Goal: Information Seeking & Learning: Compare options

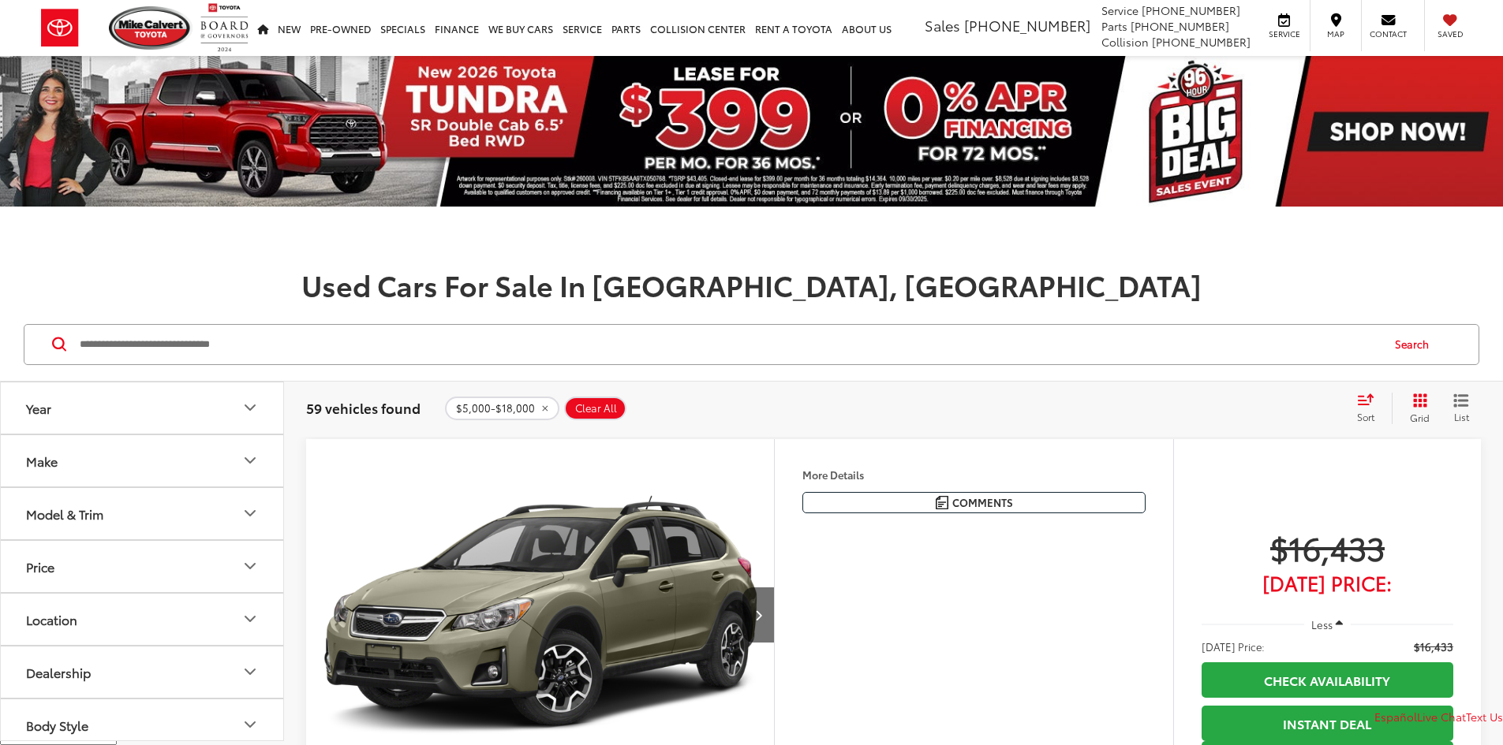
click at [330, 336] on input "Search by Make, Model, or Keyword" at bounding box center [729, 345] width 1302 height 38
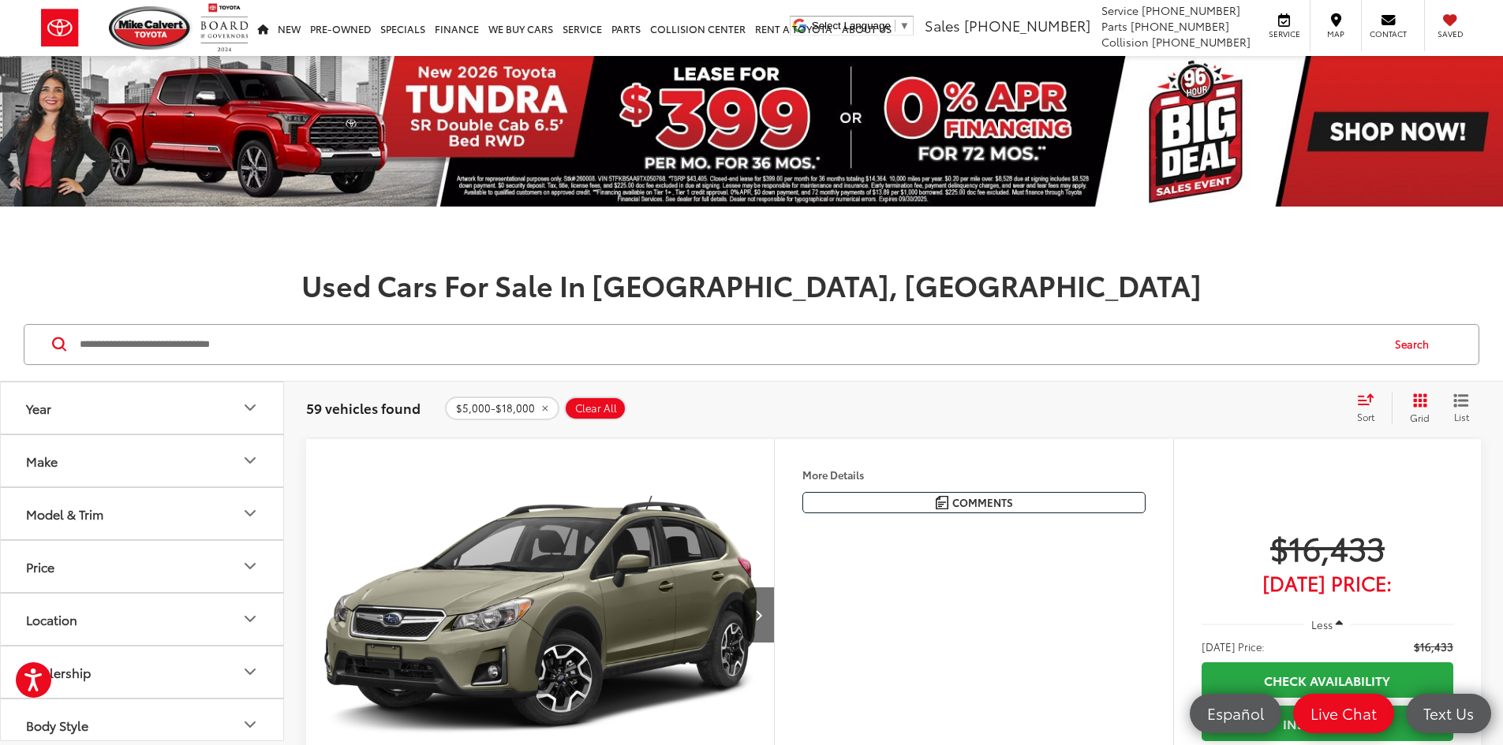
click at [353, 340] on input "Search by Make, Model, or Keyword" at bounding box center [729, 345] width 1302 height 38
click at [353, 338] on input "Search by Make, Model, or Keyword" at bounding box center [729, 345] width 1302 height 38
click at [350, 347] on input "Search by Make, Model, or Keyword" at bounding box center [729, 345] width 1302 height 38
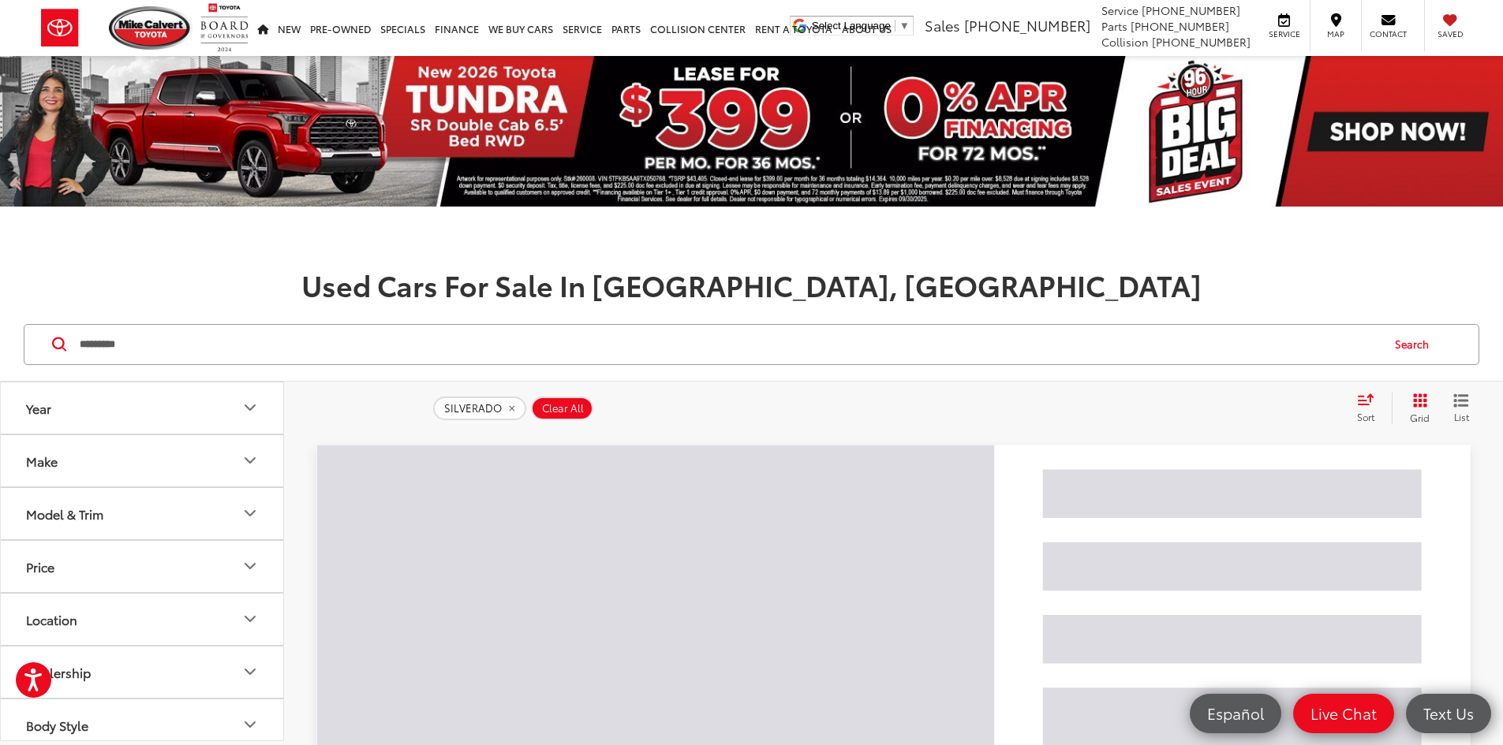
click at [1407, 350] on button "Search" at bounding box center [1416, 344] width 72 height 39
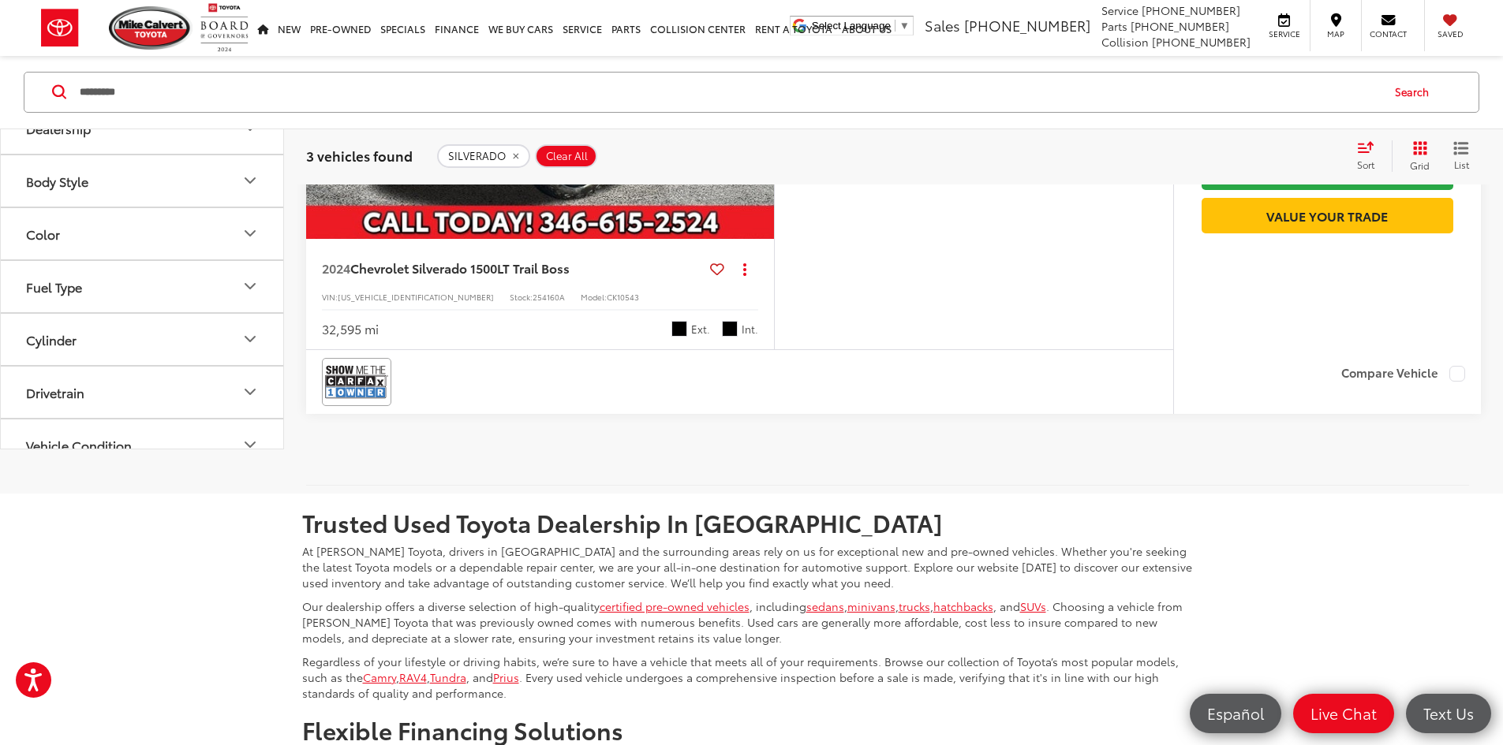
scroll to position [1499, 0]
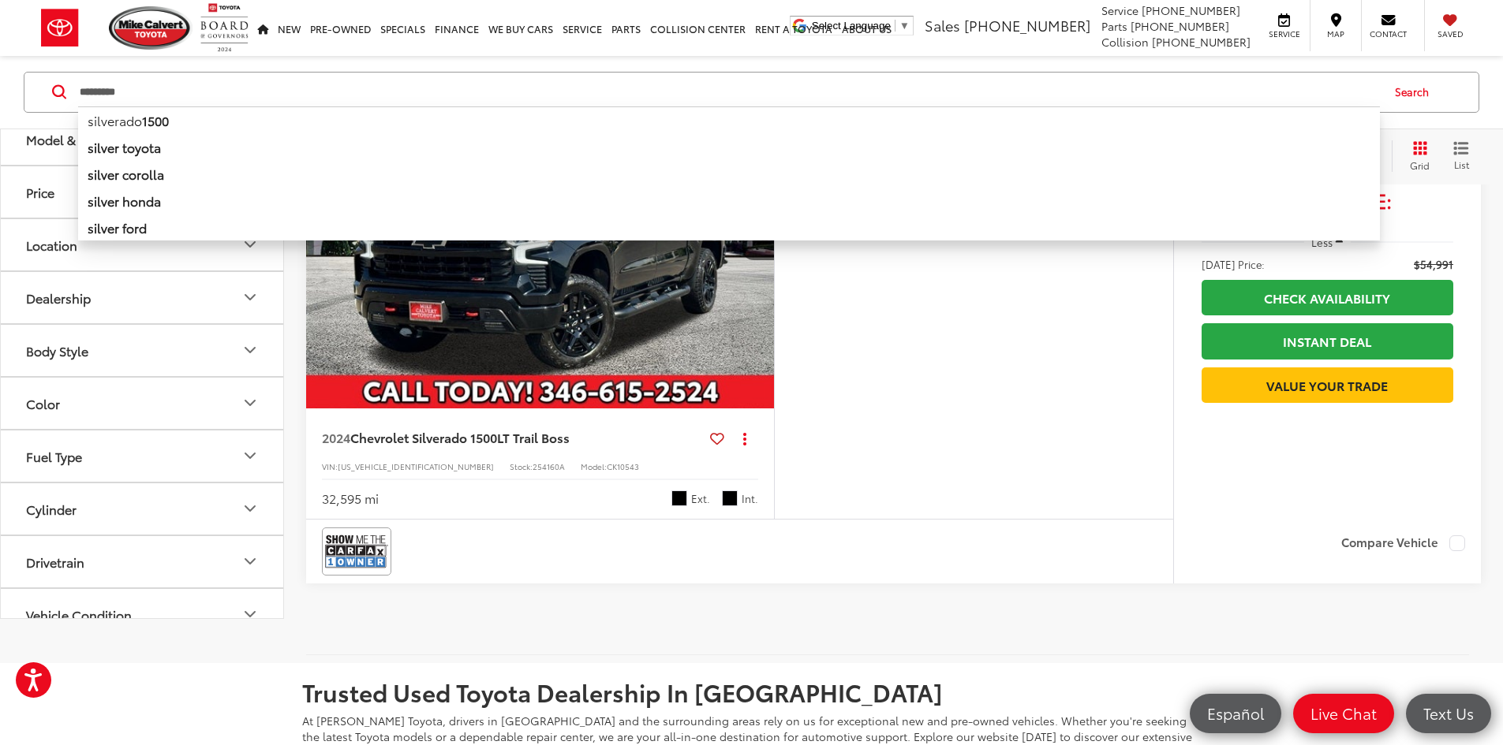
drag, startPoint x: 200, startPoint y: 98, endPoint x: 54, endPoint y: 106, distance: 145.4
click at [54, 106] on div "********* ********* silverado 1500 silver toyota silver corolla silver honda si…" at bounding box center [751, 92] width 1455 height 41
type input "***"
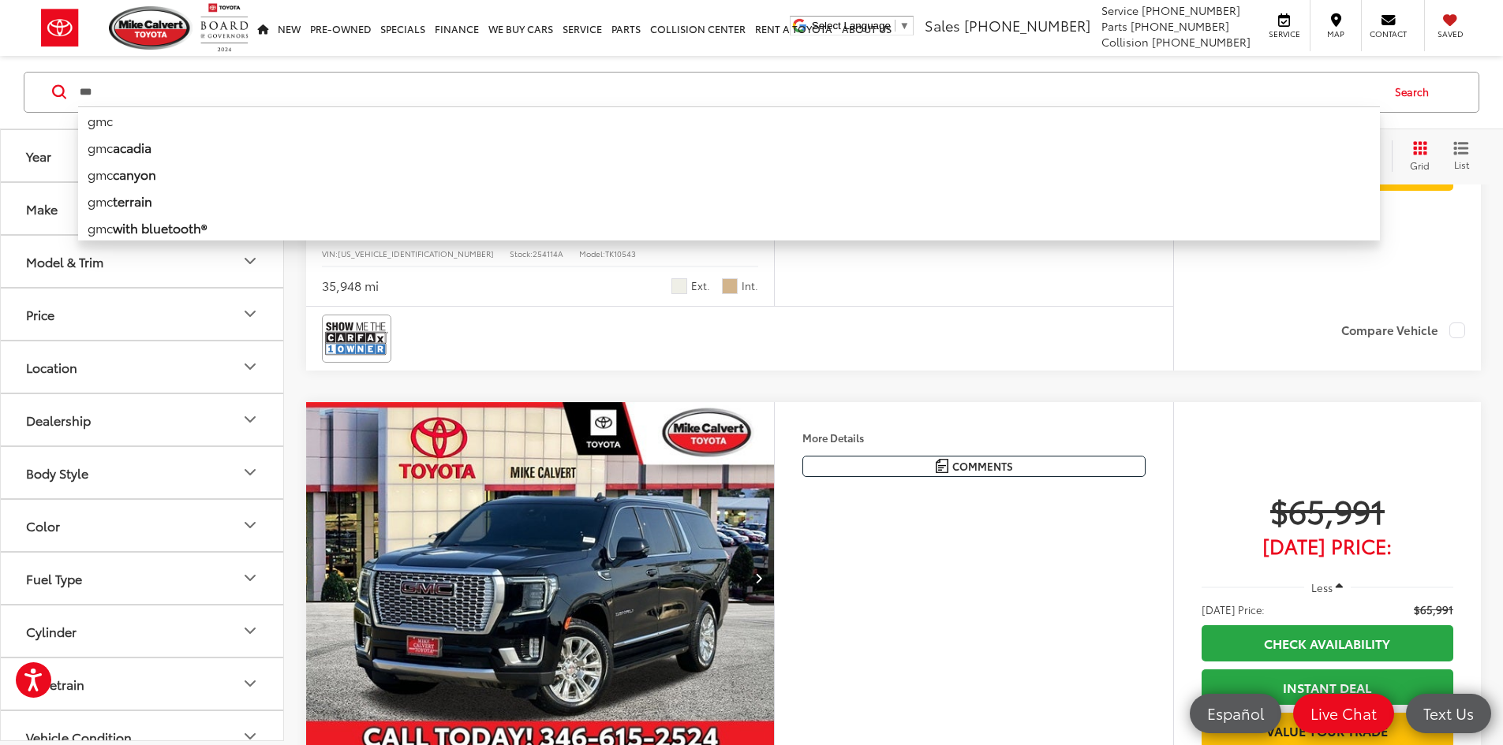
scroll to position [2856, 0]
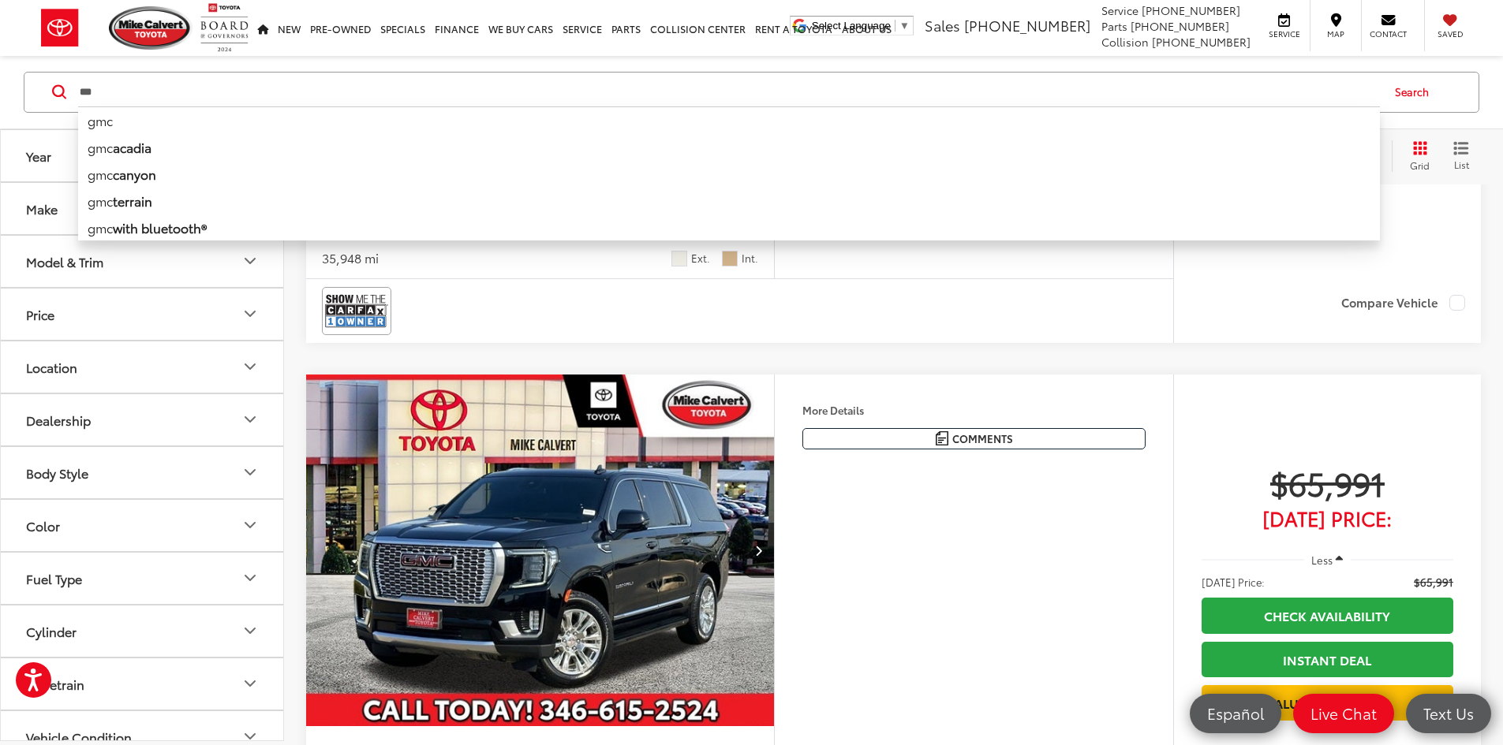
drag, startPoint x: 651, startPoint y: 495, endPoint x: 1386, endPoint y: 345, distance: 750.3
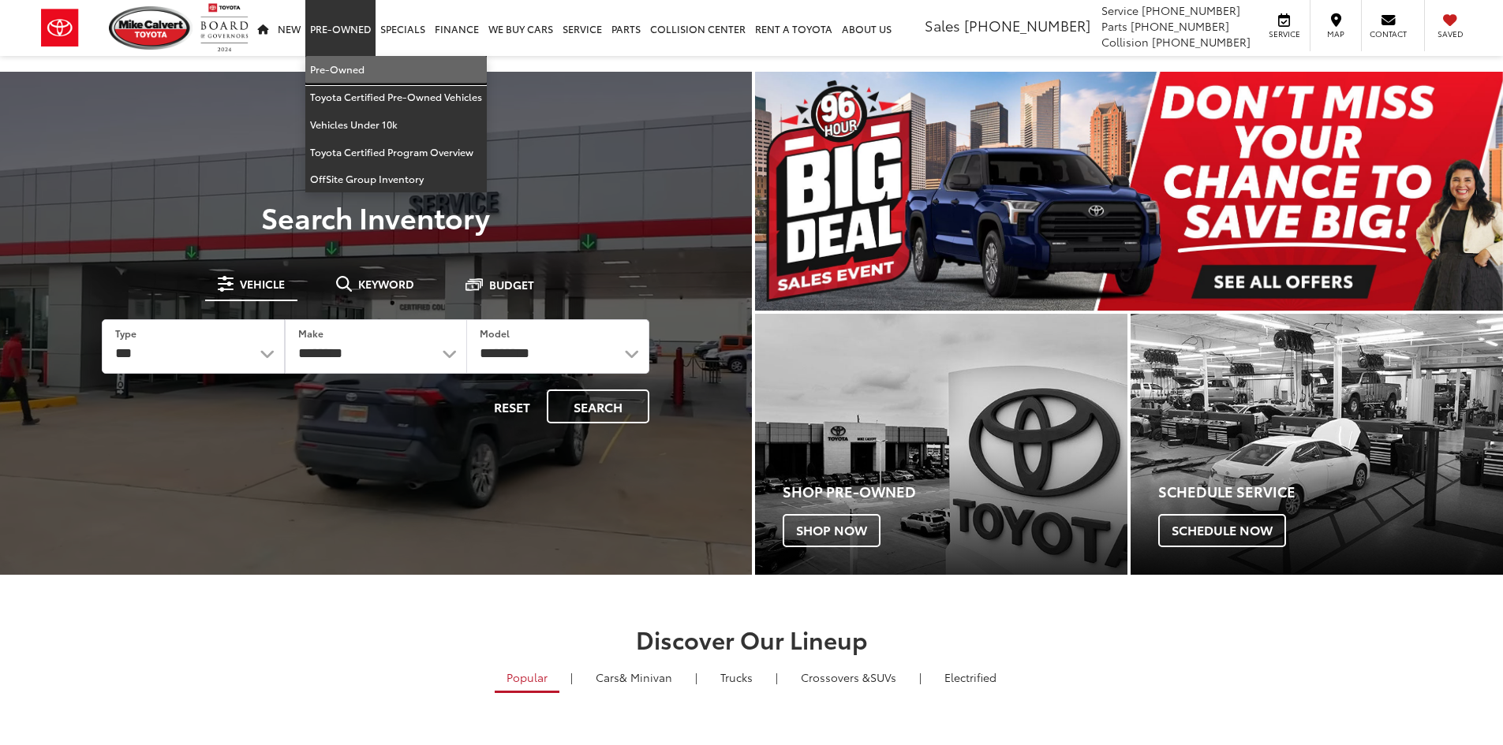
click at [336, 77] on link "Pre-Owned" at bounding box center [395, 70] width 181 height 28
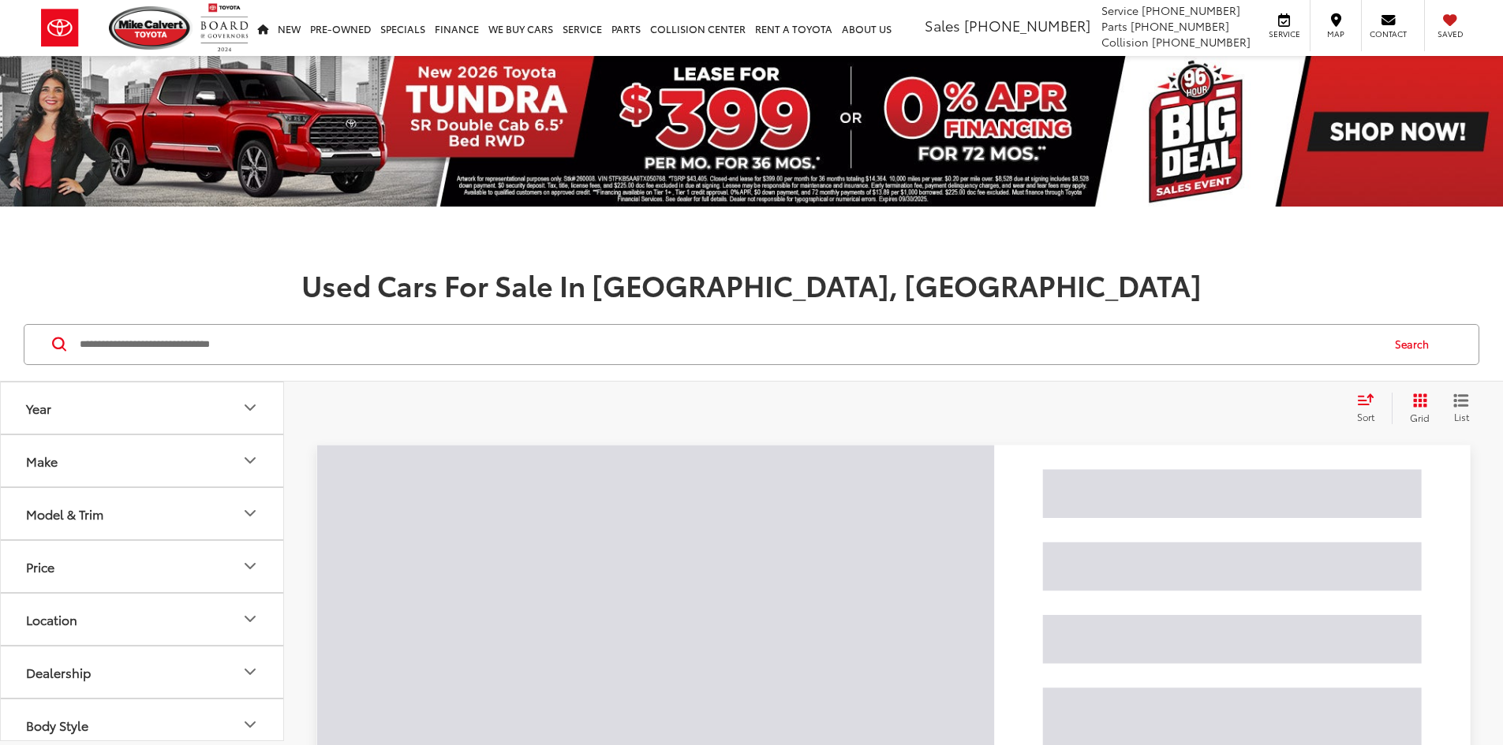
click at [359, 348] on input "Search by Make, Model, or Keyword" at bounding box center [729, 345] width 1302 height 38
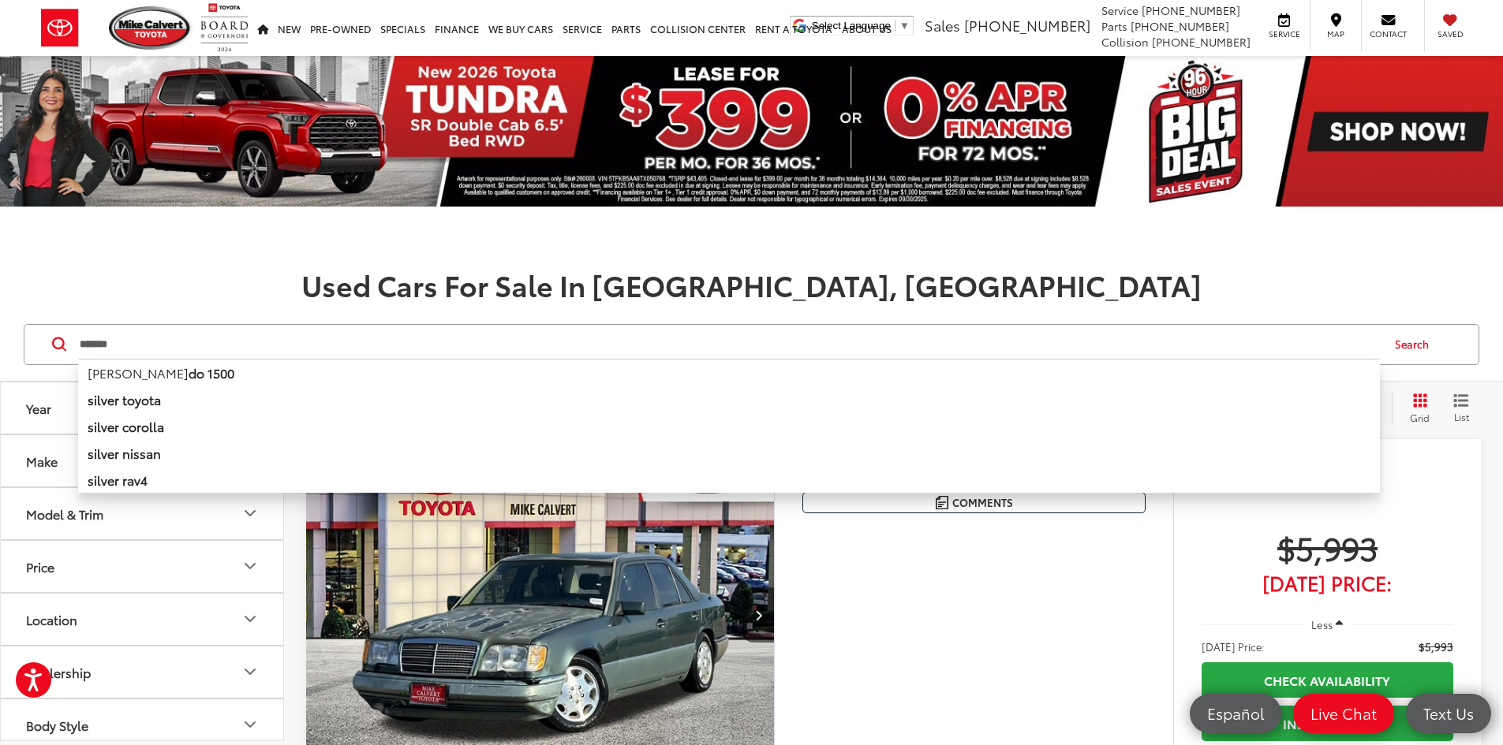
click at [189, 371] on b "do 1500" at bounding box center [212, 373] width 46 height 18
type input "**********"
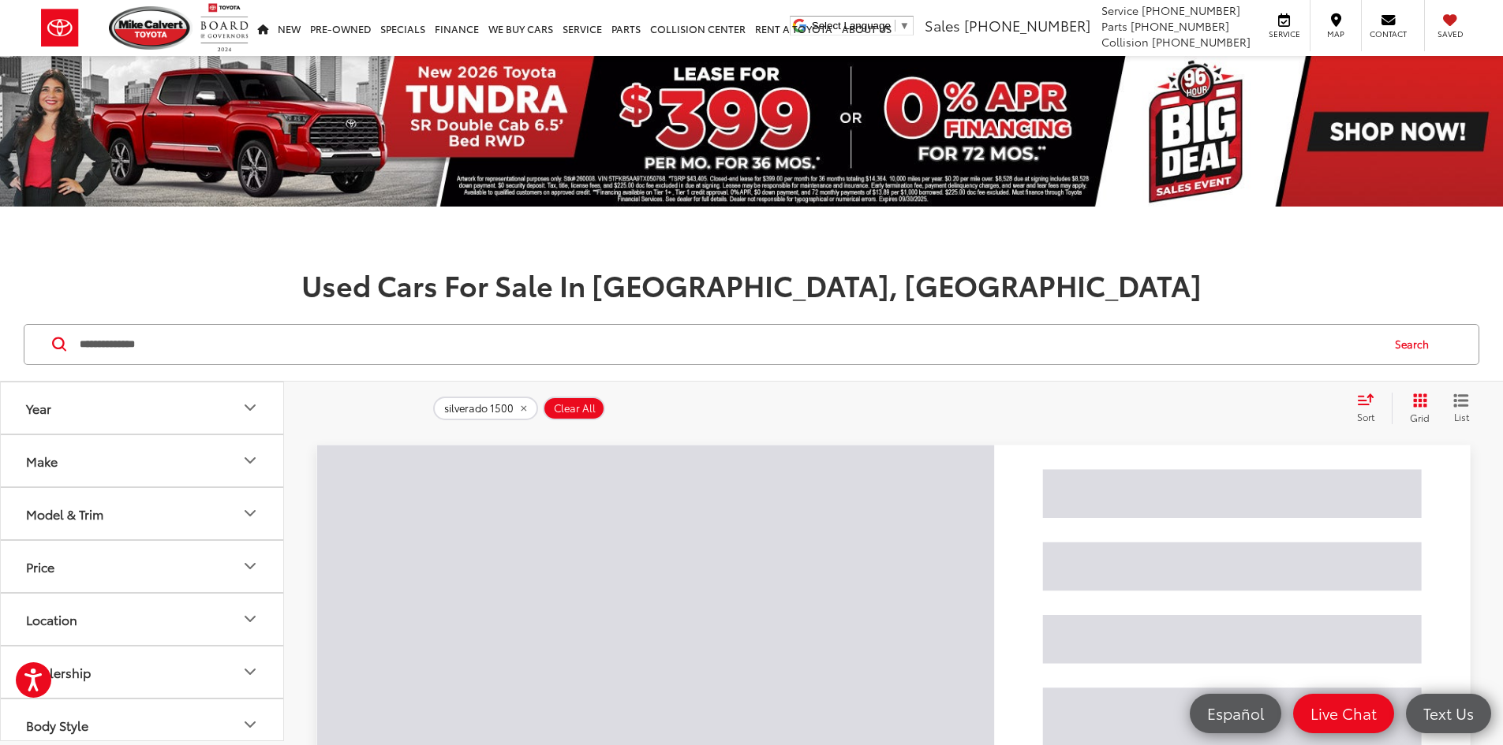
click at [1422, 338] on button "Search" at bounding box center [1416, 344] width 72 height 39
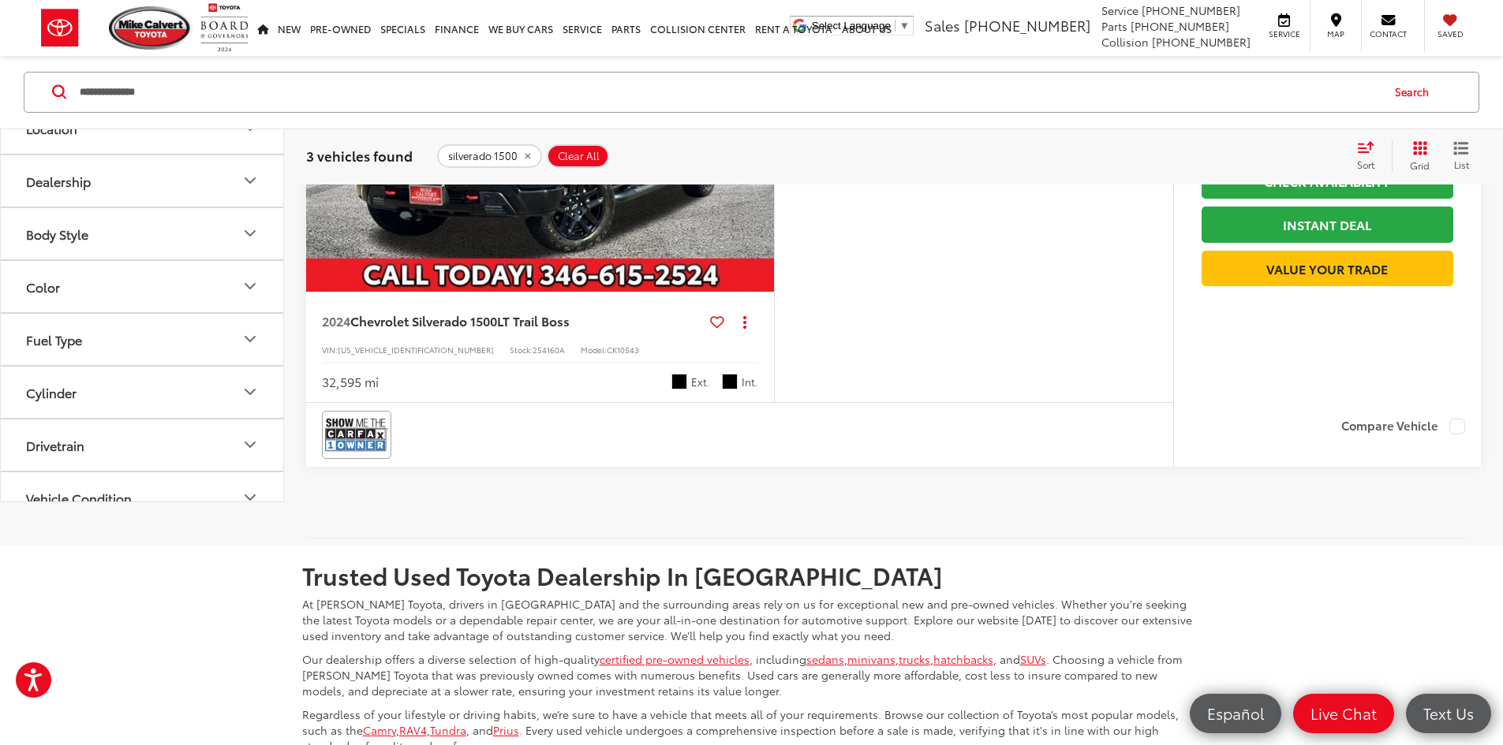
scroll to position [1578, 0]
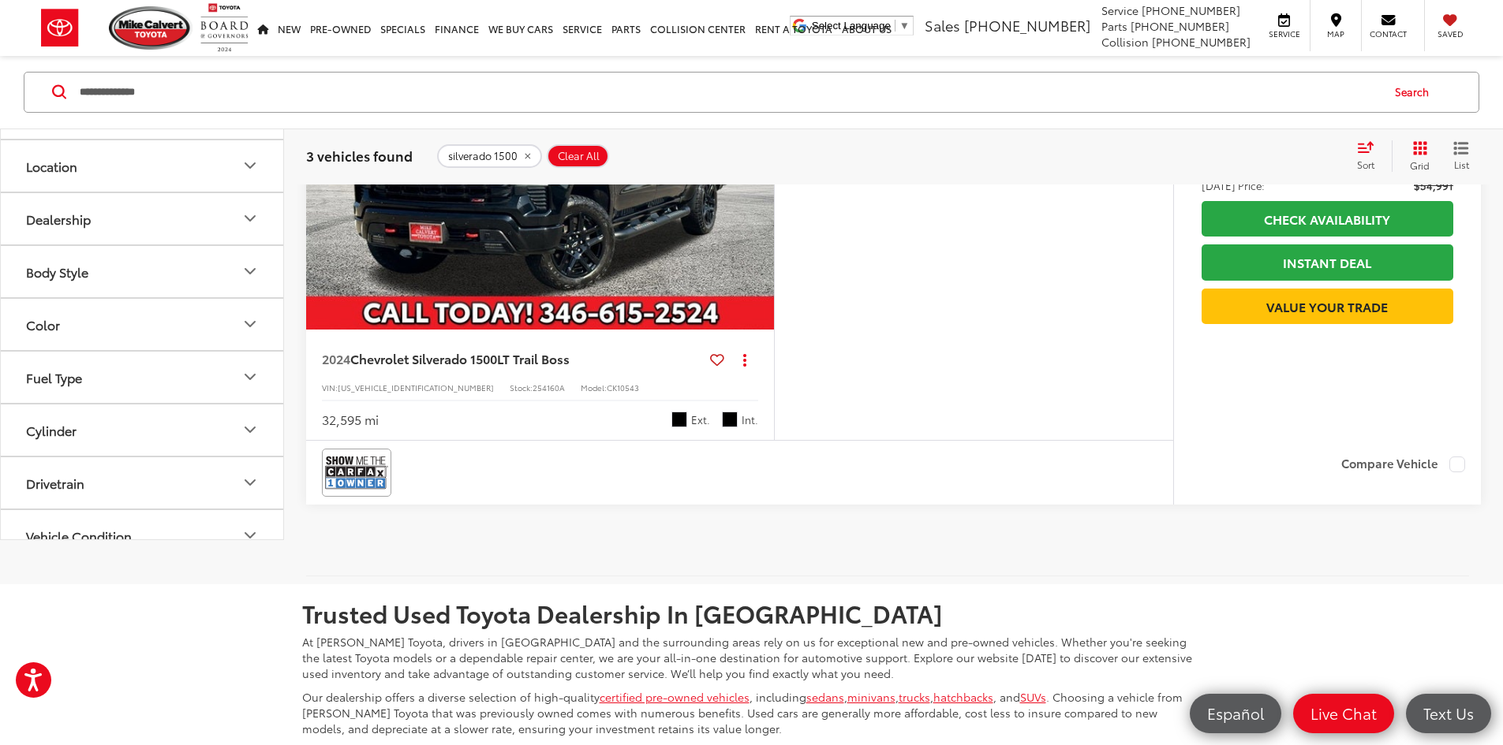
click at [655, 331] on img "2024 Chevrolet Silverado 1500 LT Trail Boss 0" at bounding box center [540, 154] width 470 height 353
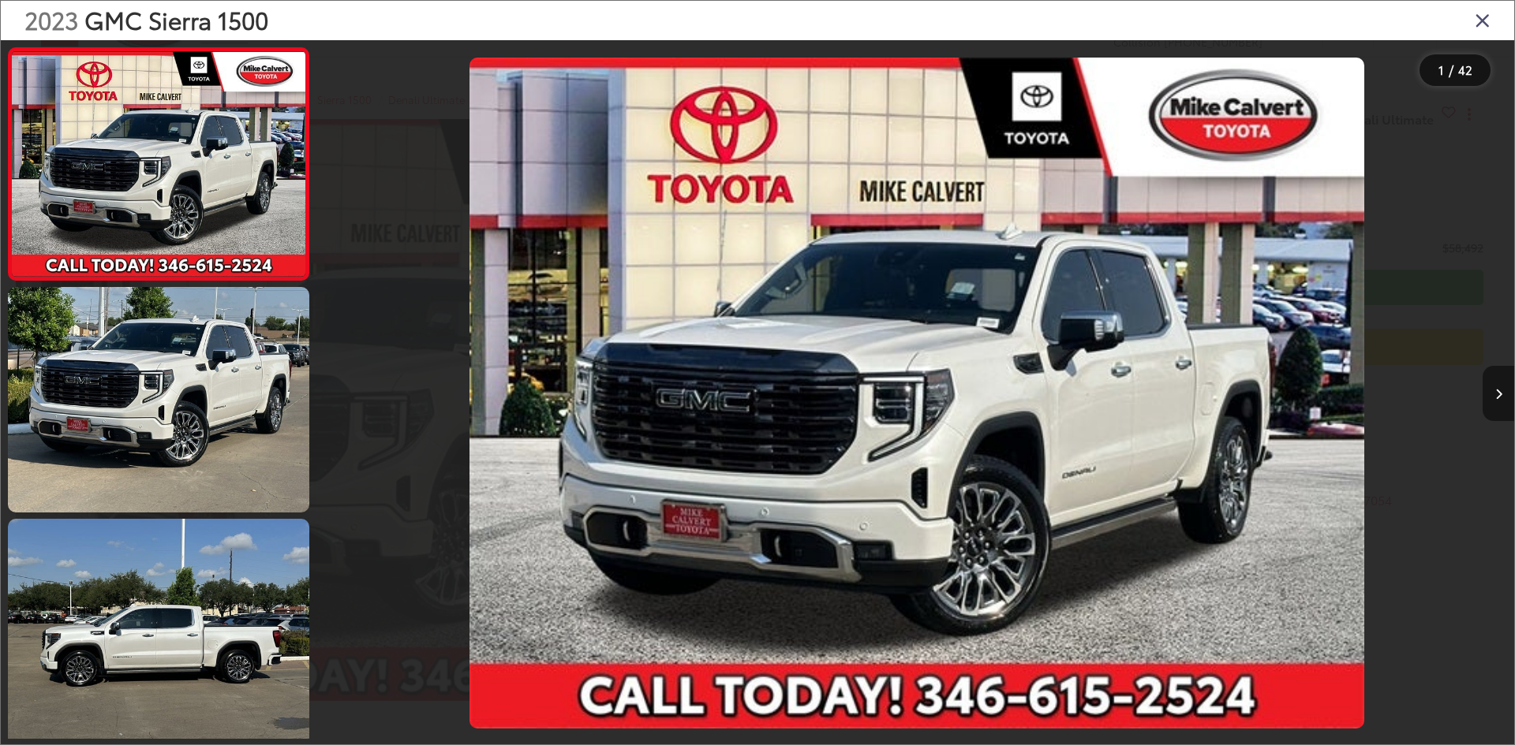
click at [1502, 391] on button "Next image" at bounding box center [1498, 393] width 32 height 55
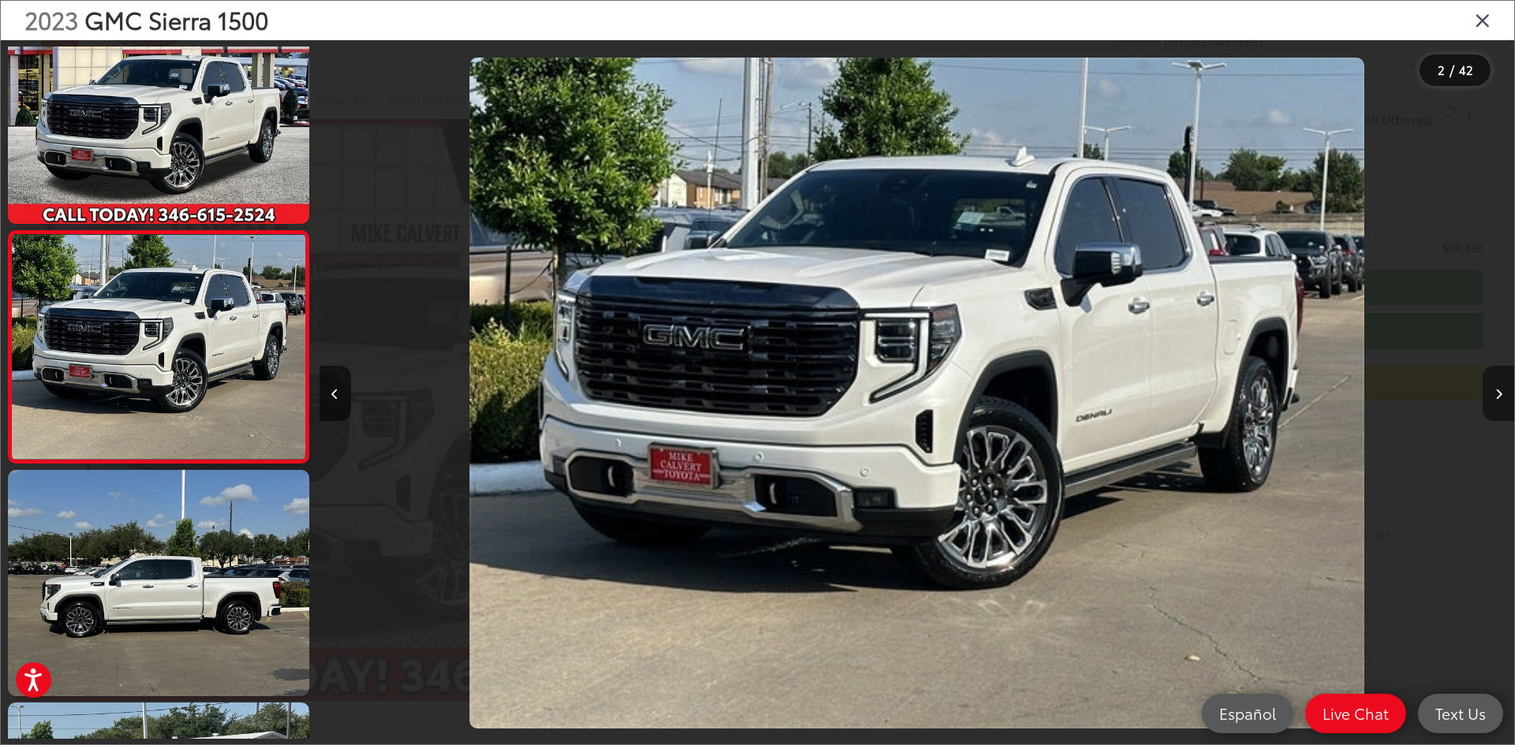
click at [1500, 390] on icon "Next image" at bounding box center [1498, 394] width 7 height 11
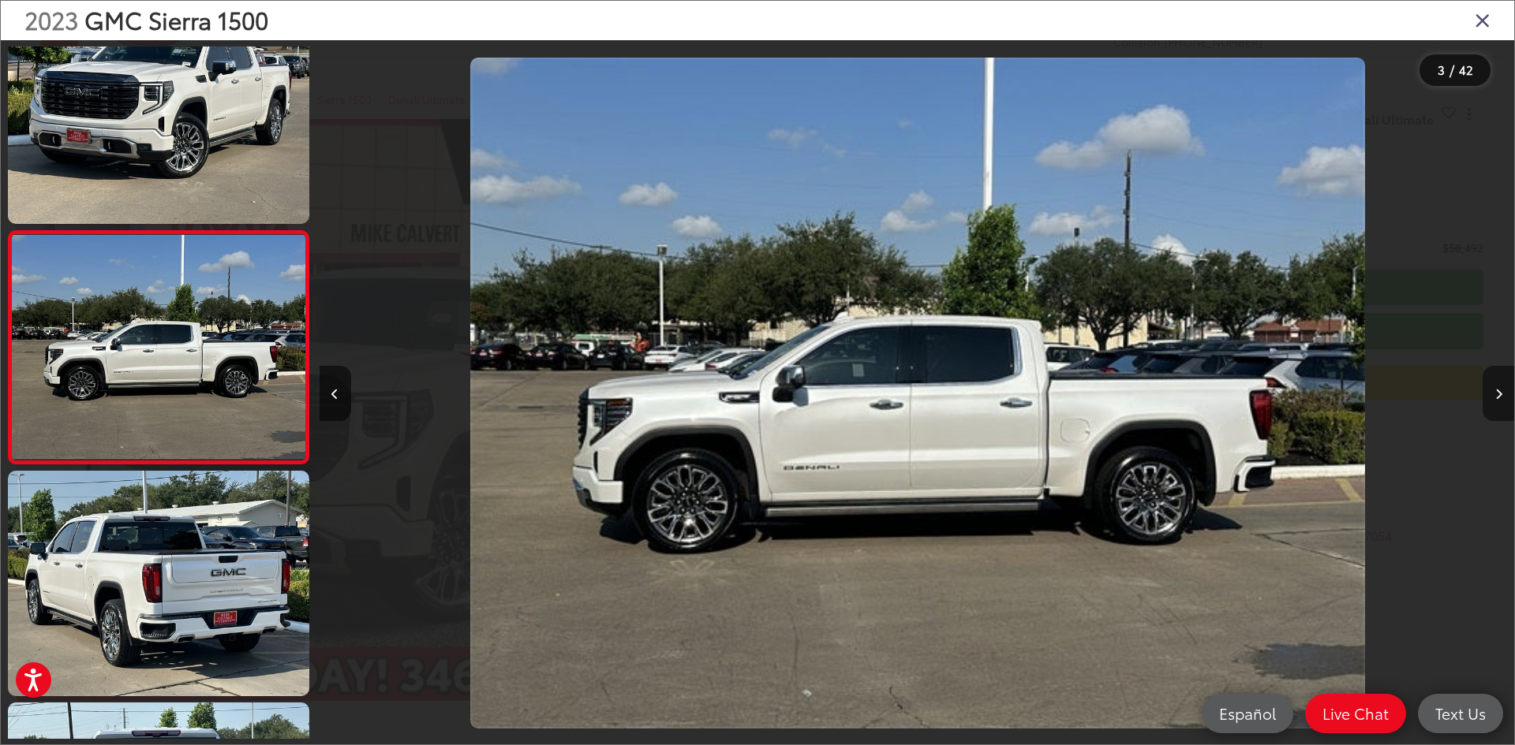
scroll to position [0, 2389]
click at [1500, 390] on icon "Next image" at bounding box center [1498, 394] width 7 height 11
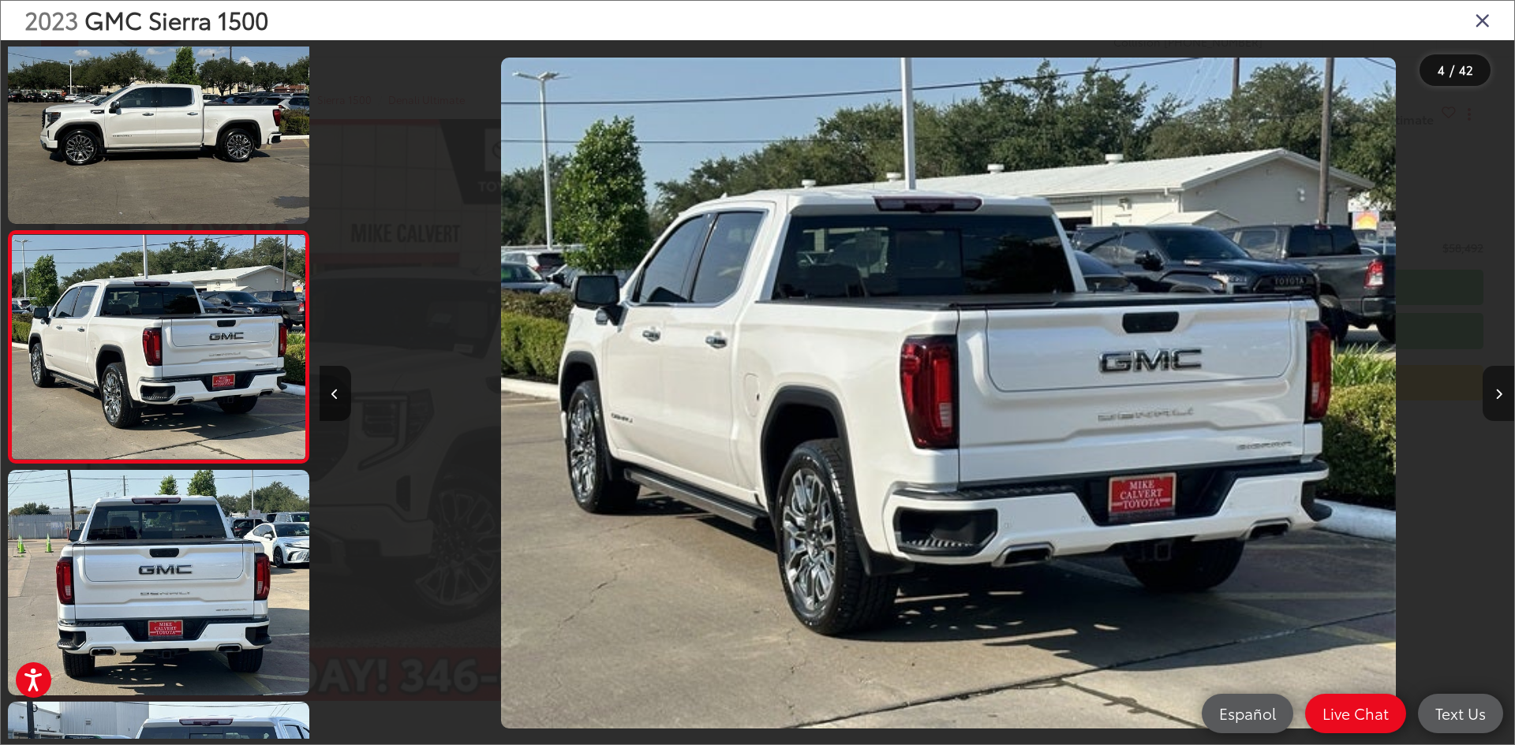
scroll to position [0, 3584]
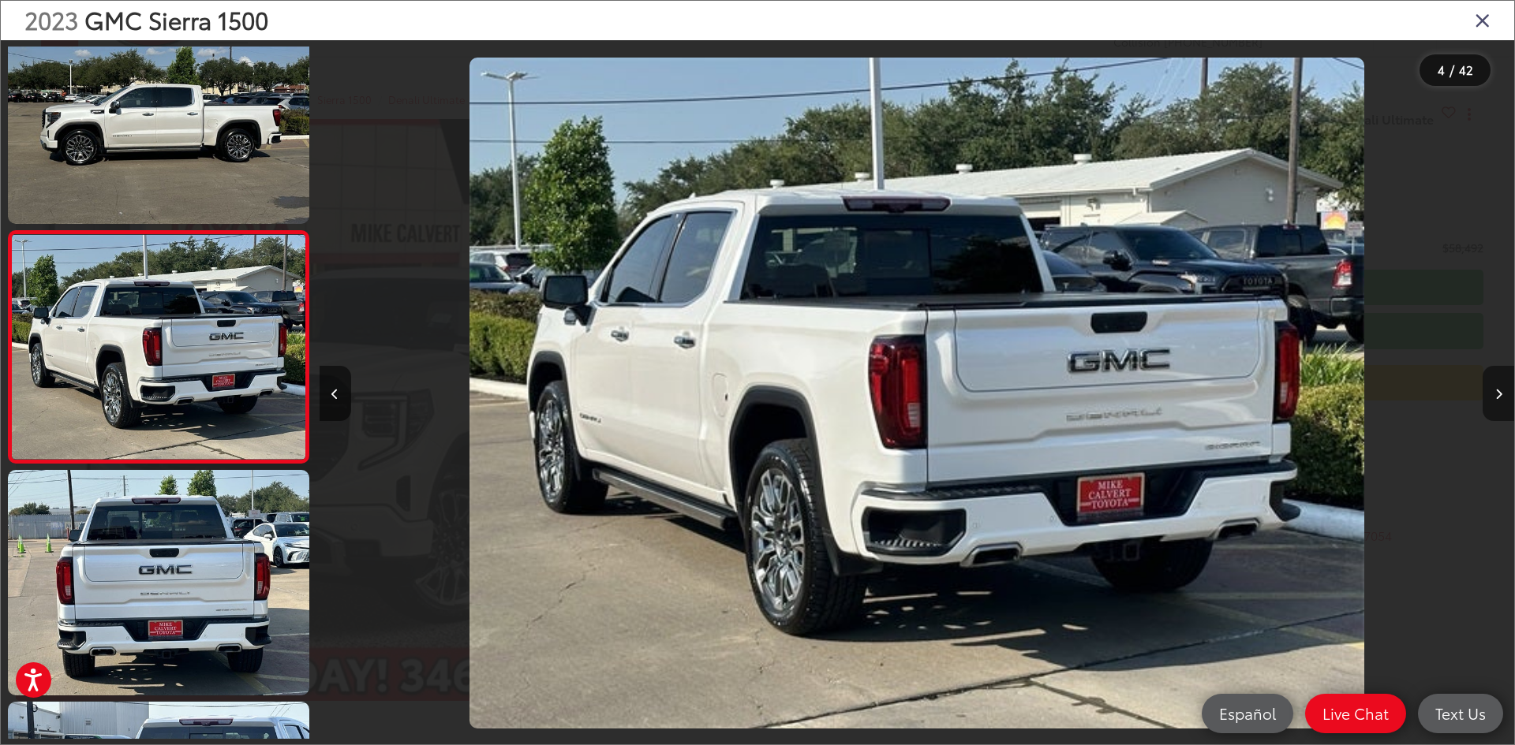
click at [1500, 390] on icon "Next image" at bounding box center [1498, 394] width 7 height 11
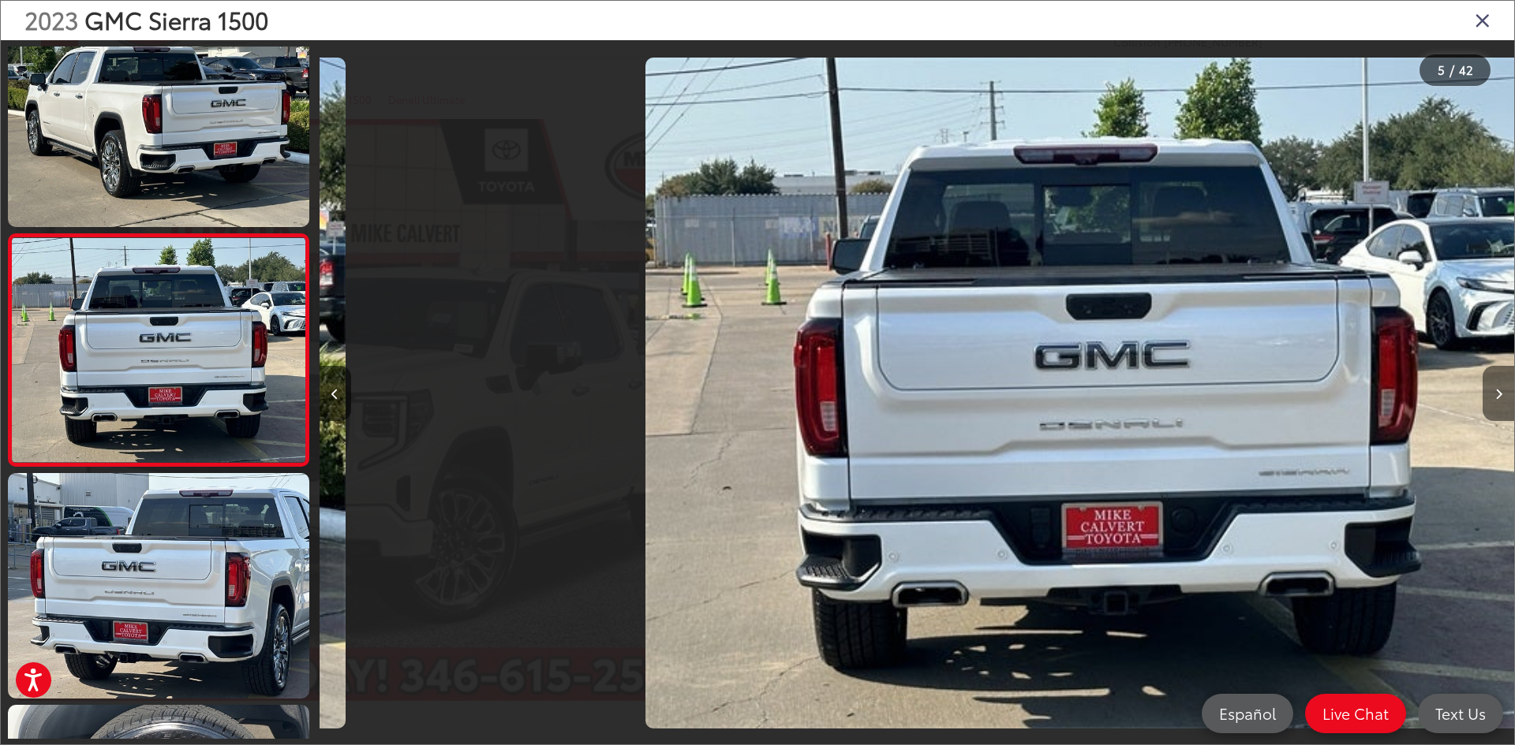
scroll to position [745, 0]
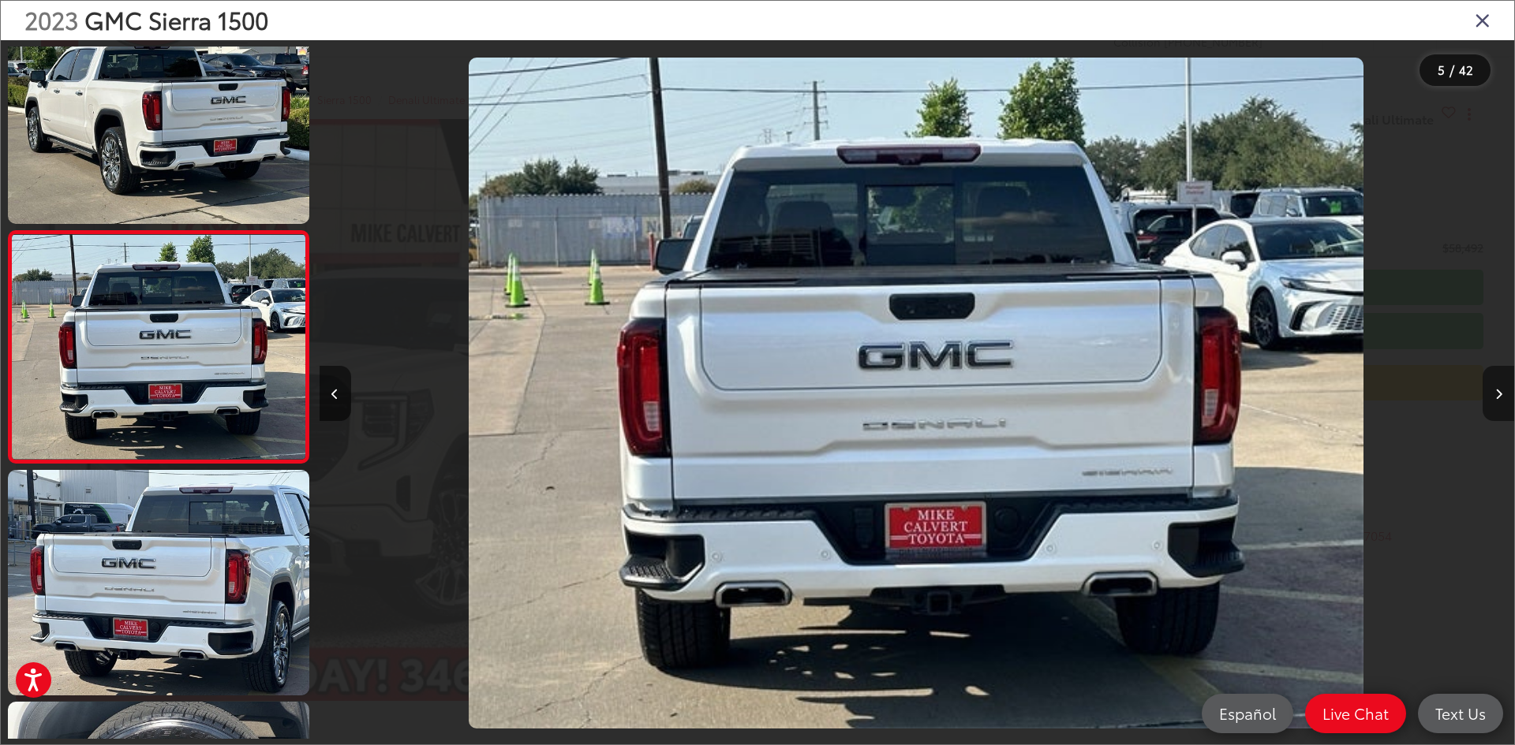
click at [1500, 390] on icon "Next image" at bounding box center [1498, 394] width 7 height 11
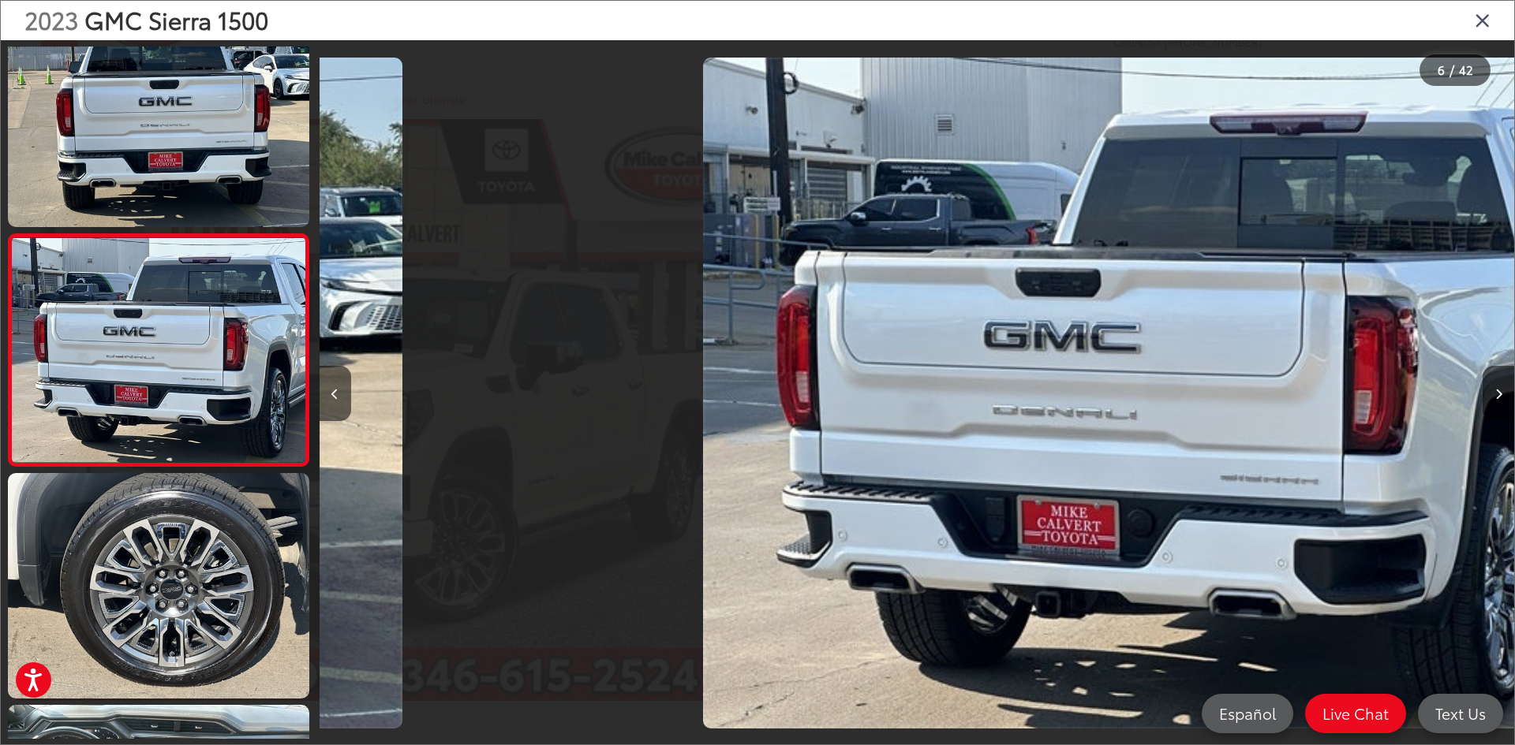
scroll to position [977, 0]
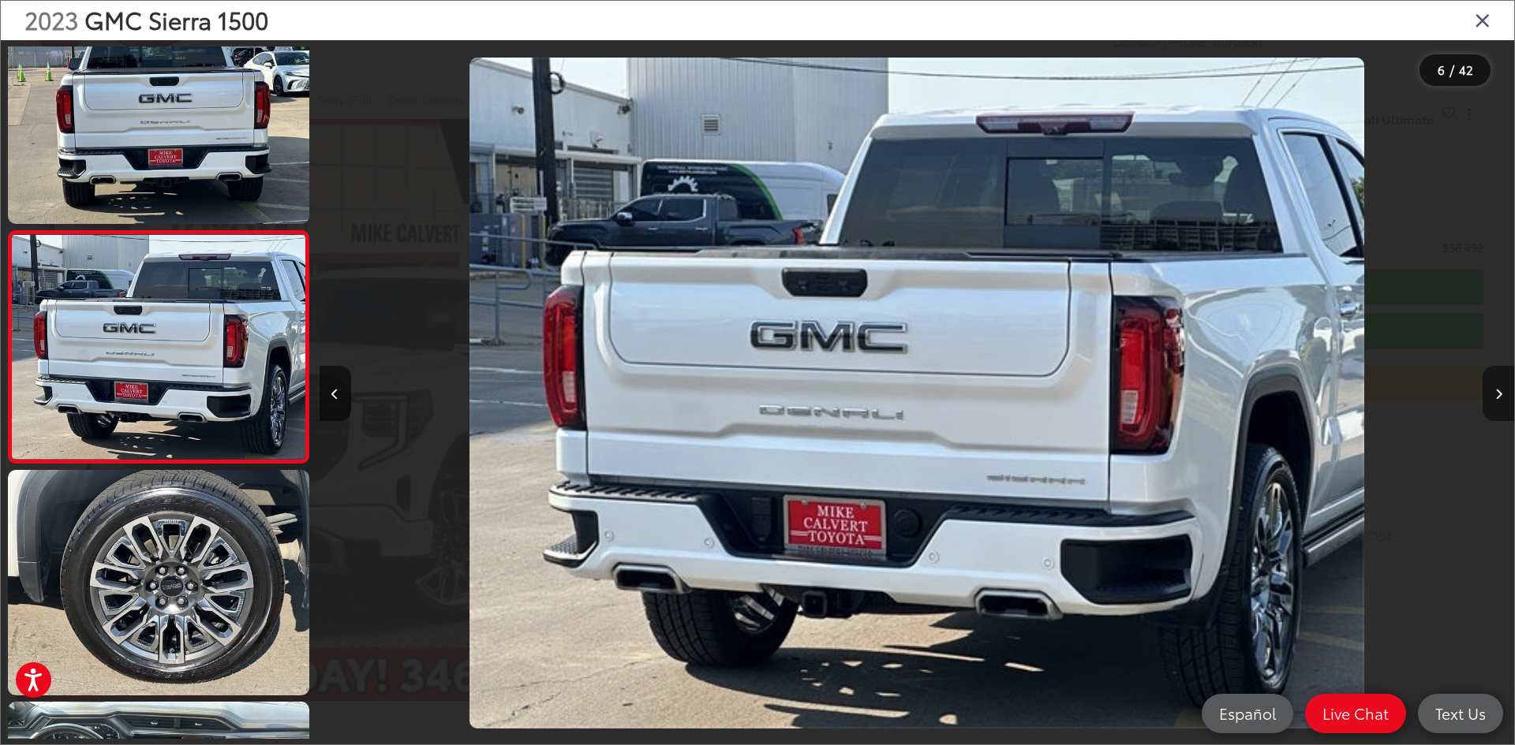
click at [1500, 390] on icon "Next image" at bounding box center [1498, 394] width 7 height 11
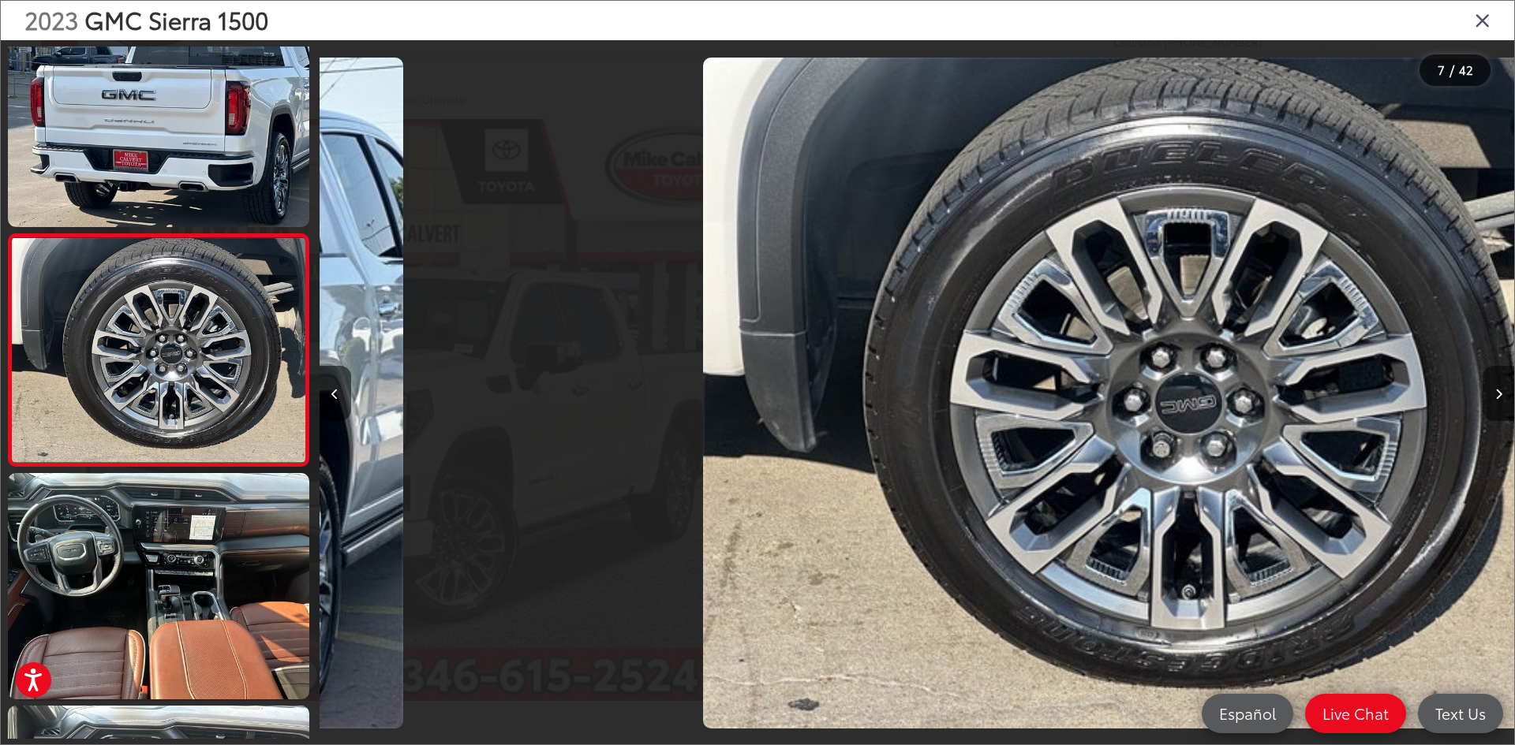
scroll to position [1209, 0]
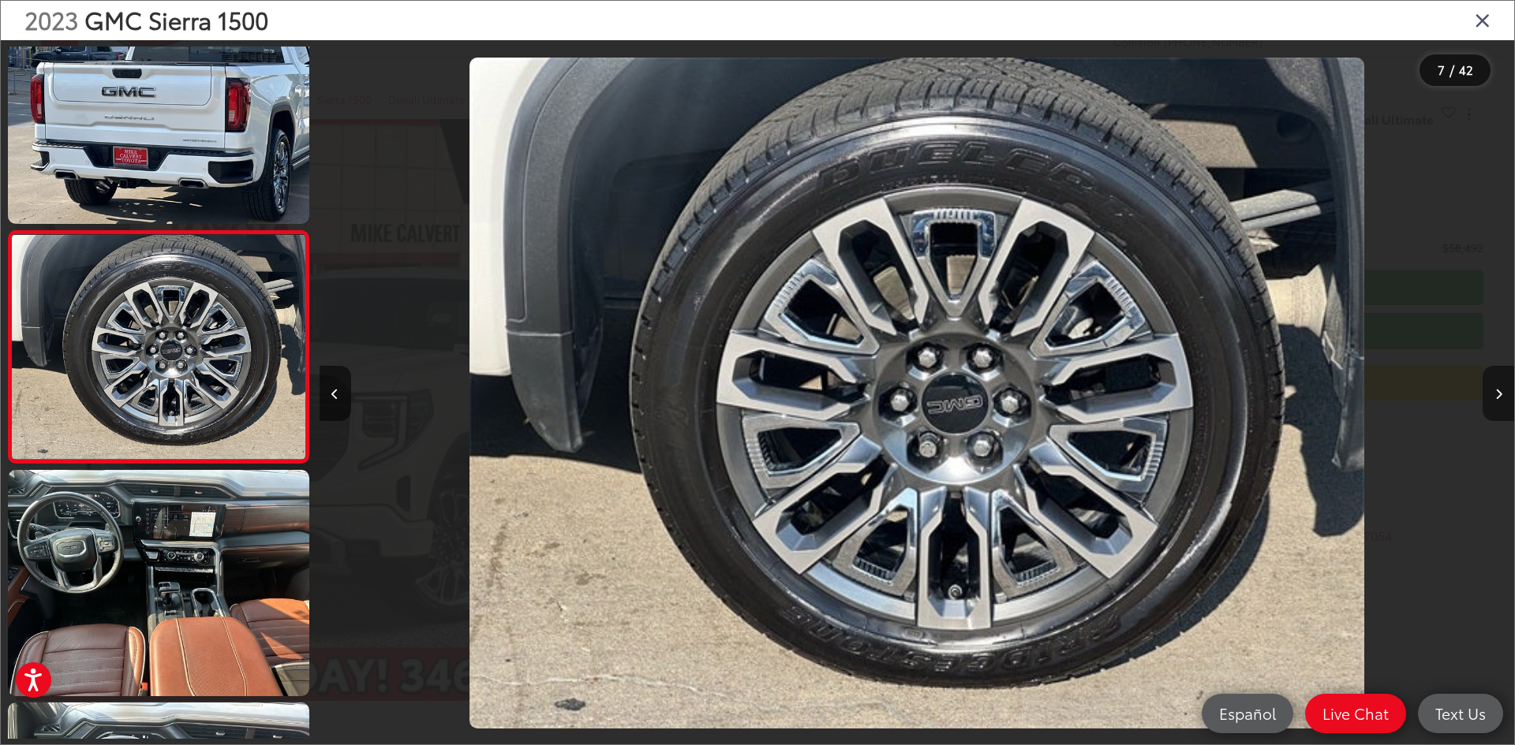
click at [1500, 390] on icon "Next image" at bounding box center [1498, 394] width 7 height 11
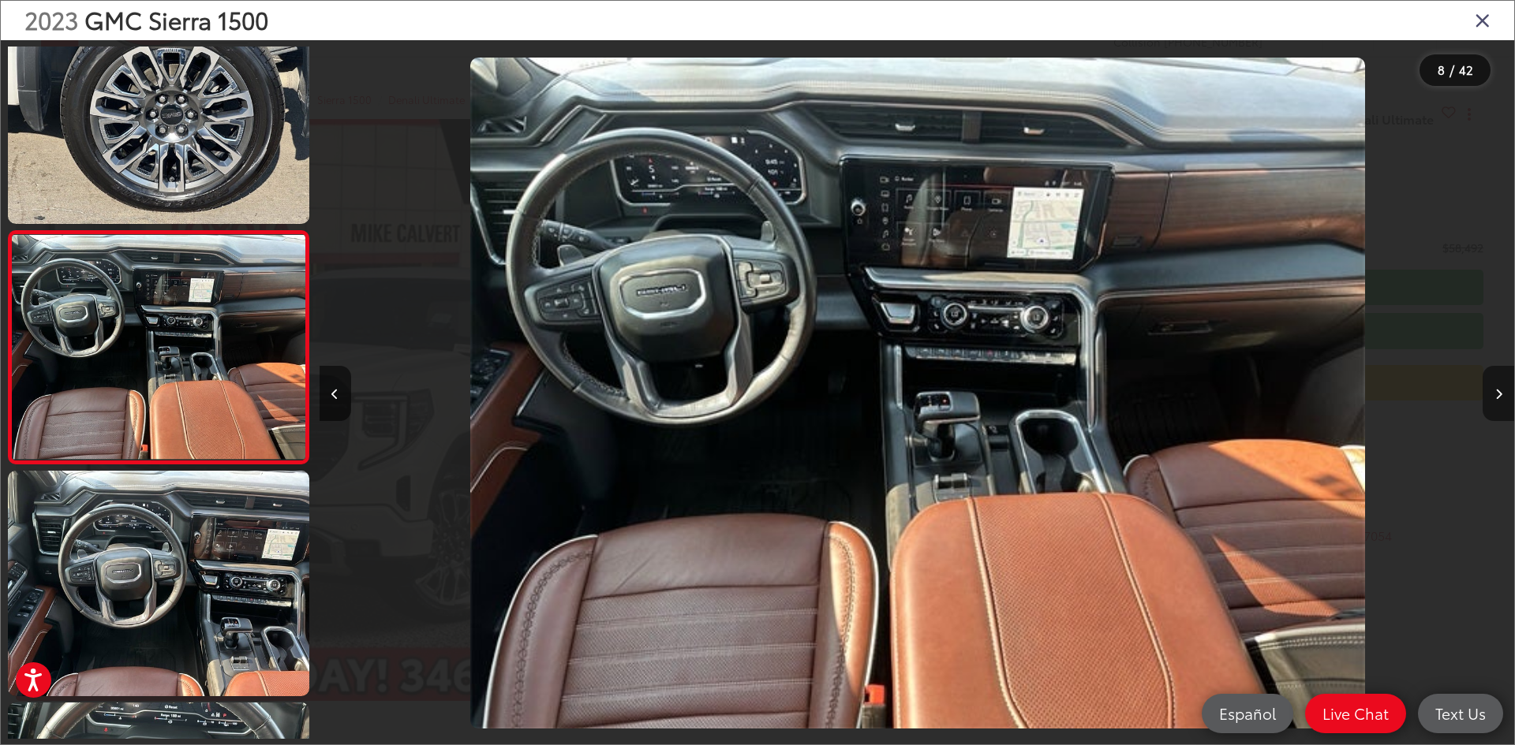
scroll to position [0, 8363]
click at [1500, 390] on icon "Next image" at bounding box center [1498, 394] width 7 height 11
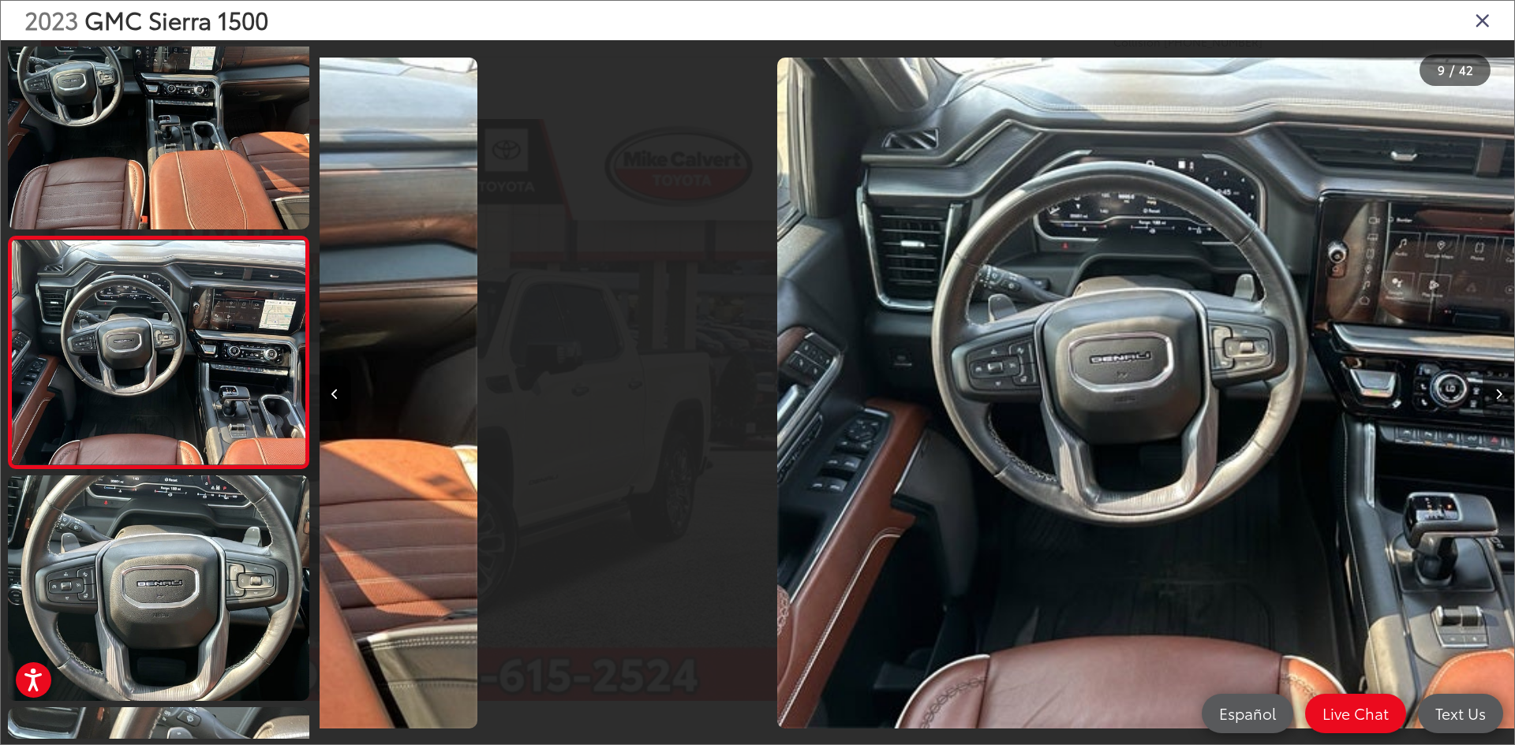
scroll to position [0, 0]
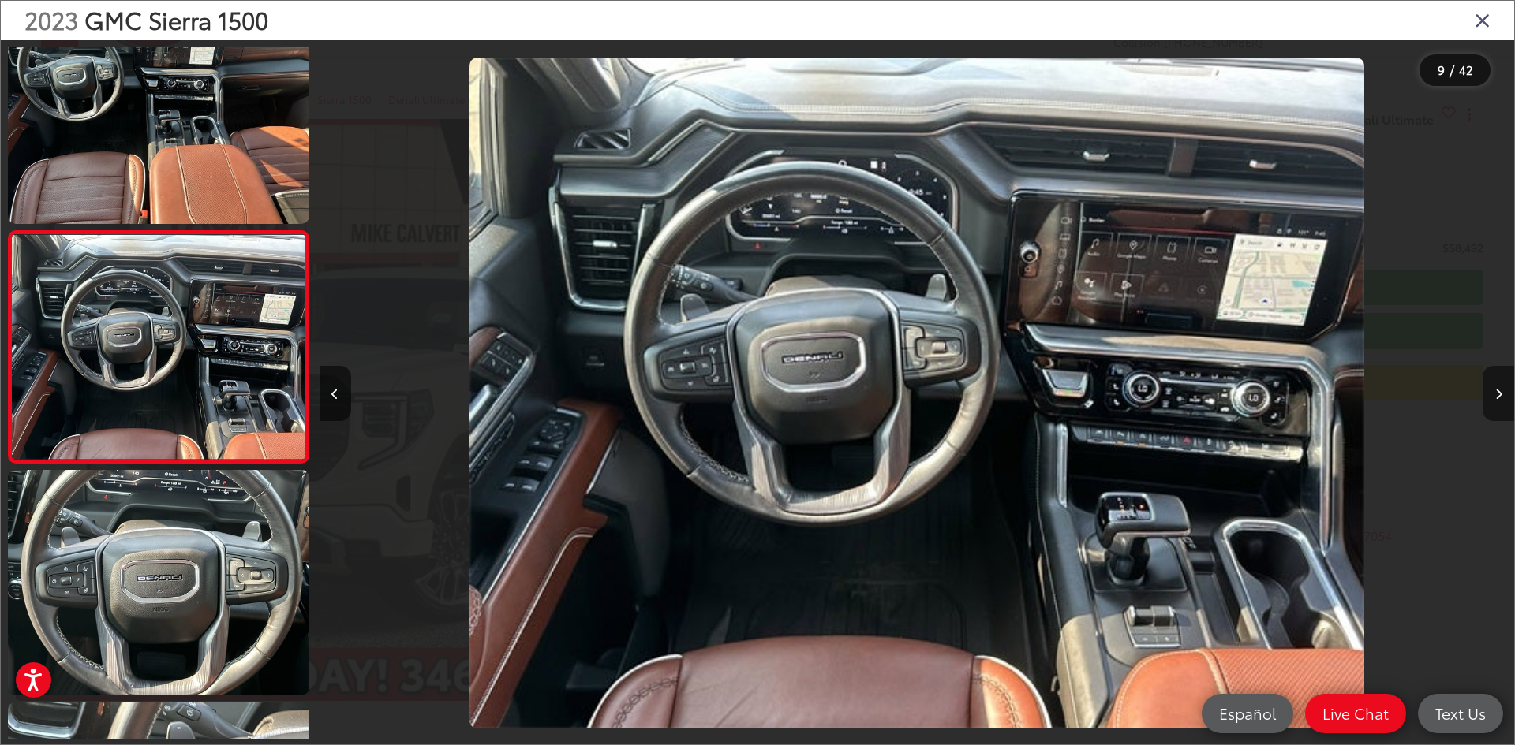
click at [1500, 390] on icon "Next image" at bounding box center [1498, 394] width 7 height 11
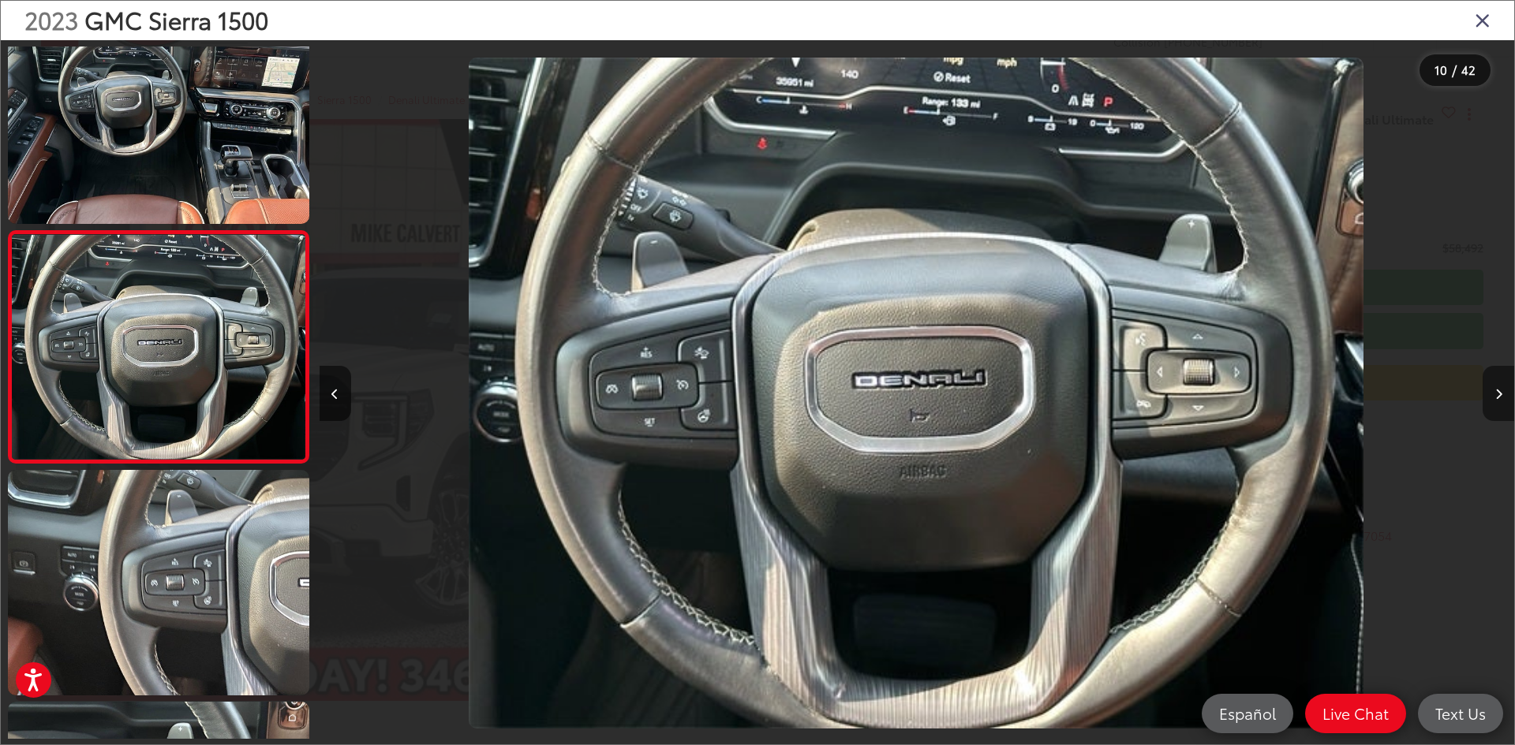
click at [1500, 390] on icon "Next image" at bounding box center [1498, 394] width 7 height 11
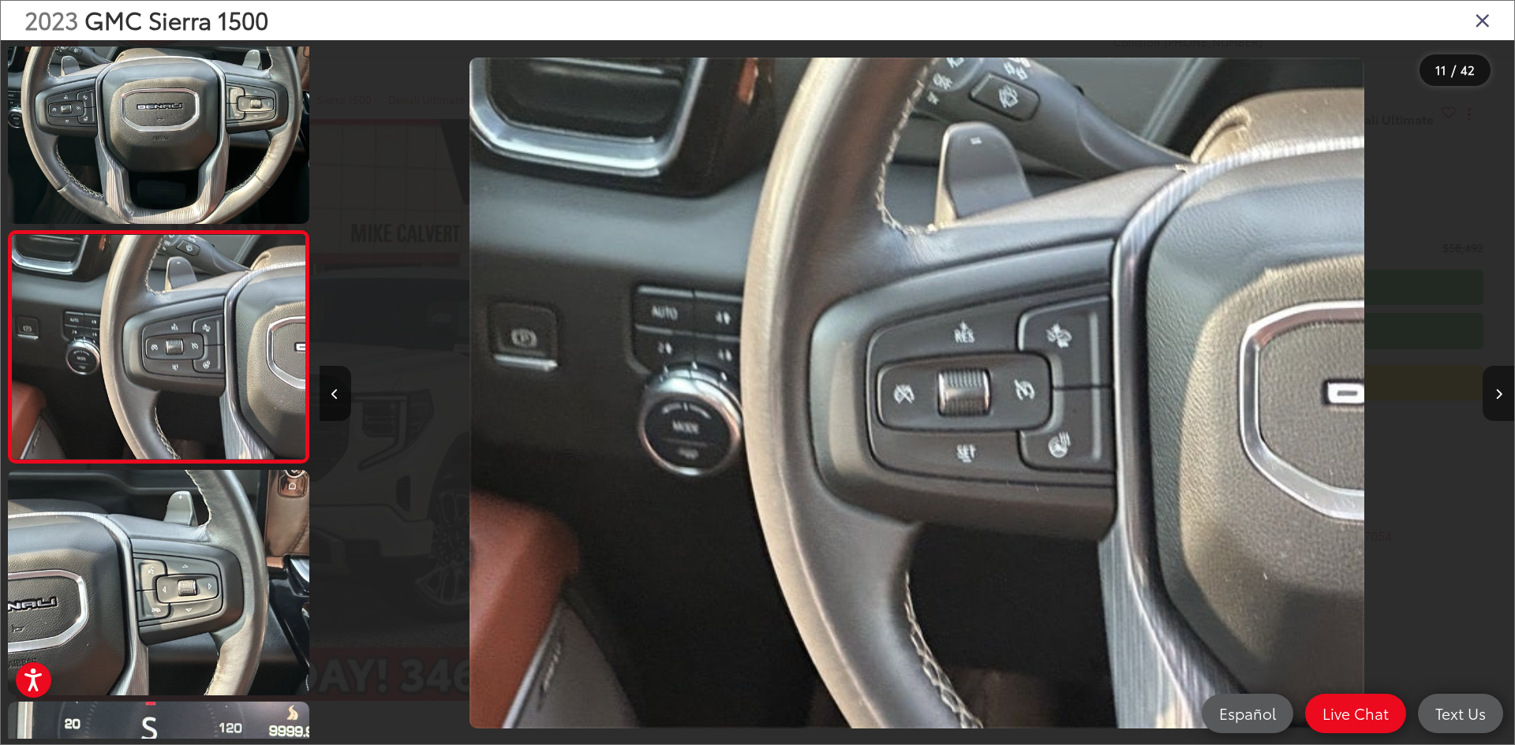
click at [1500, 390] on icon "Next image" at bounding box center [1498, 394] width 7 height 11
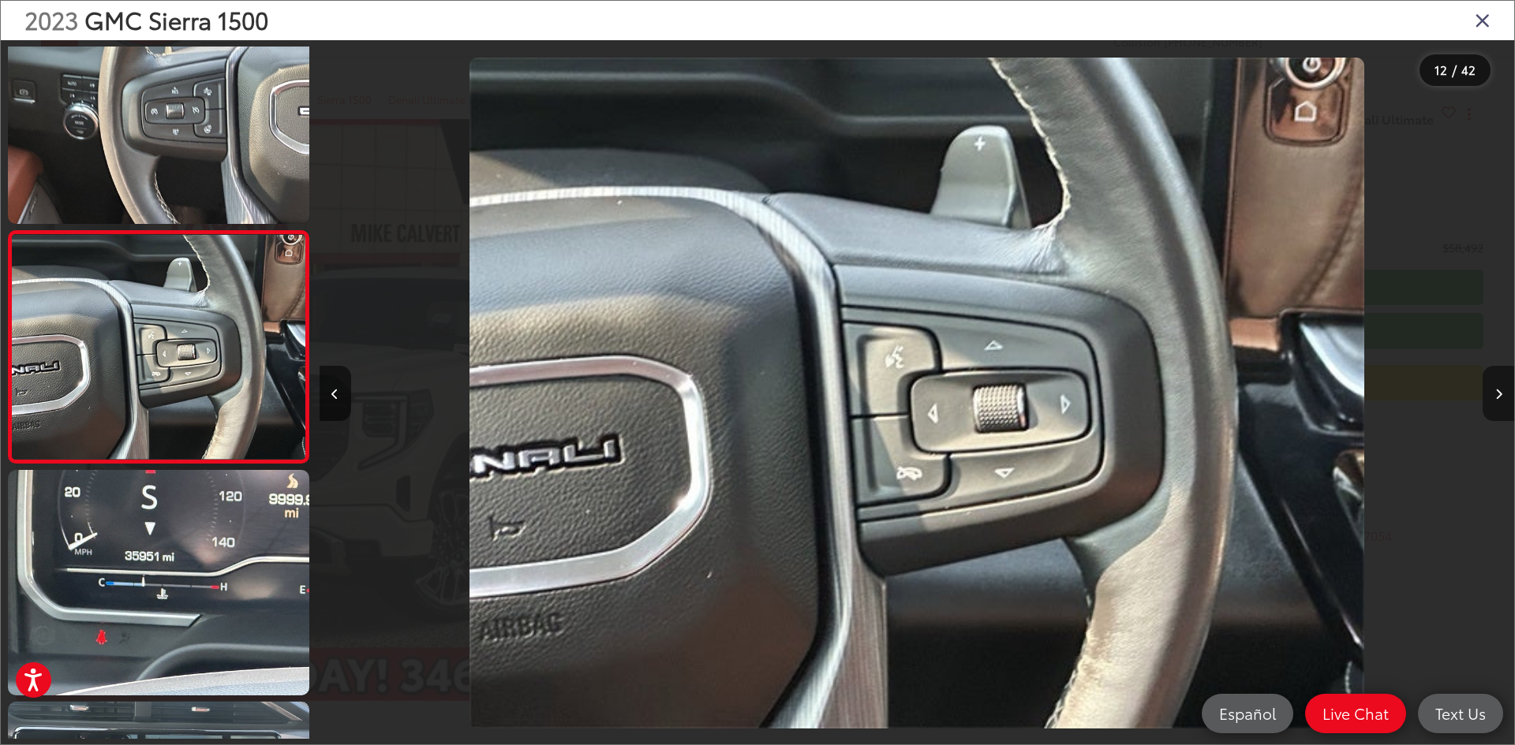
click at [1500, 390] on icon "Next image" at bounding box center [1498, 394] width 7 height 11
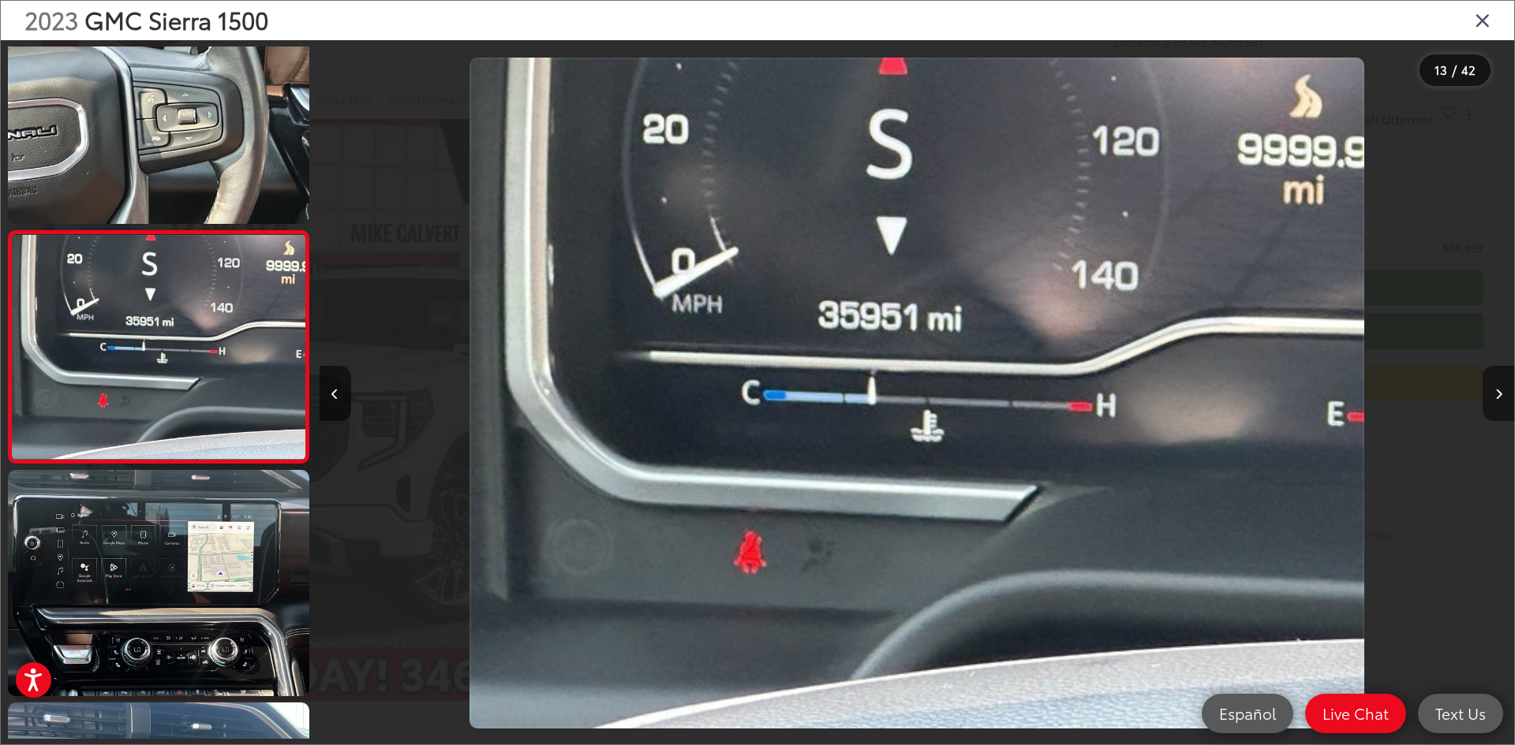
click at [1500, 390] on icon "Next image" at bounding box center [1498, 394] width 7 height 11
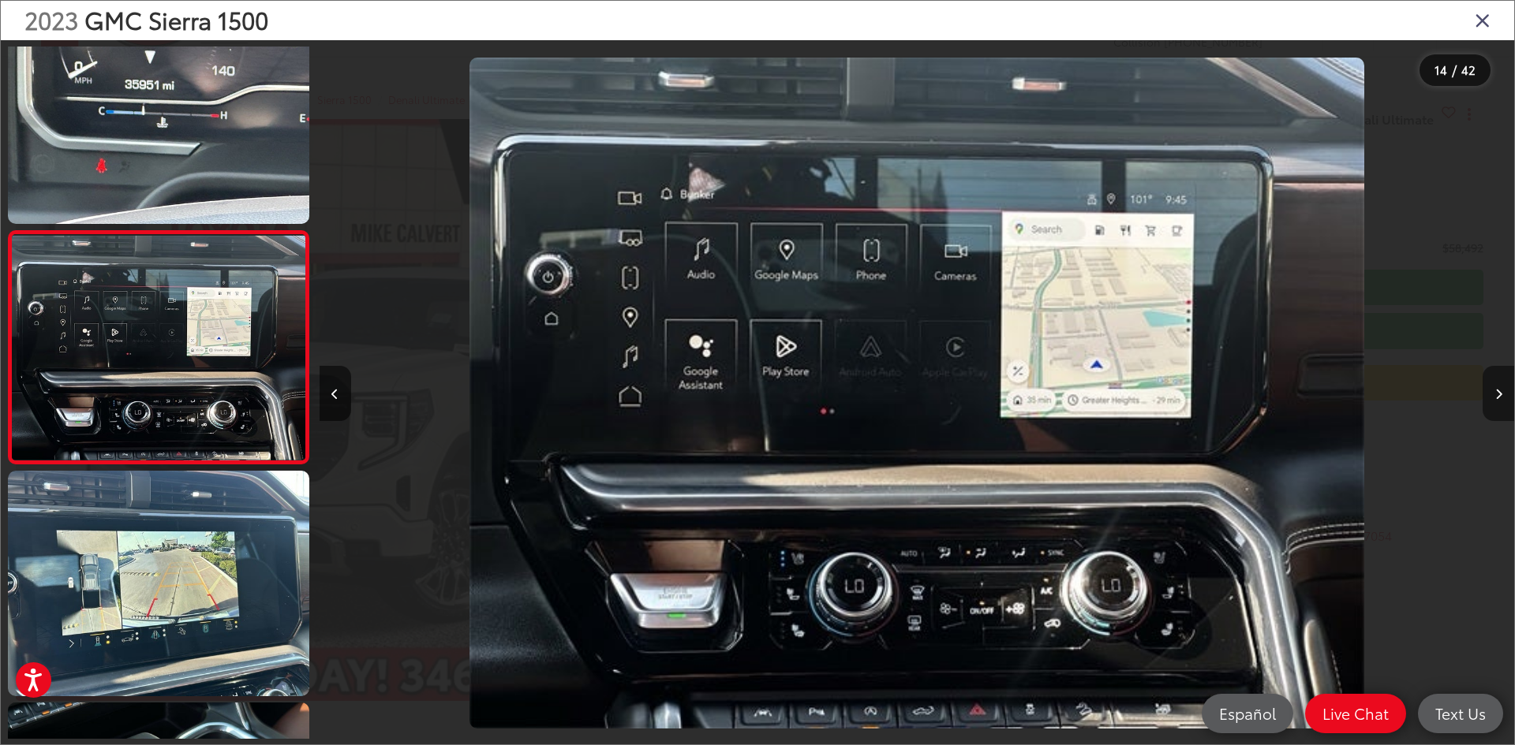
click at [1500, 389] on icon "Next image" at bounding box center [1498, 394] width 7 height 11
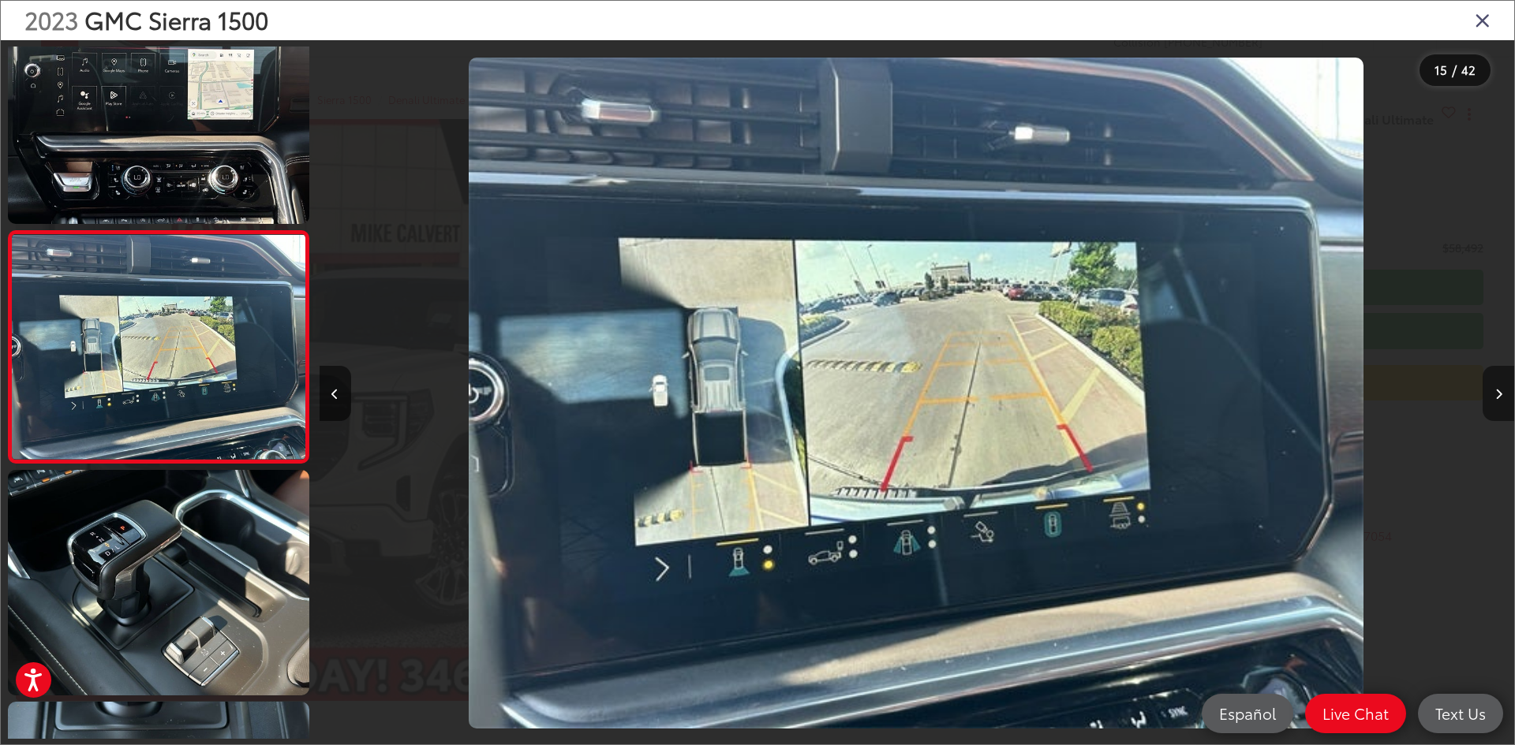
click at [1500, 389] on icon "Next image" at bounding box center [1498, 394] width 7 height 11
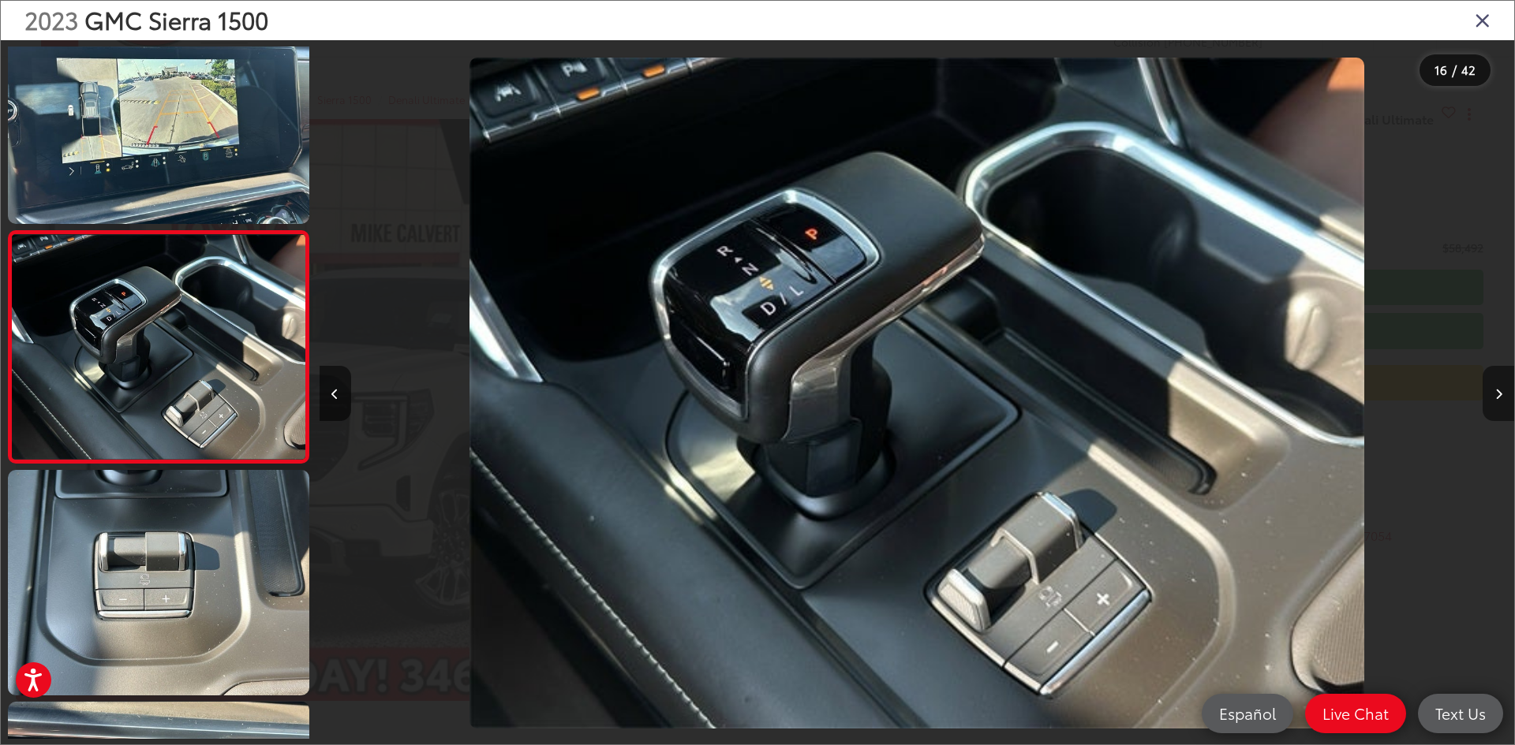
click at [1500, 389] on icon "Next image" at bounding box center [1498, 394] width 7 height 11
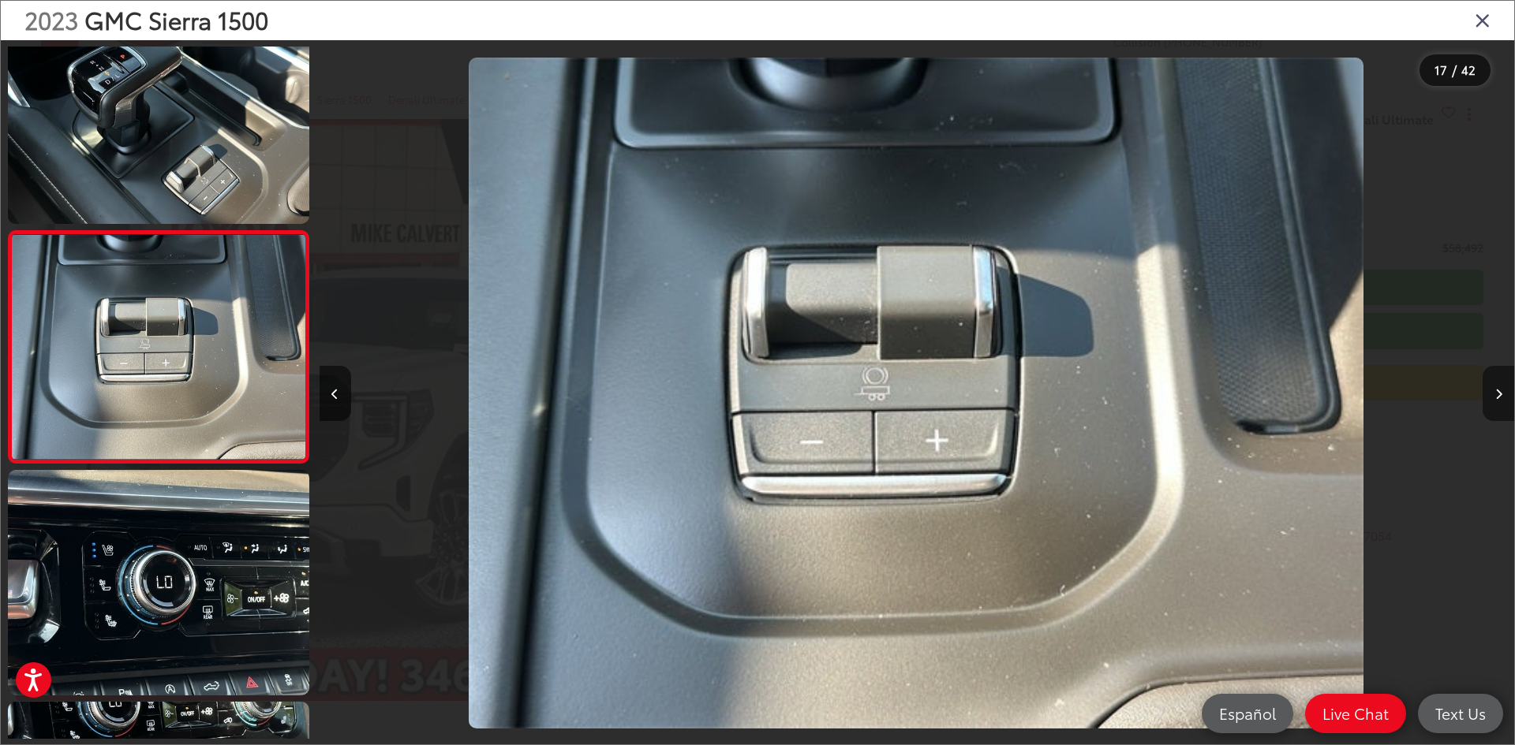
click at [1500, 389] on icon "Next image" at bounding box center [1498, 394] width 7 height 11
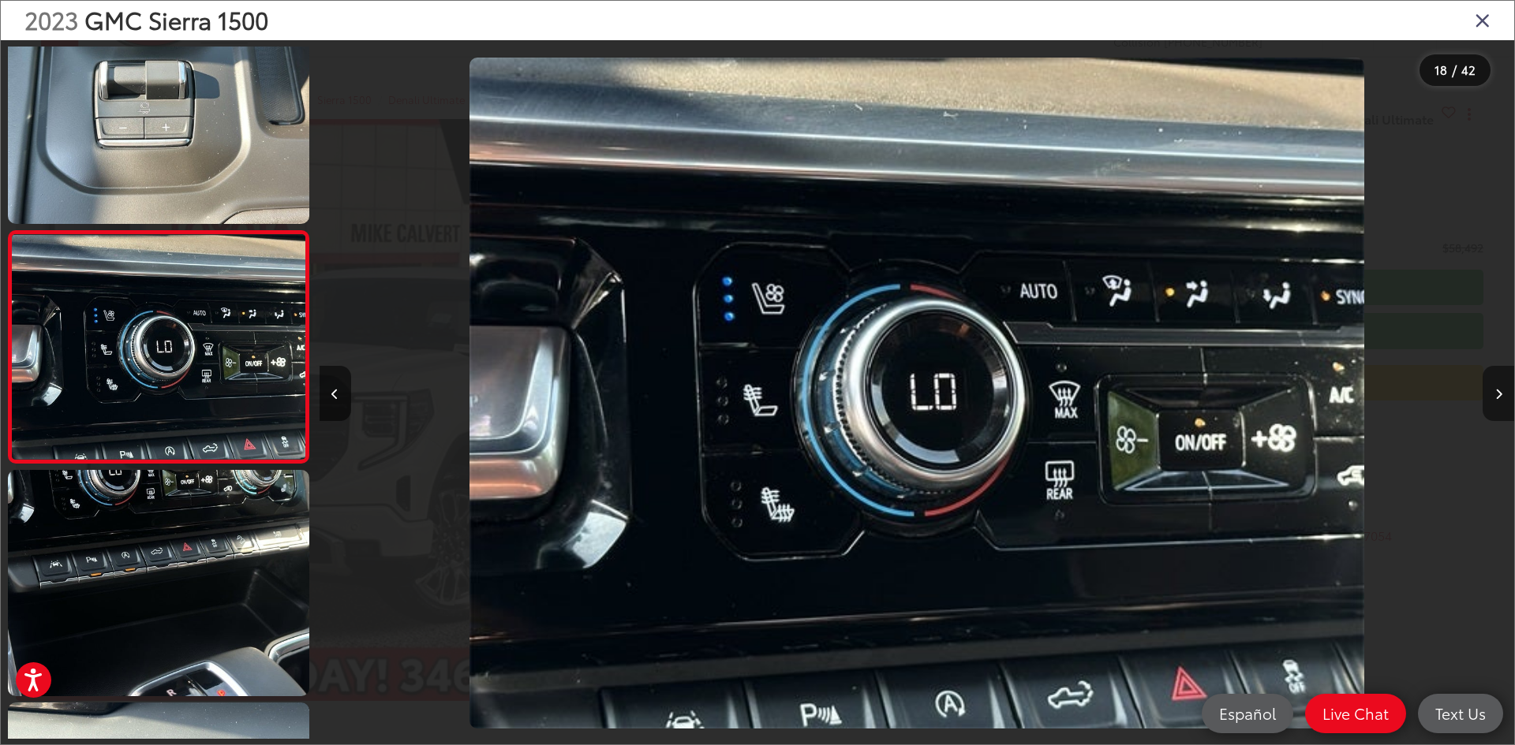
click at [1500, 389] on icon "Next image" at bounding box center [1498, 394] width 7 height 11
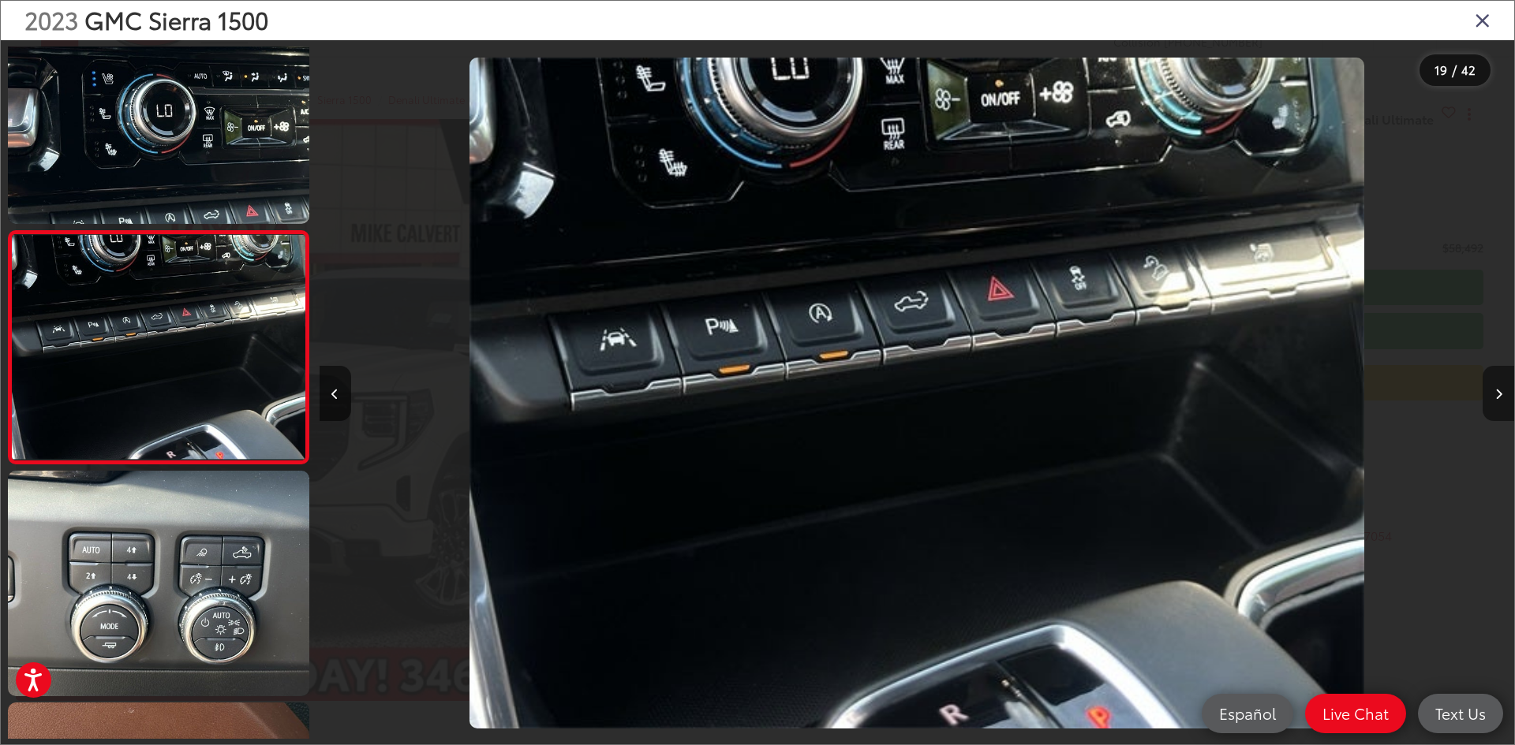
click at [1500, 389] on icon "Next image" at bounding box center [1498, 394] width 7 height 11
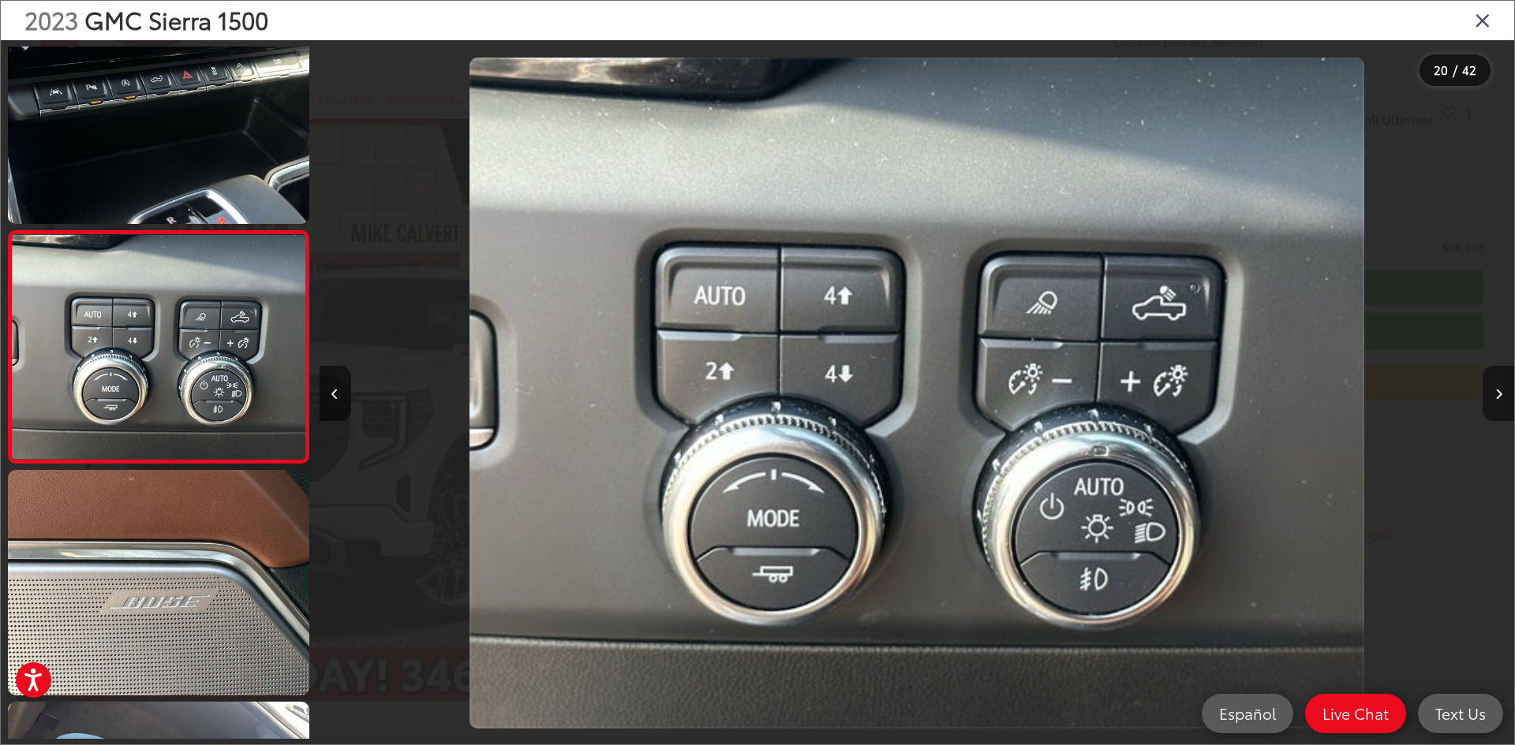
click at [1500, 389] on icon "Next image" at bounding box center [1498, 394] width 7 height 11
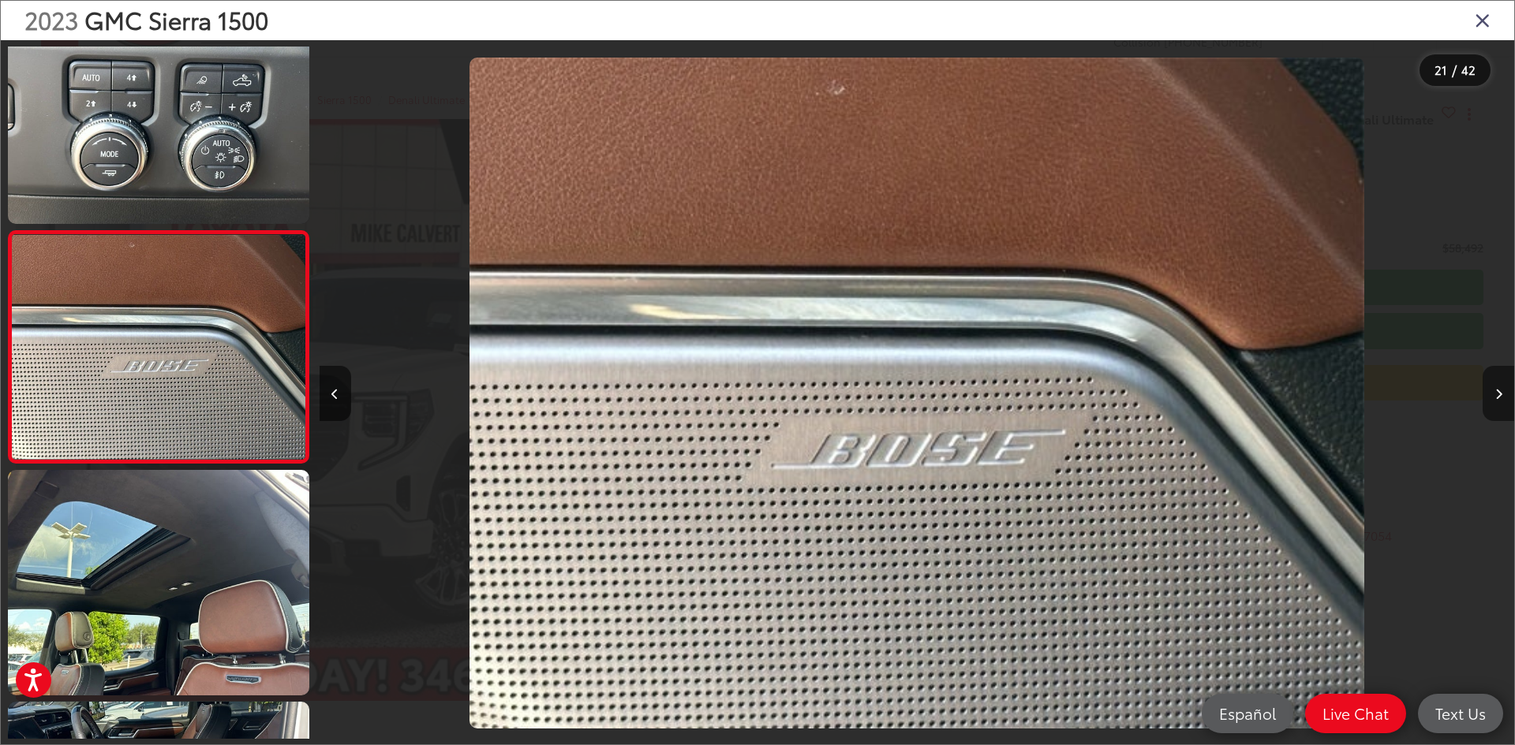
click at [1500, 389] on icon "Next image" at bounding box center [1498, 394] width 7 height 11
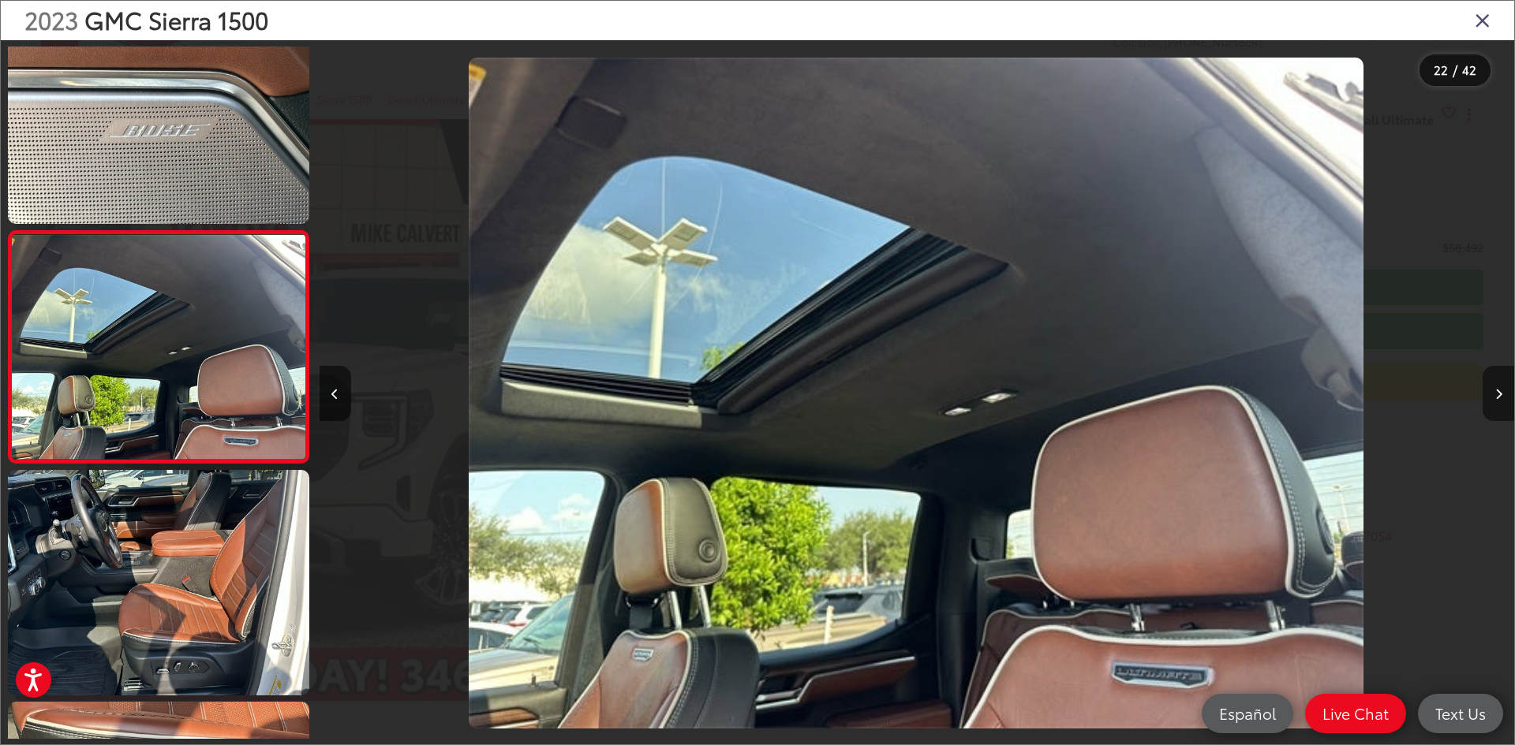
click at [1500, 389] on icon "Next image" at bounding box center [1498, 394] width 7 height 11
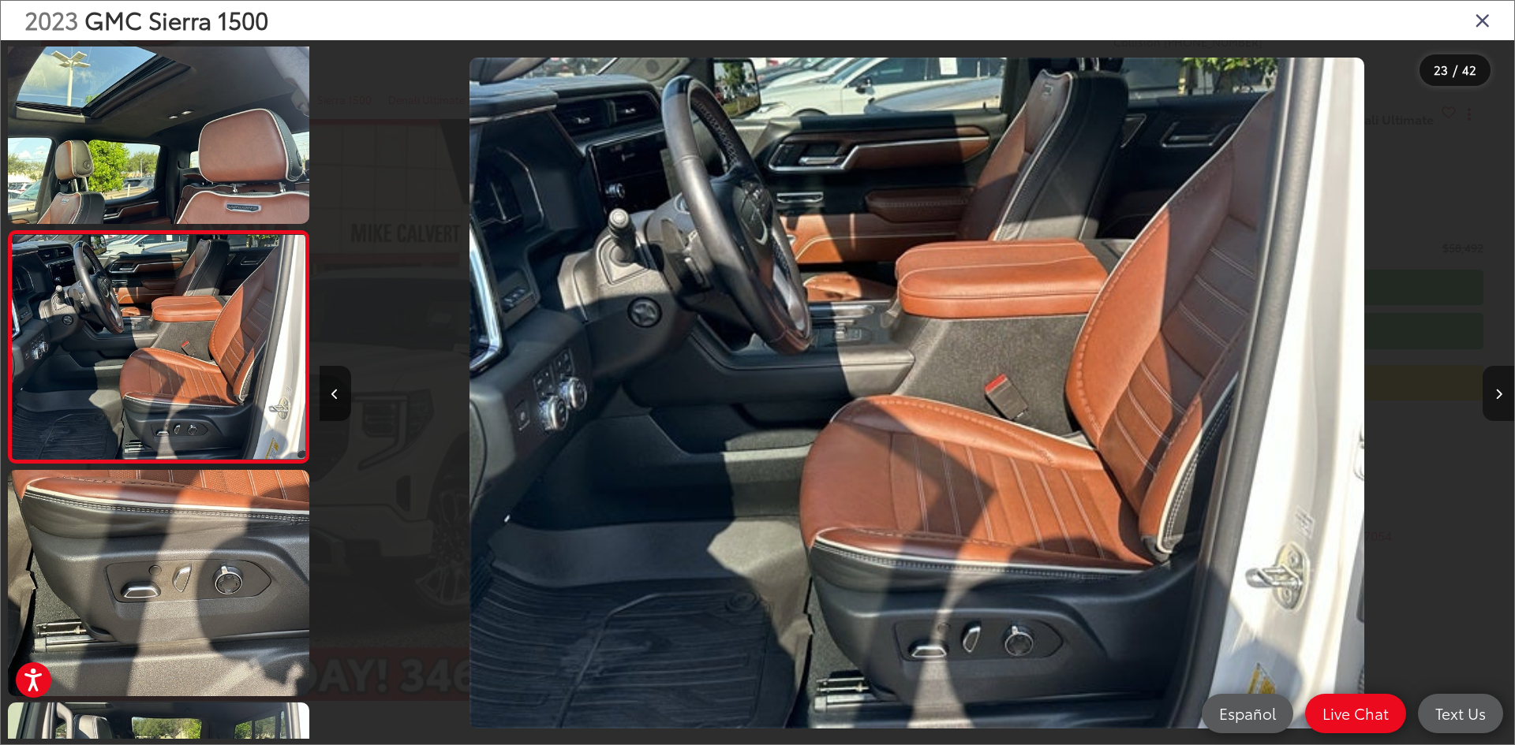
click at [1500, 389] on icon "Next image" at bounding box center [1498, 394] width 7 height 11
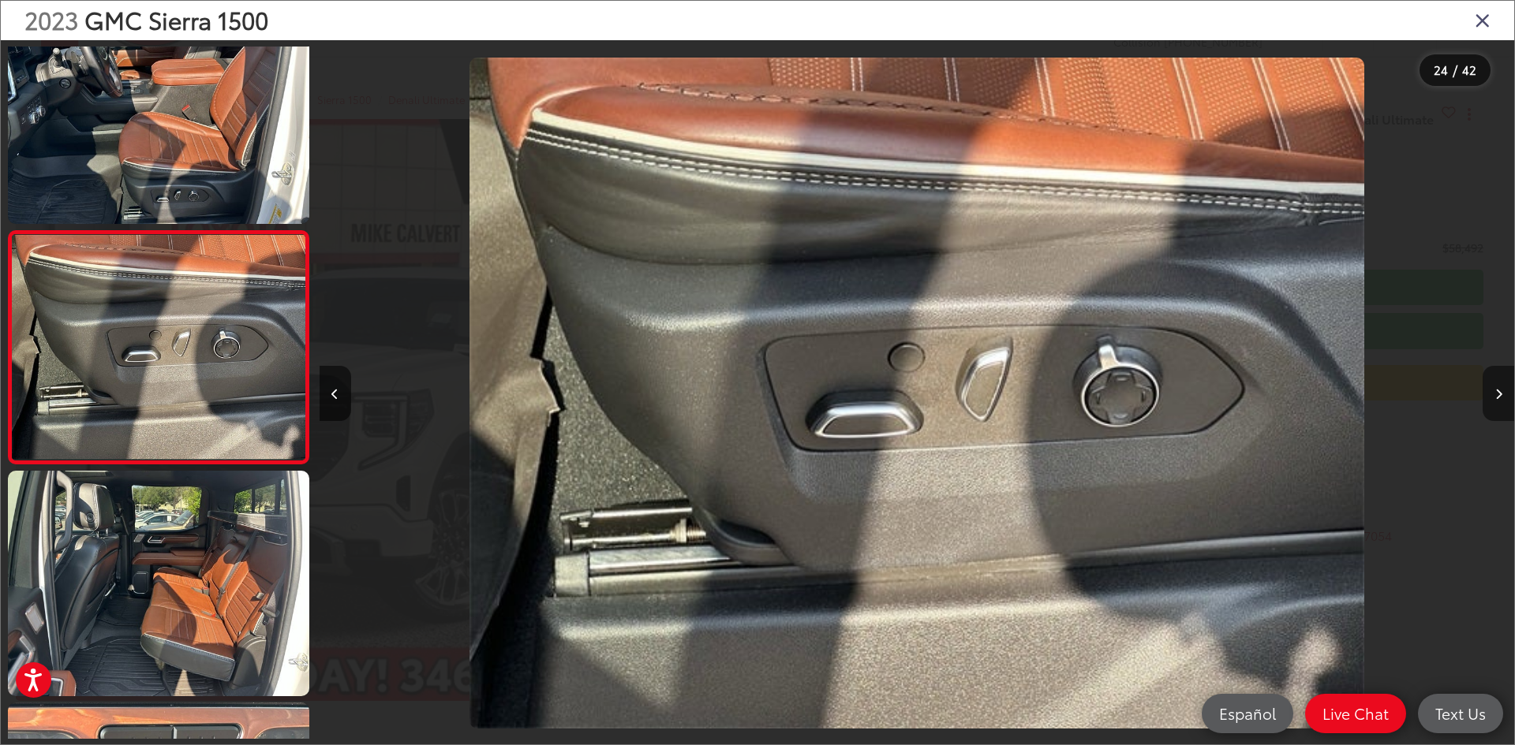
click at [1500, 389] on icon "Next image" at bounding box center [1498, 394] width 7 height 11
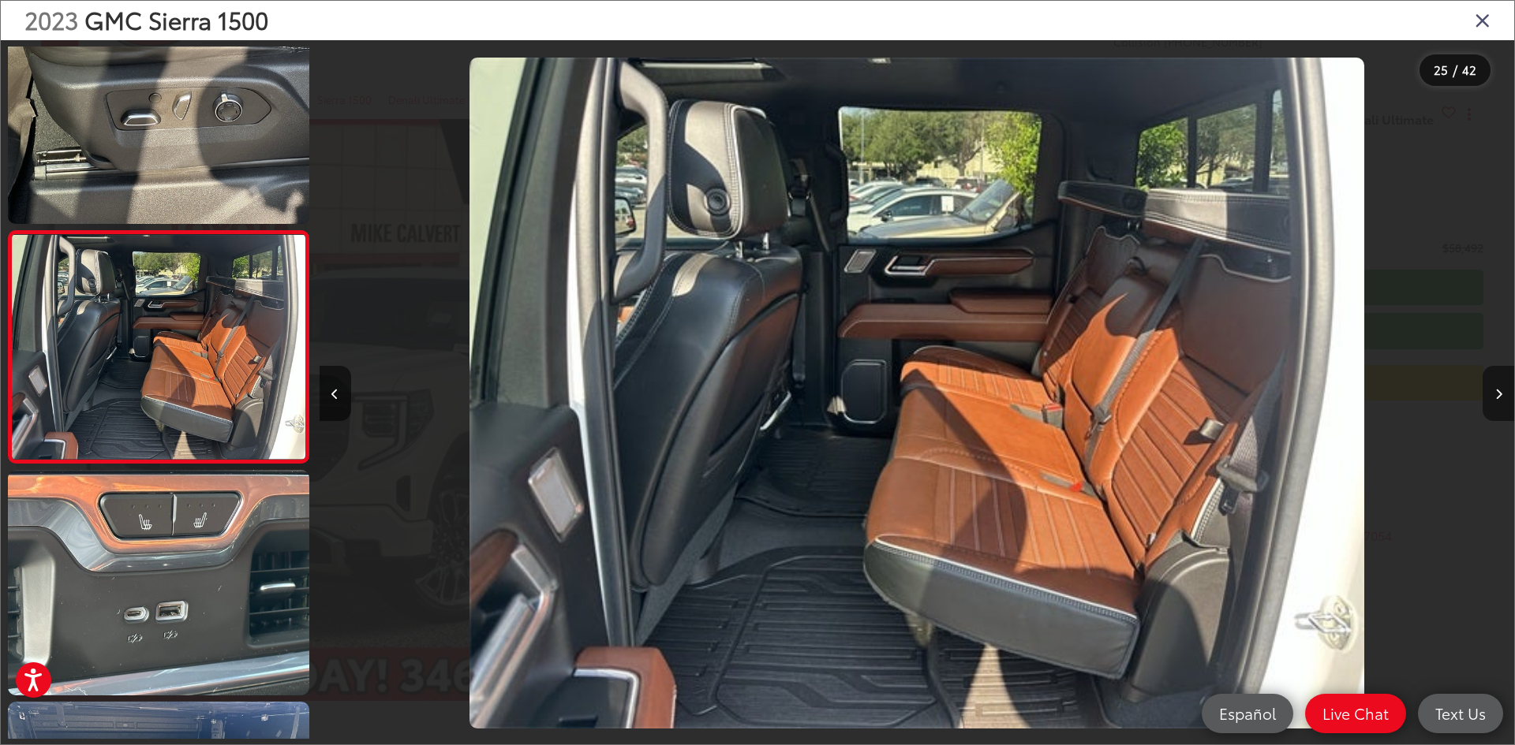
click at [1500, 389] on icon "Next image" at bounding box center [1498, 394] width 7 height 11
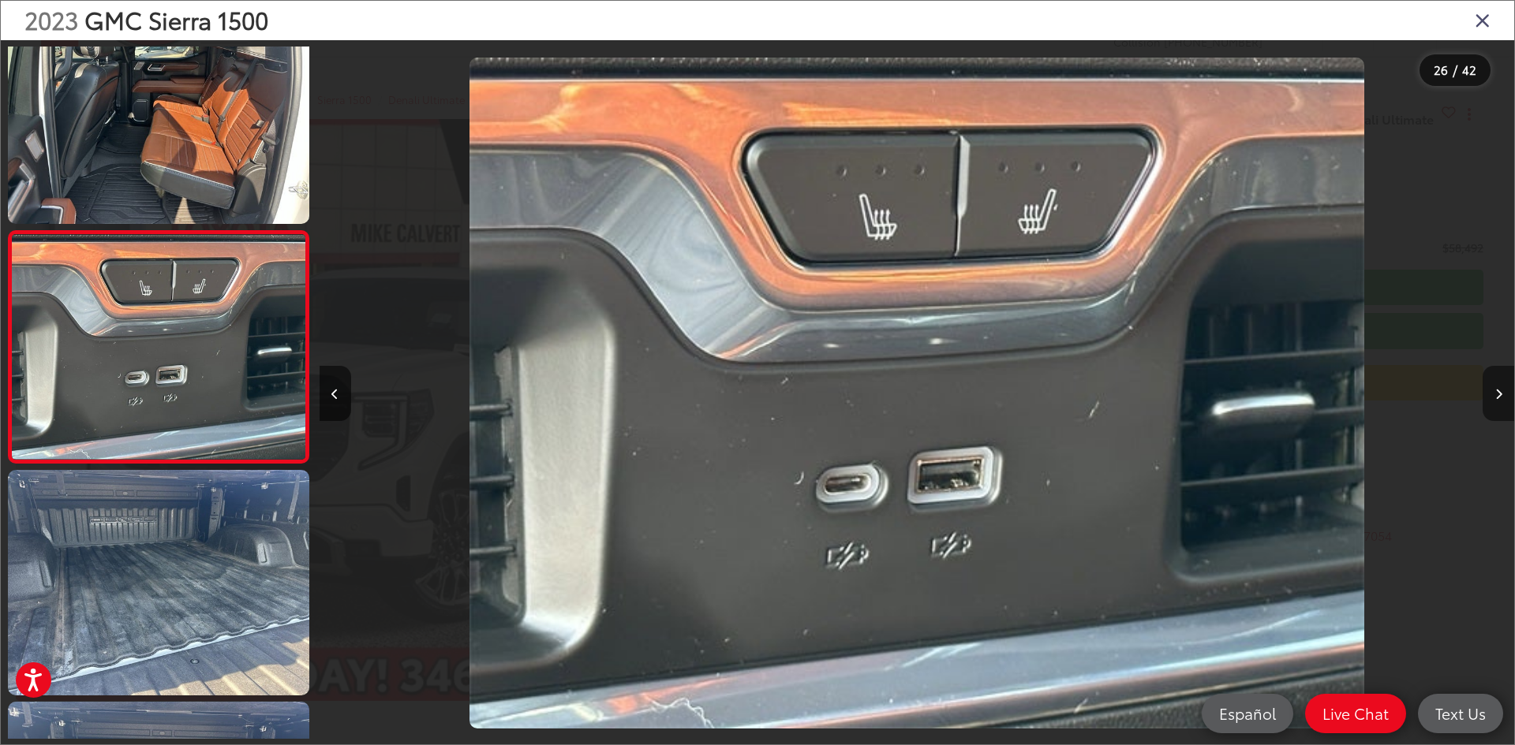
click at [1500, 389] on icon "Next image" at bounding box center [1498, 394] width 7 height 11
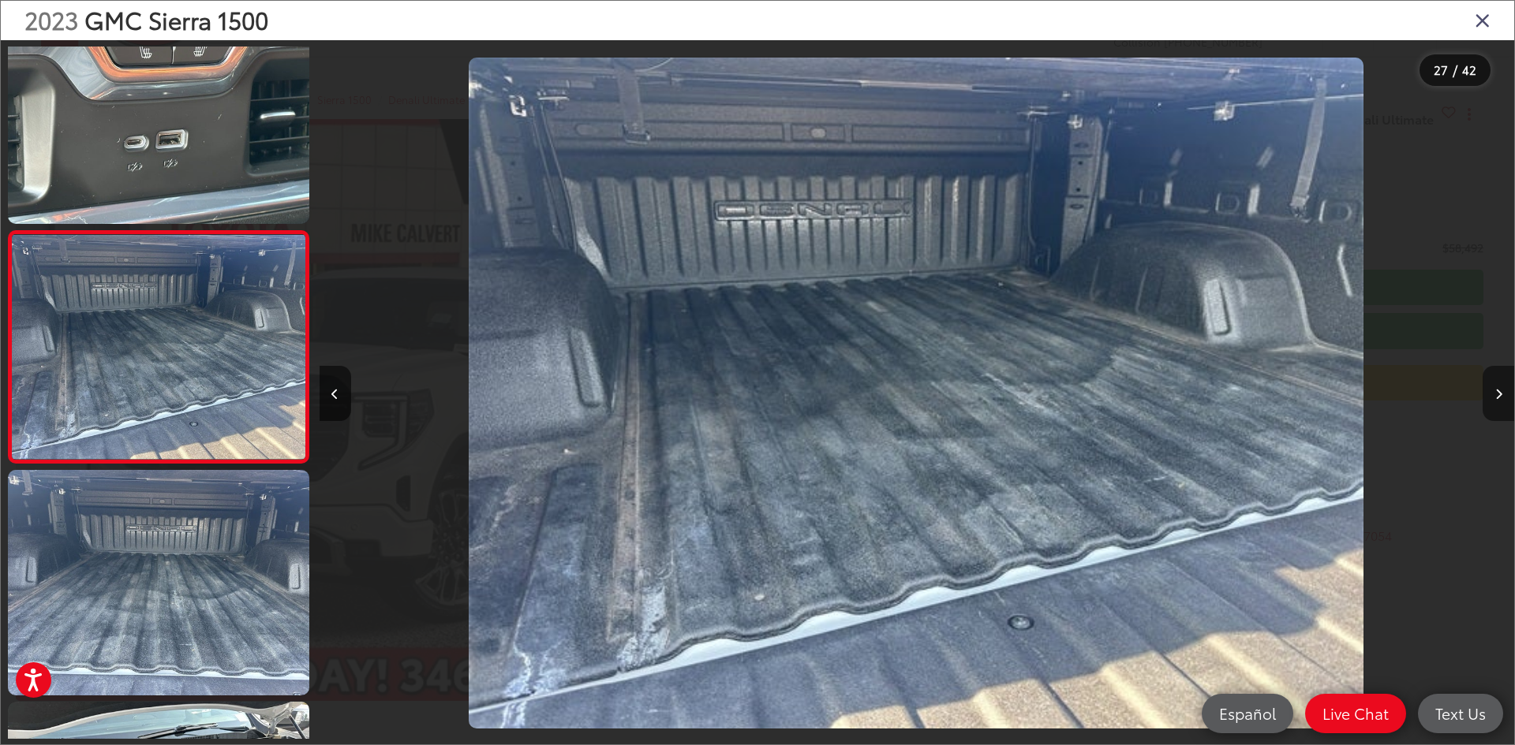
click at [1500, 389] on icon "Next image" at bounding box center [1498, 394] width 7 height 11
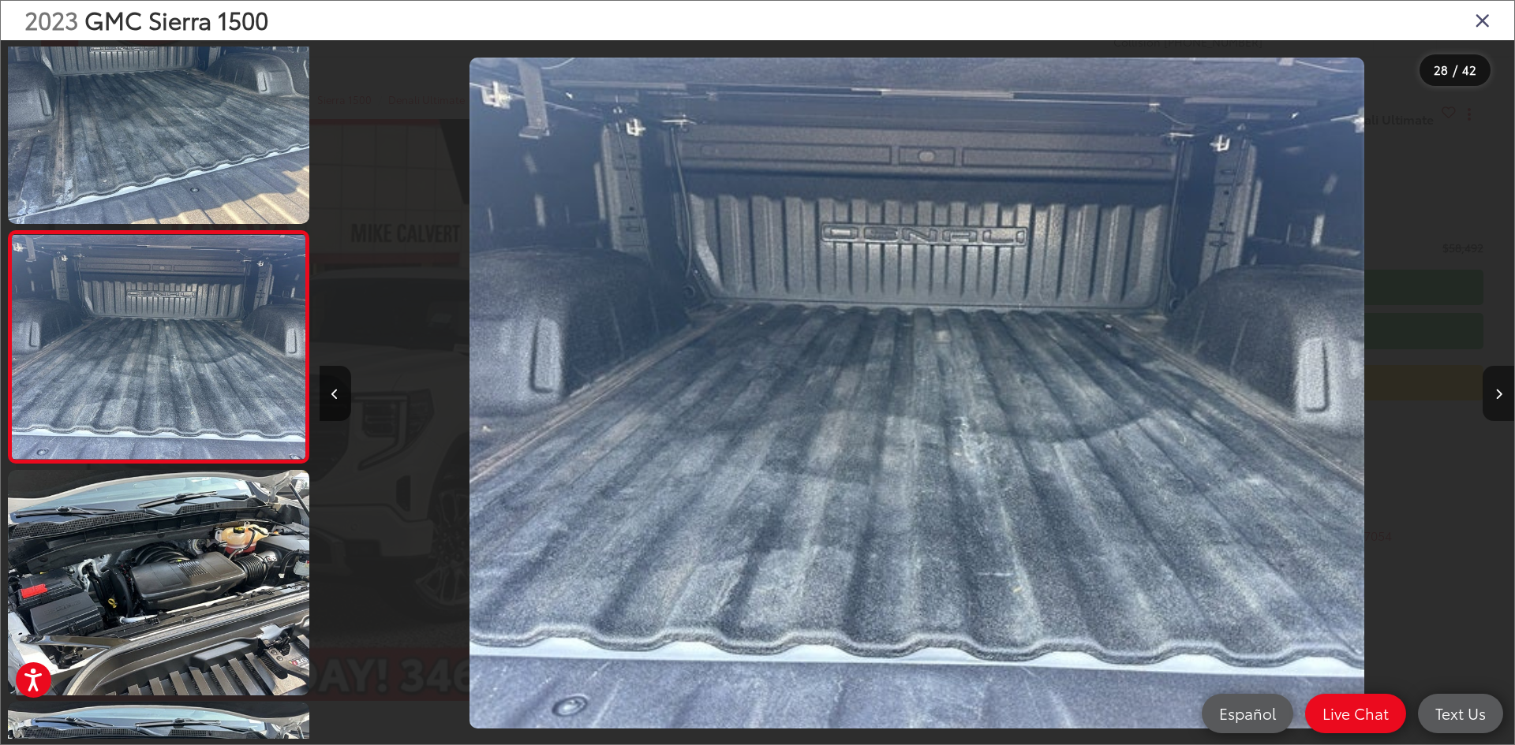
click at [1500, 389] on icon "Next image" at bounding box center [1498, 394] width 7 height 11
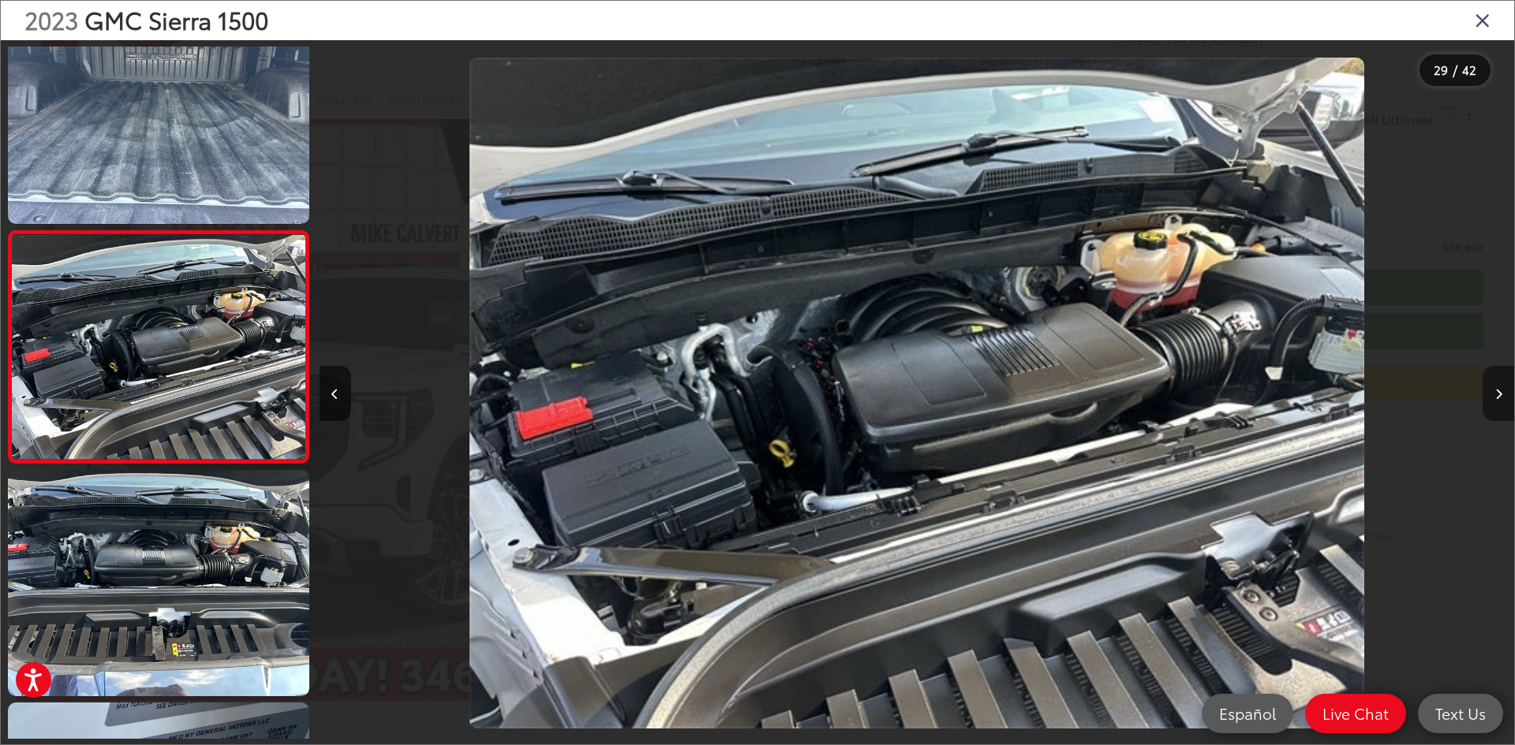
click at [1500, 389] on icon "Next image" at bounding box center [1498, 394] width 7 height 11
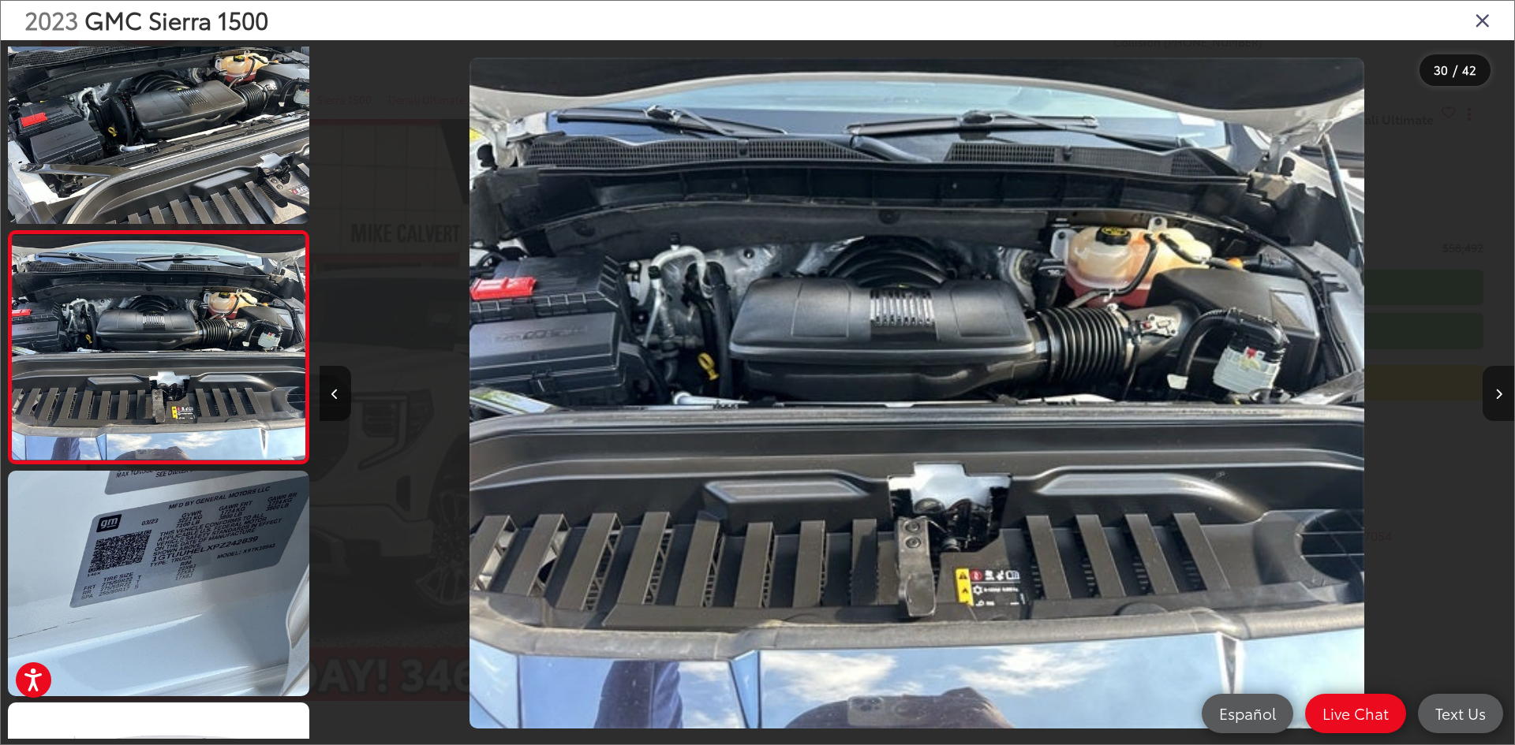
click at [1496, 398] on icon "Next image" at bounding box center [1498, 394] width 7 height 11
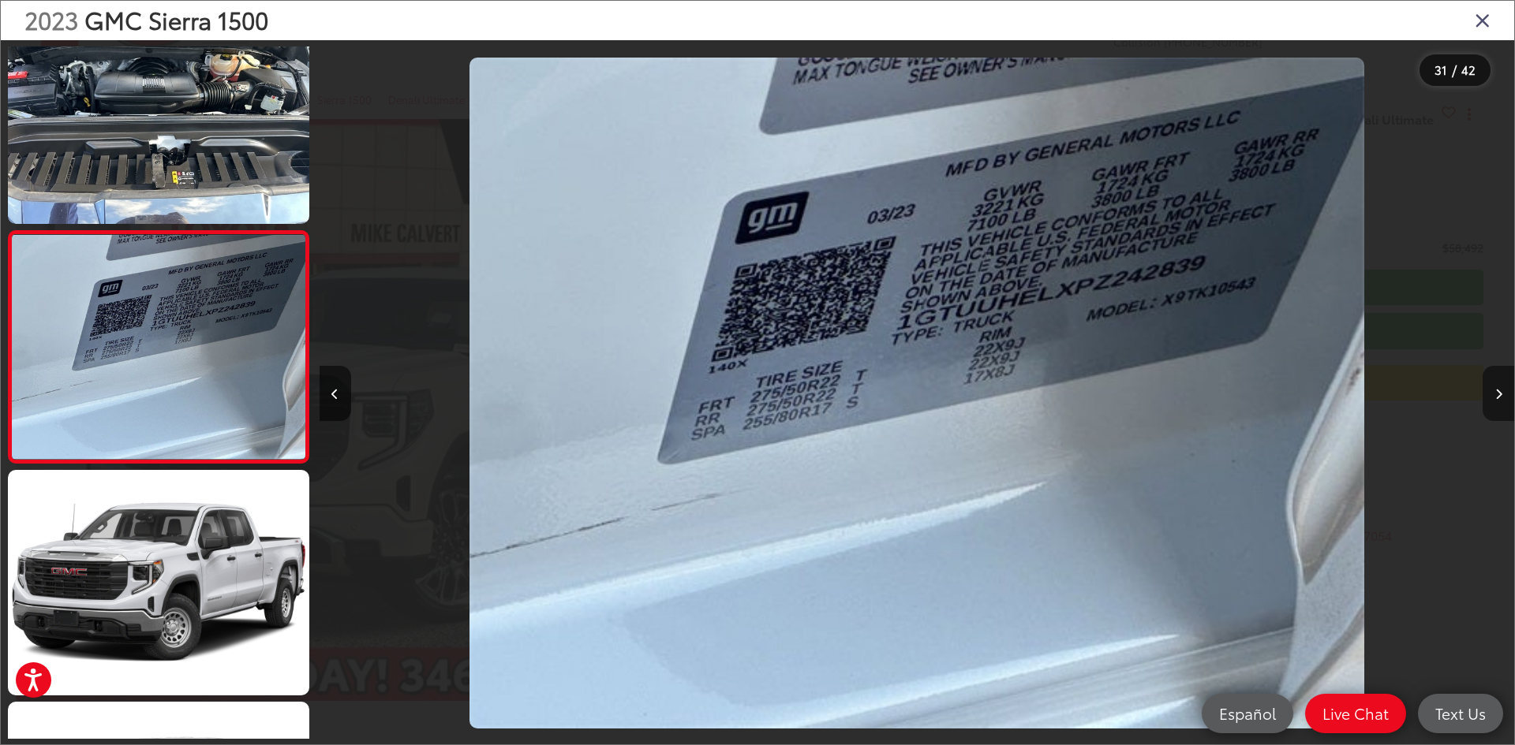
click at [1496, 397] on icon "Next image" at bounding box center [1498, 394] width 7 height 11
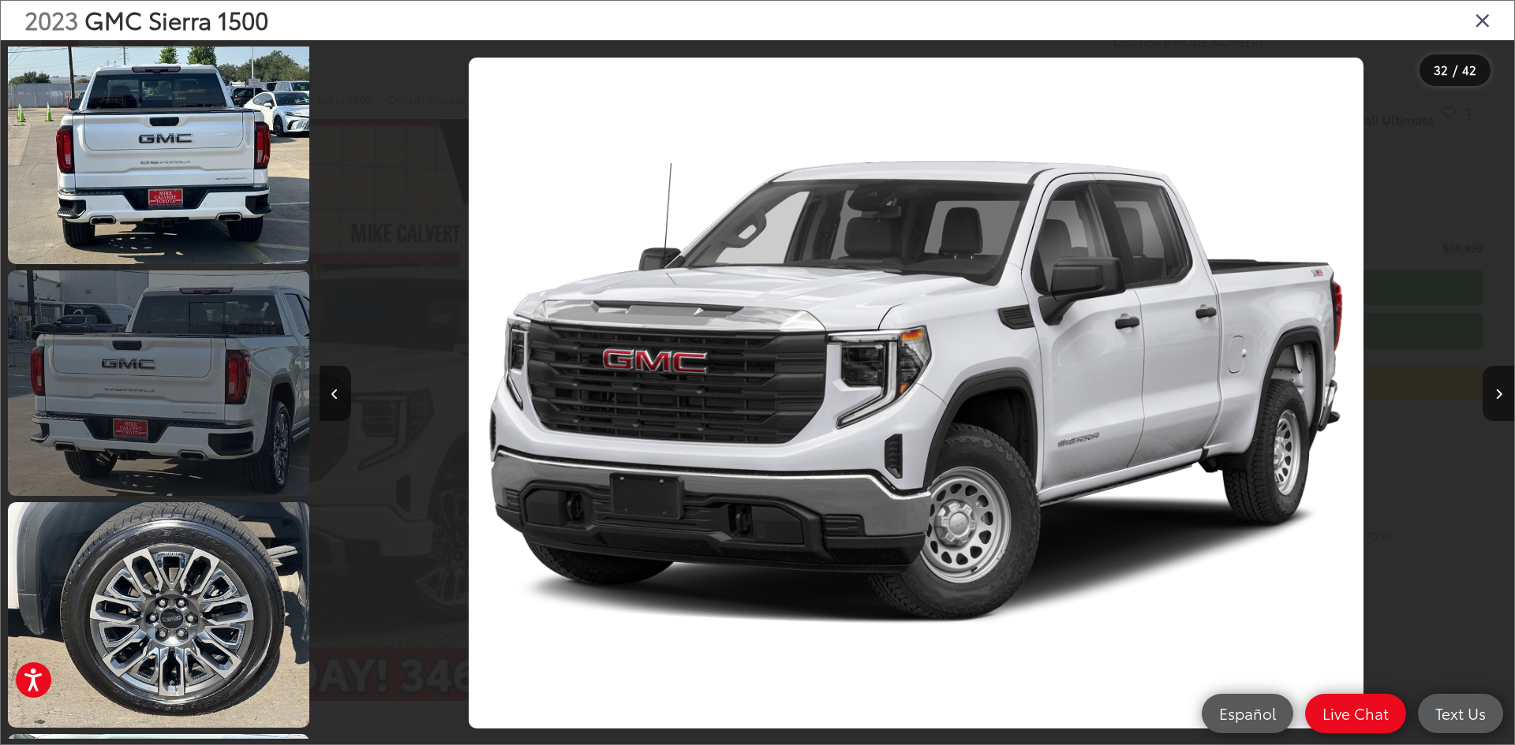
scroll to position [464, 0]
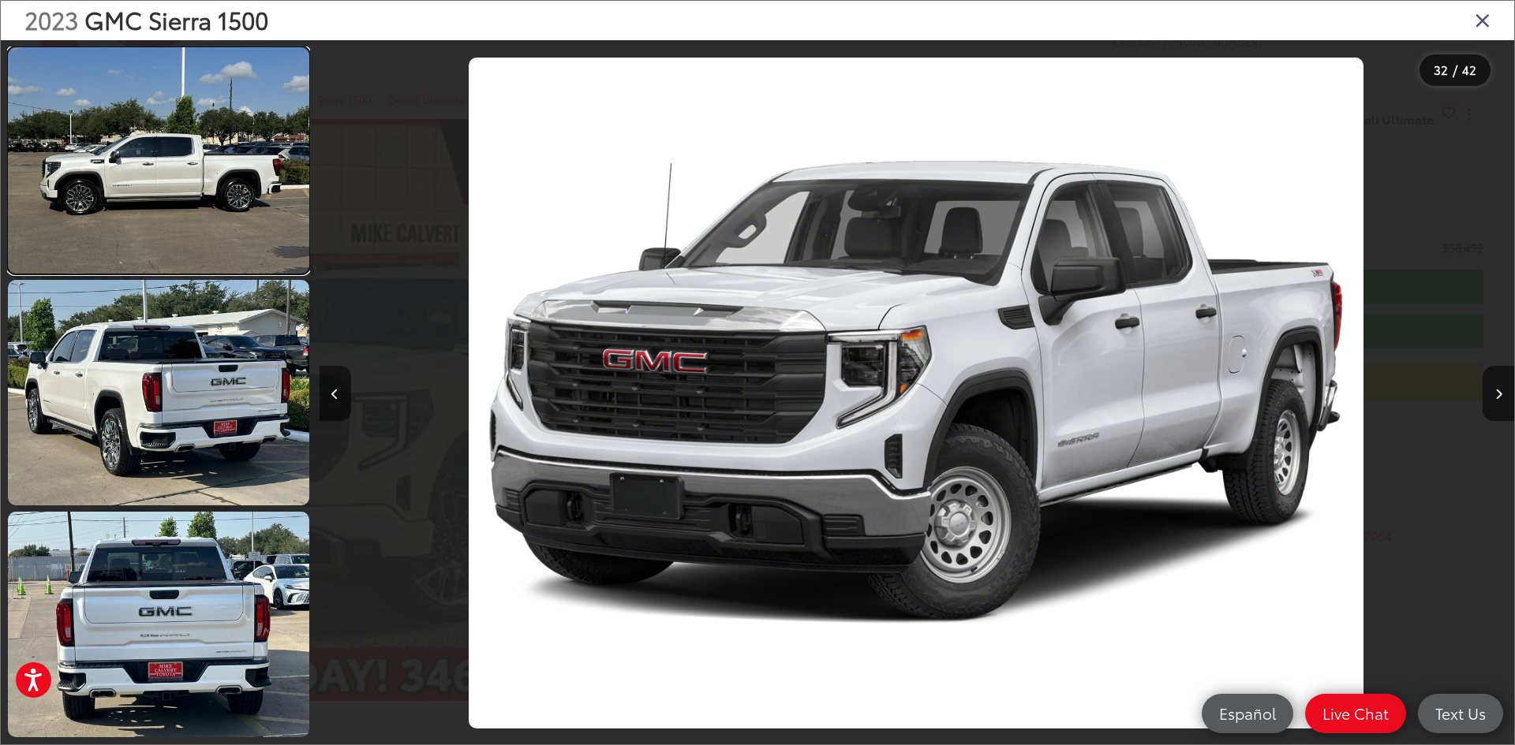
click at [177, 207] on link at bounding box center [158, 160] width 301 height 226
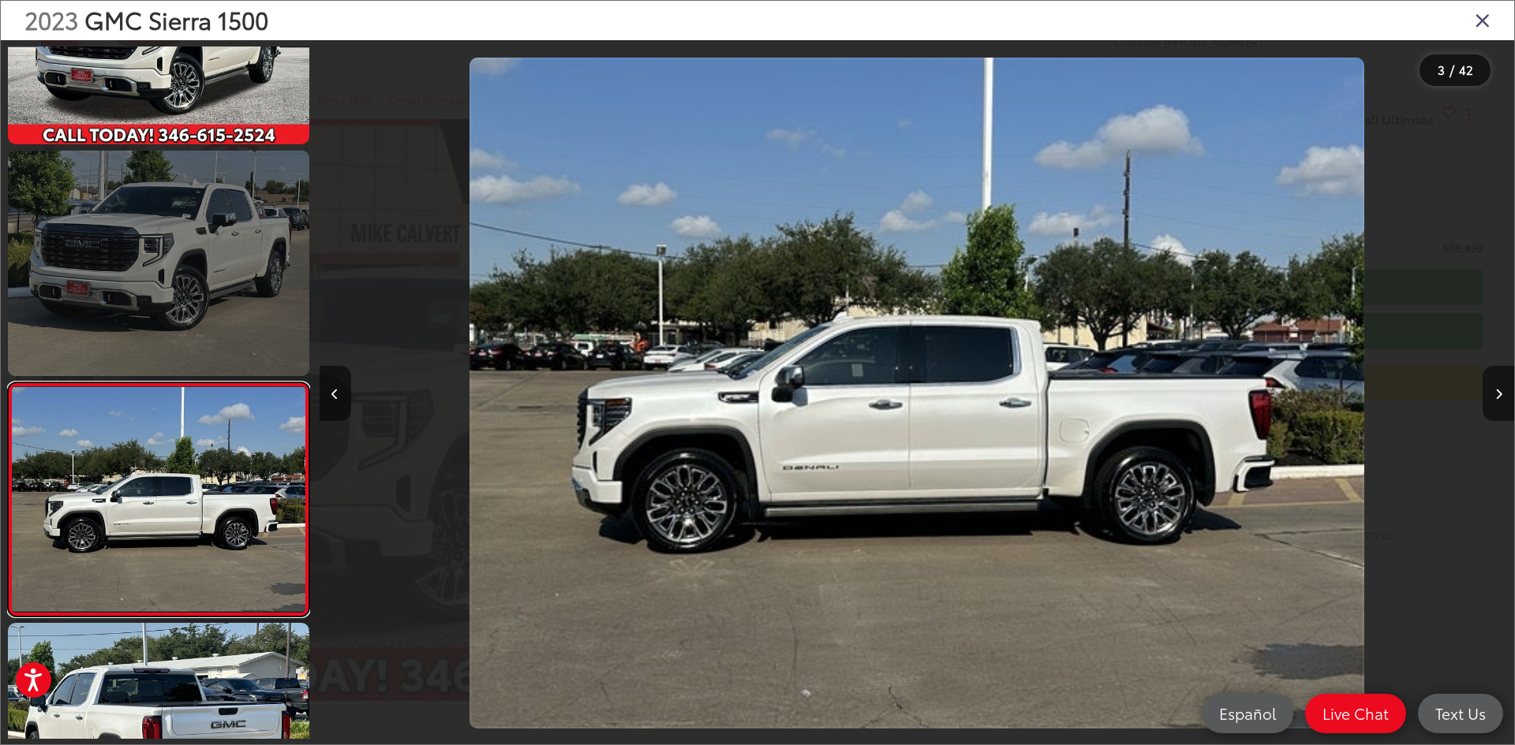
scroll to position [0, 0]
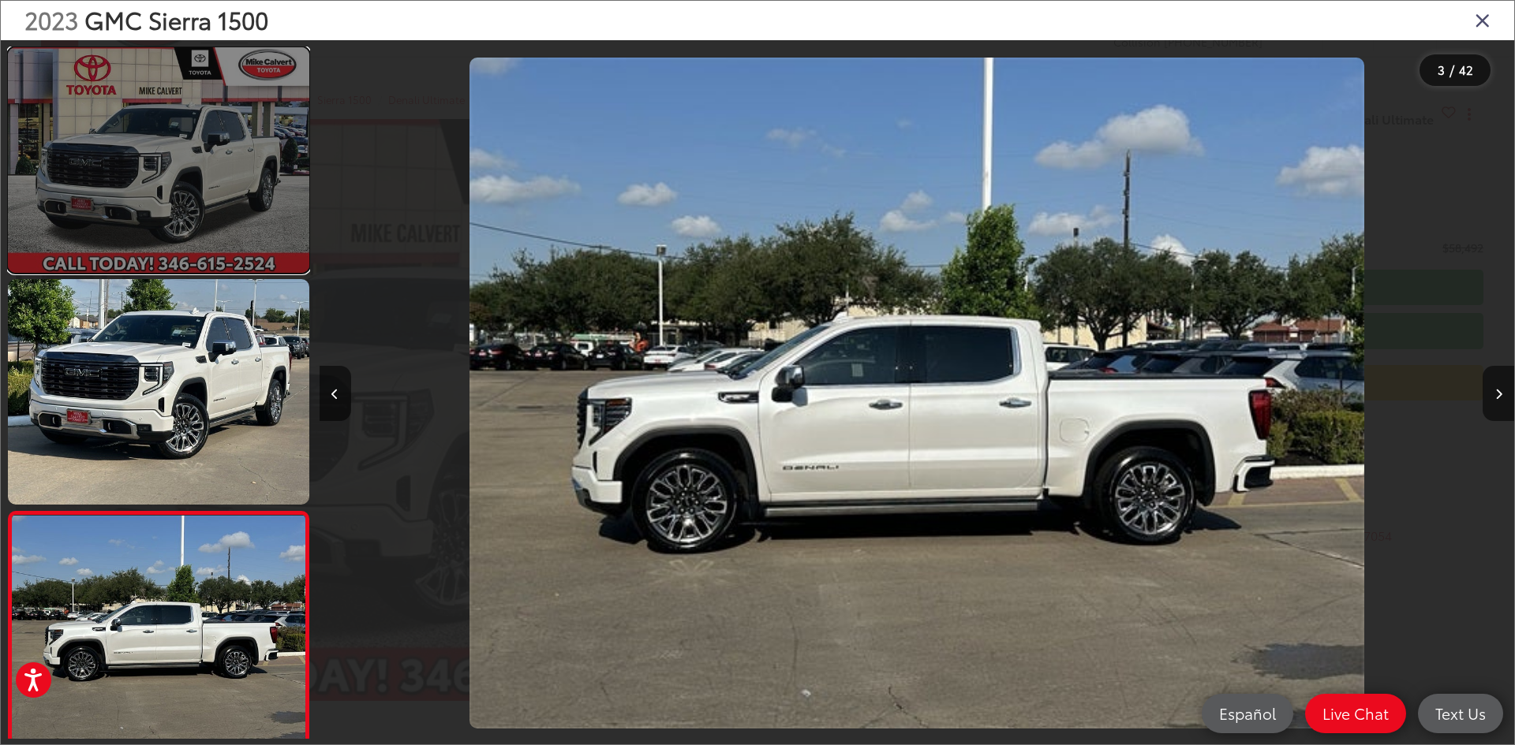
click at [205, 228] on link at bounding box center [158, 160] width 301 height 226
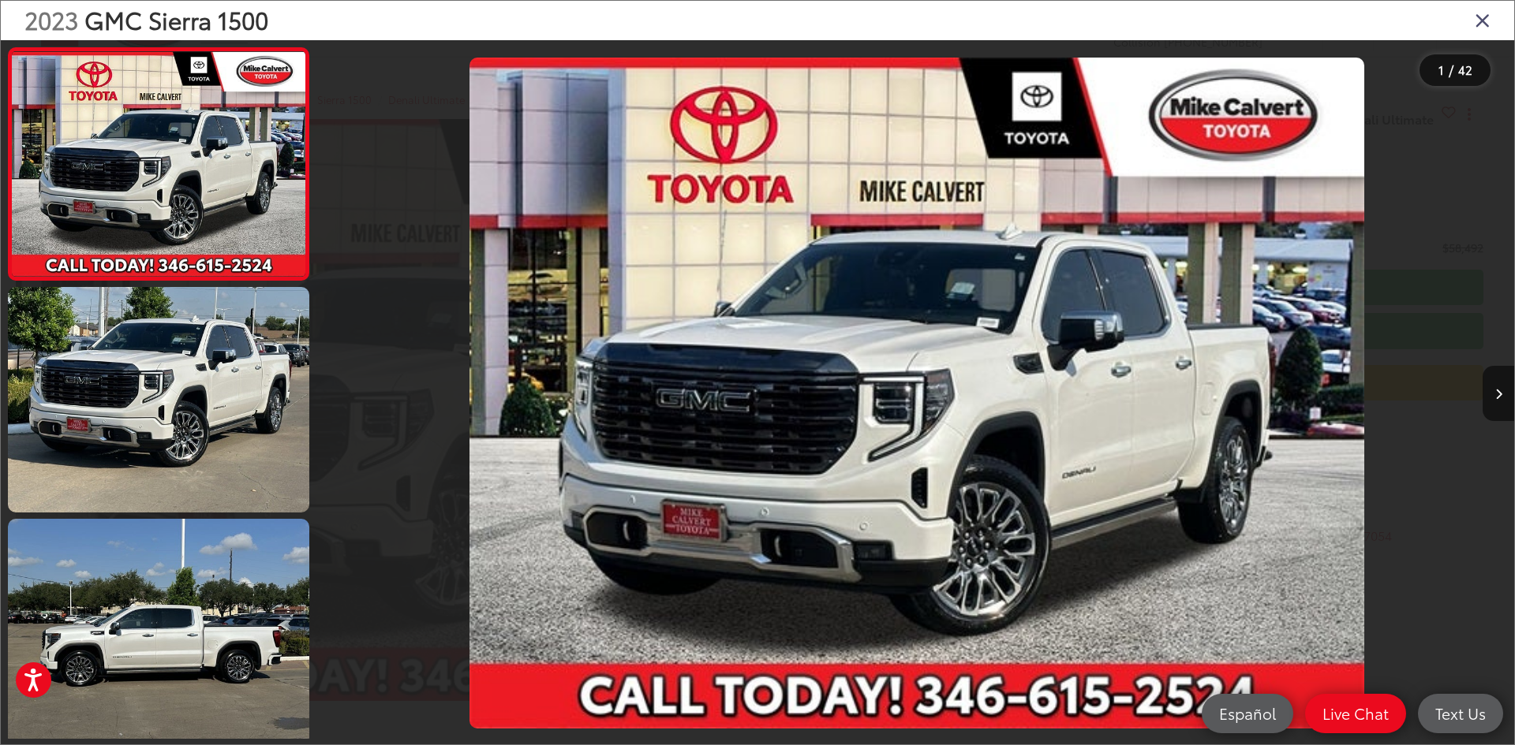
click at [1489, 17] on icon "Close gallery" at bounding box center [1482, 19] width 16 height 21
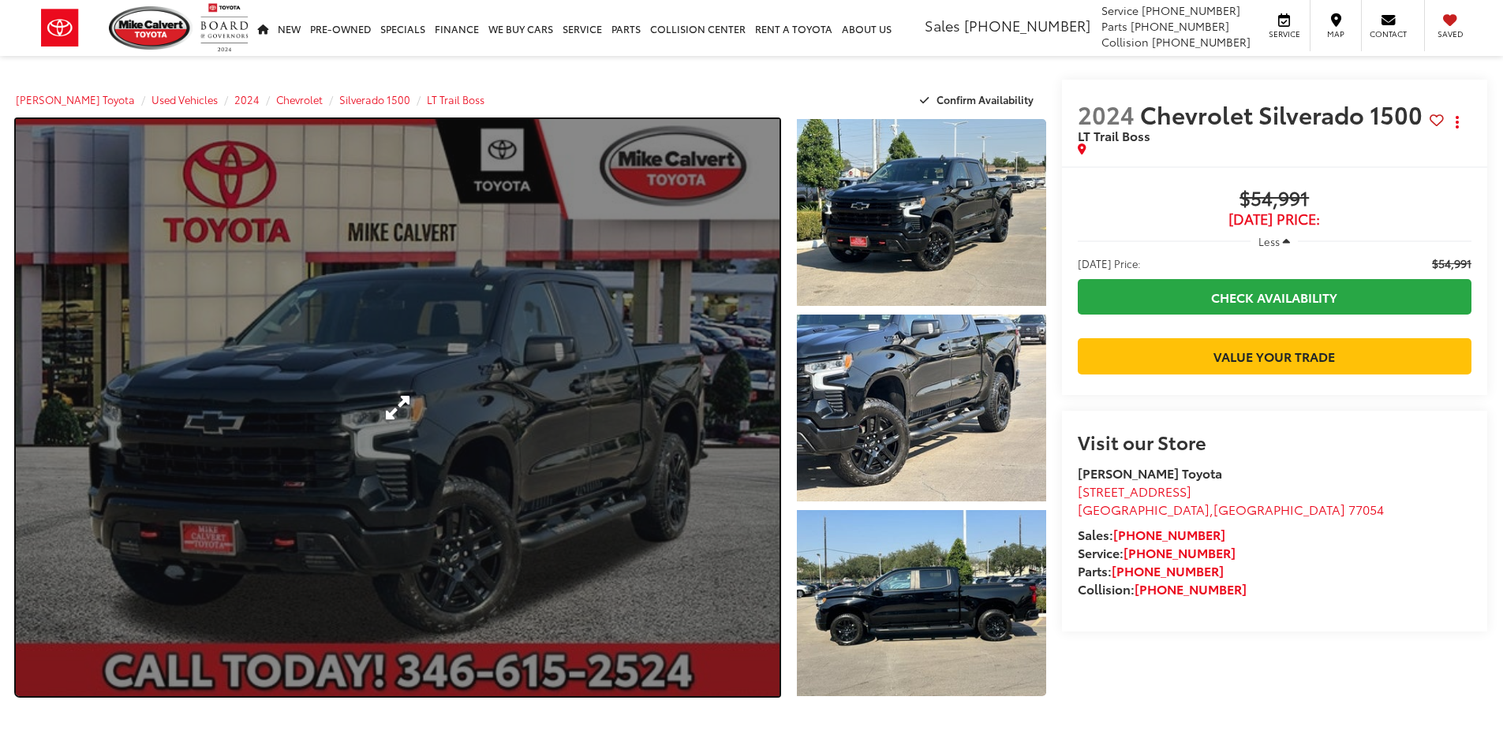
click at [437, 469] on link "Expand Photo 0" at bounding box center [398, 407] width 764 height 577
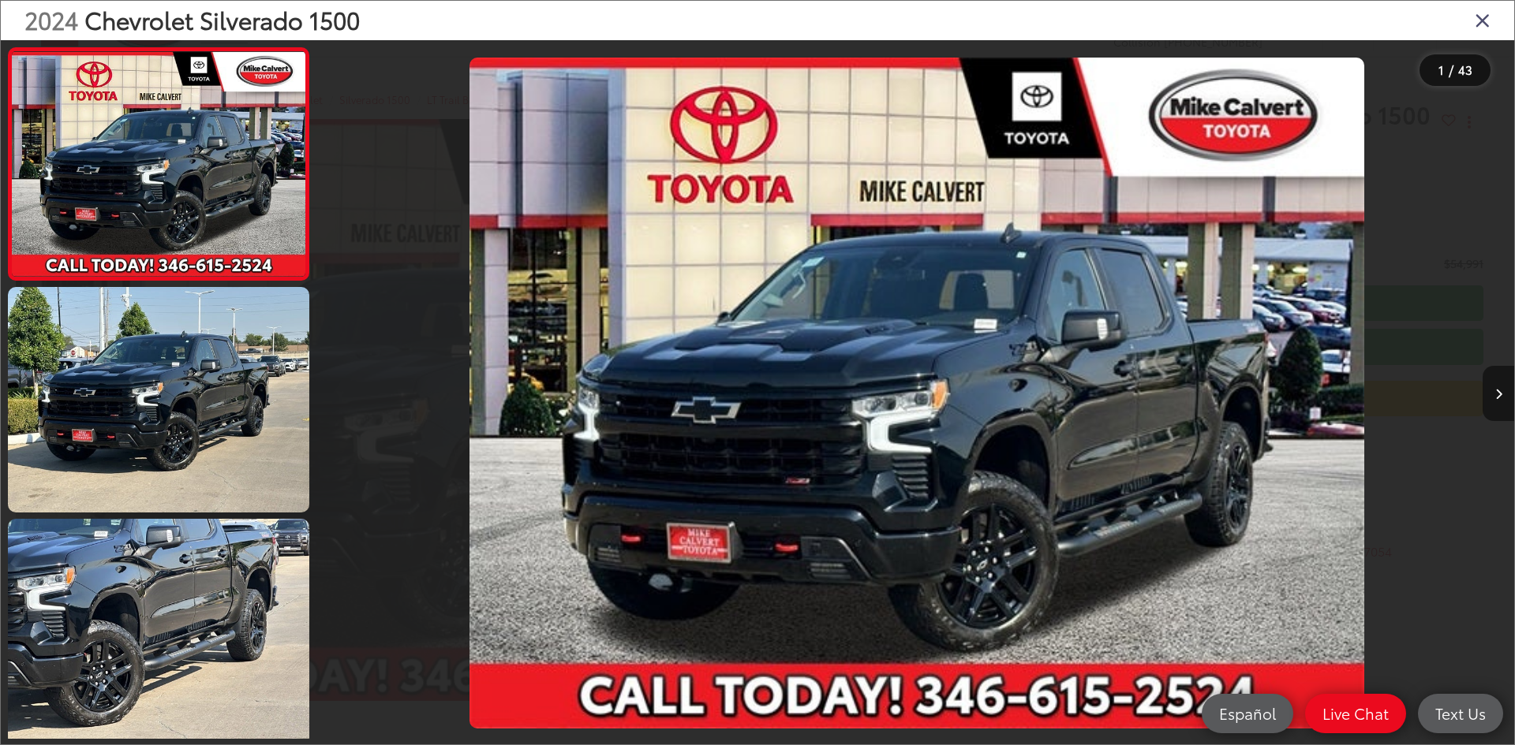
click at [1500, 391] on icon "Next image" at bounding box center [1498, 394] width 7 height 11
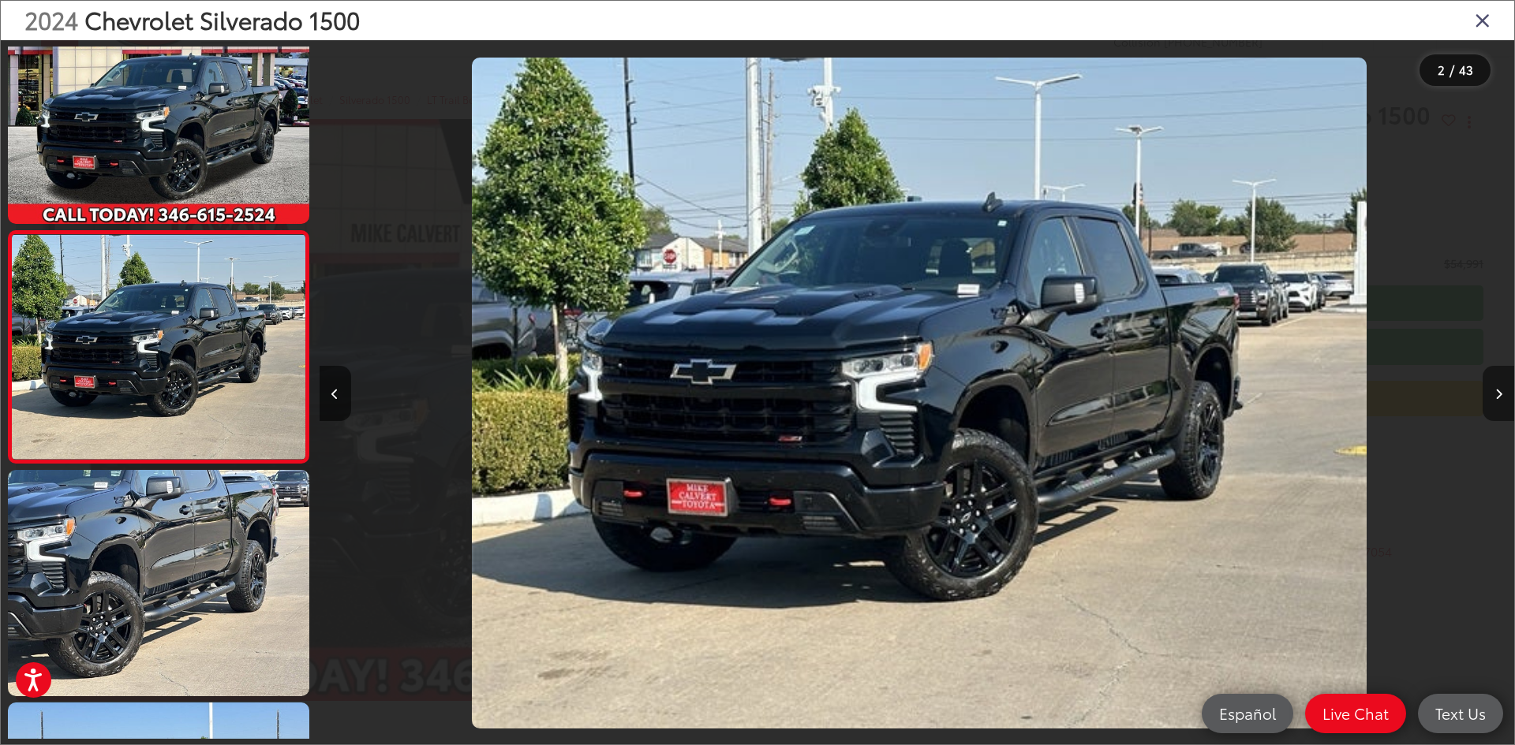
scroll to position [0, 1194]
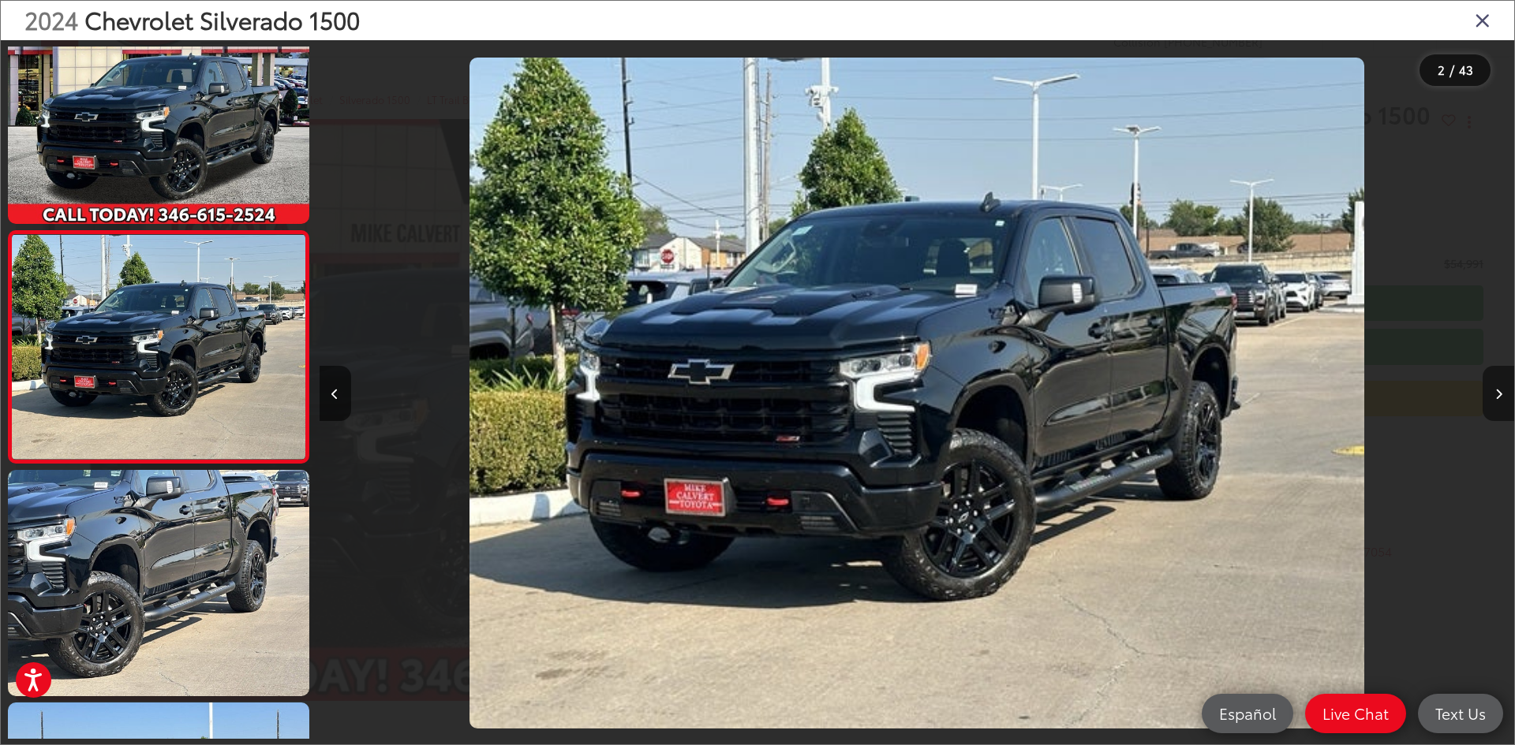
click at [1500, 391] on icon "Next image" at bounding box center [1498, 394] width 7 height 11
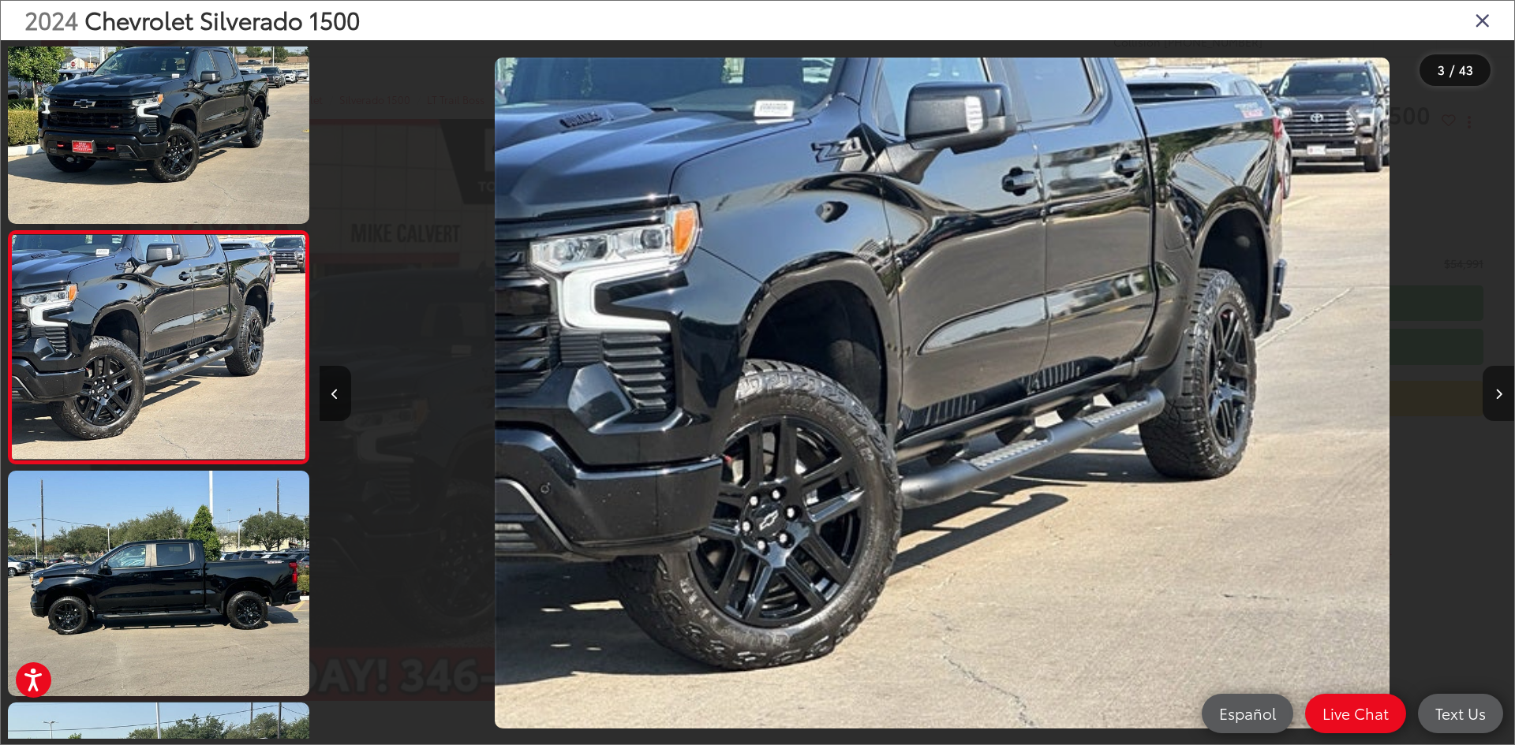
scroll to position [0, 2389]
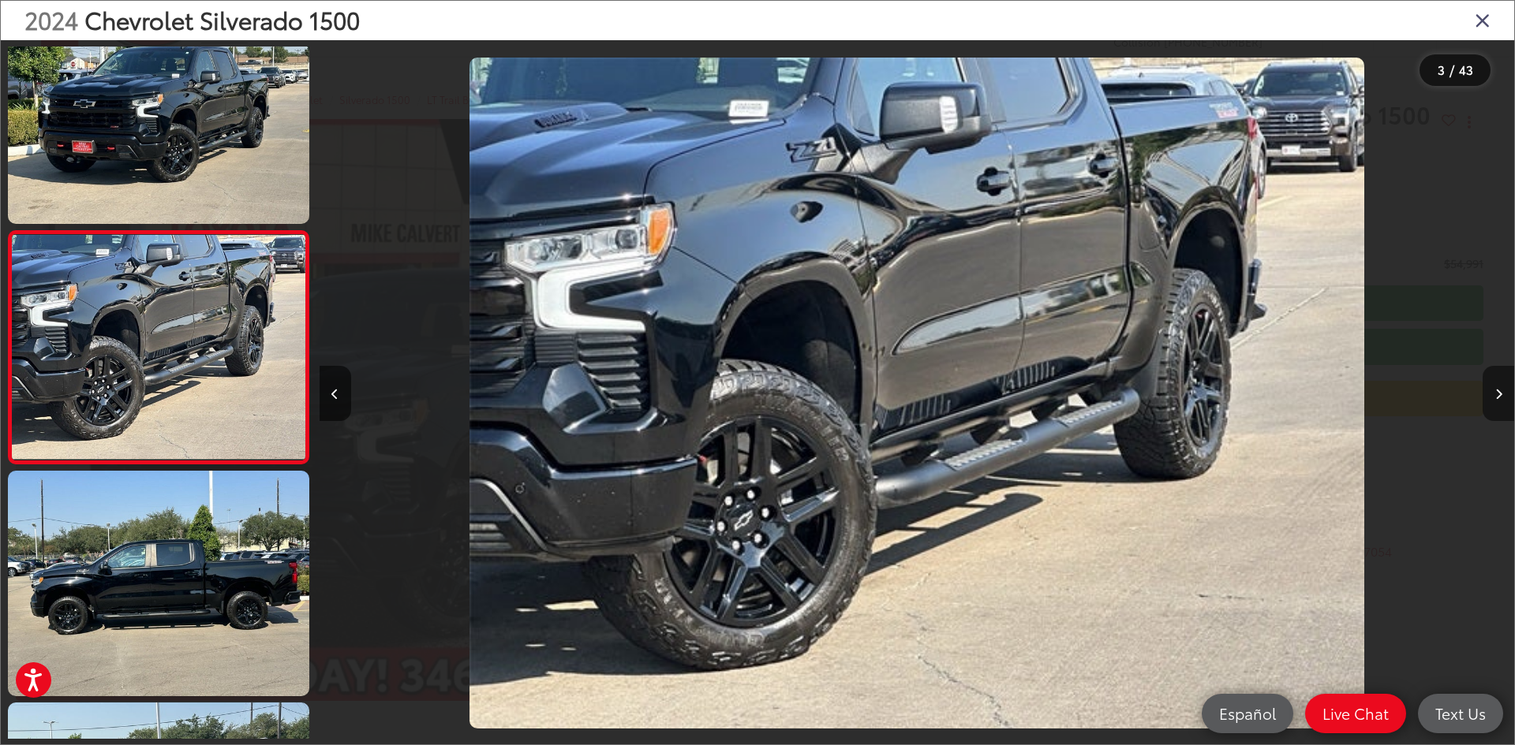
click at [1500, 391] on icon "Next image" at bounding box center [1498, 394] width 7 height 11
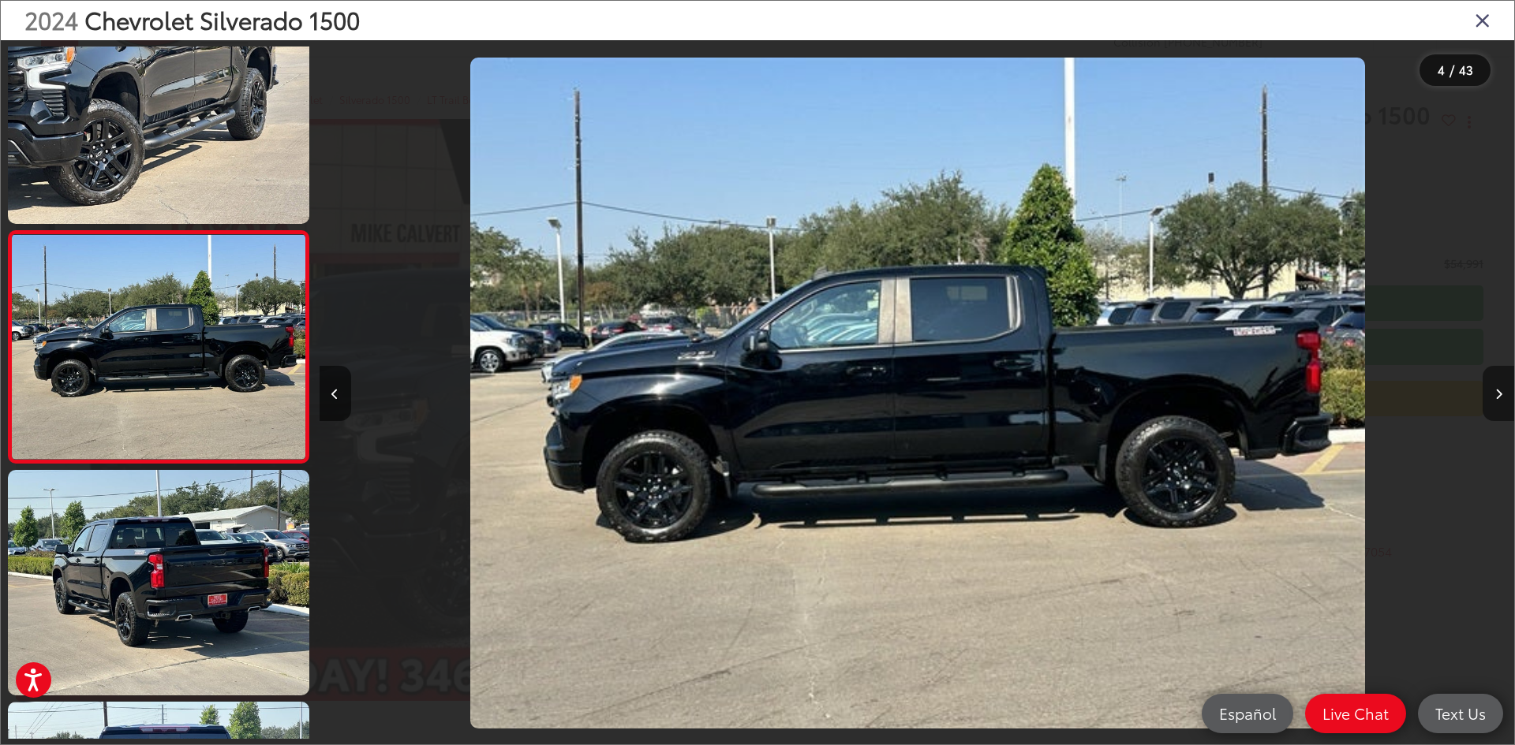
scroll to position [0, 3584]
click at [1500, 391] on icon "Next image" at bounding box center [1498, 394] width 7 height 11
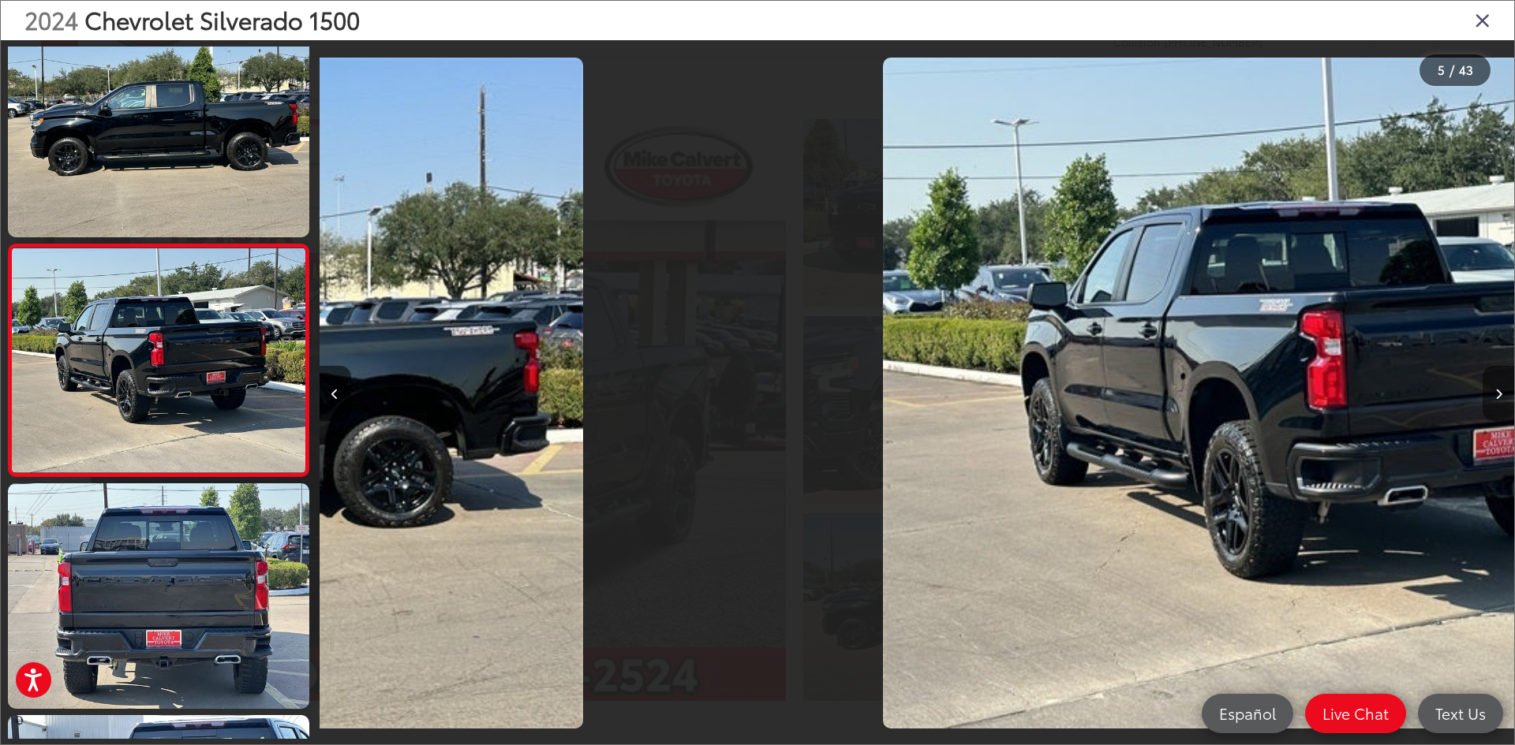
scroll to position [745, 0]
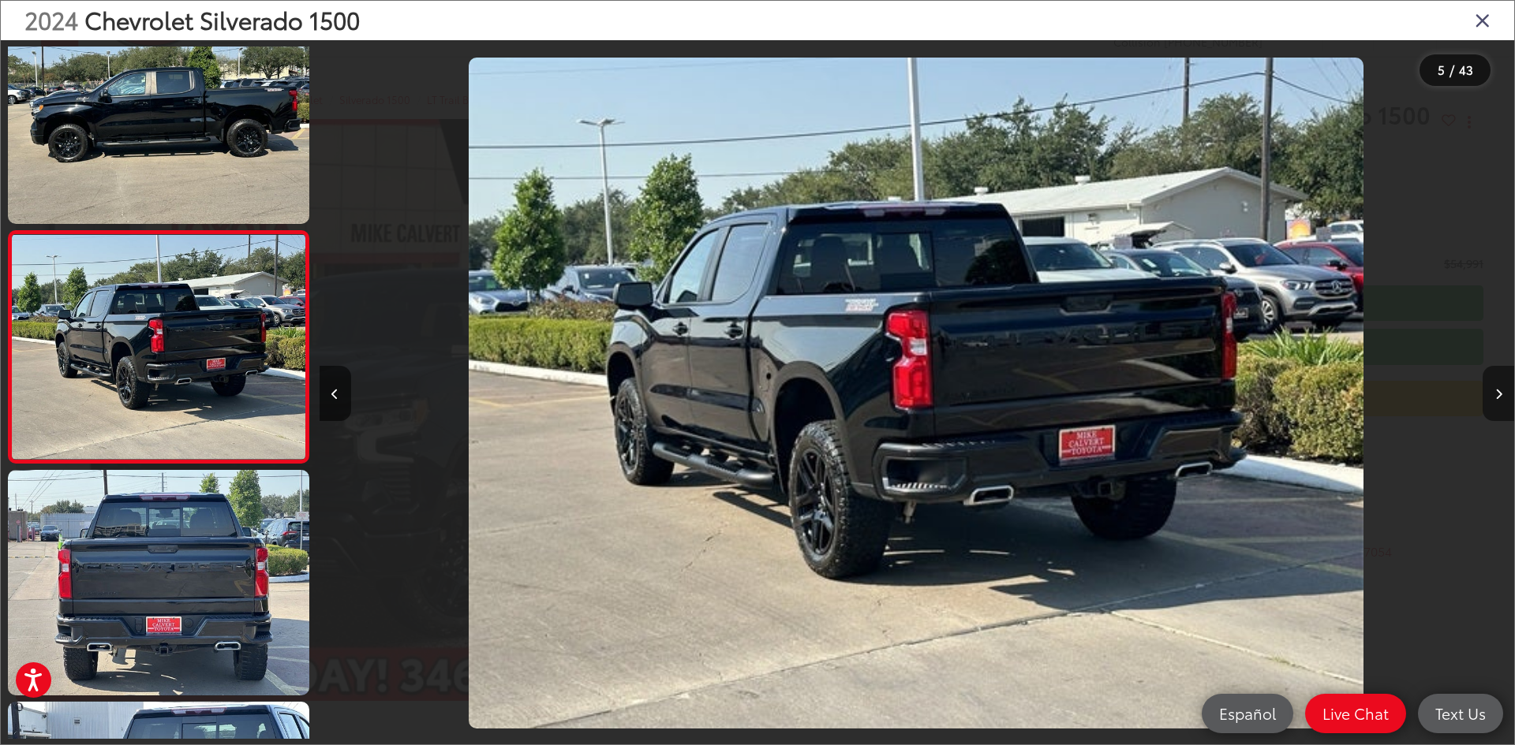
click at [1500, 391] on icon "Next image" at bounding box center [1498, 394] width 7 height 11
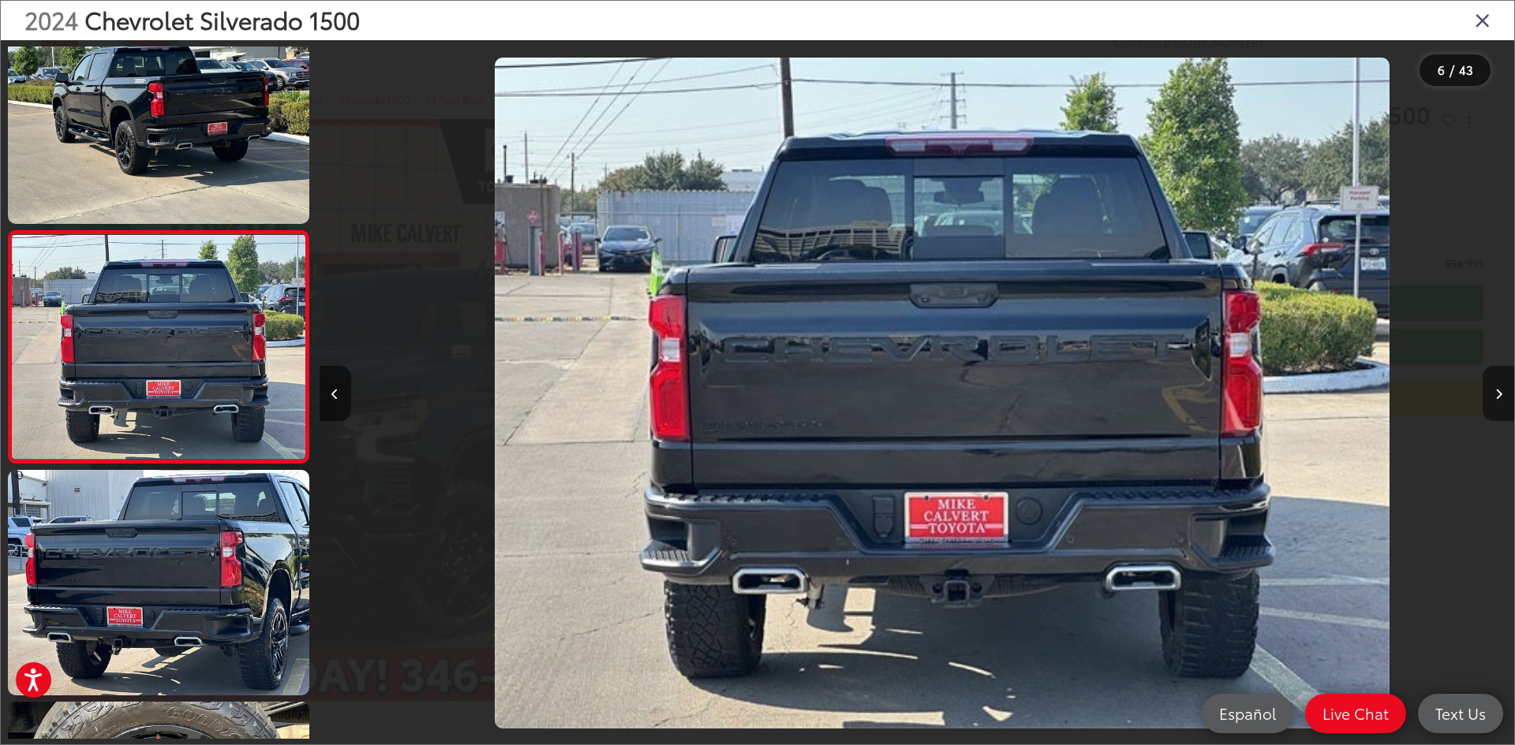
scroll to position [0, 5973]
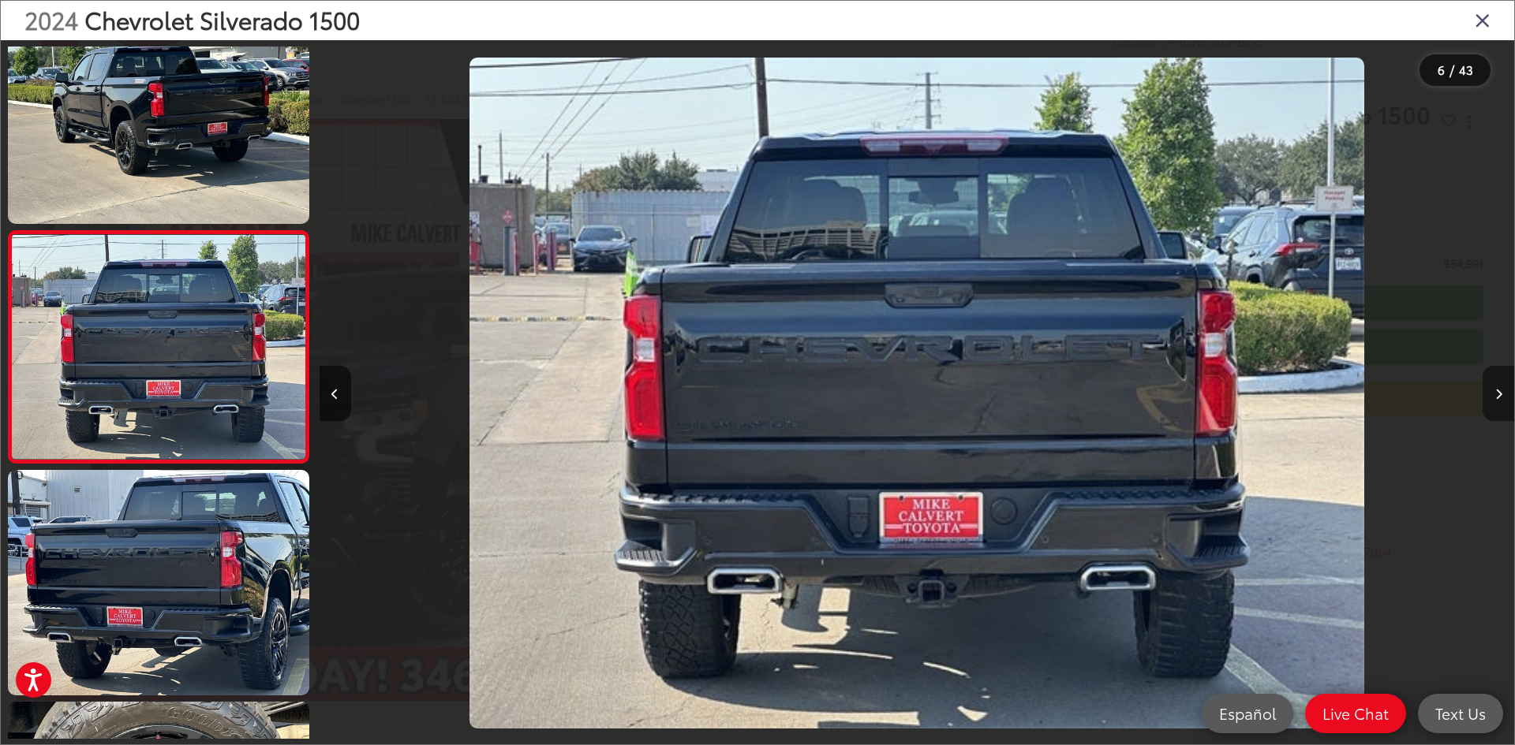
click at [1500, 391] on icon "Next image" at bounding box center [1498, 394] width 7 height 11
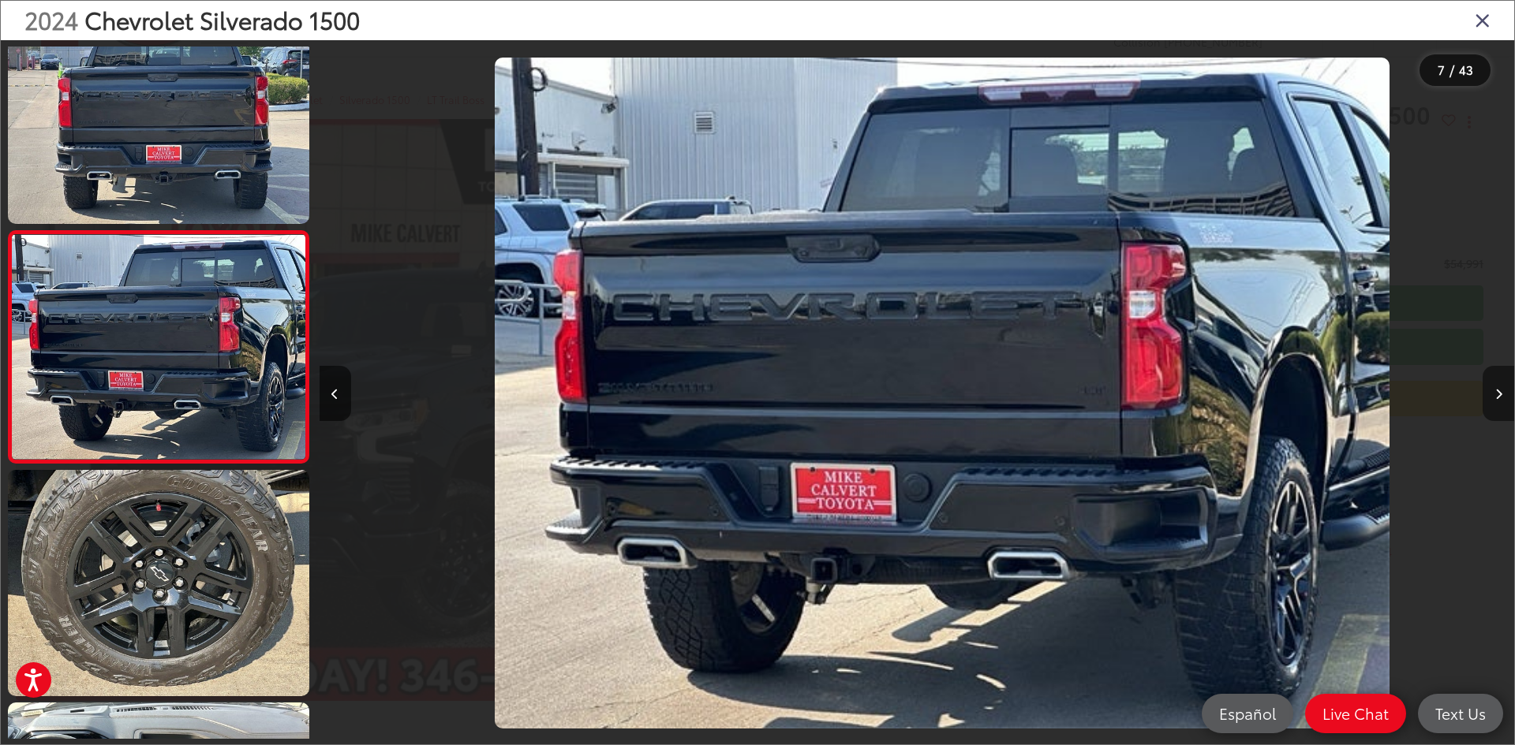
scroll to position [0, 7167]
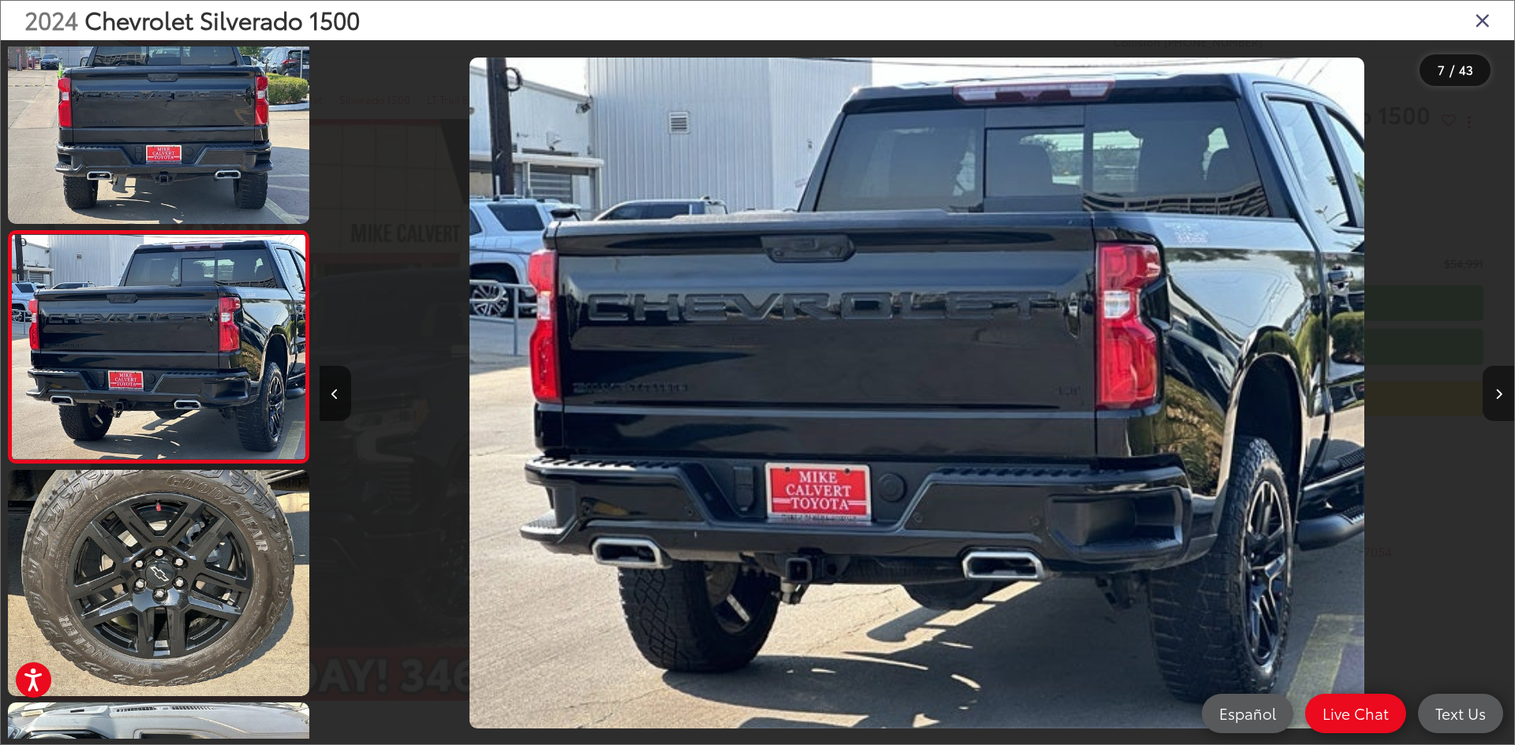
click at [1500, 391] on icon "Next image" at bounding box center [1498, 394] width 7 height 11
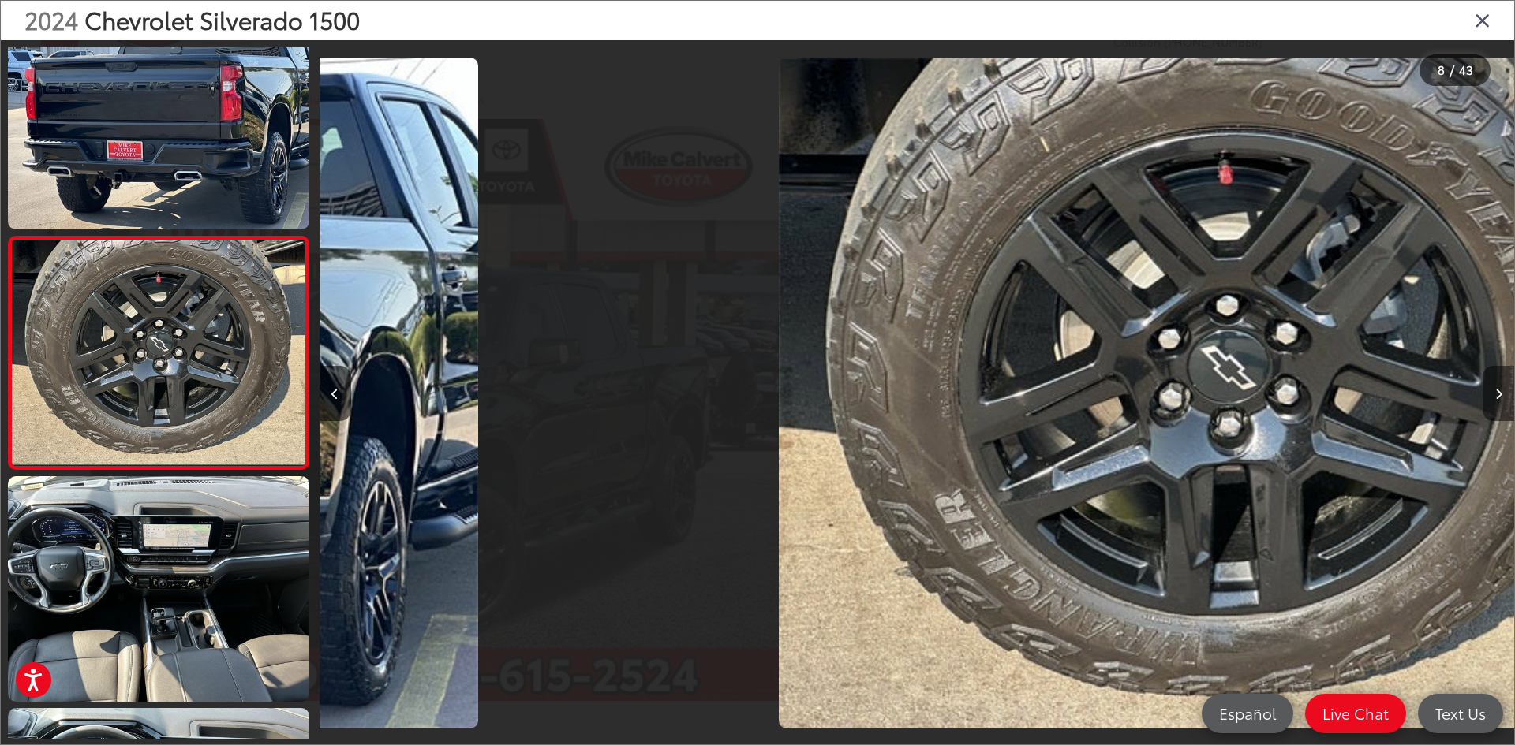
scroll to position [1441, 0]
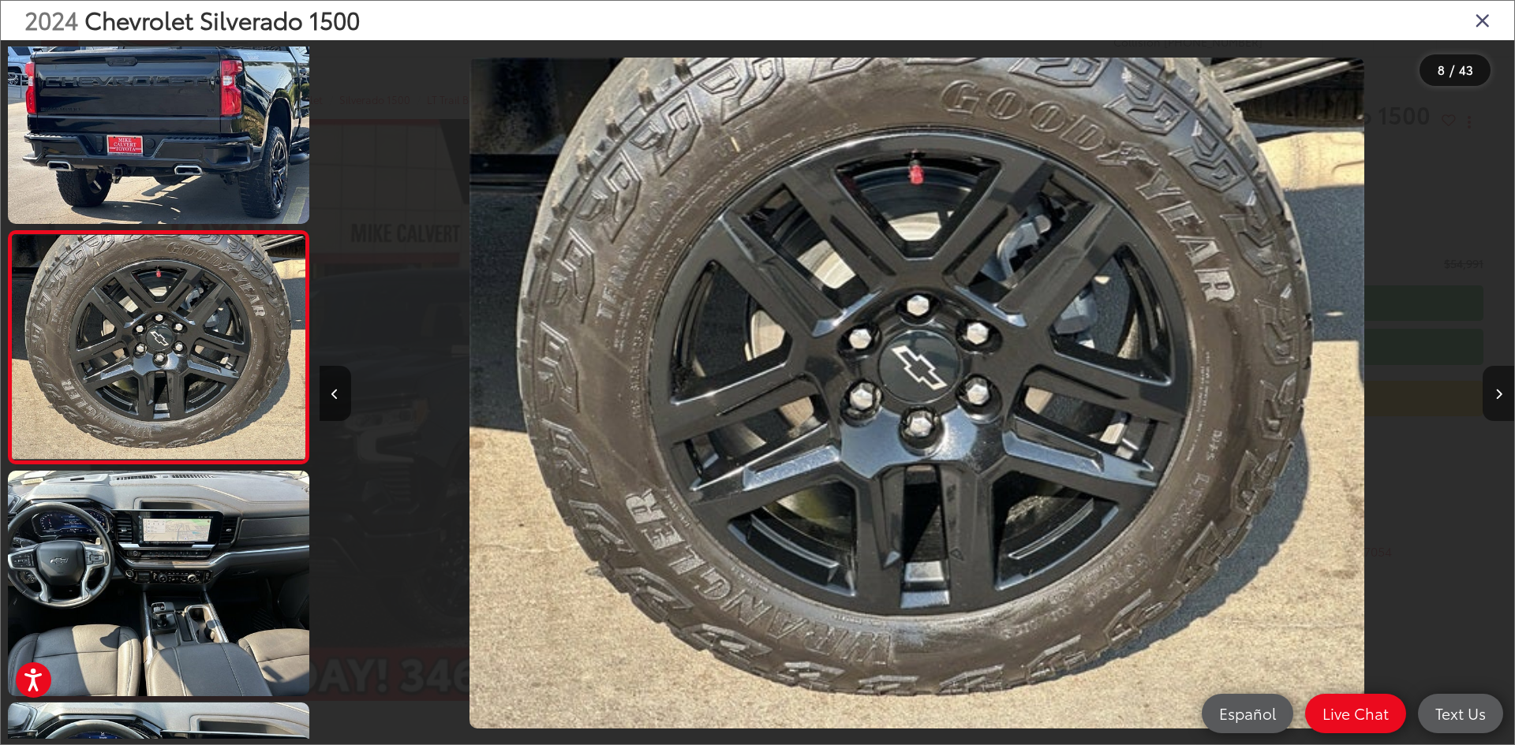
click at [1500, 391] on icon "Next image" at bounding box center [1498, 394] width 7 height 11
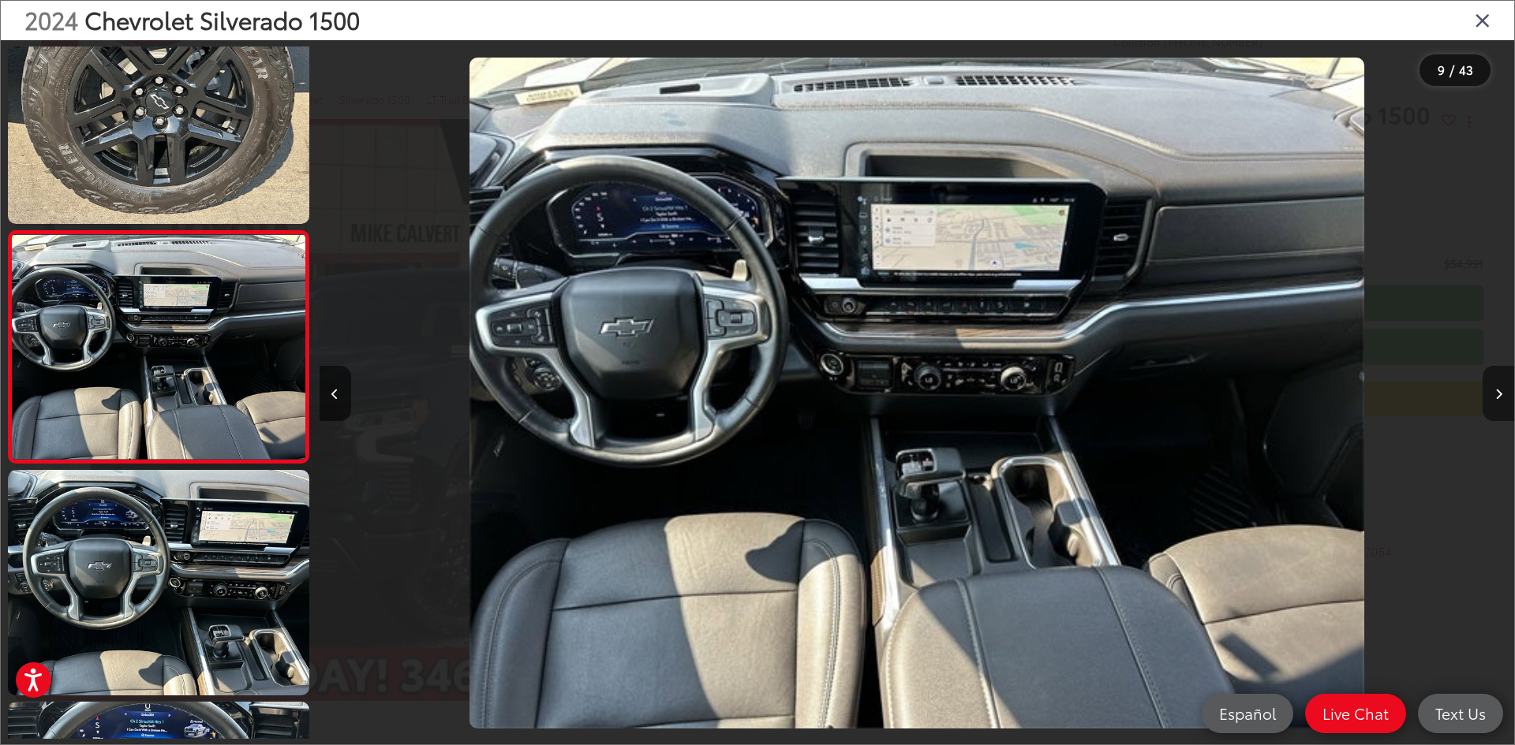
click at [1500, 391] on icon "Next image" at bounding box center [1498, 394] width 7 height 11
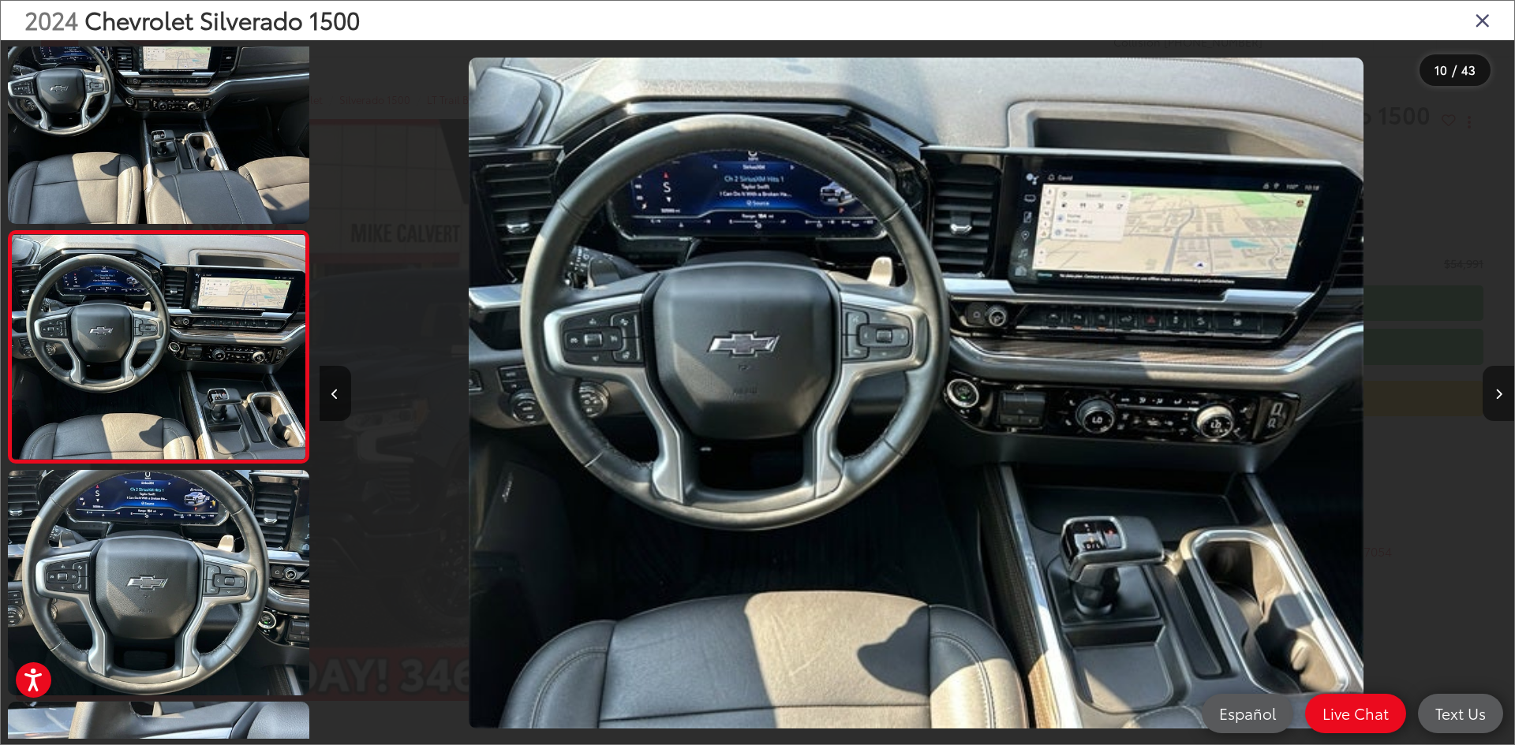
click at [1500, 391] on icon "Next image" at bounding box center [1498, 394] width 7 height 11
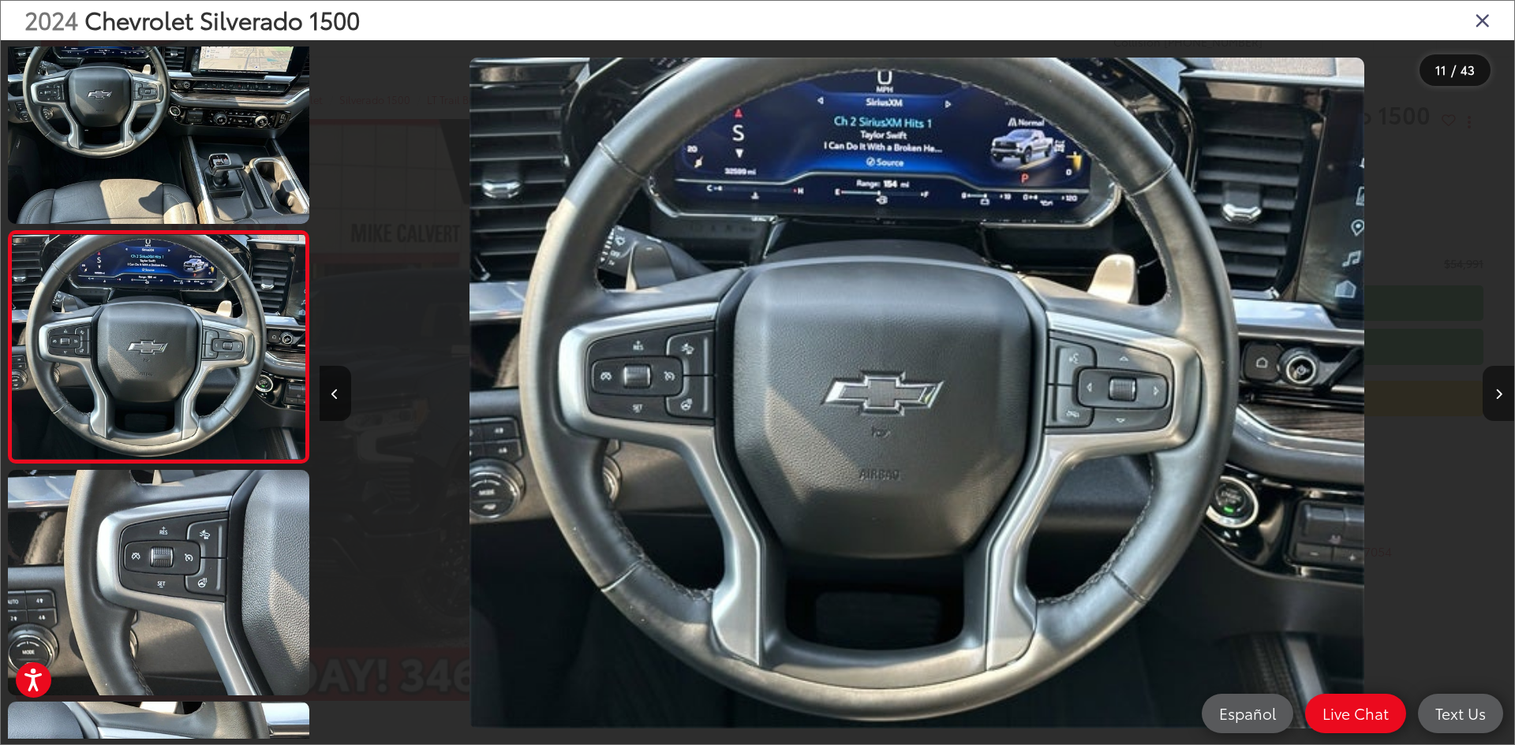
click at [1500, 391] on icon "Next image" at bounding box center [1498, 394] width 7 height 11
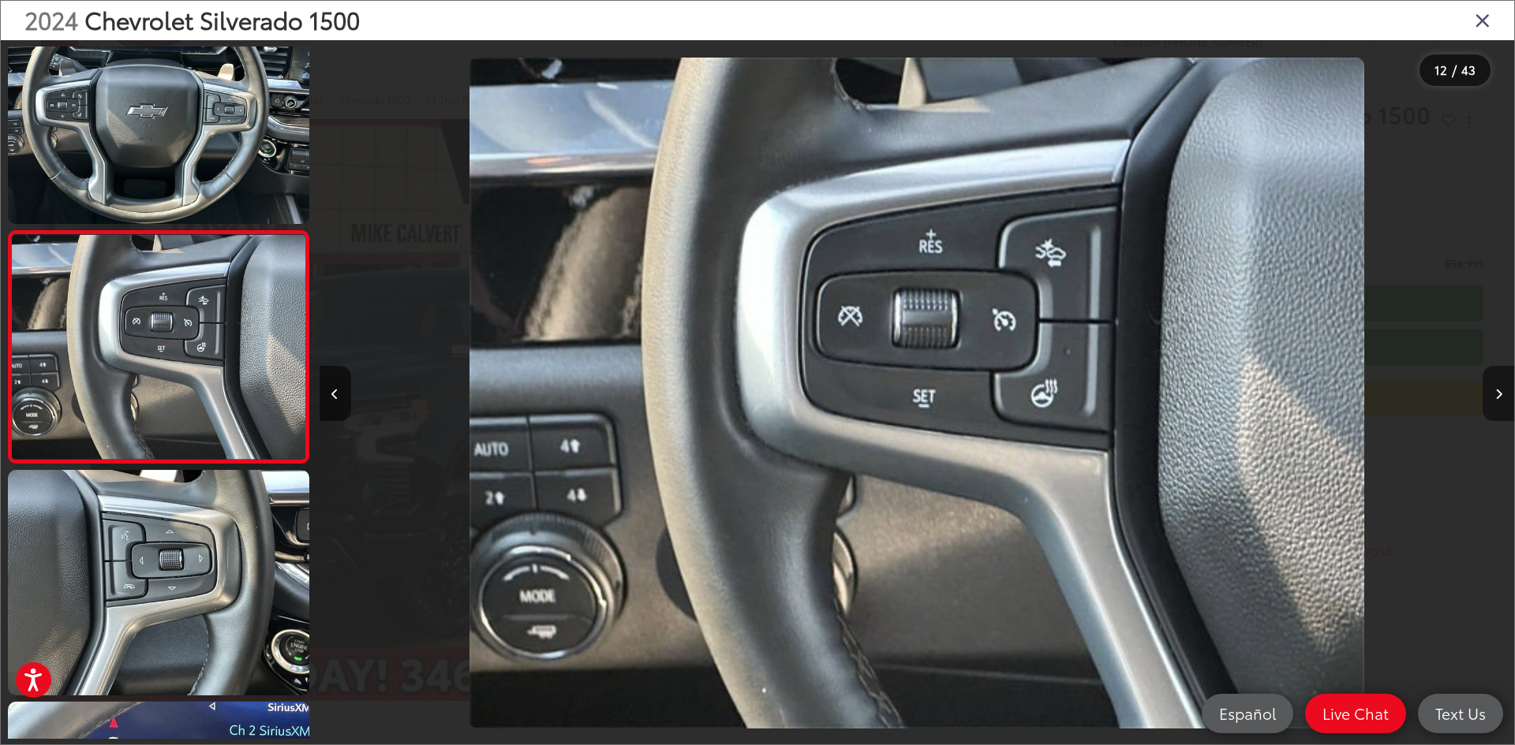
click at [1500, 391] on icon "Next image" at bounding box center [1498, 394] width 7 height 11
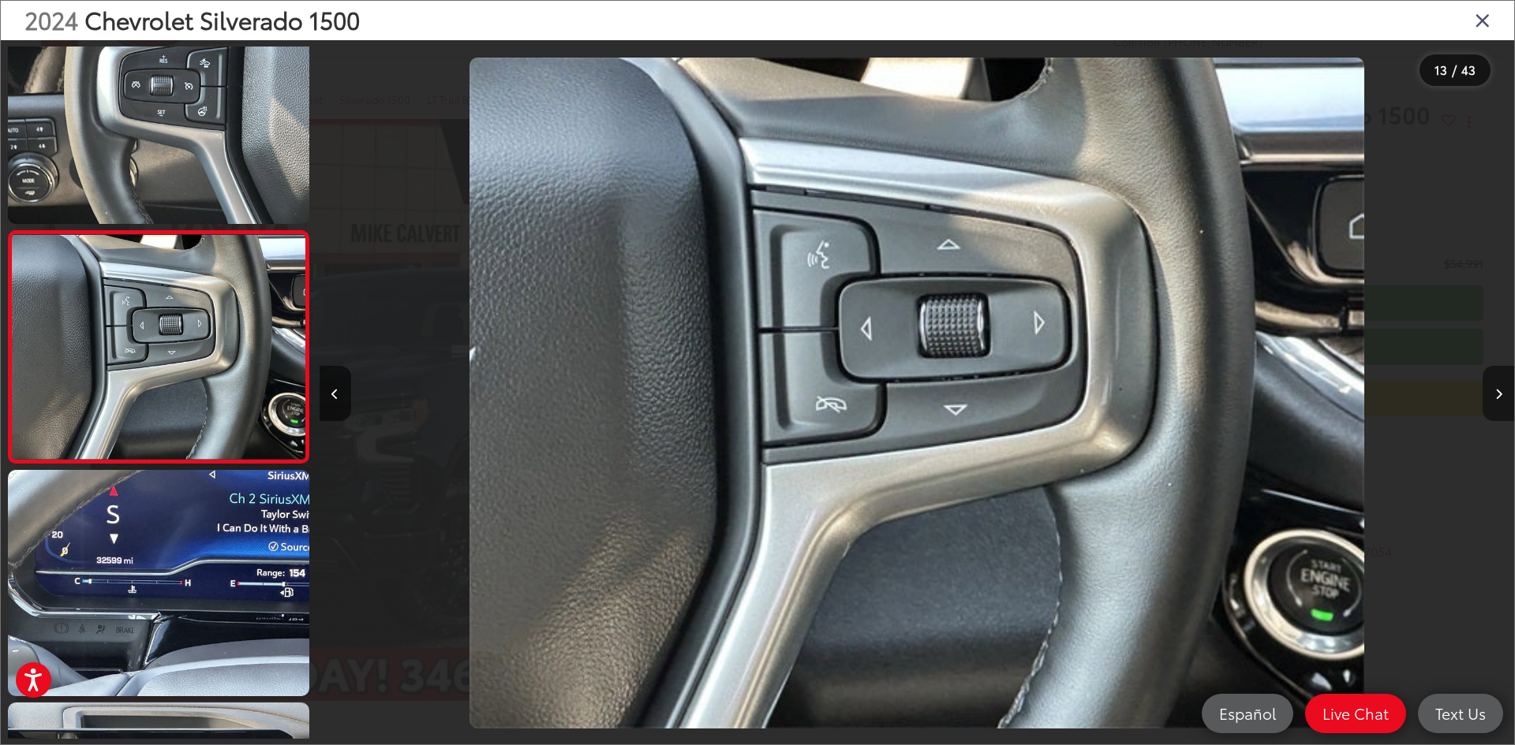
click at [1500, 391] on icon "Next image" at bounding box center [1498, 394] width 7 height 11
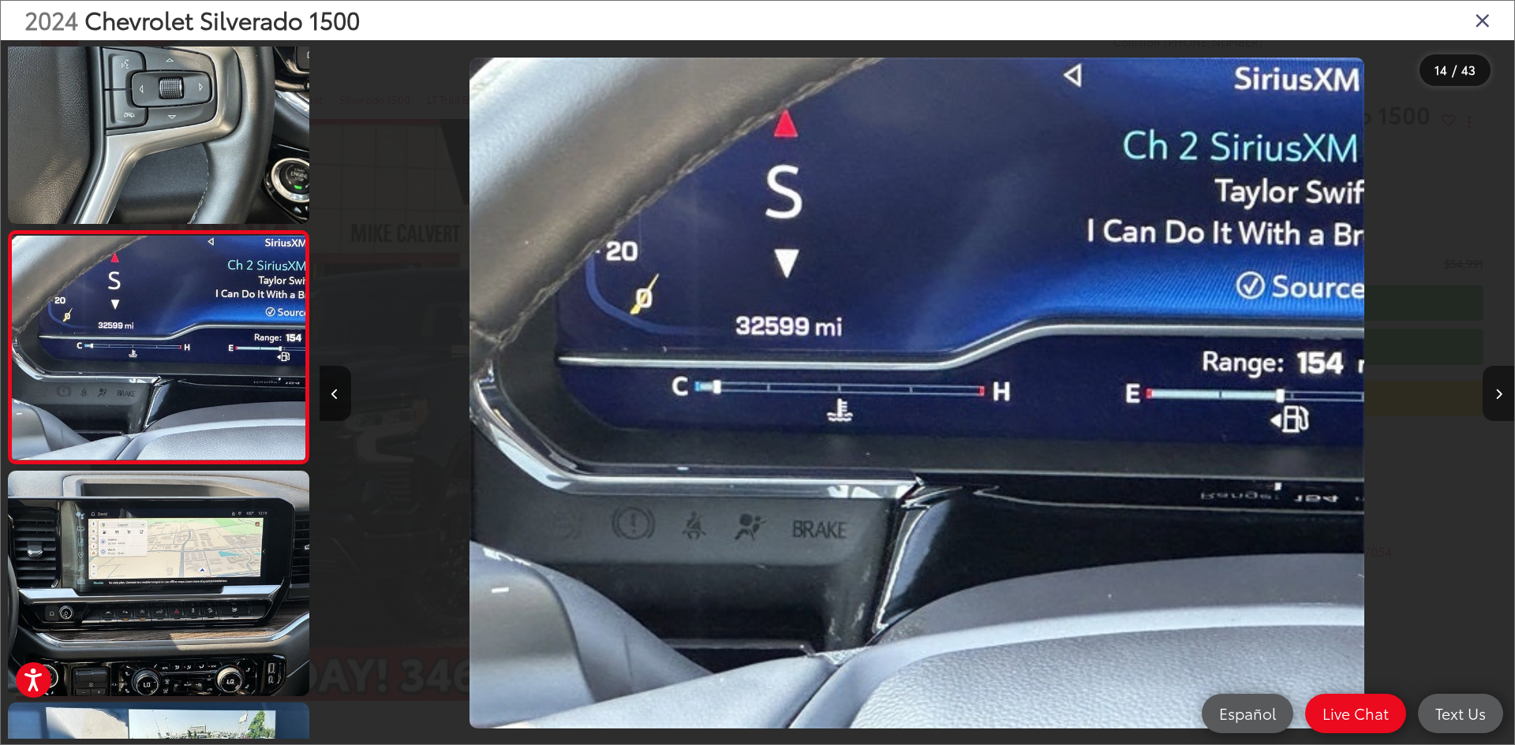
click at [1500, 391] on icon "Next image" at bounding box center [1498, 394] width 7 height 11
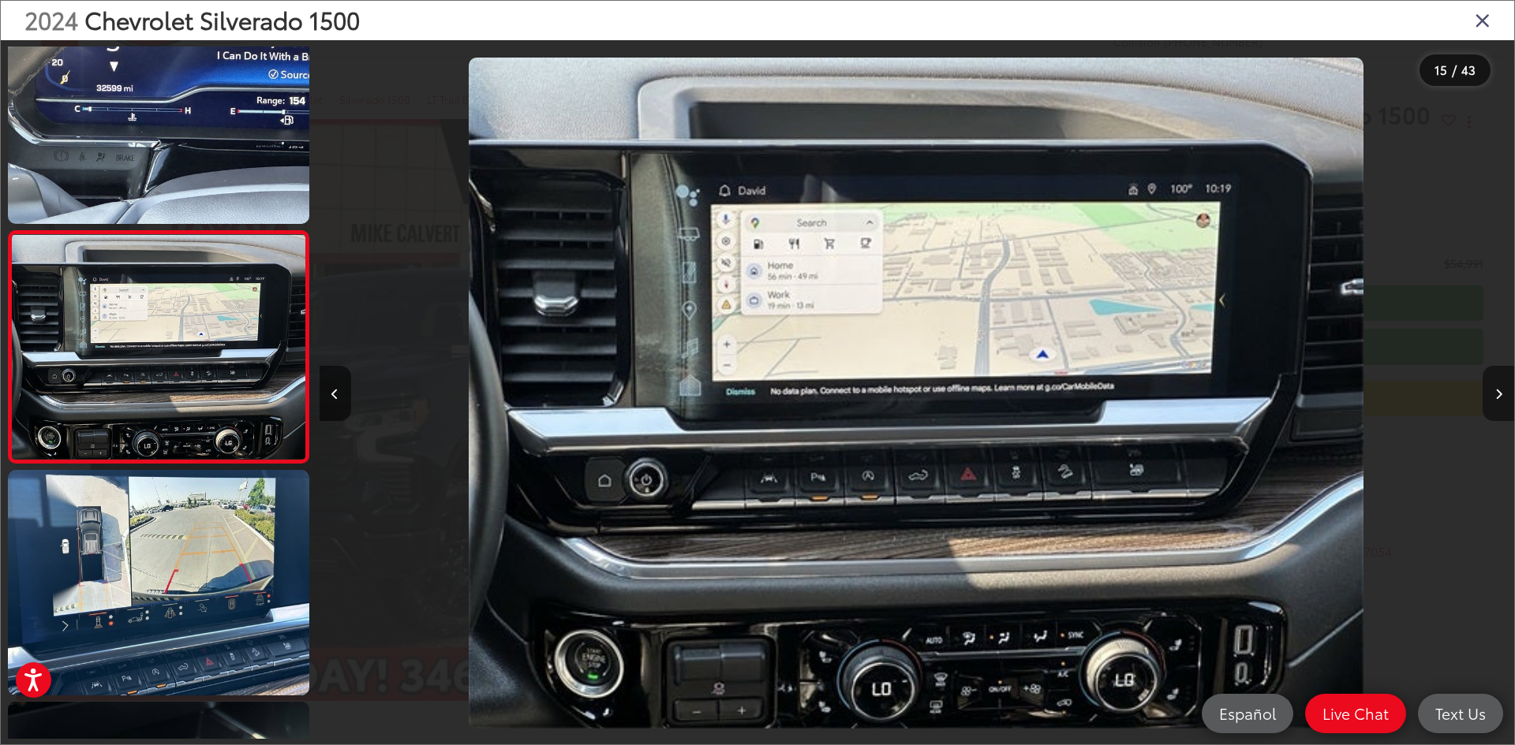
click at [1500, 391] on icon "Next image" at bounding box center [1498, 394] width 7 height 11
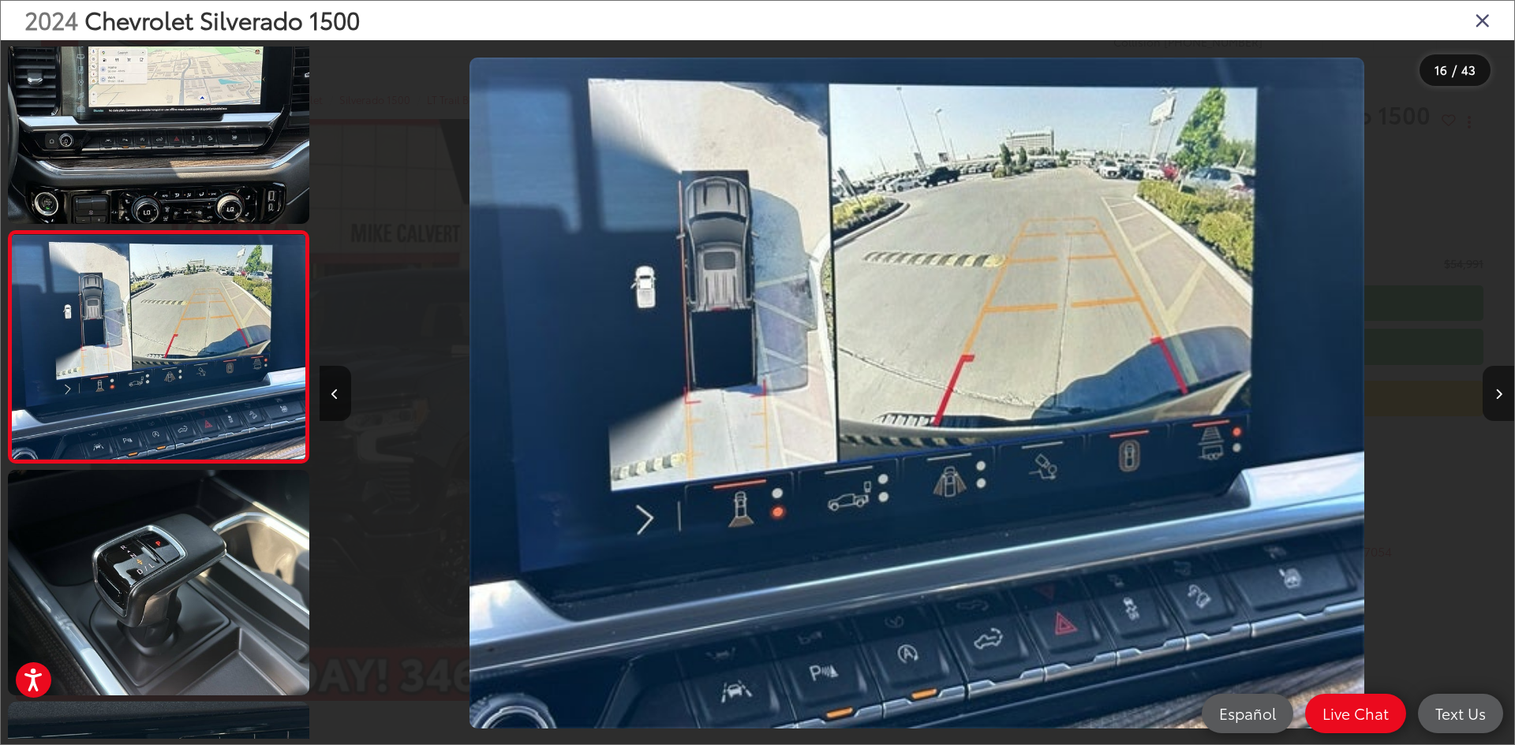
click at [1500, 391] on icon "Next image" at bounding box center [1498, 394] width 7 height 11
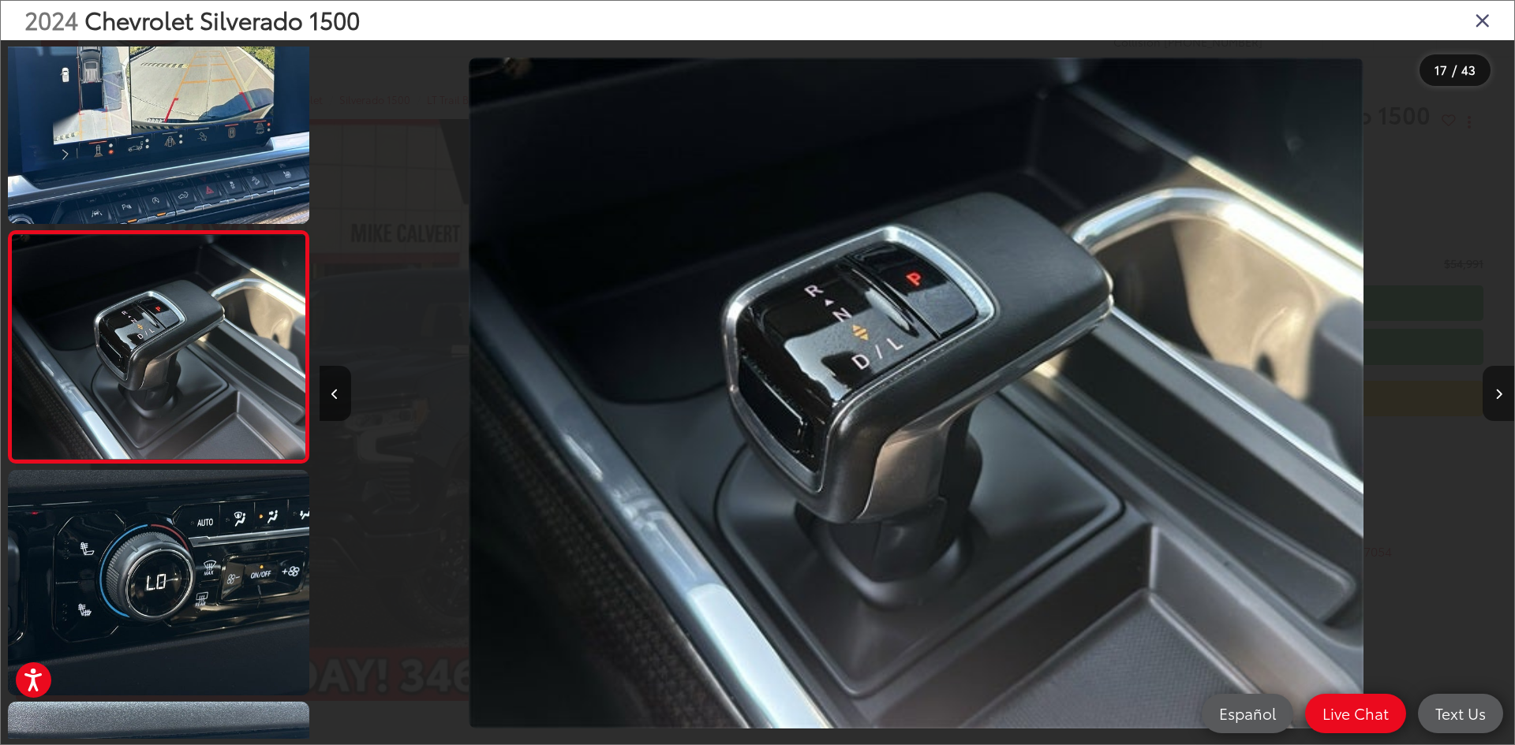
click at [1500, 391] on icon "Next image" at bounding box center [1498, 394] width 7 height 11
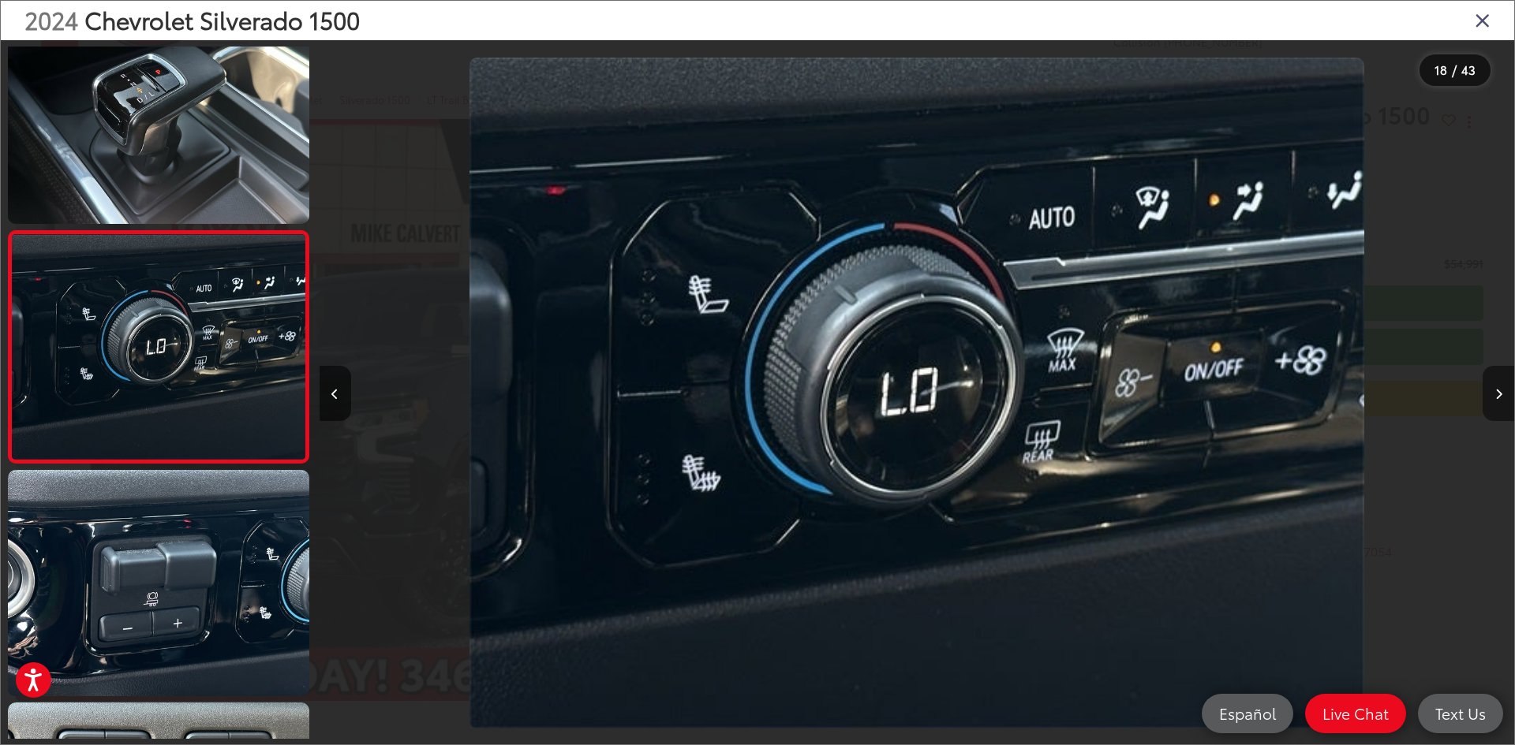
click at [1500, 391] on icon "Next image" at bounding box center [1498, 394] width 7 height 11
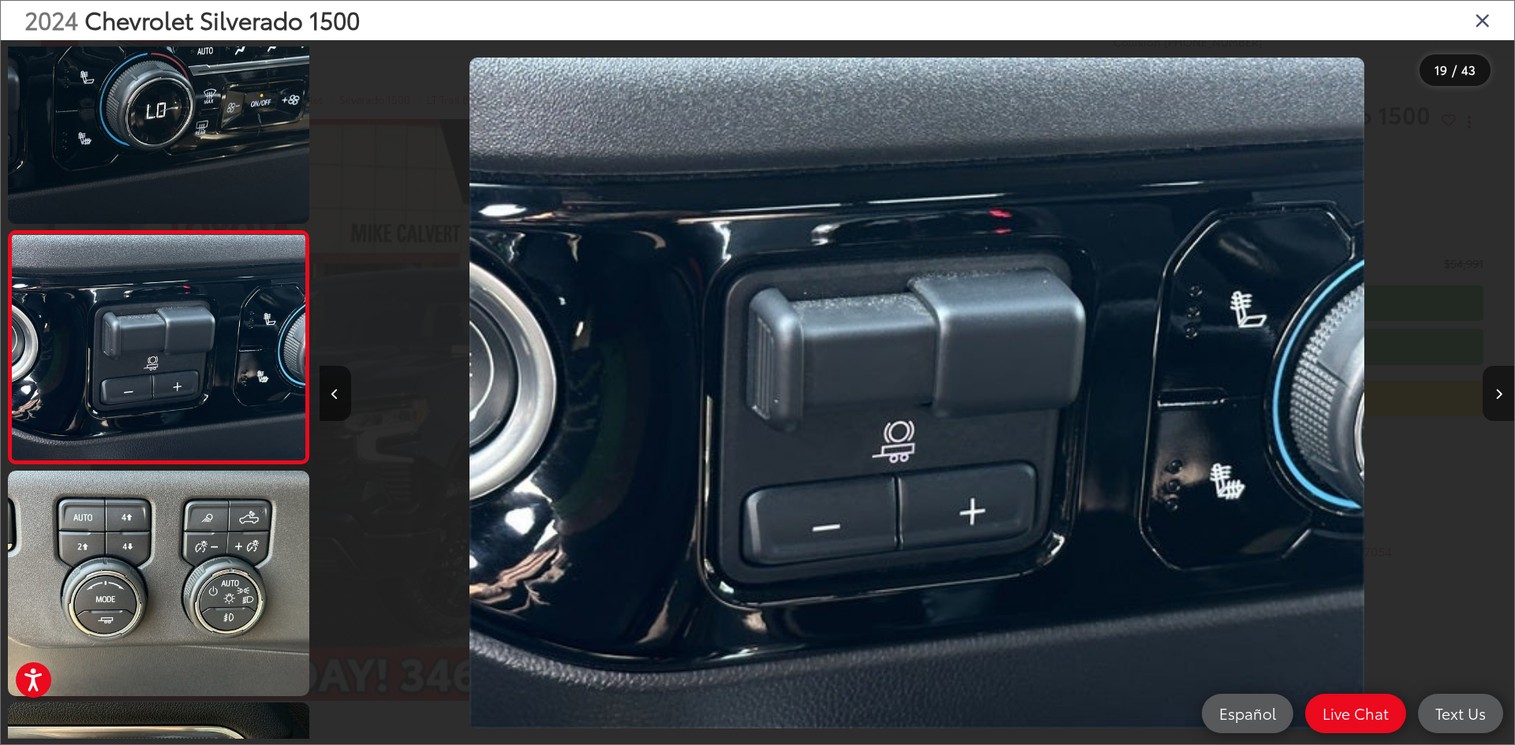
click at [1500, 391] on icon "Next image" at bounding box center [1498, 394] width 7 height 11
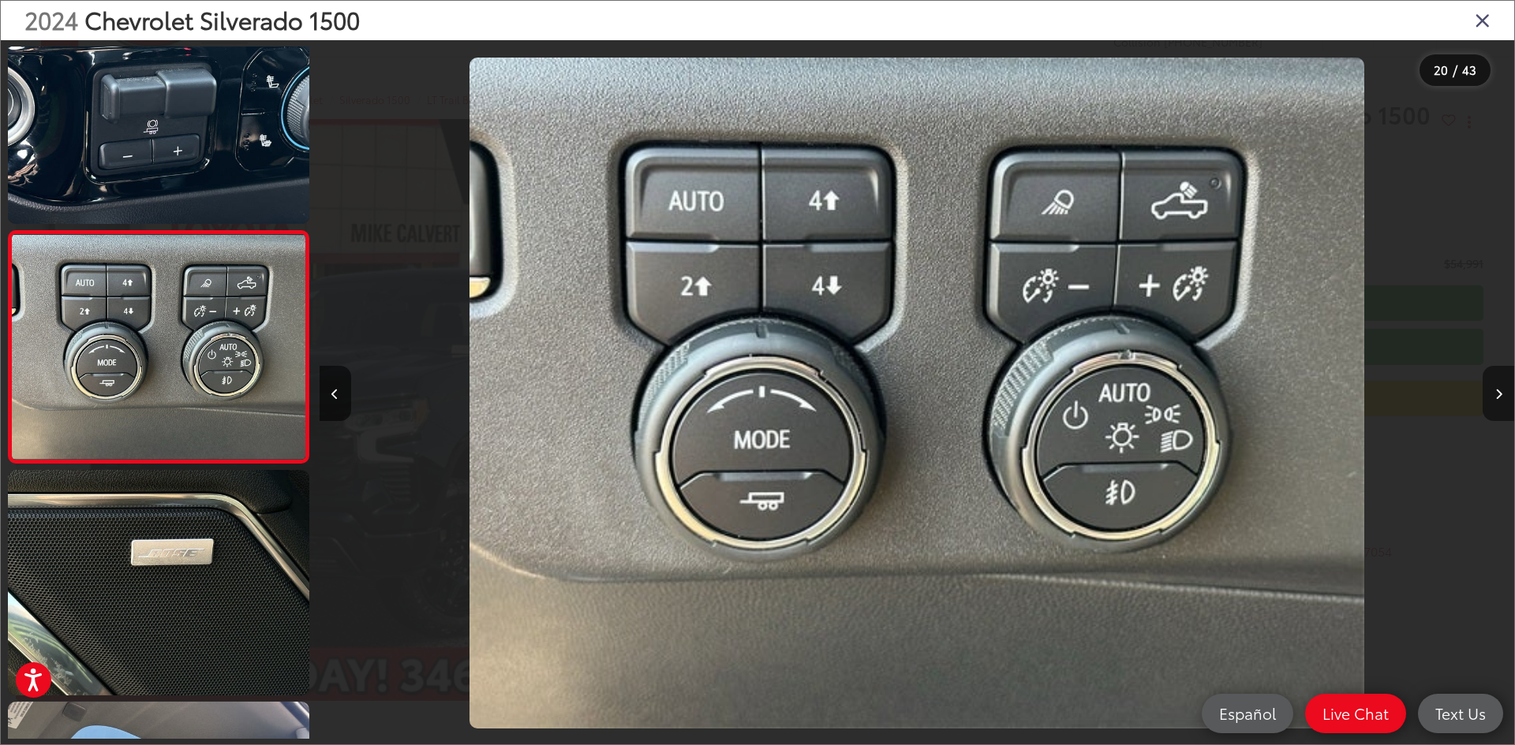
click at [1500, 391] on icon "Next image" at bounding box center [1498, 394] width 7 height 11
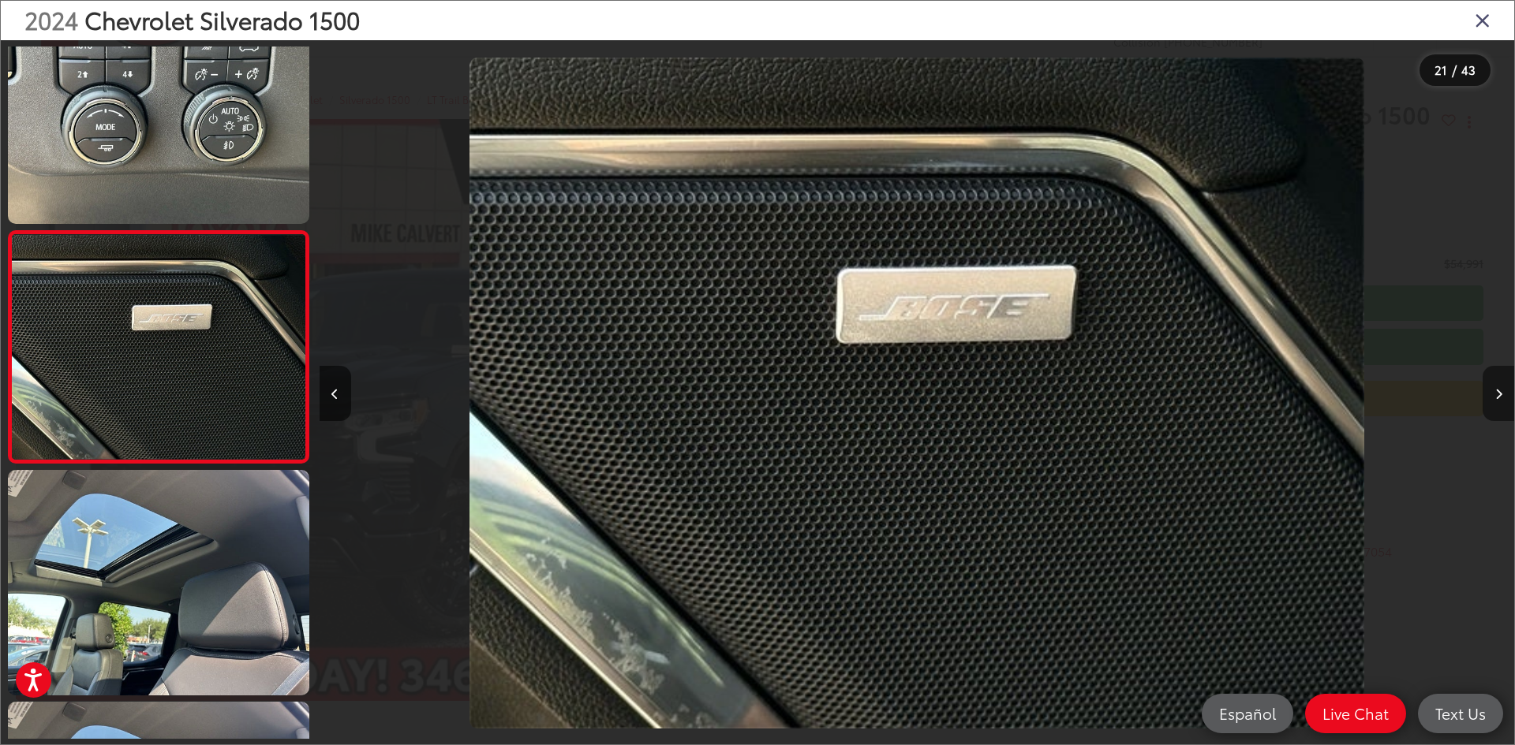
click at [1500, 391] on icon "Next image" at bounding box center [1498, 394] width 7 height 11
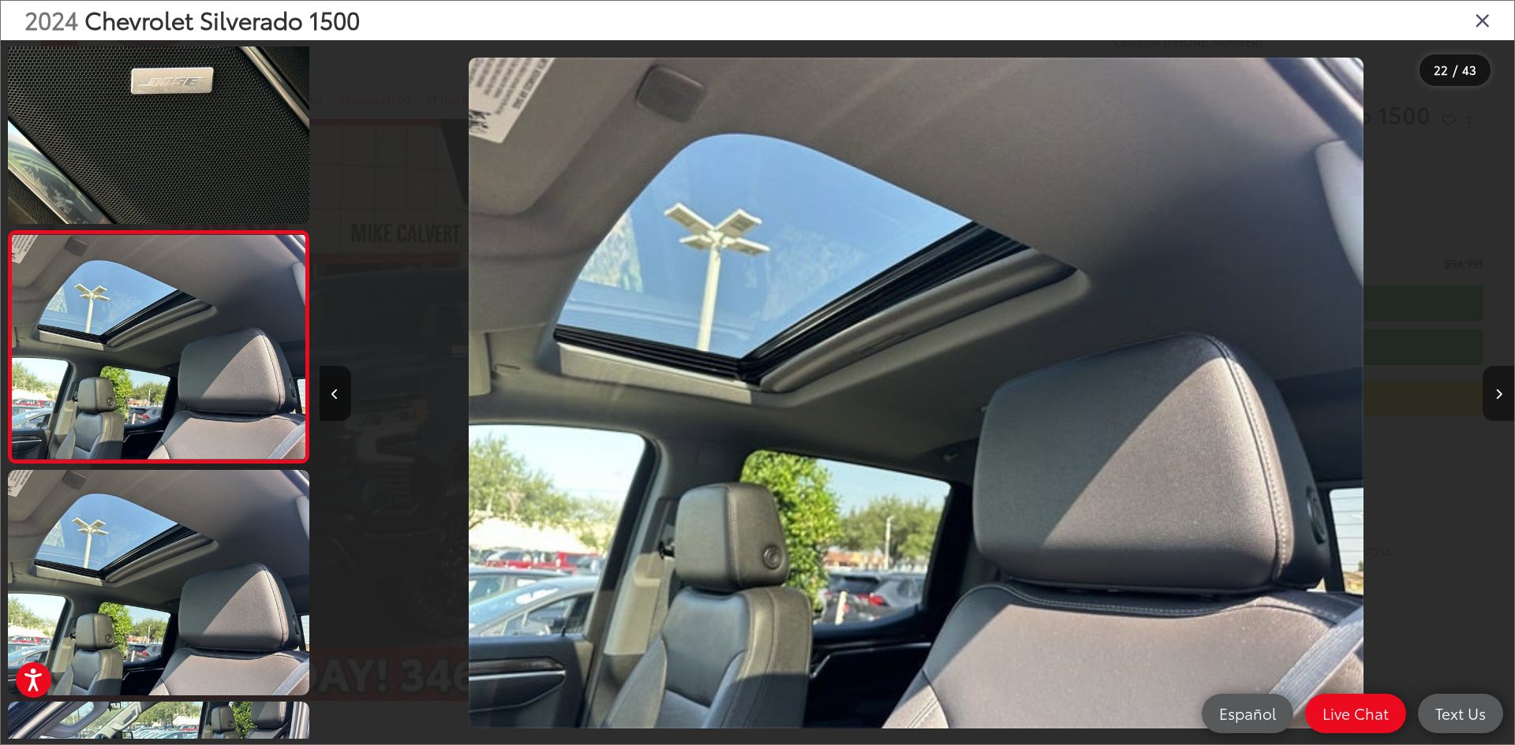
click at [1500, 391] on icon "Next image" at bounding box center [1498, 394] width 7 height 11
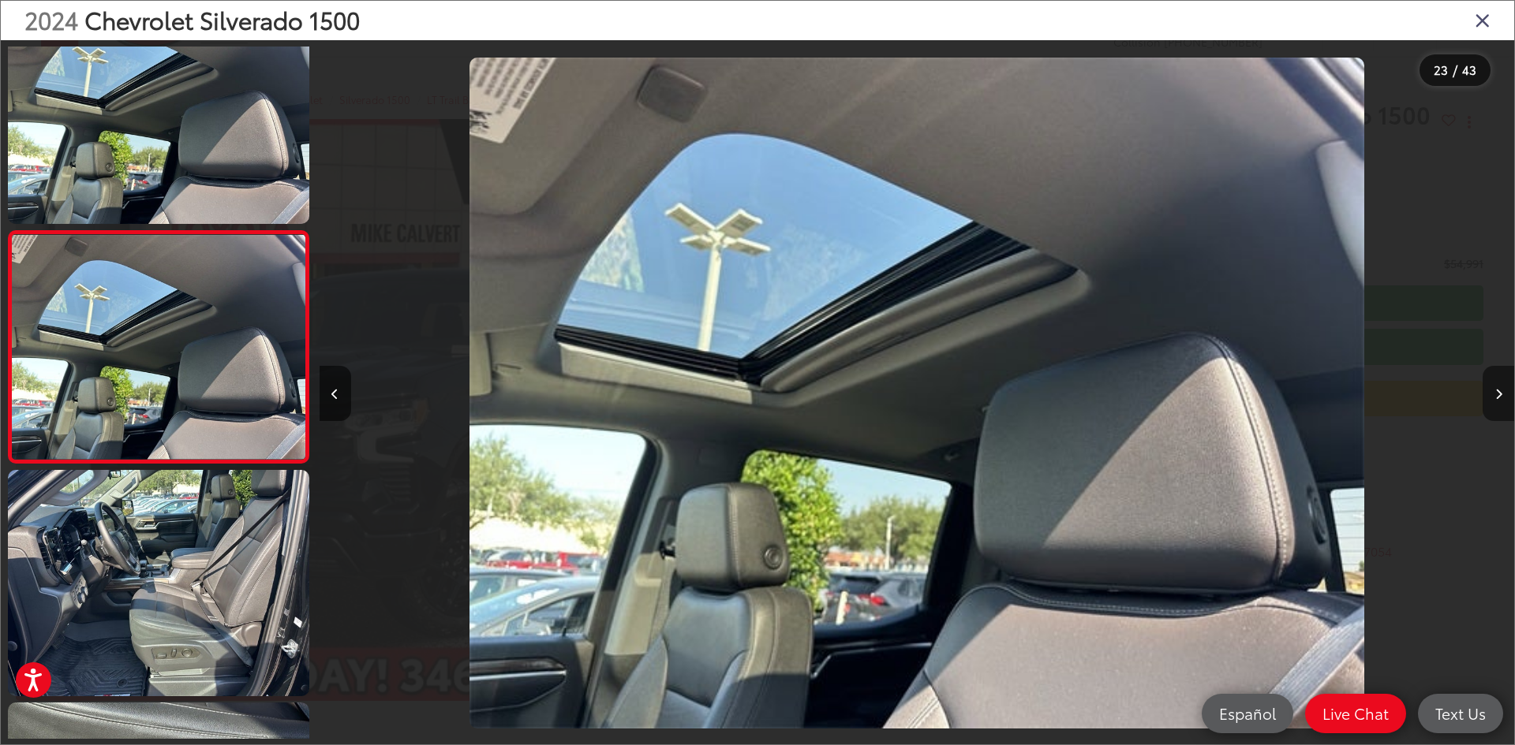
click at [1500, 391] on icon "Next image" at bounding box center [1498, 394] width 7 height 11
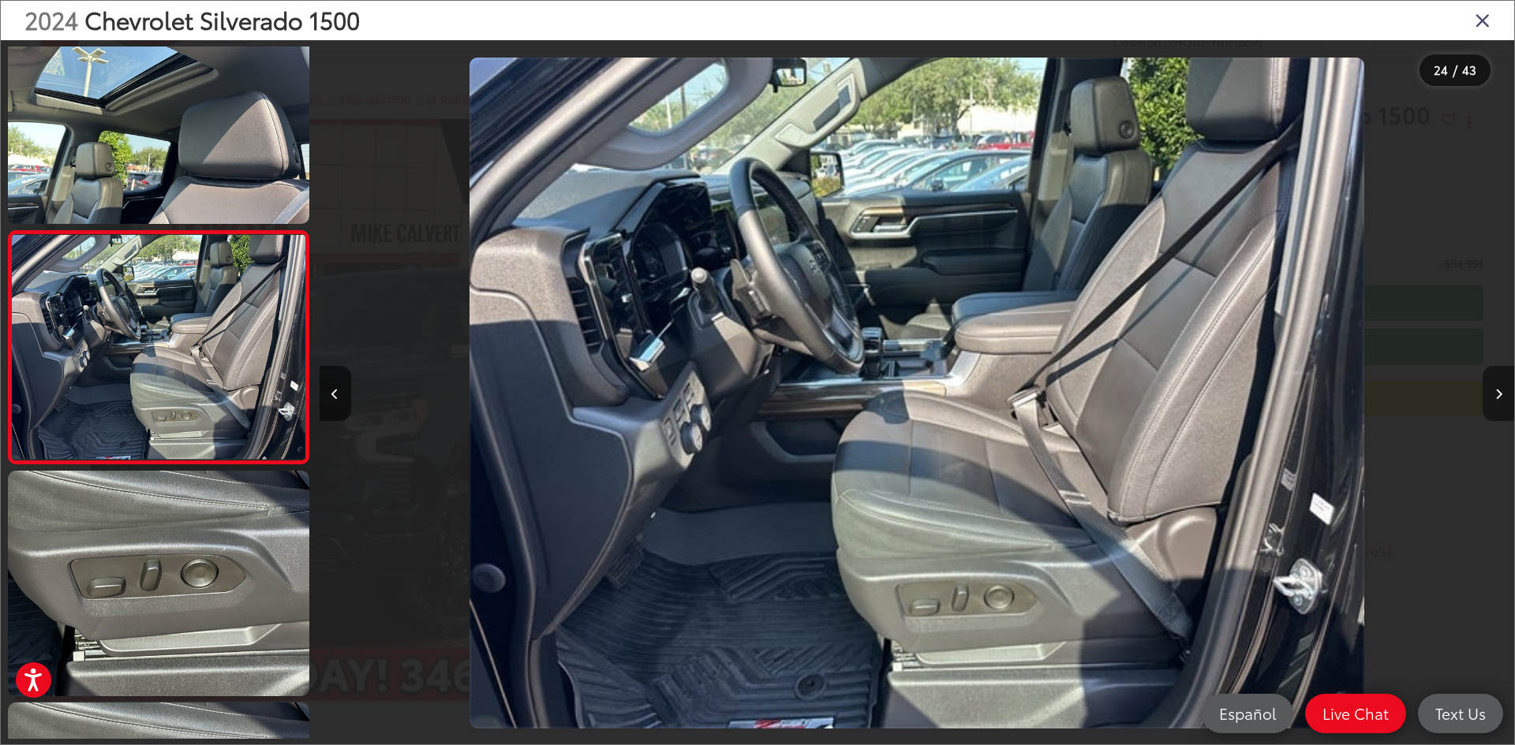
click at [1500, 391] on icon "Next image" at bounding box center [1498, 394] width 7 height 11
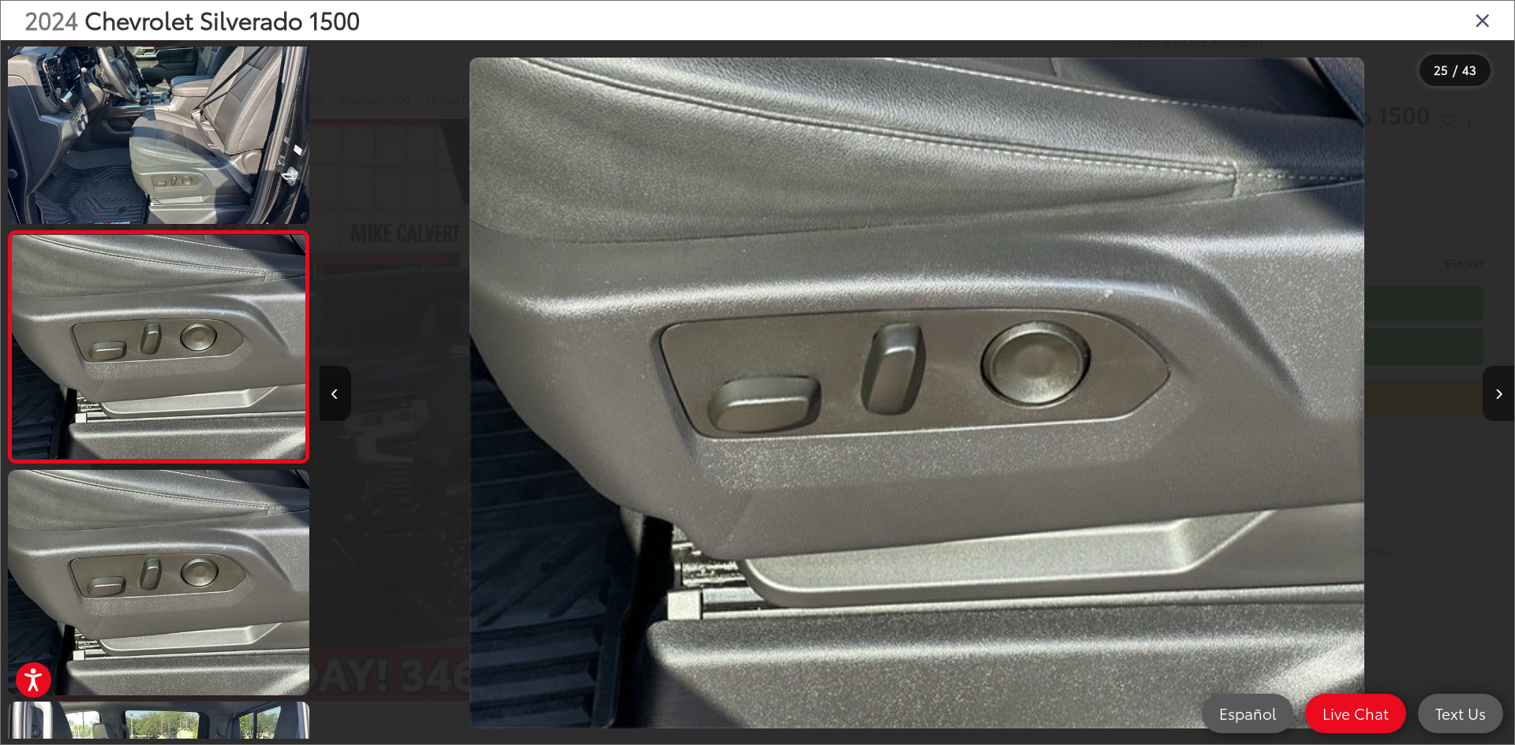
click at [1500, 391] on icon "Next image" at bounding box center [1498, 394] width 7 height 11
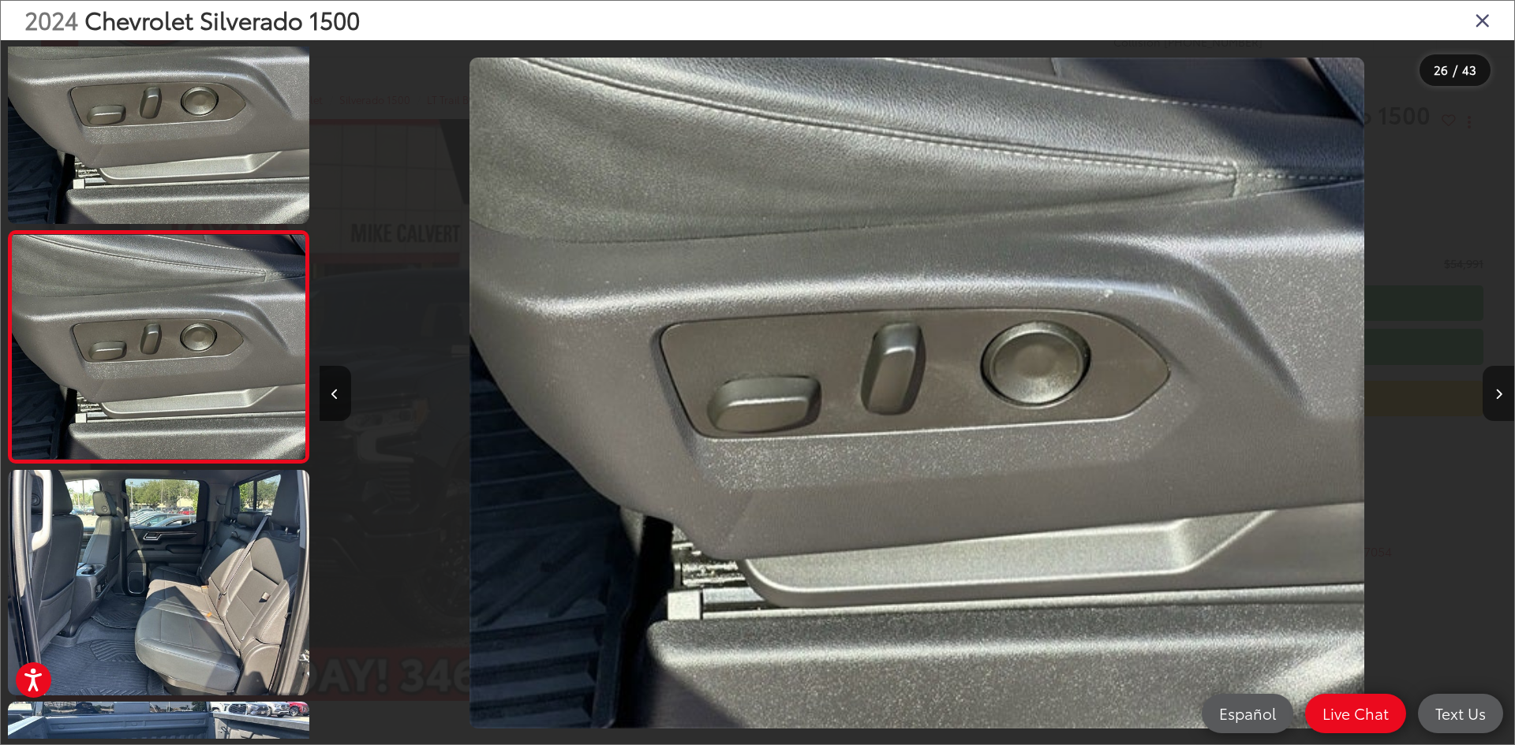
click at [1500, 391] on icon "Next image" at bounding box center [1498, 394] width 7 height 11
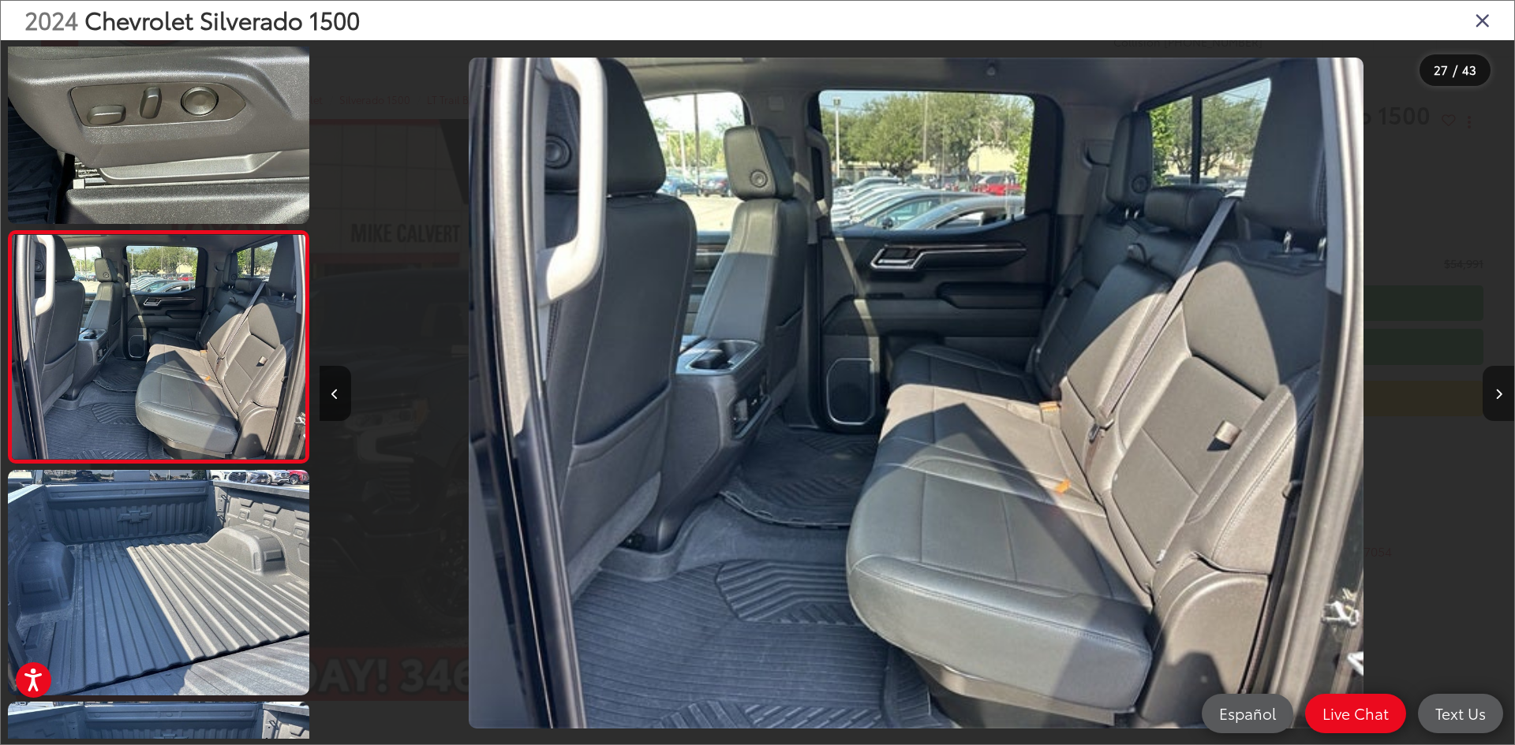
click at [1500, 391] on icon "Next image" at bounding box center [1498, 394] width 7 height 11
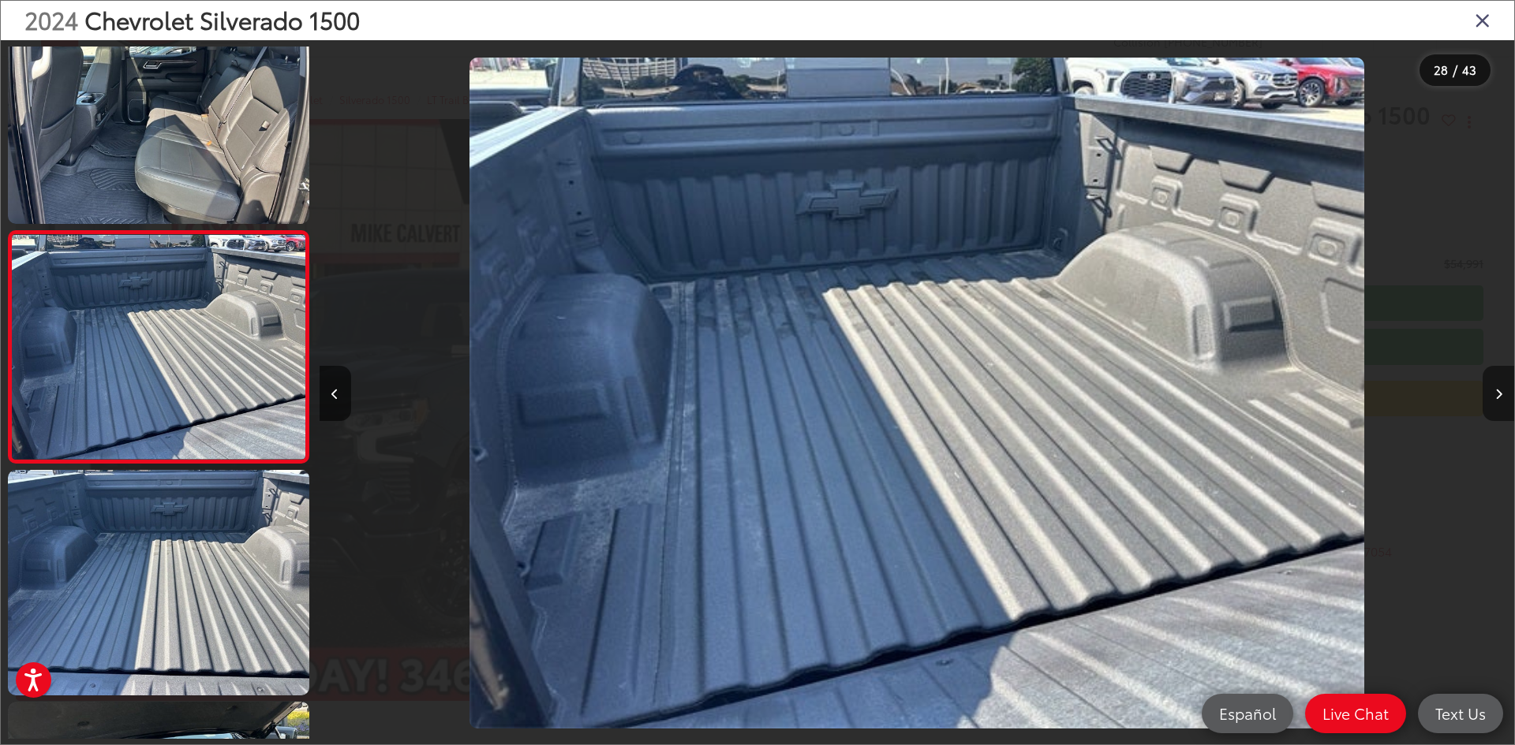
click at [1502, 390] on button "Next image" at bounding box center [1498, 393] width 32 height 55
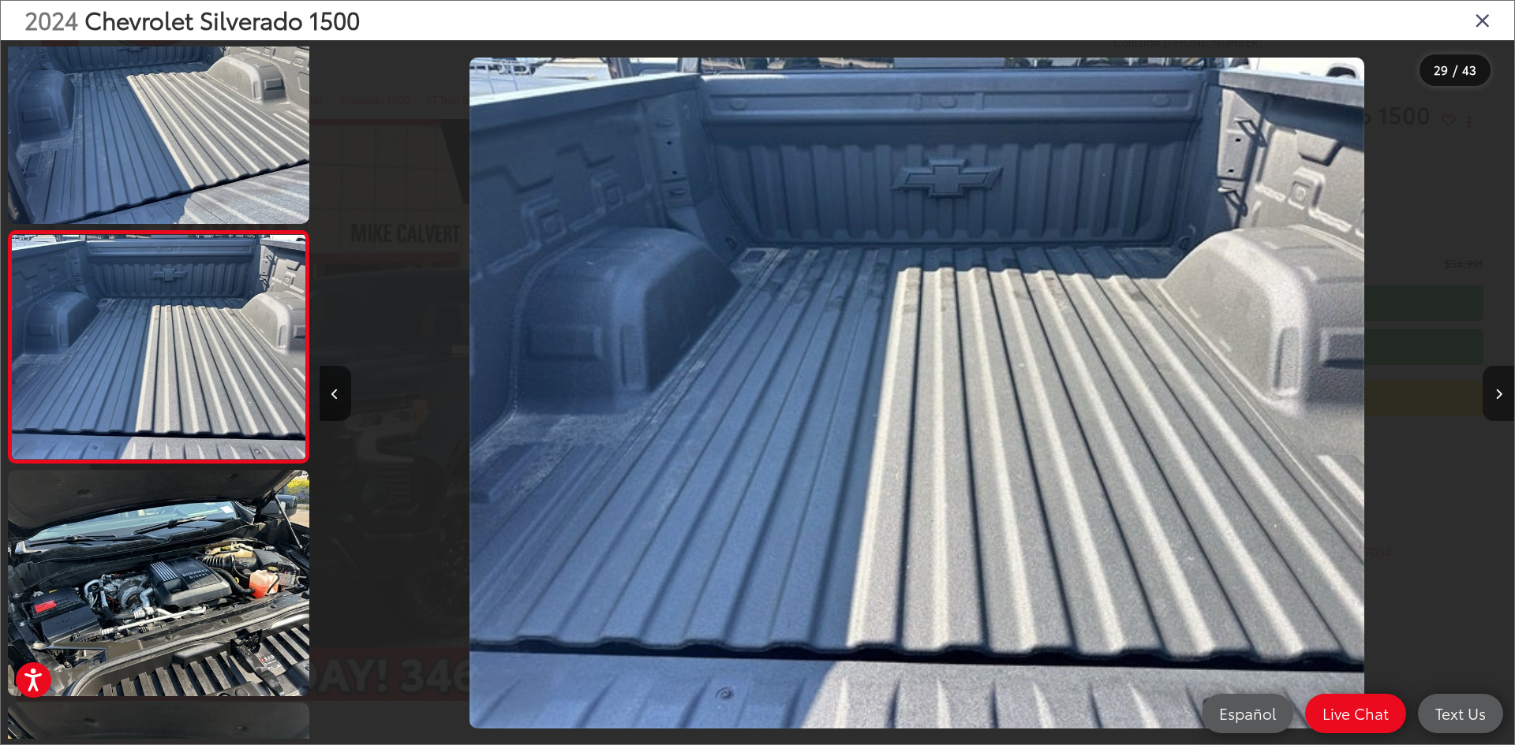
click at [1502, 390] on button "Next image" at bounding box center [1498, 393] width 32 height 55
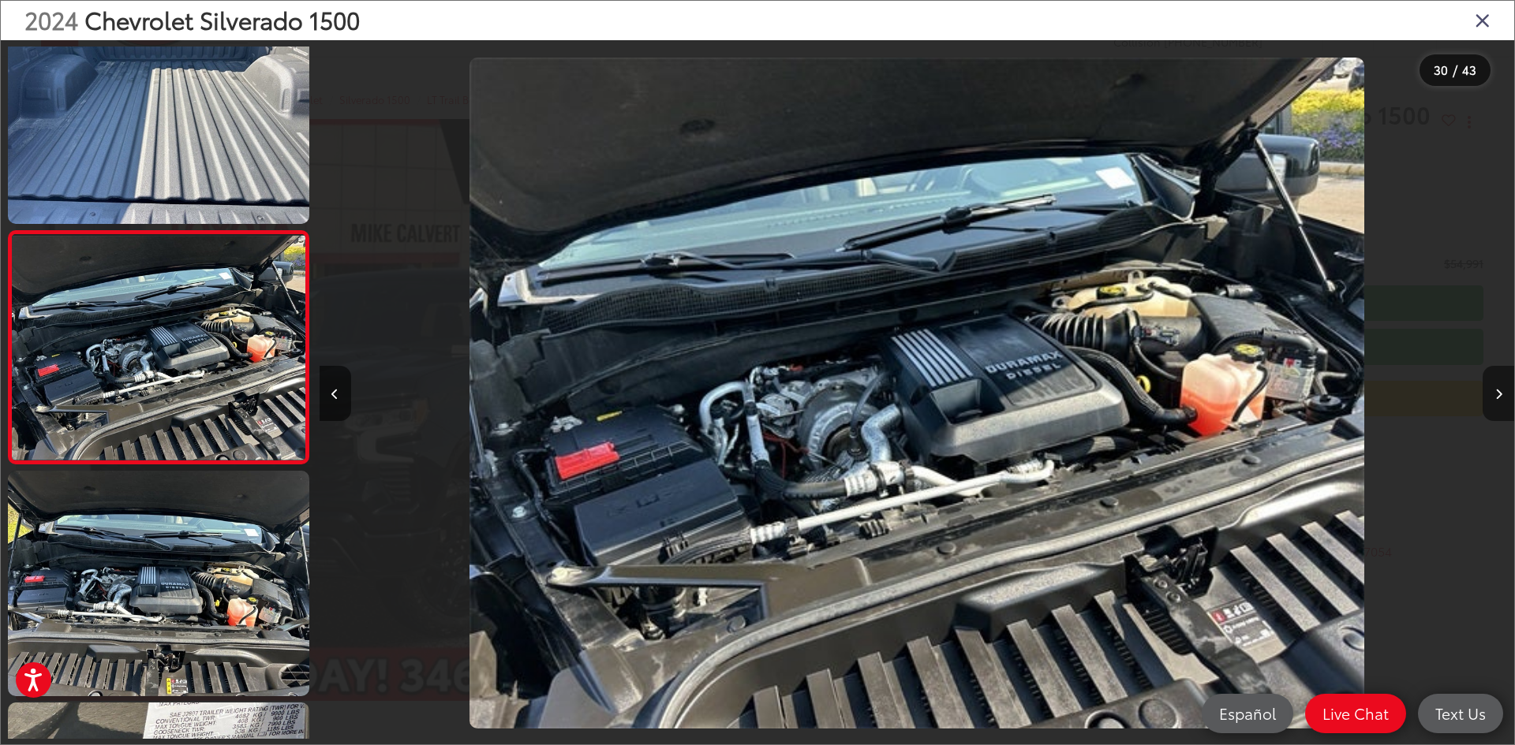
click at [1502, 391] on button "Next image" at bounding box center [1498, 393] width 32 height 55
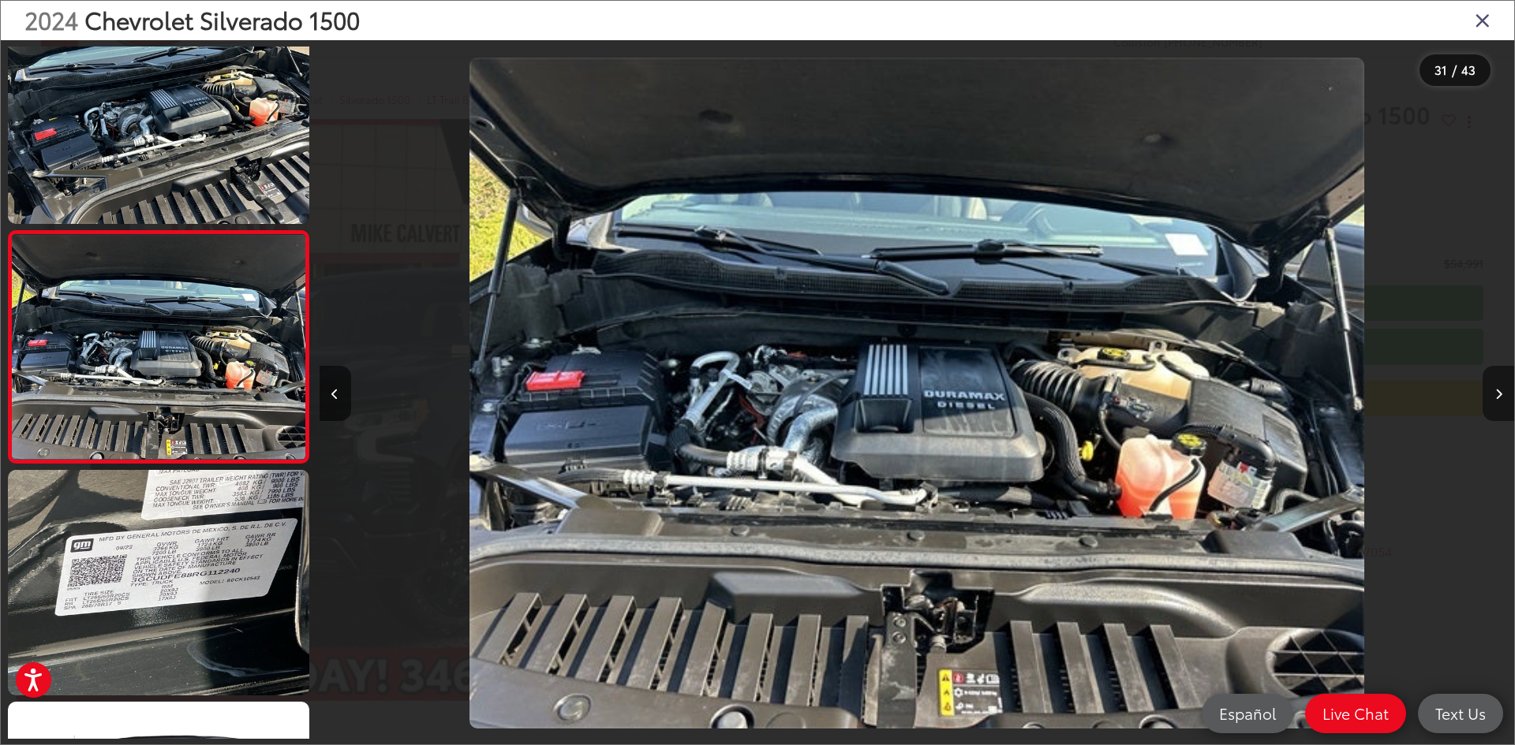
click at [1502, 391] on button "Next image" at bounding box center [1498, 393] width 32 height 55
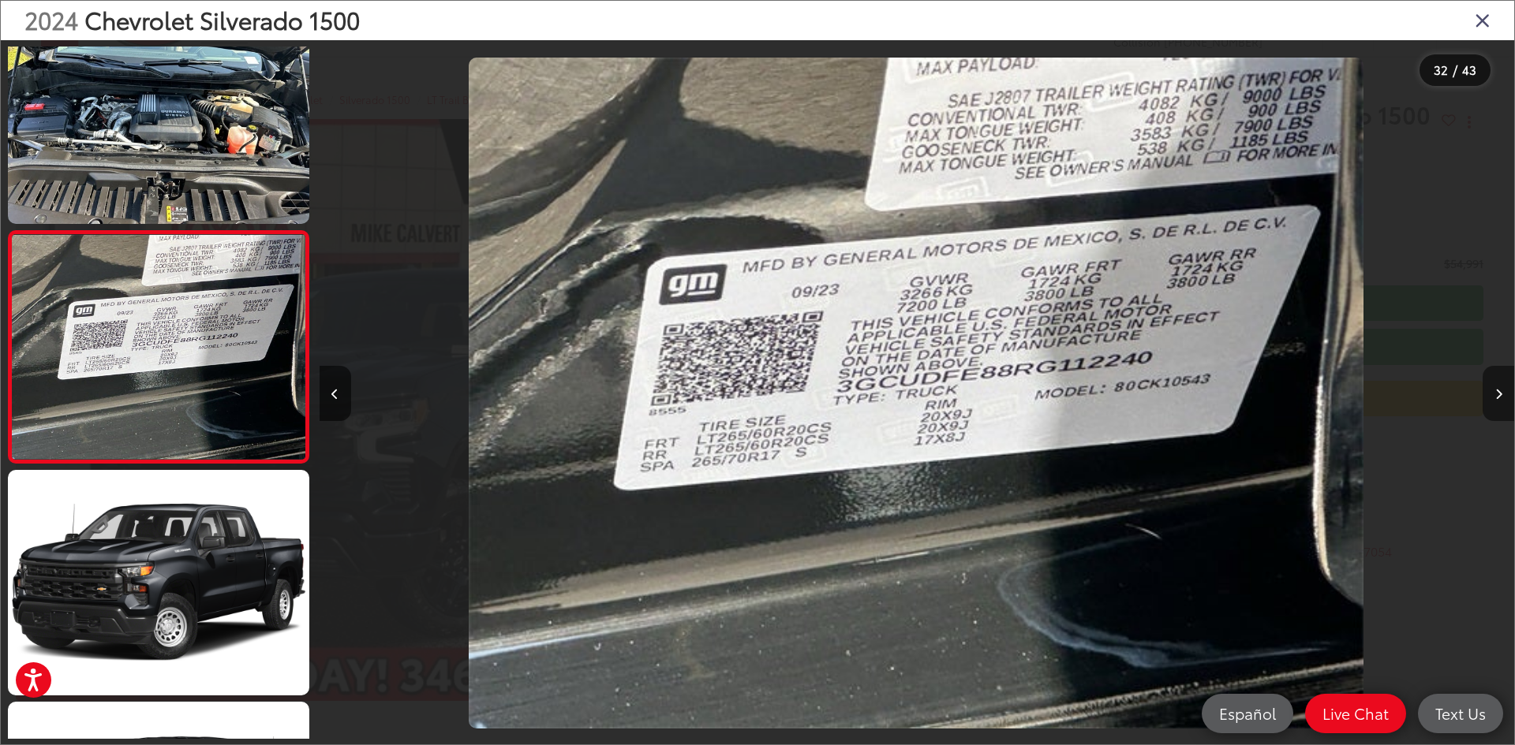
click at [1502, 391] on button "Next image" at bounding box center [1498, 393] width 32 height 55
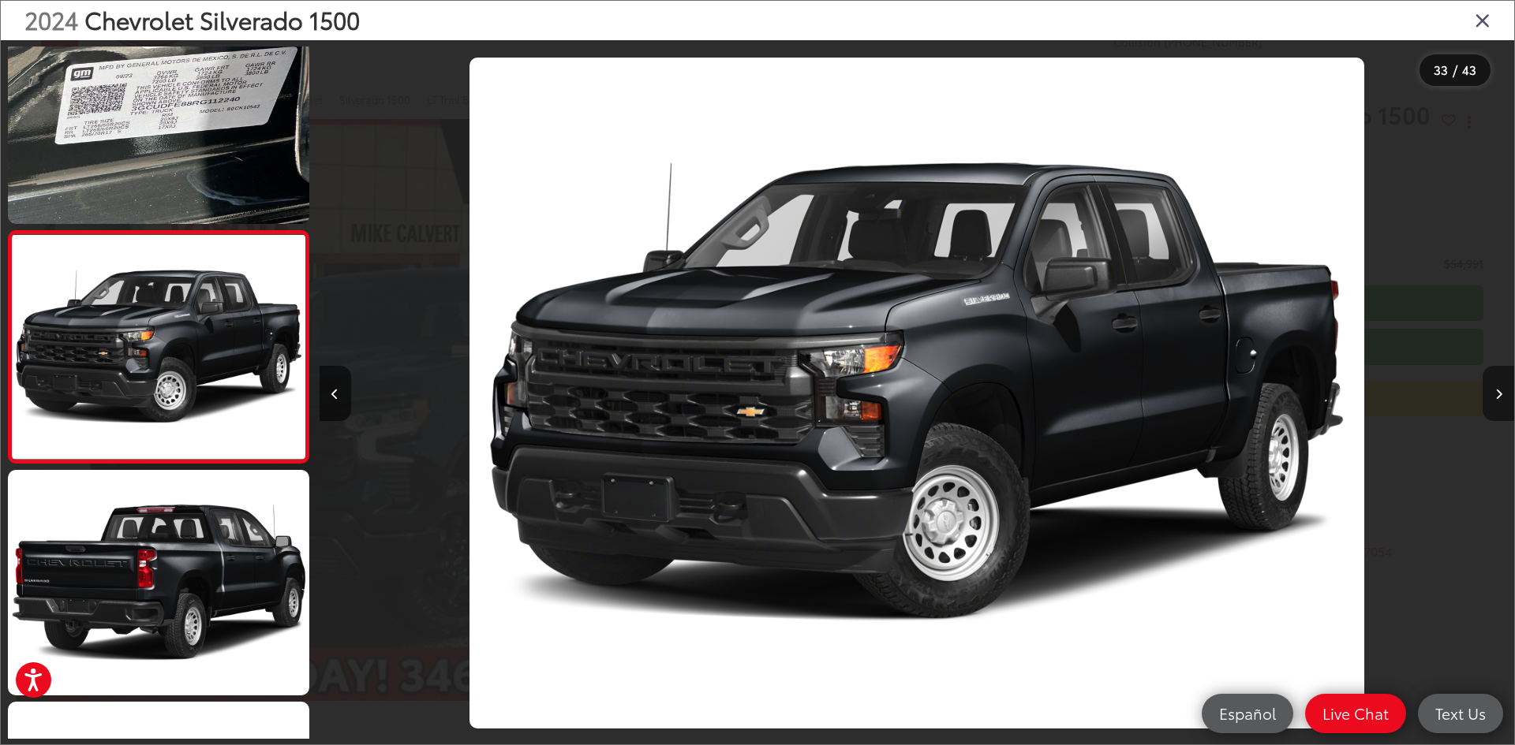
click at [1502, 391] on button "Next image" at bounding box center [1498, 393] width 32 height 55
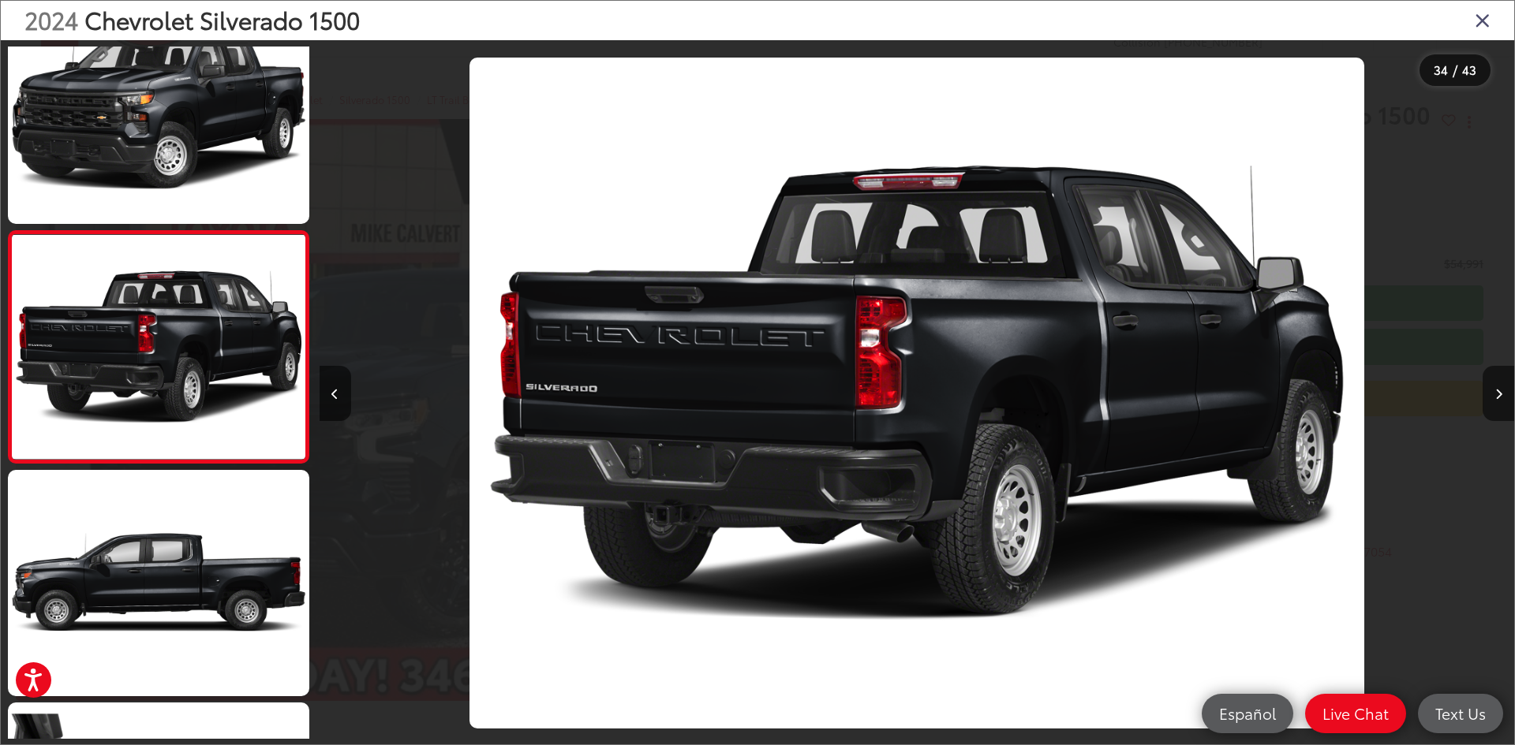
click at [1485, 16] on icon "Close gallery" at bounding box center [1482, 19] width 16 height 21
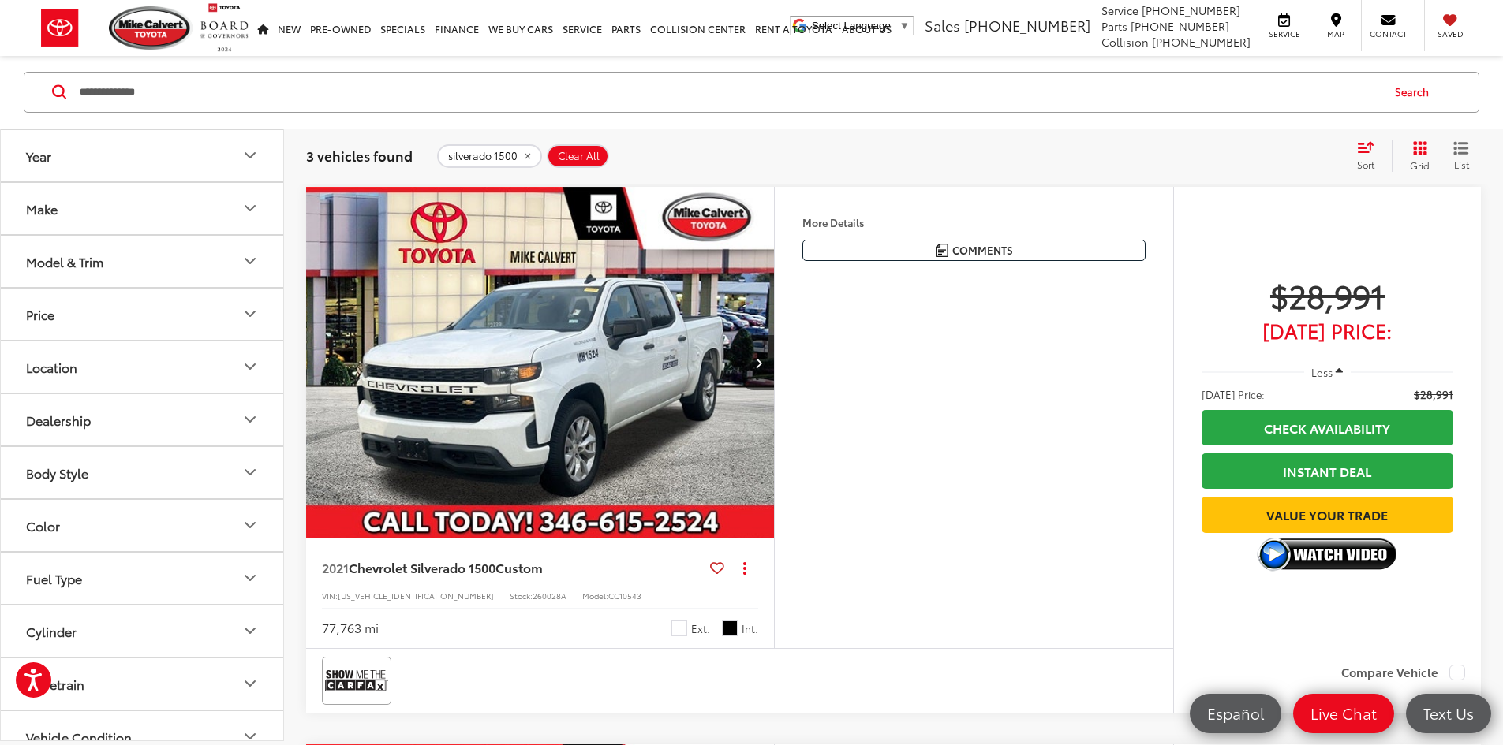
scroll to position [331, 0]
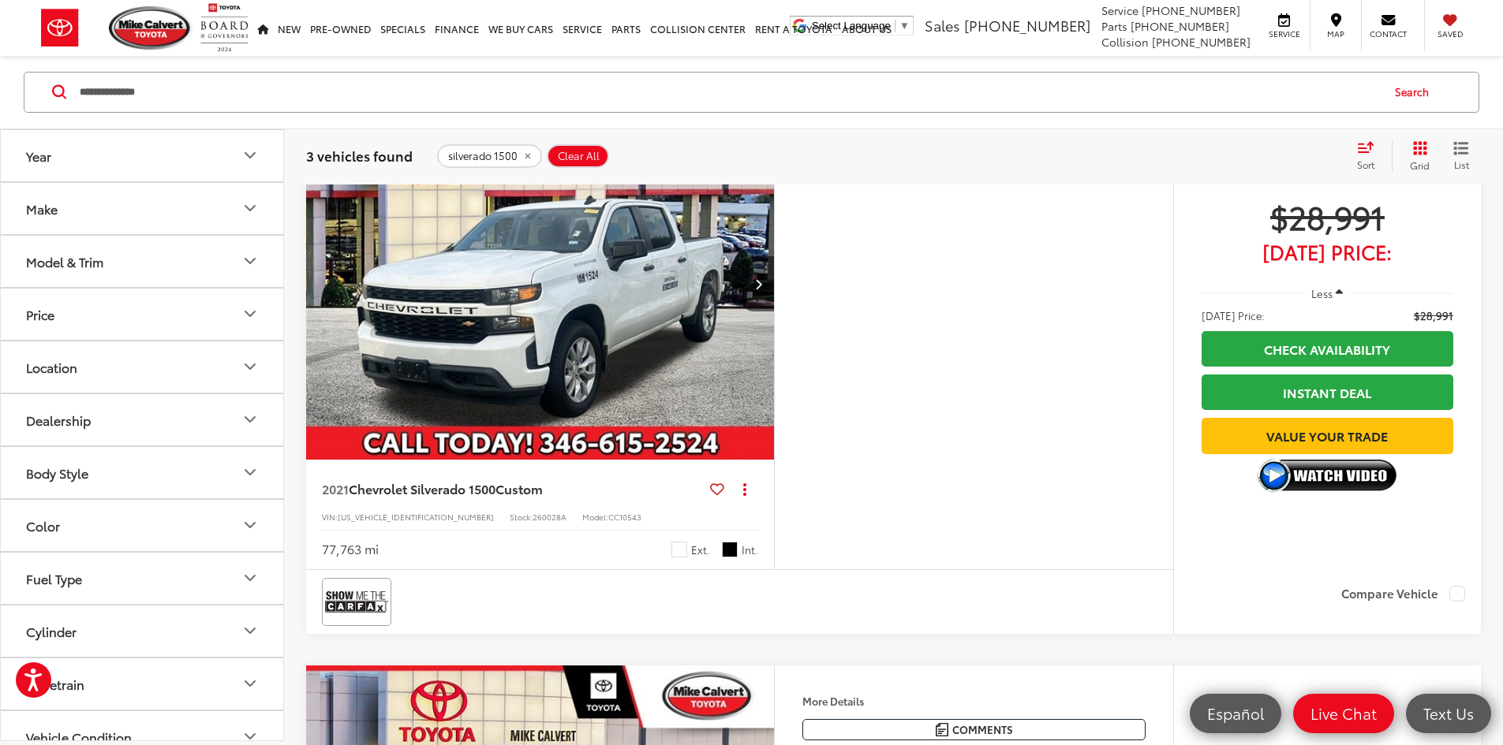
click at [659, 447] on img "2021 Chevrolet Silverado 1500 Custom 0" at bounding box center [540, 284] width 470 height 353
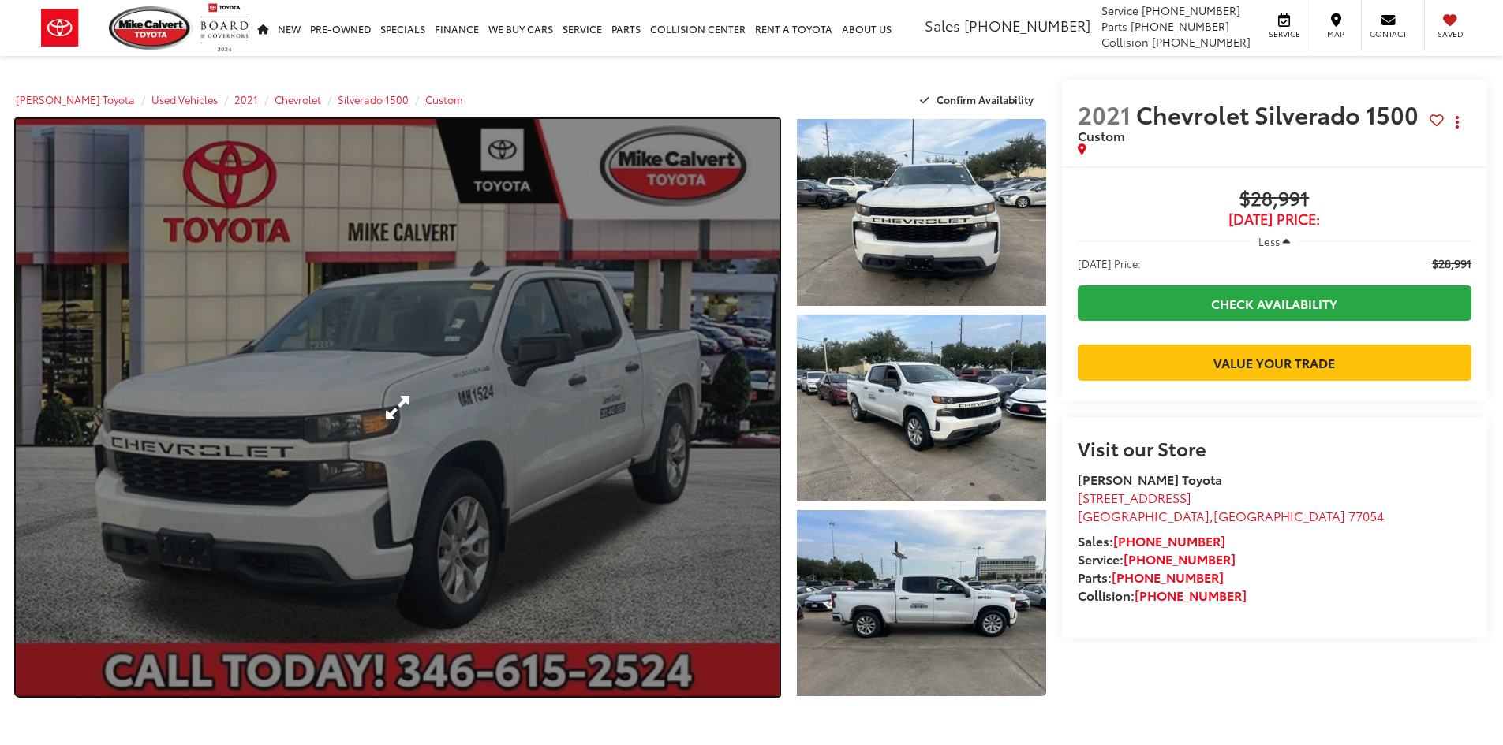
click at [428, 401] on link "Expand Photo 0" at bounding box center [398, 407] width 764 height 577
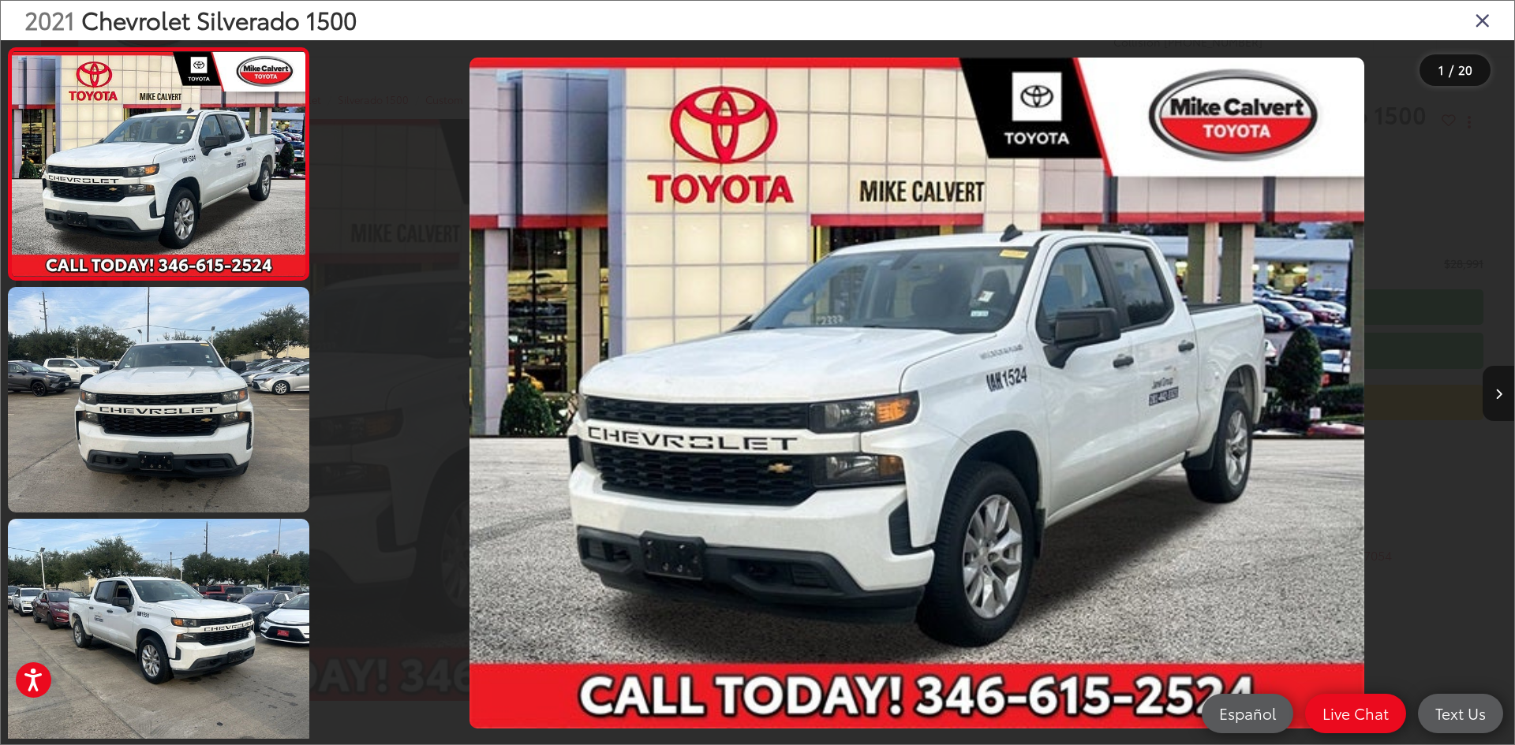
click at [1502, 379] on button "Next image" at bounding box center [1498, 393] width 32 height 55
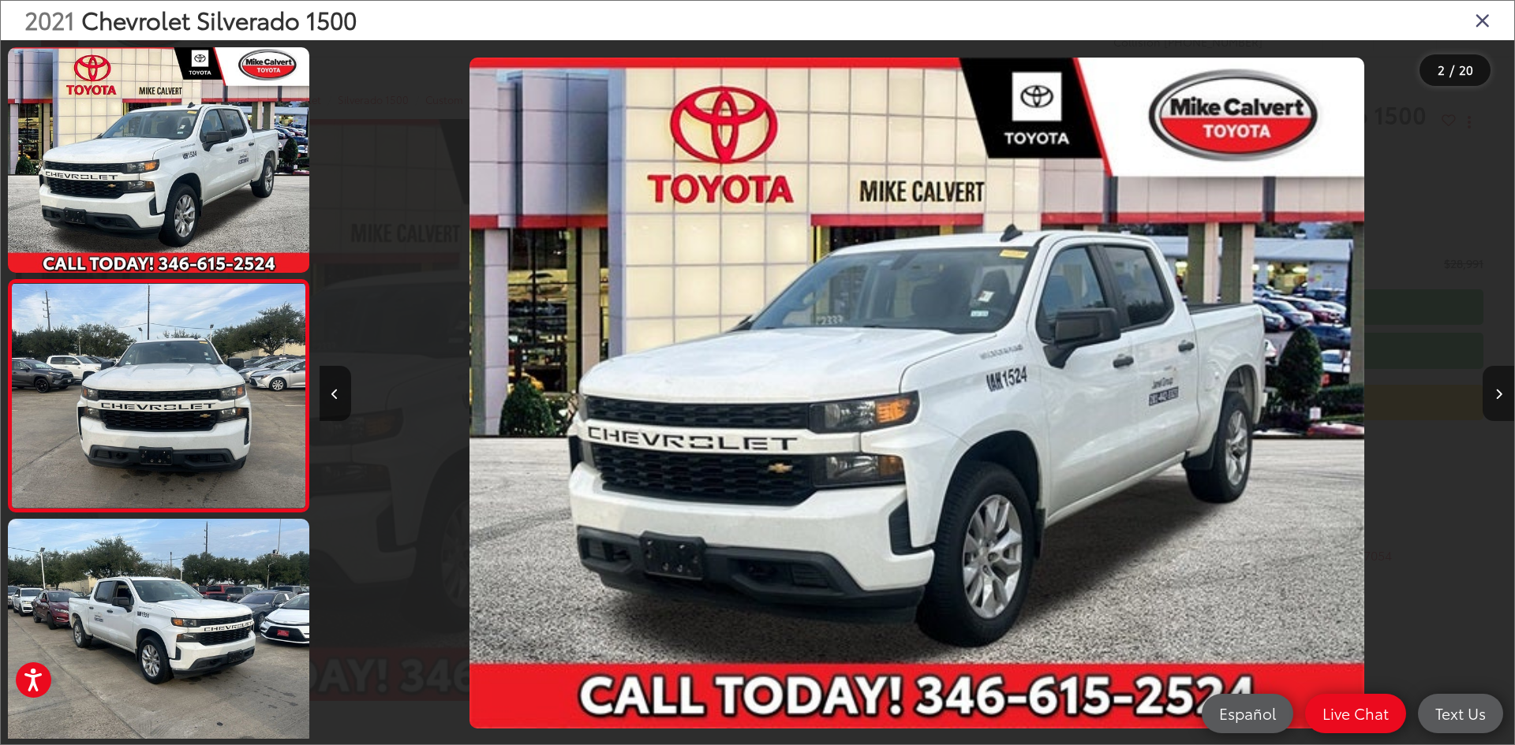
scroll to position [49, 0]
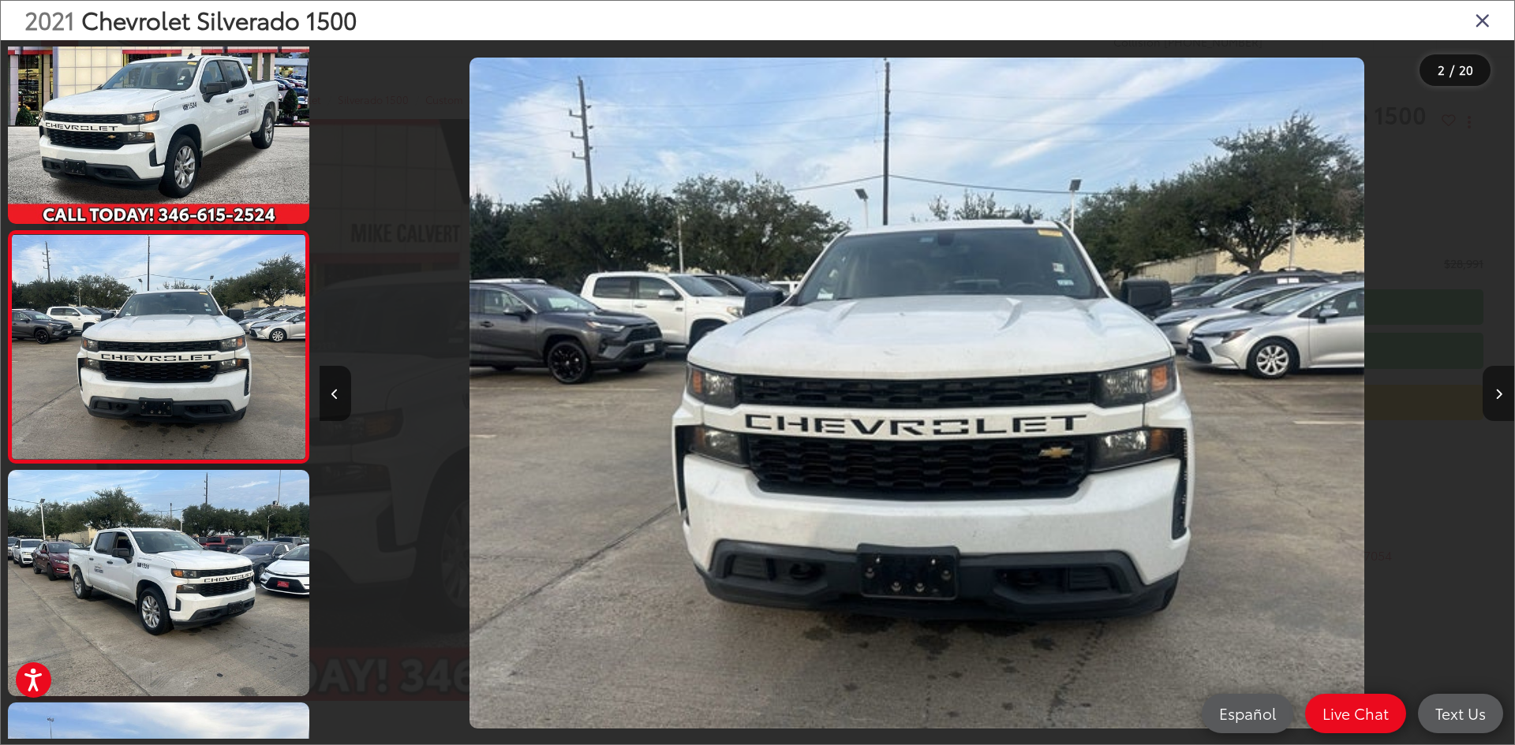
click at [1502, 383] on button "Next image" at bounding box center [1498, 393] width 32 height 55
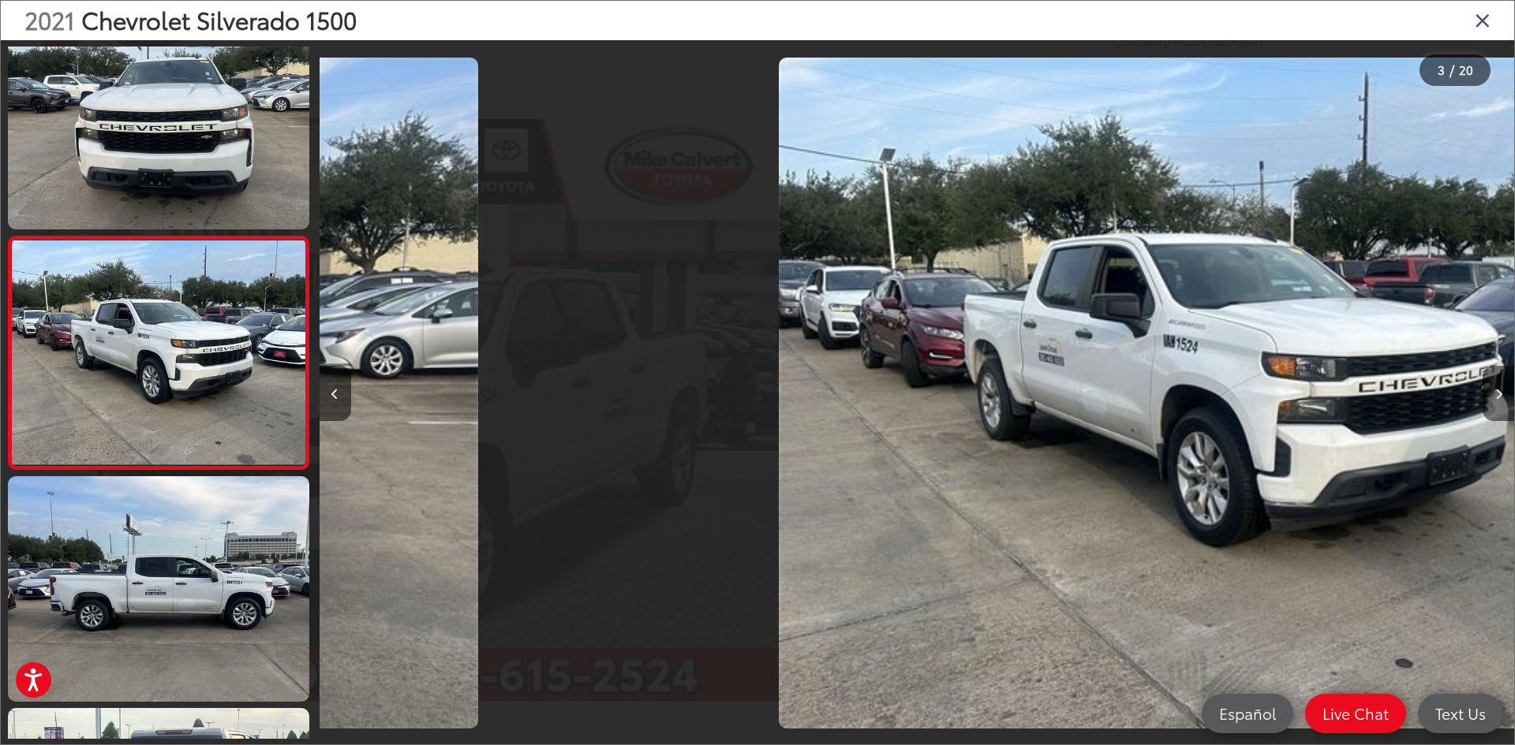
scroll to position [281, 0]
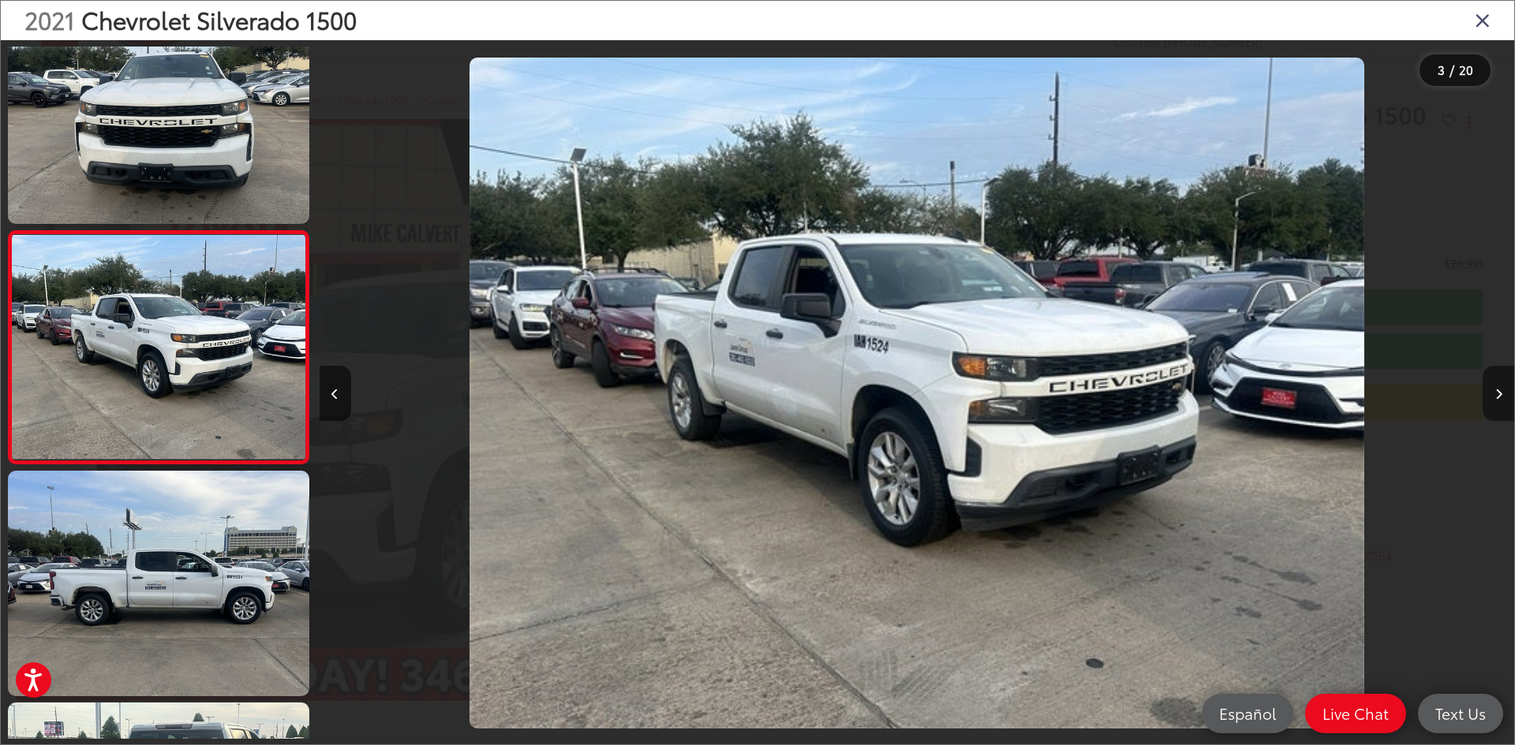
click at [1502, 383] on button "Next image" at bounding box center [1498, 393] width 32 height 55
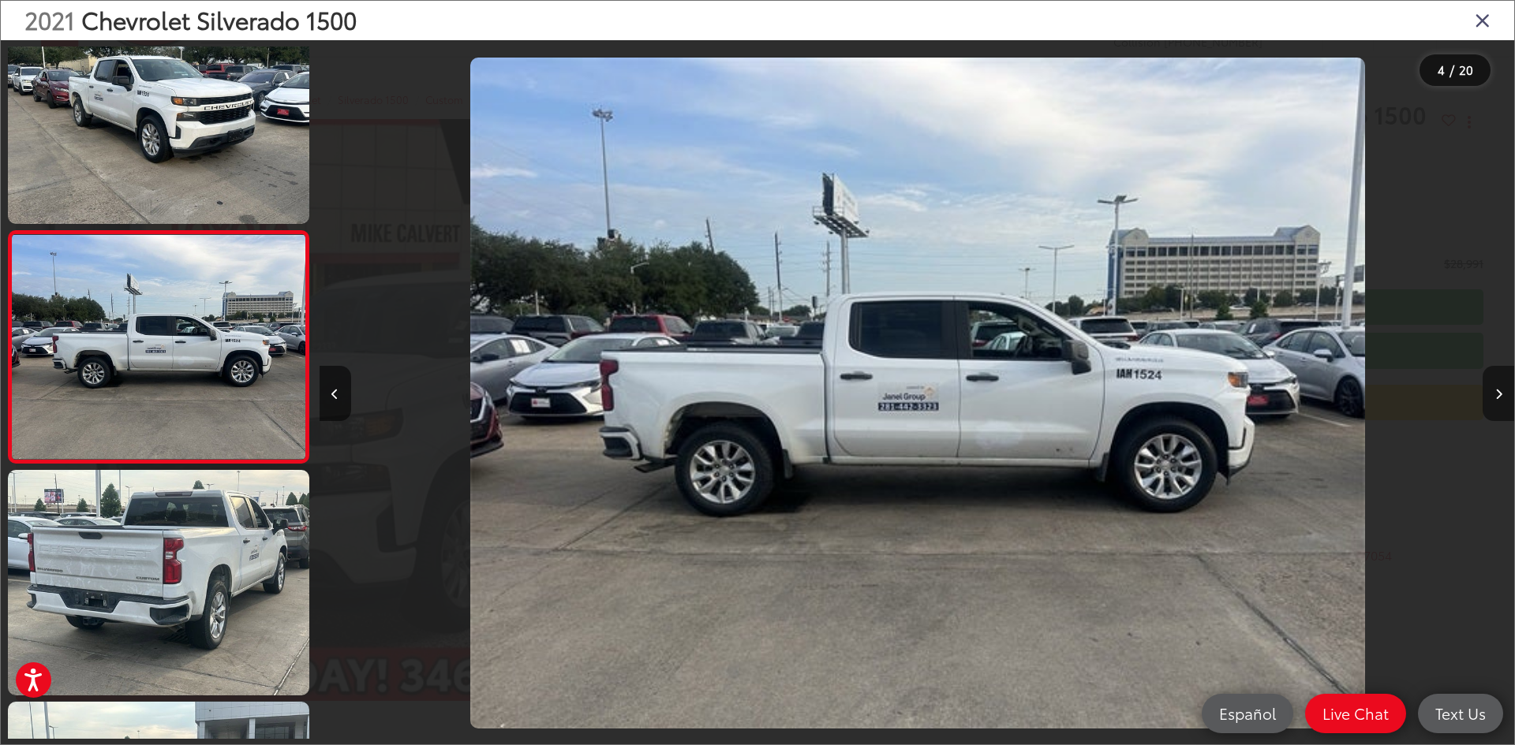
scroll to position [0, 3584]
click at [1502, 383] on button "Next image" at bounding box center [1498, 393] width 32 height 55
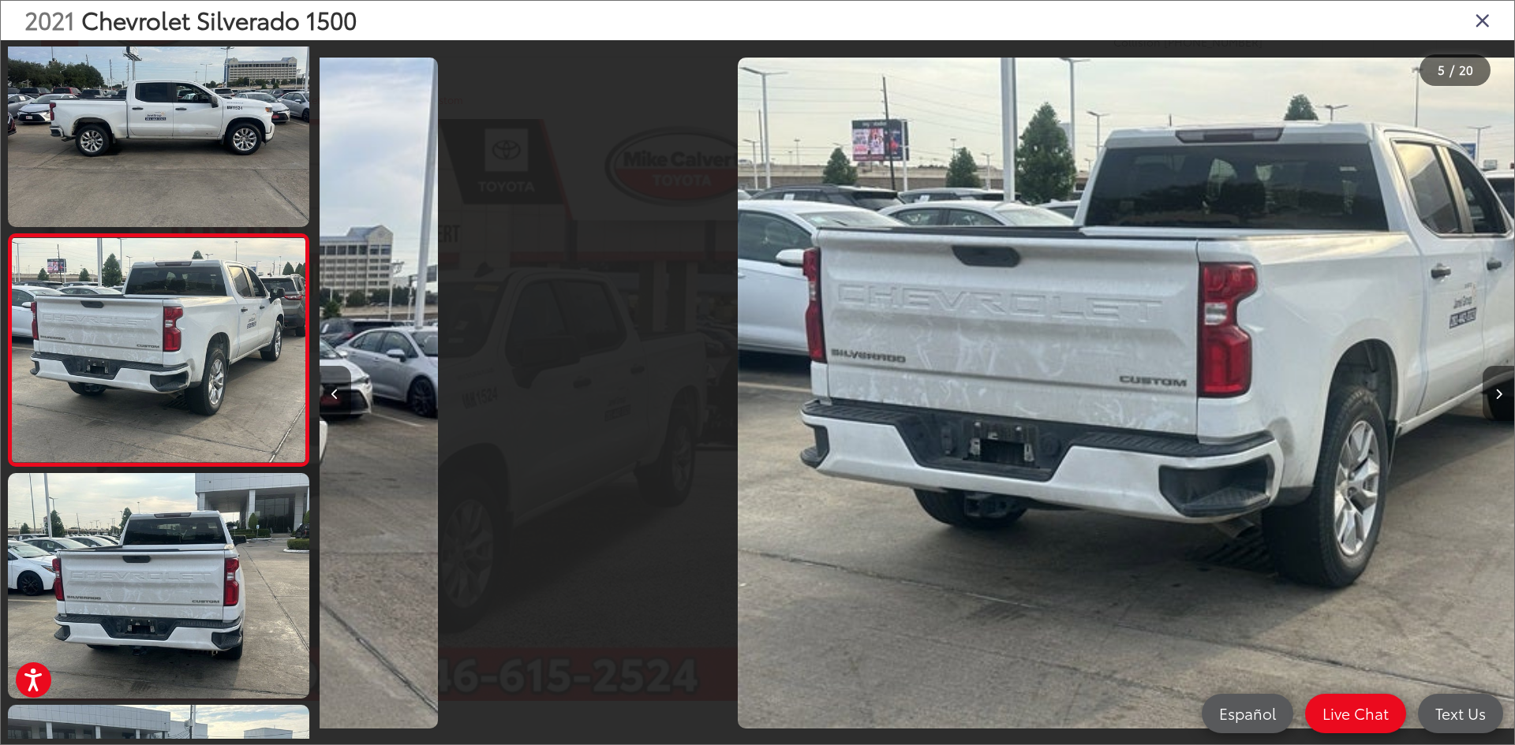
scroll to position [745, 0]
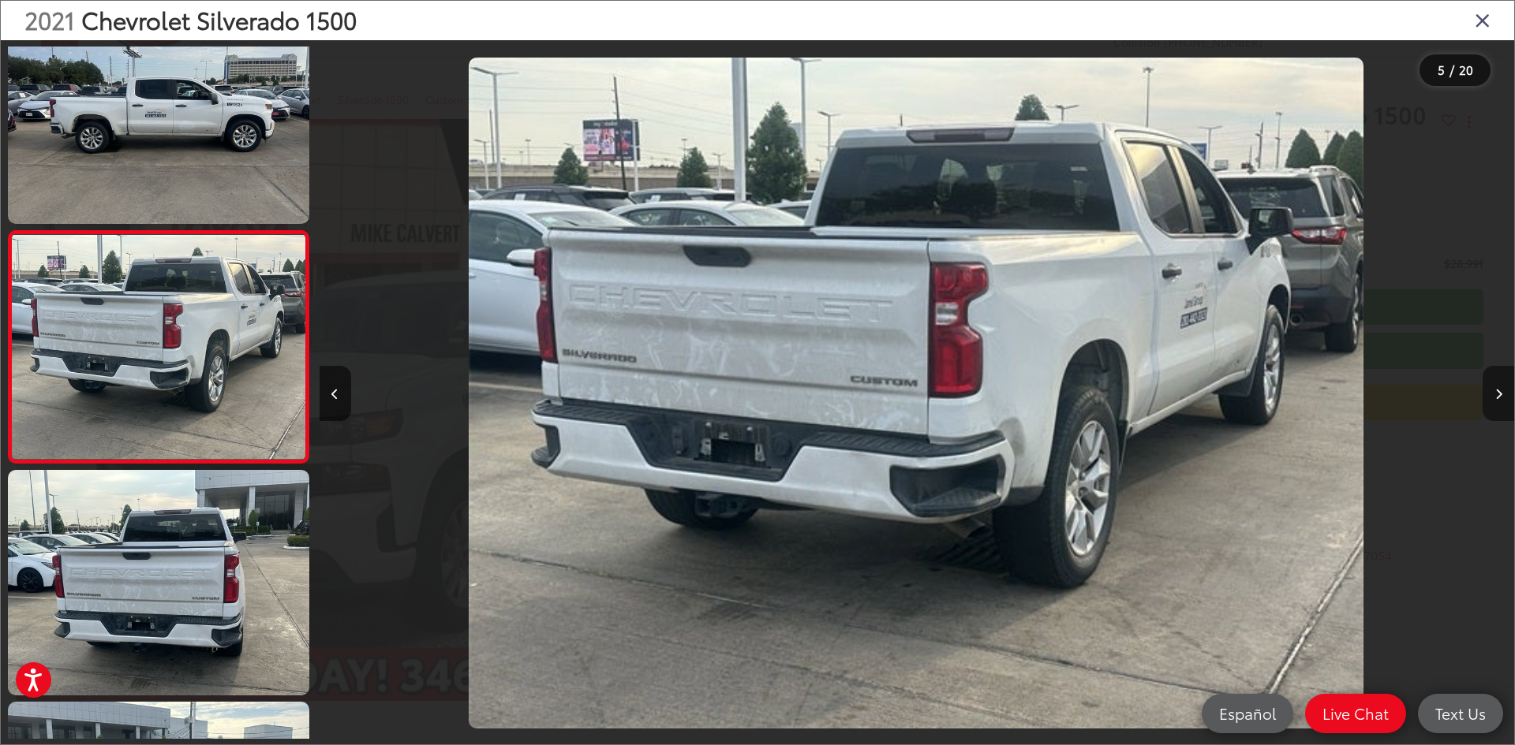
click at [1502, 383] on button "Next image" at bounding box center [1498, 393] width 32 height 55
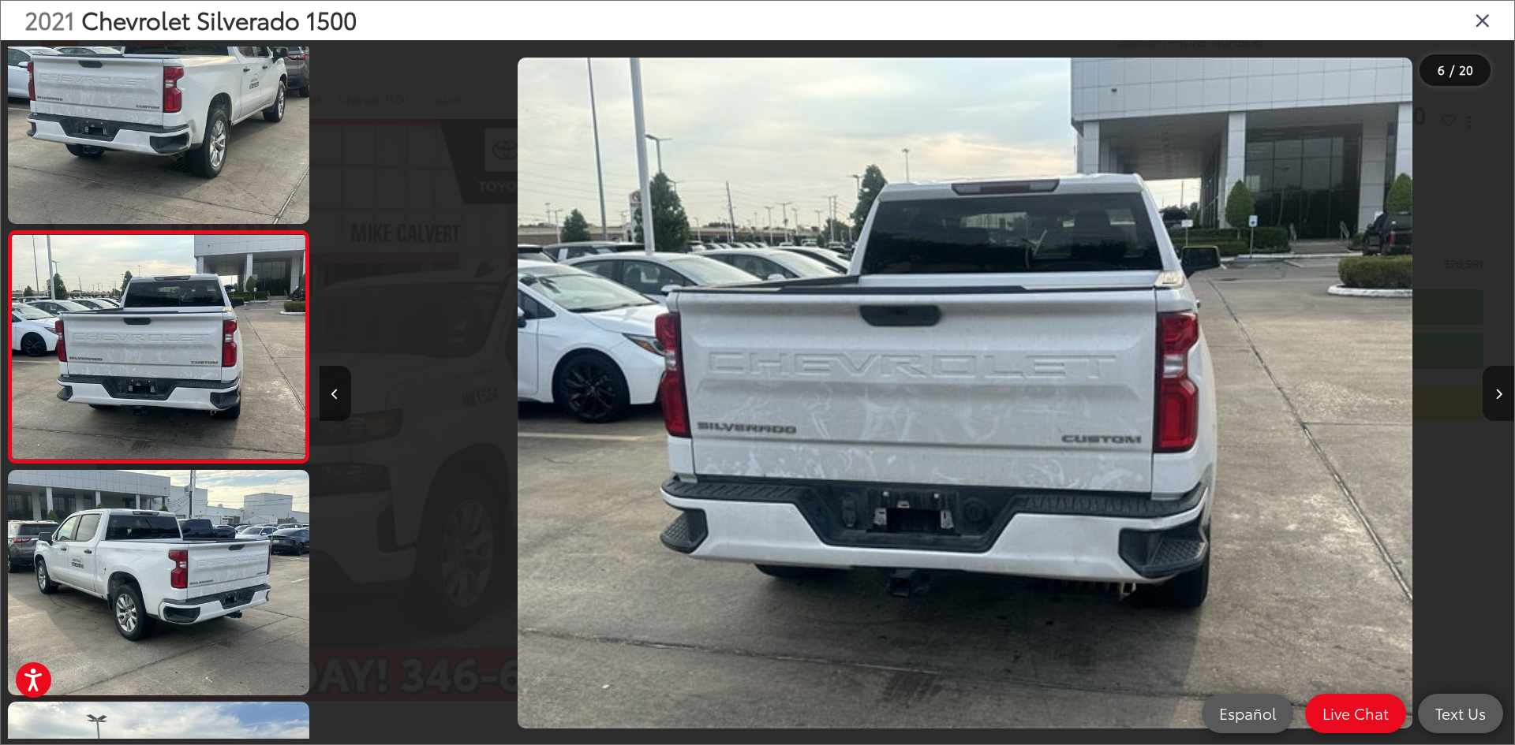
scroll to position [0, 5973]
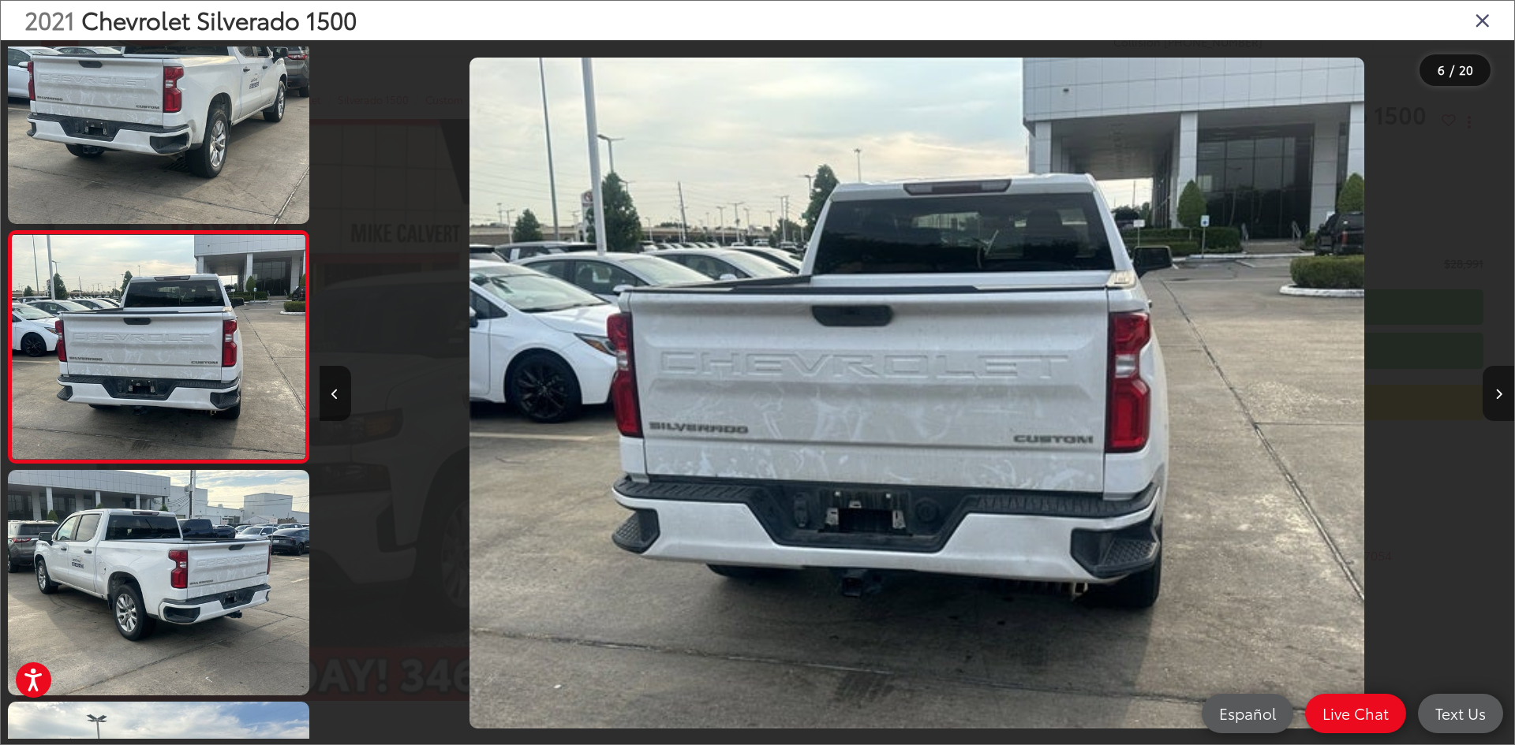
click at [1502, 383] on button "Next image" at bounding box center [1498, 393] width 32 height 55
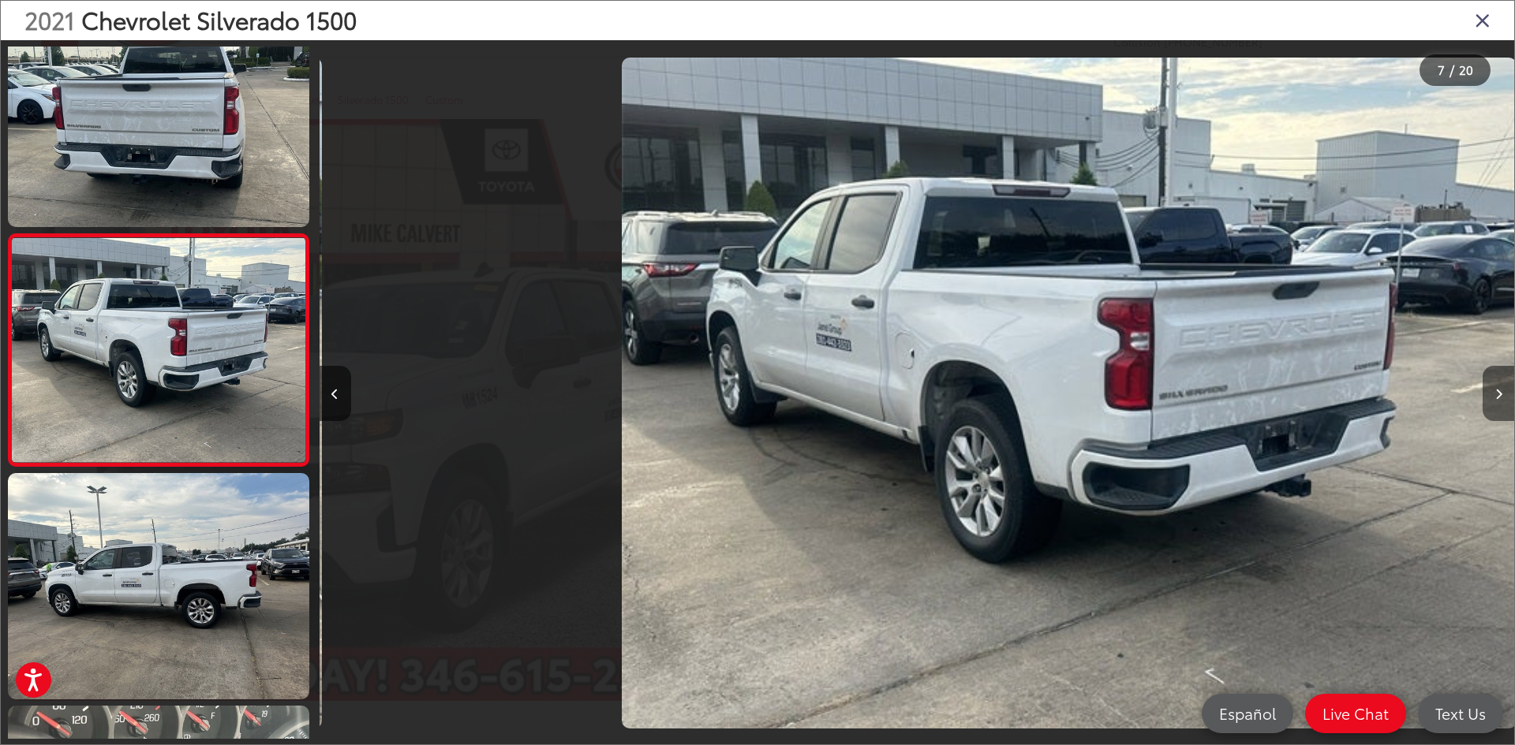
scroll to position [1209, 0]
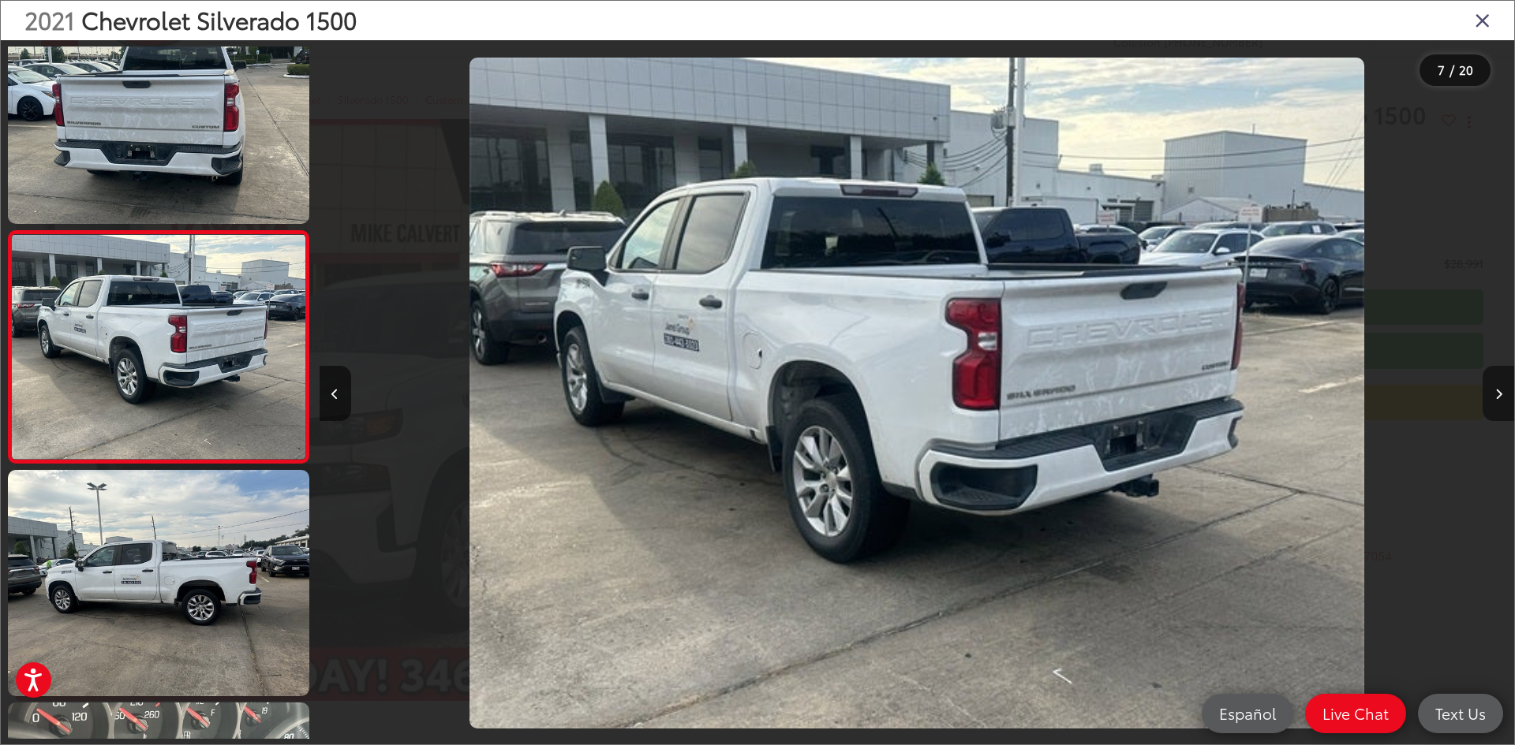
click at [1502, 383] on button "Next image" at bounding box center [1498, 393] width 32 height 55
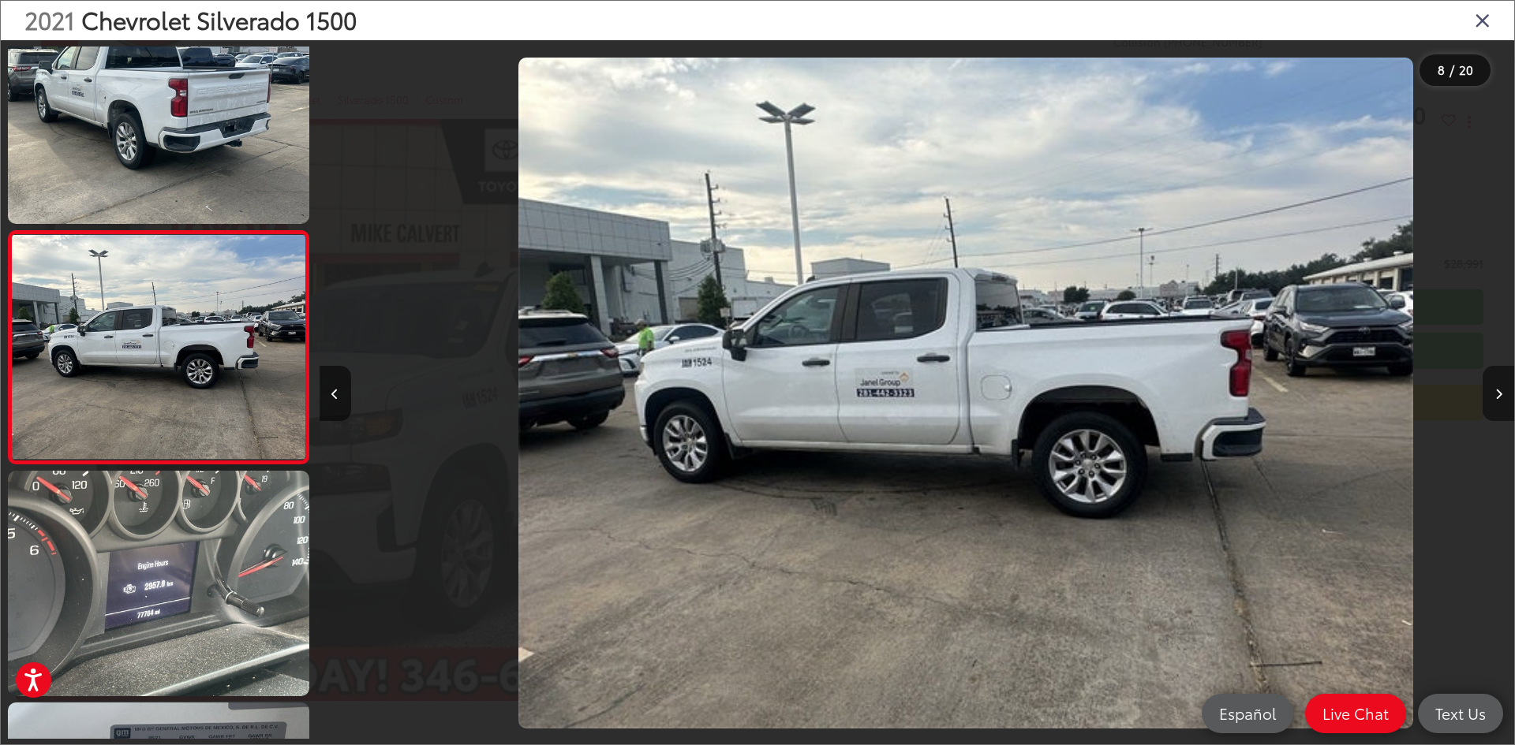
scroll to position [0, 8363]
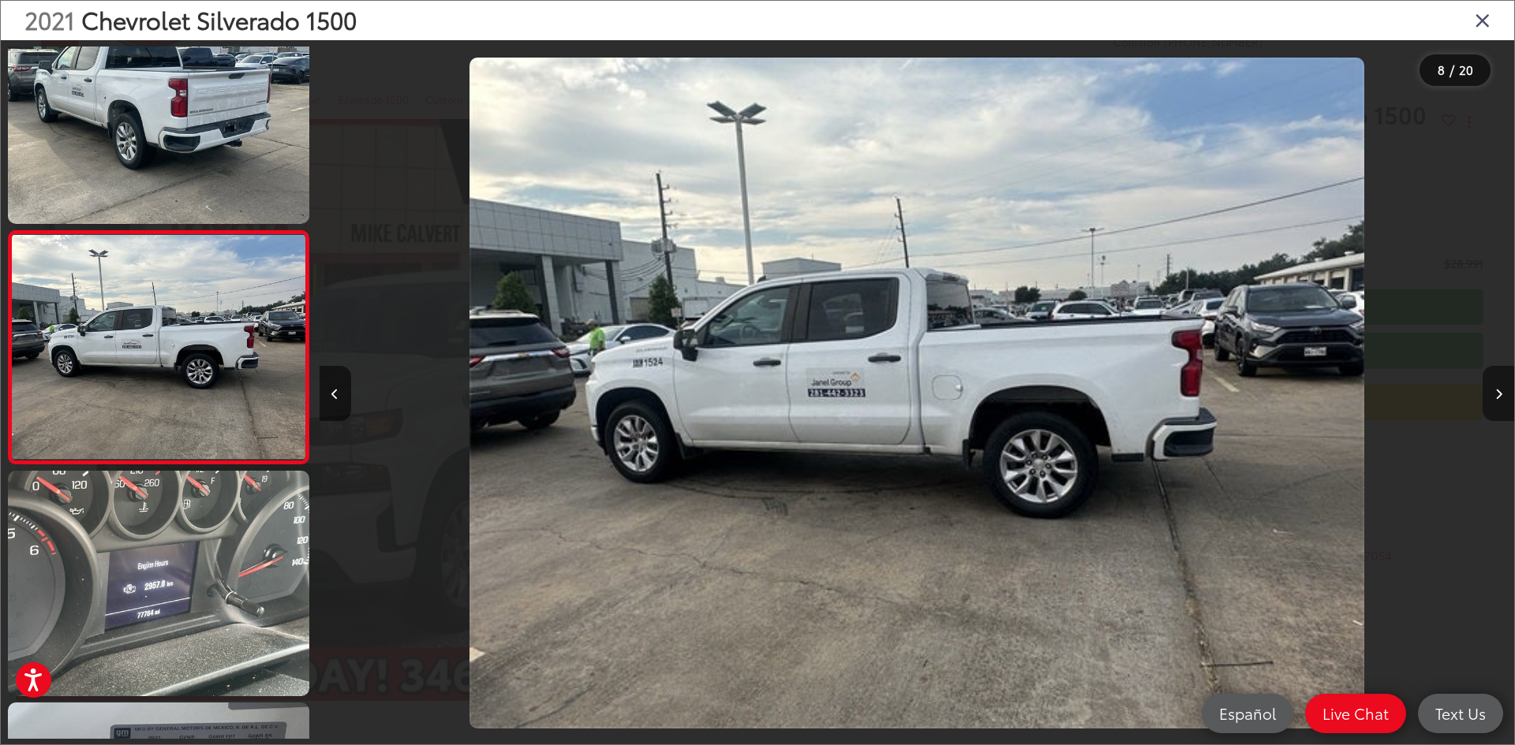
click at [1502, 383] on button "Next image" at bounding box center [1498, 393] width 32 height 55
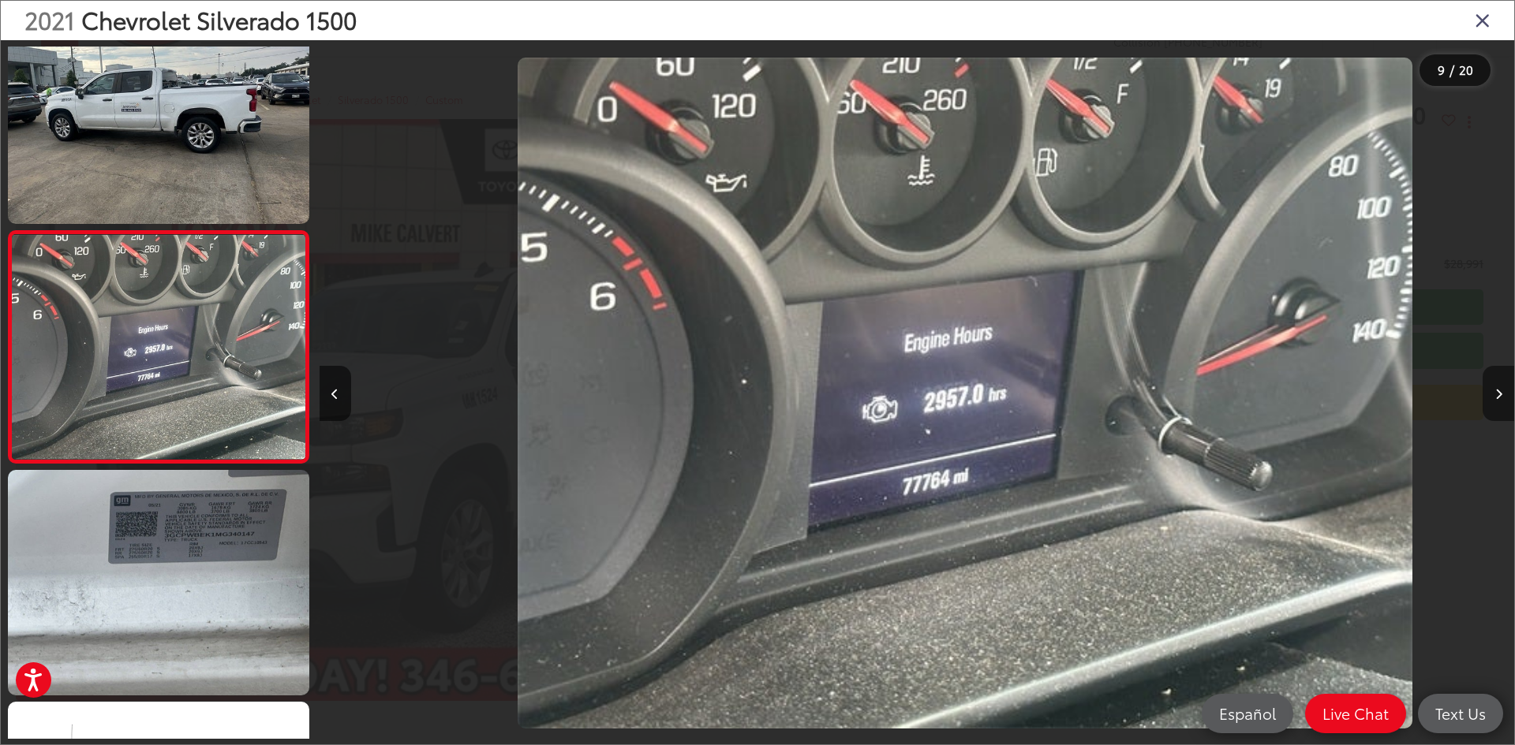
scroll to position [0, 9557]
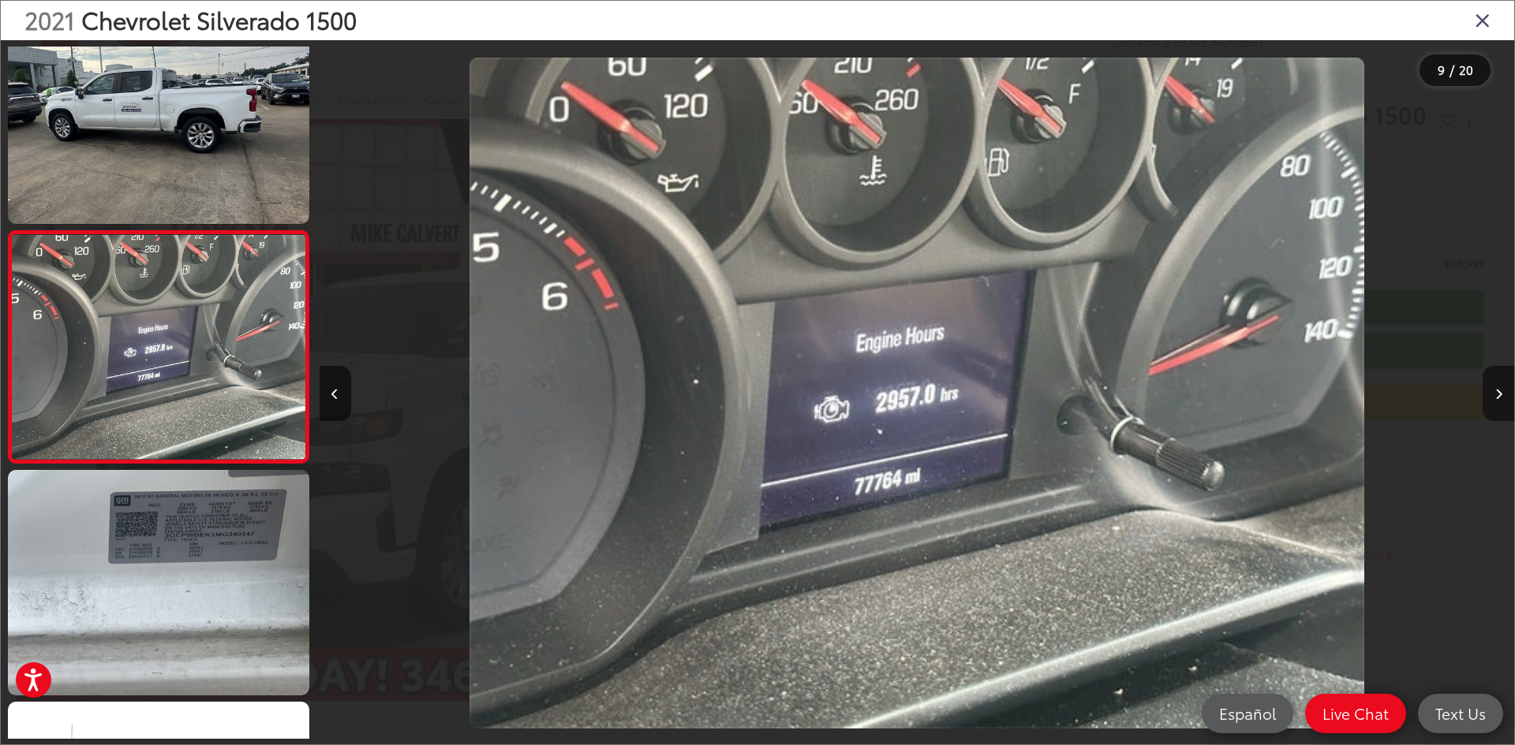
click at [1502, 383] on button "Next image" at bounding box center [1498, 393] width 32 height 55
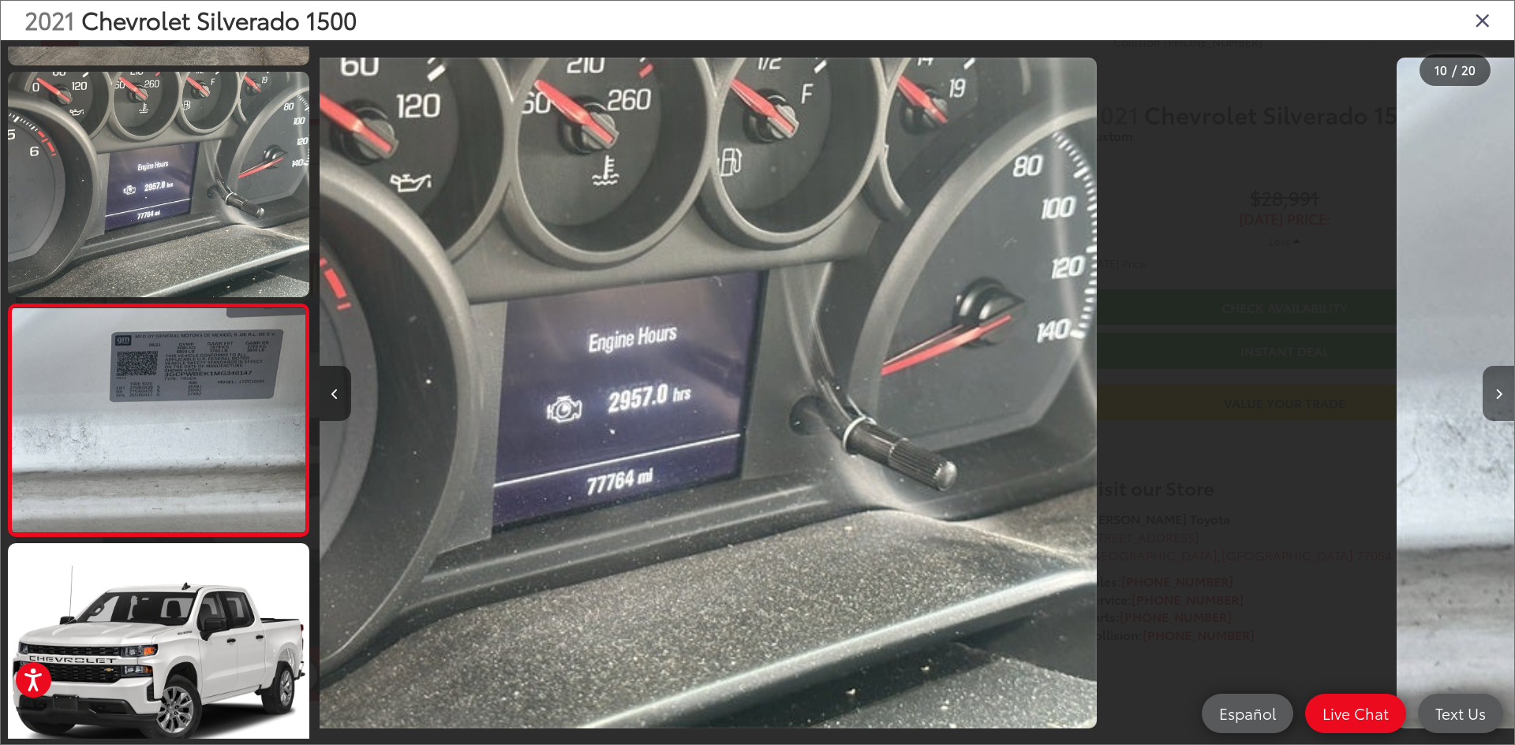
scroll to position [0, 0]
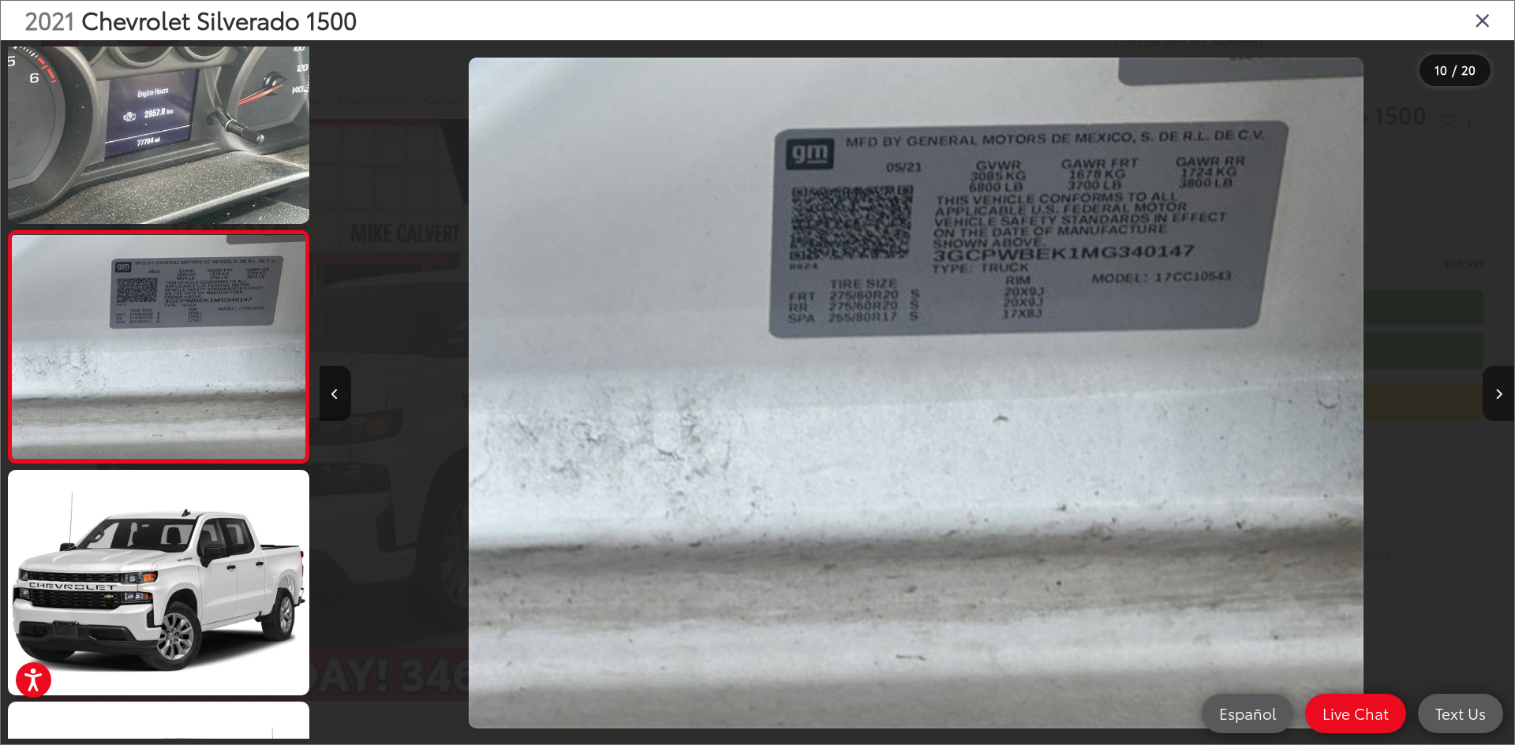
click at [1502, 383] on button "Next image" at bounding box center [1498, 393] width 32 height 55
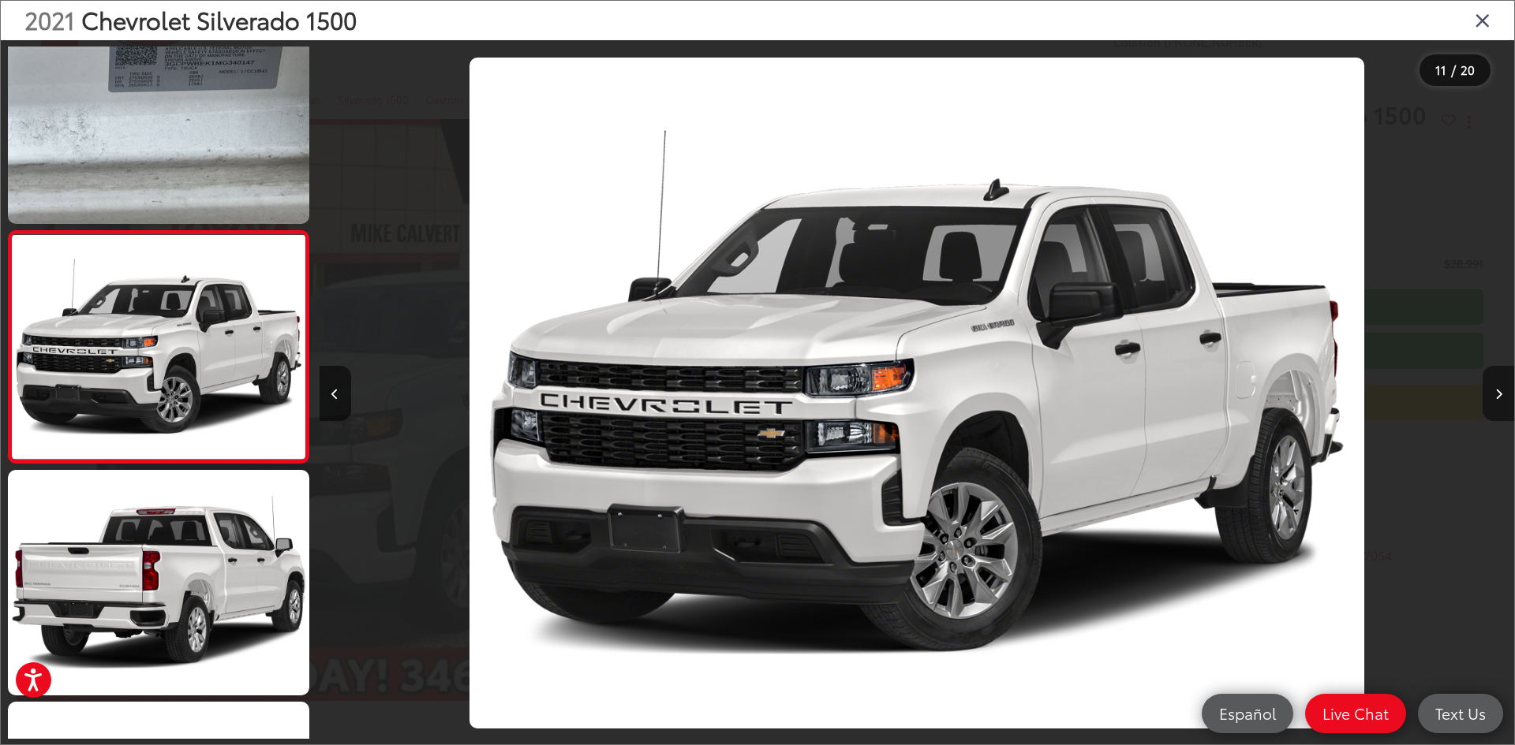
click at [1502, 383] on button "Next image" at bounding box center [1498, 393] width 32 height 55
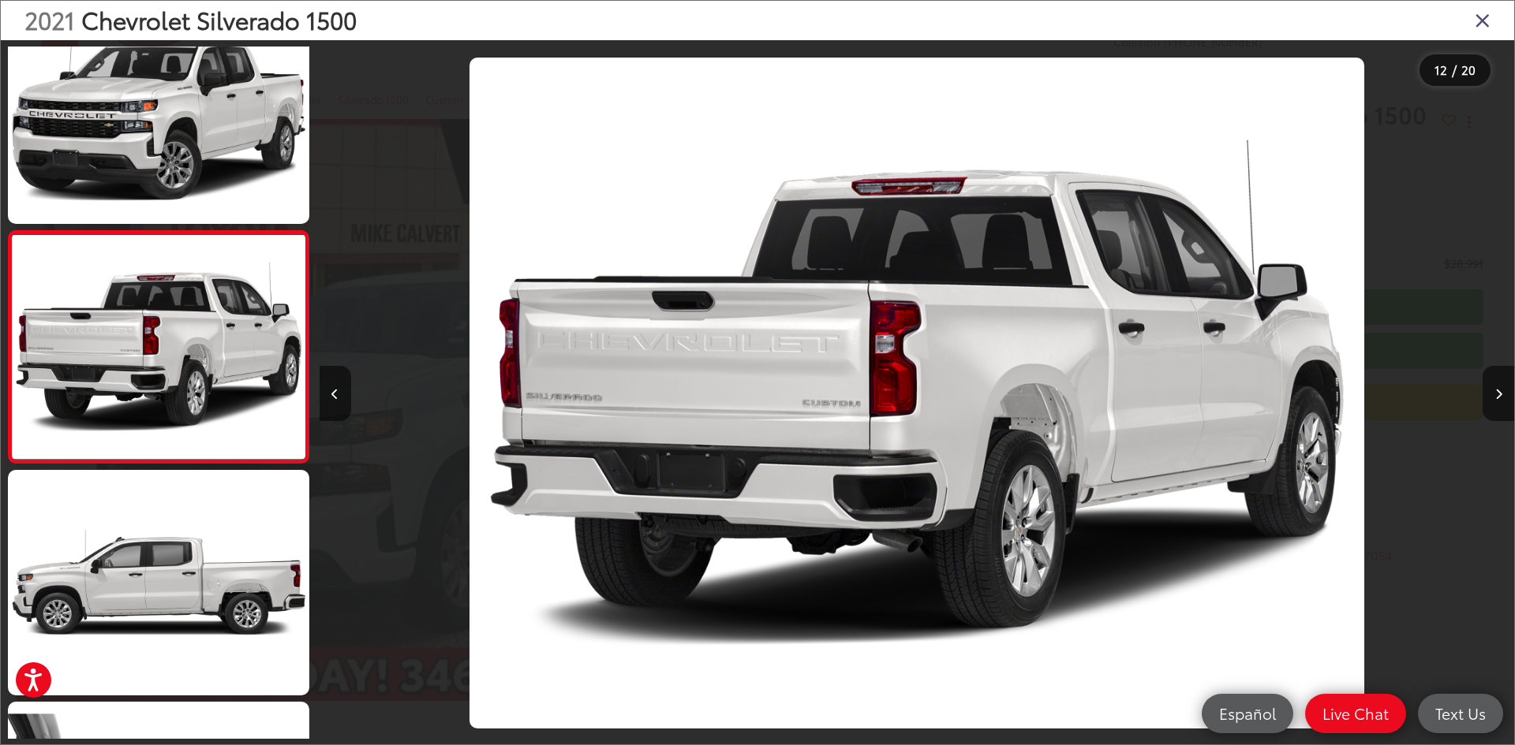
click at [1487, 25] on icon "Close gallery" at bounding box center [1482, 19] width 16 height 21
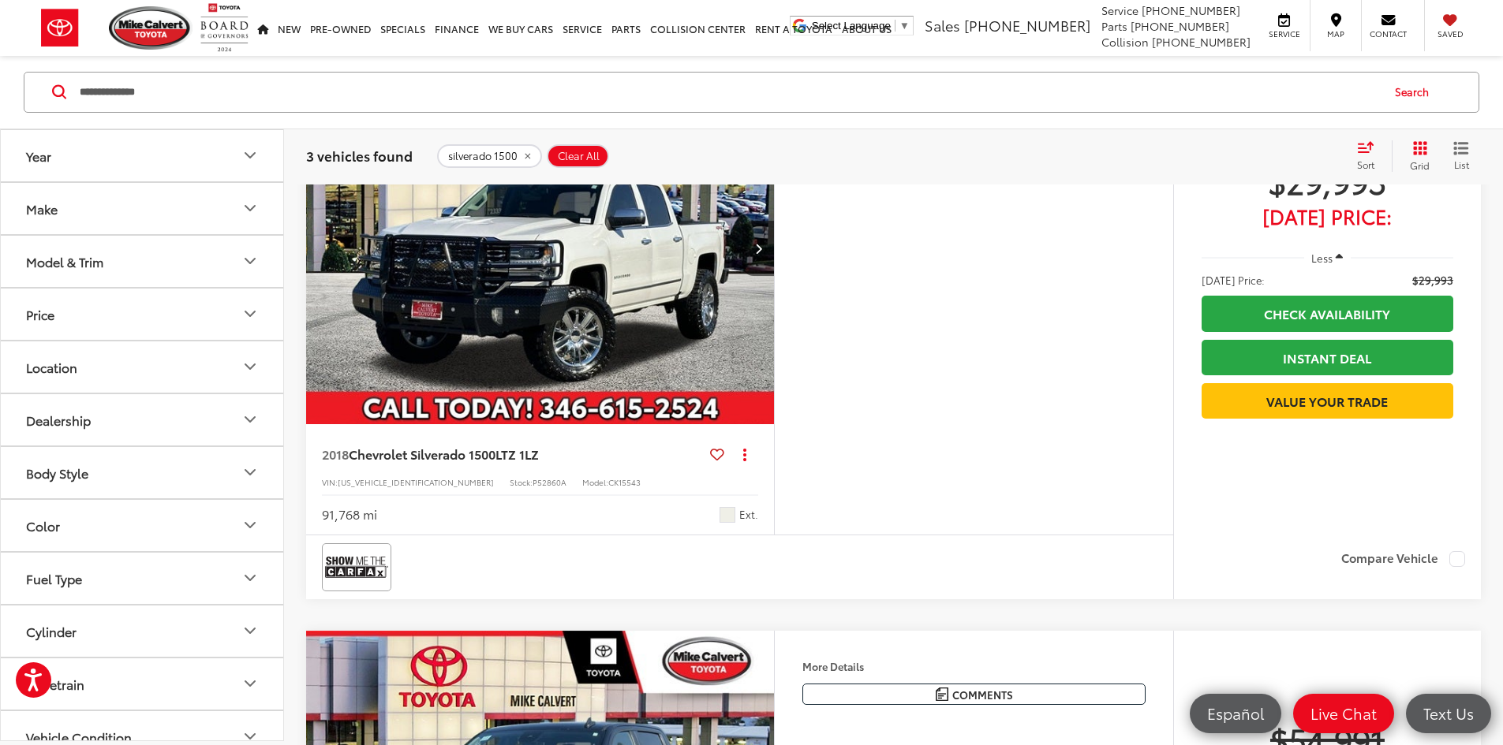
scroll to position [962, 0]
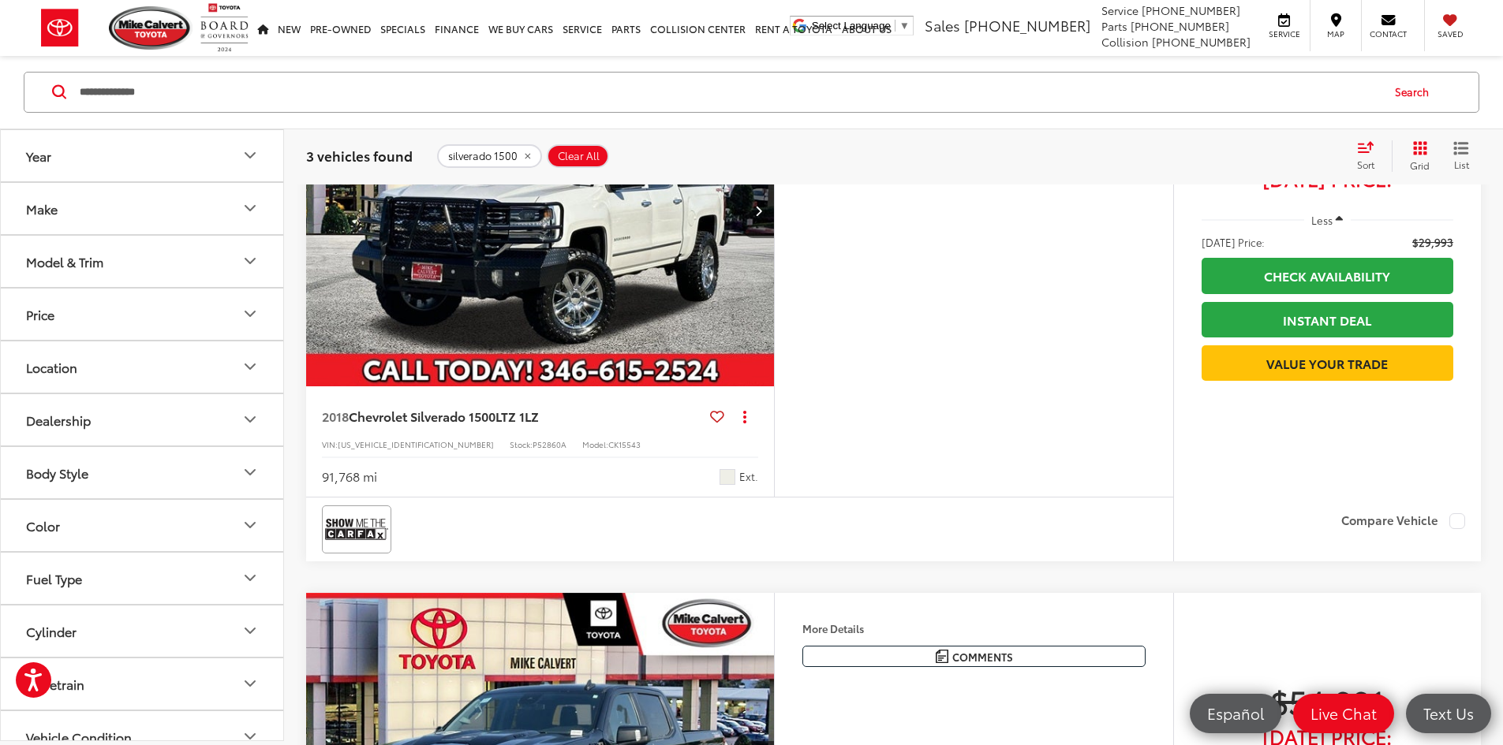
click at [603, 387] on img "2018 Chevrolet Silverado 1500 LTZ 1LZ 0" at bounding box center [540, 211] width 470 height 353
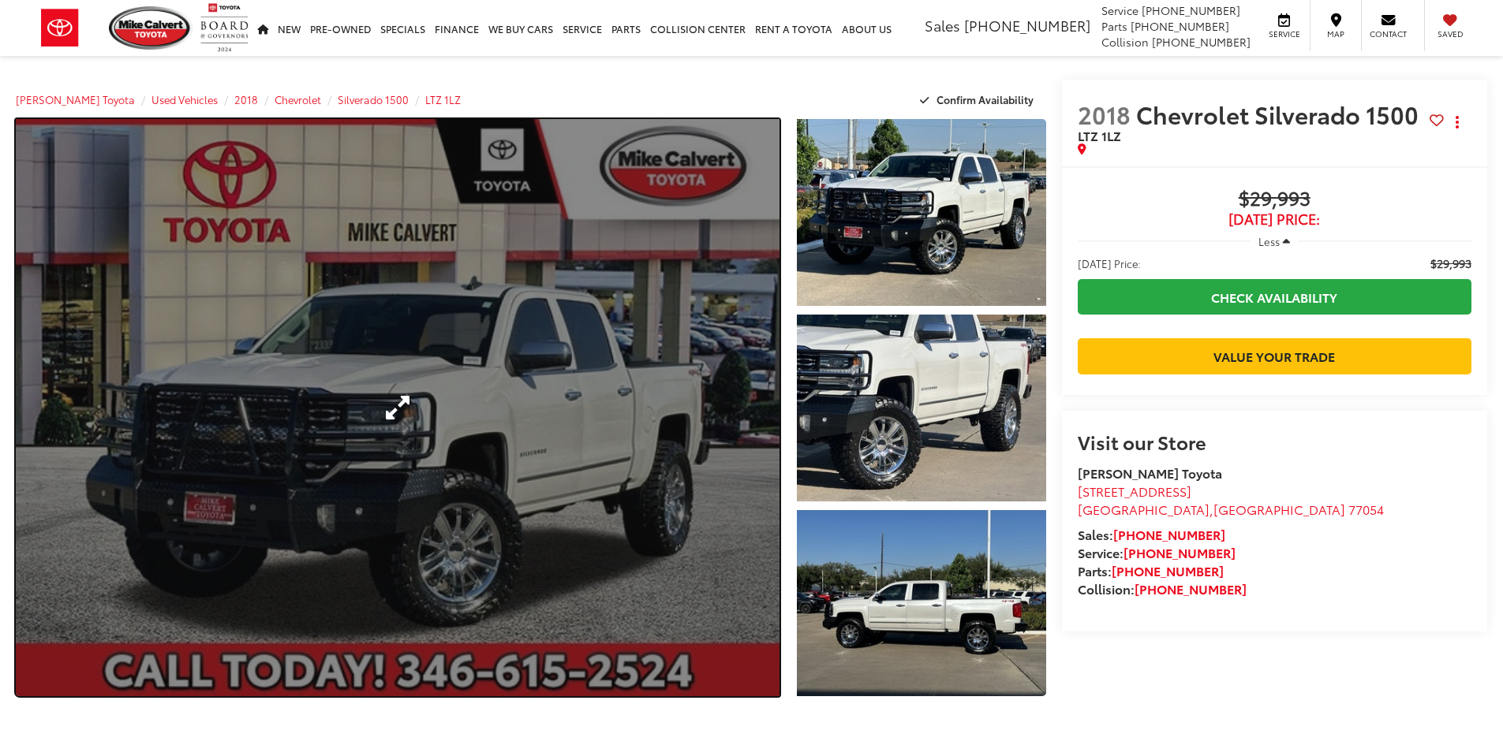
click at [333, 398] on link "Expand Photo 0" at bounding box center [398, 407] width 764 height 577
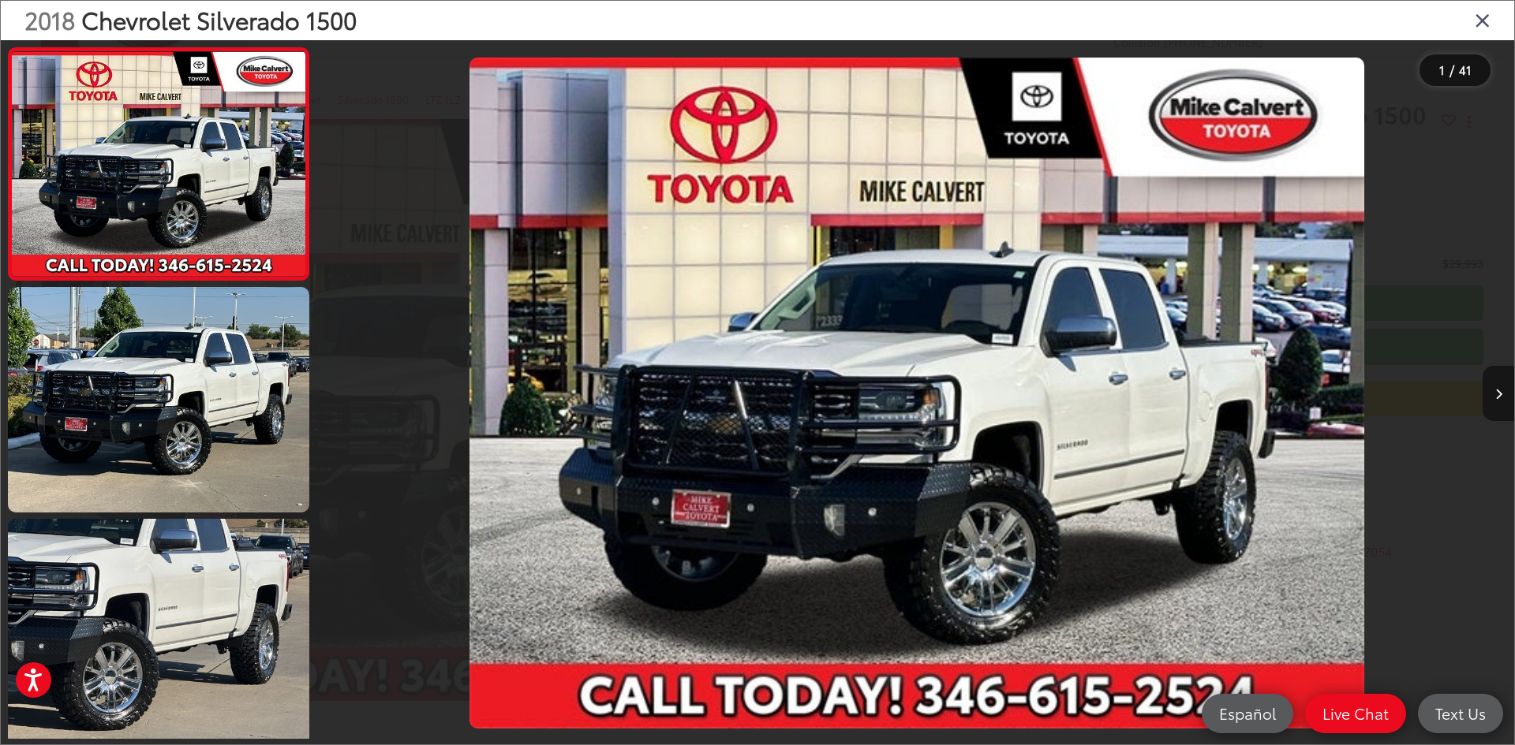
click at [1502, 390] on button "Next image" at bounding box center [1498, 393] width 32 height 55
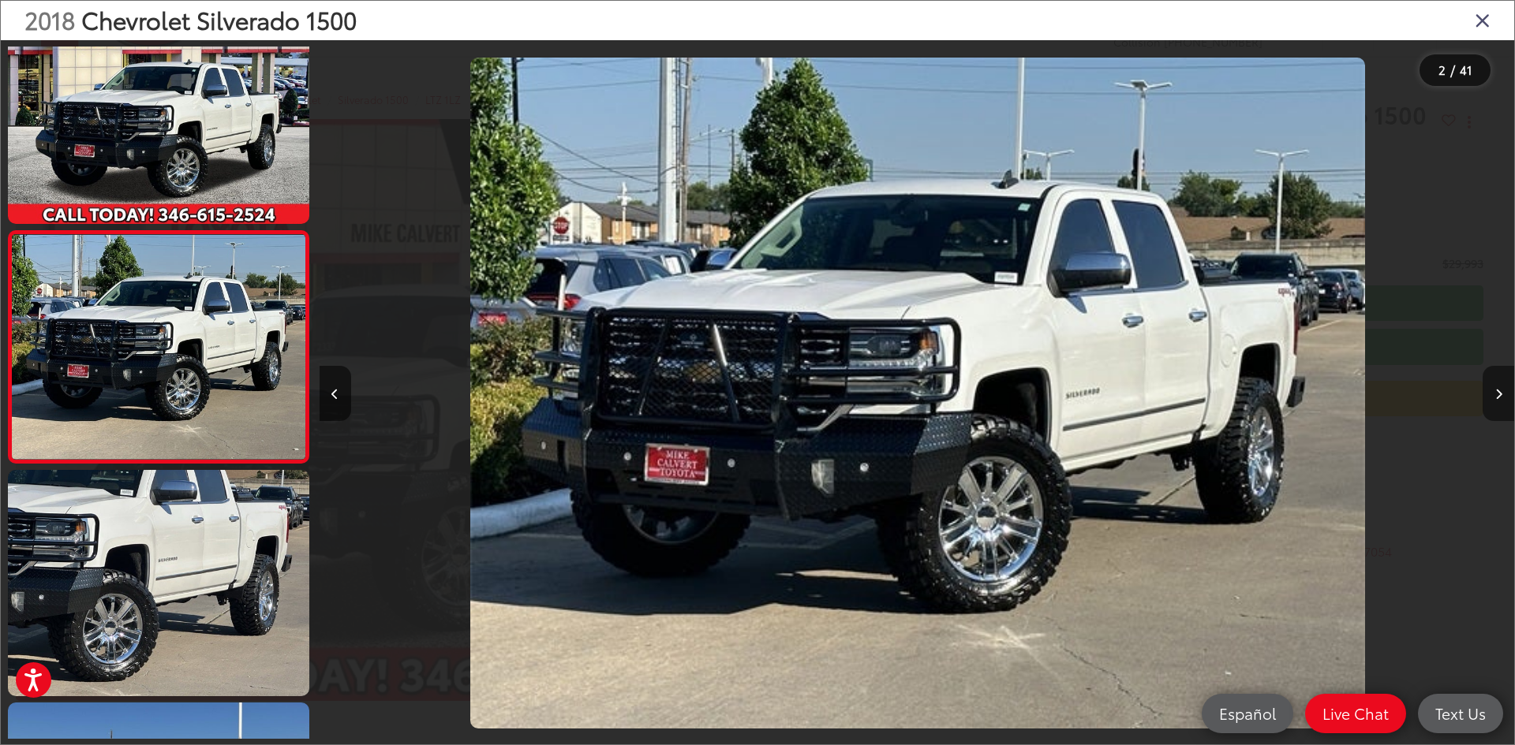
scroll to position [0, 1194]
click at [1502, 390] on button "Next image" at bounding box center [1498, 393] width 32 height 55
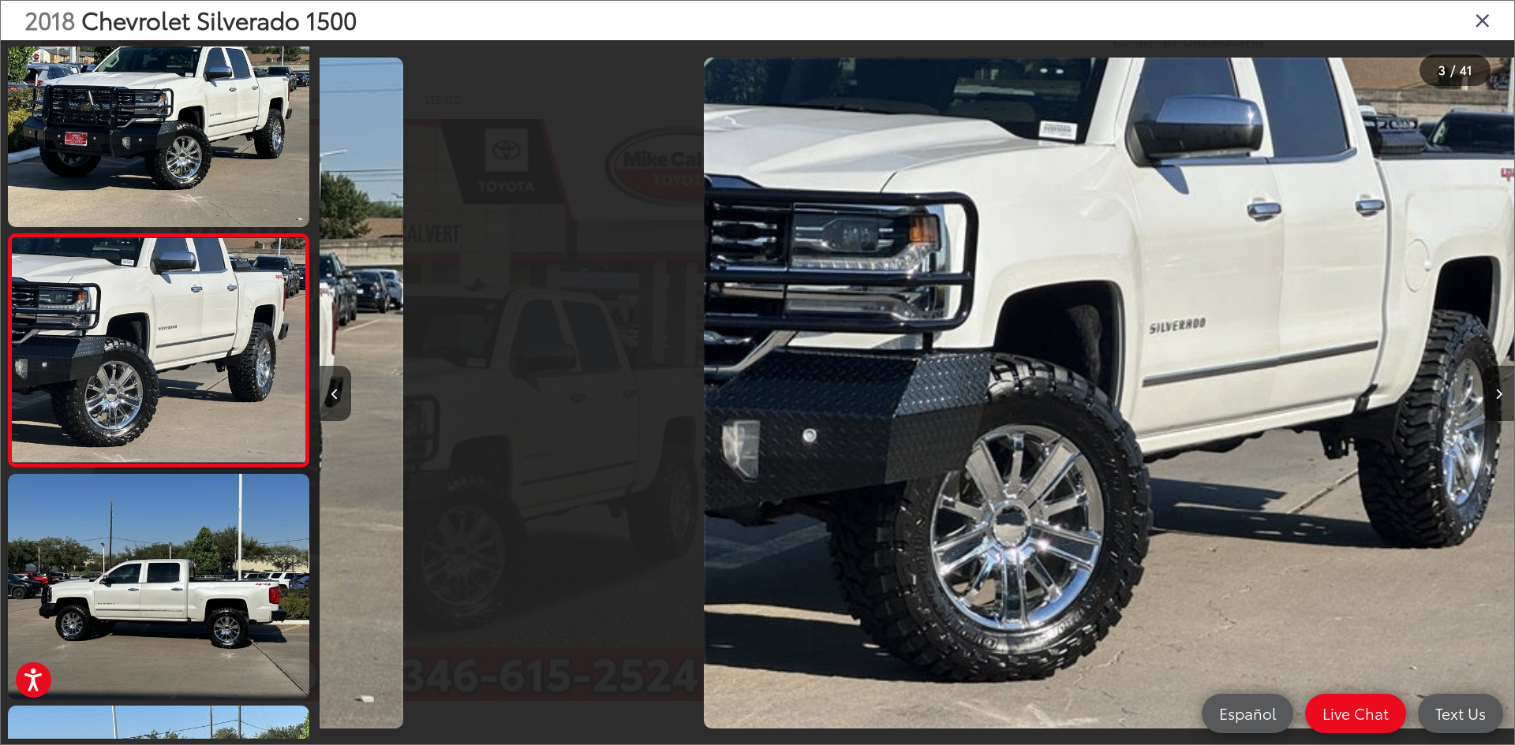
scroll to position [281, 0]
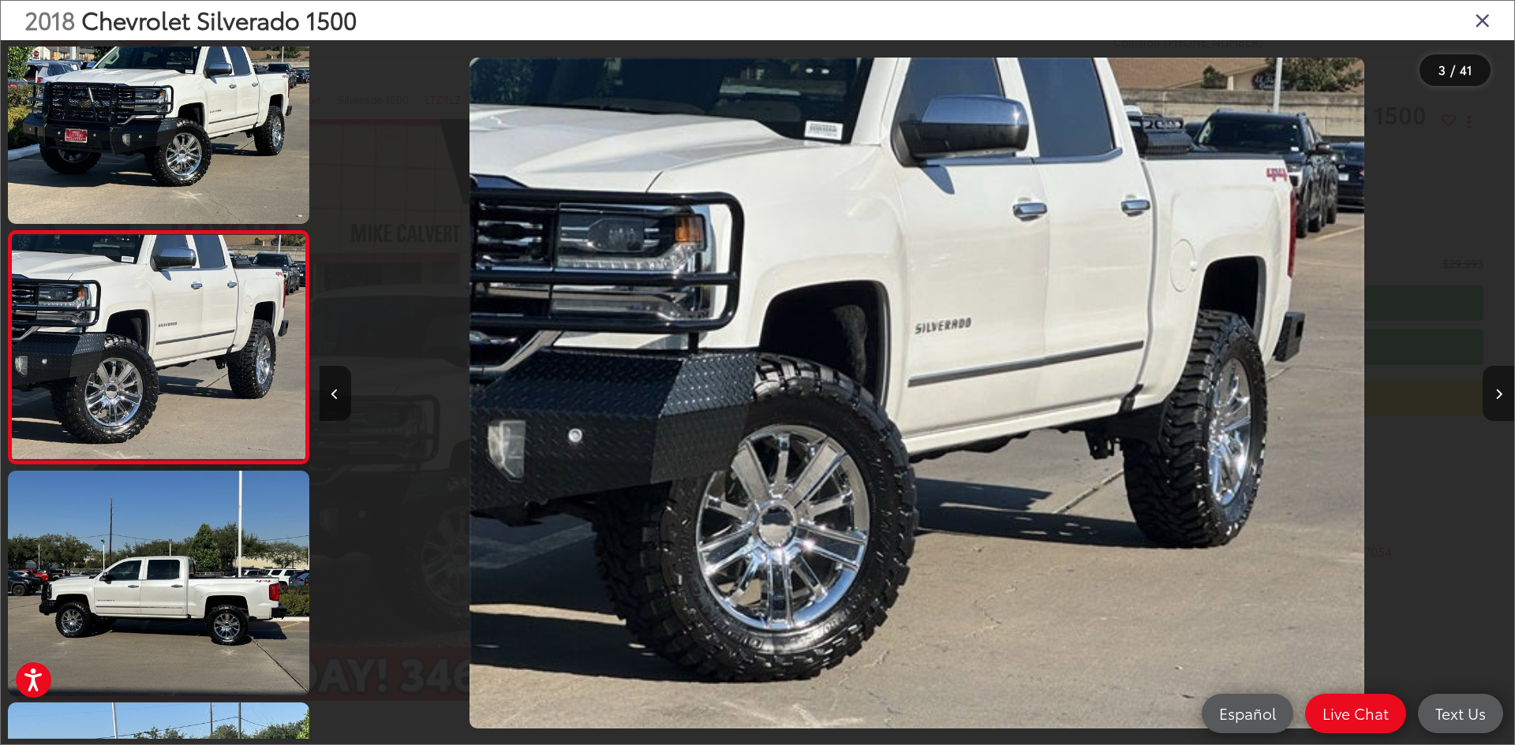
click at [1502, 390] on button "Next image" at bounding box center [1498, 393] width 32 height 55
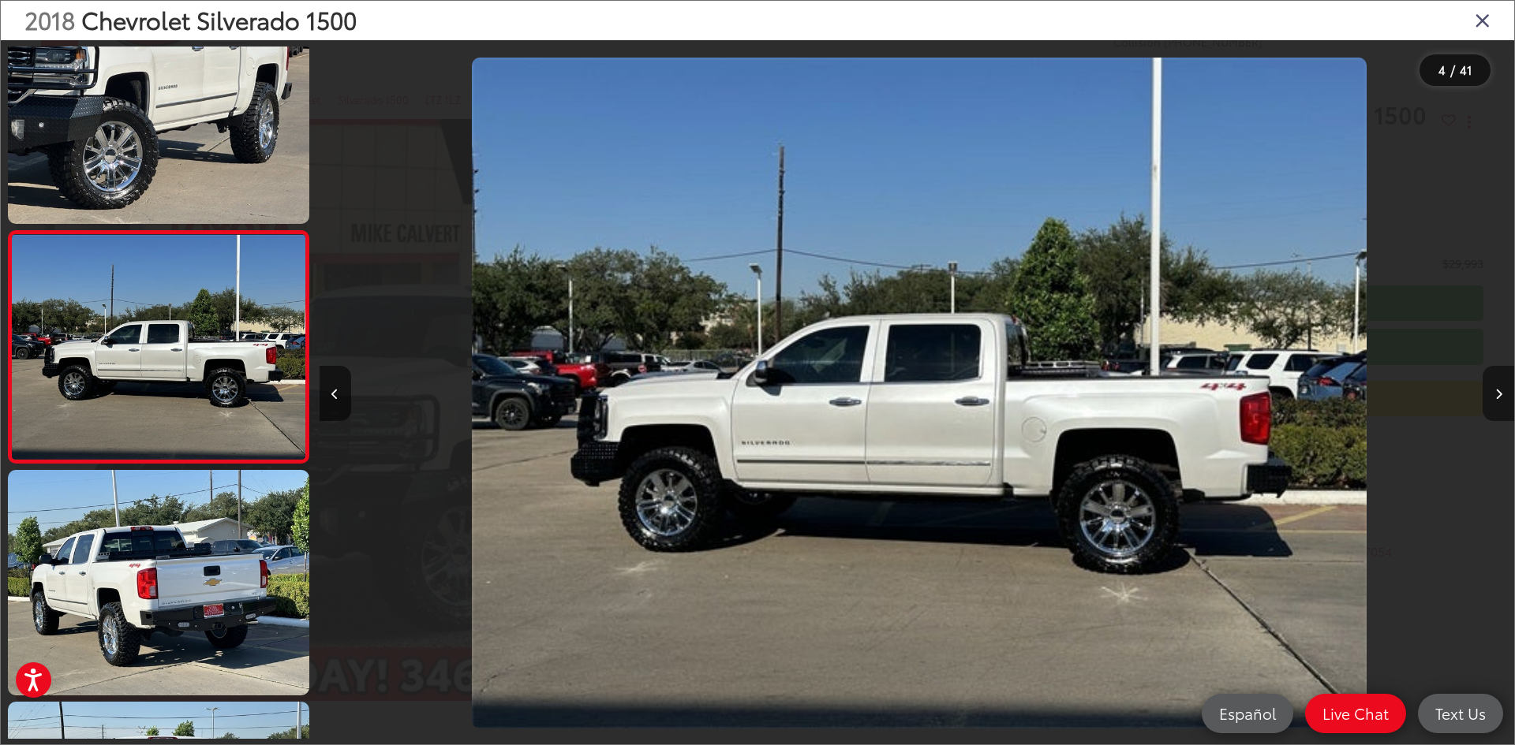
scroll to position [0, 3584]
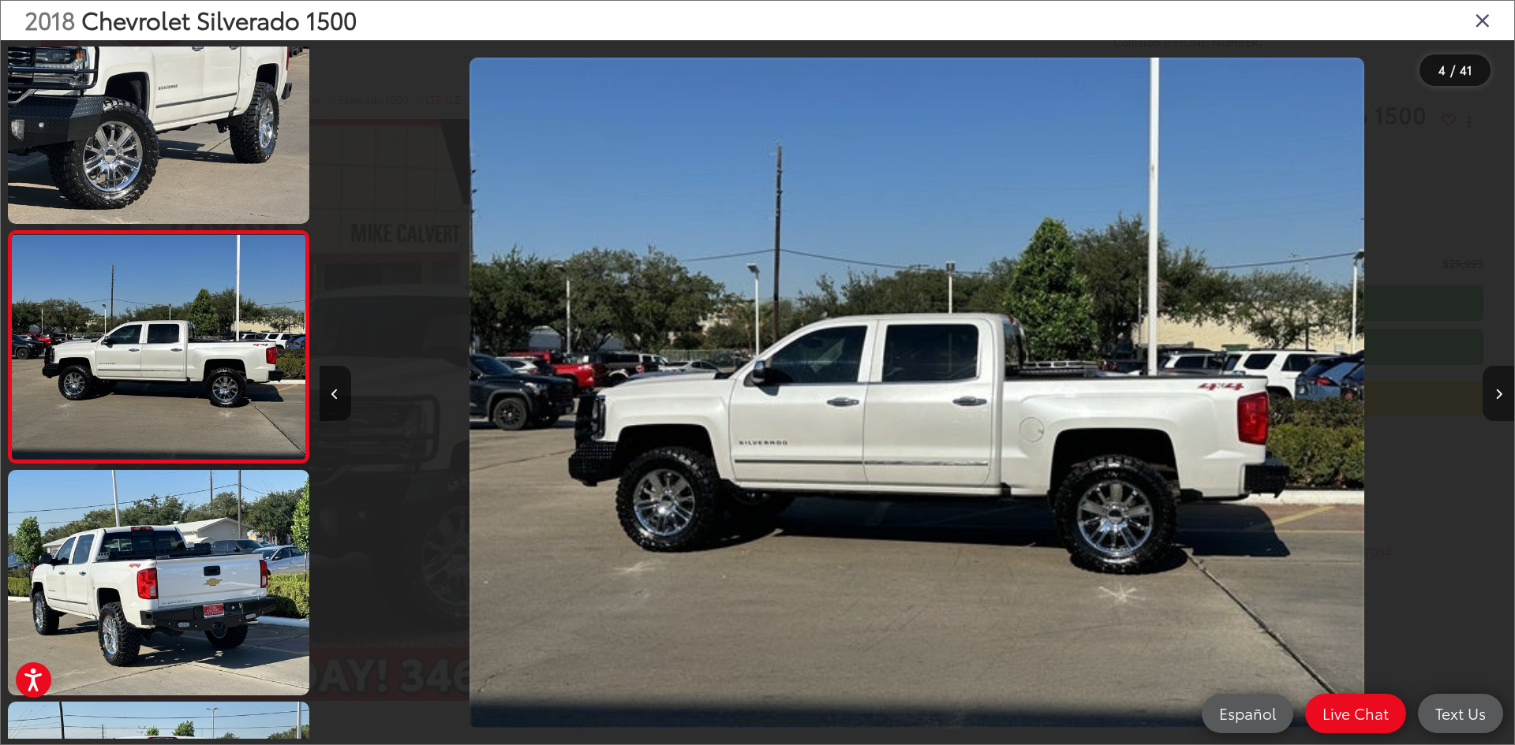
click at [1502, 390] on button "Next image" at bounding box center [1498, 393] width 32 height 55
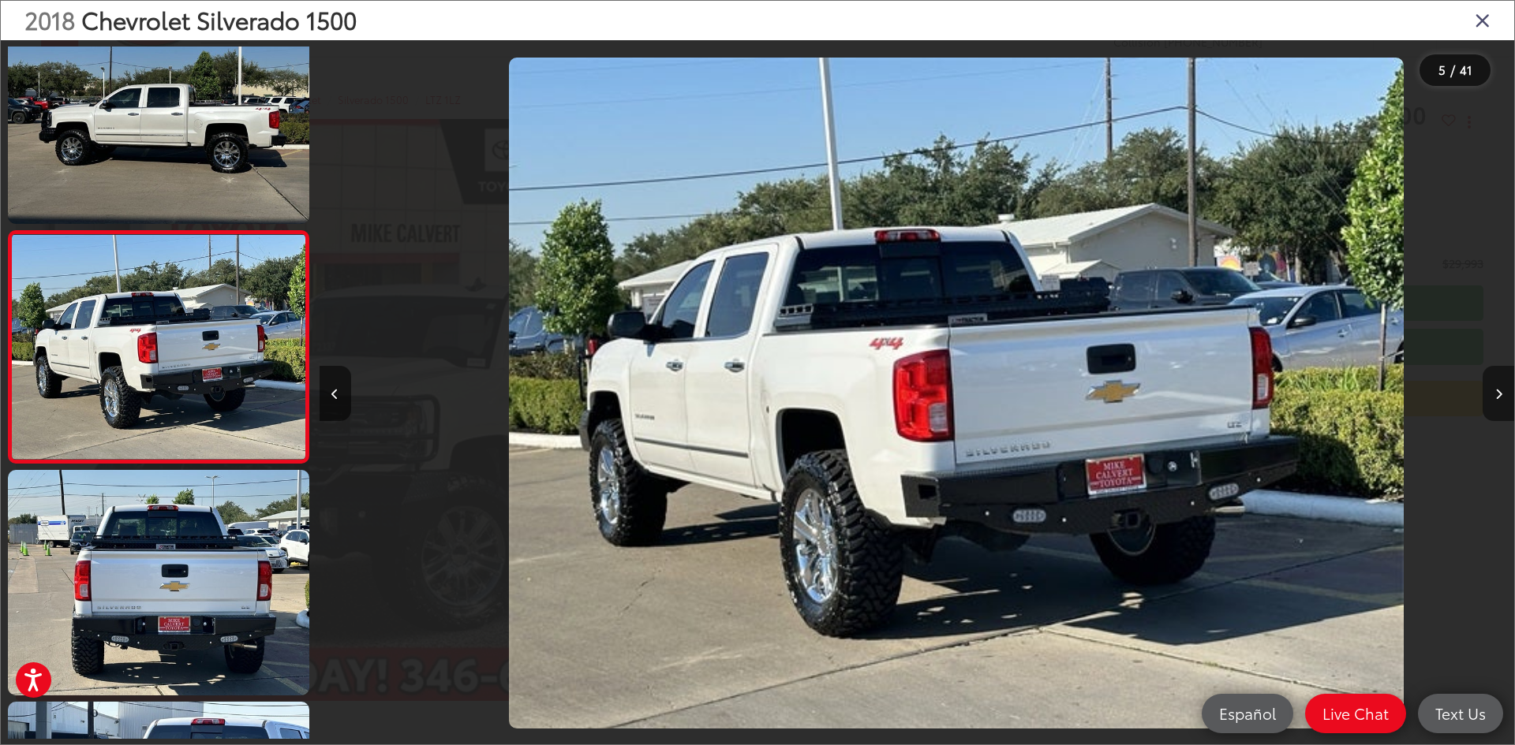
scroll to position [0, 4779]
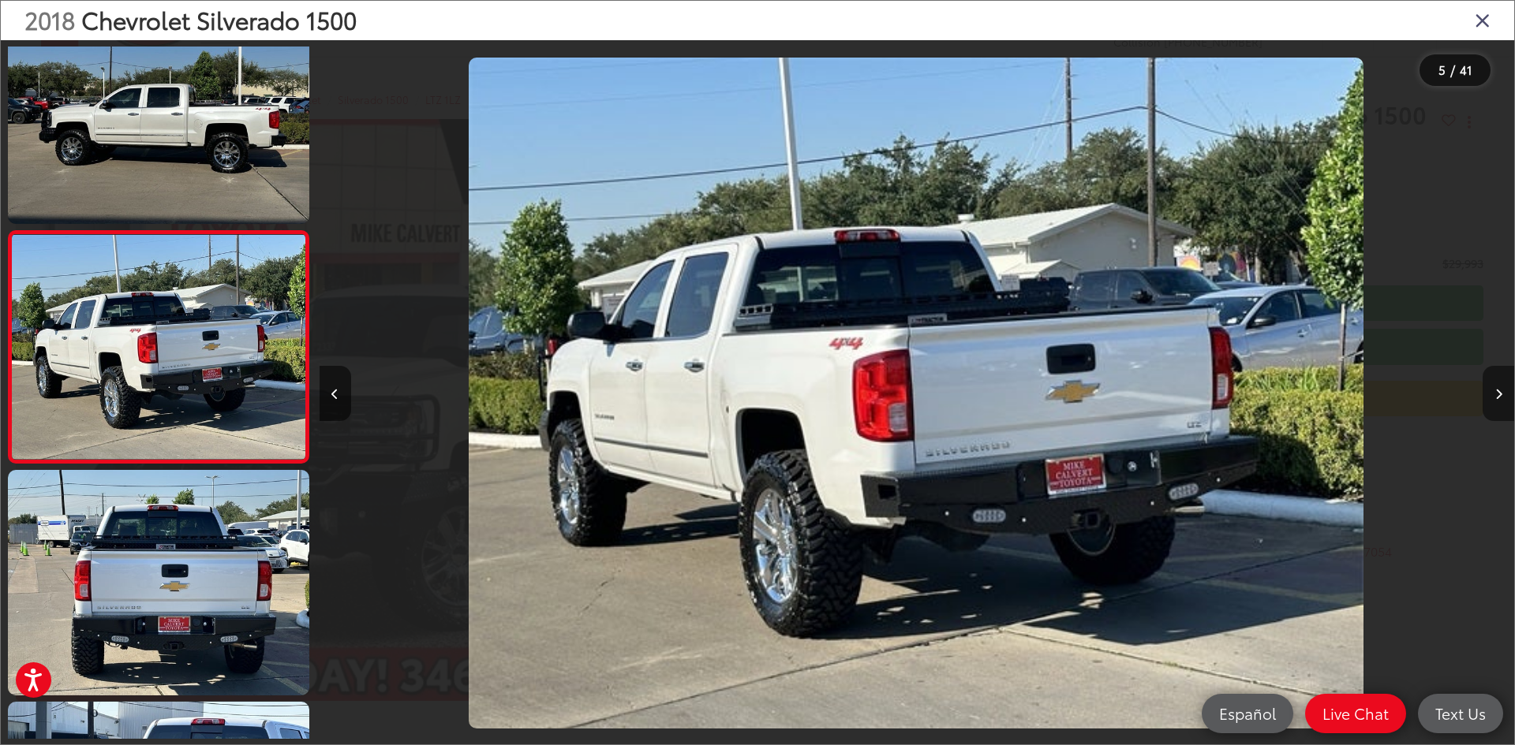
click at [1502, 390] on button "Next image" at bounding box center [1498, 393] width 32 height 55
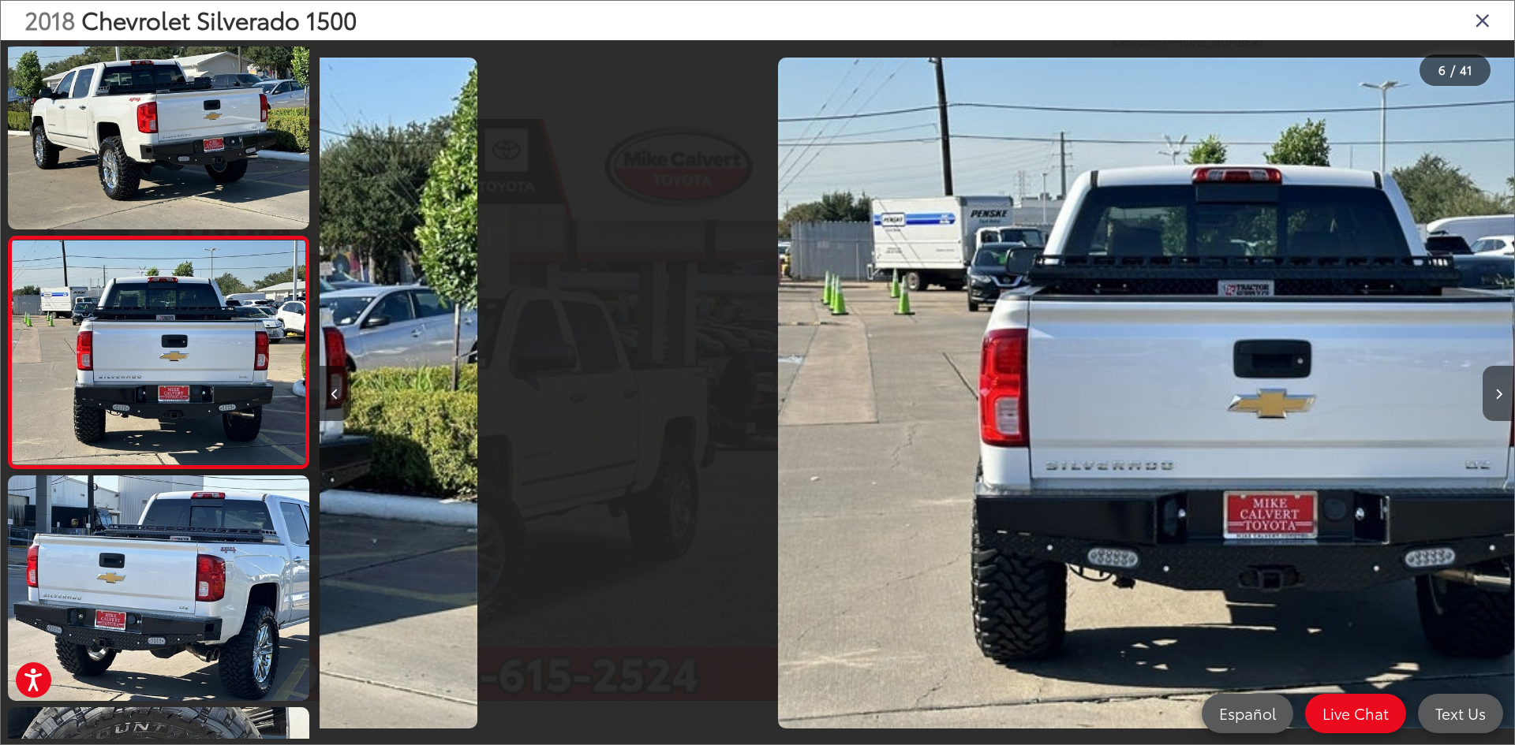
scroll to position [977, 0]
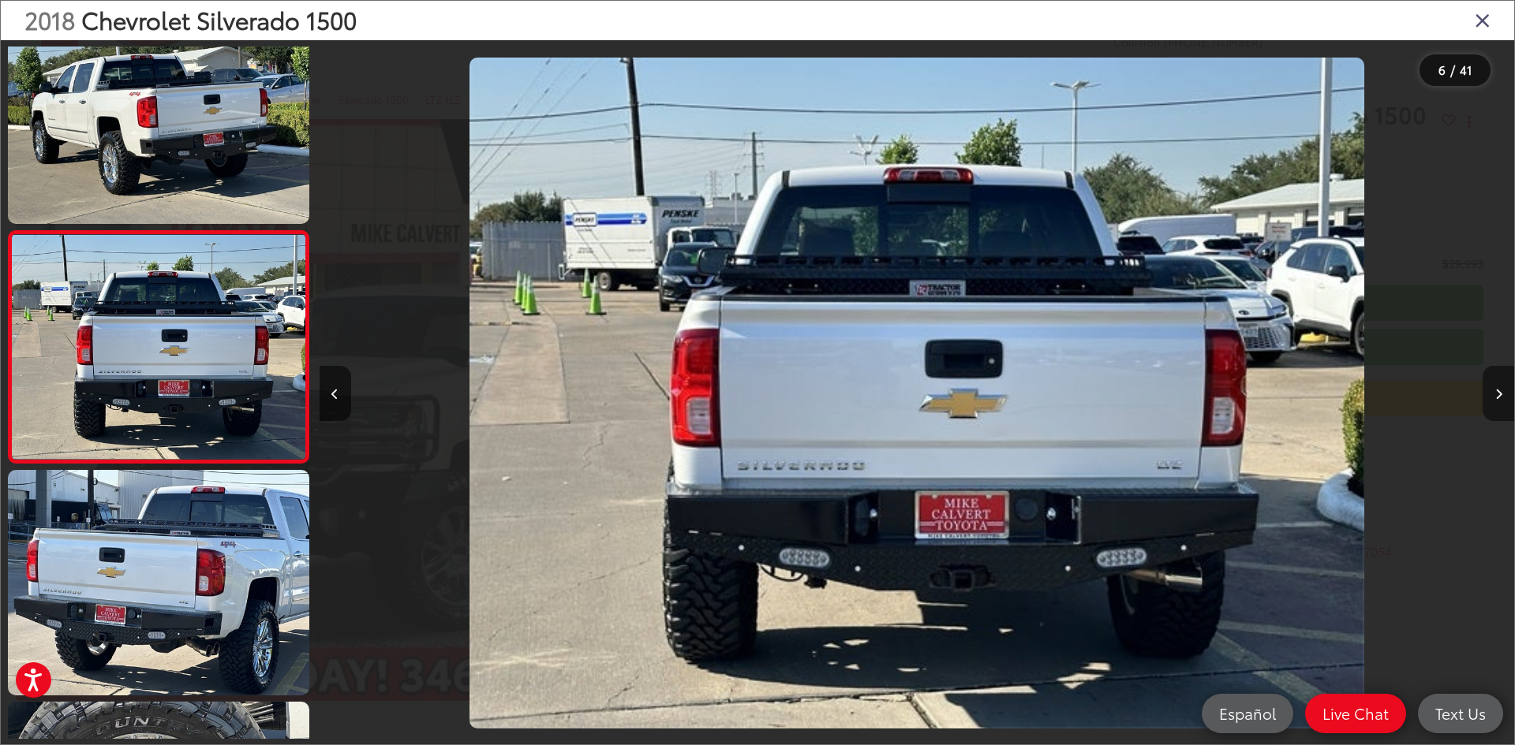
click at [1502, 390] on button "Next image" at bounding box center [1498, 393] width 32 height 55
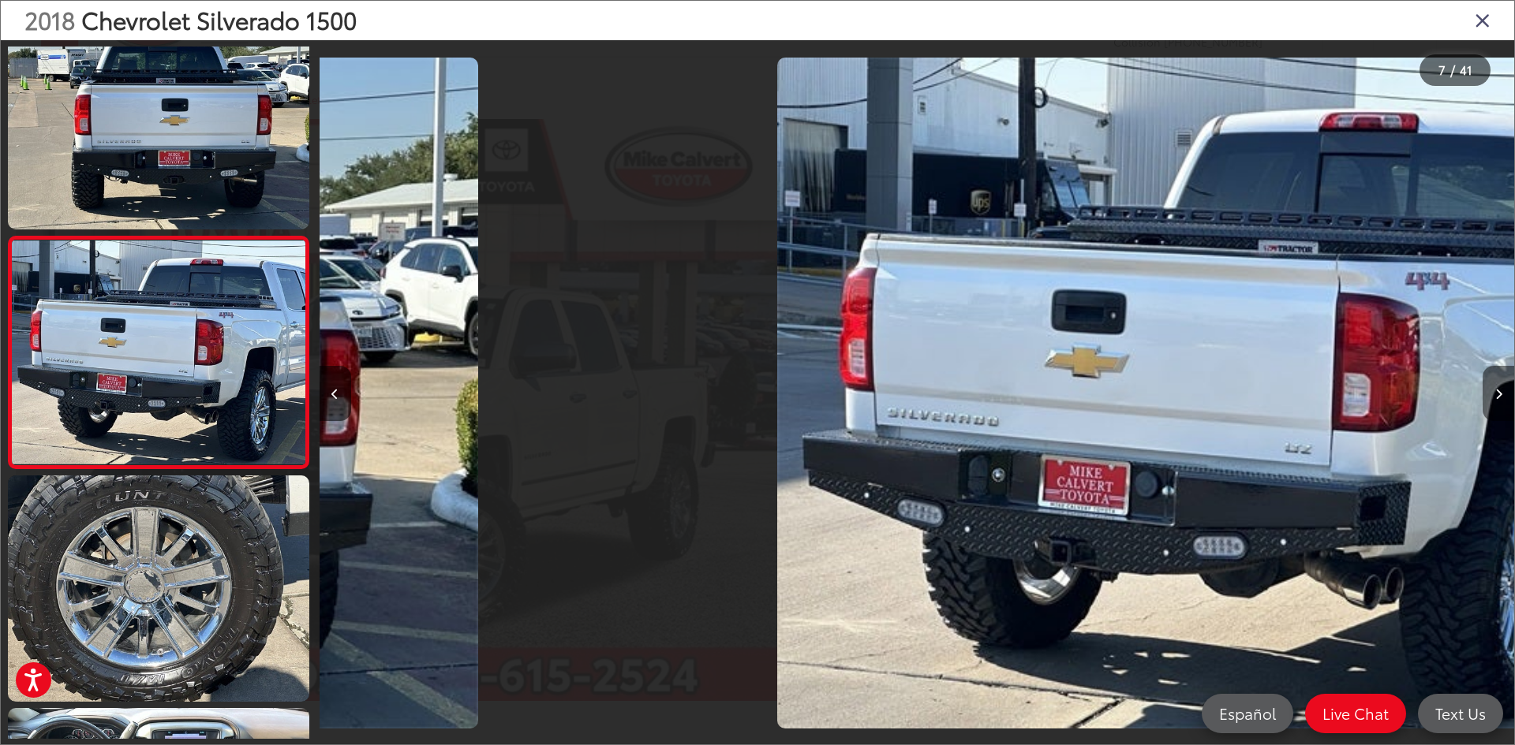
scroll to position [1209, 0]
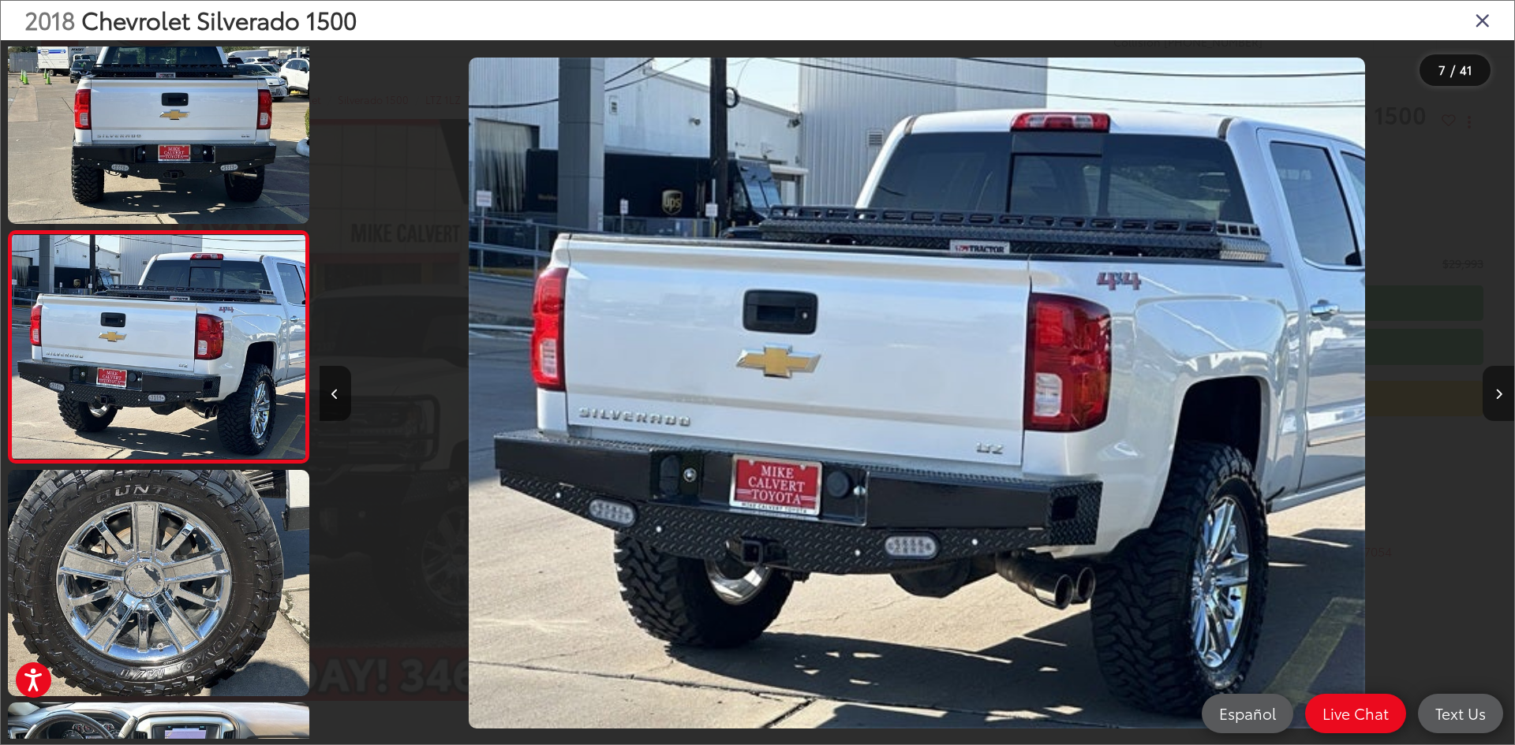
click at [1502, 390] on button "Next image" at bounding box center [1498, 393] width 32 height 55
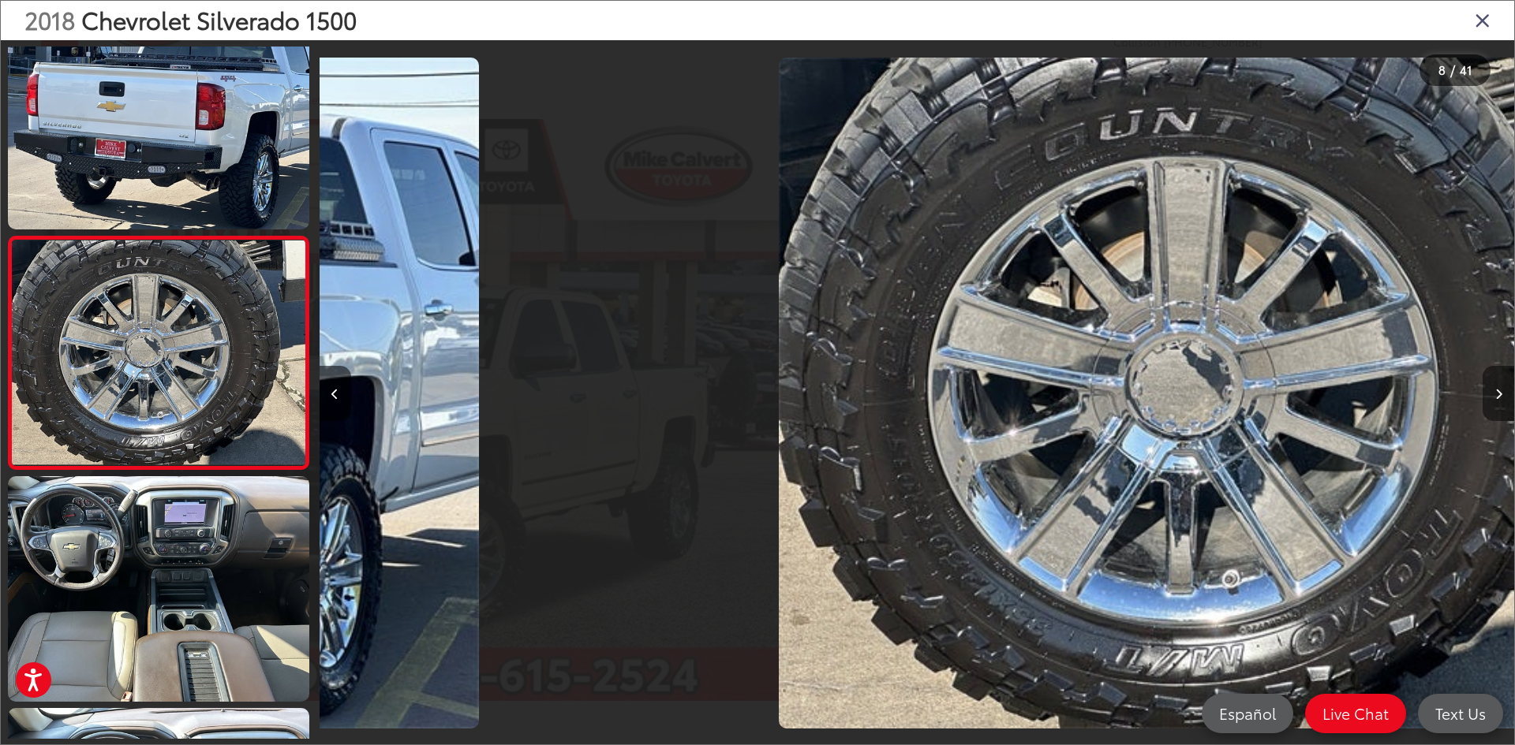
scroll to position [1441, 0]
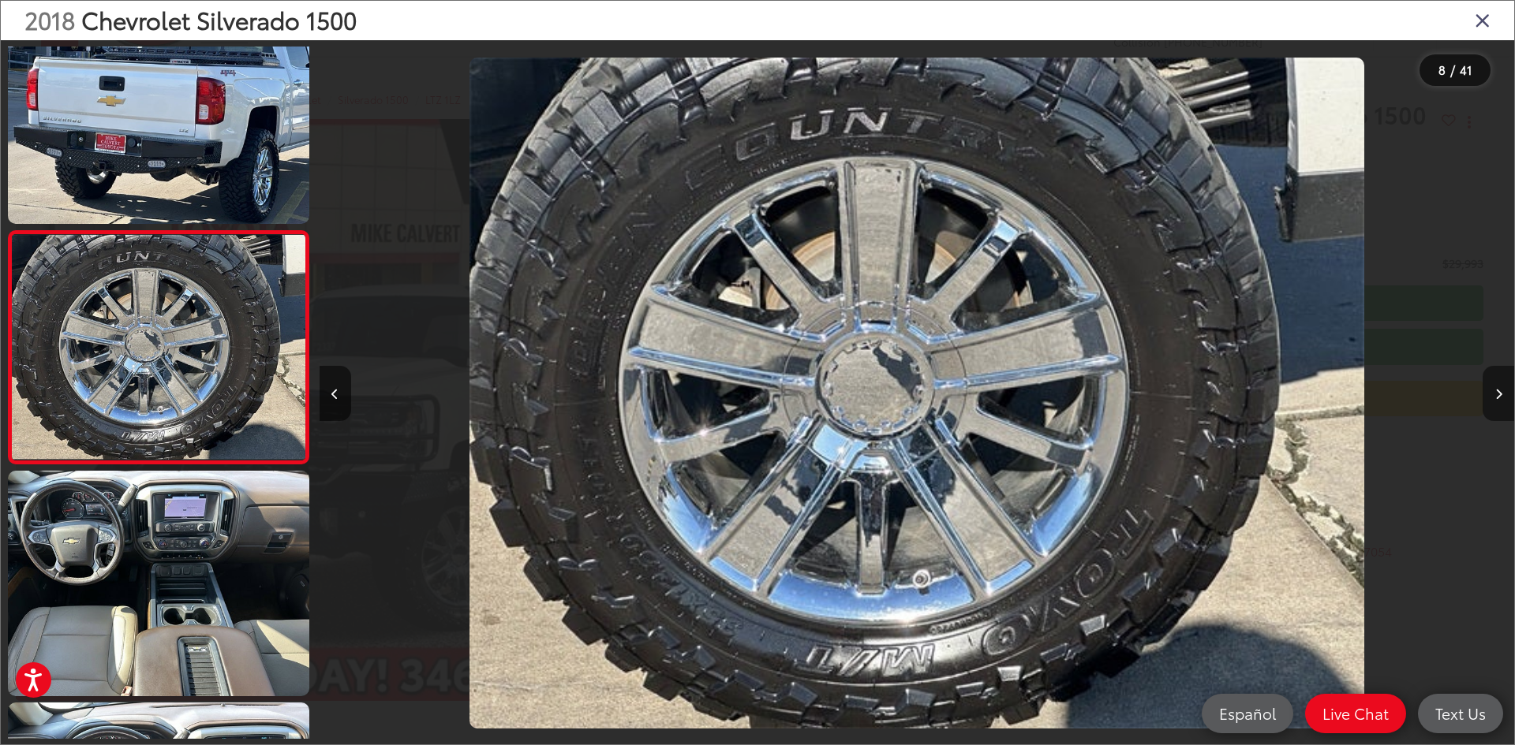
click at [1502, 390] on button "Next image" at bounding box center [1498, 393] width 32 height 55
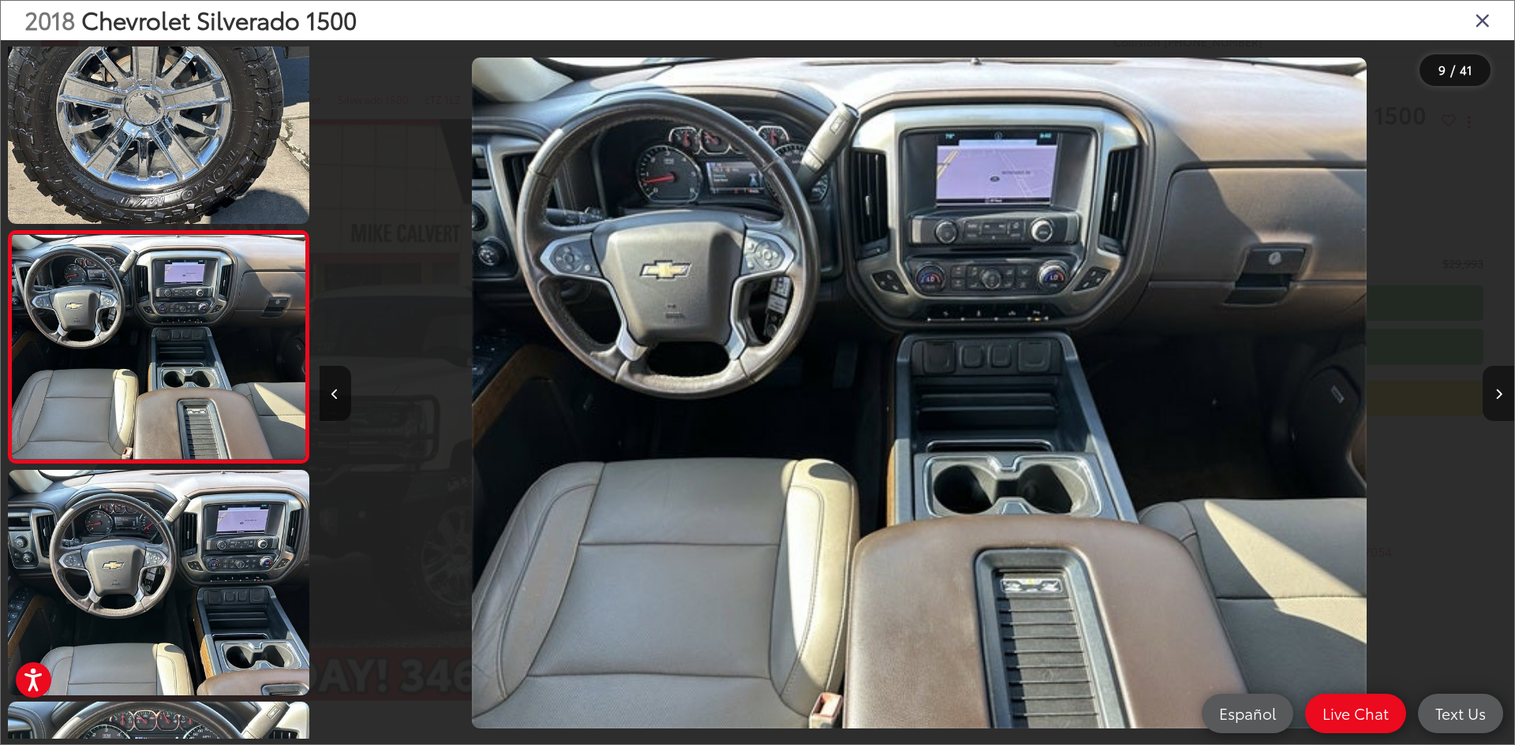
scroll to position [0, 9557]
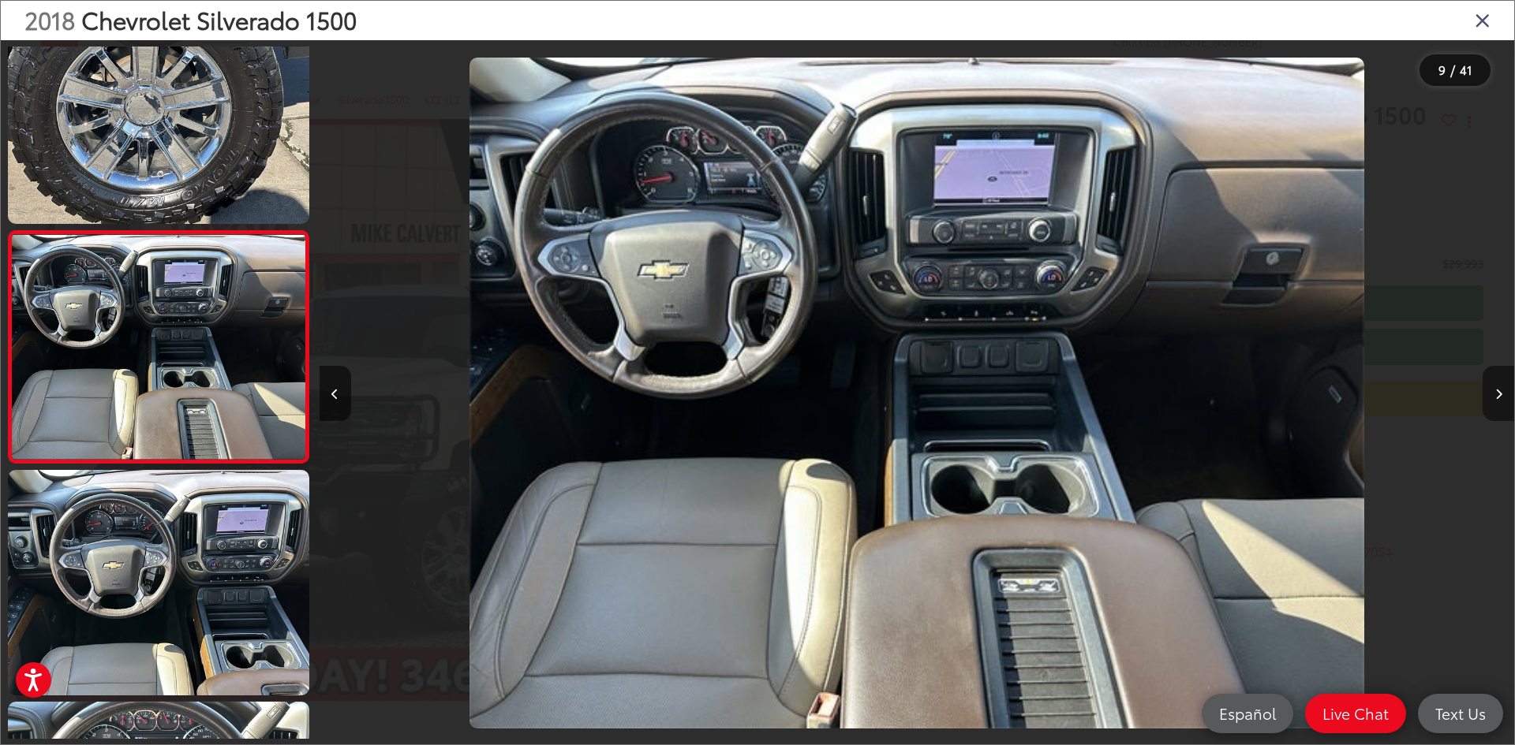
click at [1502, 390] on button "Next image" at bounding box center [1498, 393] width 32 height 55
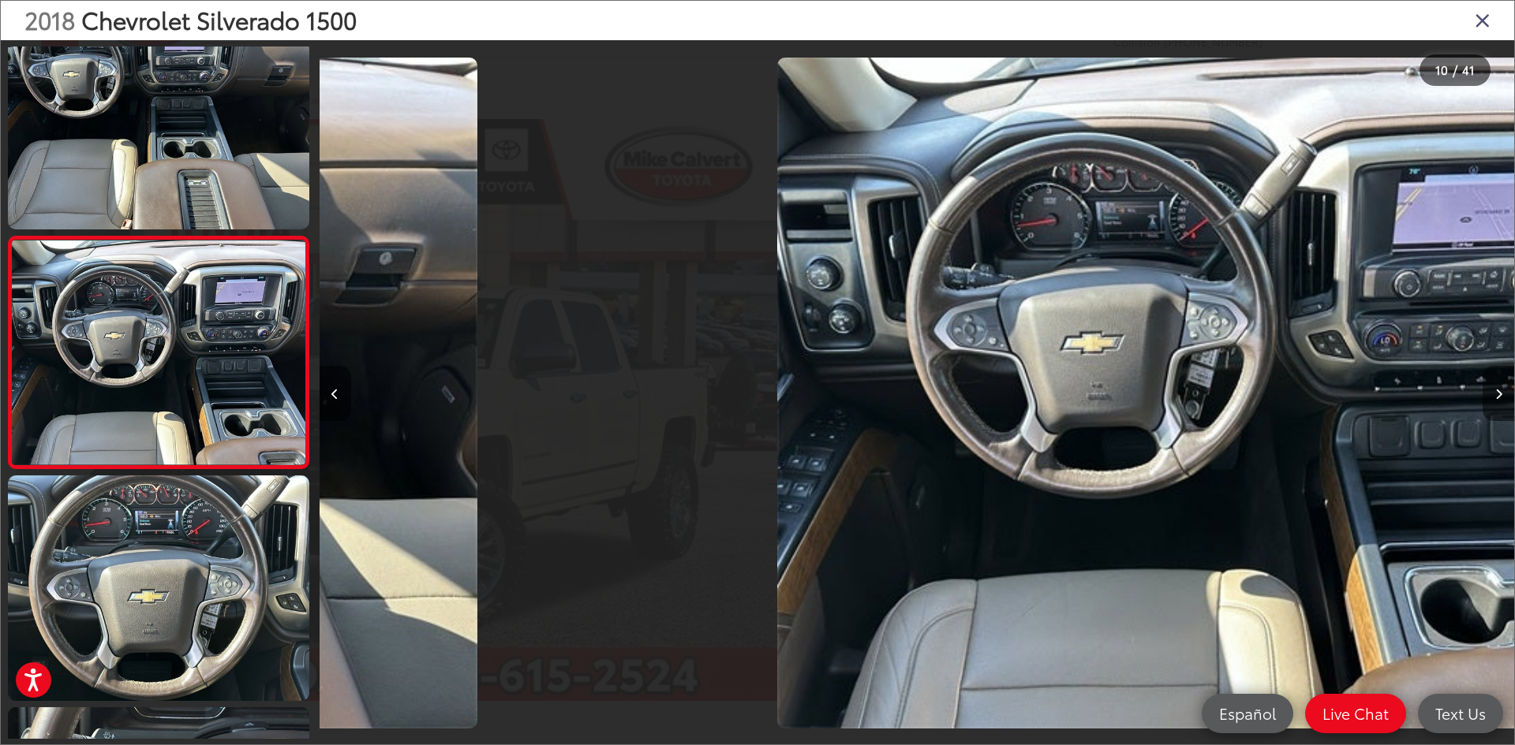
scroll to position [0, 0]
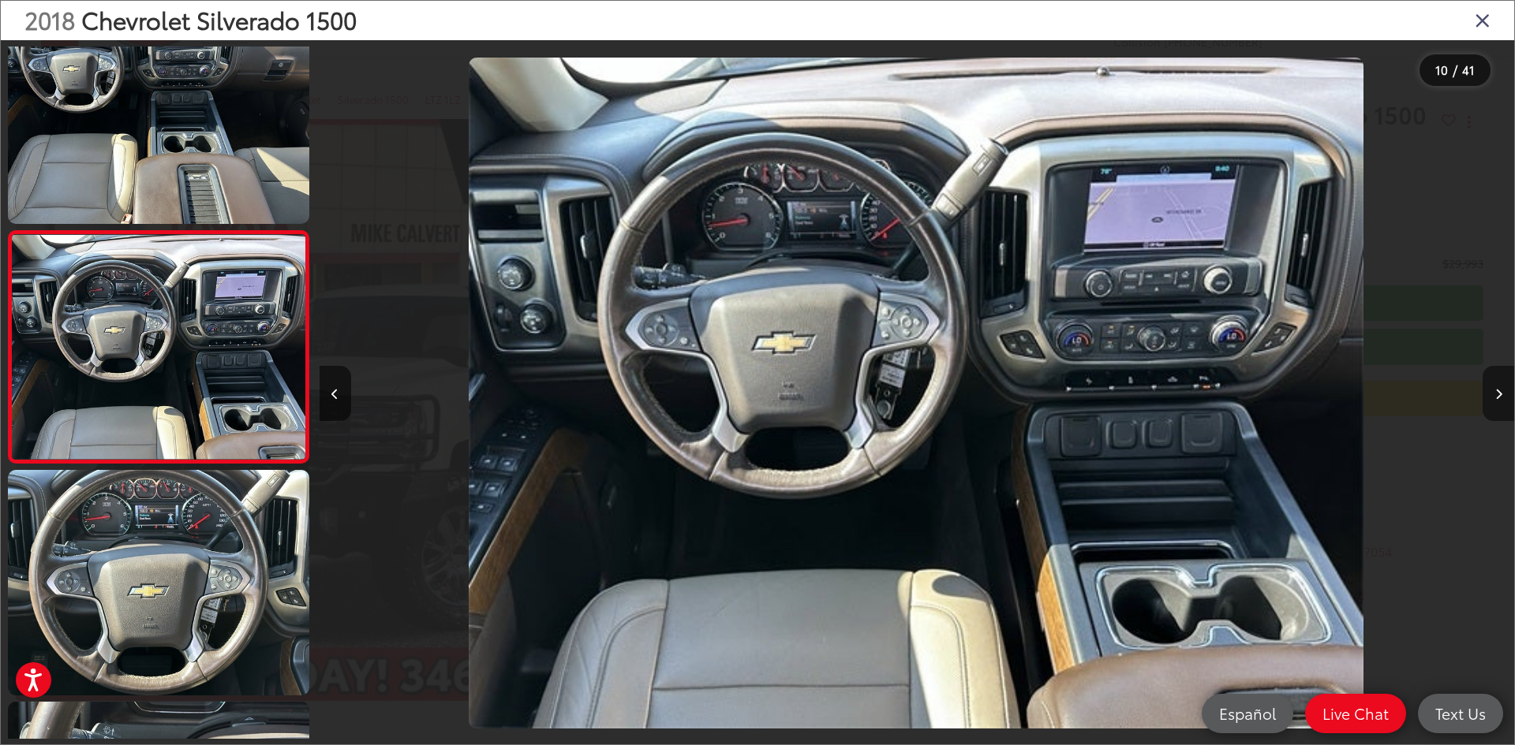
click at [1502, 390] on button "Next image" at bounding box center [1498, 393] width 32 height 55
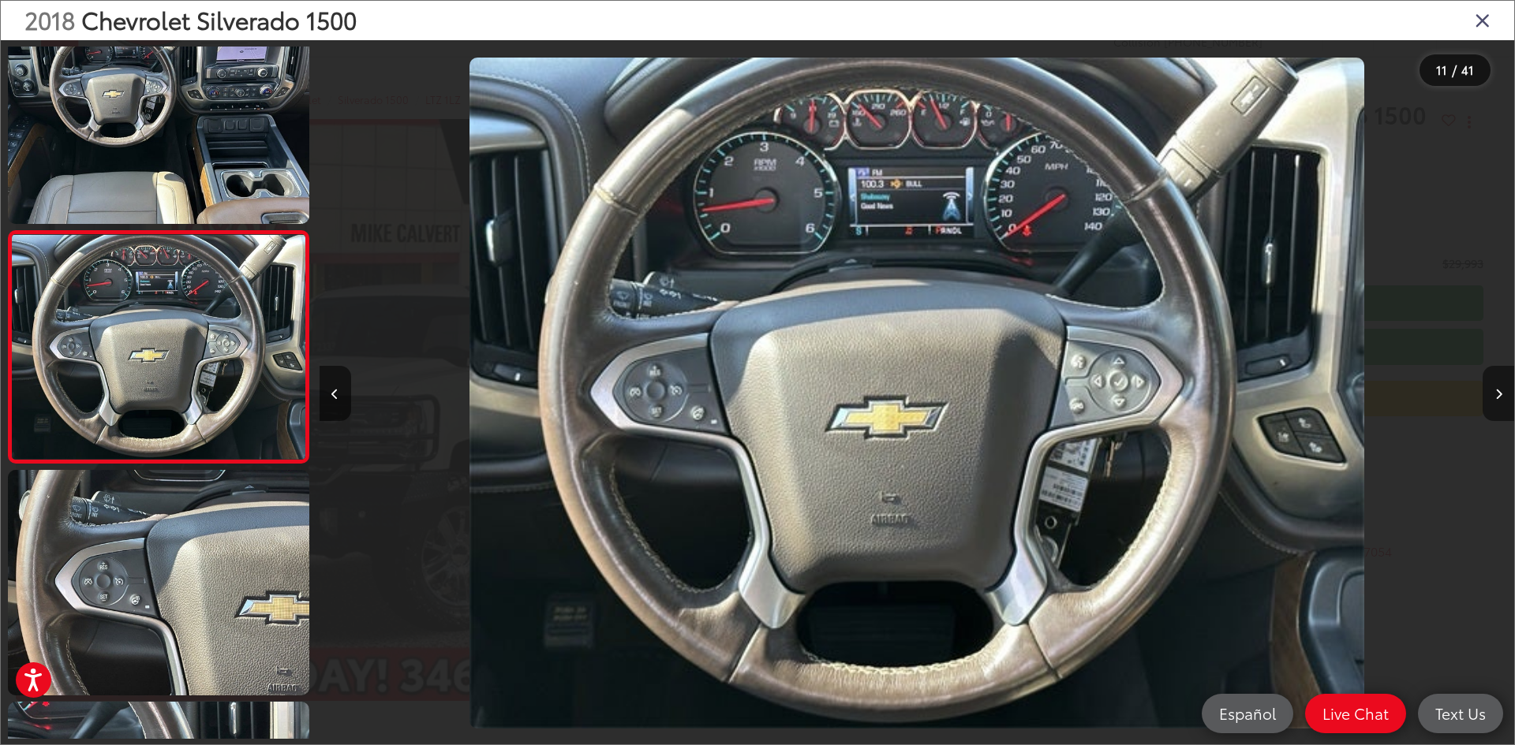
click at [1502, 390] on button "Next image" at bounding box center [1498, 393] width 32 height 55
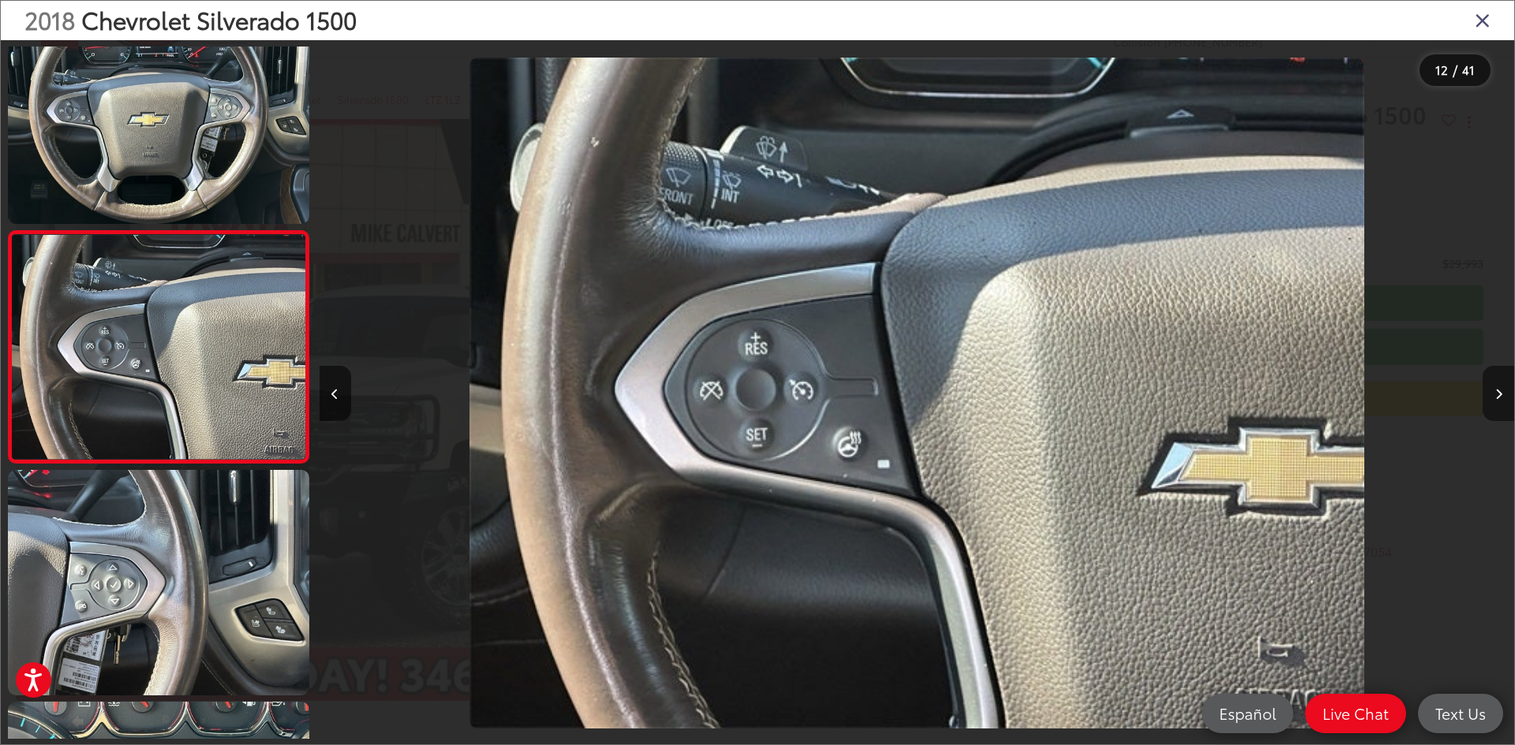
click at [1502, 390] on button "Next image" at bounding box center [1498, 393] width 32 height 55
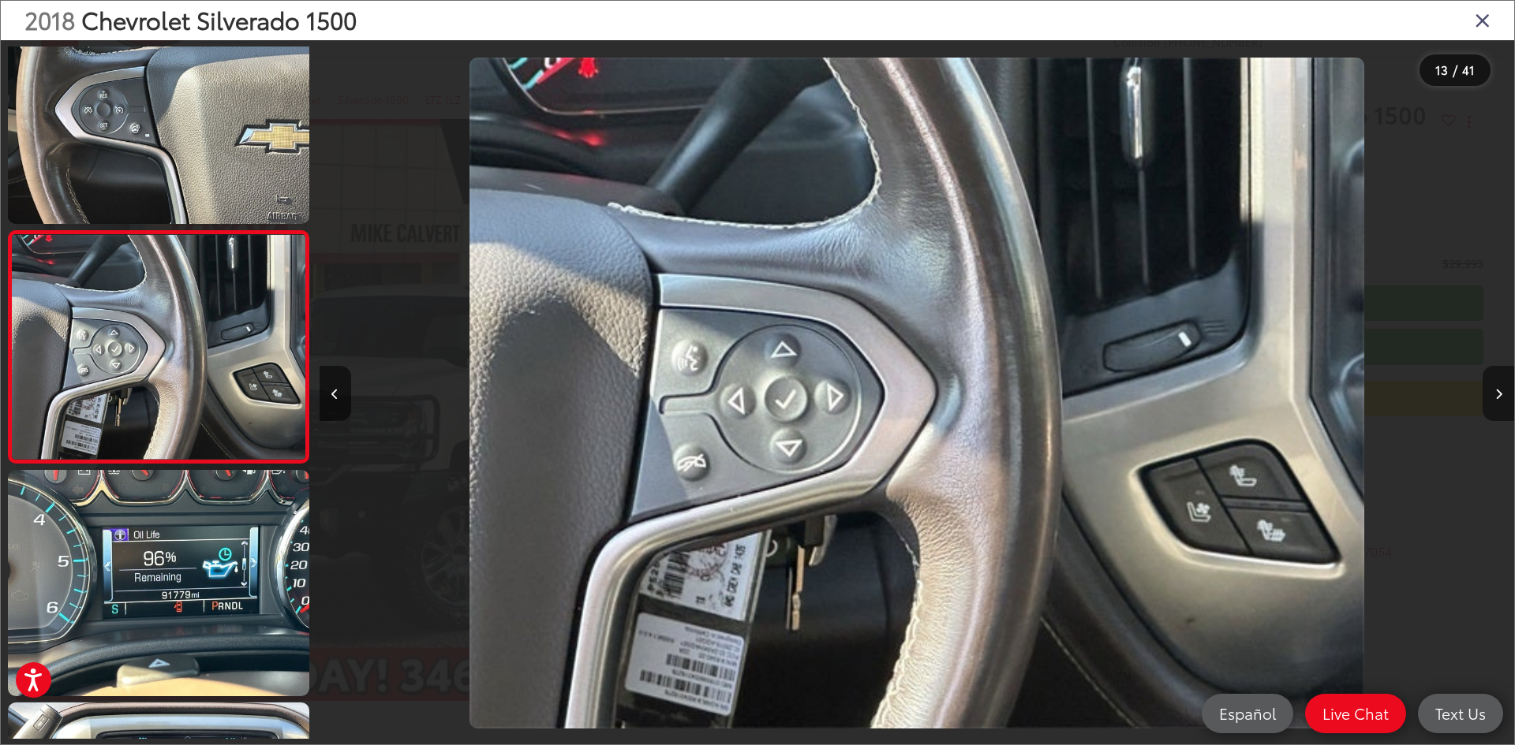
click at [1502, 390] on button "Next image" at bounding box center [1498, 393] width 32 height 55
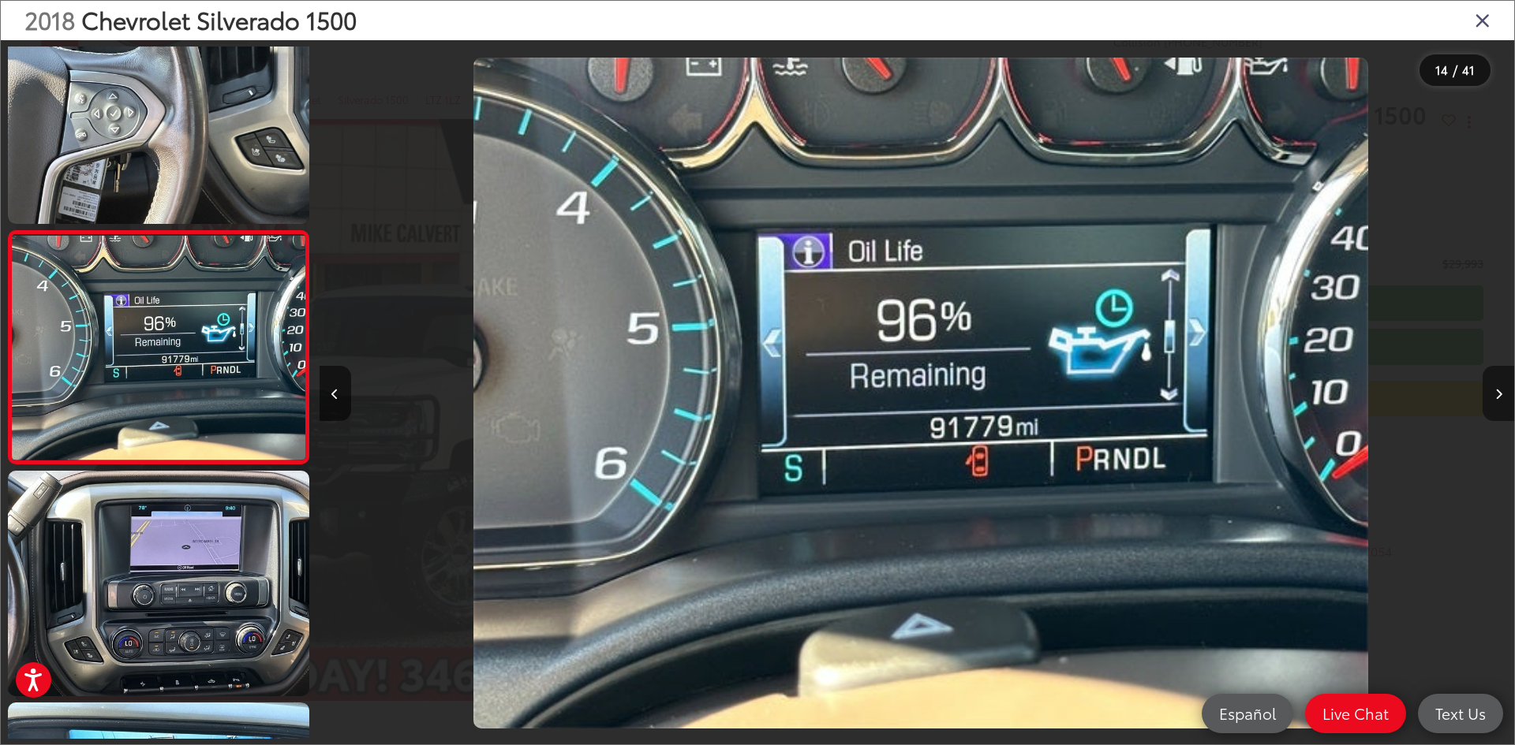
click at [1502, 390] on button "Next image" at bounding box center [1498, 393] width 32 height 55
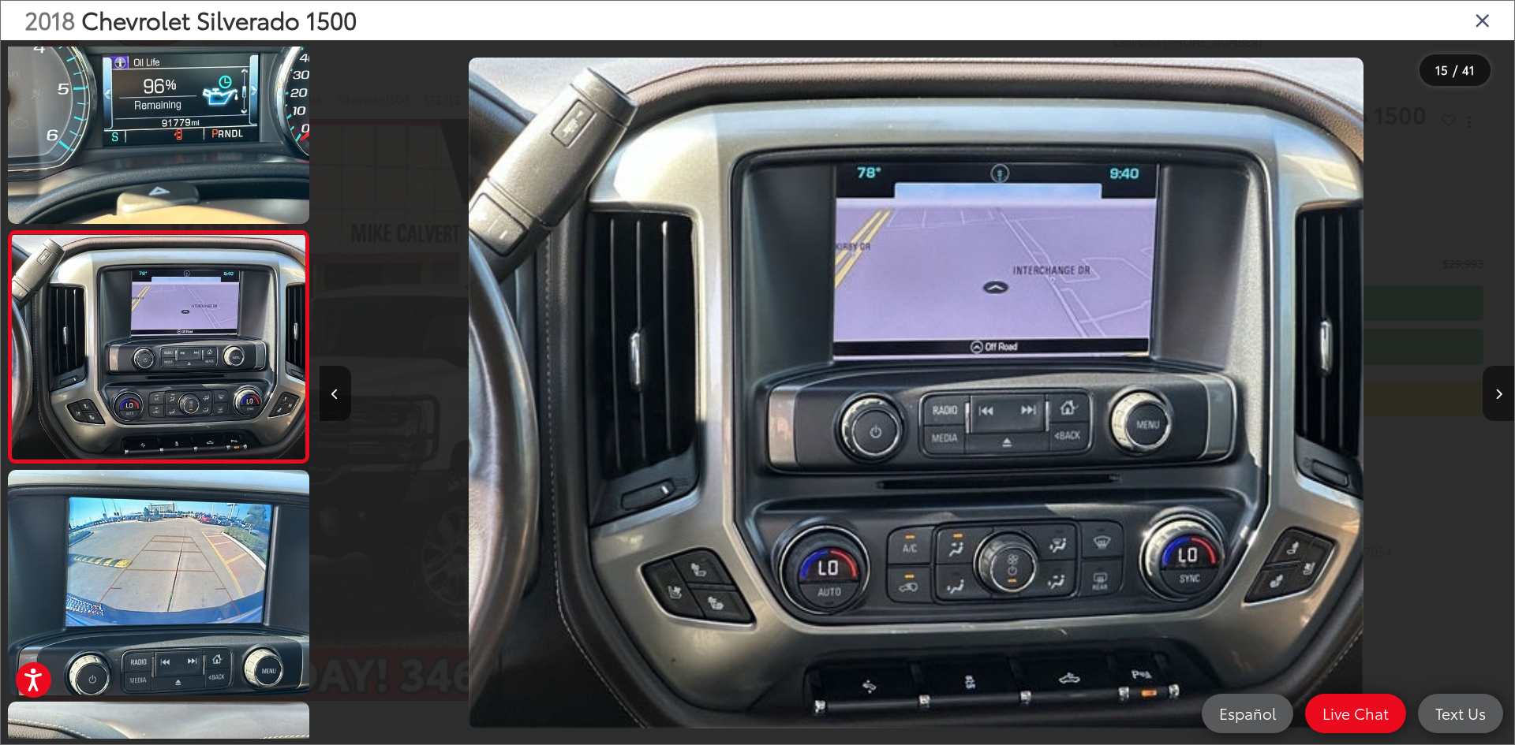
click at [1502, 390] on button "Next image" at bounding box center [1498, 393] width 32 height 55
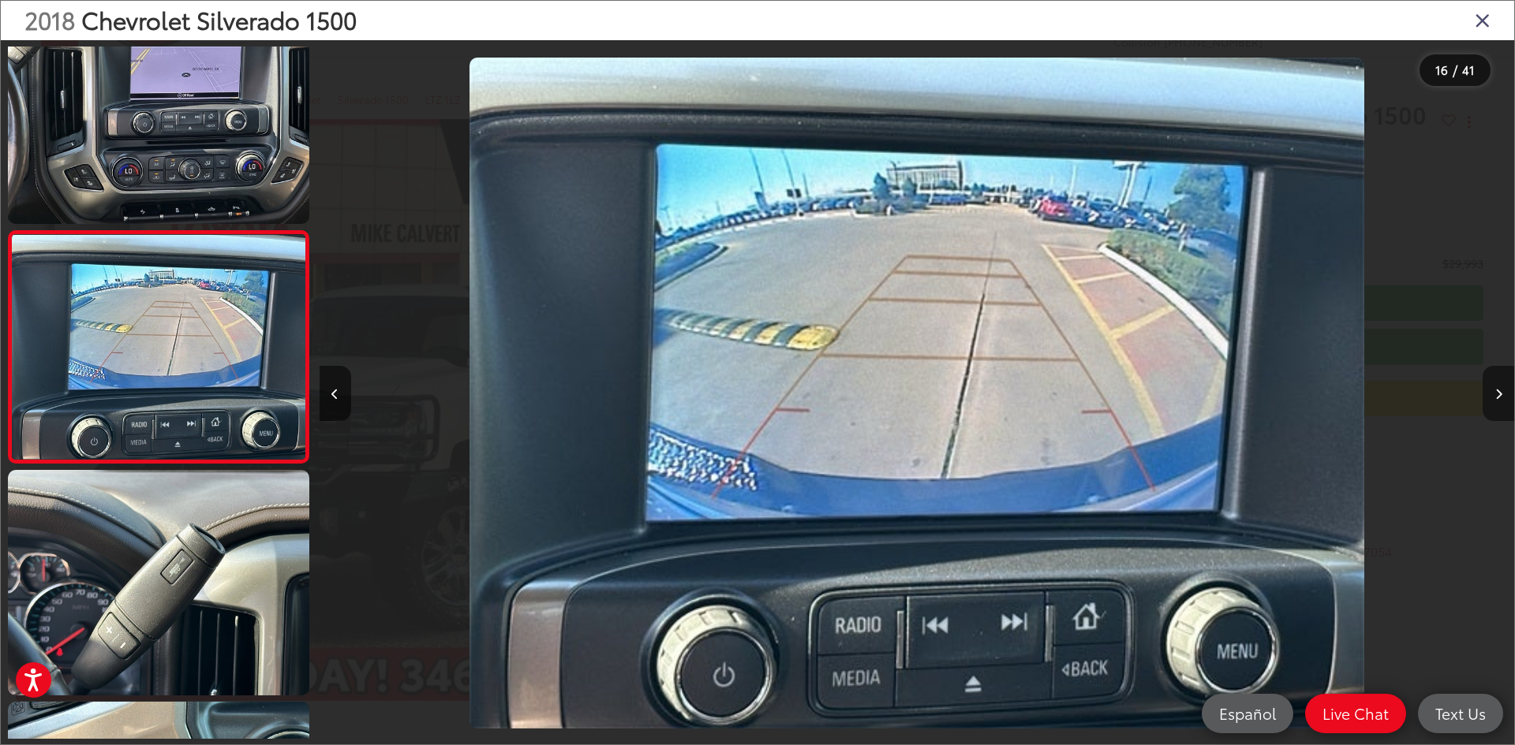
click at [1502, 390] on button "Next image" at bounding box center [1498, 393] width 32 height 55
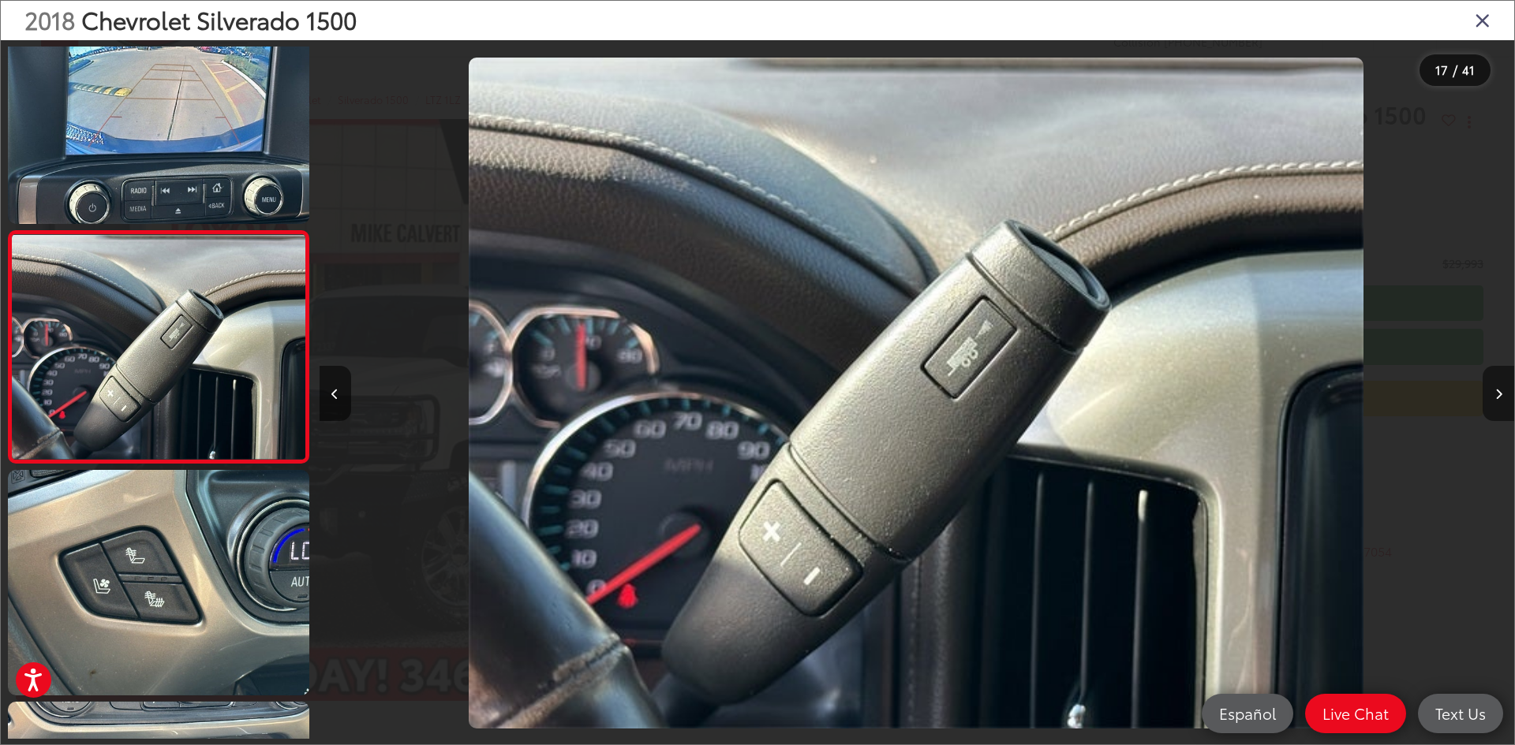
click at [1502, 390] on button "Next image" at bounding box center [1498, 393] width 32 height 55
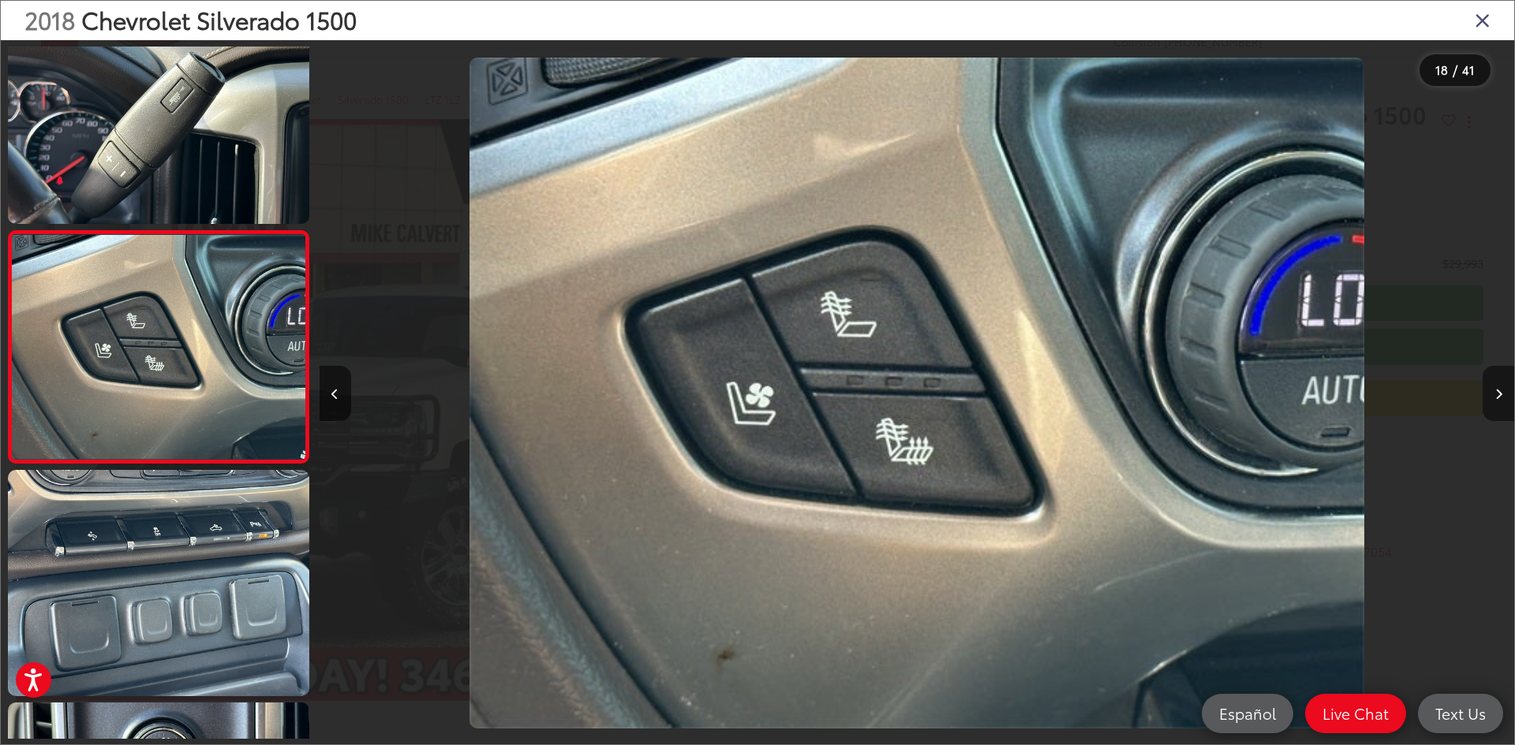
click at [1502, 390] on button "Next image" at bounding box center [1498, 393] width 32 height 55
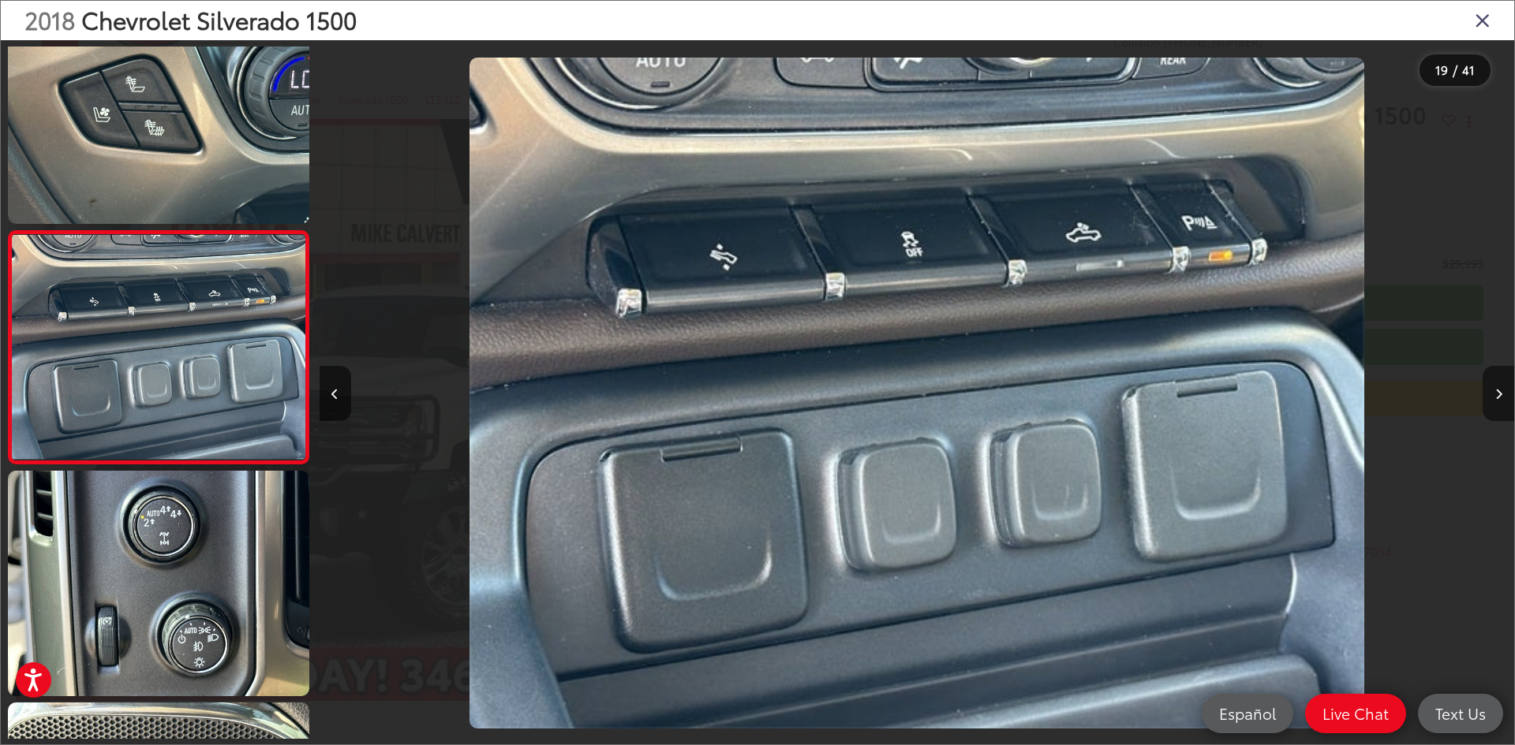
click at [1502, 390] on button "Next image" at bounding box center [1498, 393] width 32 height 55
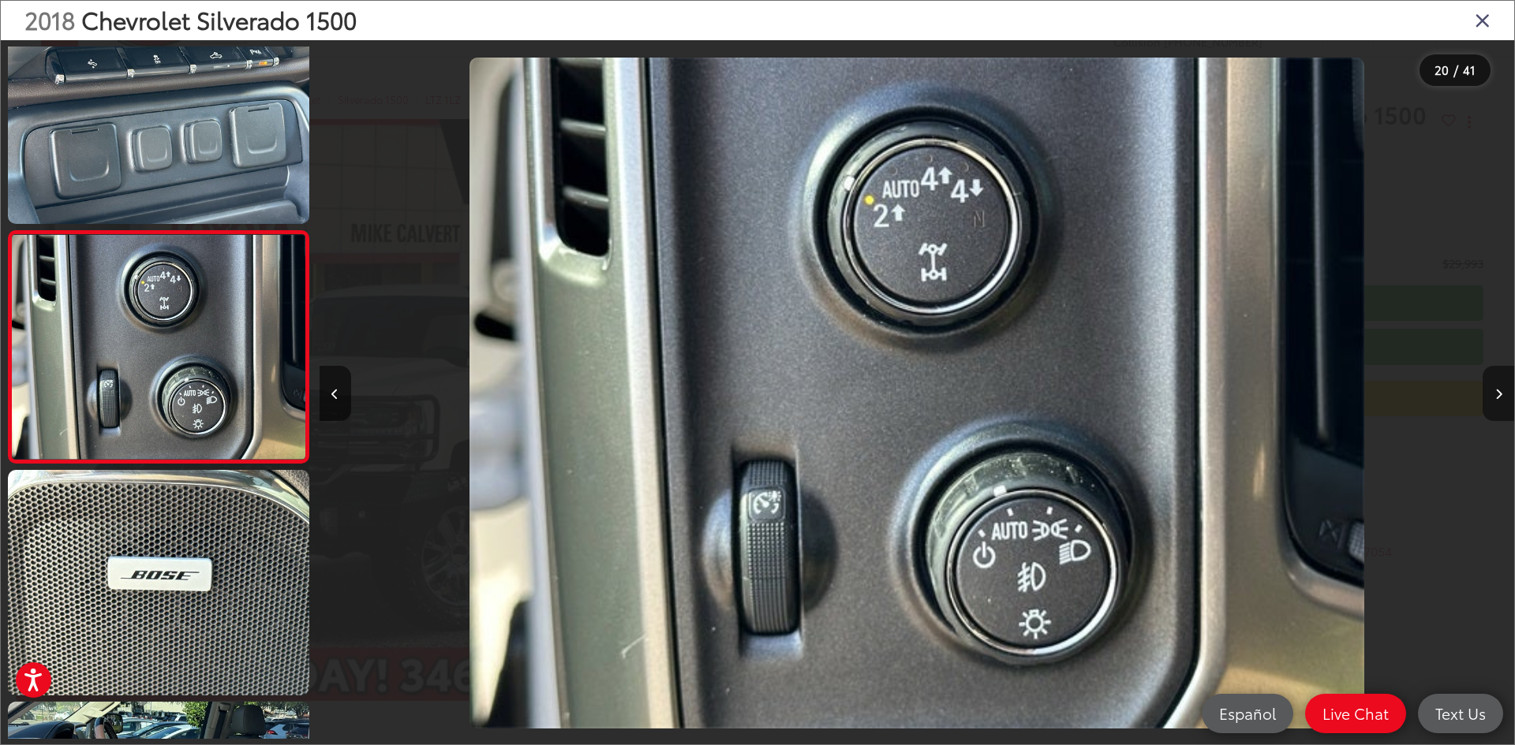
click at [1502, 390] on button "Next image" at bounding box center [1498, 393] width 32 height 55
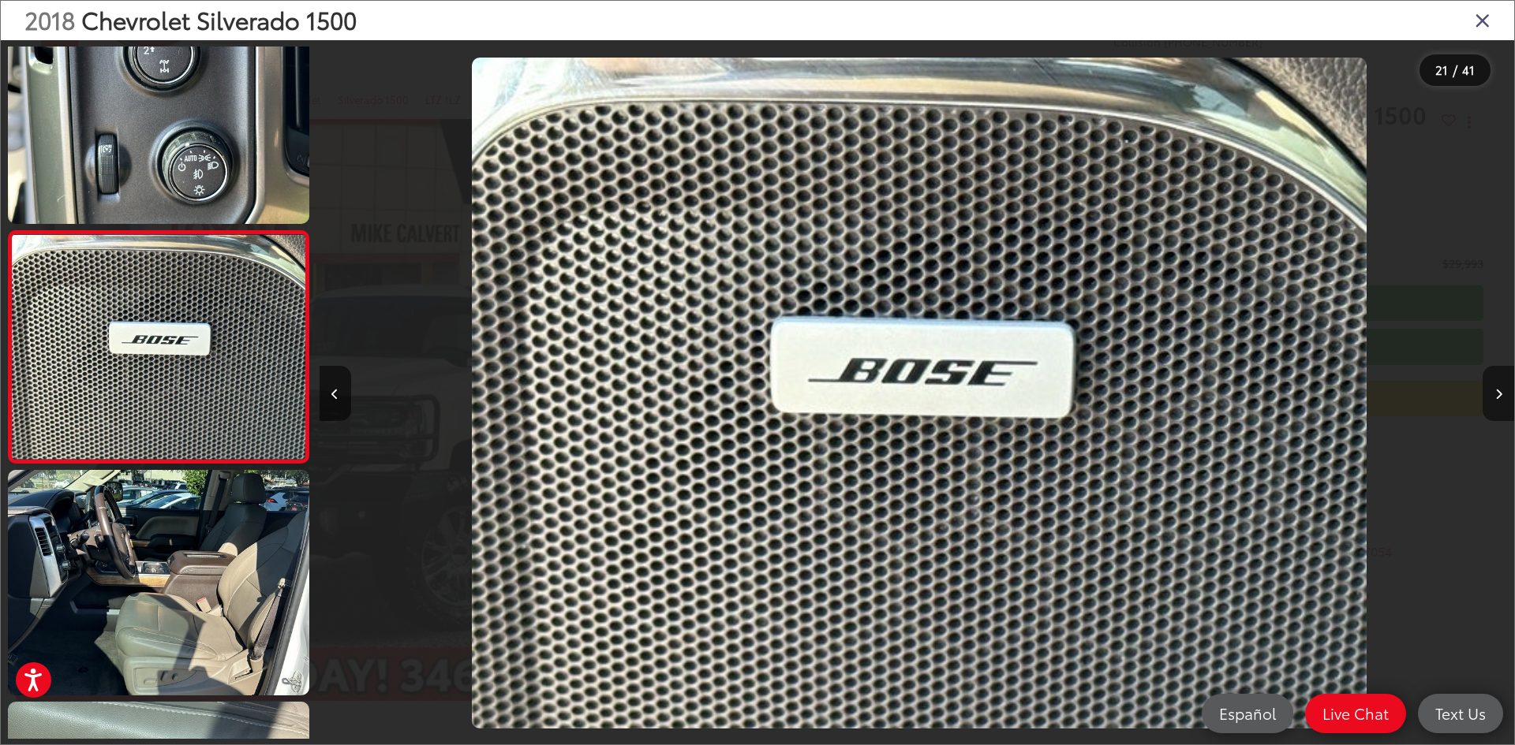
click at [1502, 390] on button "Next image" at bounding box center [1498, 393] width 32 height 55
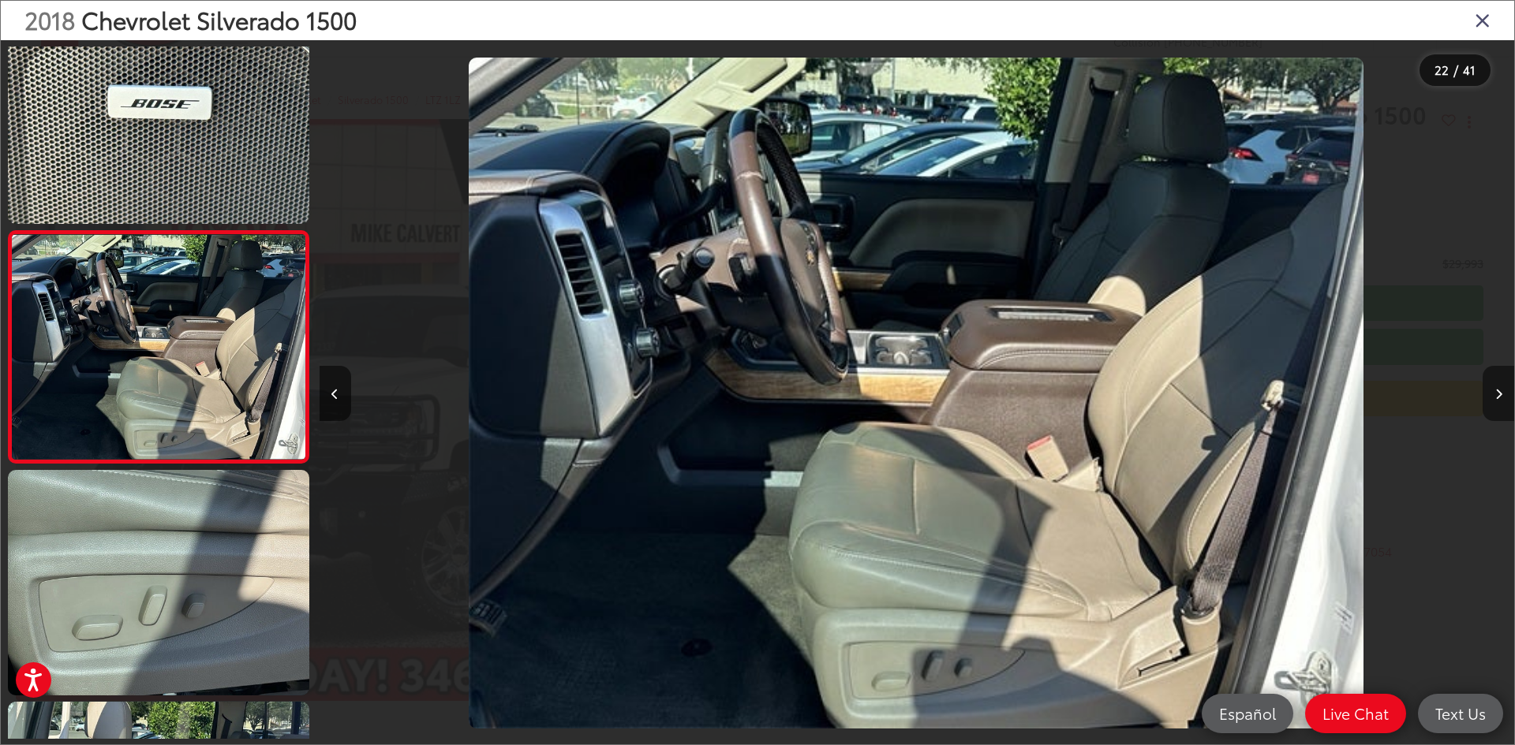
click at [1502, 390] on button "Next image" at bounding box center [1498, 393] width 32 height 55
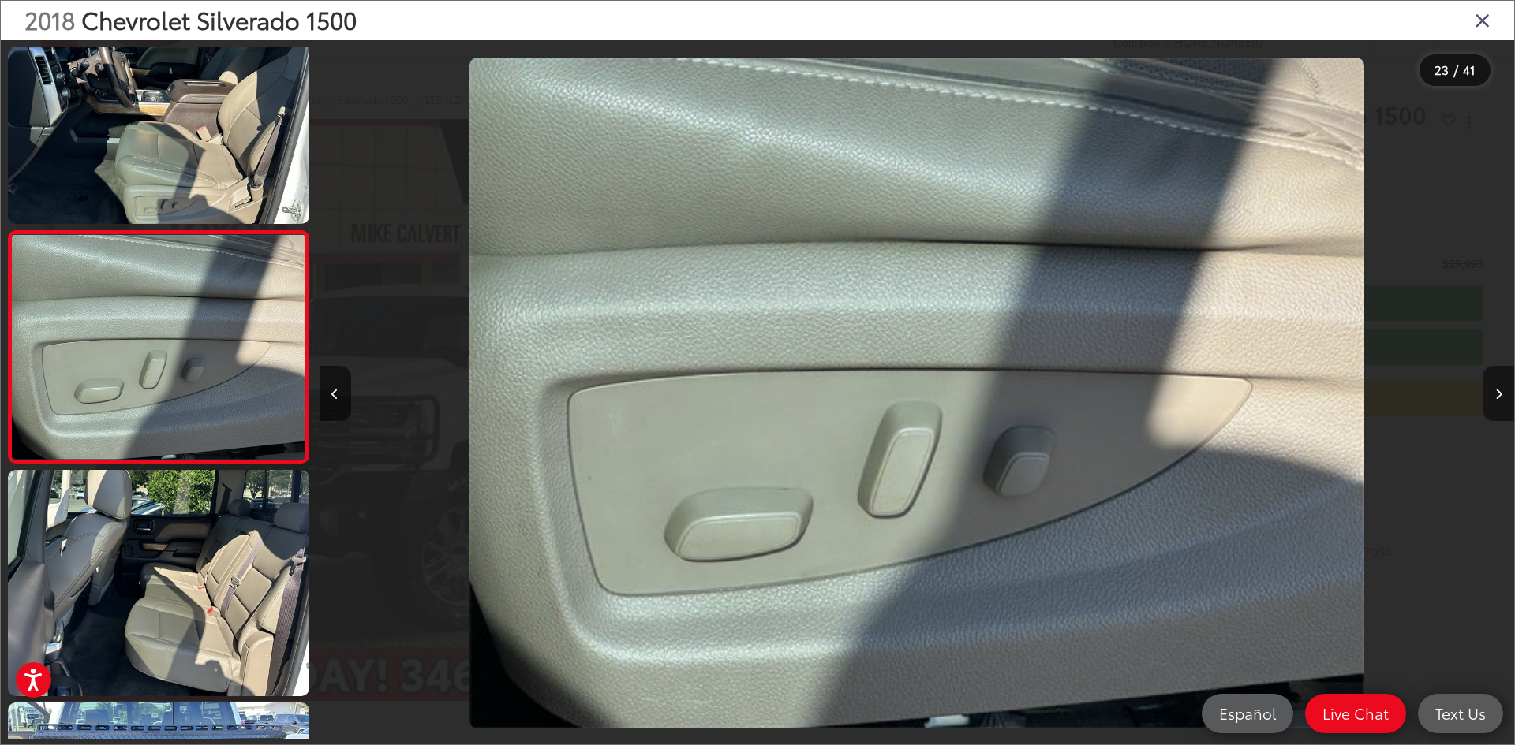
click at [1502, 390] on button "Next image" at bounding box center [1498, 393] width 32 height 55
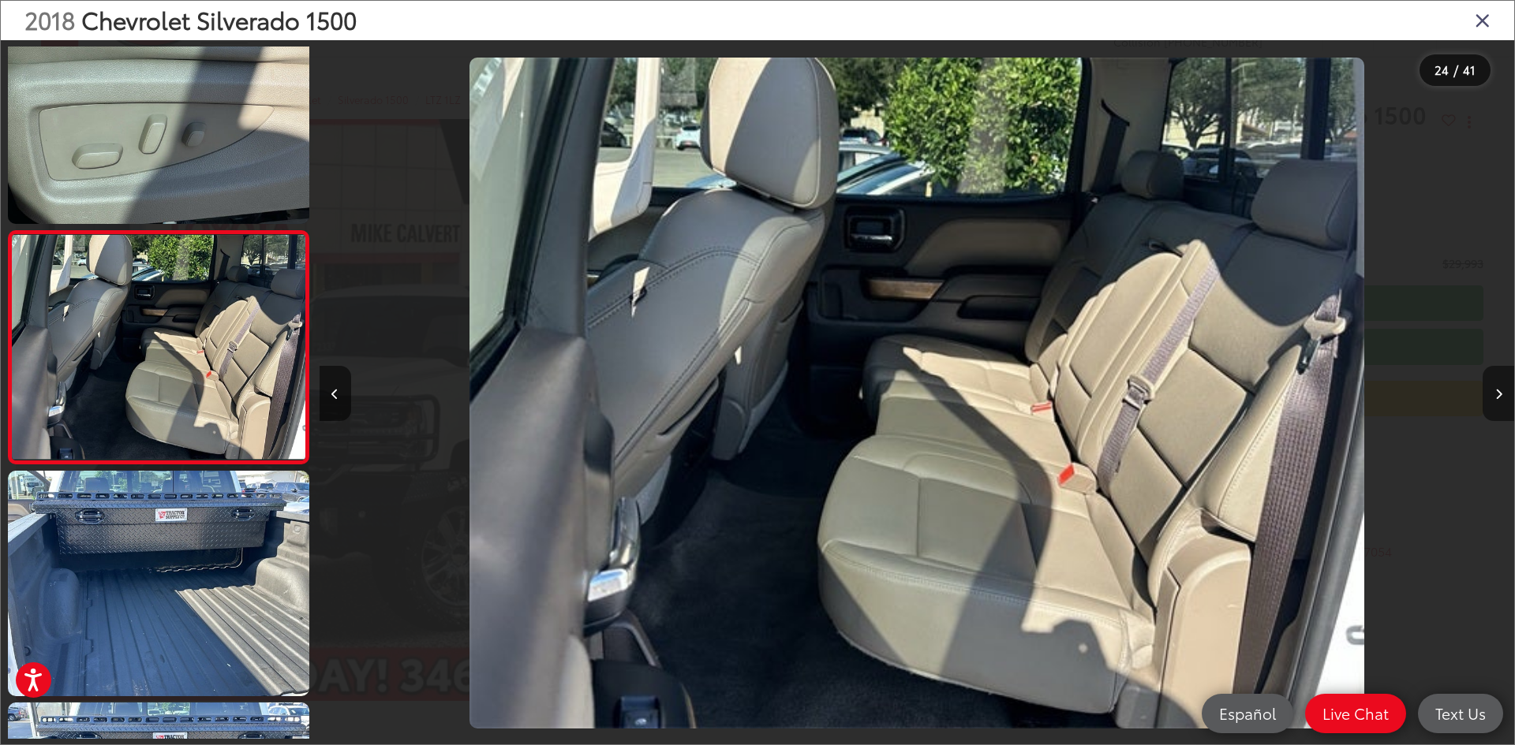
click at [1502, 390] on button "Next image" at bounding box center [1498, 393] width 32 height 55
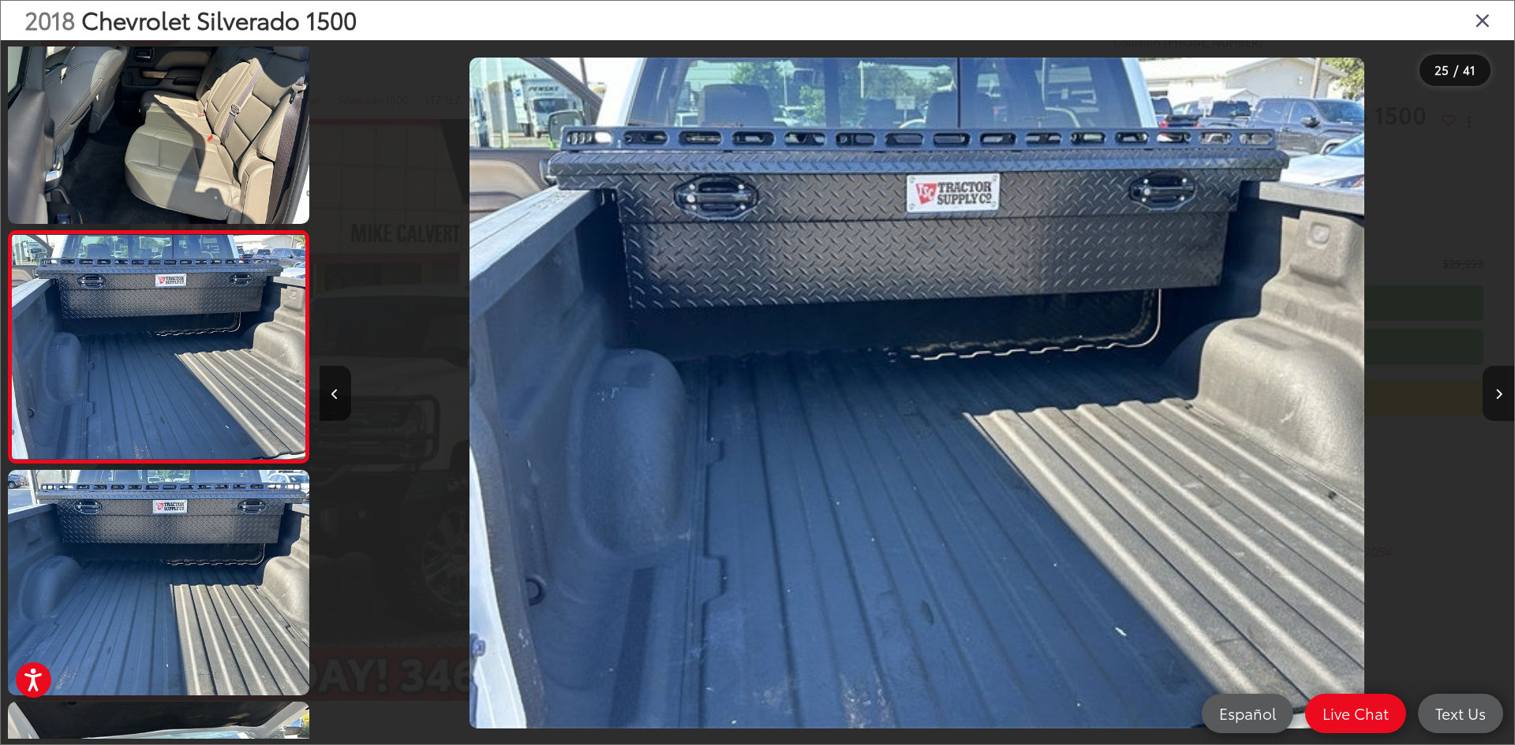
click at [1491, 388] on button "Next image" at bounding box center [1498, 393] width 32 height 55
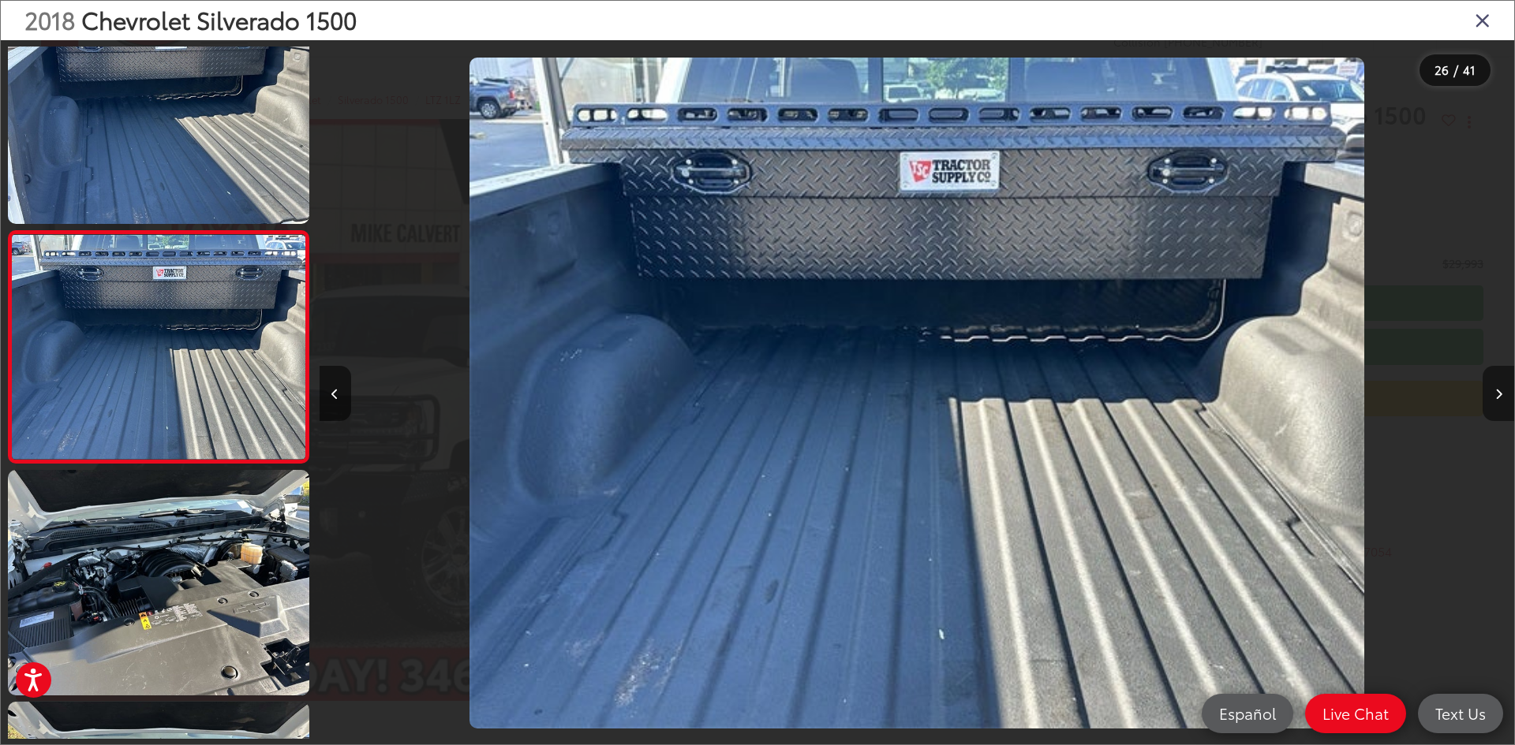
click at [1491, 388] on button "Next image" at bounding box center [1498, 393] width 32 height 55
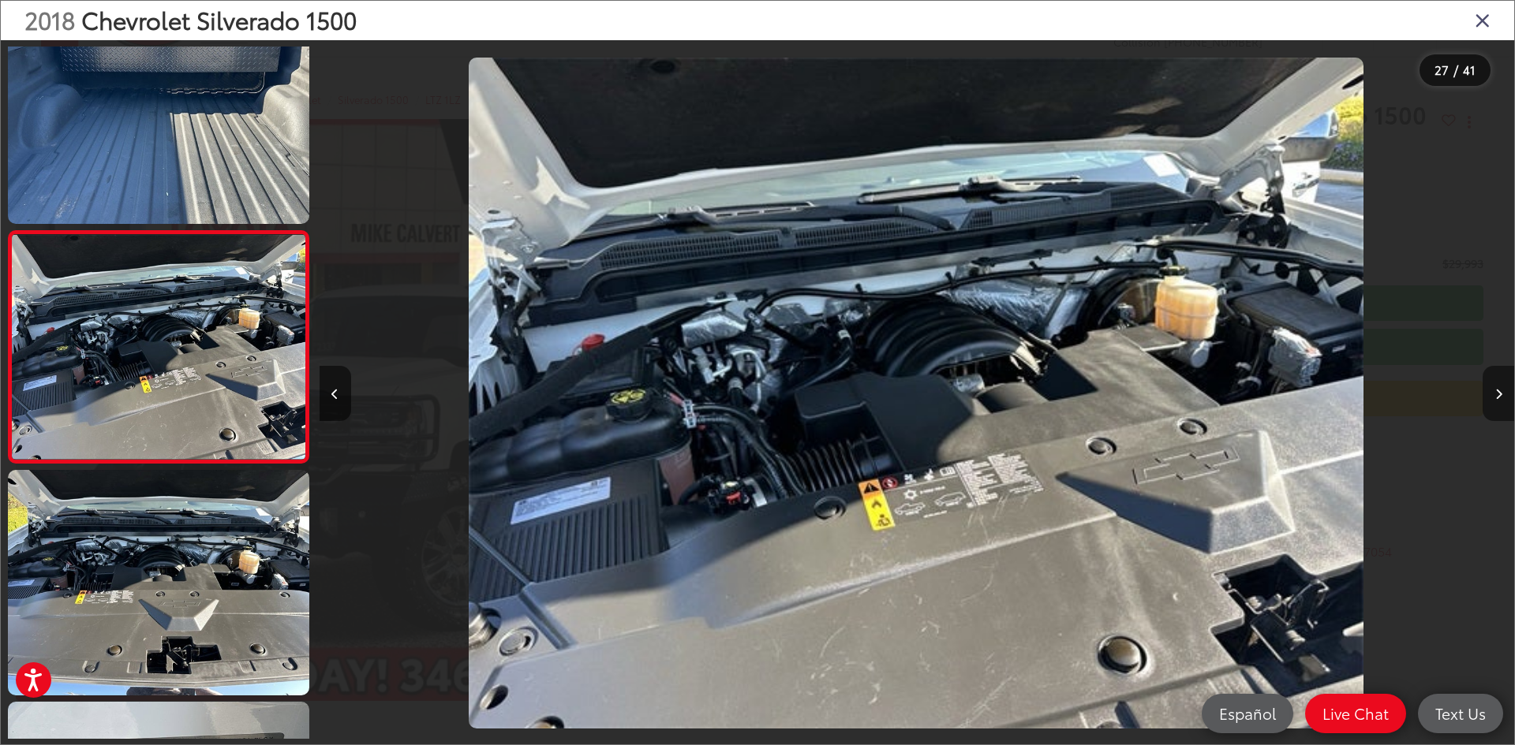
click at [1491, 388] on button "Next image" at bounding box center [1498, 393] width 32 height 55
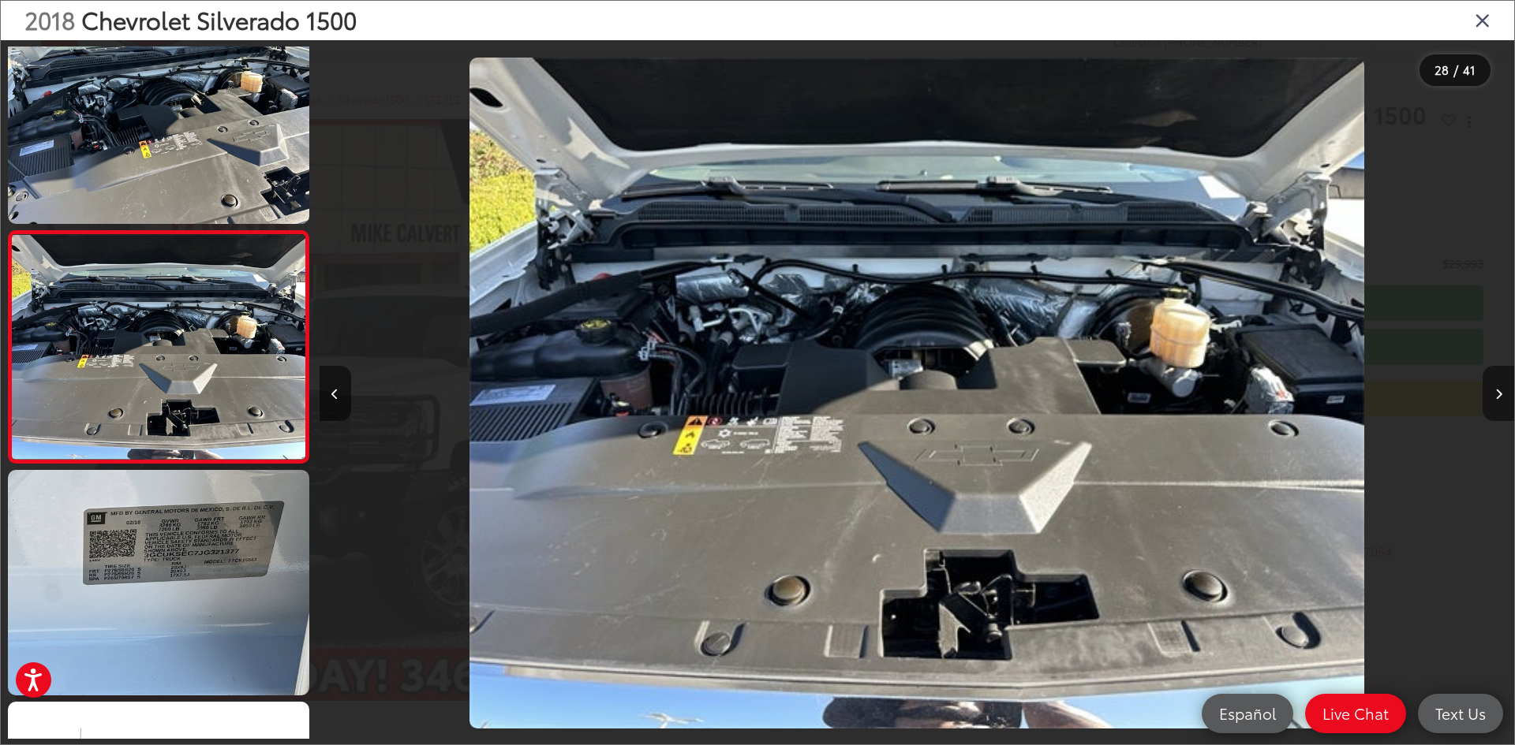
click at [1491, 388] on button "Next image" at bounding box center [1498, 393] width 32 height 55
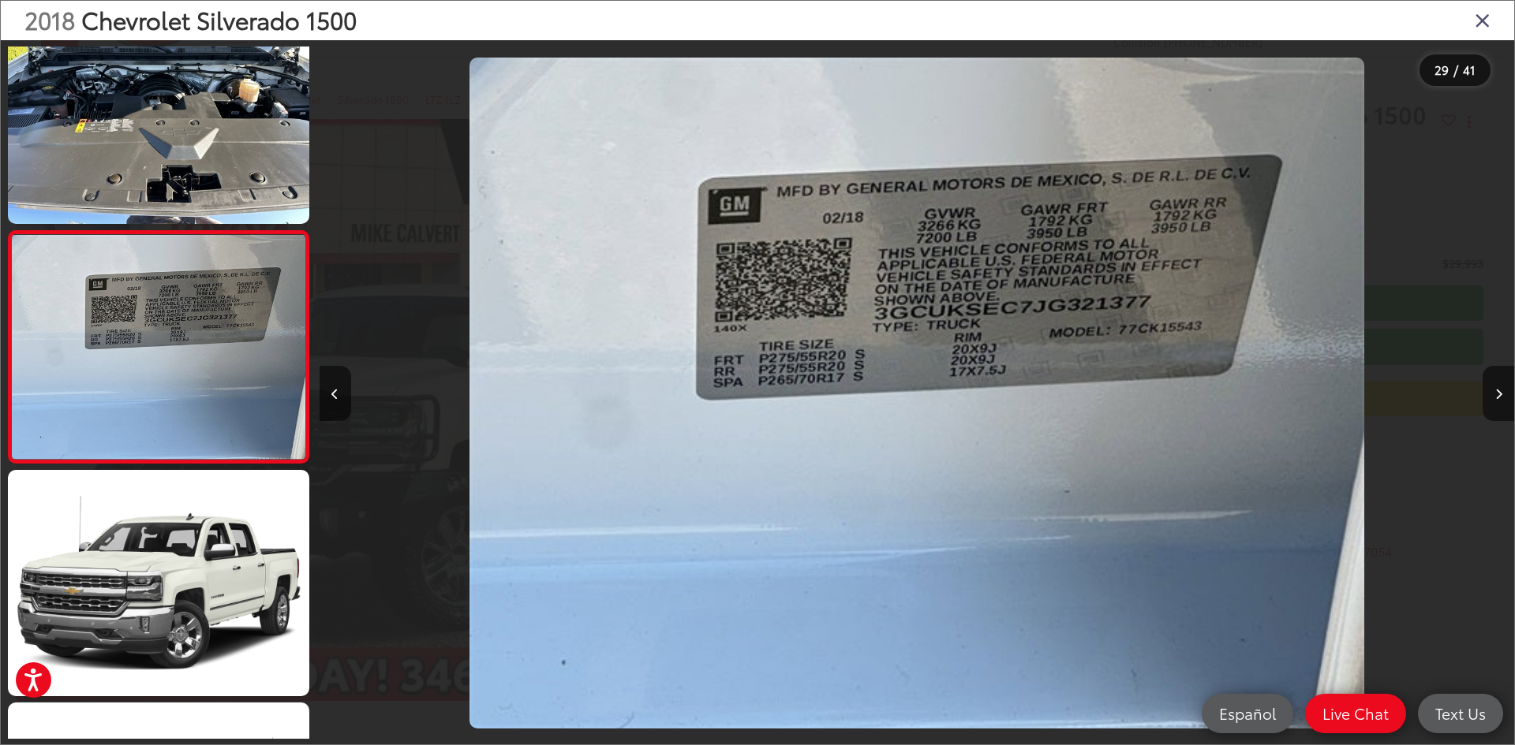
click at [1484, 21] on icon "Close gallery" at bounding box center [1482, 19] width 16 height 21
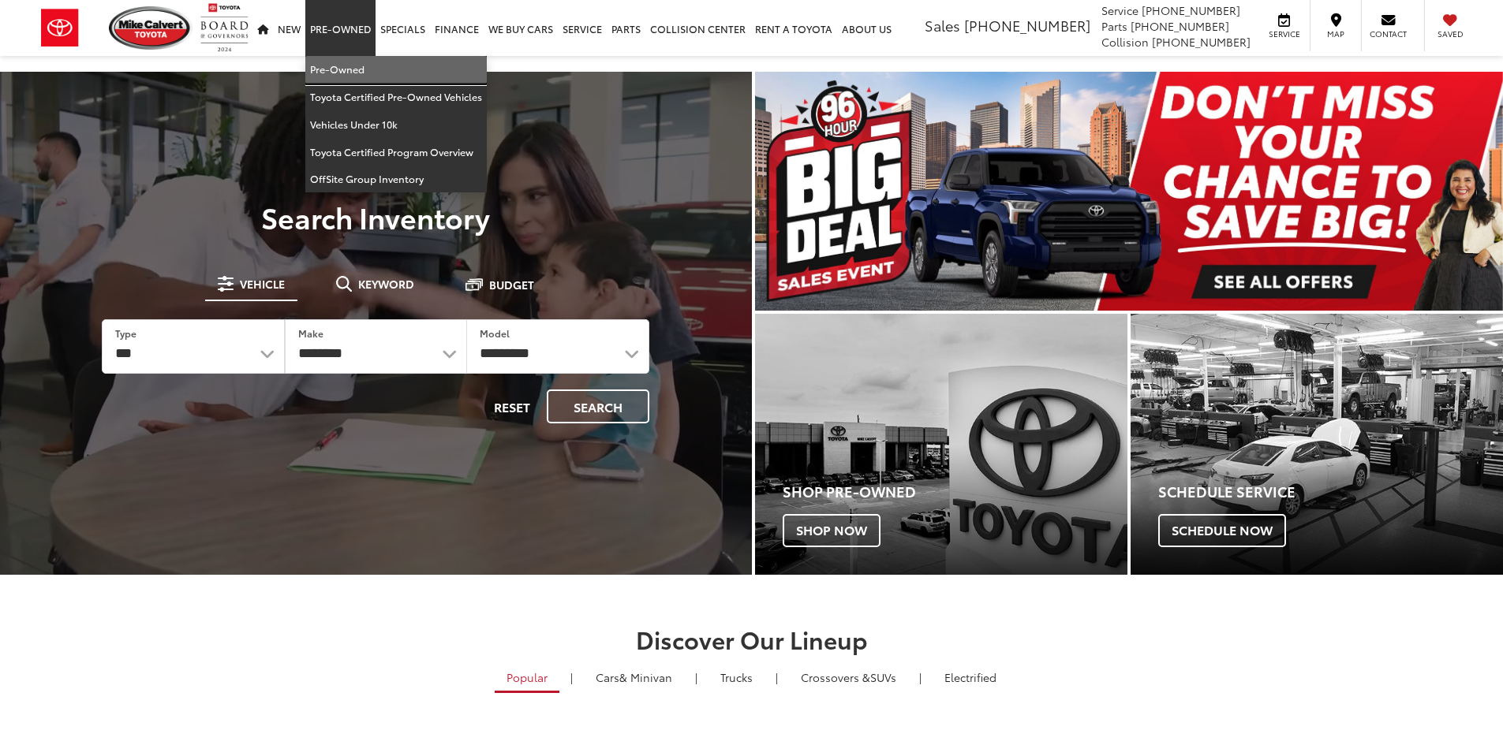
click at [339, 62] on link "Pre-Owned" at bounding box center [395, 70] width 181 height 28
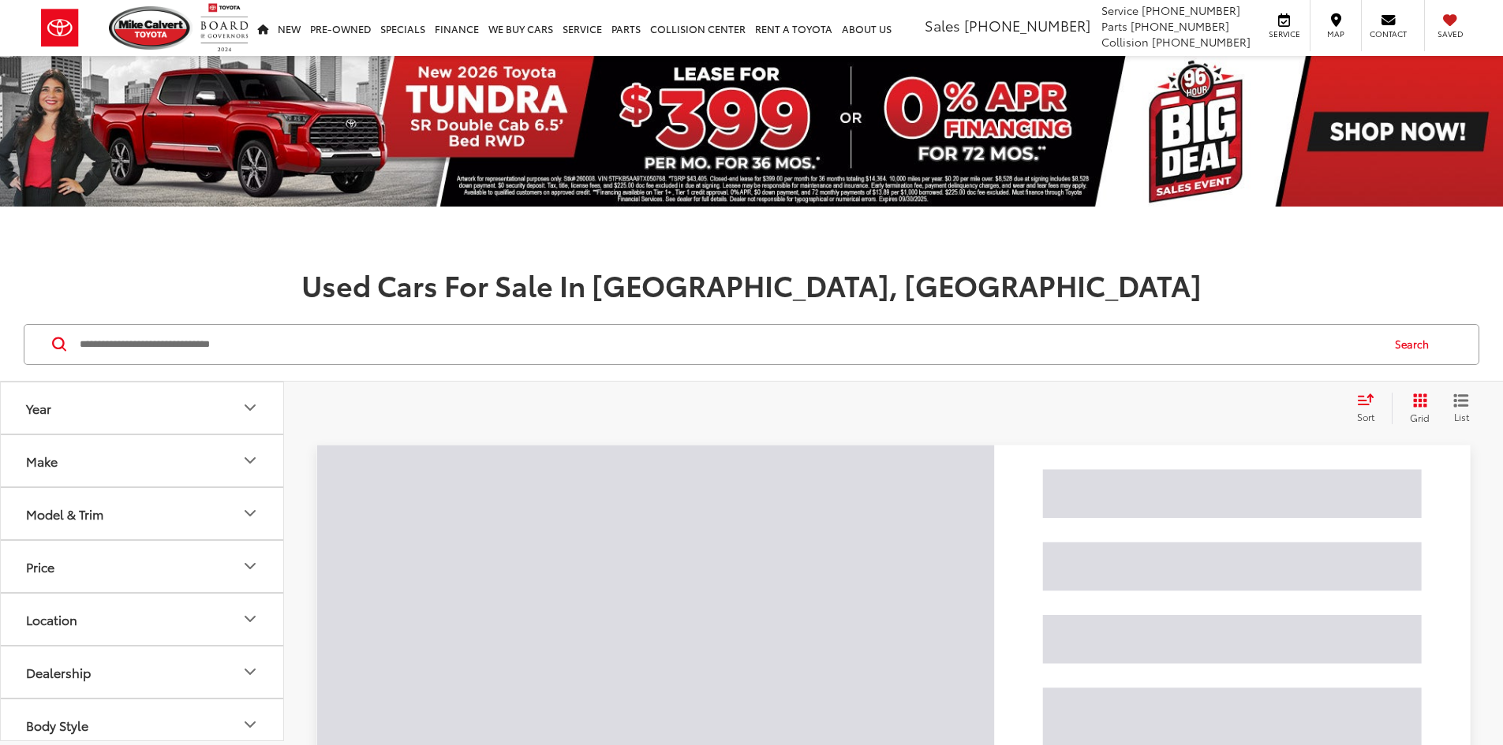
click at [312, 360] on input "Search by Make, Model, or Keyword" at bounding box center [729, 345] width 1302 height 38
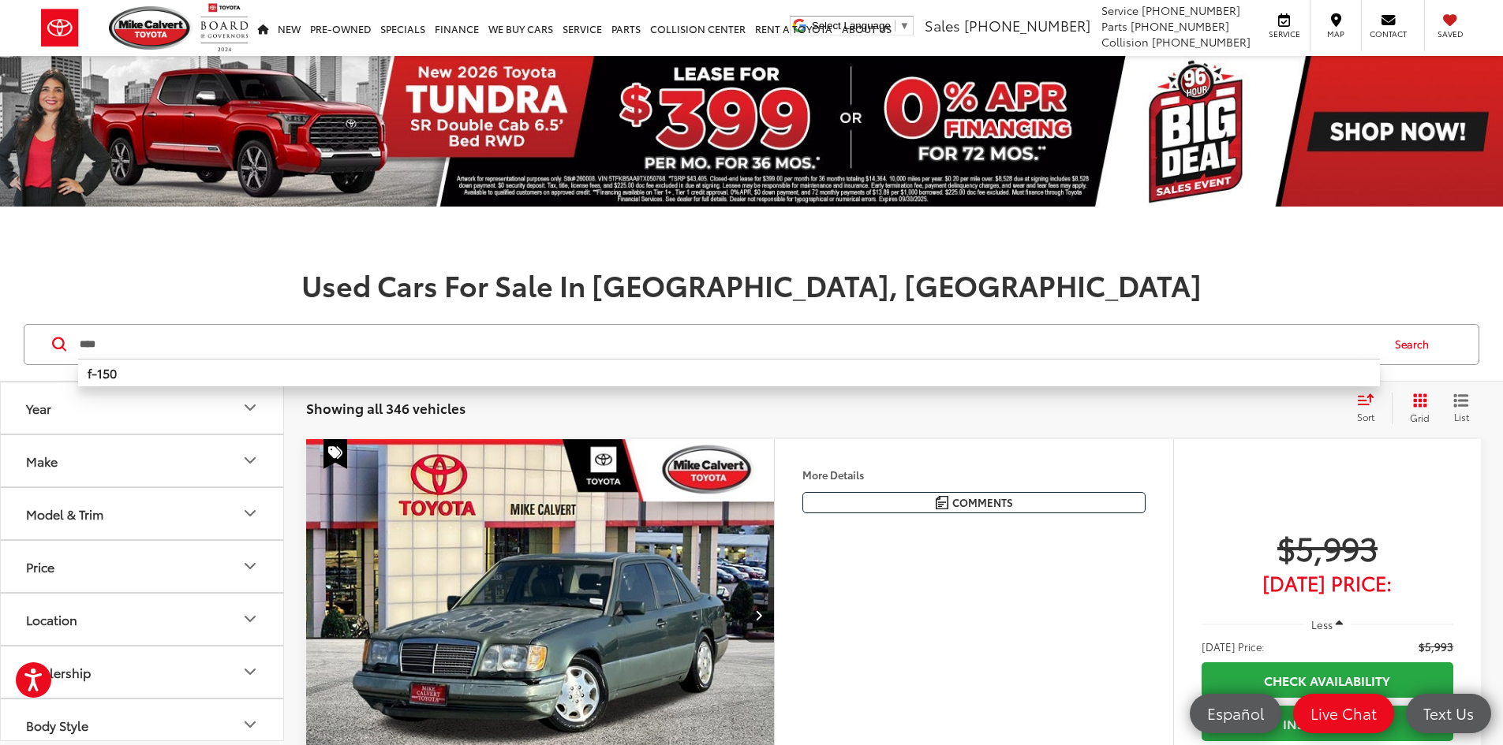
type input "****"
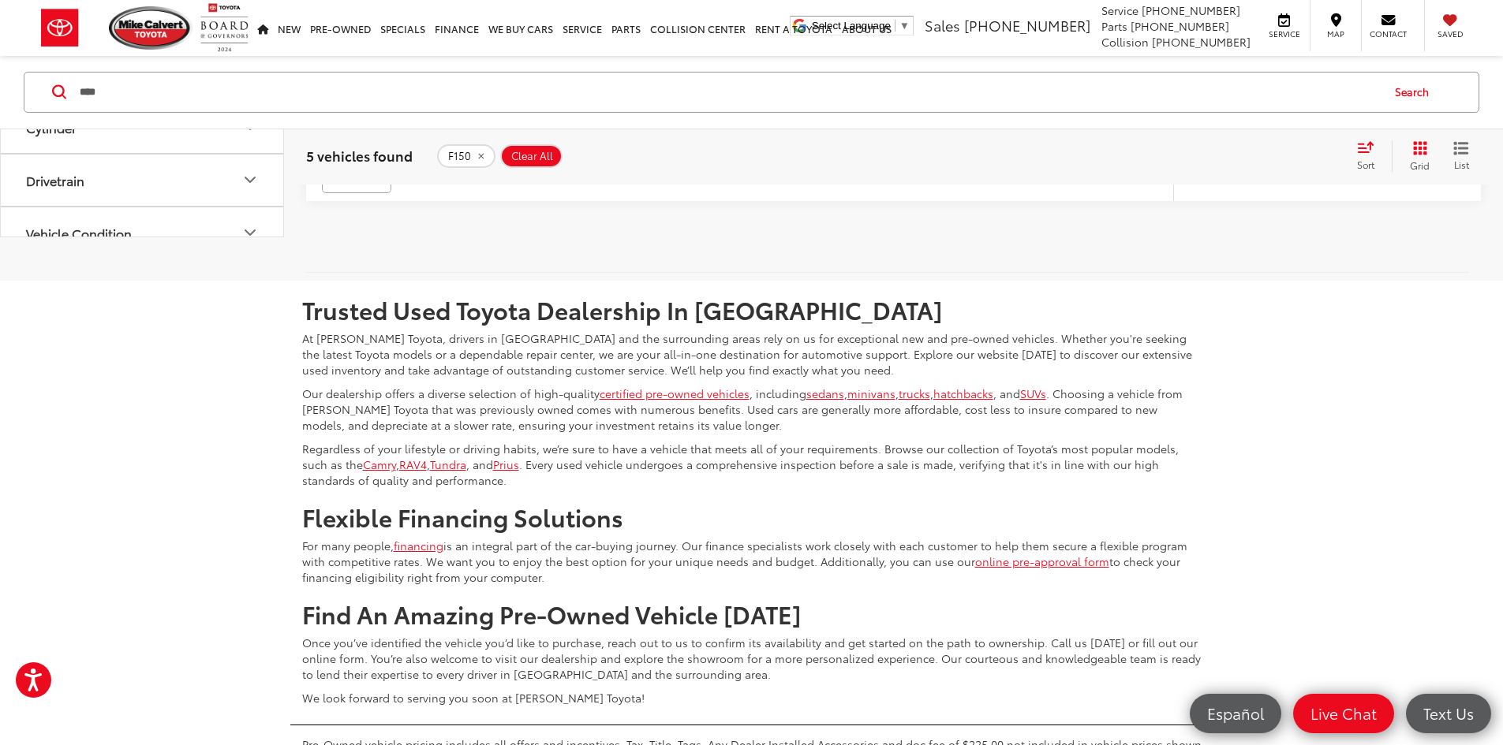
scroll to position [2919, 0]
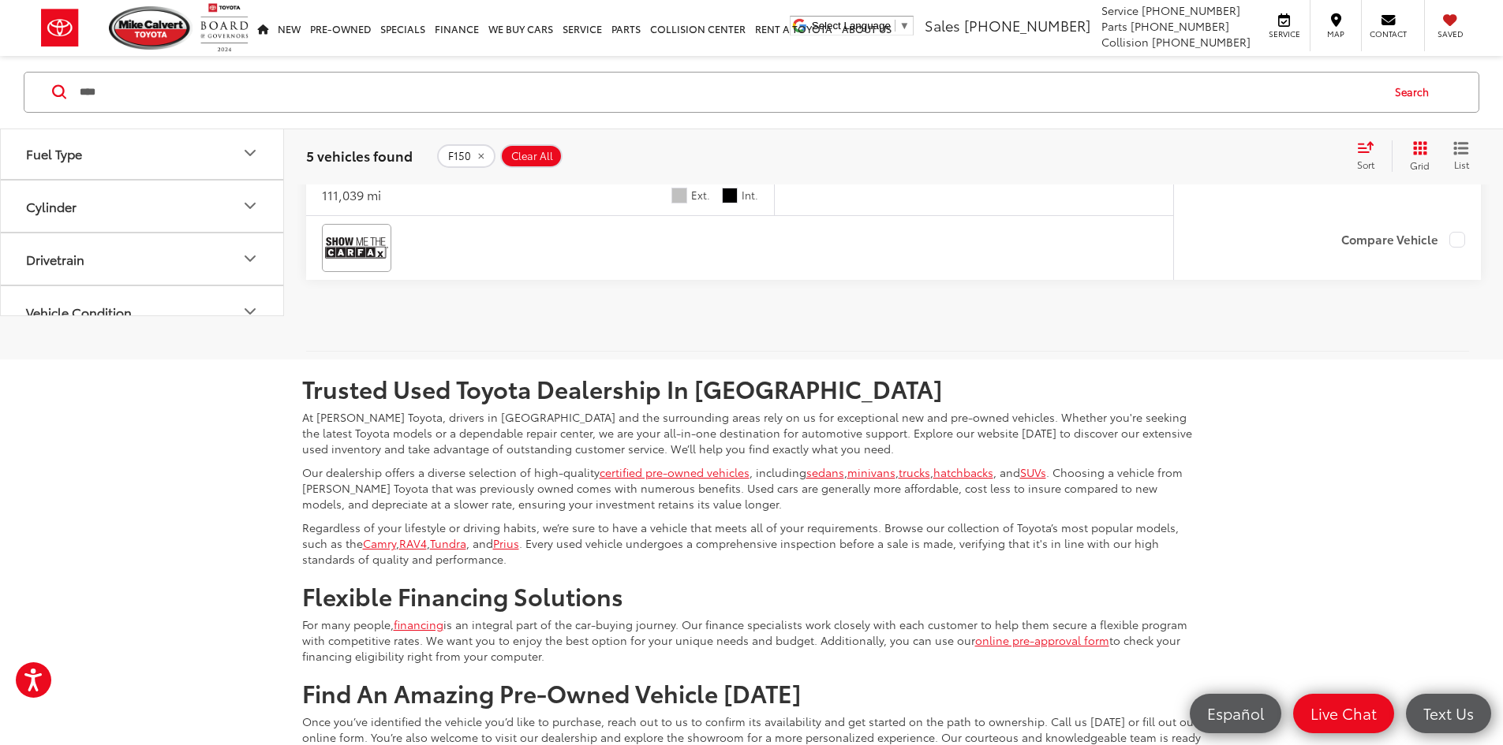
drag, startPoint x: 611, startPoint y: 392, endPoint x: 741, endPoint y: 389, distance: 130.2
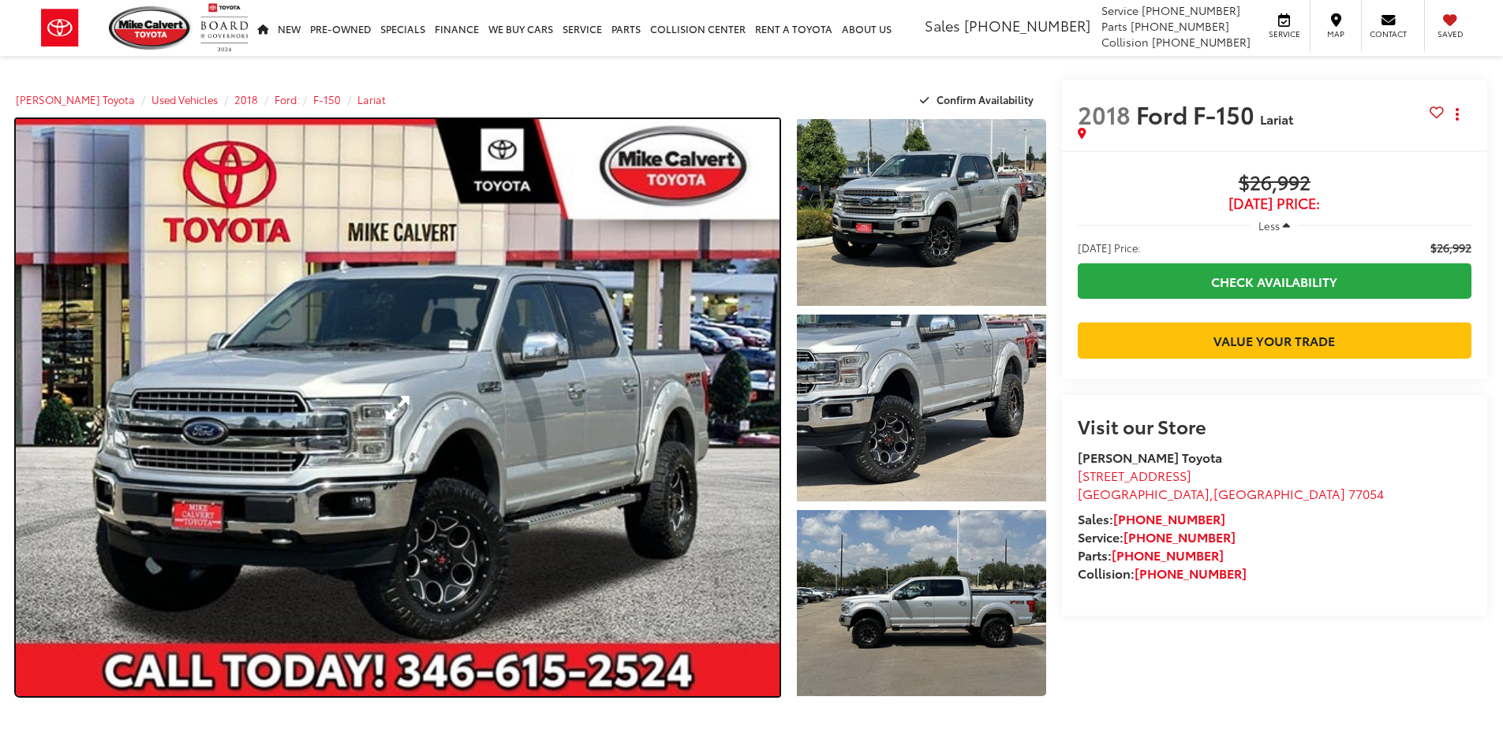
click at [571, 428] on link "Expand Photo 0" at bounding box center [398, 407] width 764 height 577
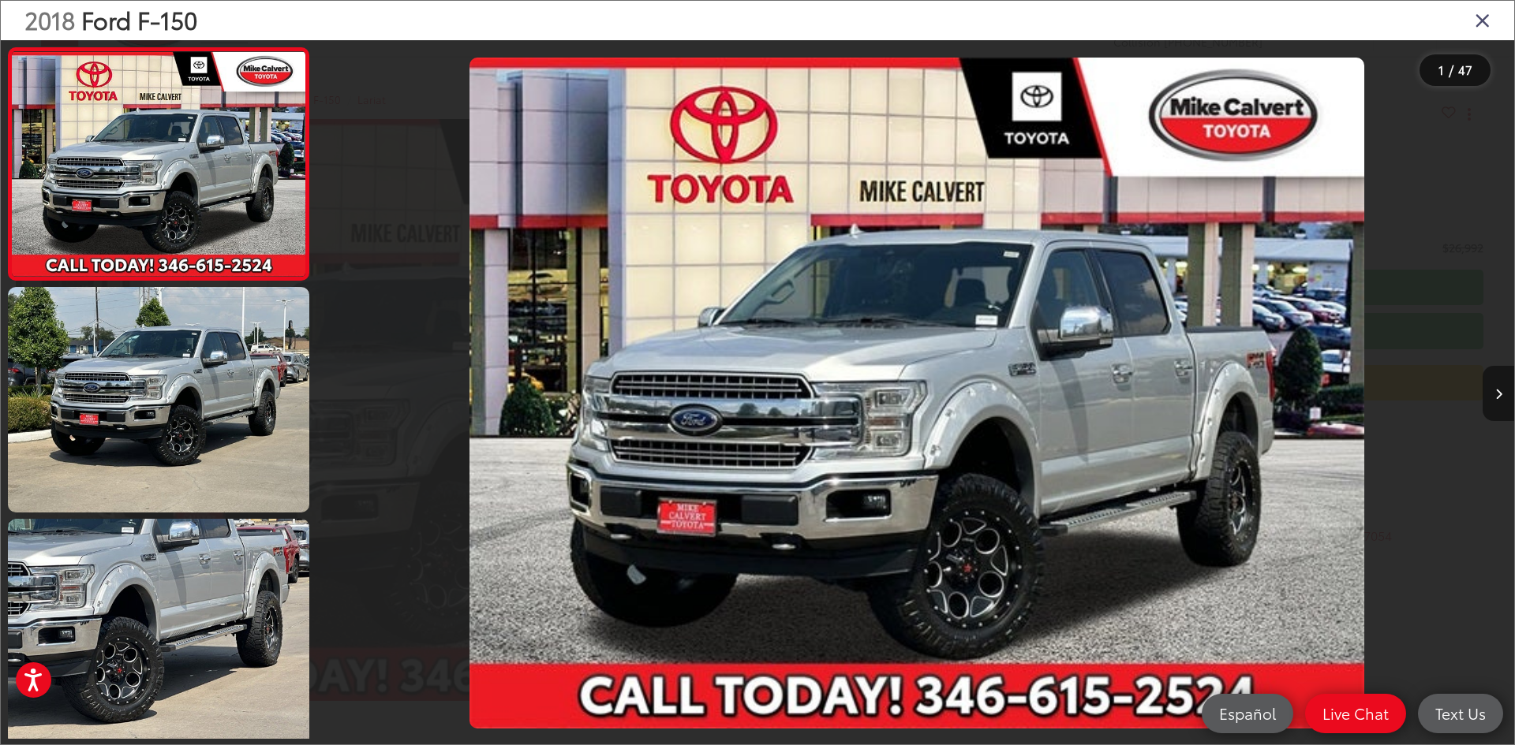
click at [1493, 384] on button "Next image" at bounding box center [1498, 393] width 32 height 55
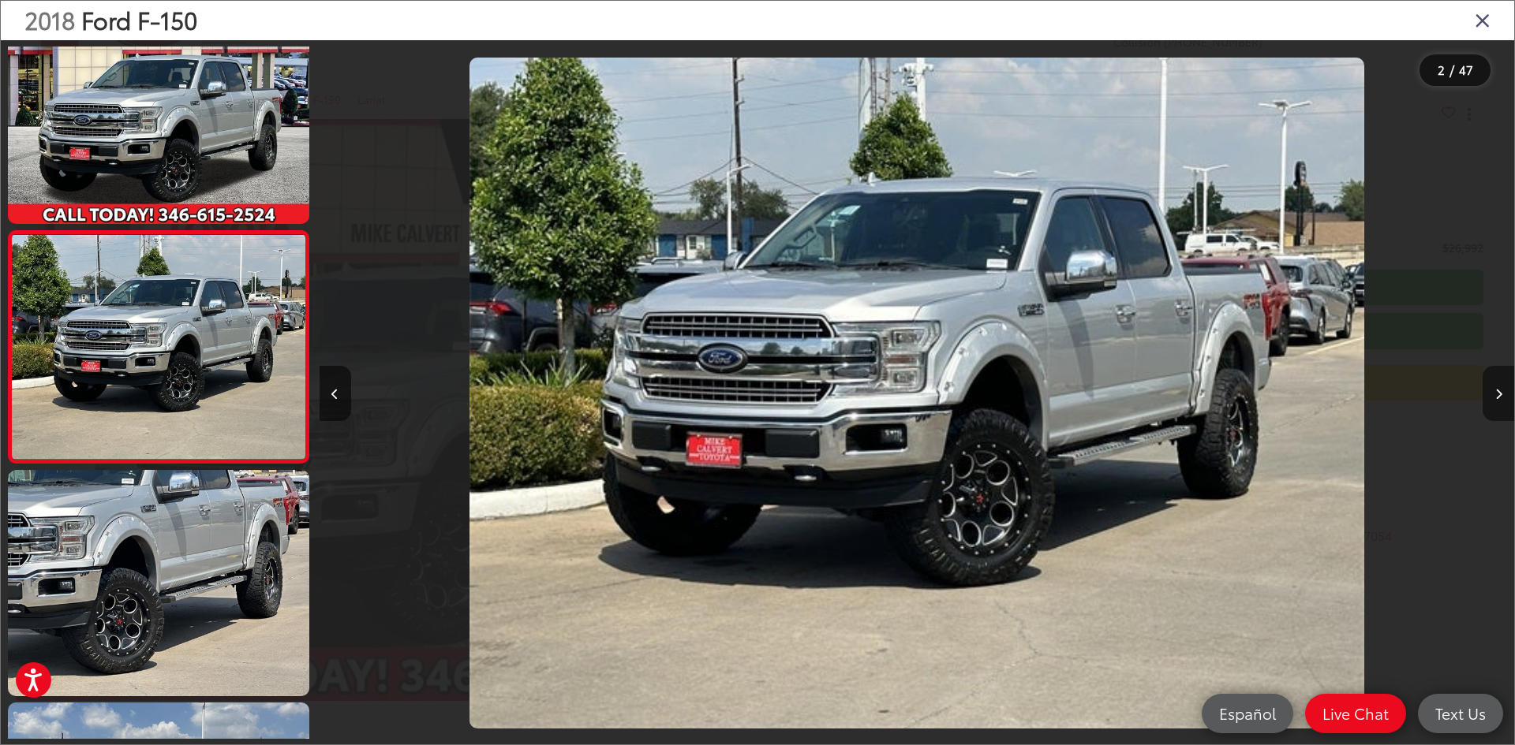
click at [1493, 384] on button "Next image" at bounding box center [1498, 393] width 32 height 55
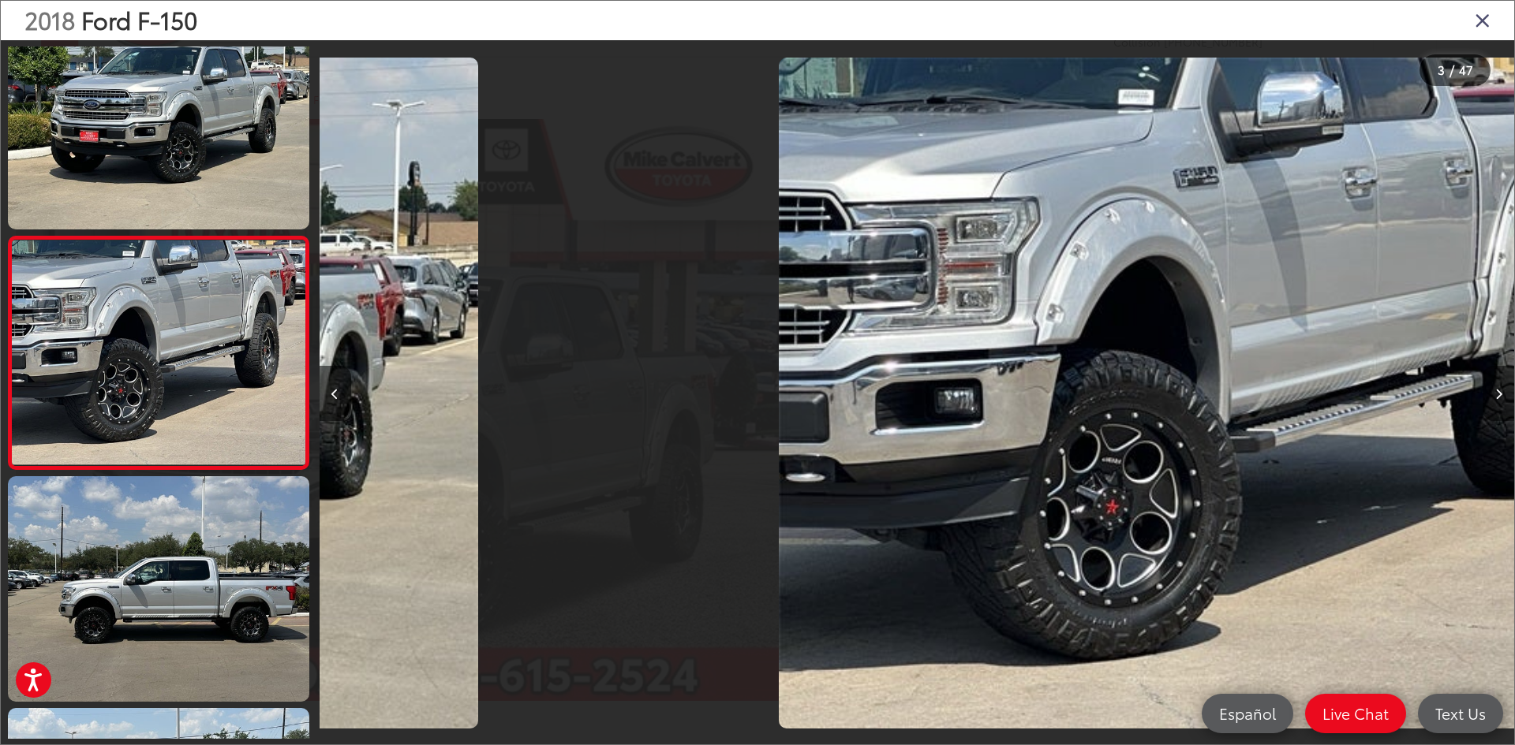
scroll to position [281, 0]
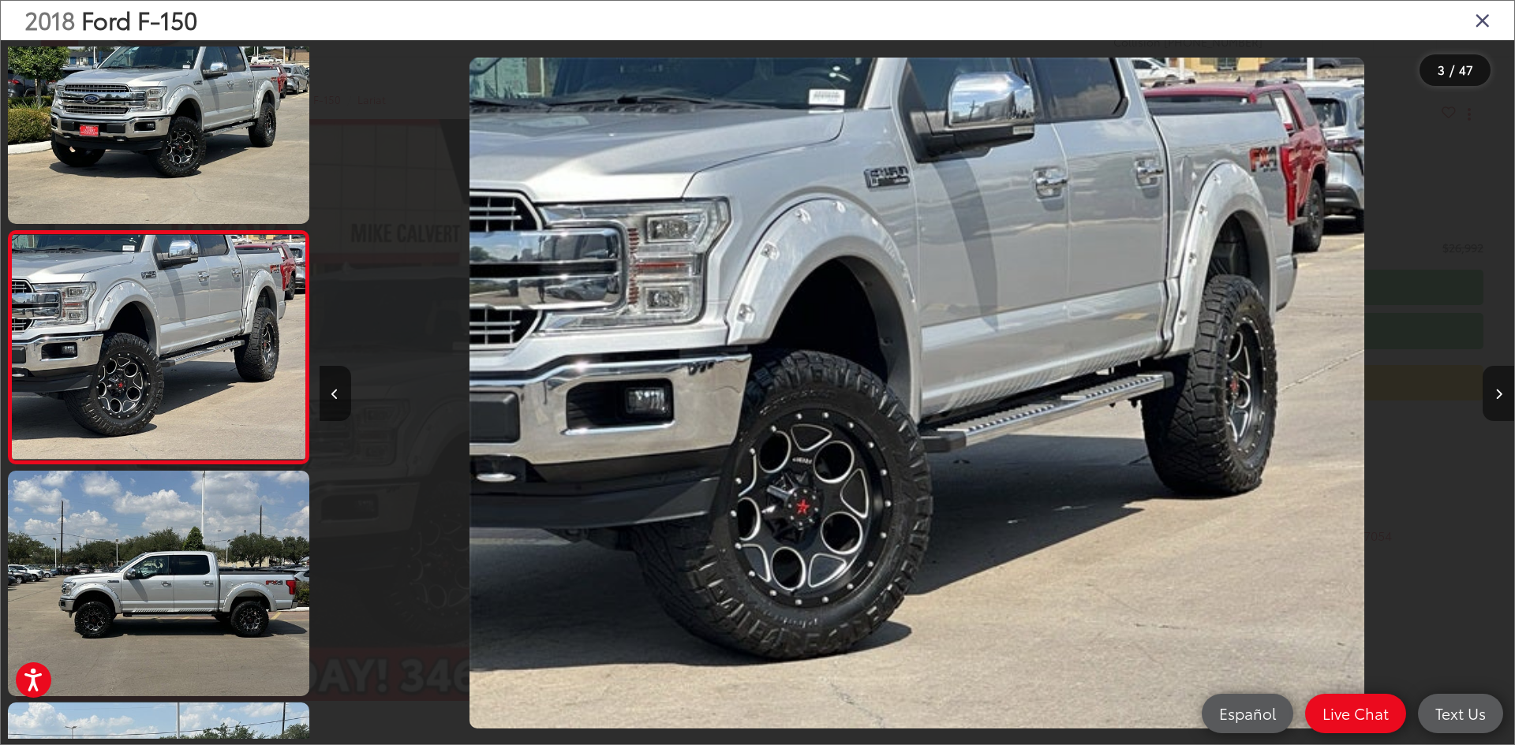
click at [1493, 384] on button "Next image" at bounding box center [1498, 393] width 32 height 55
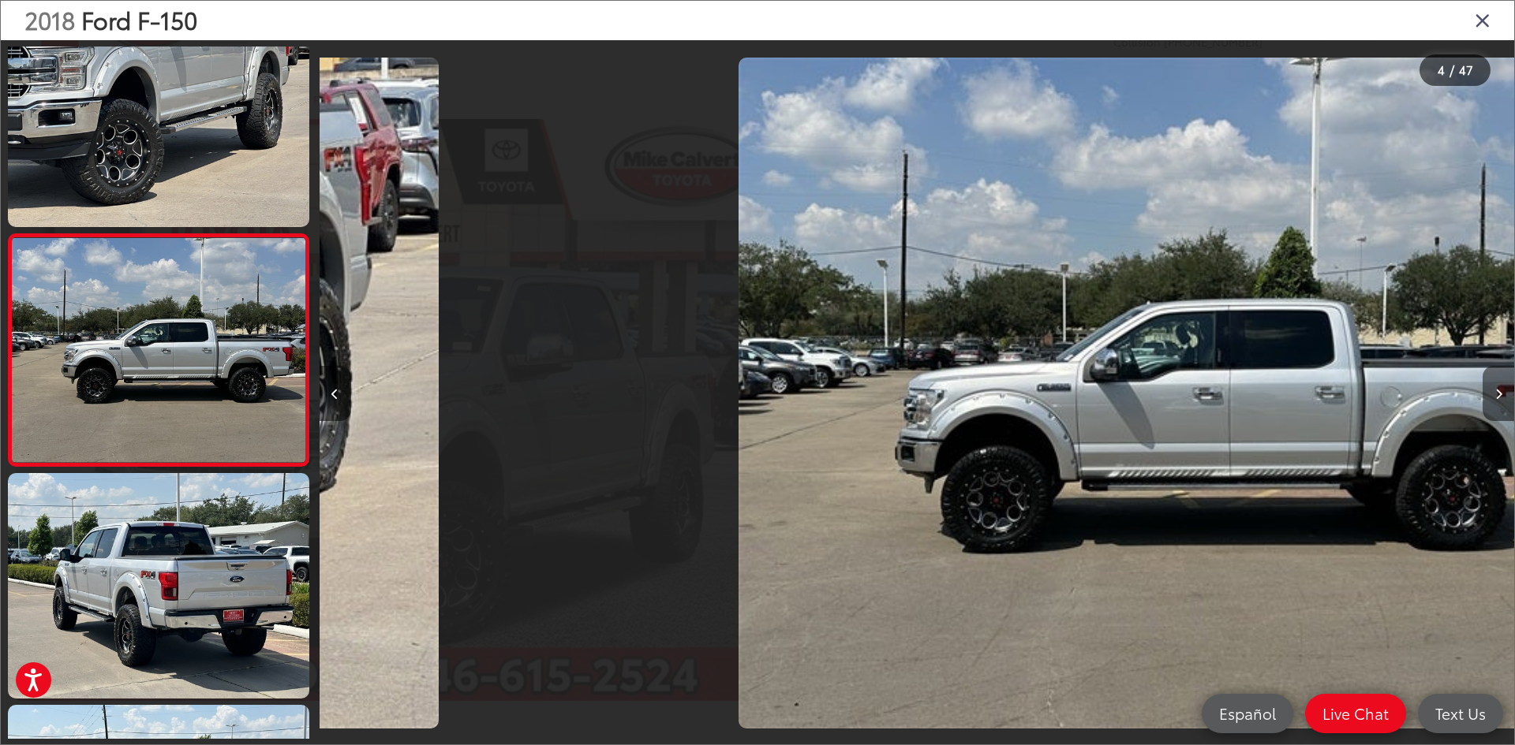
scroll to position [514, 0]
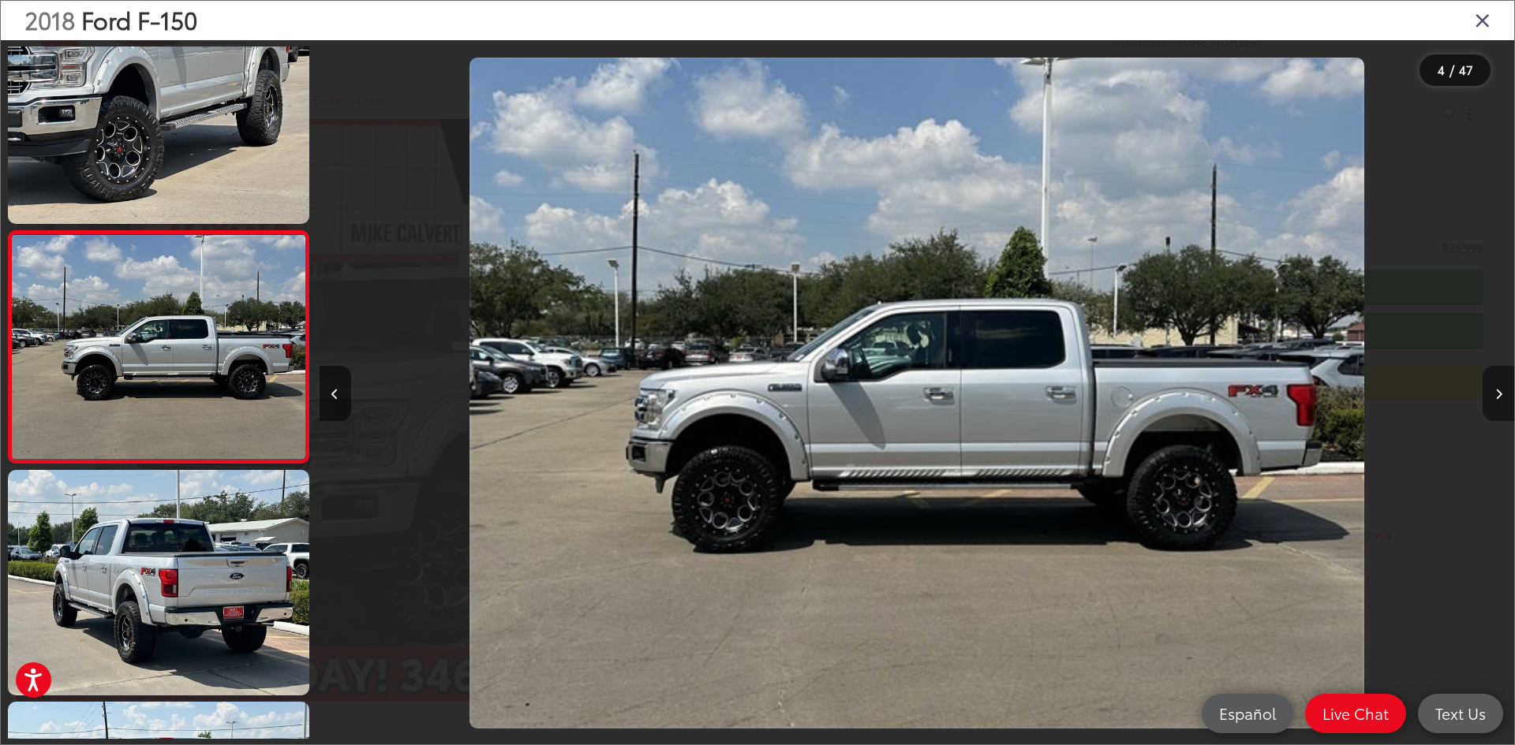
click at [1493, 384] on button "Next image" at bounding box center [1498, 393] width 32 height 55
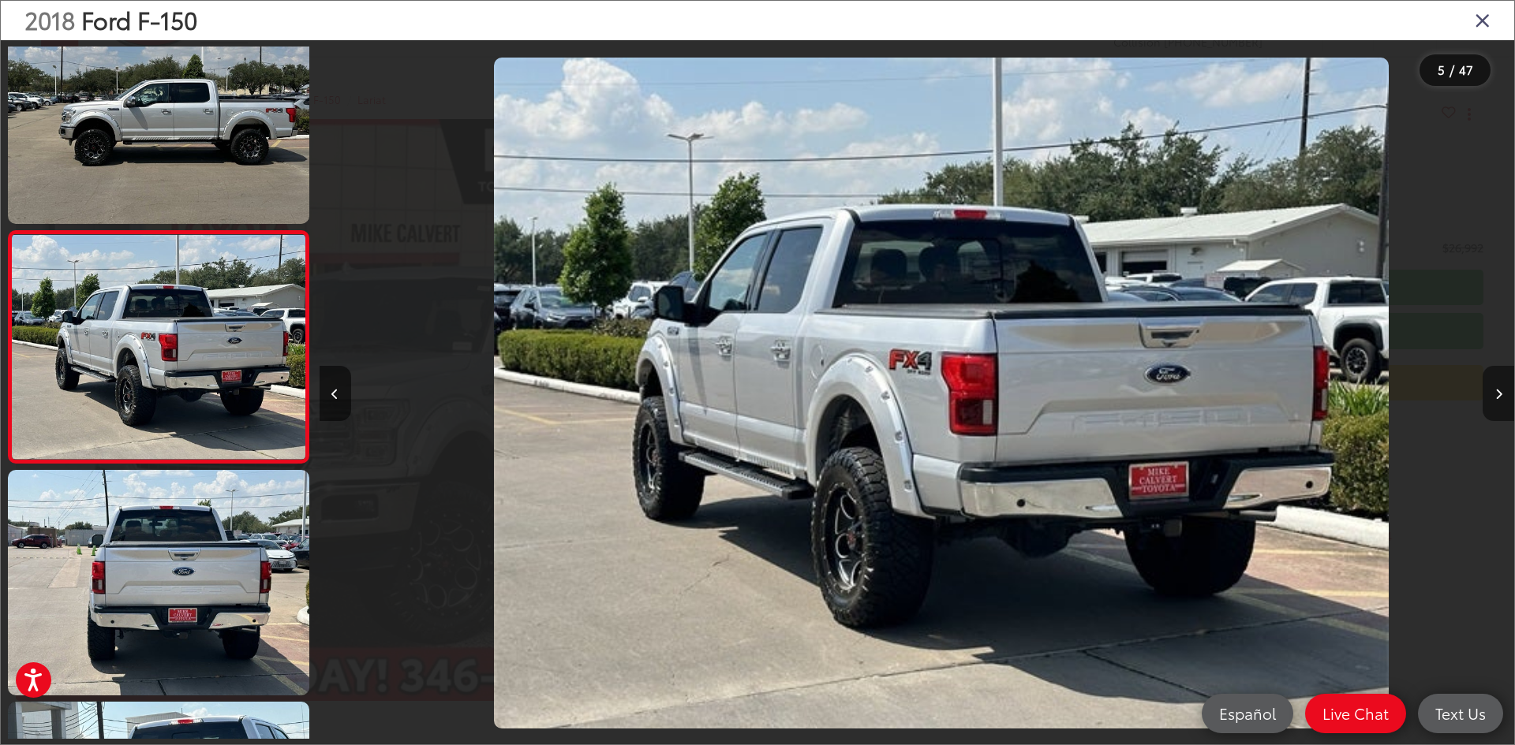
scroll to position [0, 4779]
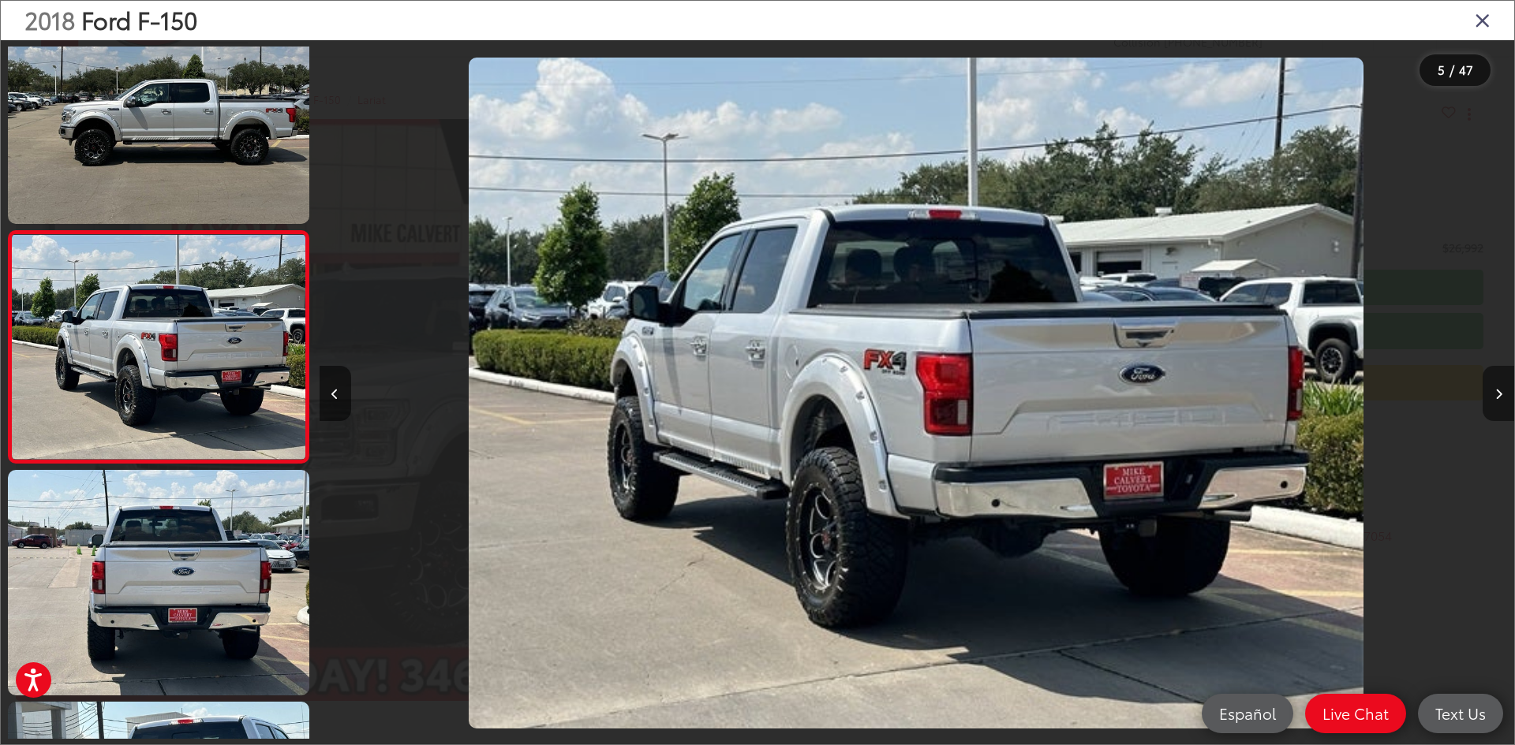
click at [1493, 384] on button "Next image" at bounding box center [1498, 393] width 32 height 55
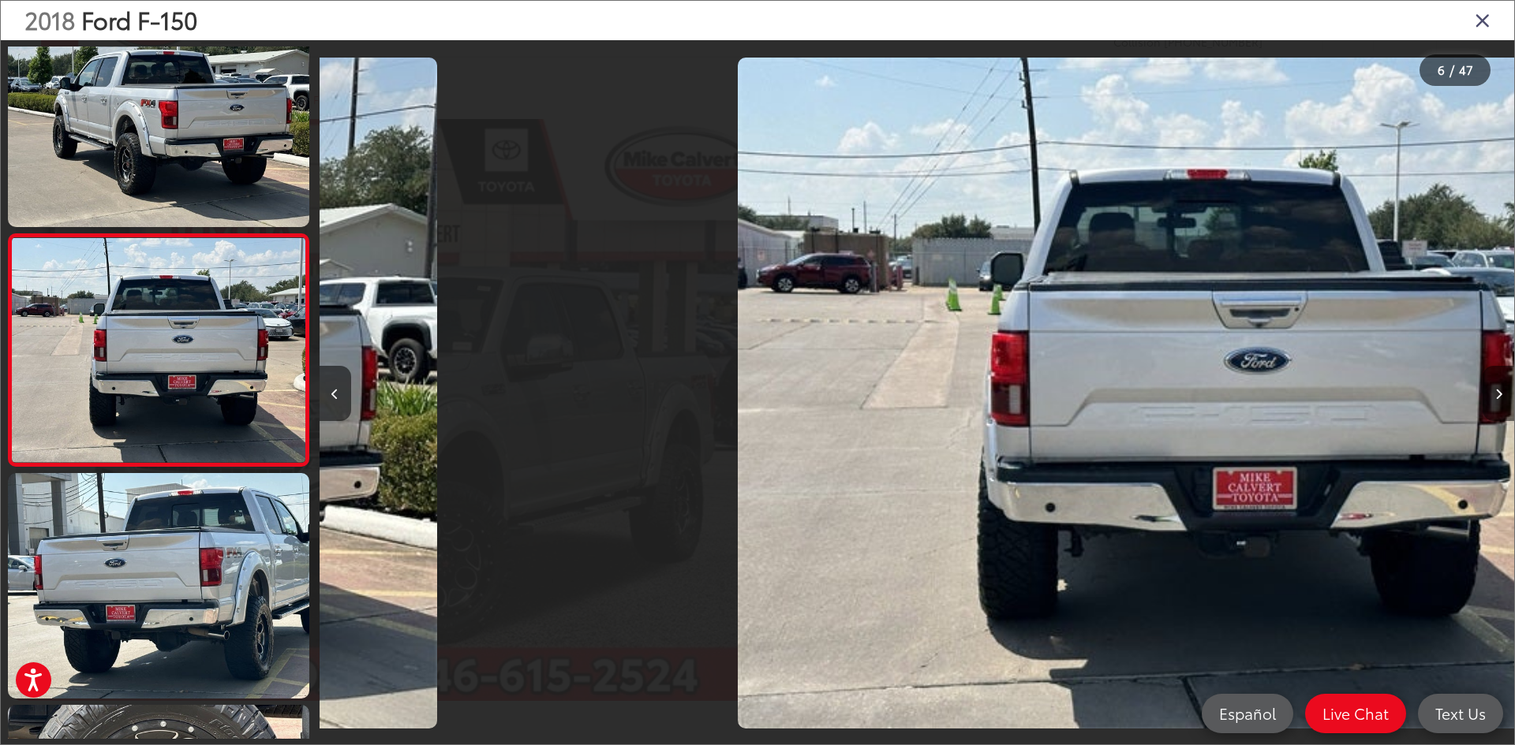
scroll to position [977, 0]
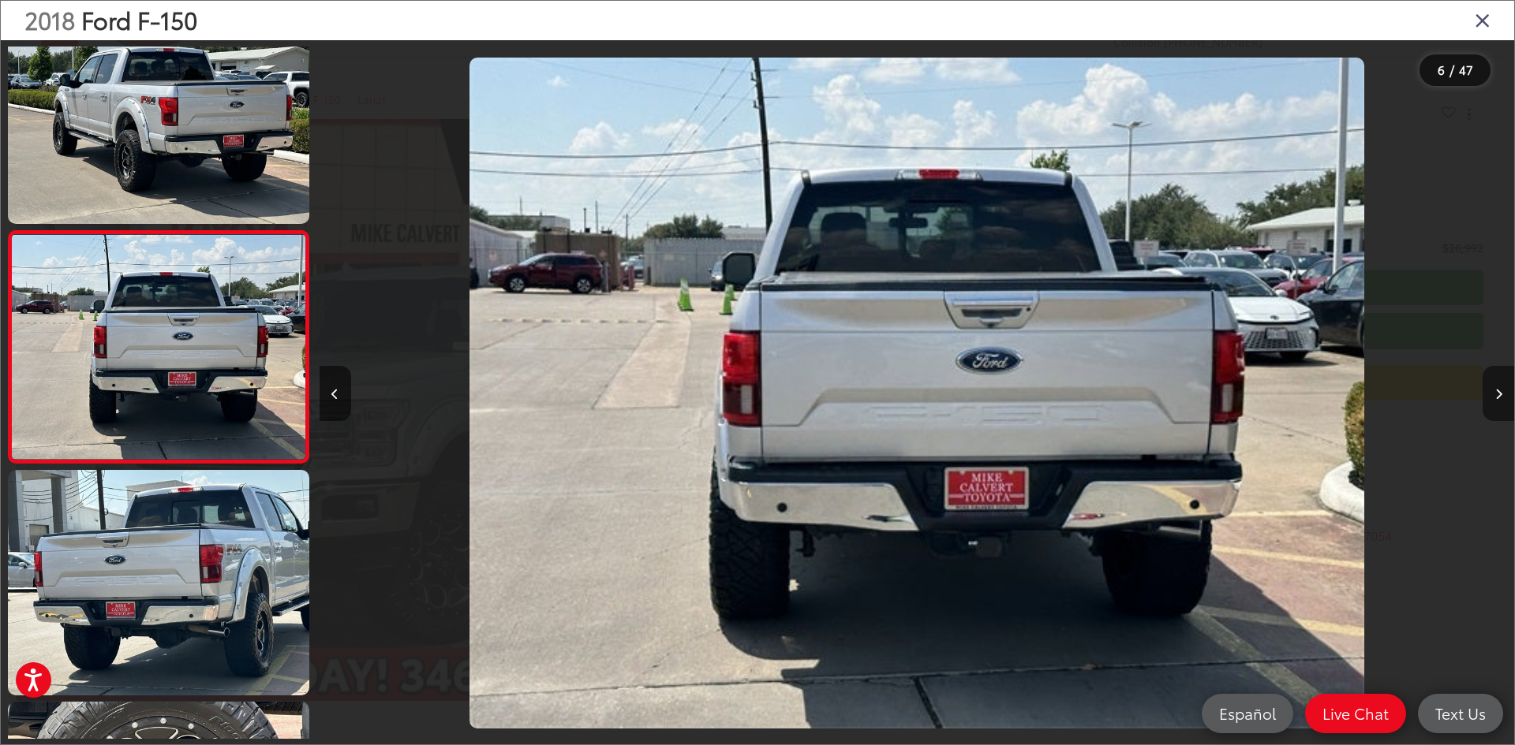
click at [1493, 384] on button "Next image" at bounding box center [1498, 393] width 32 height 55
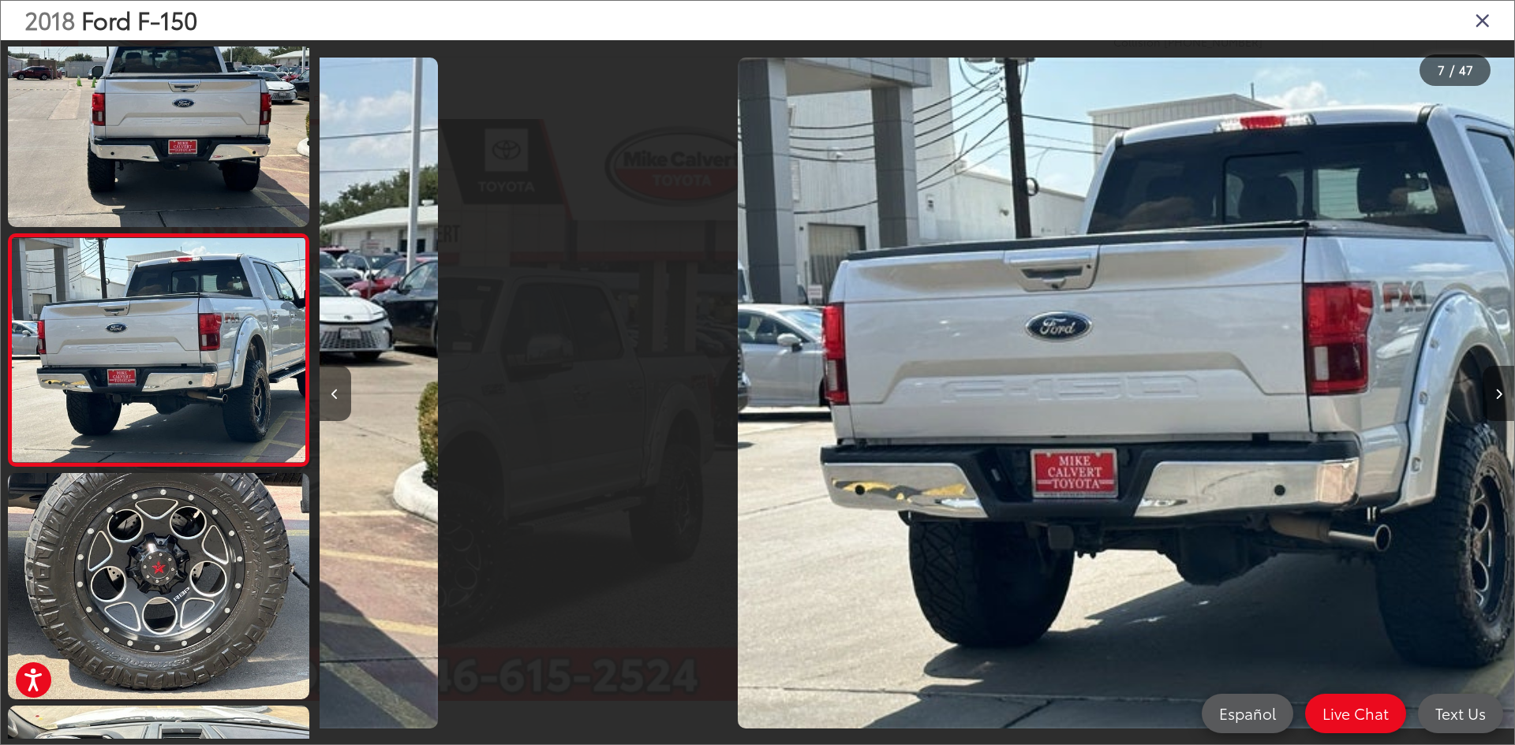
scroll to position [1209, 0]
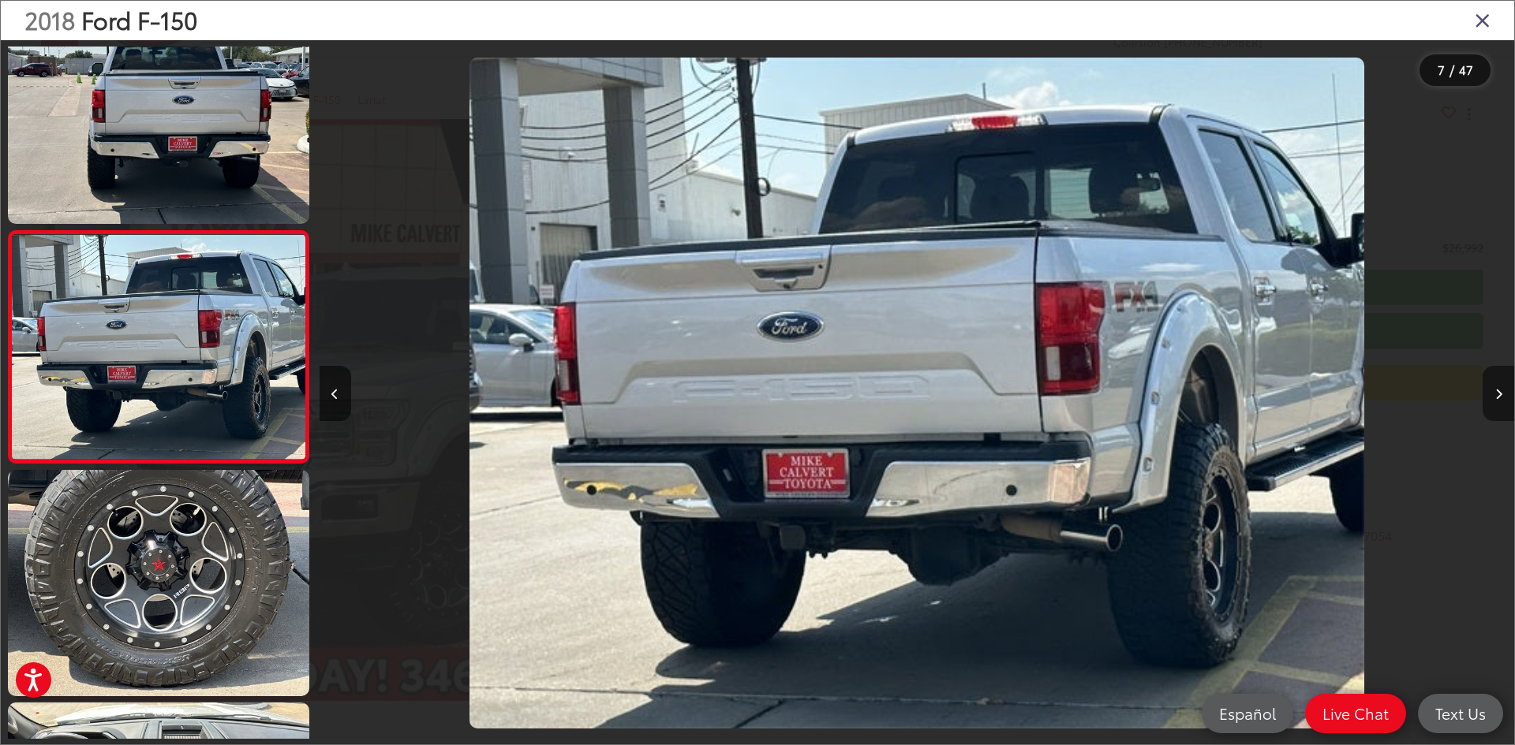
click at [1493, 384] on button "Next image" at bounding box center [1498, 393] width 32 height 55
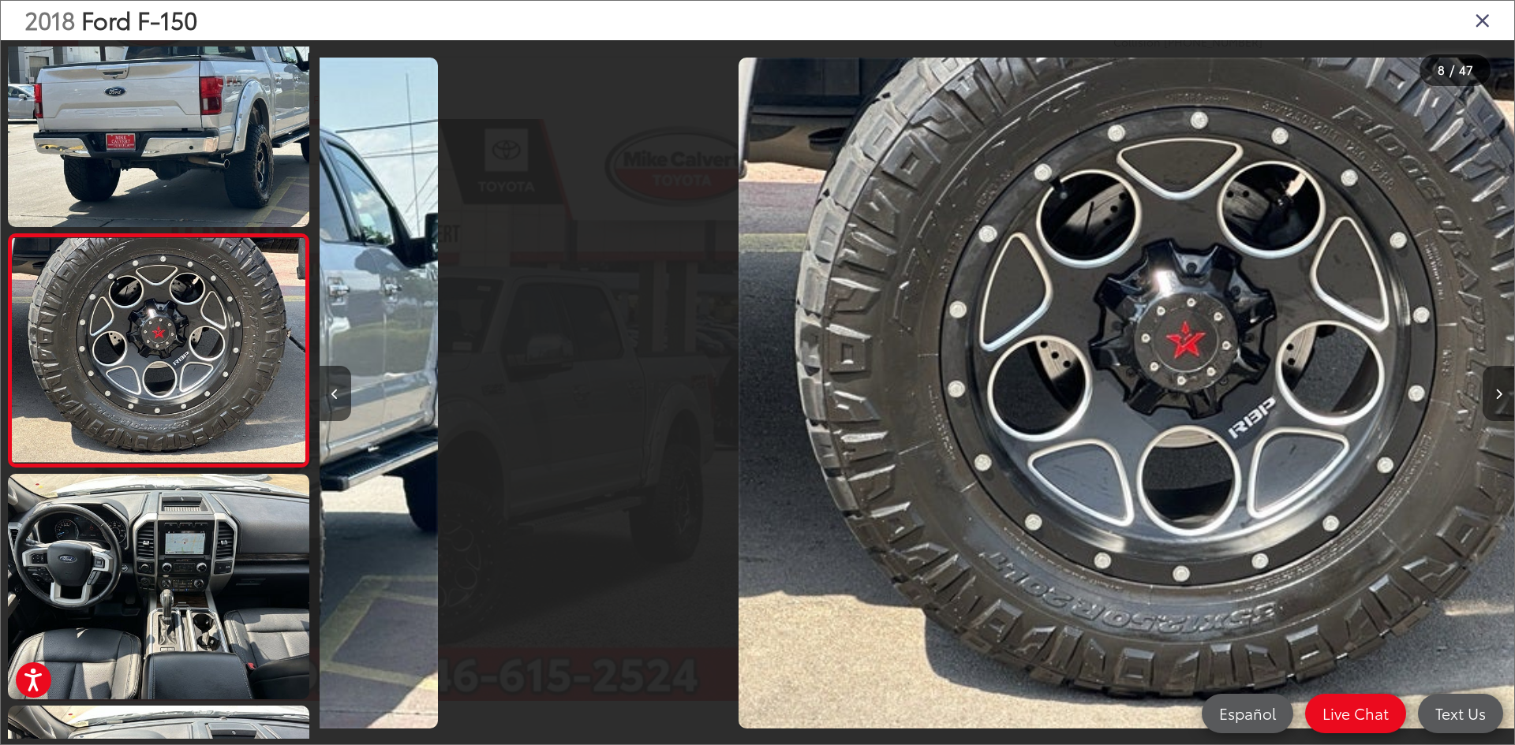
scroll to position [1441, 0]
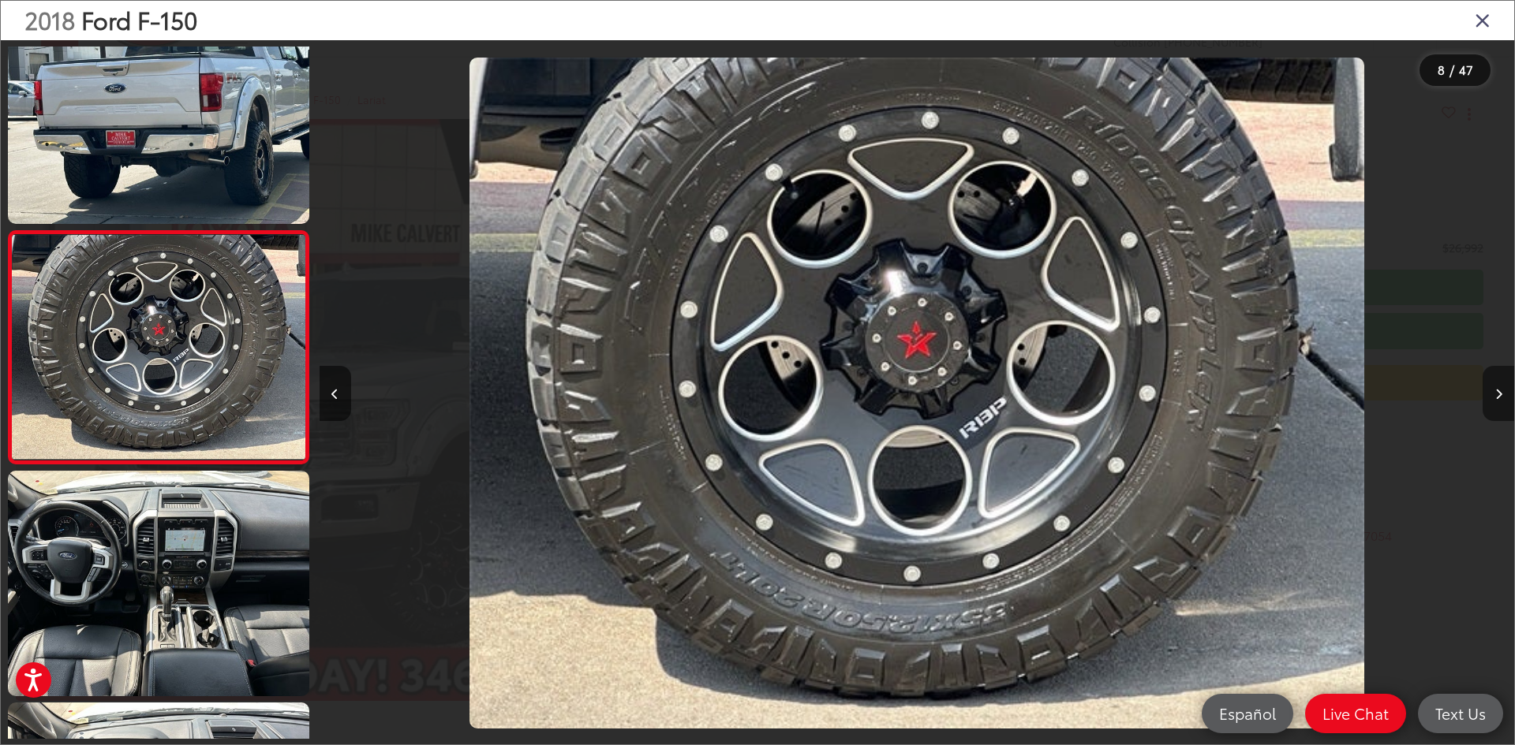
click at [1493, 384] on button "Next image" at bounding box center [1498, 393] width 32 height 55
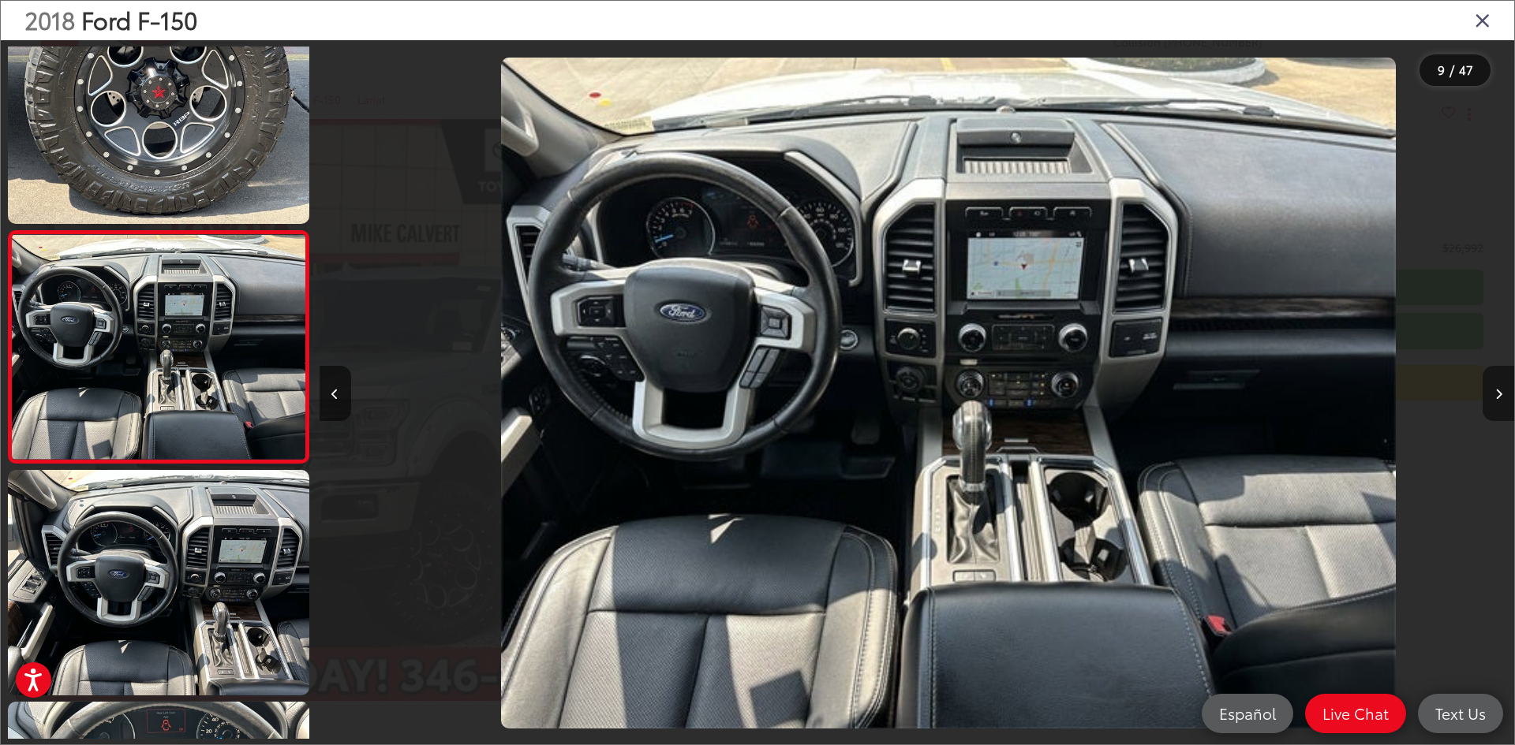
scroll to position [0, 9557]
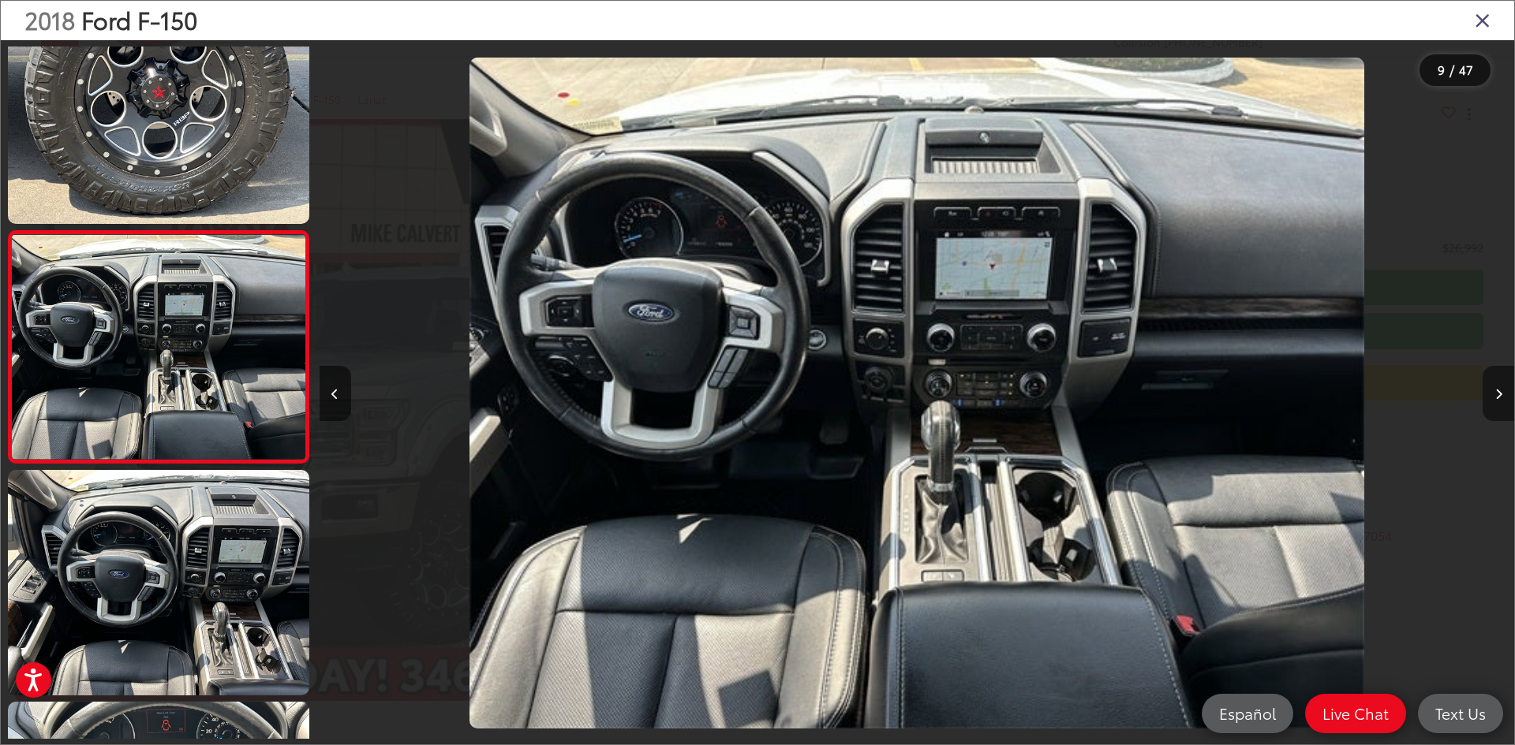
click at [1493, 384] on button "Next image" at bounding box center [1498, 393] width 32 height 55
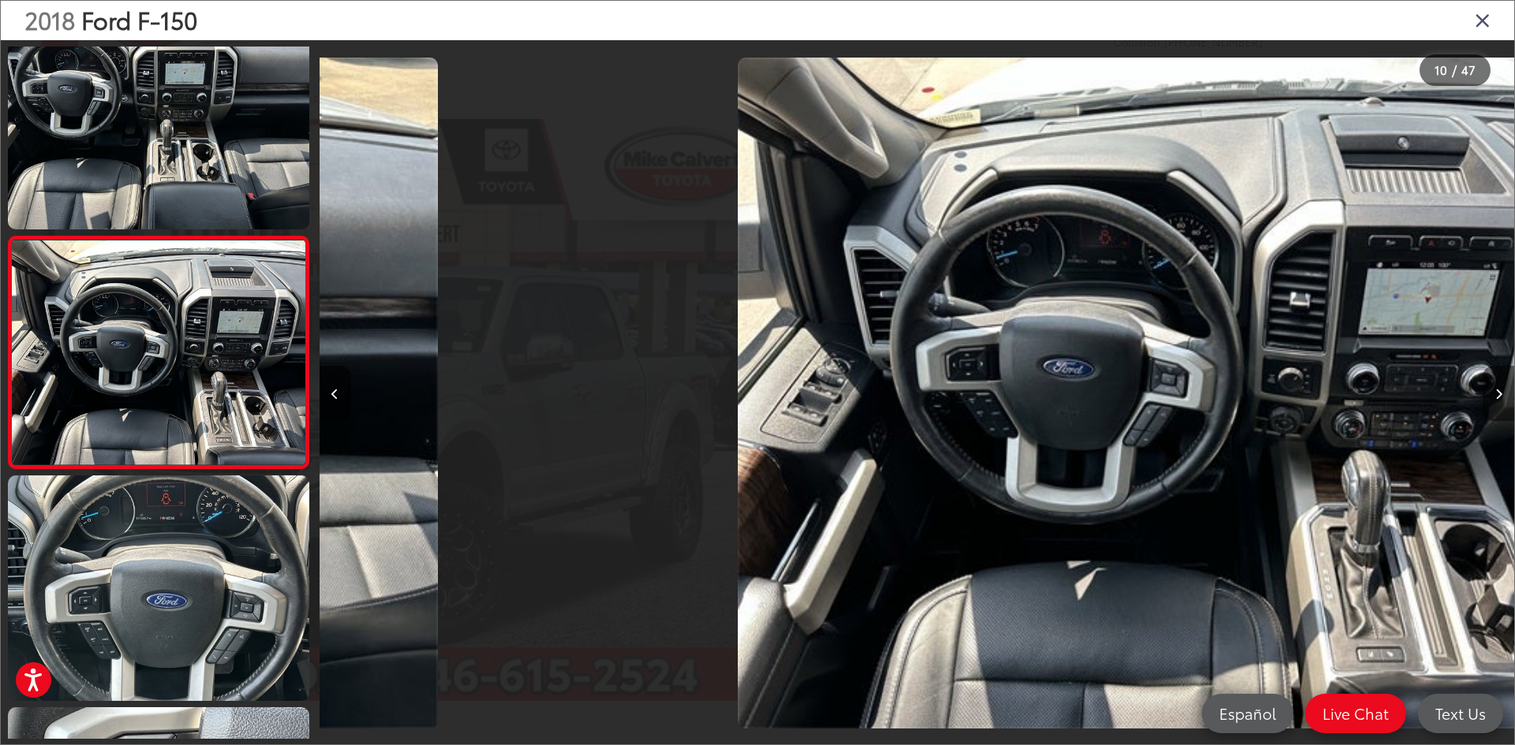
scroll to position [1906, 0]
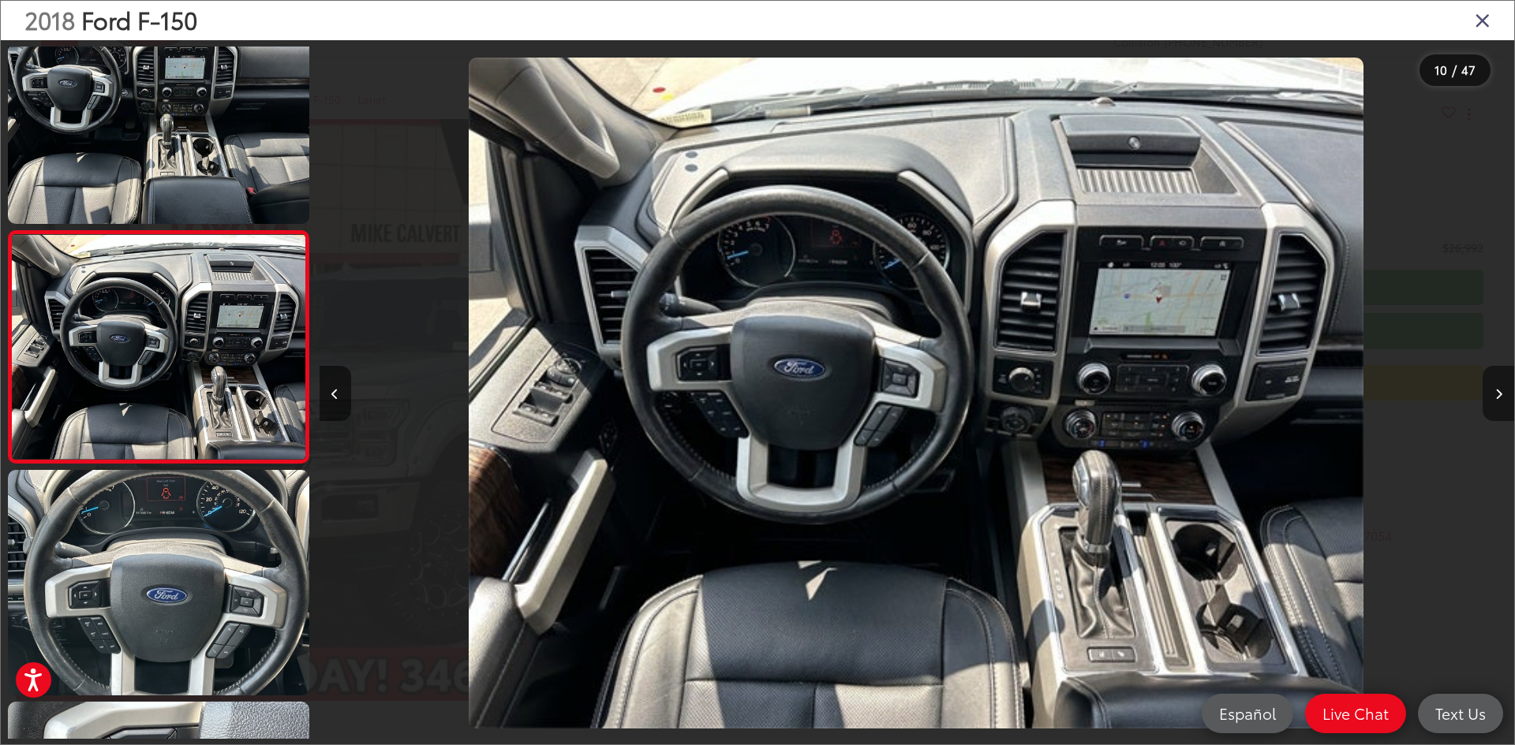
click at [1493, 384] on button "Next image" at bounding box center [1498, 393] width 32 height 55
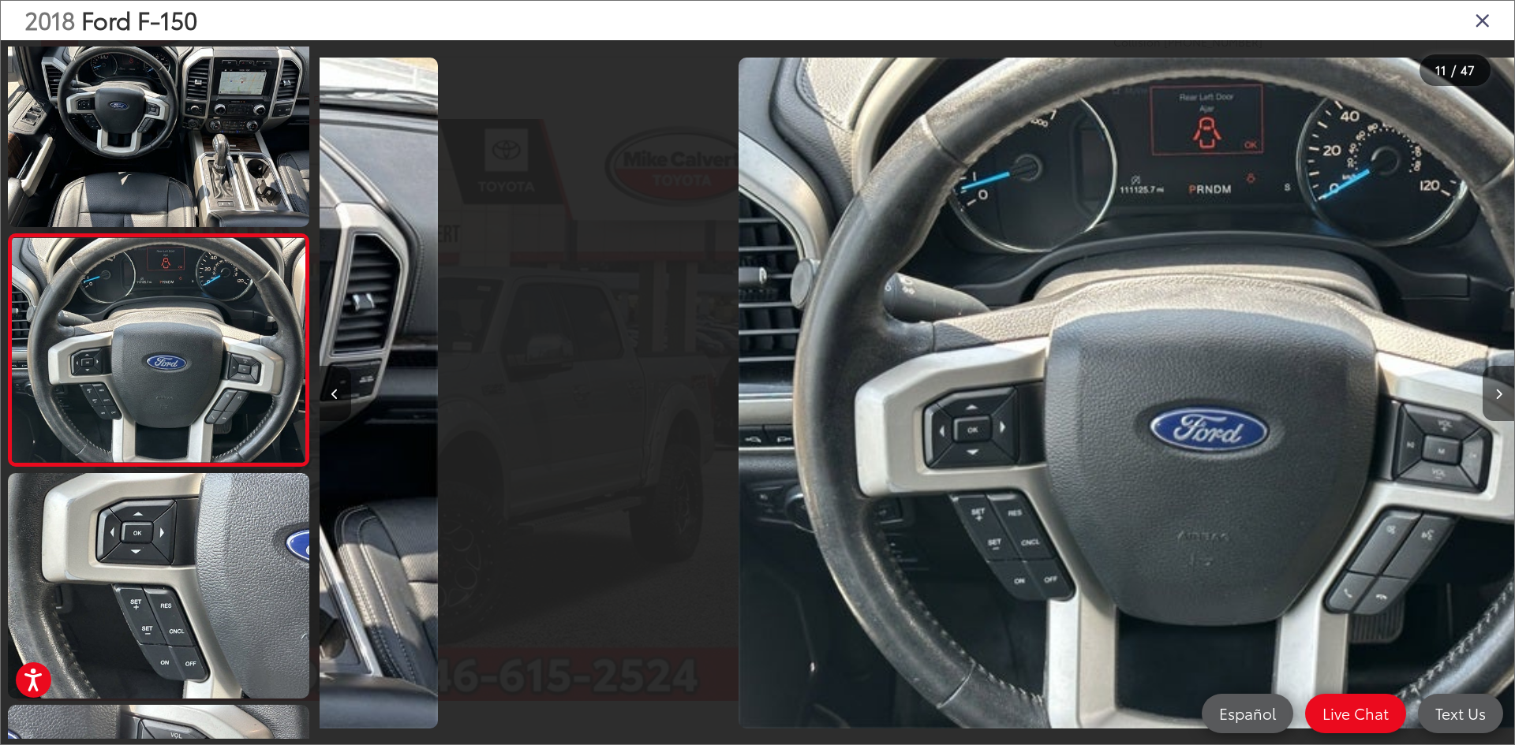
scroll to position [0, 0]
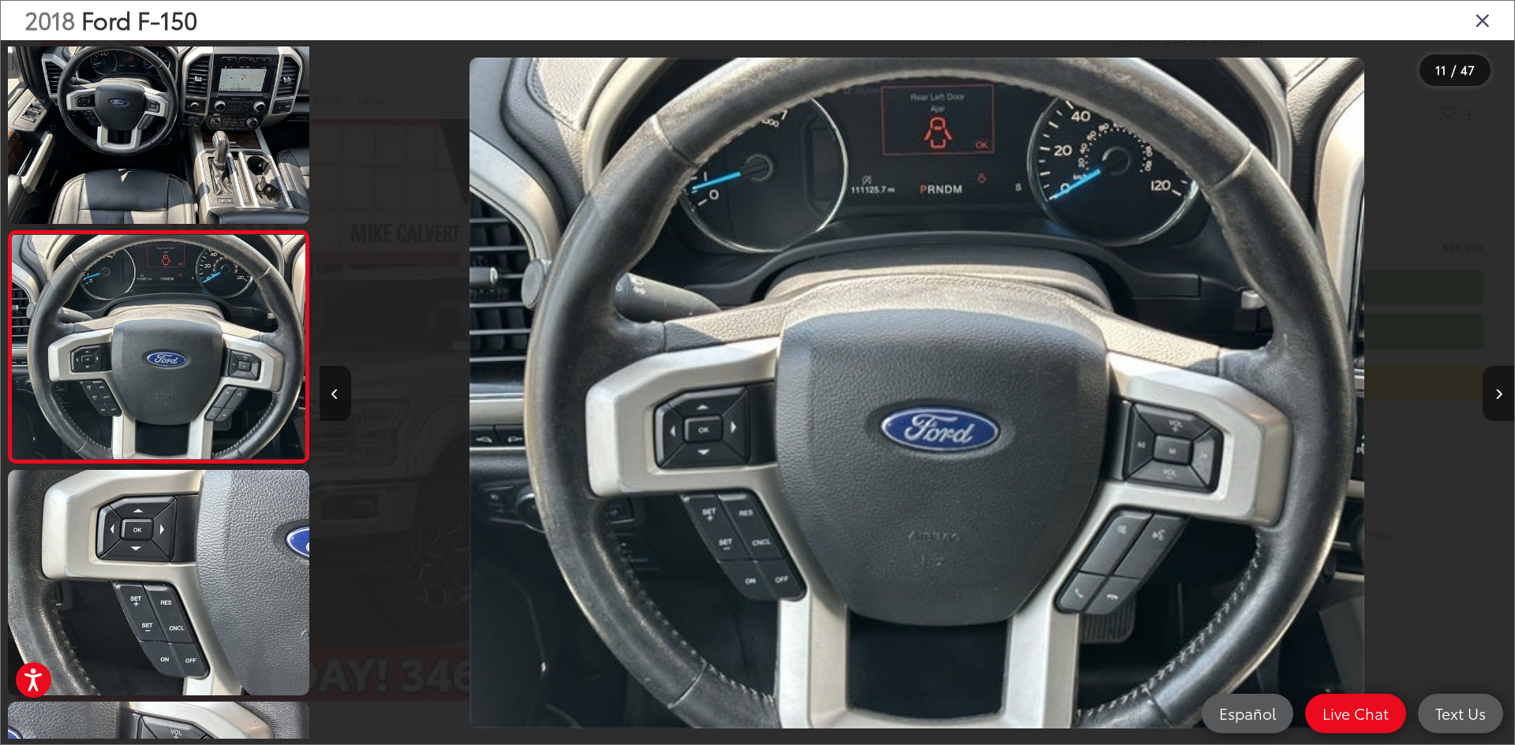
click at [1493, 384] on button "Next image" at bounding box center [1498, 393] width 32 height 55
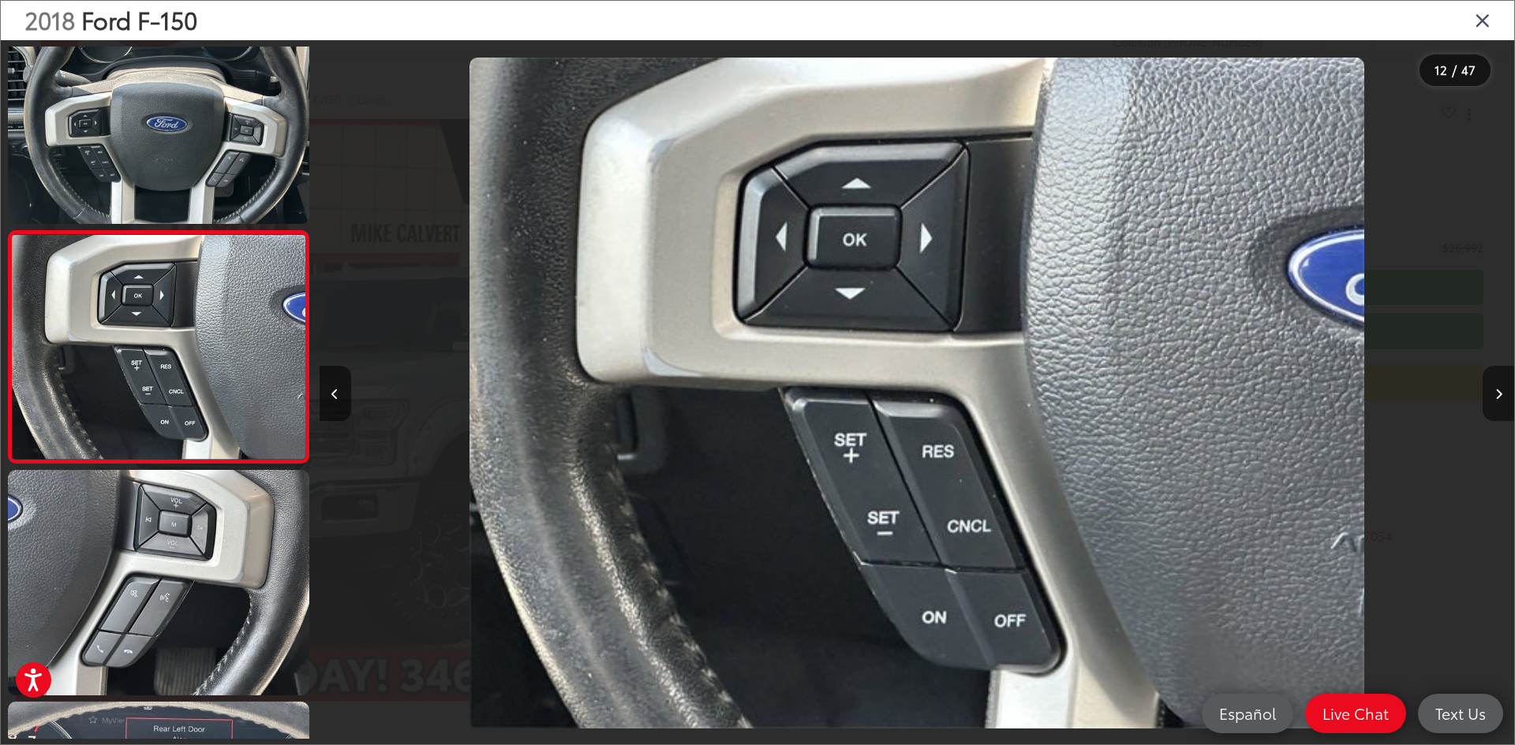
click at [1493, 384] on button "Next image" at bounding box center [1498, 393] width 32 height 55
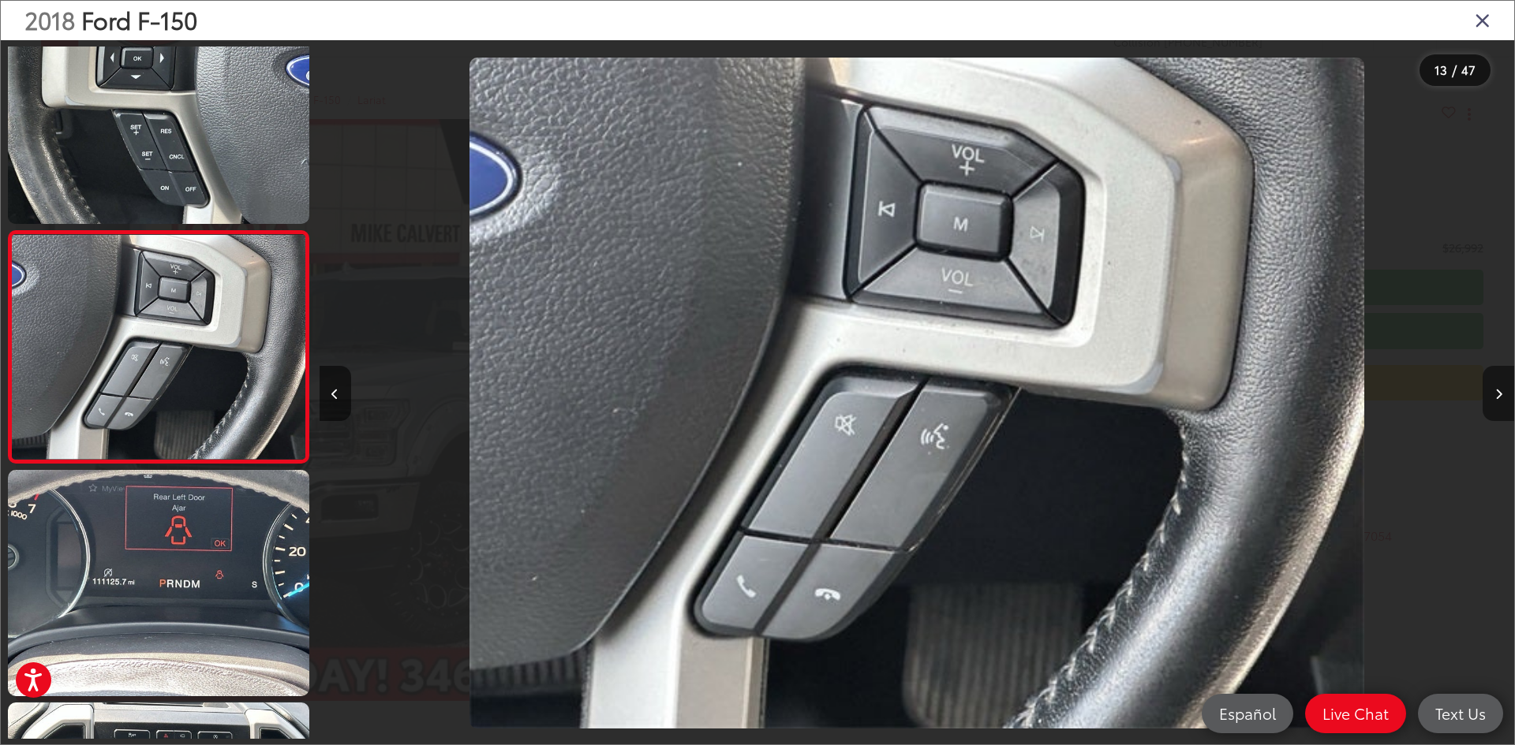
click at [1493, 384] on button "Next image" at bounding box center [1498, 393] width 32 height 55
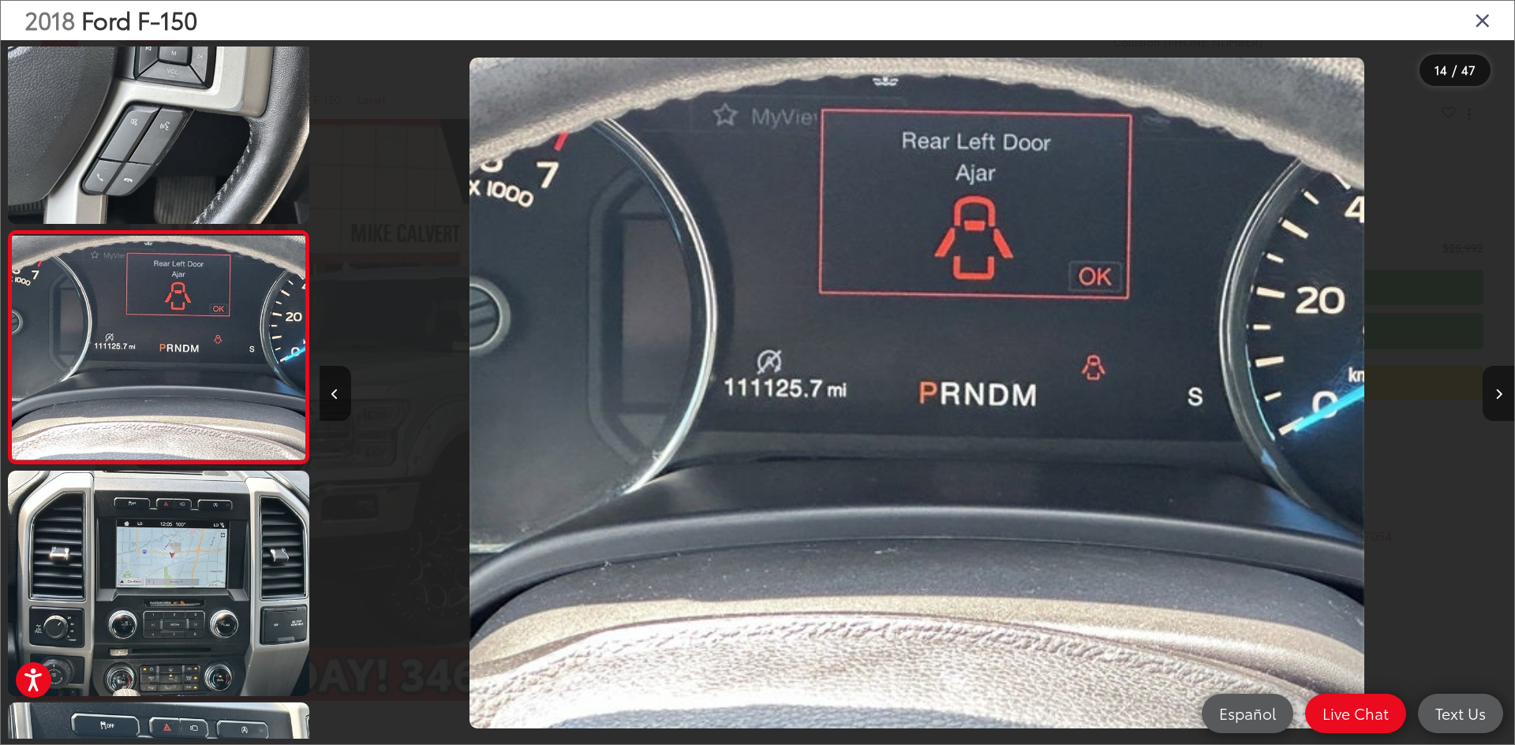
click at [1493, 384] on button "Next image" at bounding box center [1498, 393] width 32 height 55
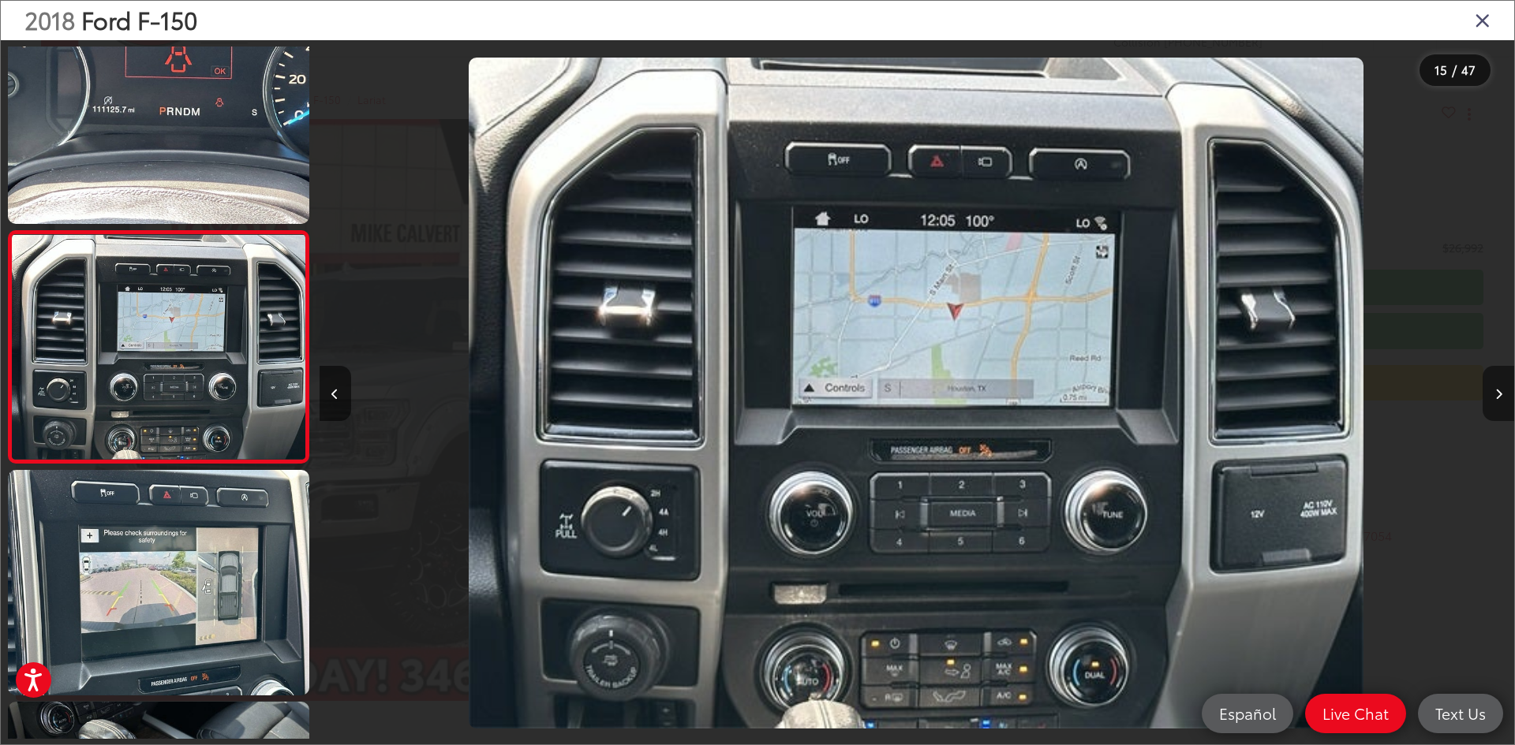
click at [1493, 384] on button "Next image" at bounding box center [1498, 393] width 32 height 55
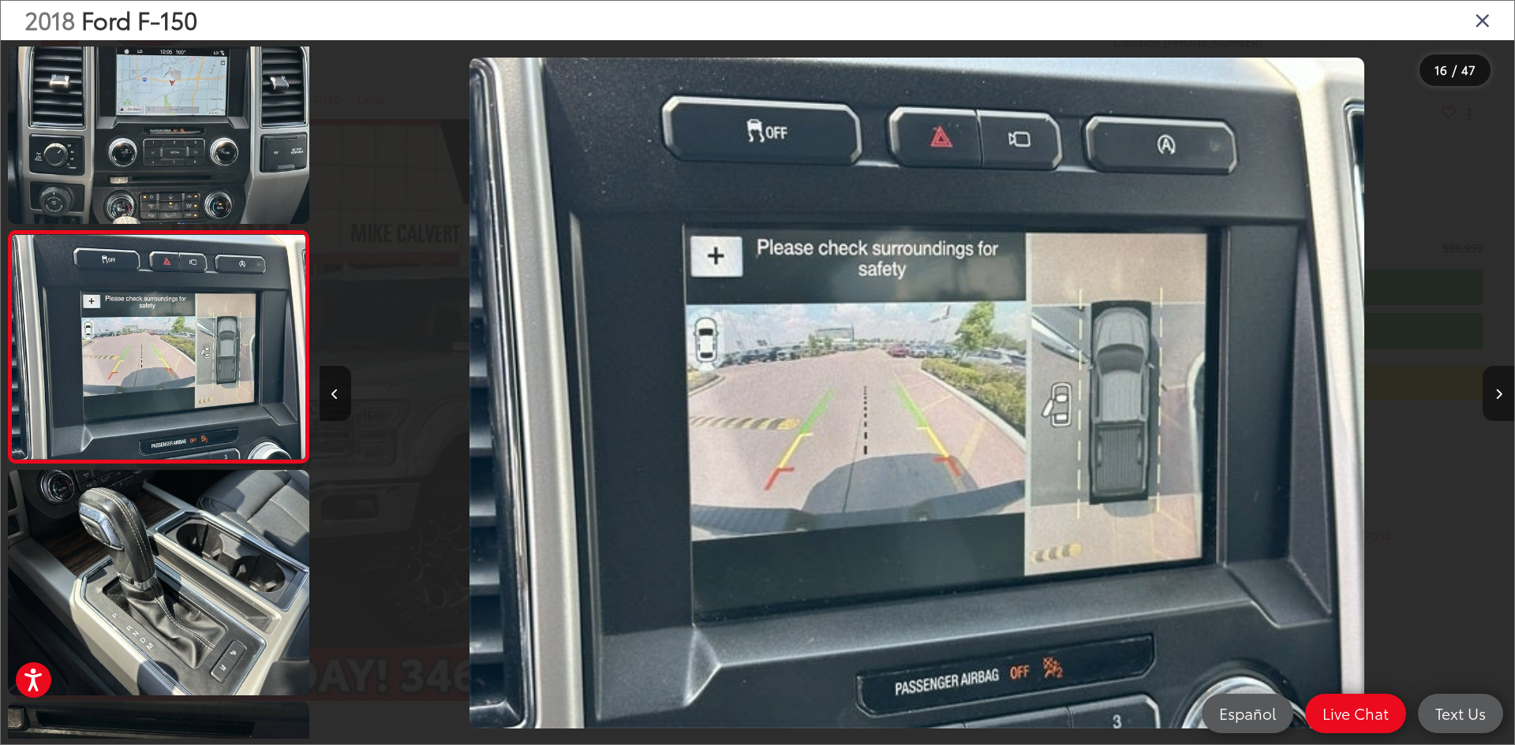
click at [1493, 384] on button "Next image" at bounding box center [1498, 393] width 32 height 55
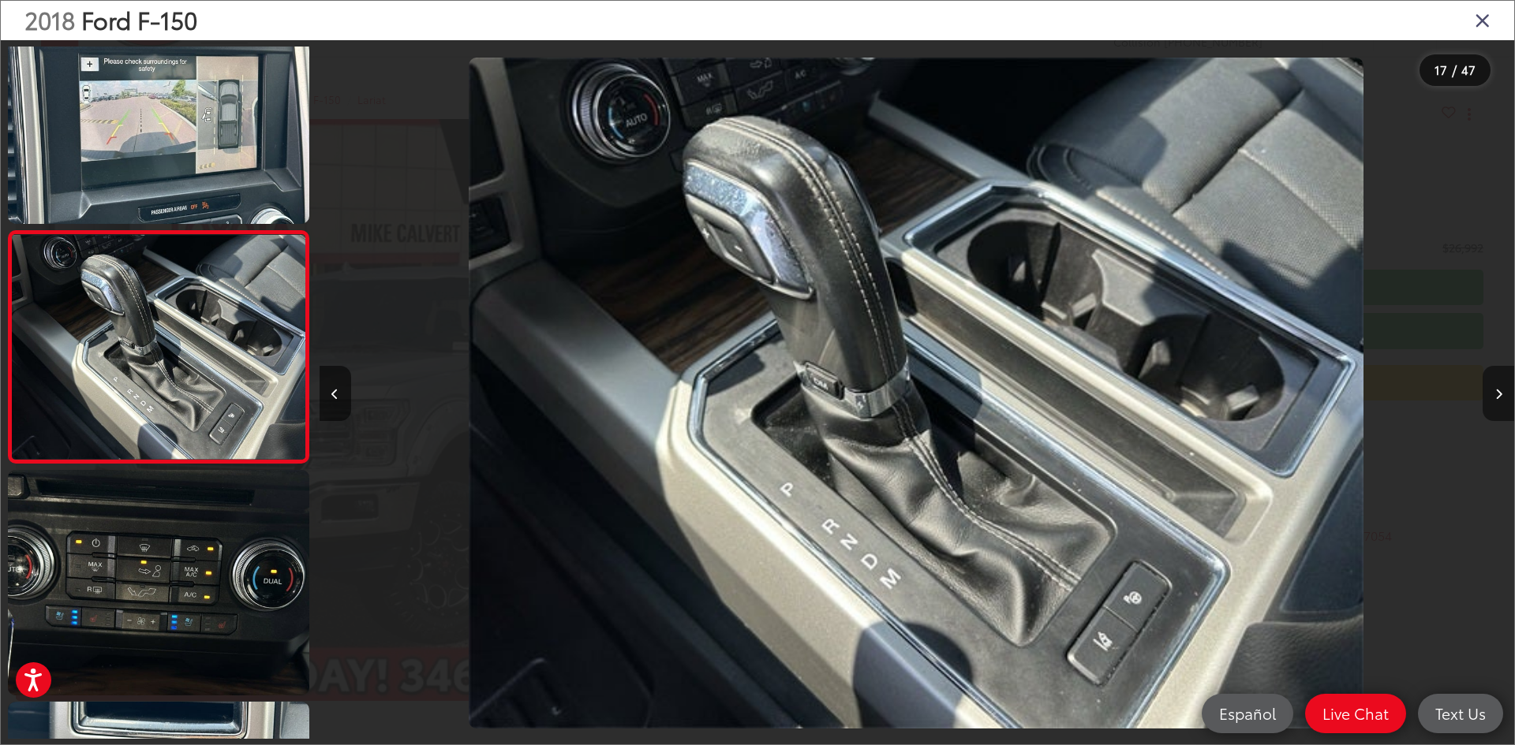
click at [1493, 384] on button "Next image" at bounding box center [1498, 393] width 32 height 55
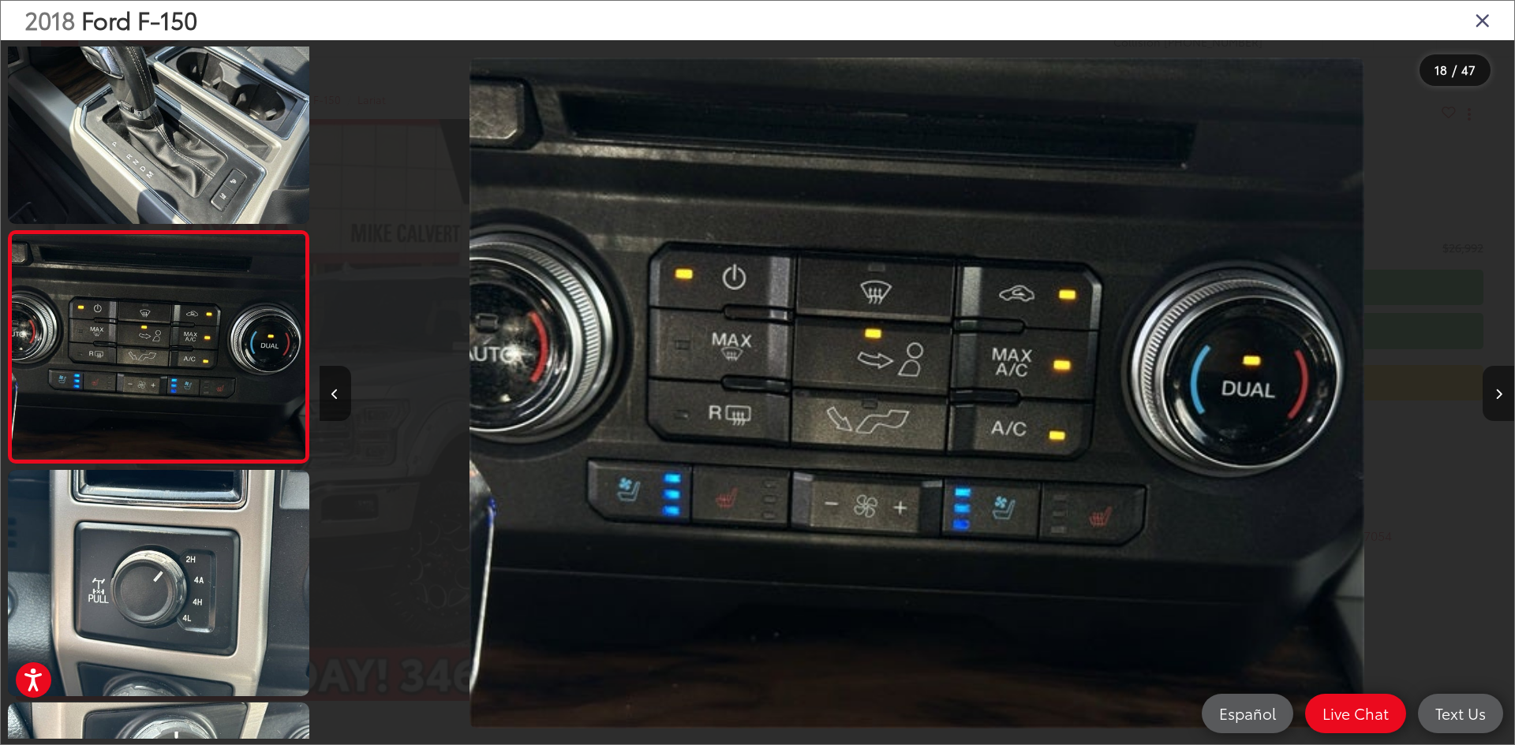
click at [1493, 384] on button "Next image" at bounding box center [1498, 393] width 32 height 55
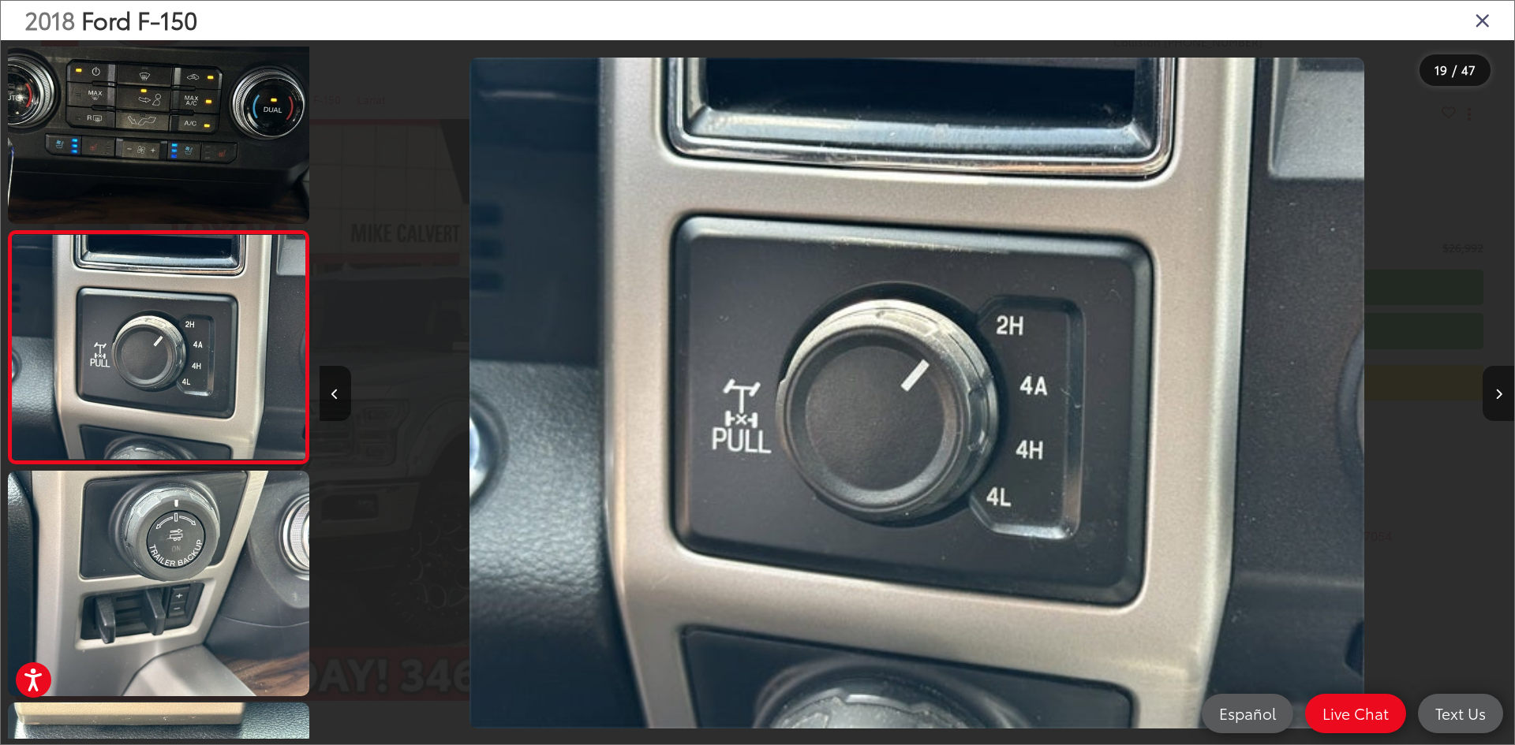
click at [1493, 384] on button "Next image" at bounding box center [1498, 393] width 32 height 55
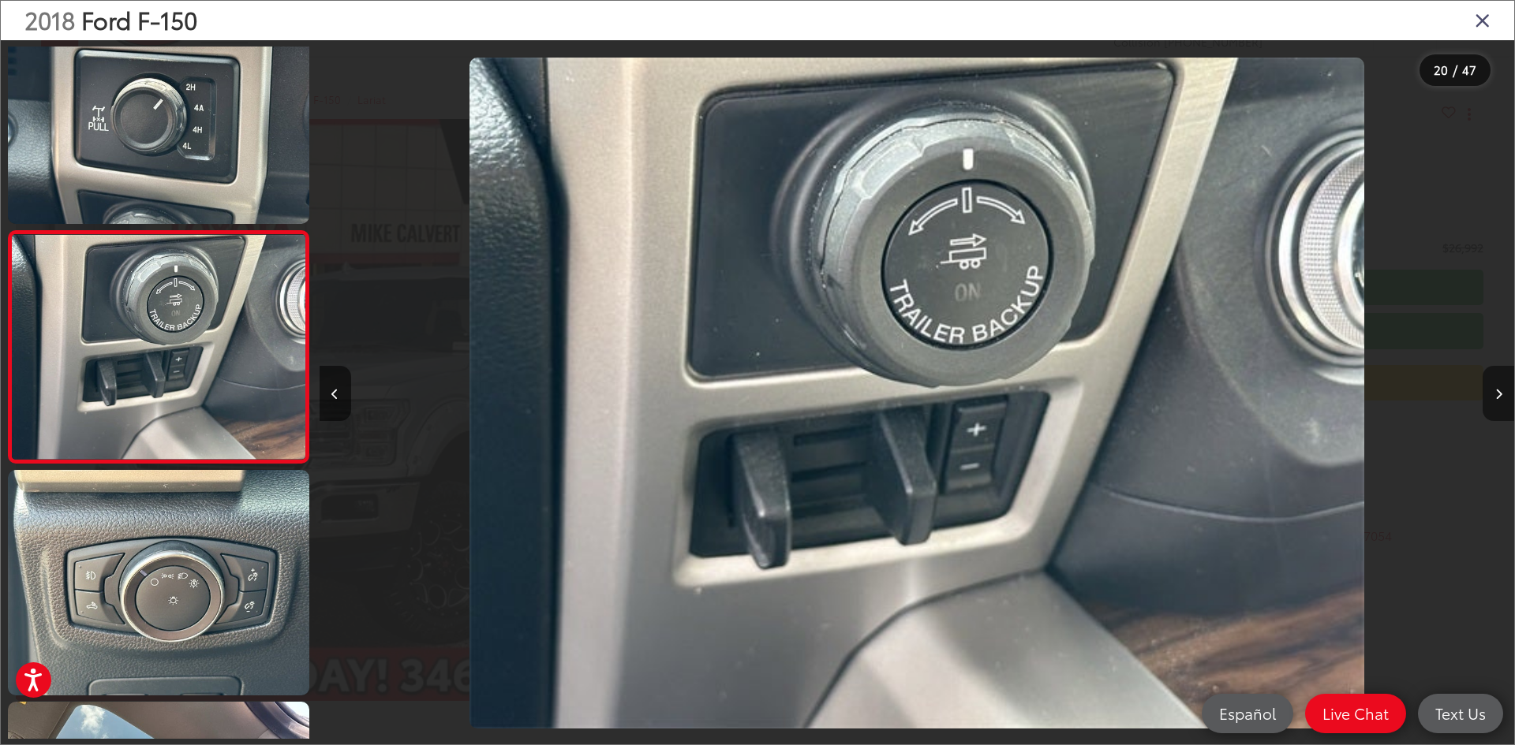
click at [1493, 384] on button "Next image" at bounding box center [1498, 393] width 32 height 55
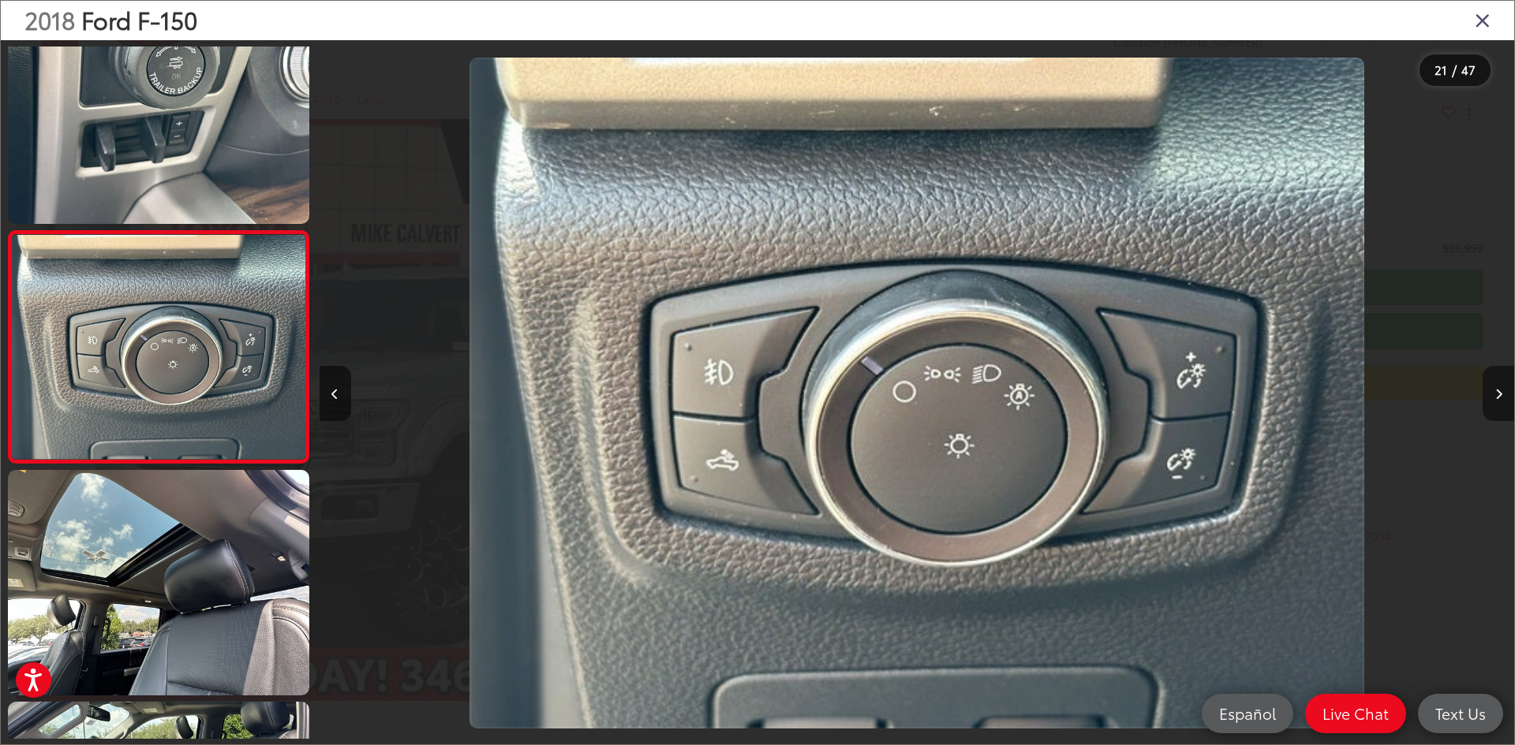
click at [1493, 384] on button "Next image" at bounding box center [1498, 393] width 32 height 55
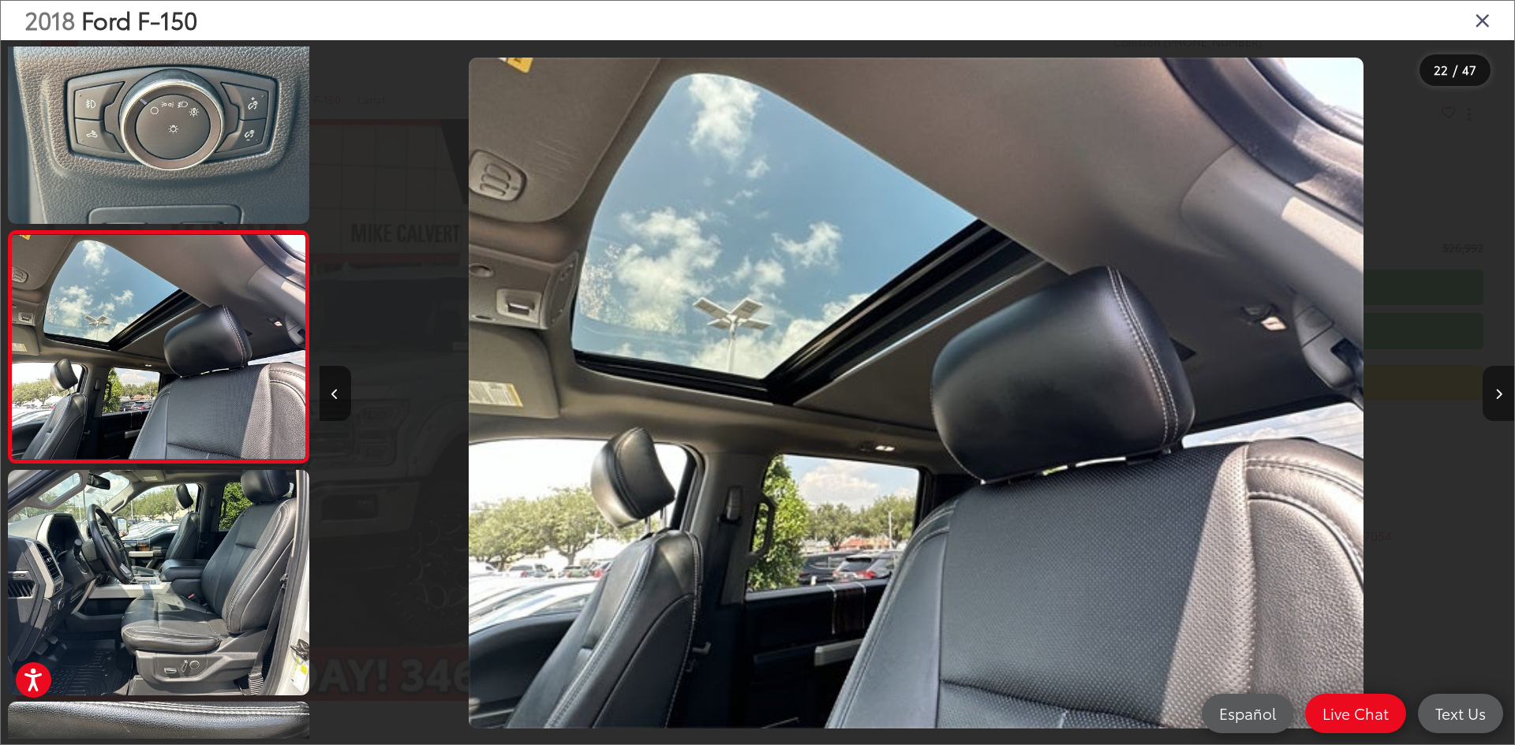
click at [1493, 384] on button "Next image" at bounding box center [1498, 393] width 32 height 55
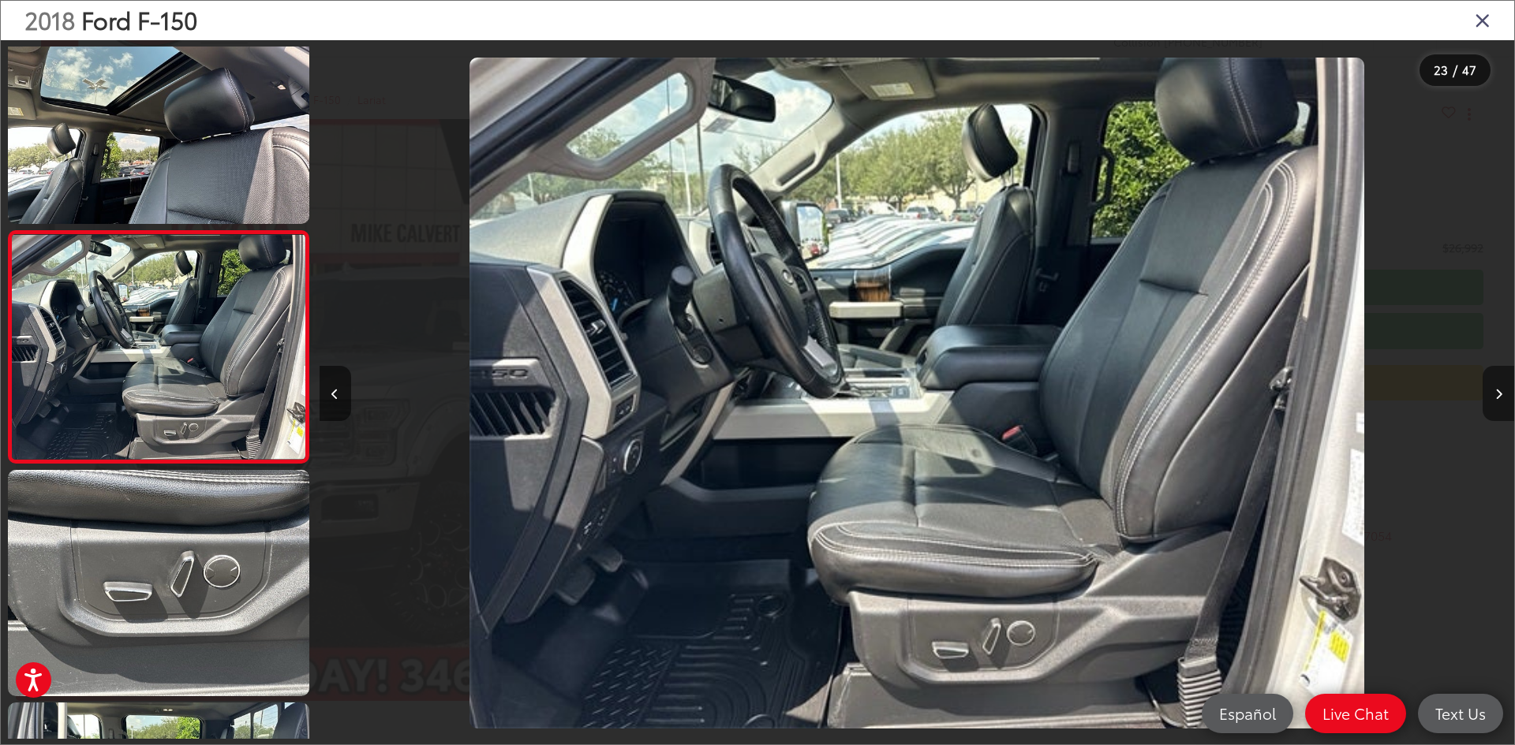
click at [1493, 384] on button "Next image" at bounding box center [1498, 393] width 32 height 55
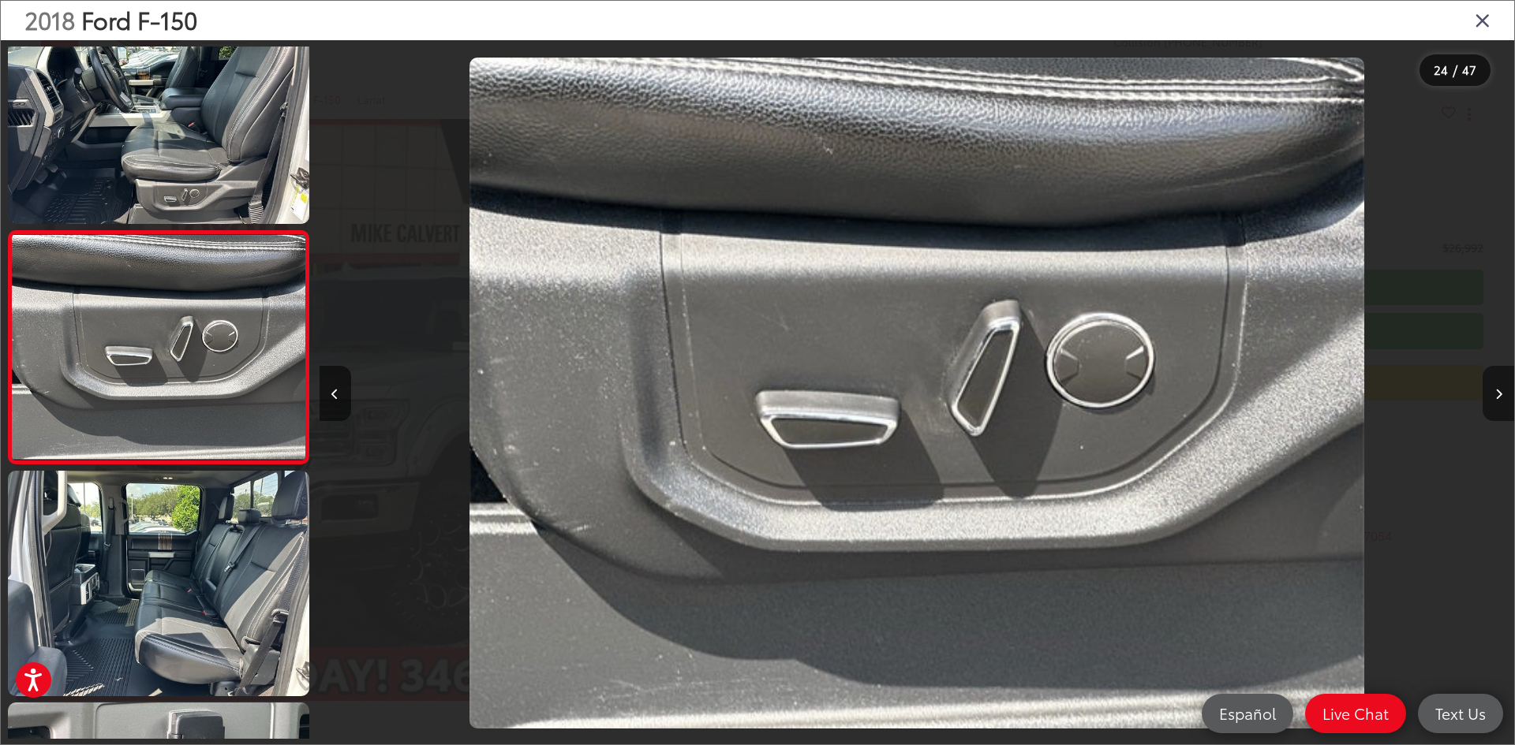
click at [1493, 384] on button "Next image" at bounding box center [1498, 393] width 32 height 55
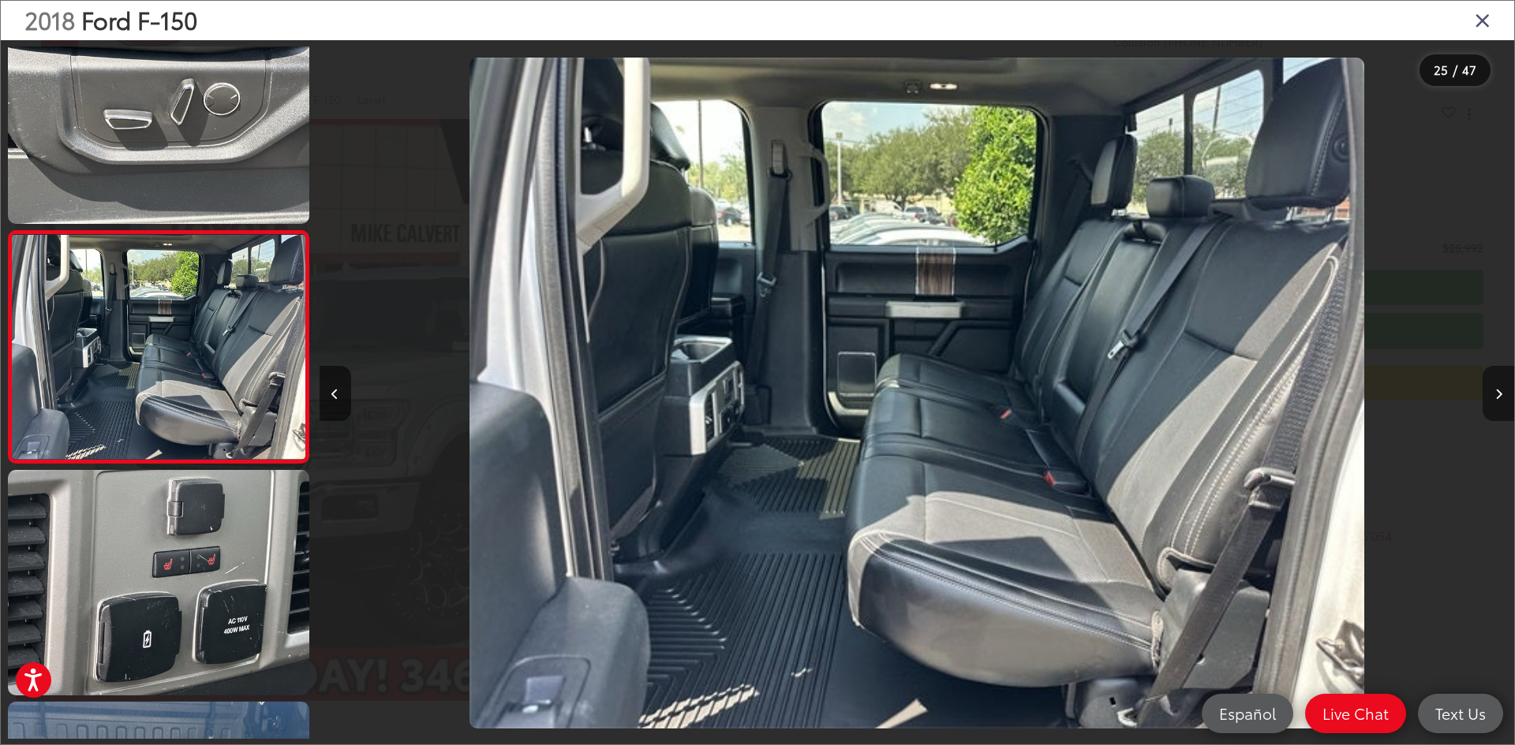
click at [1494, 383] on button "Next image" at bounding box center [1498, 393] width 32 height 55
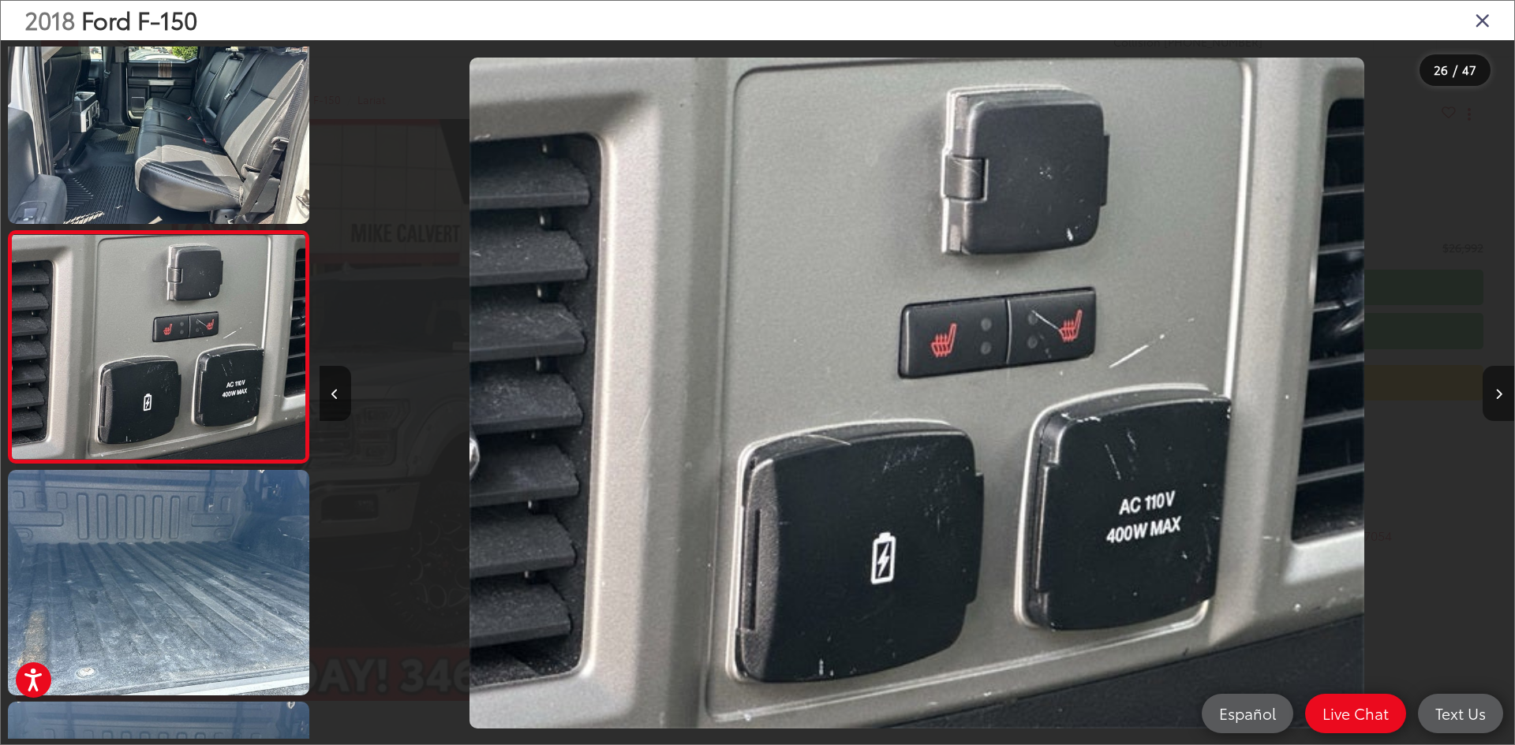
click at [1494, 383] on button "Next image" at bounding box center [1498, 393] width 32 height 55
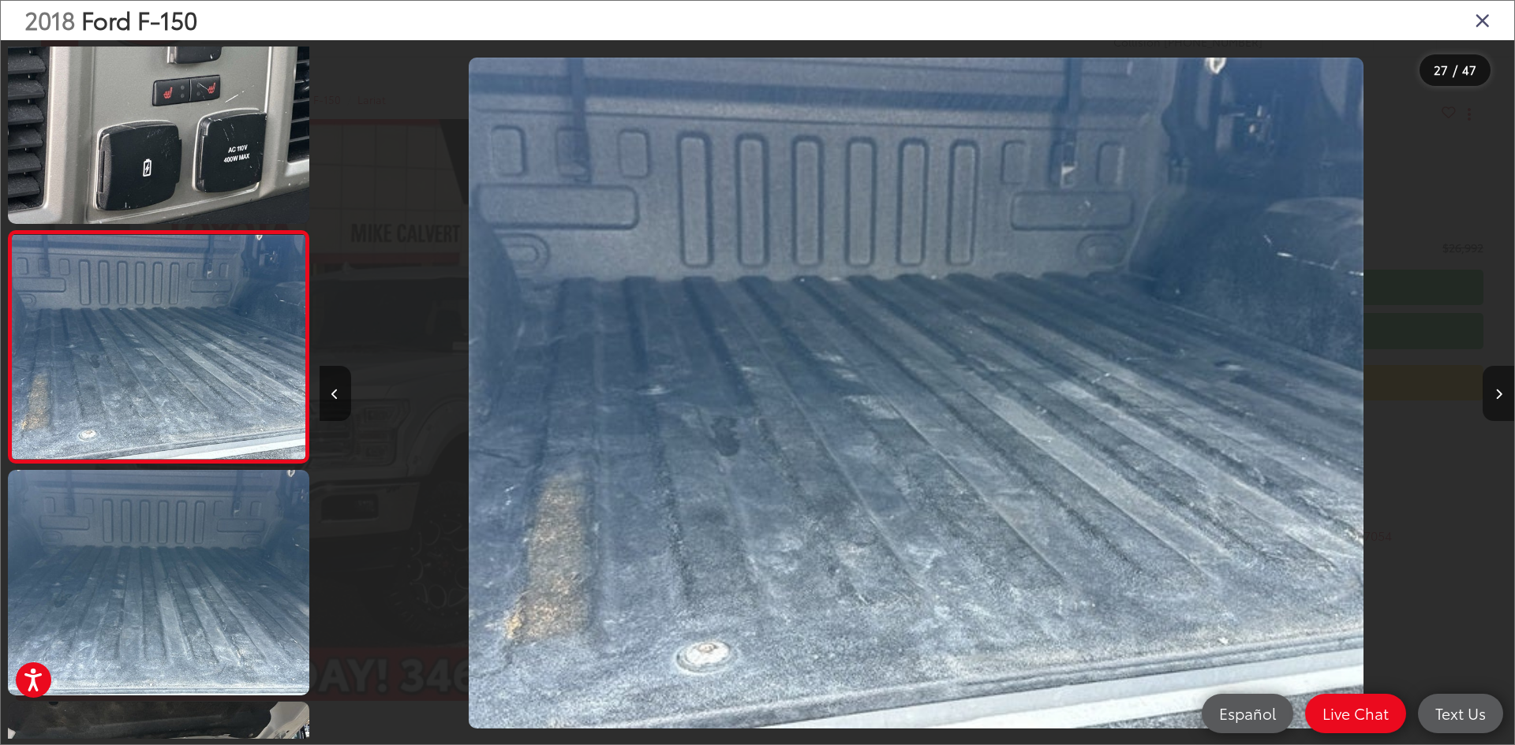
click at [1494, 383] on button "Next image" at bounding box center [1498, 393] width 32 height 55
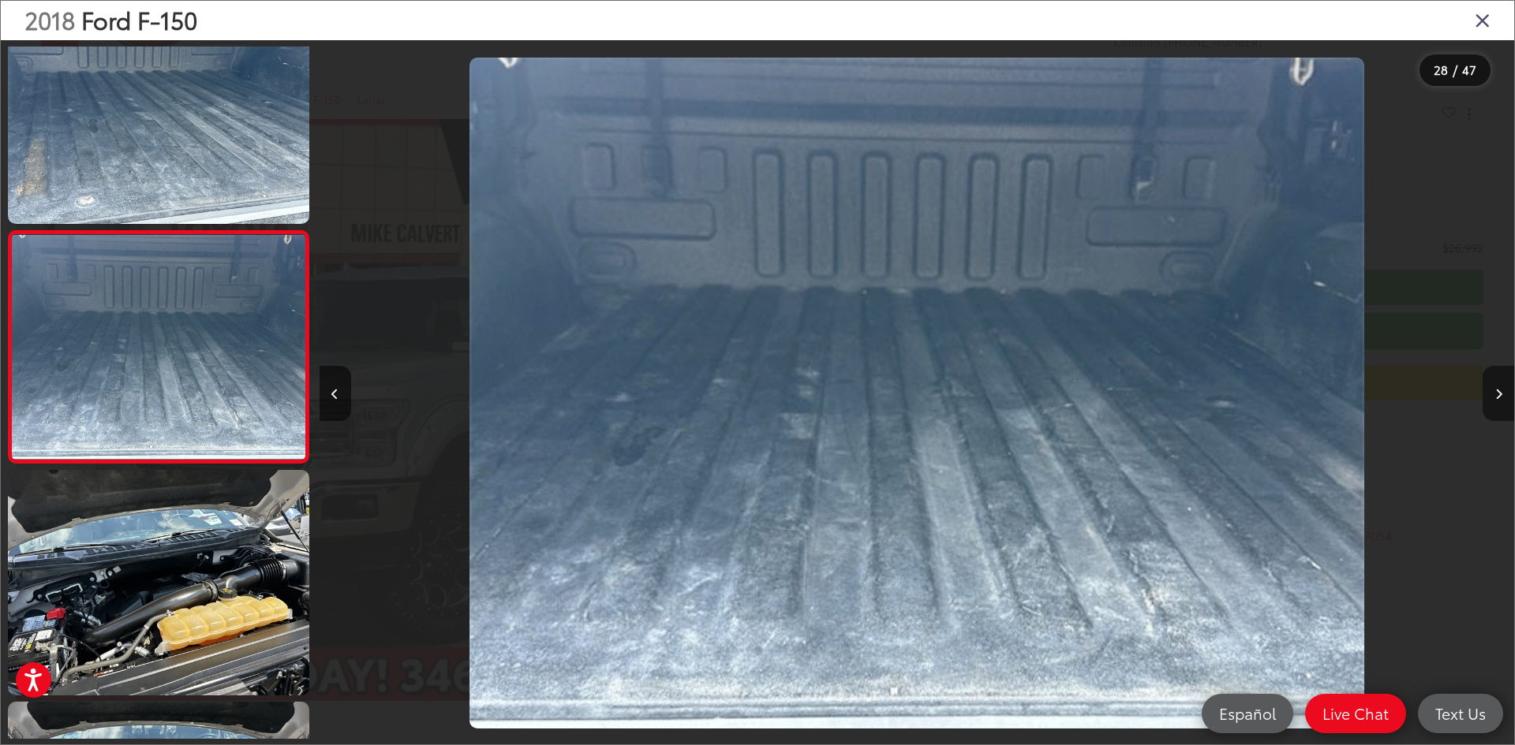
click at [1494, 383] on button "Next image" at bounding box center [1498, 393] width 32 height 55
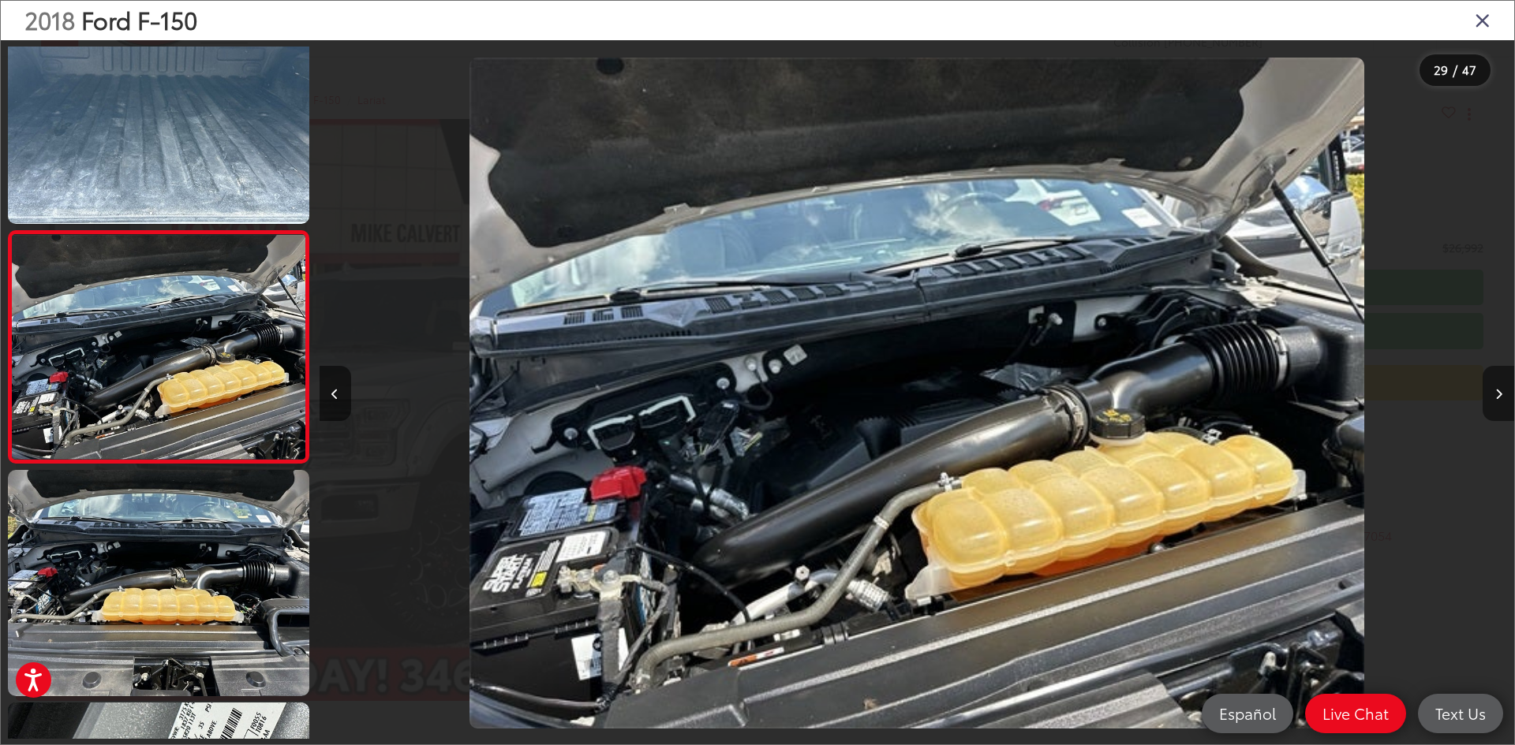
click at [1494, 383] on button "Next image" at bounding box center [1498, 393] width 32 height 55
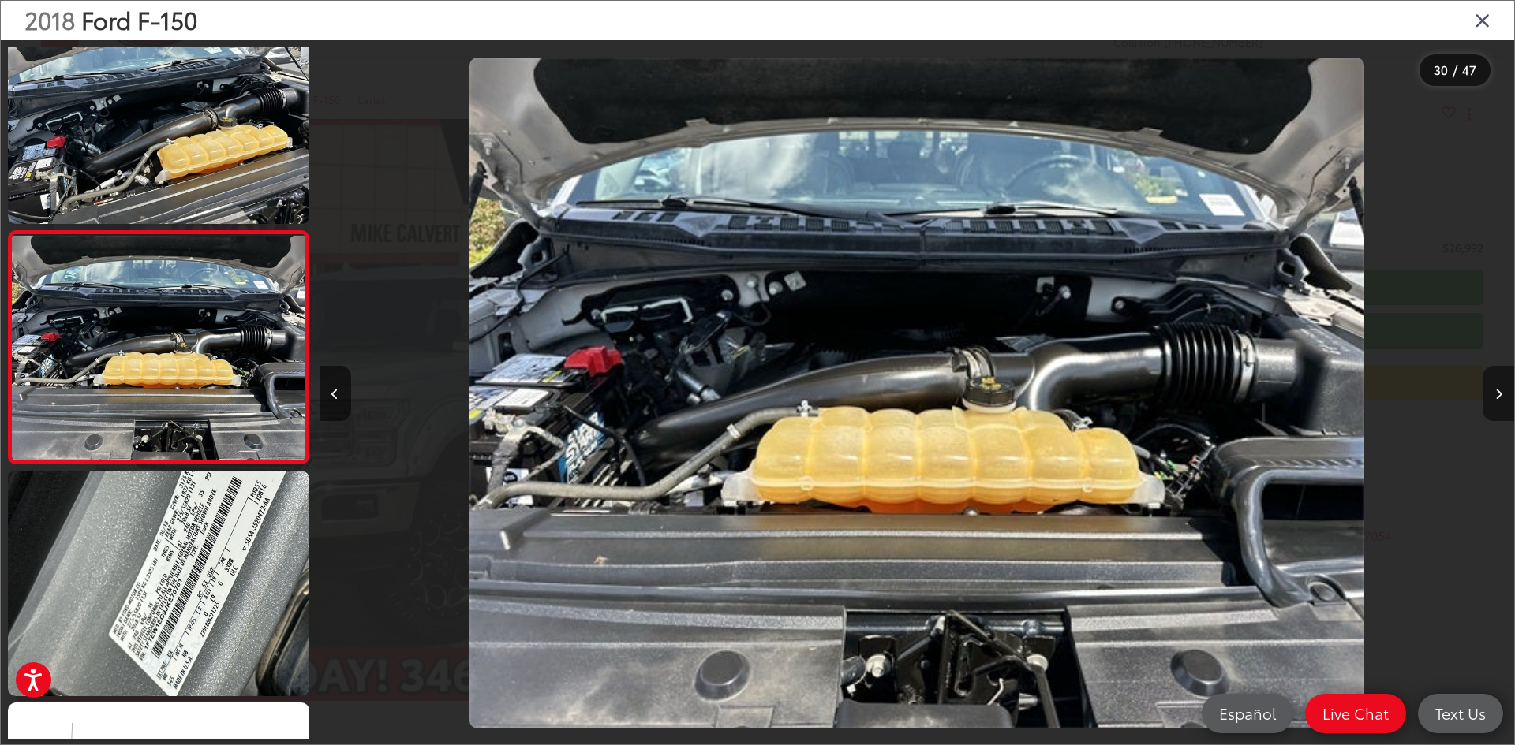
click at [1495, 387] on button "Next image" at bounding box center [1498, 393] width 32 height 55
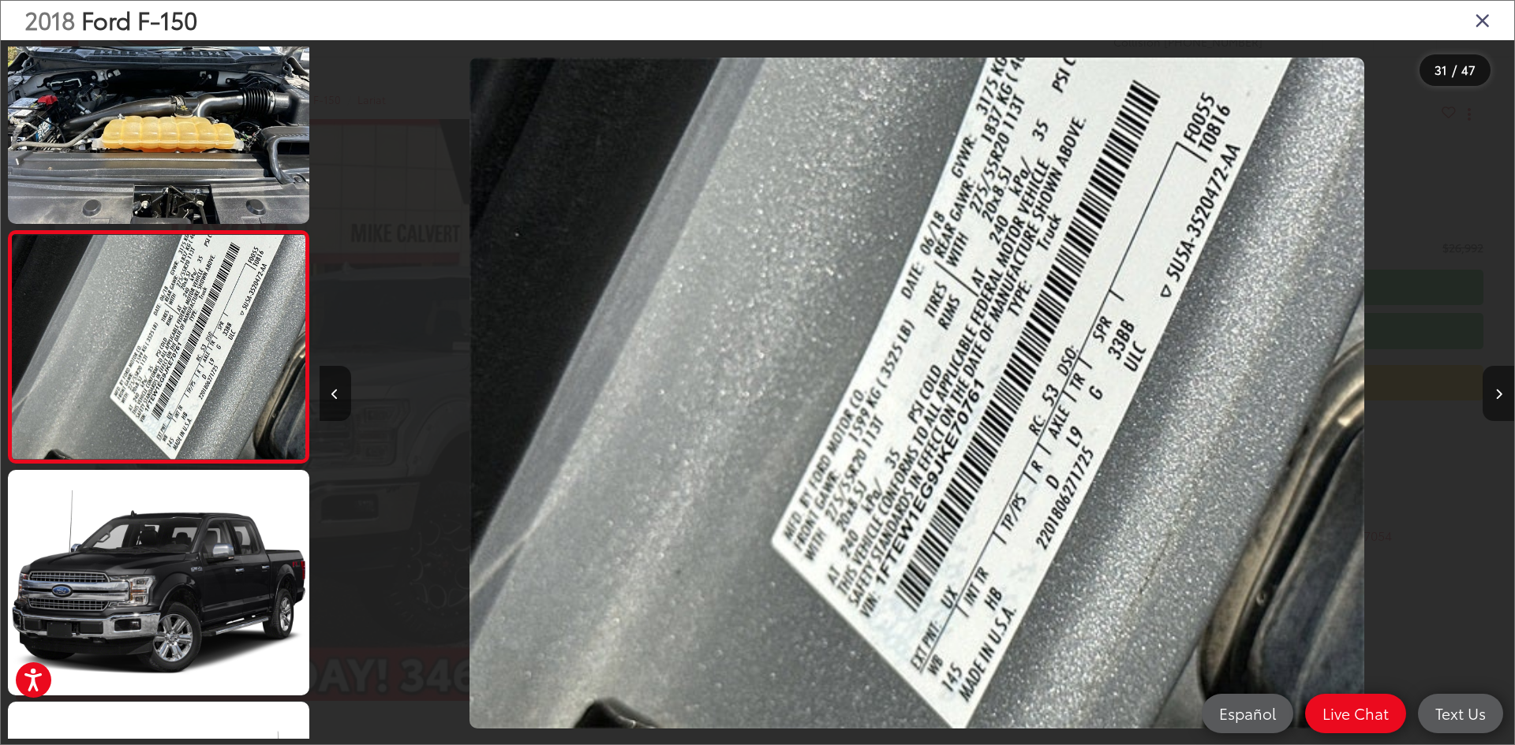
click at [1495, 387] on button "Next image" at bounding box center [1498, 393] width 32 height 55
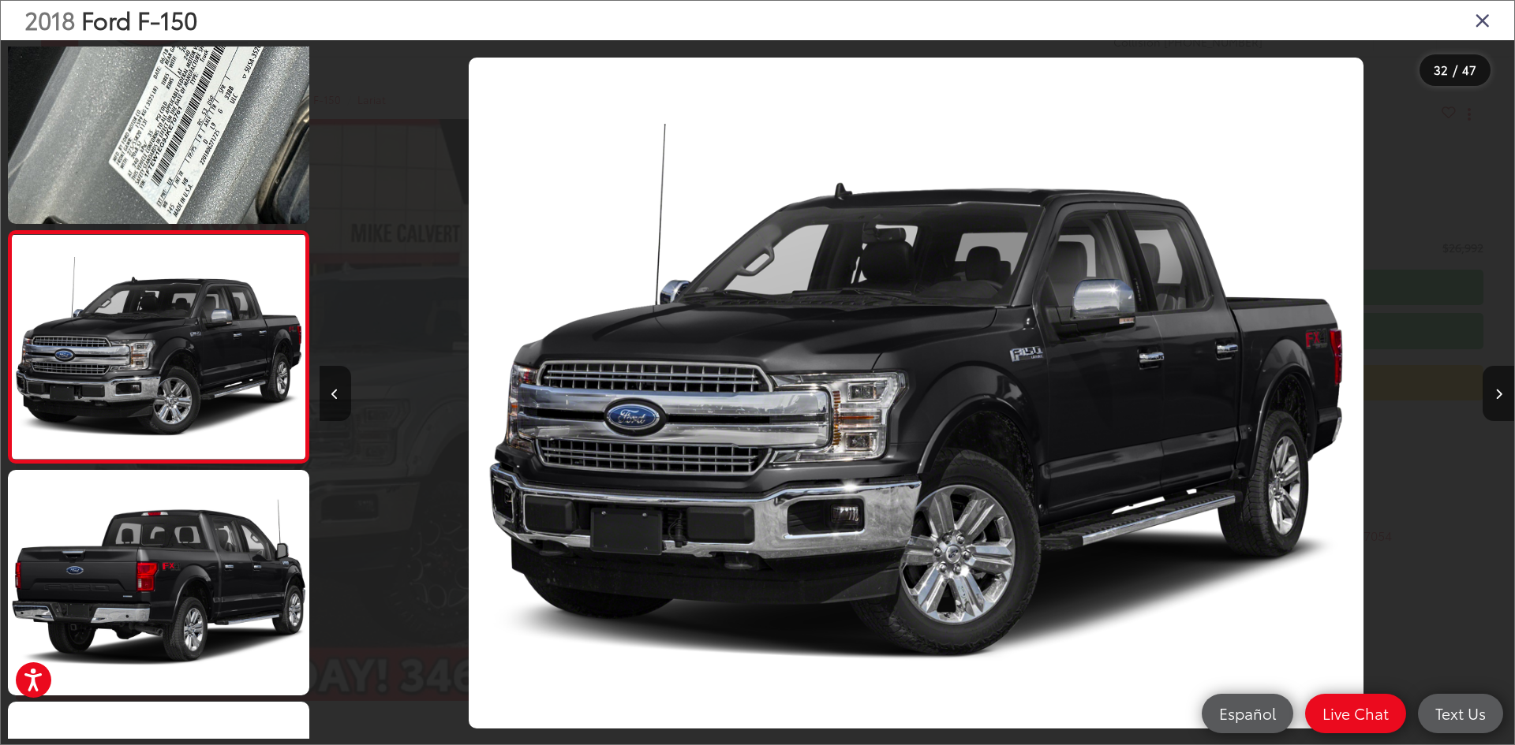
click at [1491, 16] on div "2018 Ford F-150" at bounding box center [757, 20] width 1513 height 39
click at [1483, 19] on icon "Close gallery" at bounding box center [1482, 19] width 16 height 21
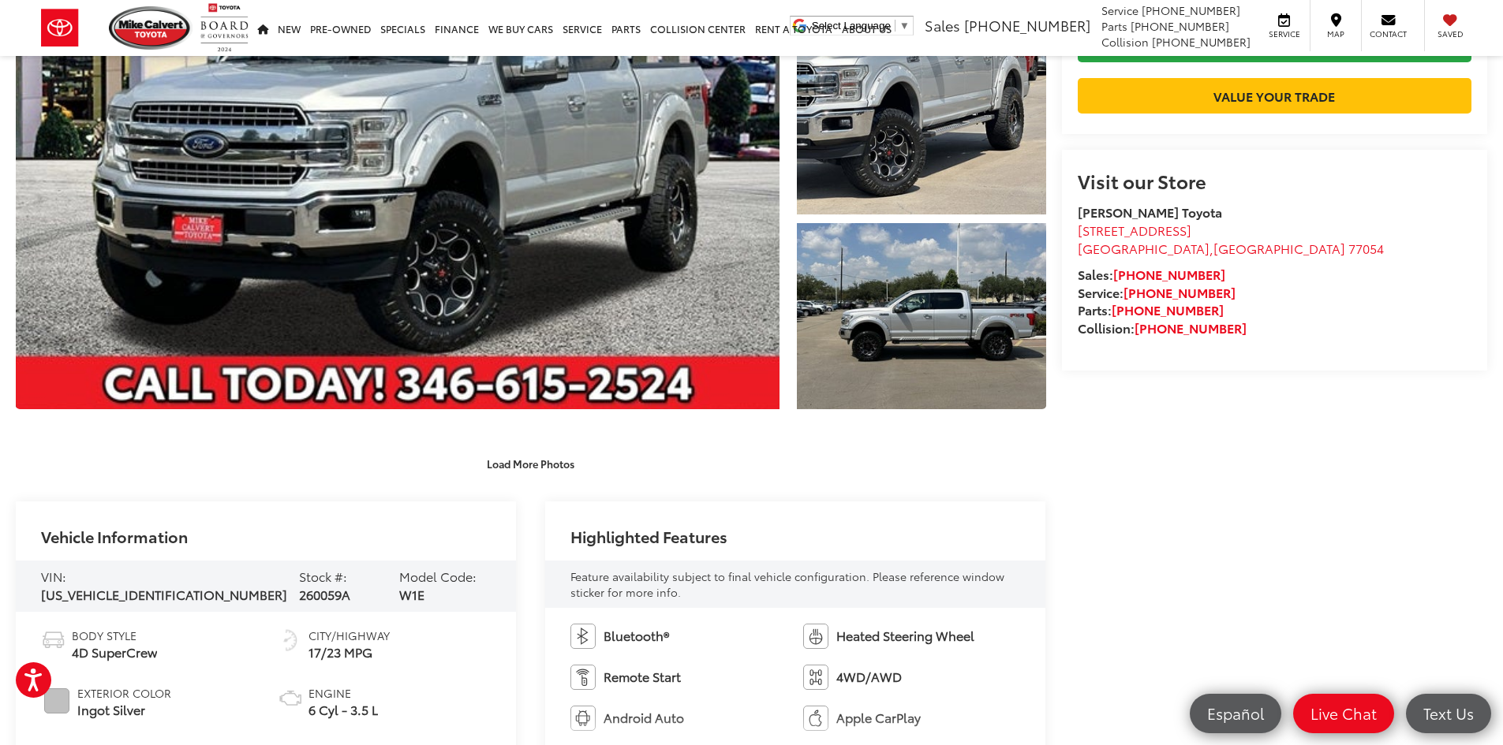
scroll to position [316, 0]
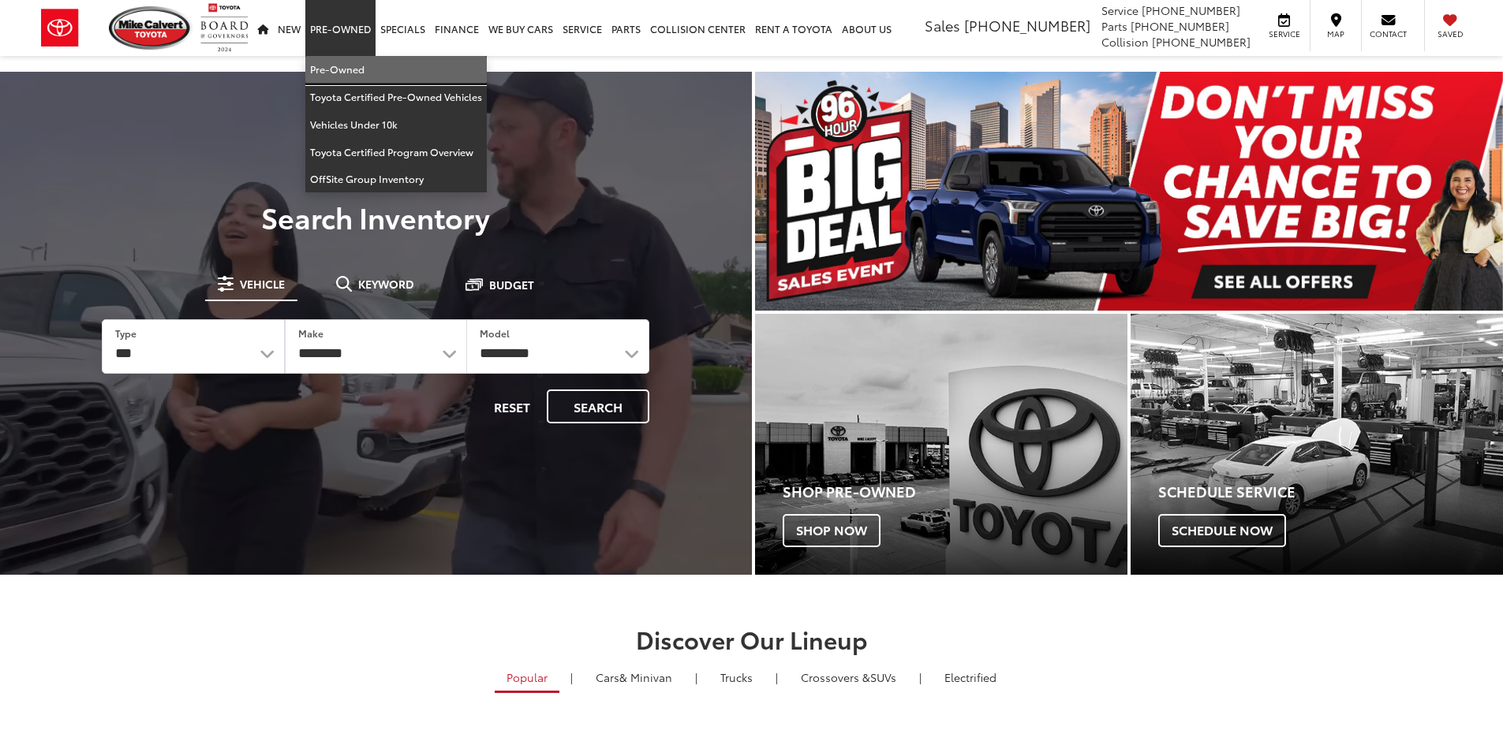
click at [343, 65] on link "Pre-Owned" at bounding box center [395, 70] width 181 height 28
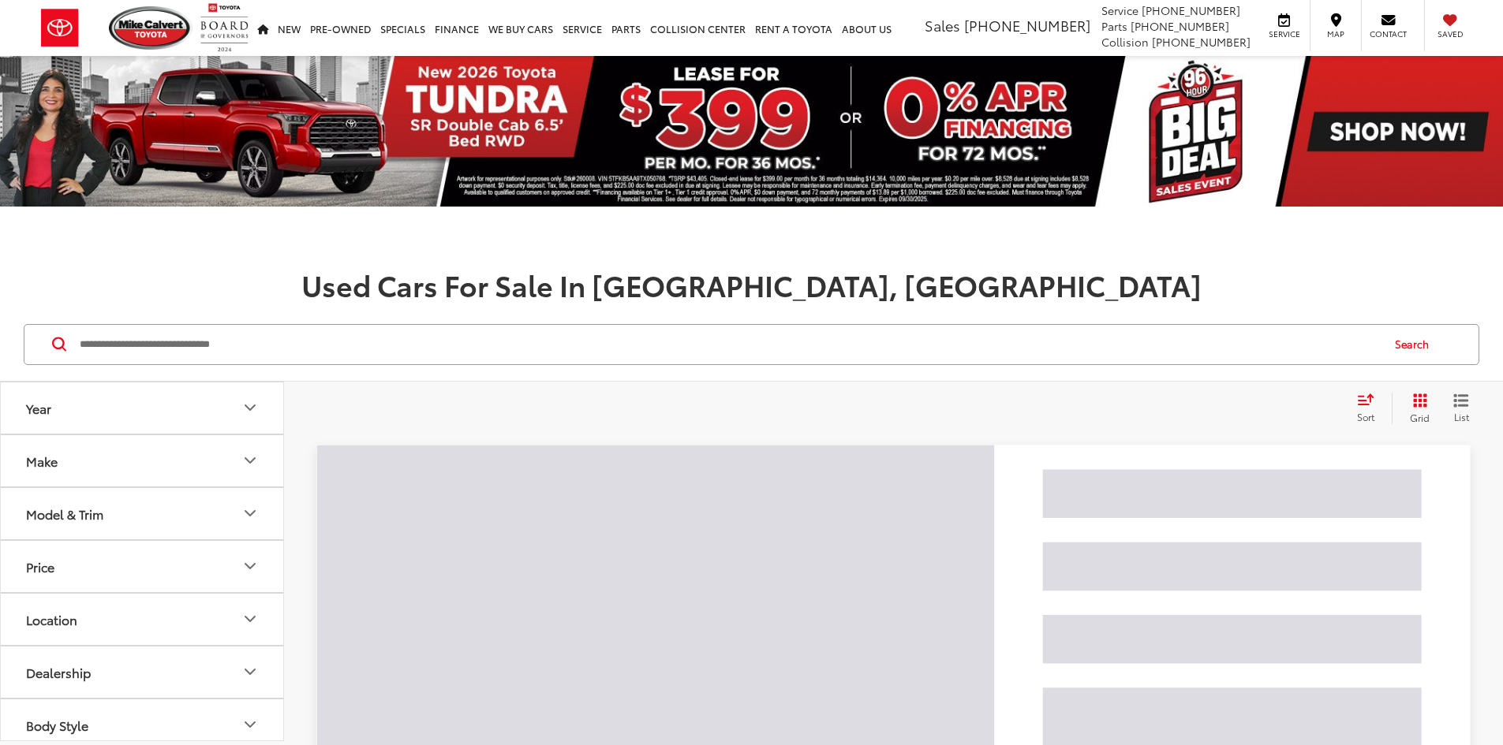
click at [382, 349] on input "Search by Make, Model, or Keyword" at bounding box center [729, 345] width 1302 height 38
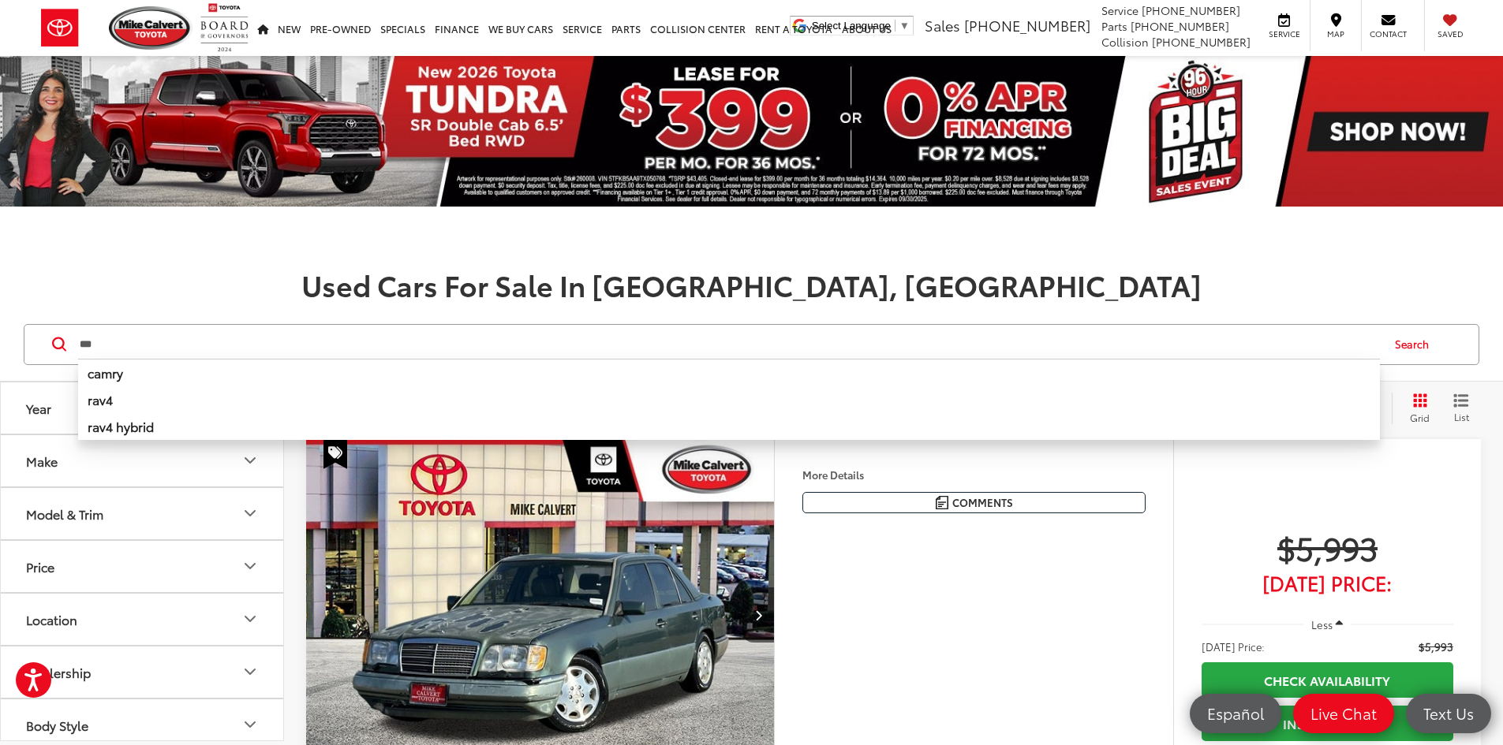
type input "***"
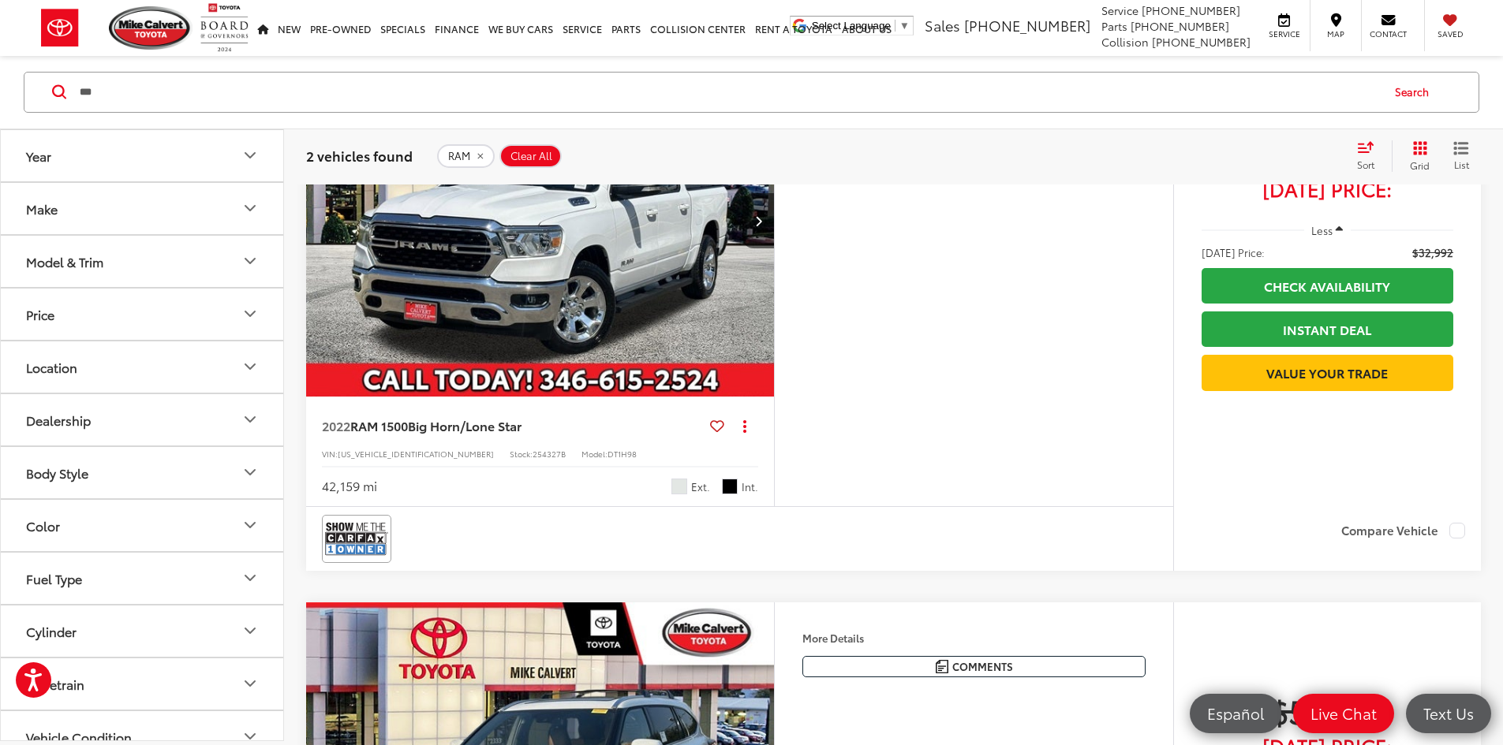
scroll to position [316, 0]
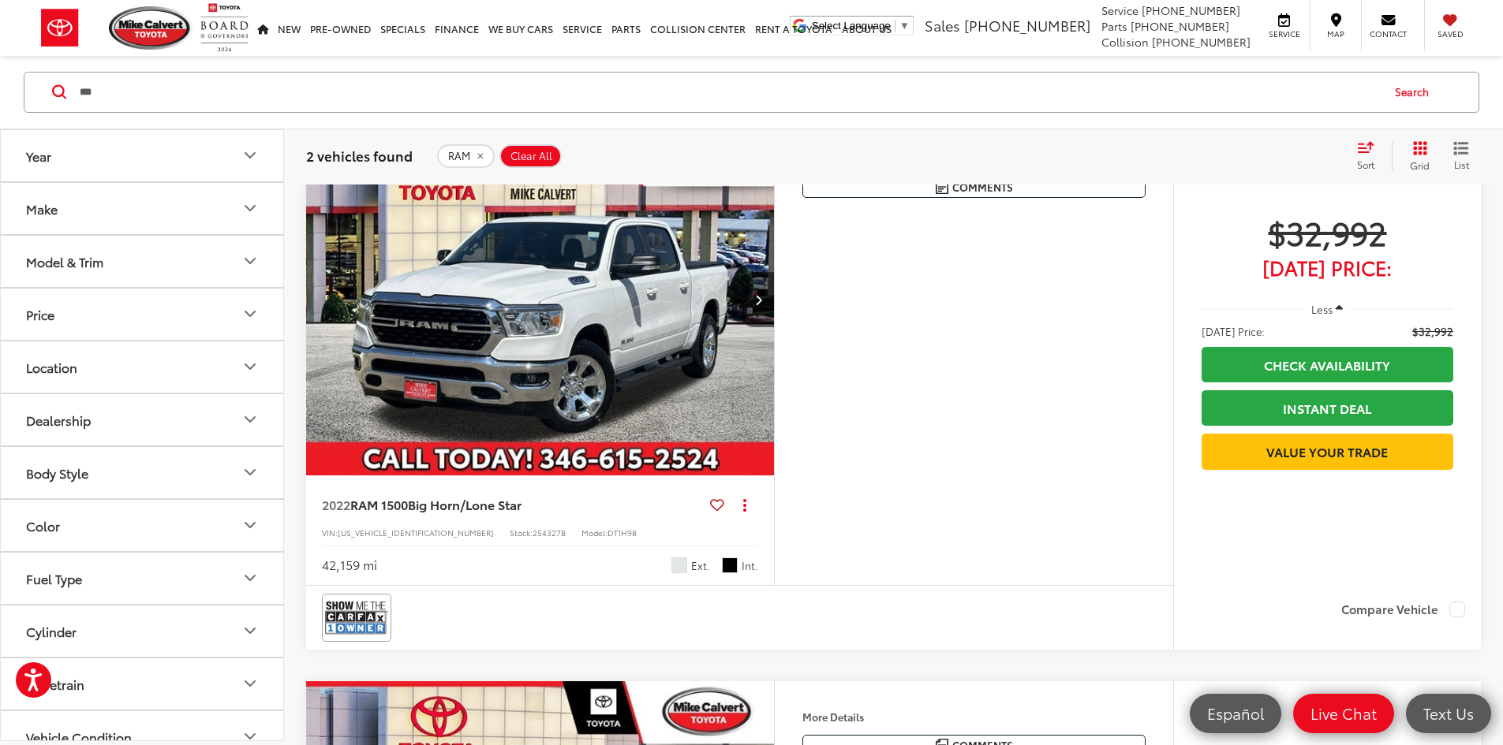
click at [559, 364] on img "2022 RAM 1500 Big Horn/Lone Star 0" at bounding box center [540, 300] width 470 height 353
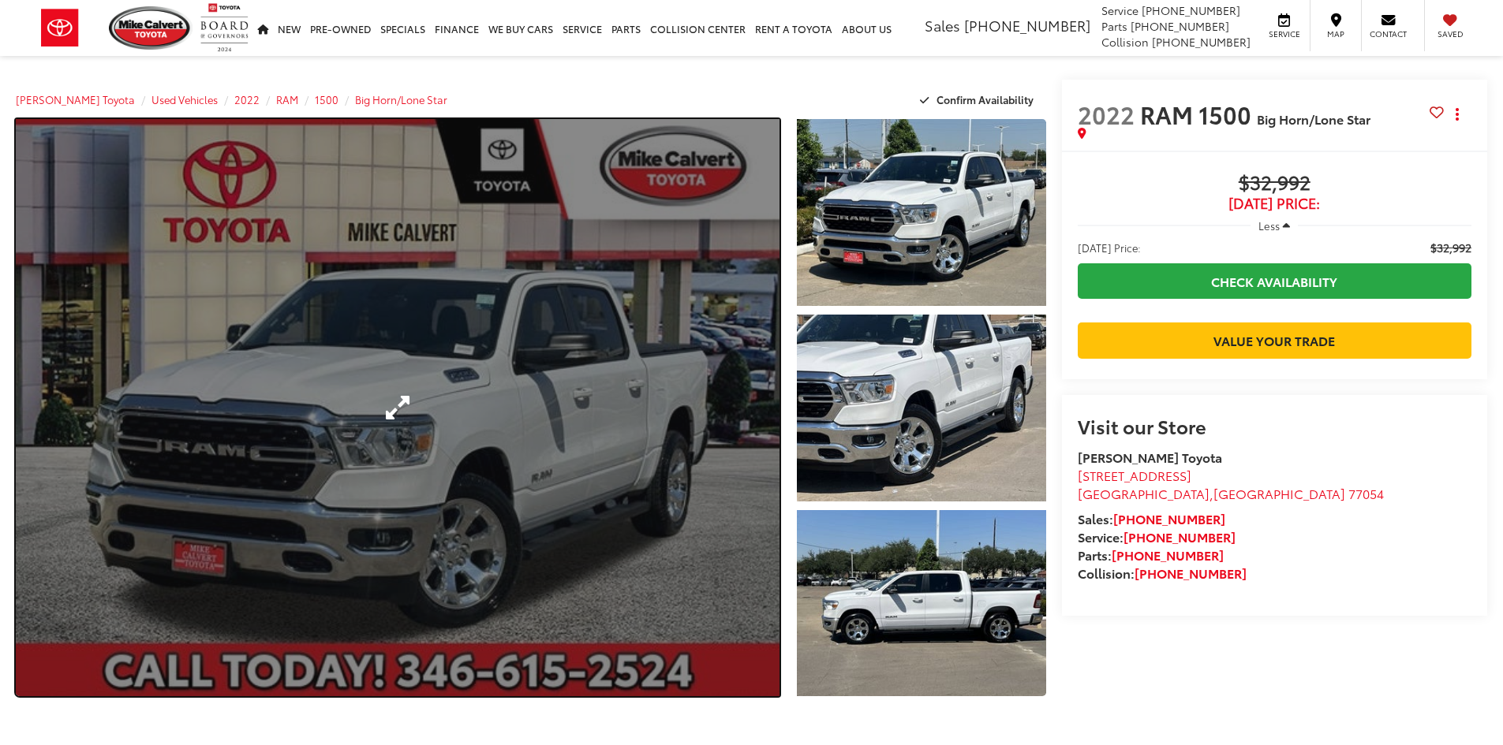
click at [332, 401] on link "Expand Photo 0" at bounding box center [398, 407] width 764 height 577
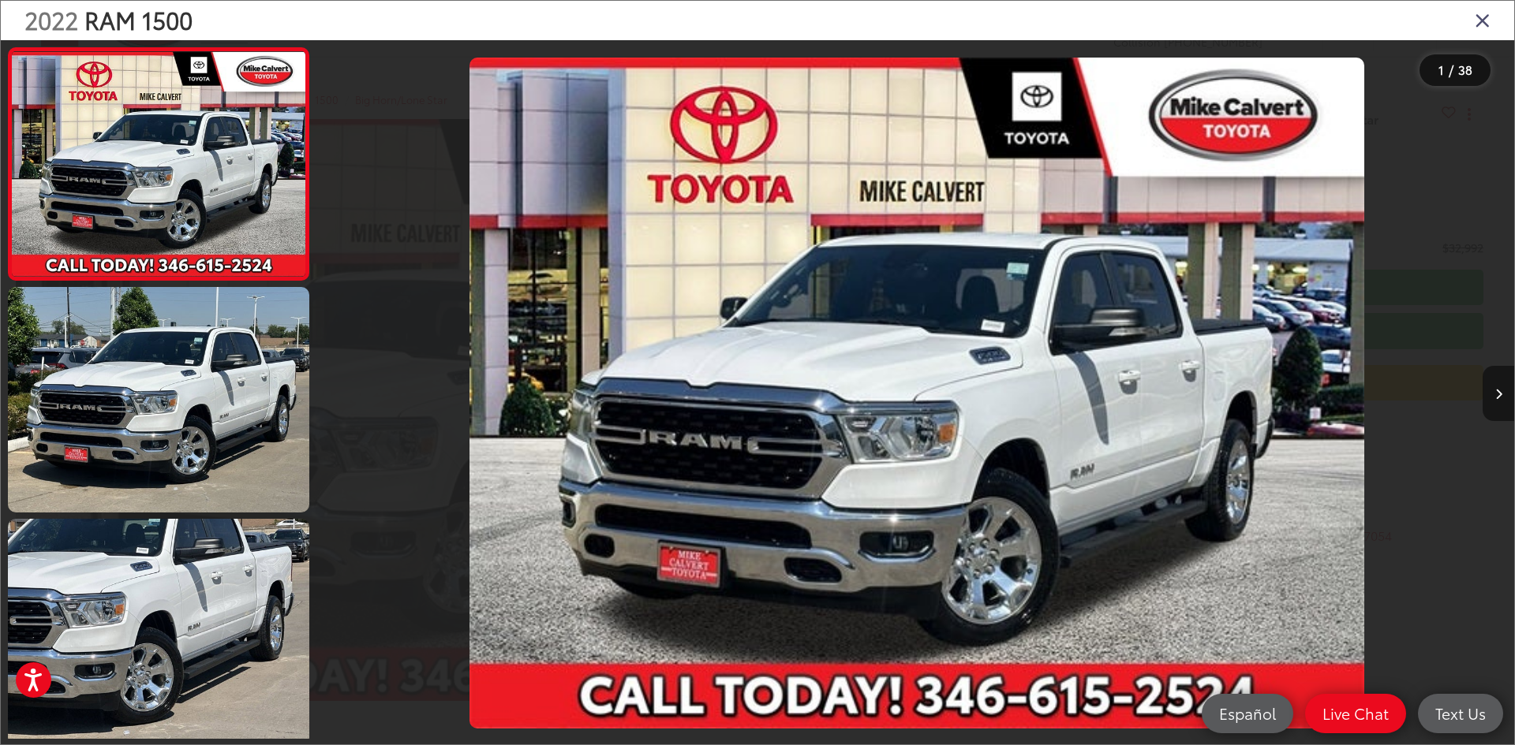
click at [1491, 390] on button "Next image" at bounding box center [1498, 393] width 32 height 55
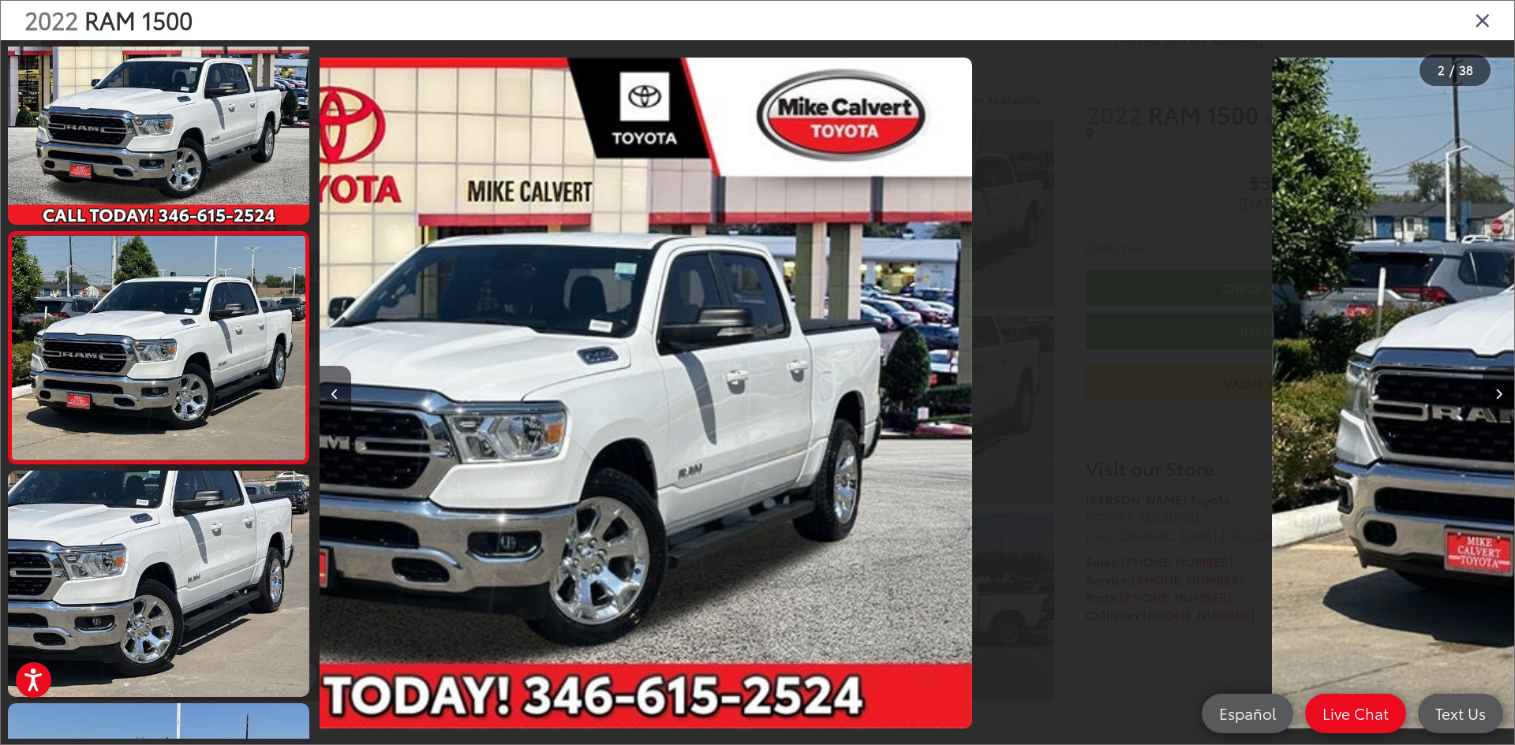
scroll to position [49, 0]
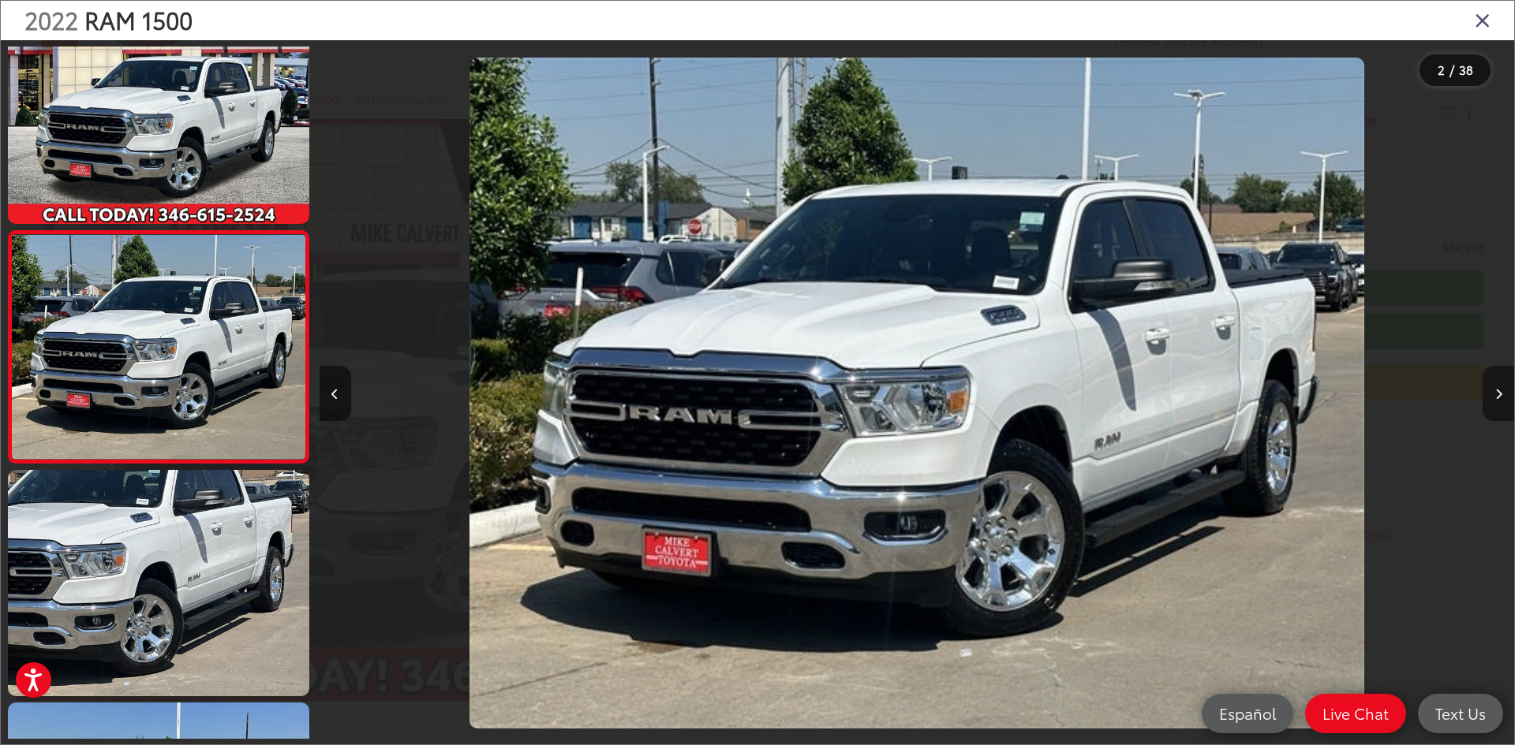
click at [1491, 390] on button "Next image" at bounding box center [1498, 393] width 32 height 55
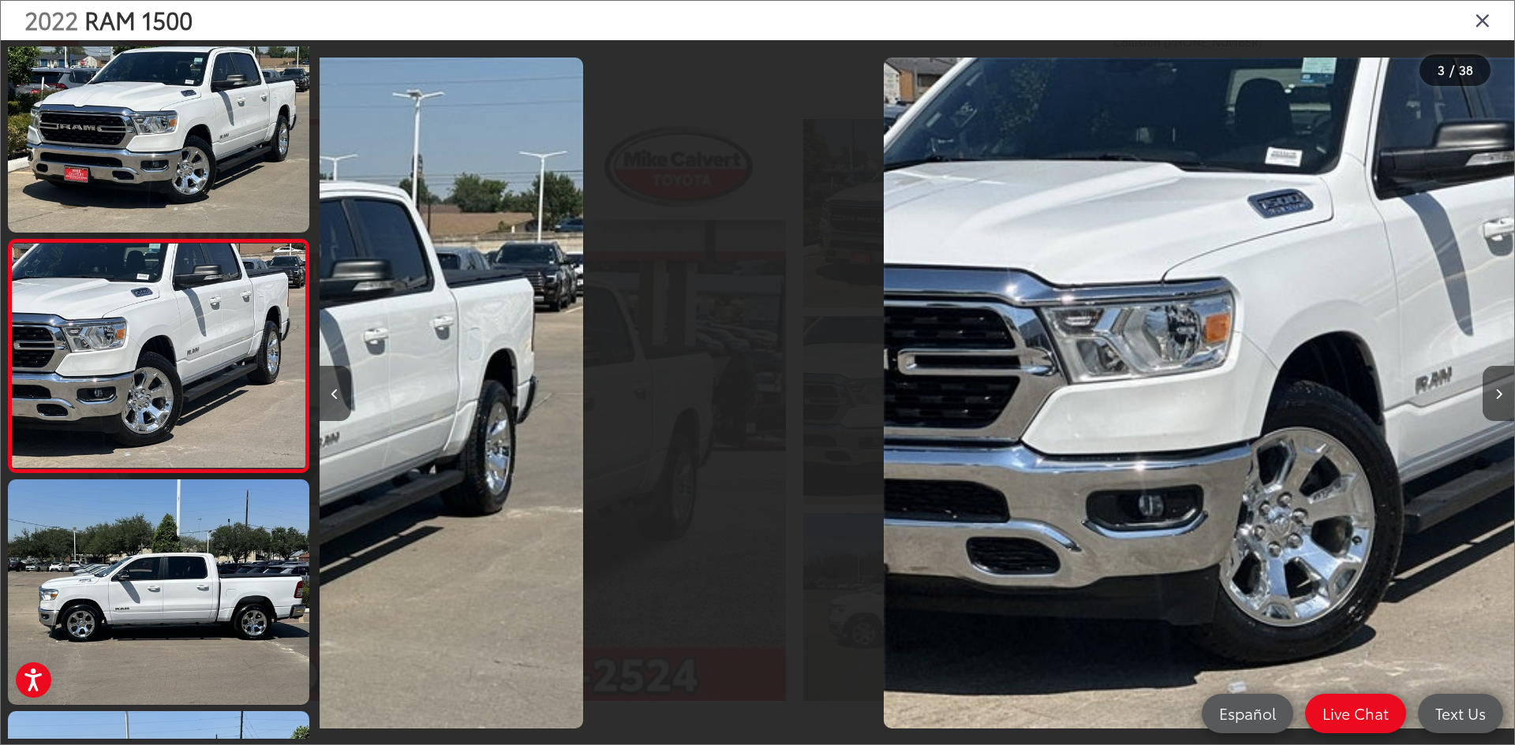
scroll to position [281, 0]
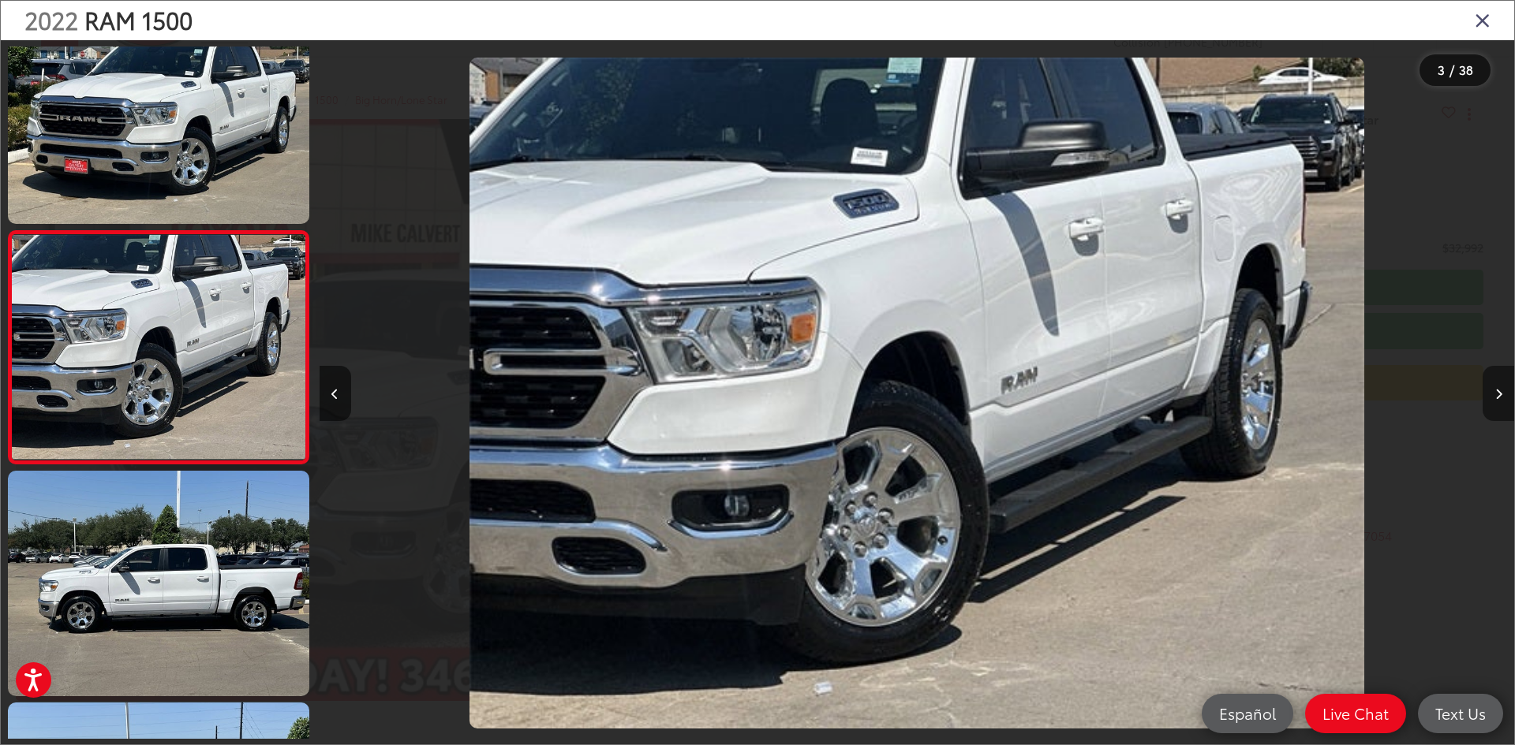
click at [1491, 390] on button "Next image" at bounding box center [1498, 393] width 32 height 55
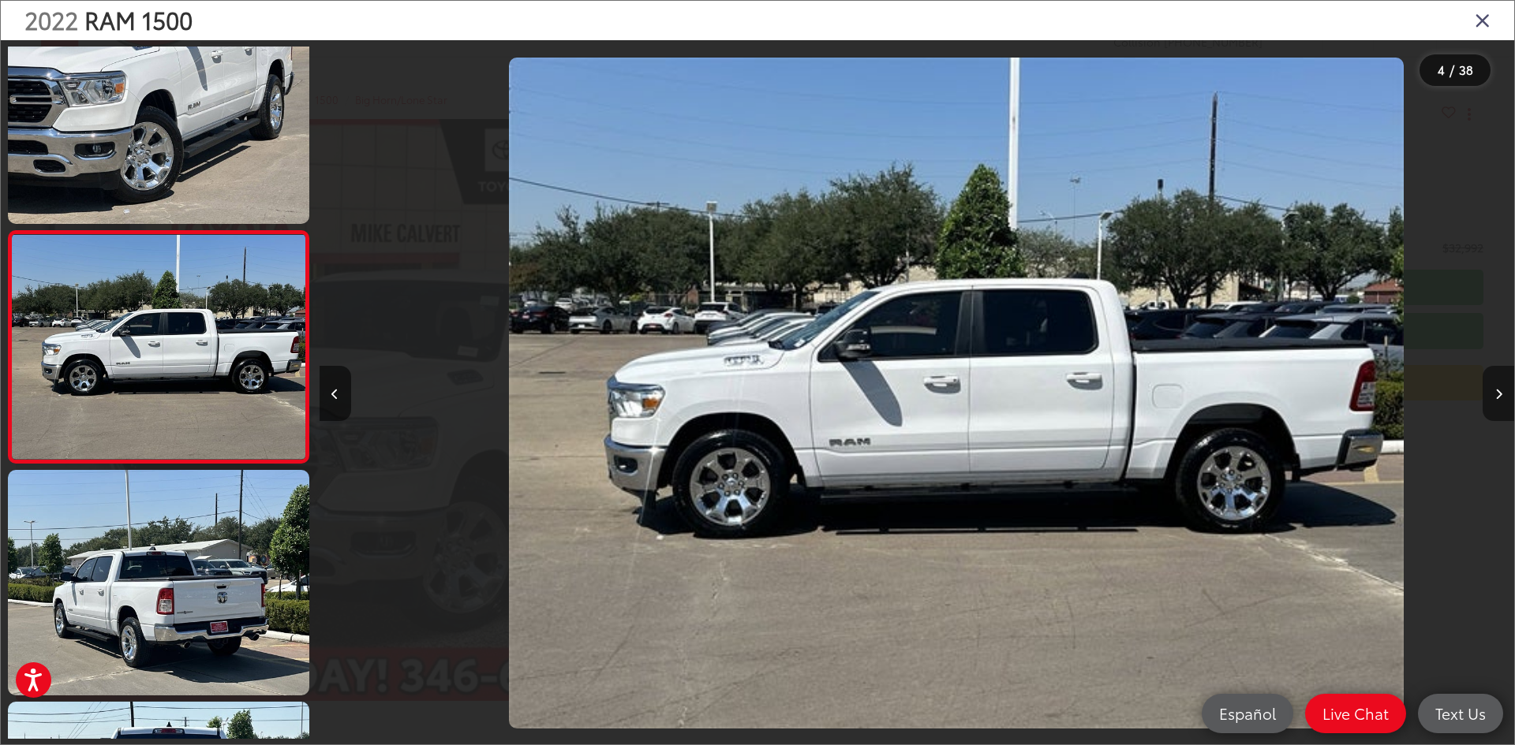
scroll to position [0, 3584]
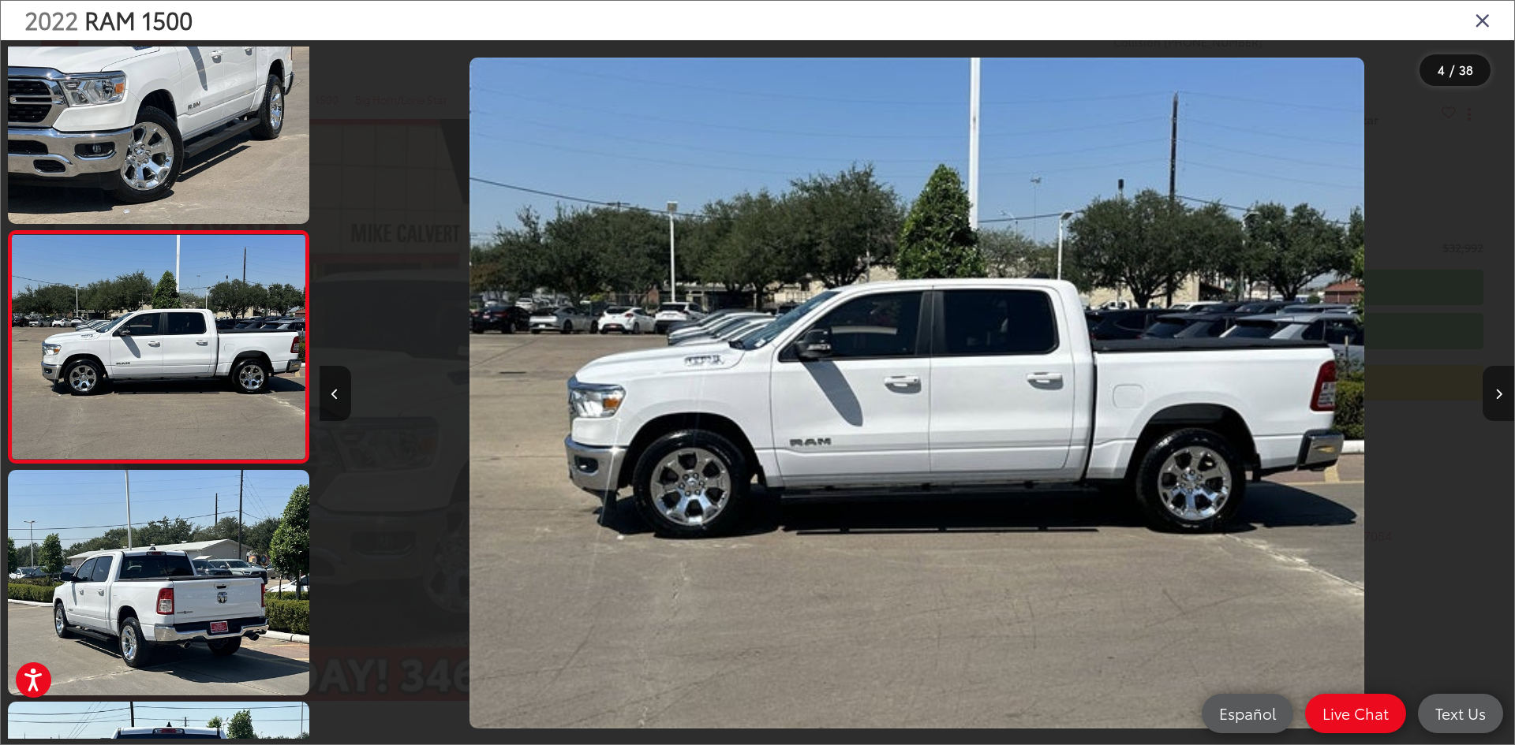
click at [1491, 390] on button "Next image" at bounding box center [1498, 393] width 32 height 55
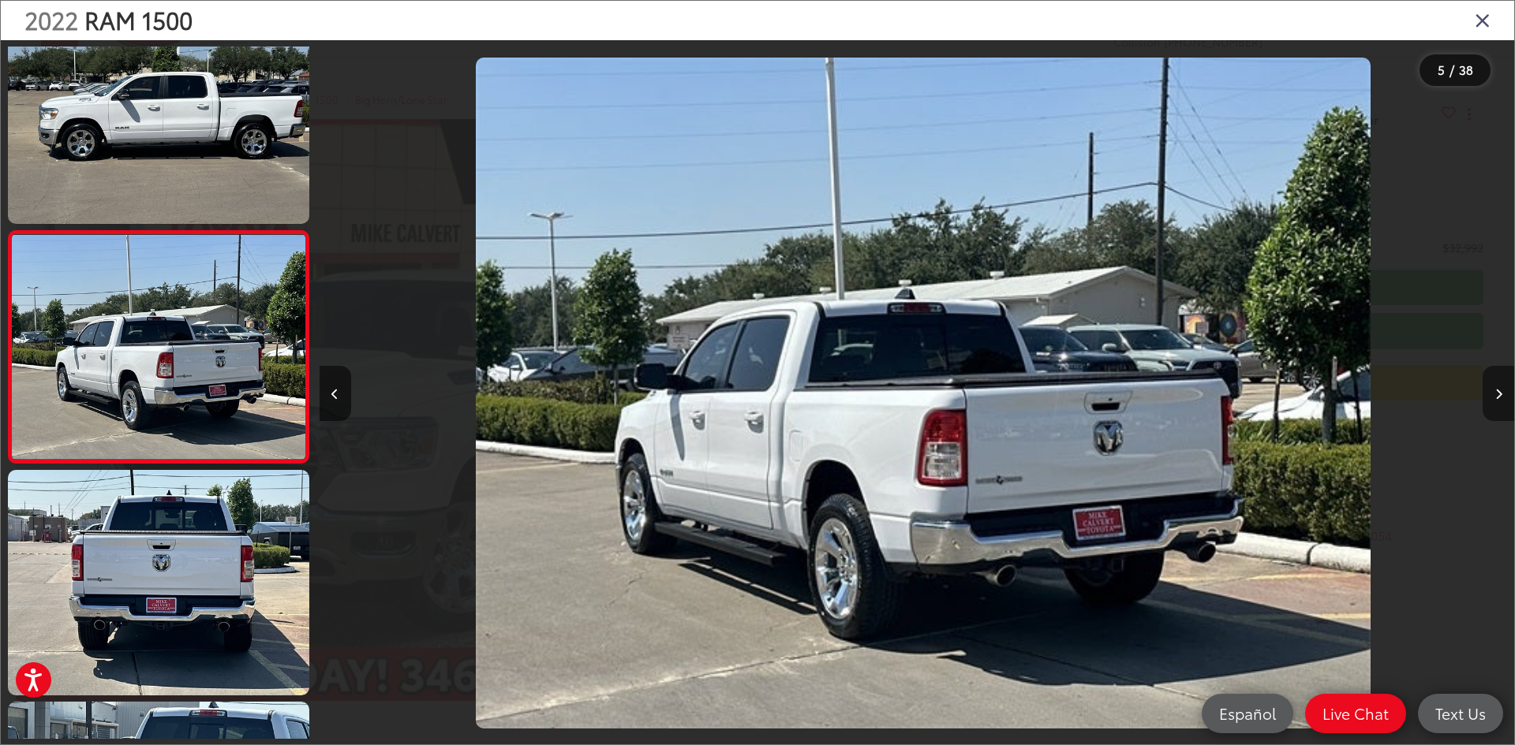
scroll to position [0, 4779]
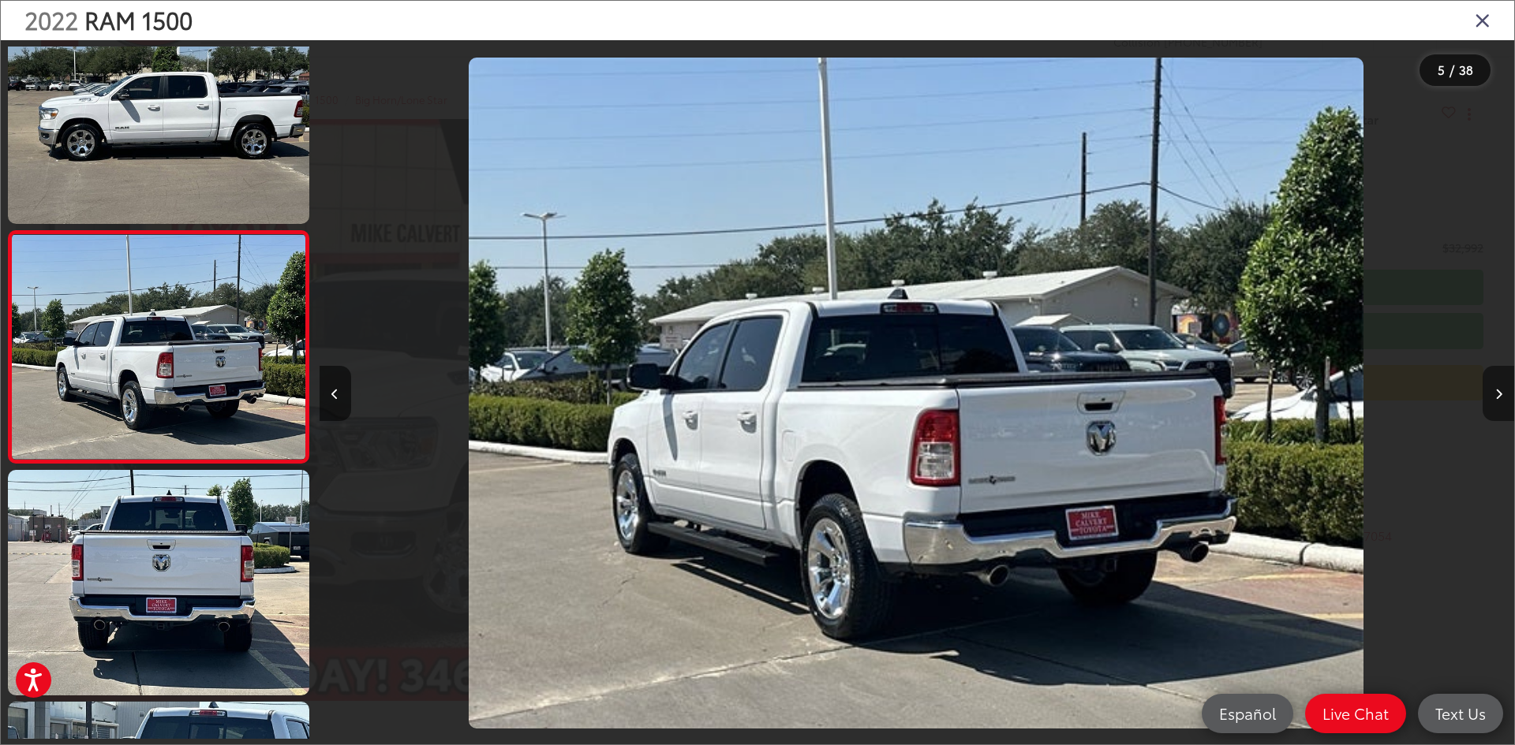
click at [1491, 390] on button "Next image" at bounding box center [1498, 393] width 32 height 55
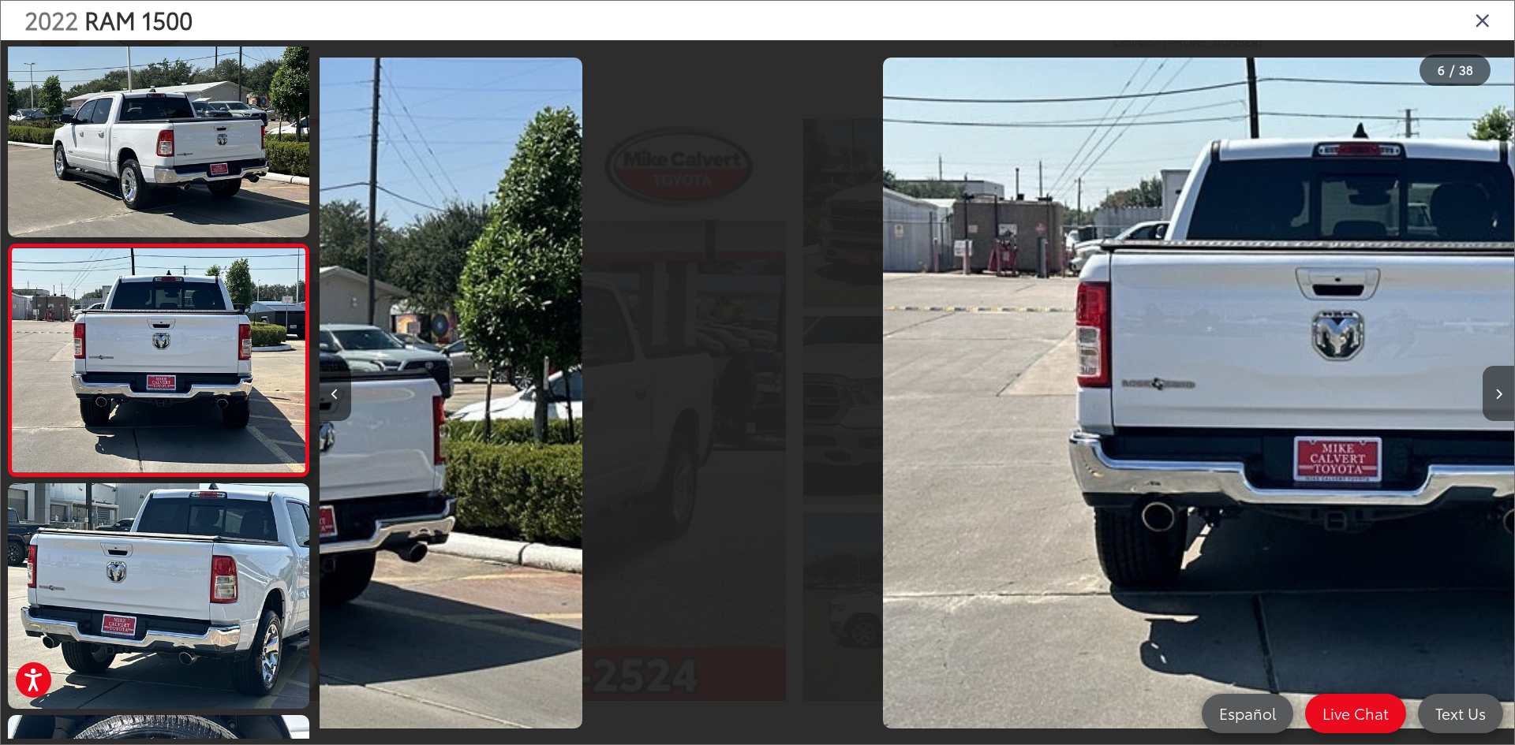
scroll to position [977, 0]
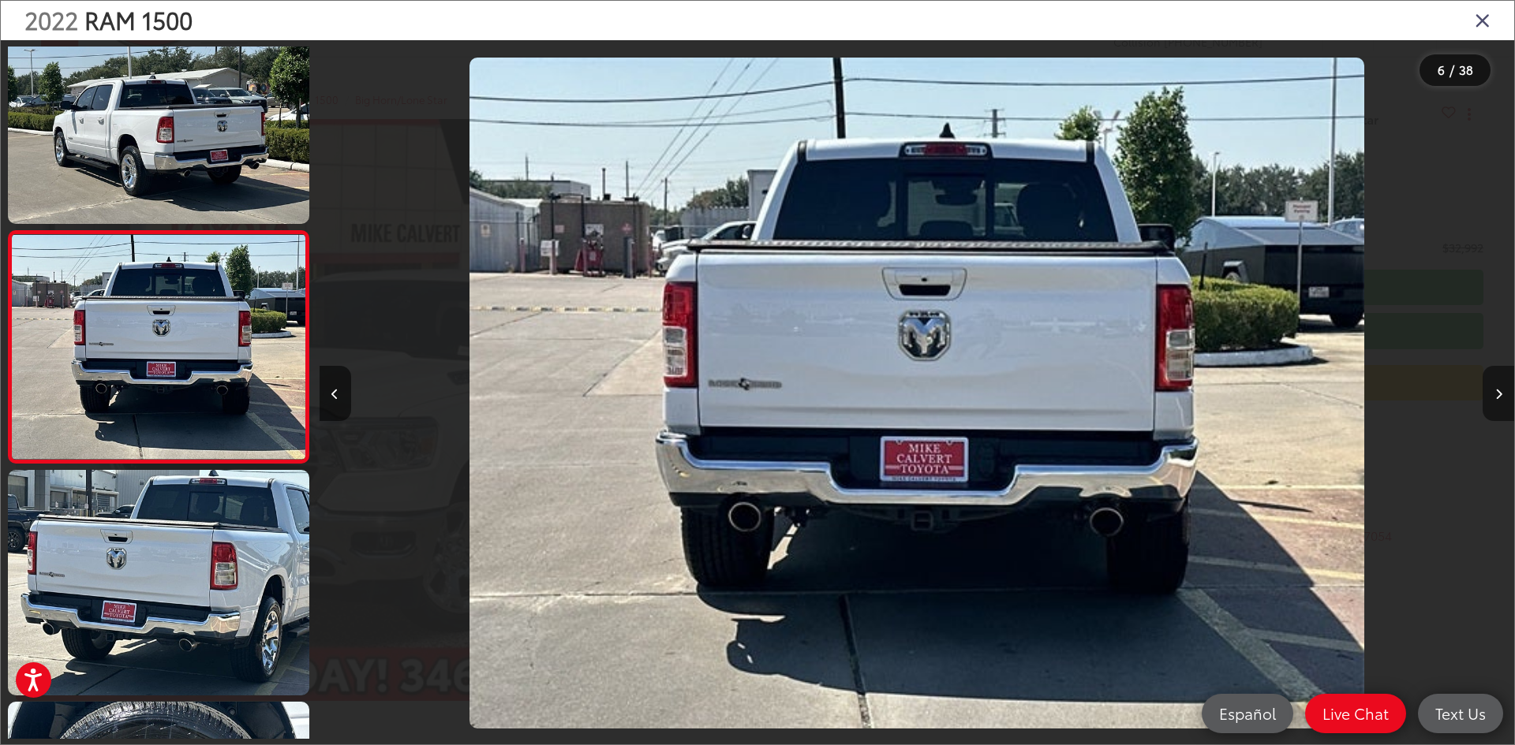
click at [1491, 390] on button "Next image" at bounding box center [1498, 393] width 32 height 55
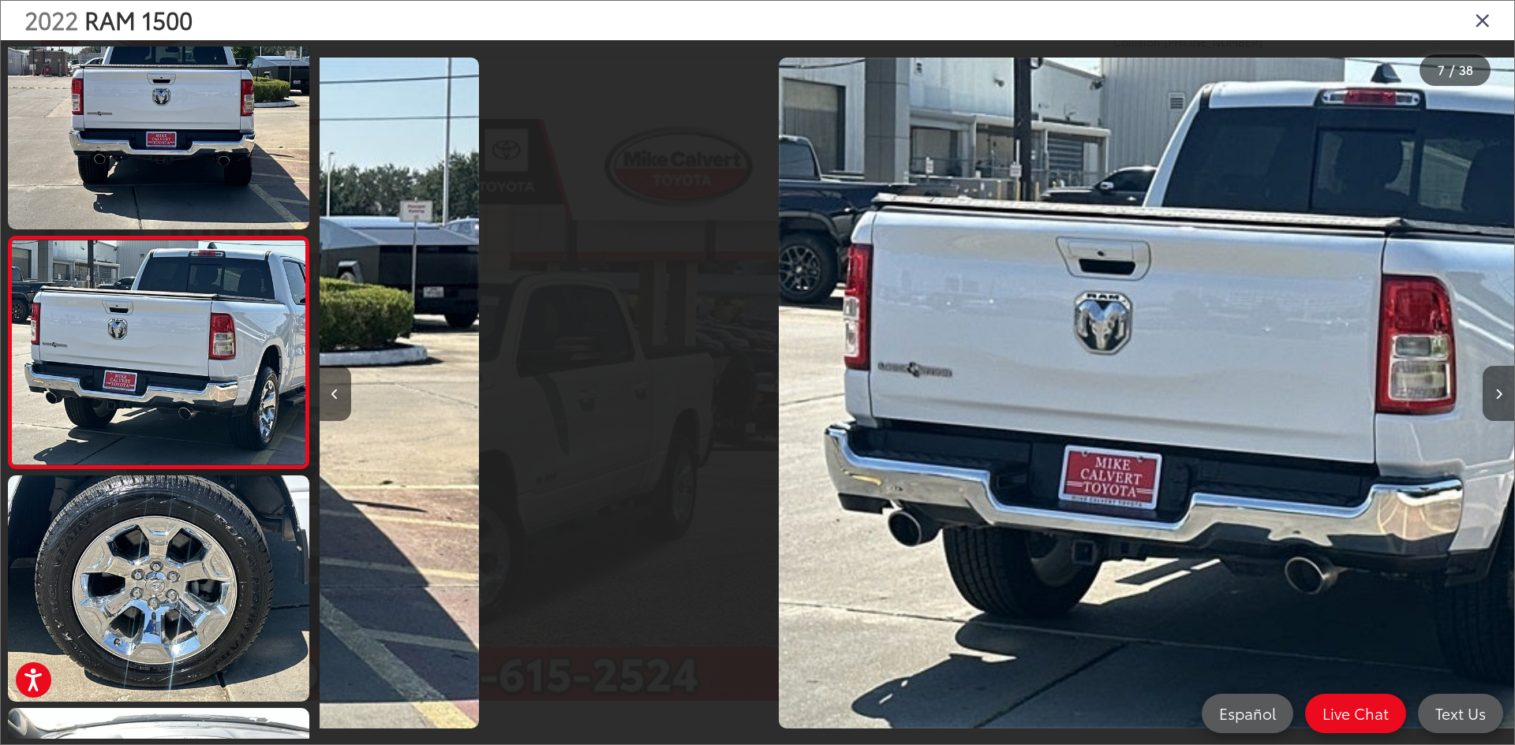
scroll to position [1209, 0]
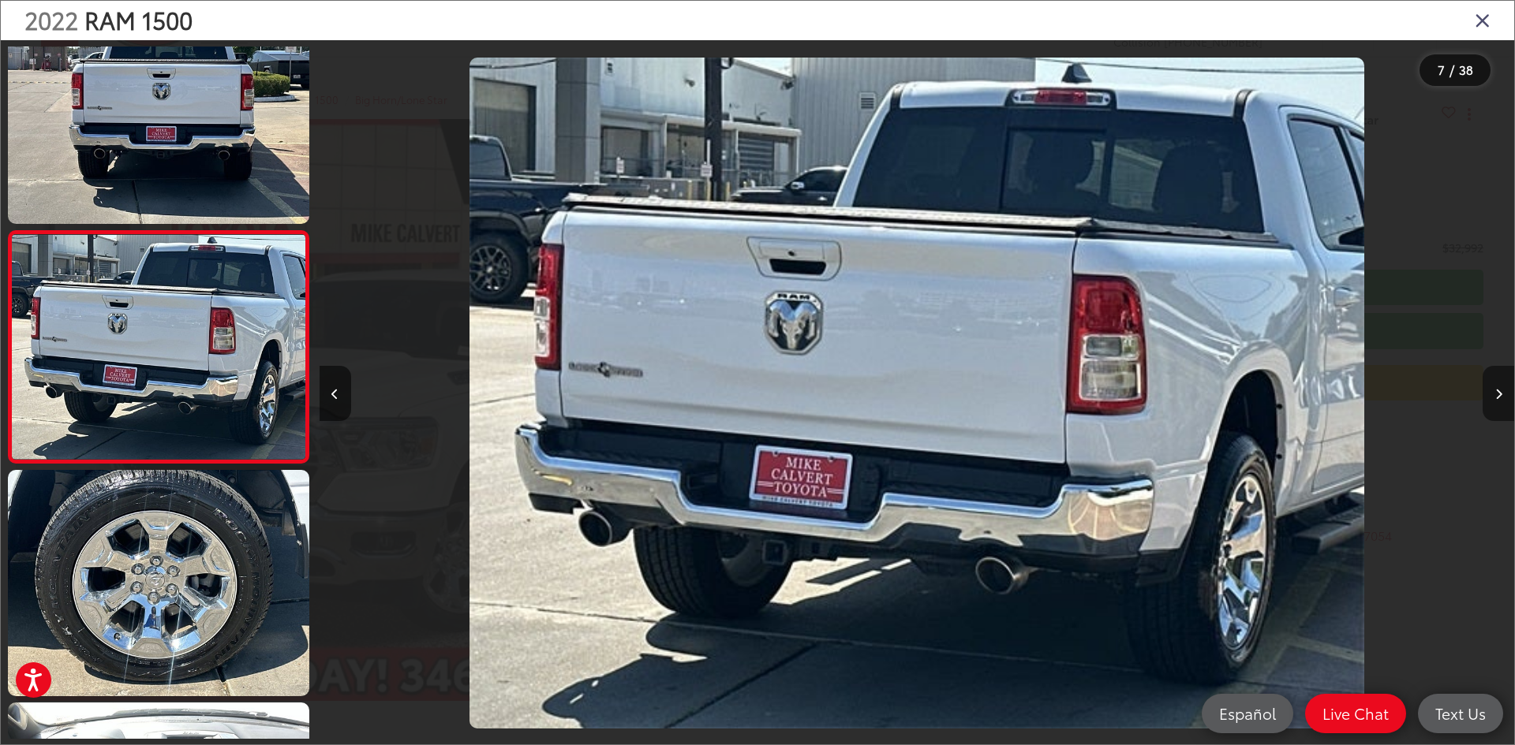
click at [1491, 390] on button "Next image" at bounding box center [1498, 393] width 32 height 55
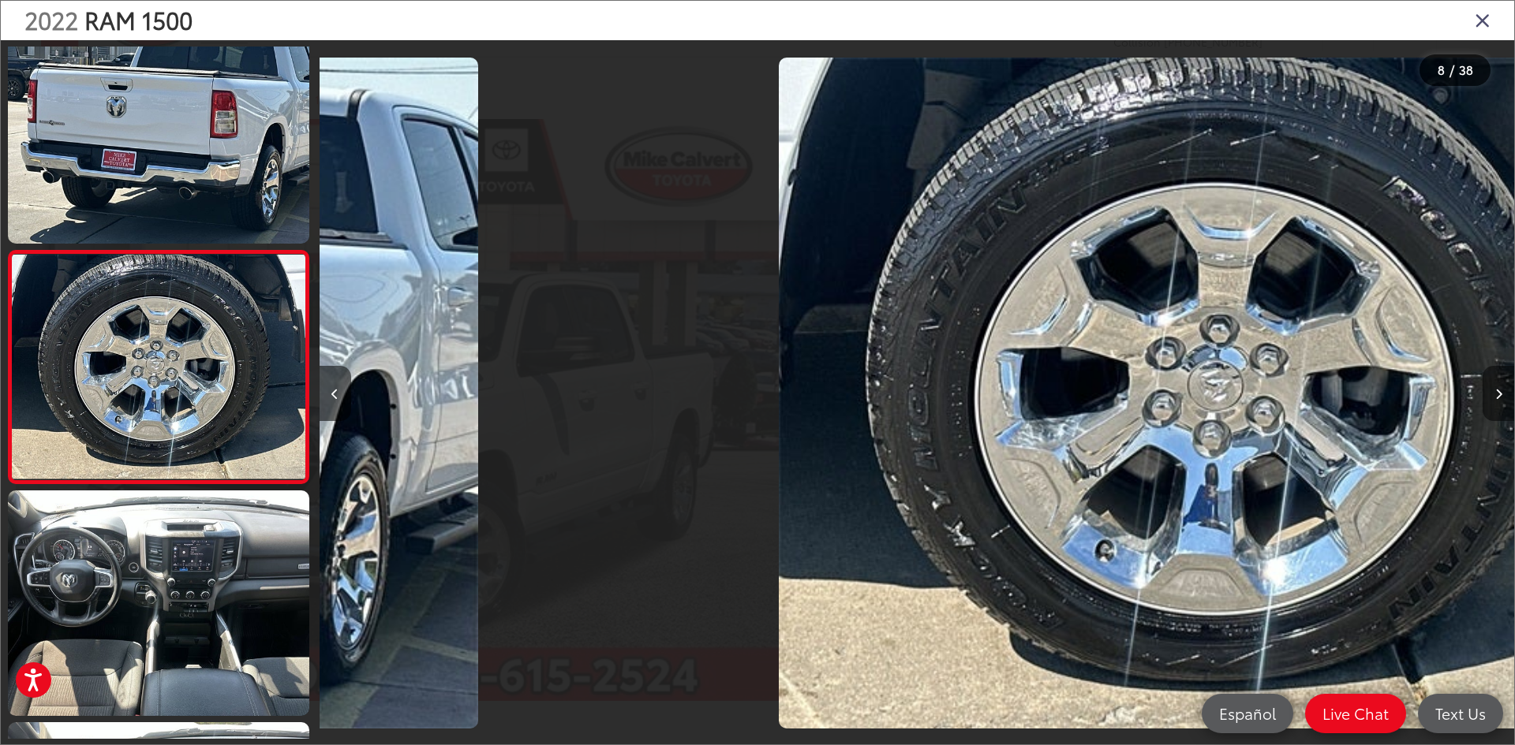
scroll to position [1441, 0]
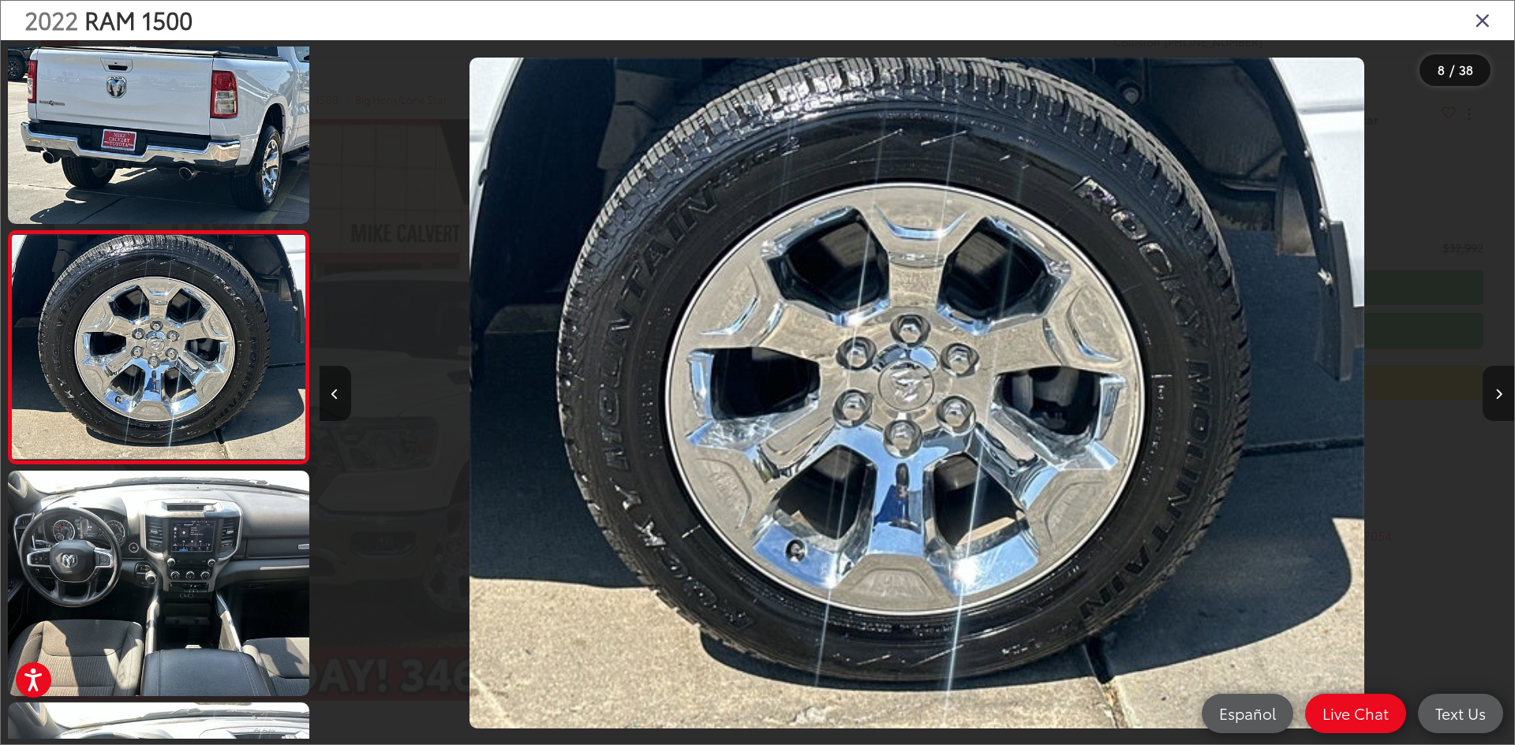
click at [1491, 390] on button "Next image" at bounding box center [1498, 393] width 32 height 55
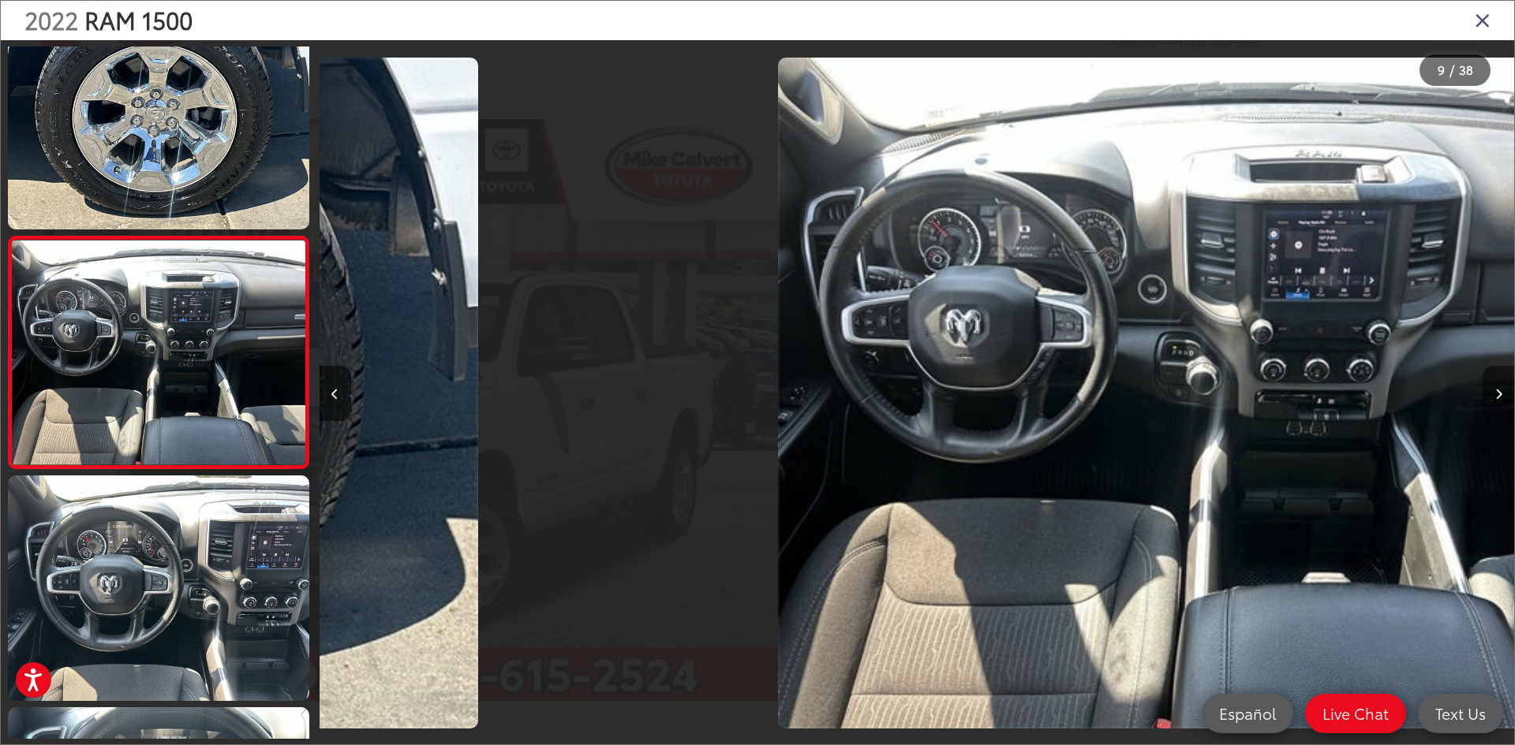
scroll to position [0, 0]
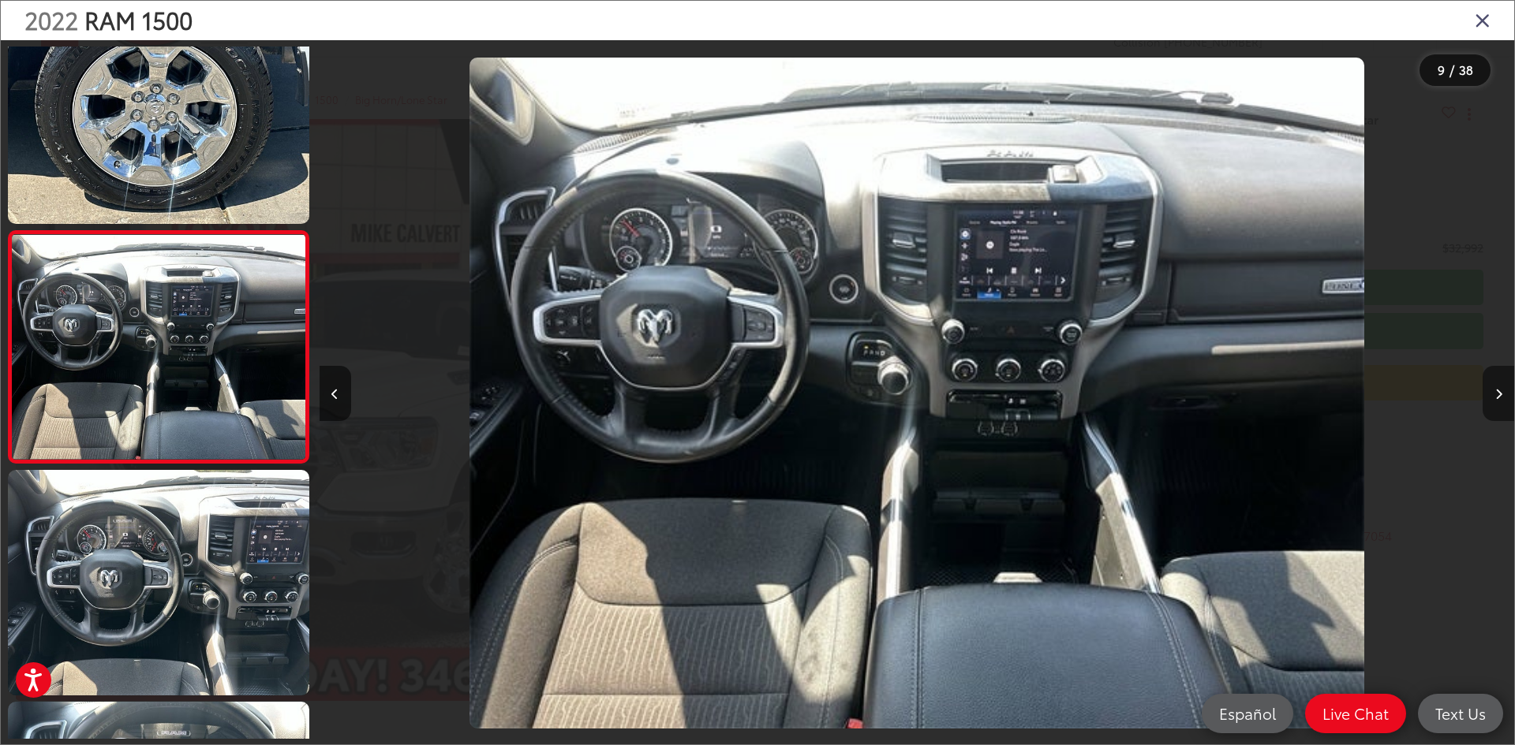
click at [1491, 390] on button "Next image" at bounding box center [1498, 393] width 32 height 55
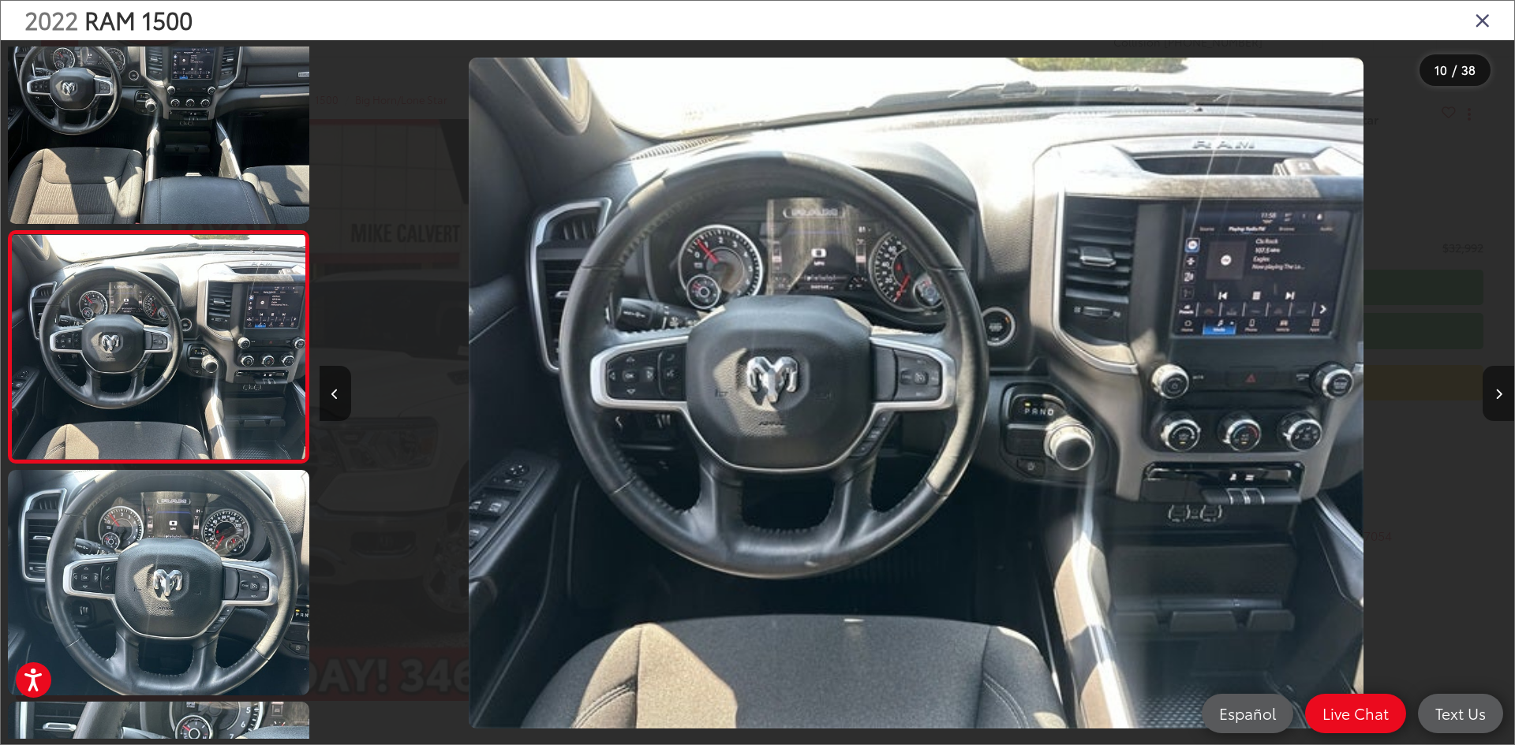
click at [1491, 390] on button "Next image" at bounding box center [1498, 393] width 32 height 55
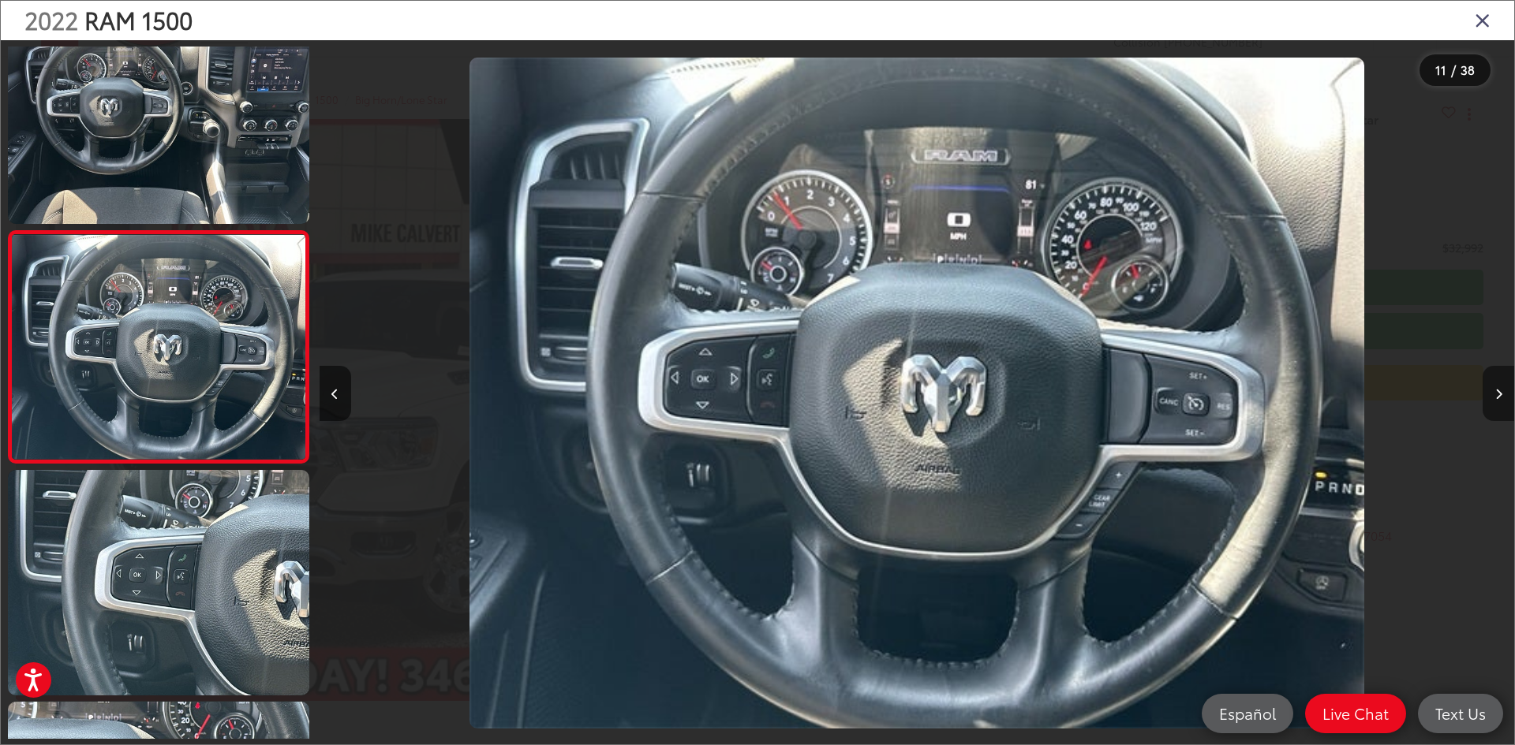
click at [1491, 390] on button "Next image" at bounding box center [1498, 393] width 32 height 55
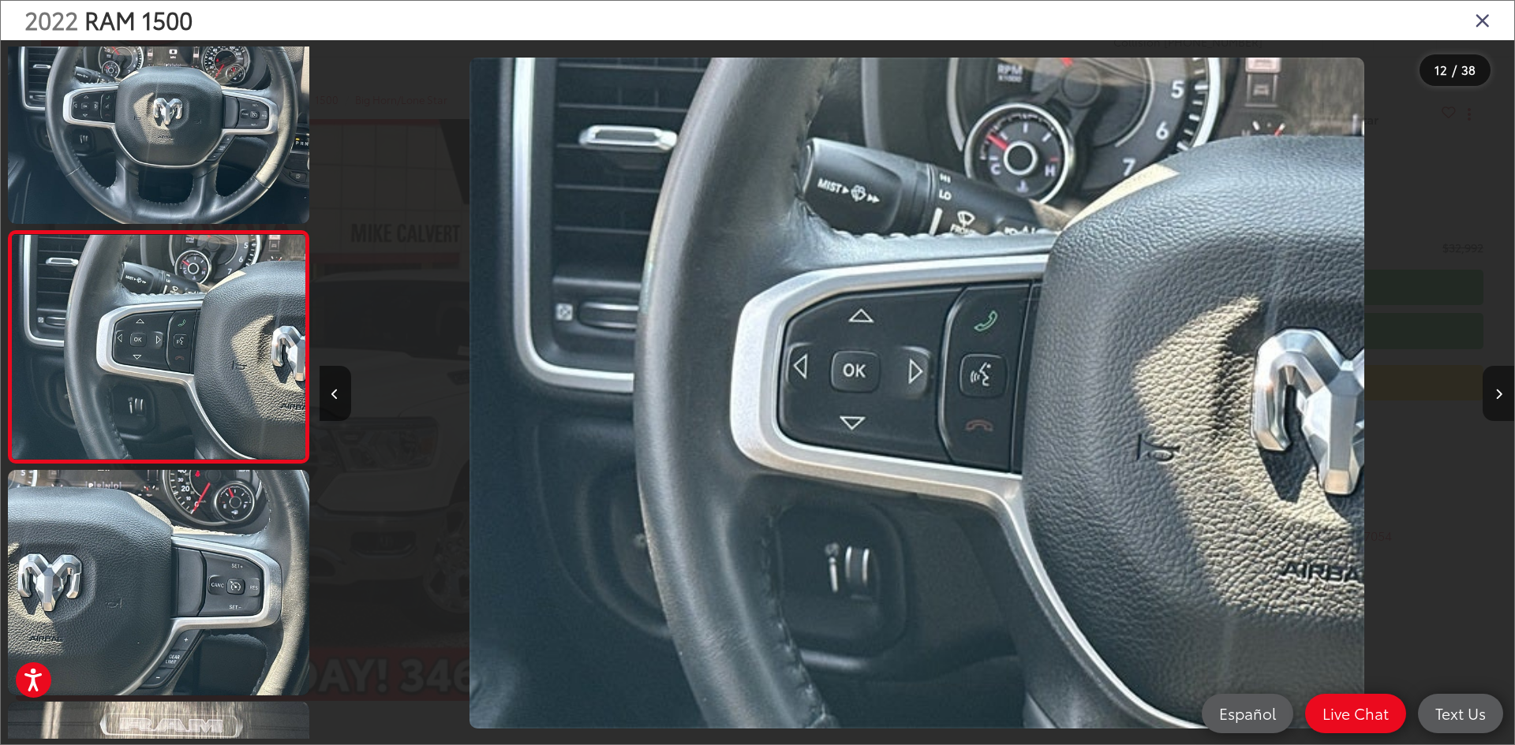
click at [1491, 390] on button "Next image" at bounding box center [1498, 393] width 32 height 55
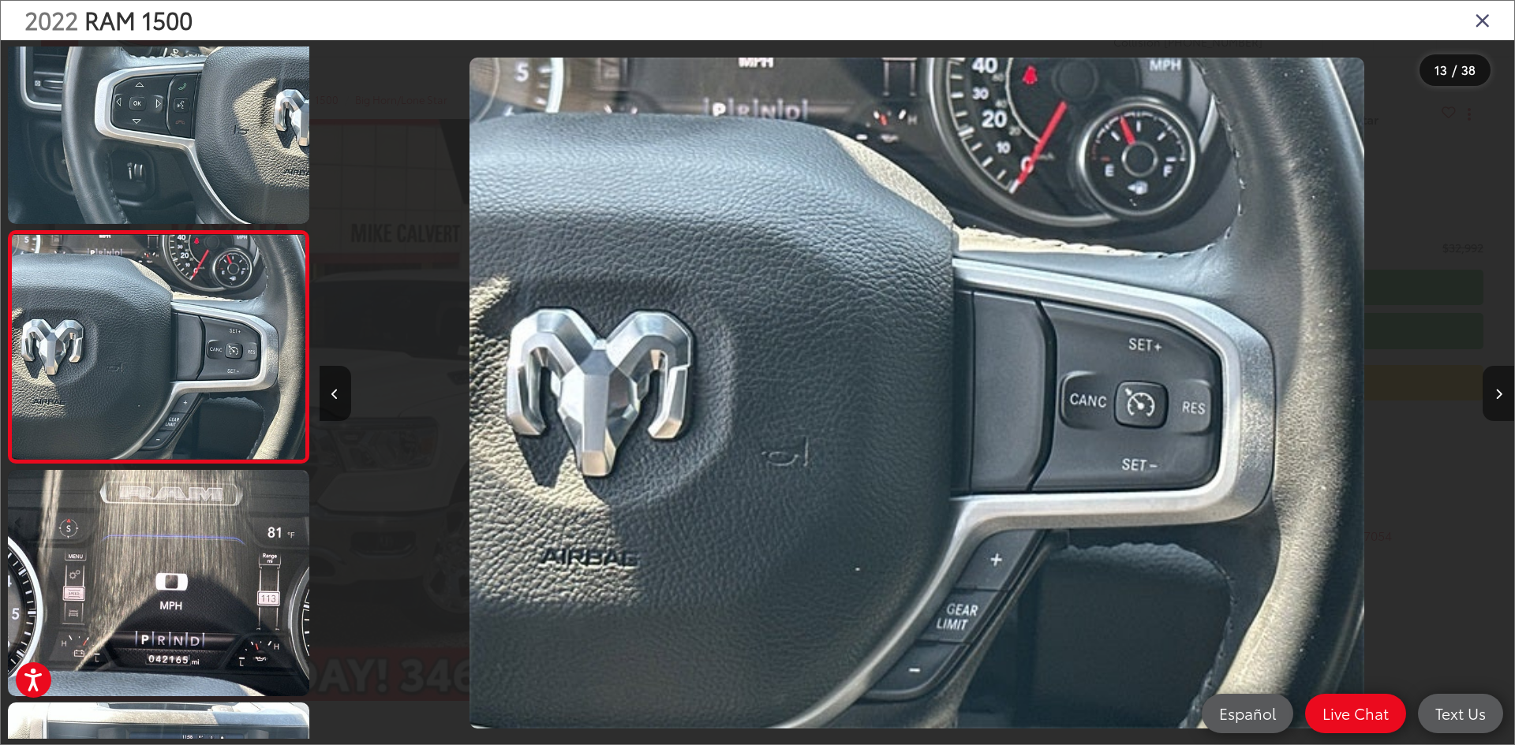
click at [1491, 390] on button "Next image" at bounding box center [1498, 393] width 32 height 55
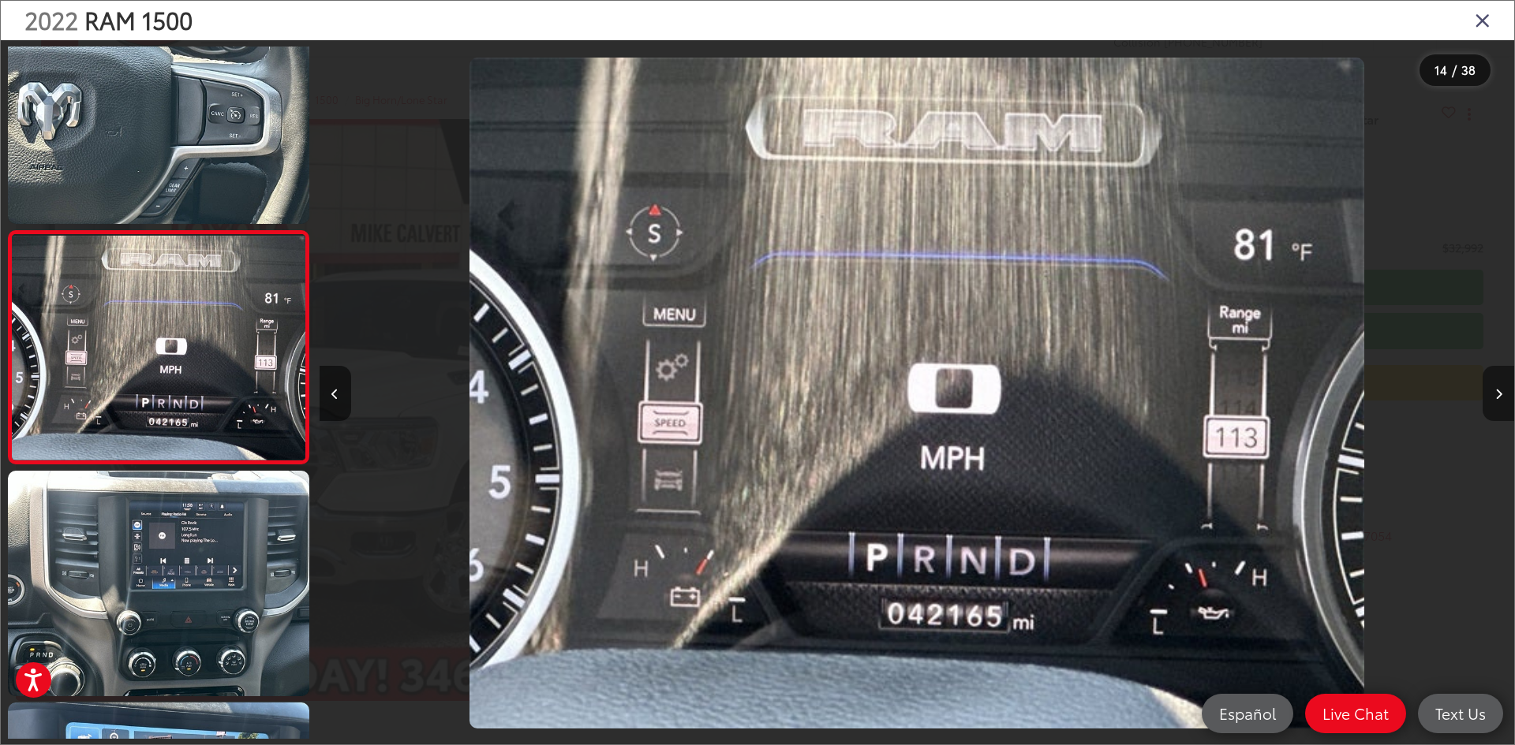
click at [1491, 390] on button "Next image" at bounding box center [1498, 393] width 32 height 55
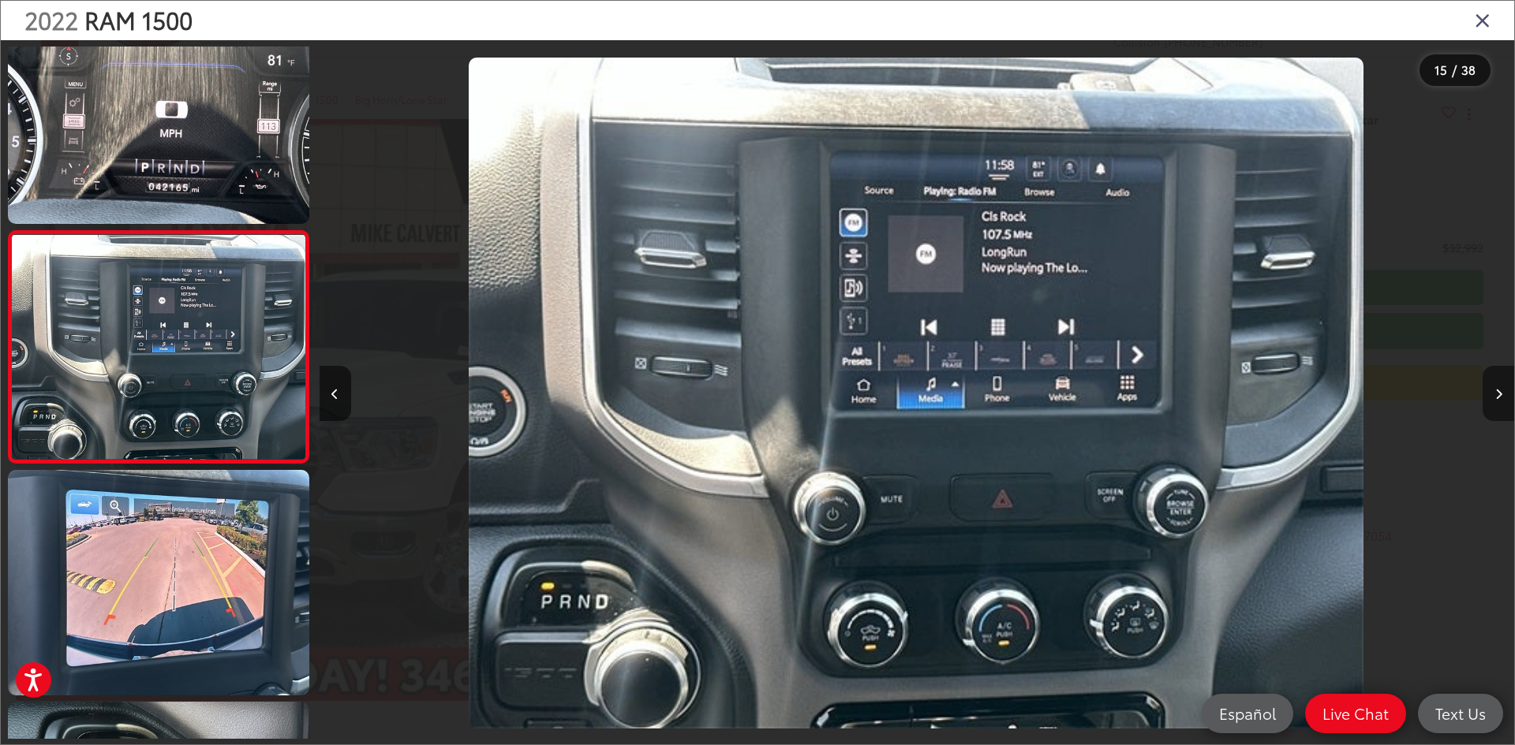
click at [1491, 390] on button "Next image" at bounding box center [1498, 393] width 32 height 55
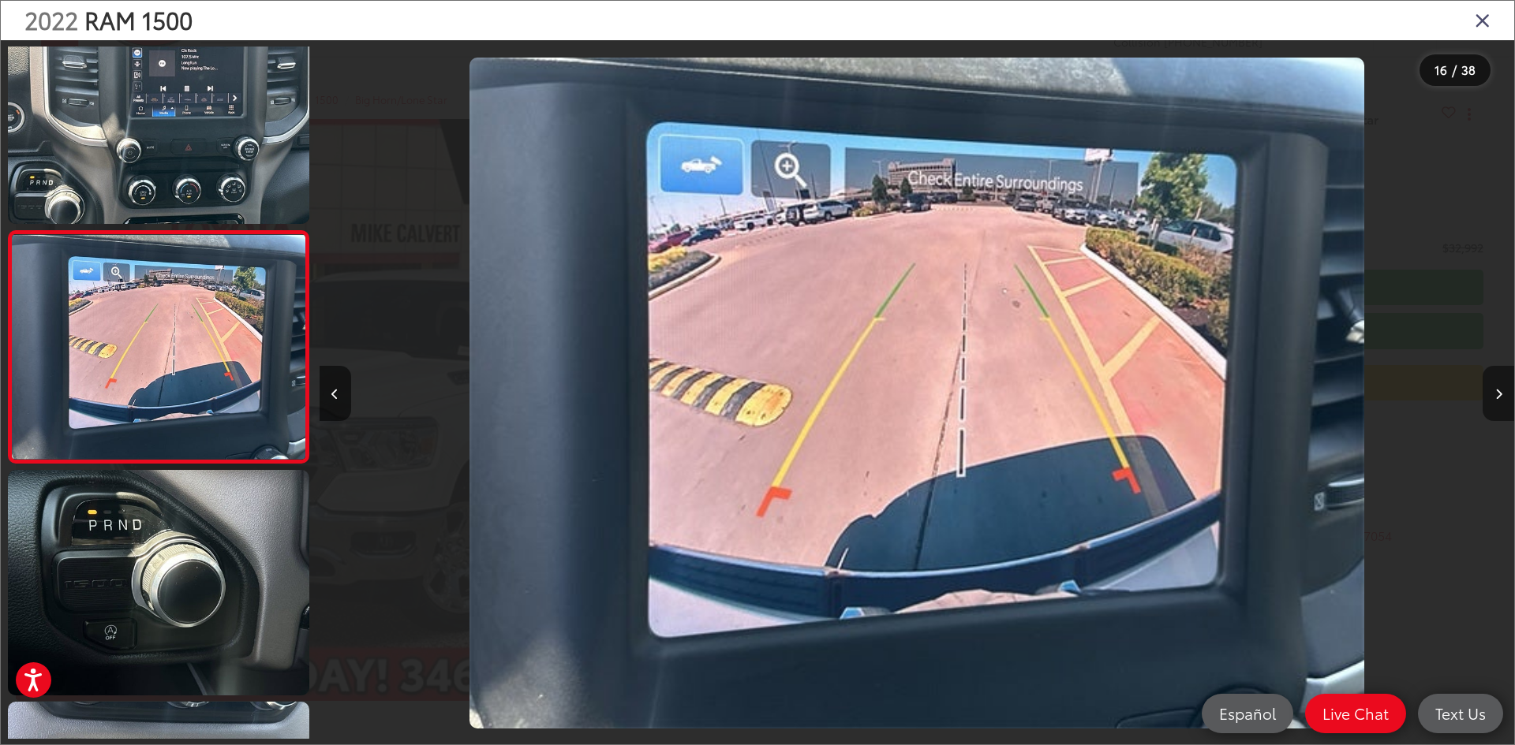
click at [1491, 390] on button "Next image" at bounding box center [1498, 393] width 32 height 55
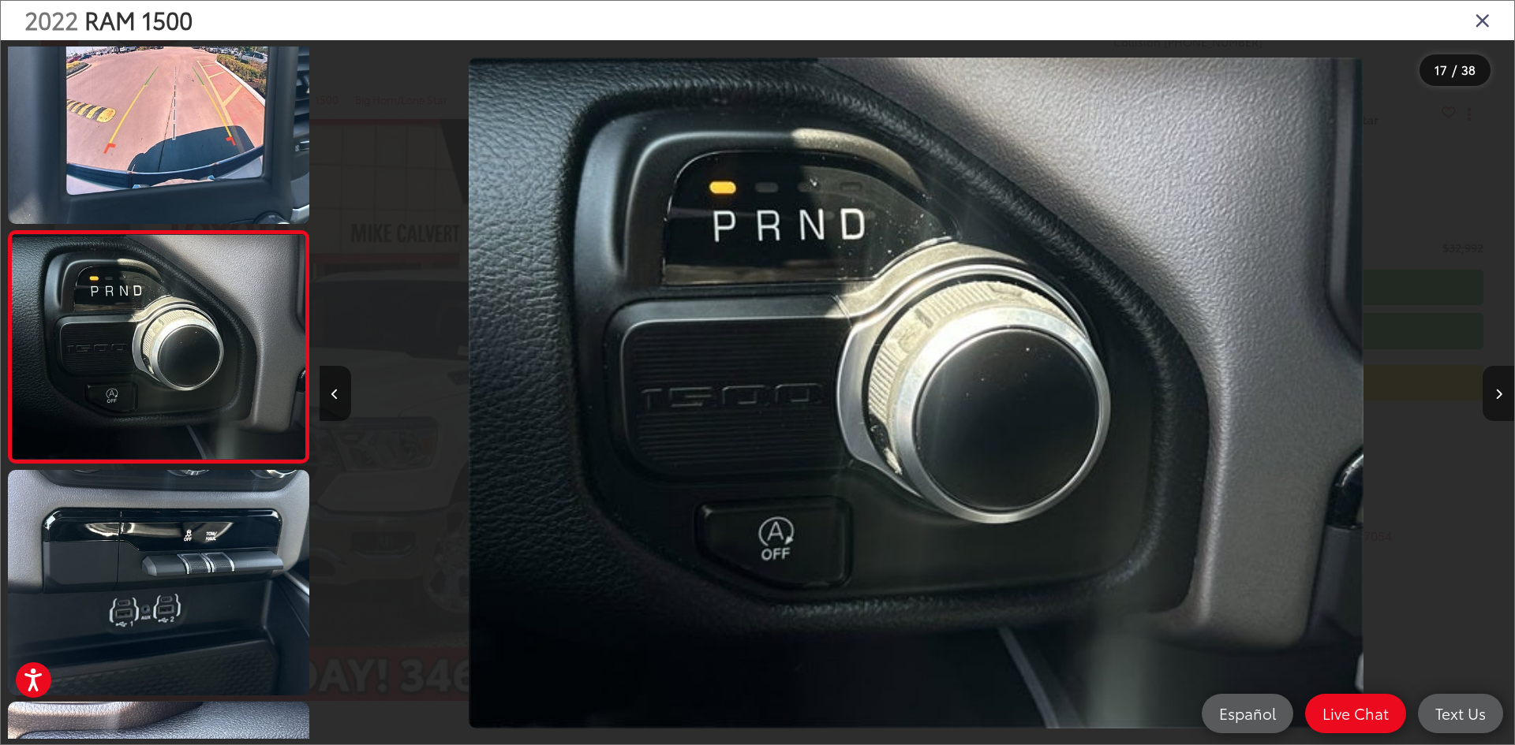
click at [1491, 390] on button "Next image" at bounding box center [1498, 393] width 32 height 55
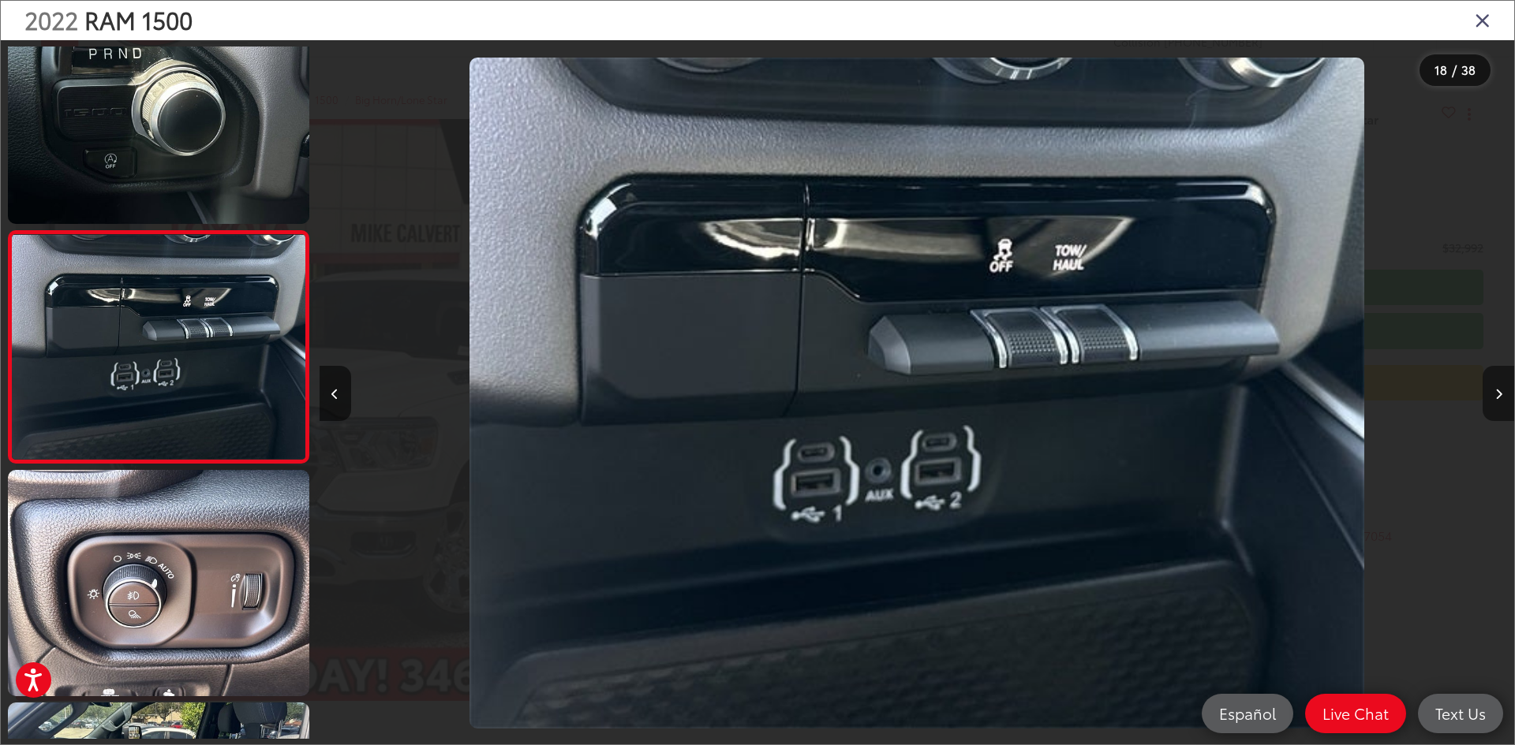
click at [1491, 390] on button "Next image" at bounding box center [1498, 393] width 32 height 55
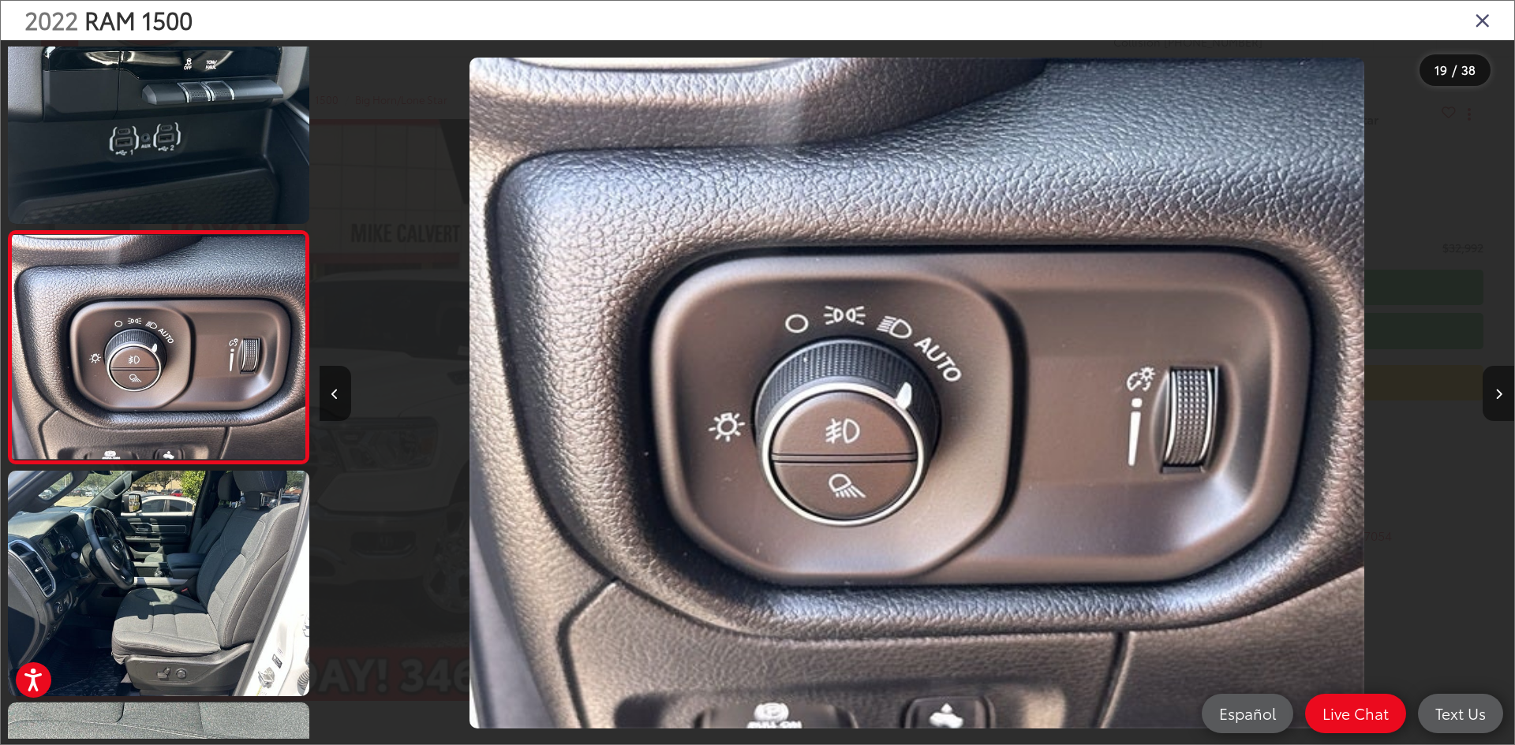
click at [1491, 390] on button "Next image" at bounding box center [1498, 393] width 32 height 55
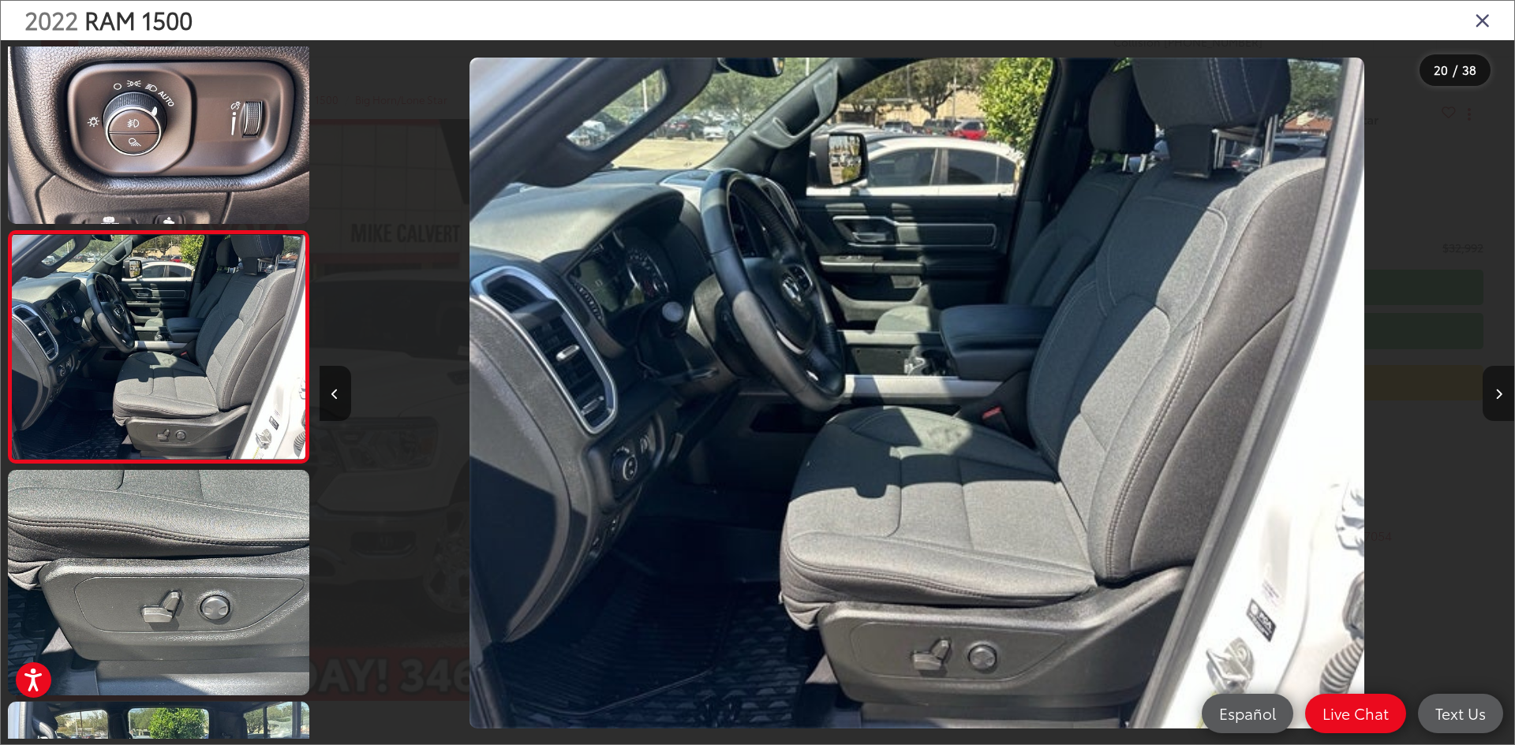
click at [1491, 390] on button "Next image" at bounding box center [1498, 393] width 32 height 55
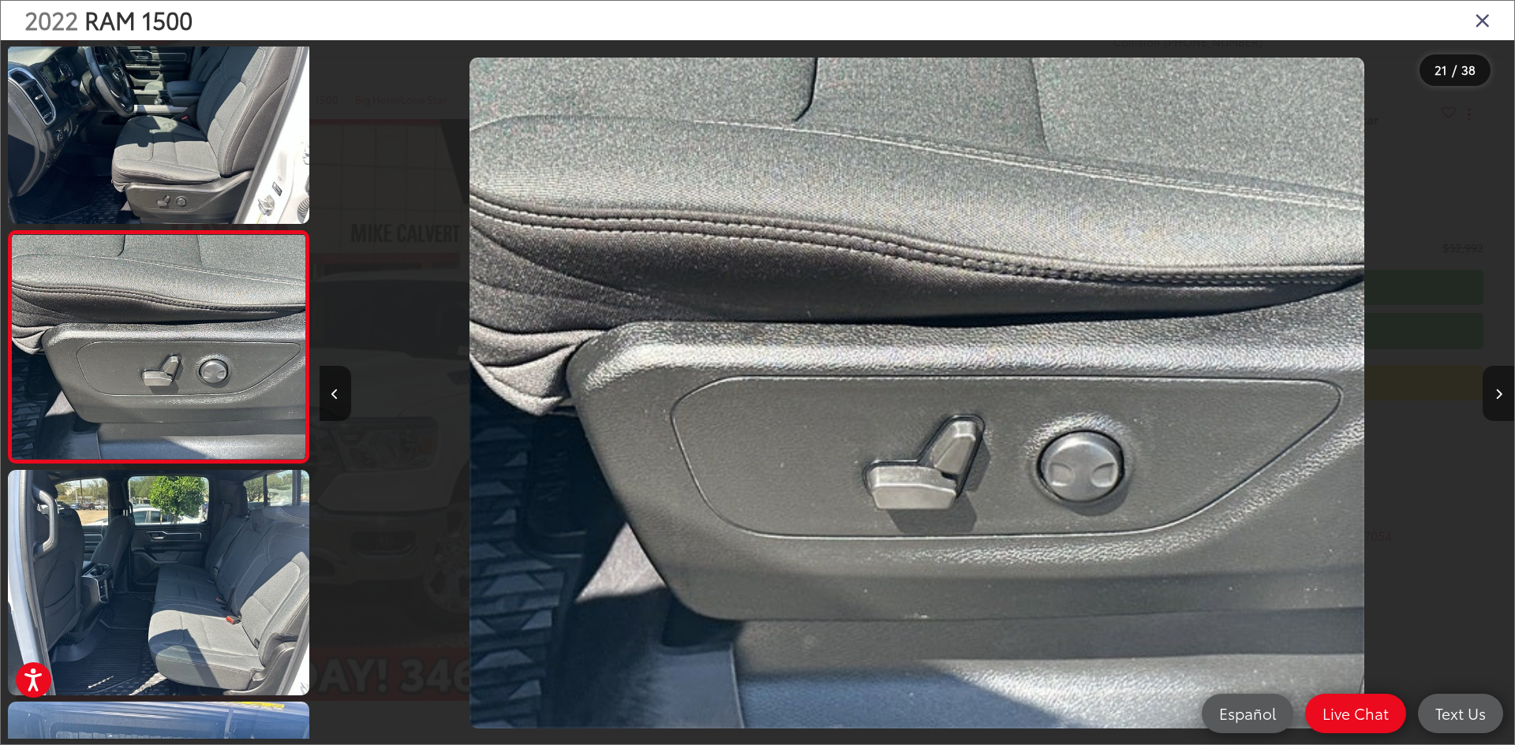
click at [1491, 390] on button "Next image" at bounding box center [1498, 393] width 32 height 55
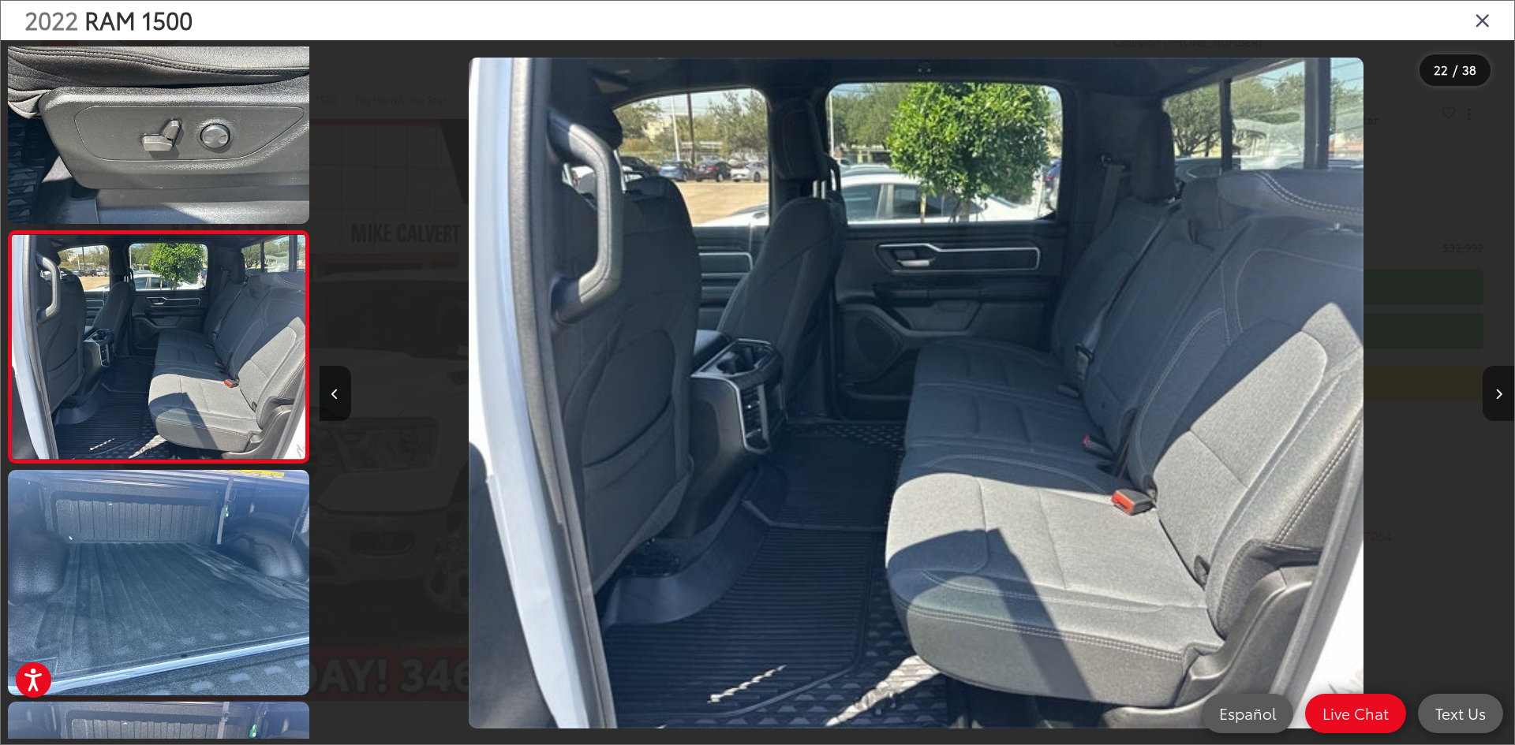
click at [1491, 390] on button "Next image" at bounding box center [1498, 393] width 32 height 55
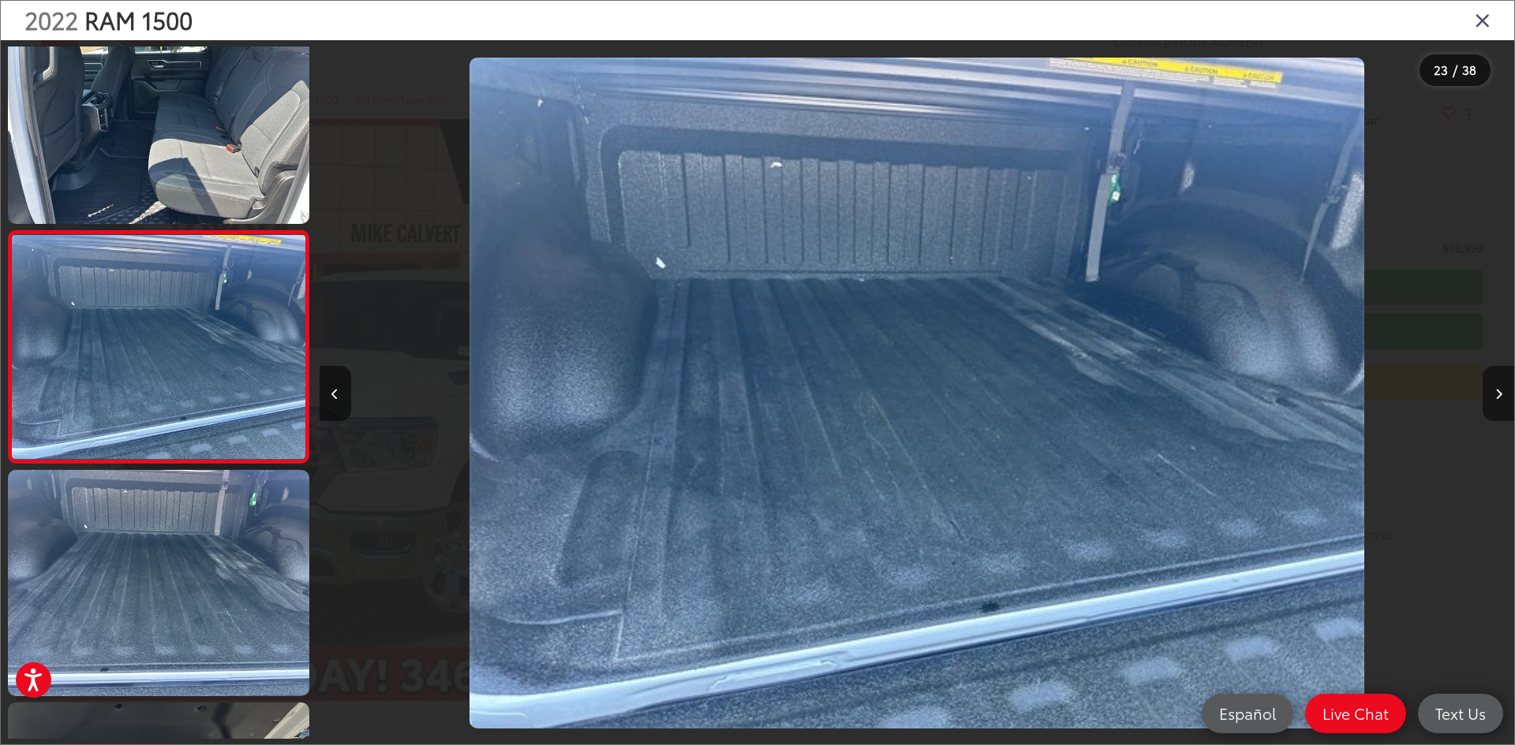
click at [1491, 390] on button "Next image" at bounding box center [1498, 393] width 32 height 55
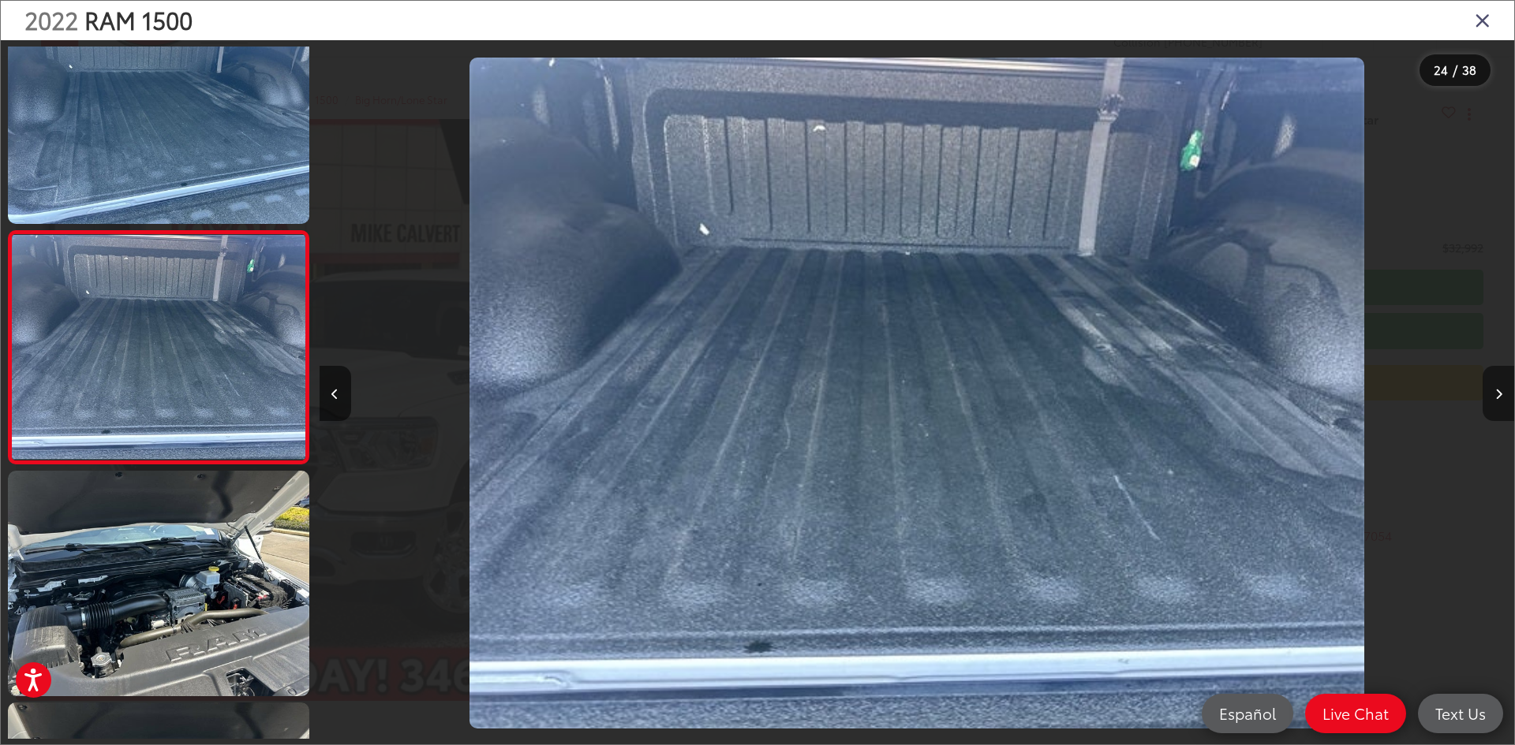
click at [1491, 390] on button "Next image" at bounding box center [1498, 393] width 32 height 55
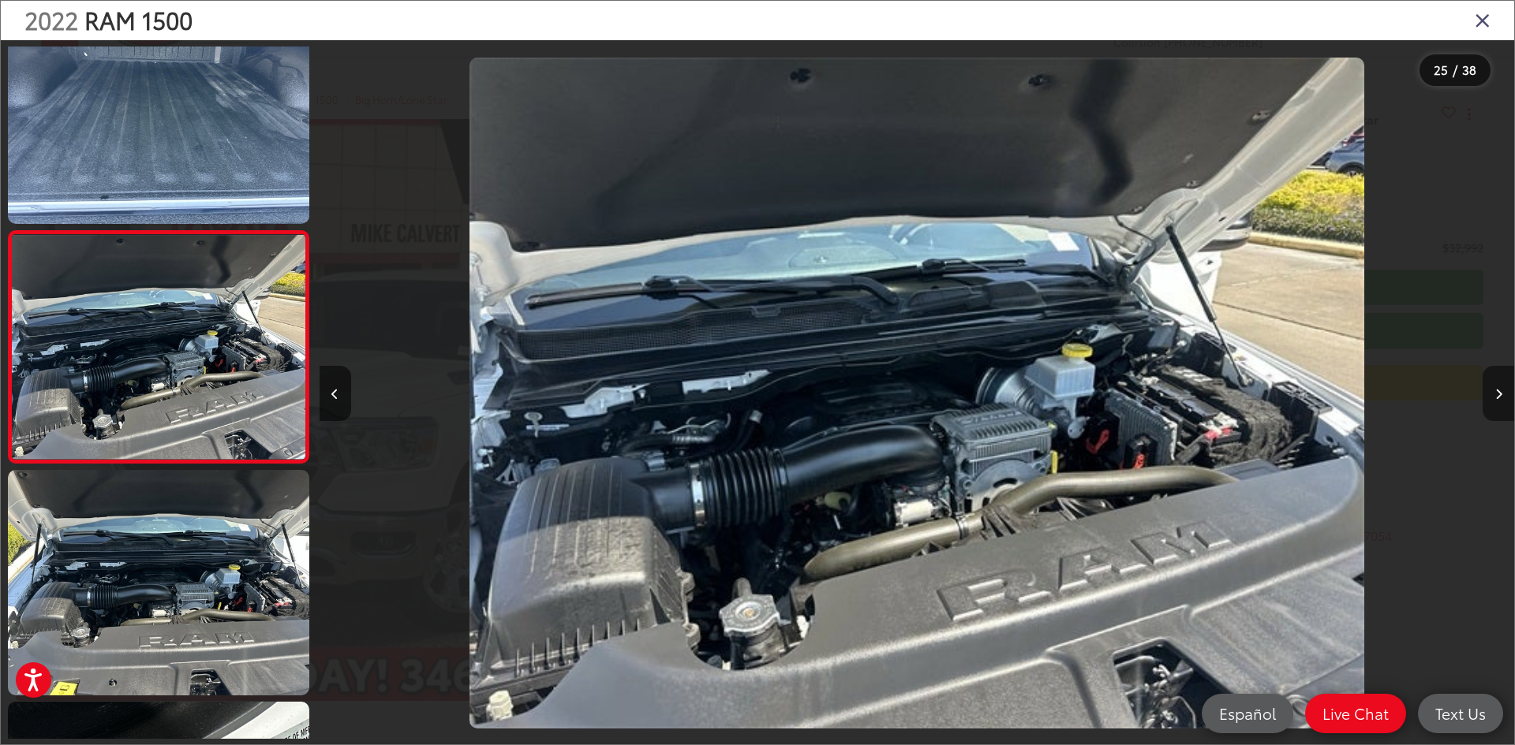
click at [1491, 390] on button "Next image" at bounding box center [1498, 393] width 32 height 55
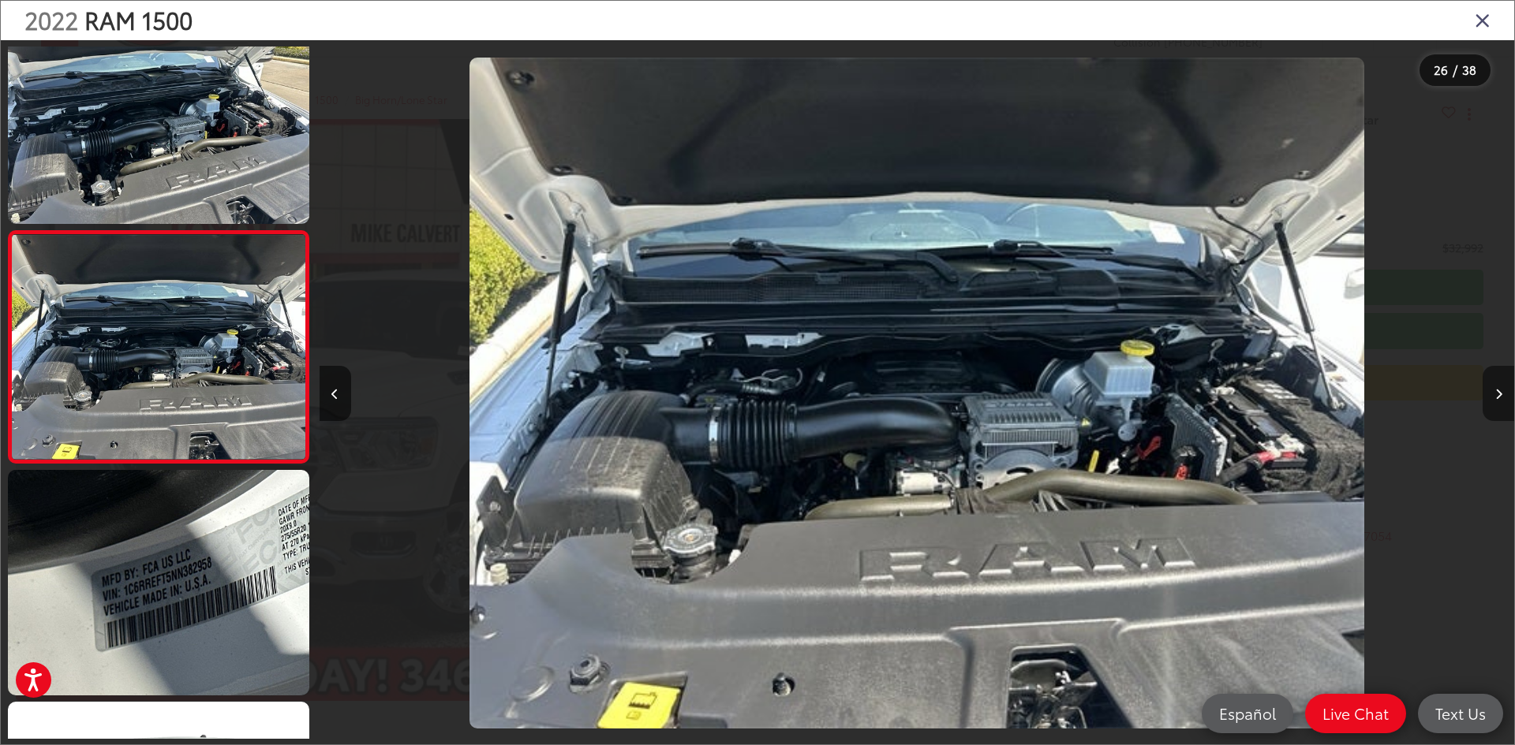
click at [1491, 390] on button "Next image" at bounding box center [1498, 393] width 32 height 55
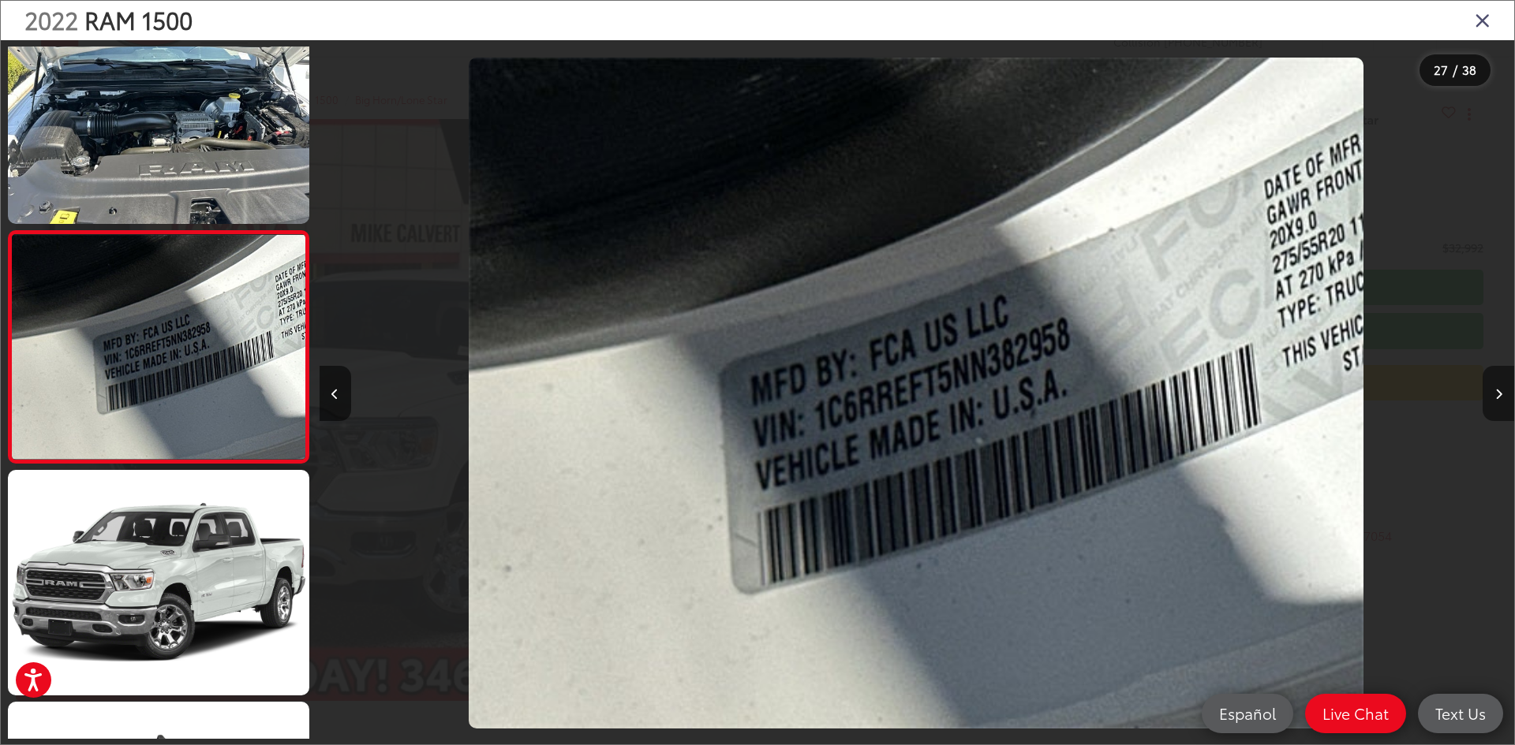
click at [1491, 390] on button "Next image" at bounding box center [1498, 393] width 32 height 55
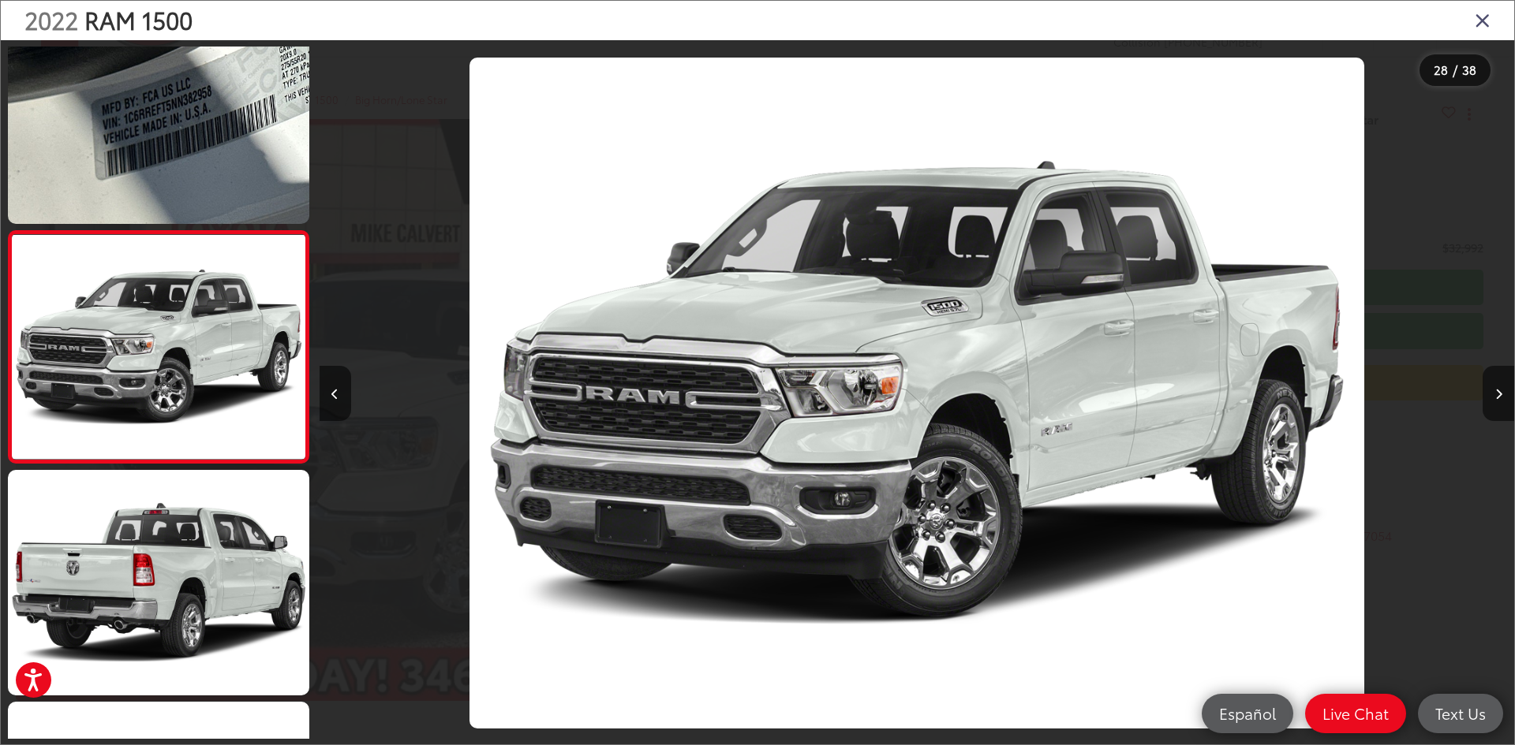
click at [1485, 16] on icon "Close gallery" at bounding box center [1482, 19] width 16 height 21
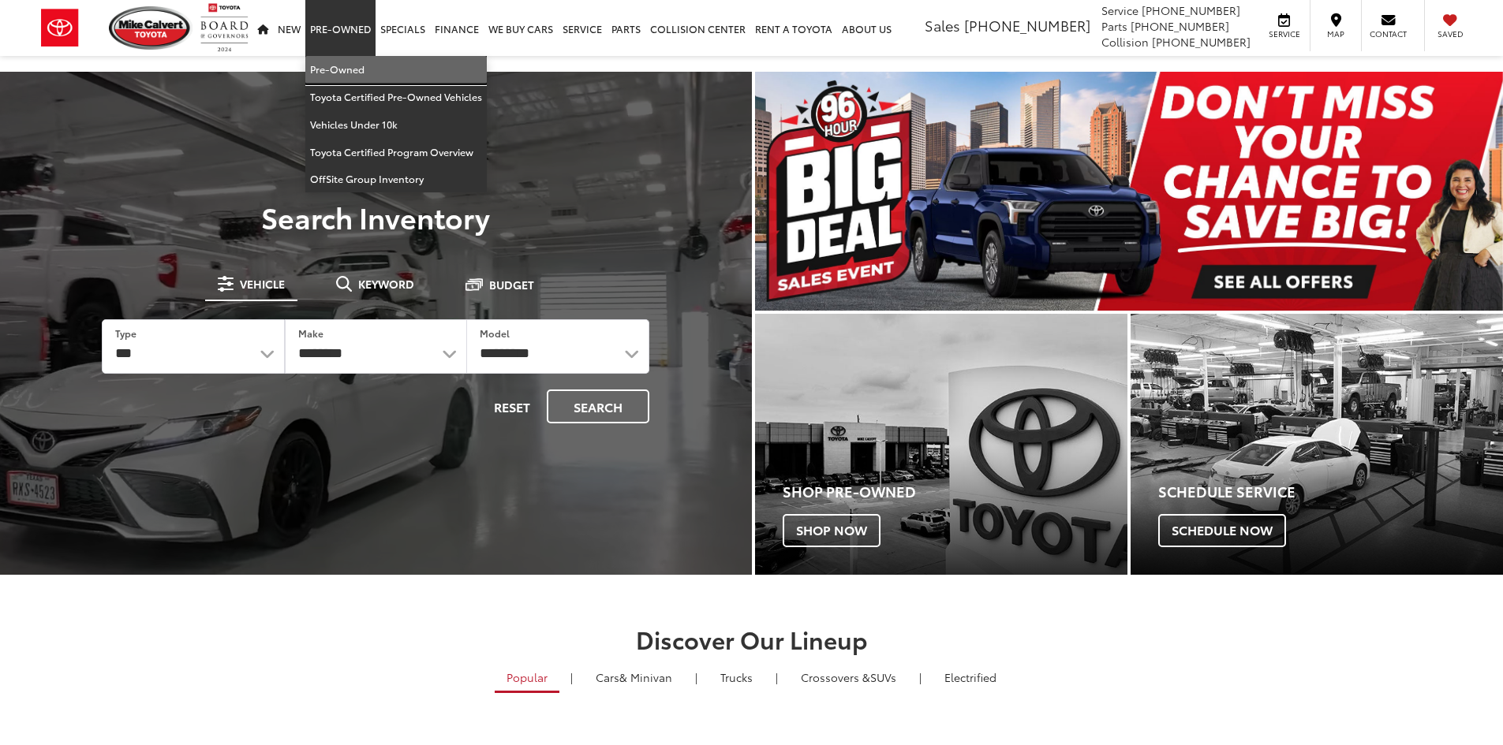
click at [357, 67] on link "Pre-Owned" at bounding box center [395, 70] width 181 height 28
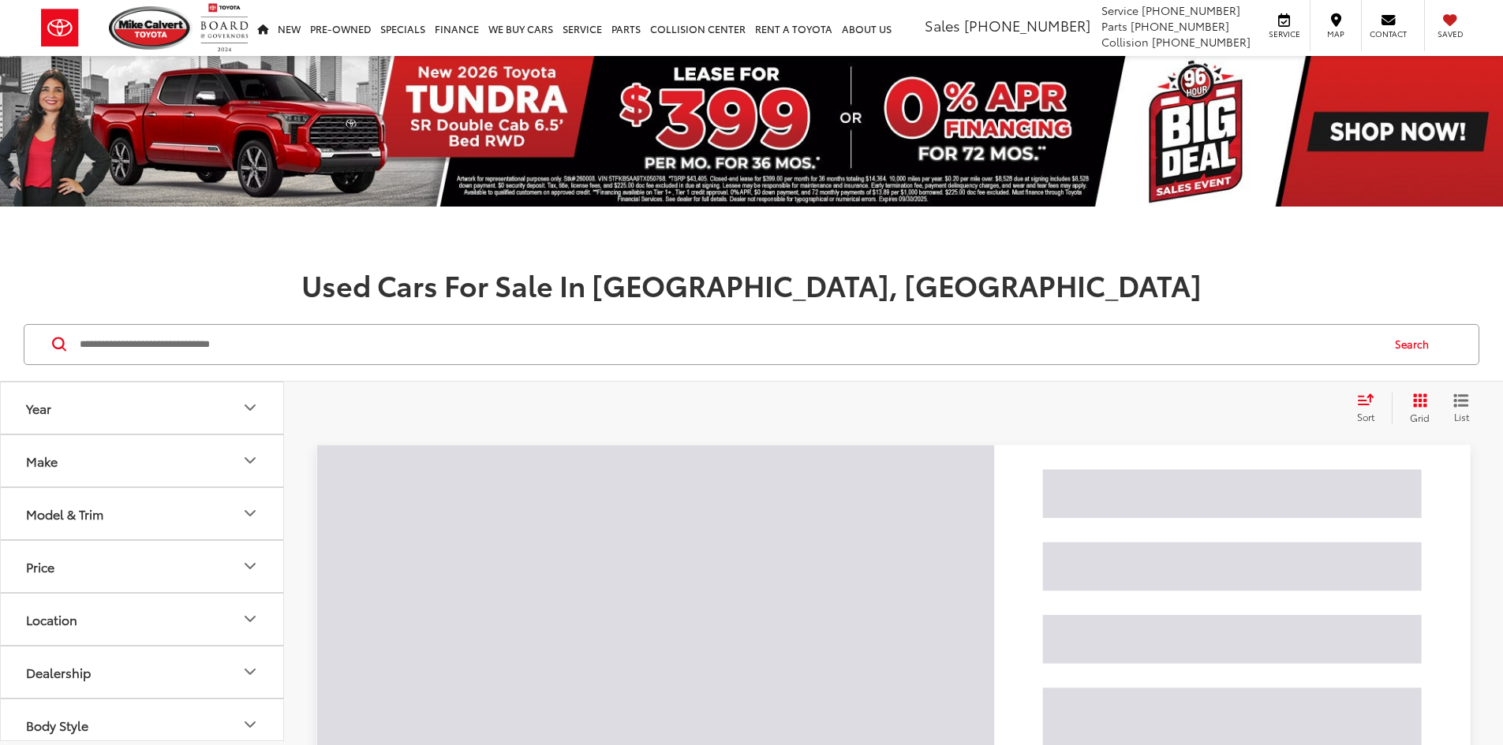
click at [386, 342] on input "Search by Make, Model, or Keyword" at bounding box center [729, 345] width 1302 height 38
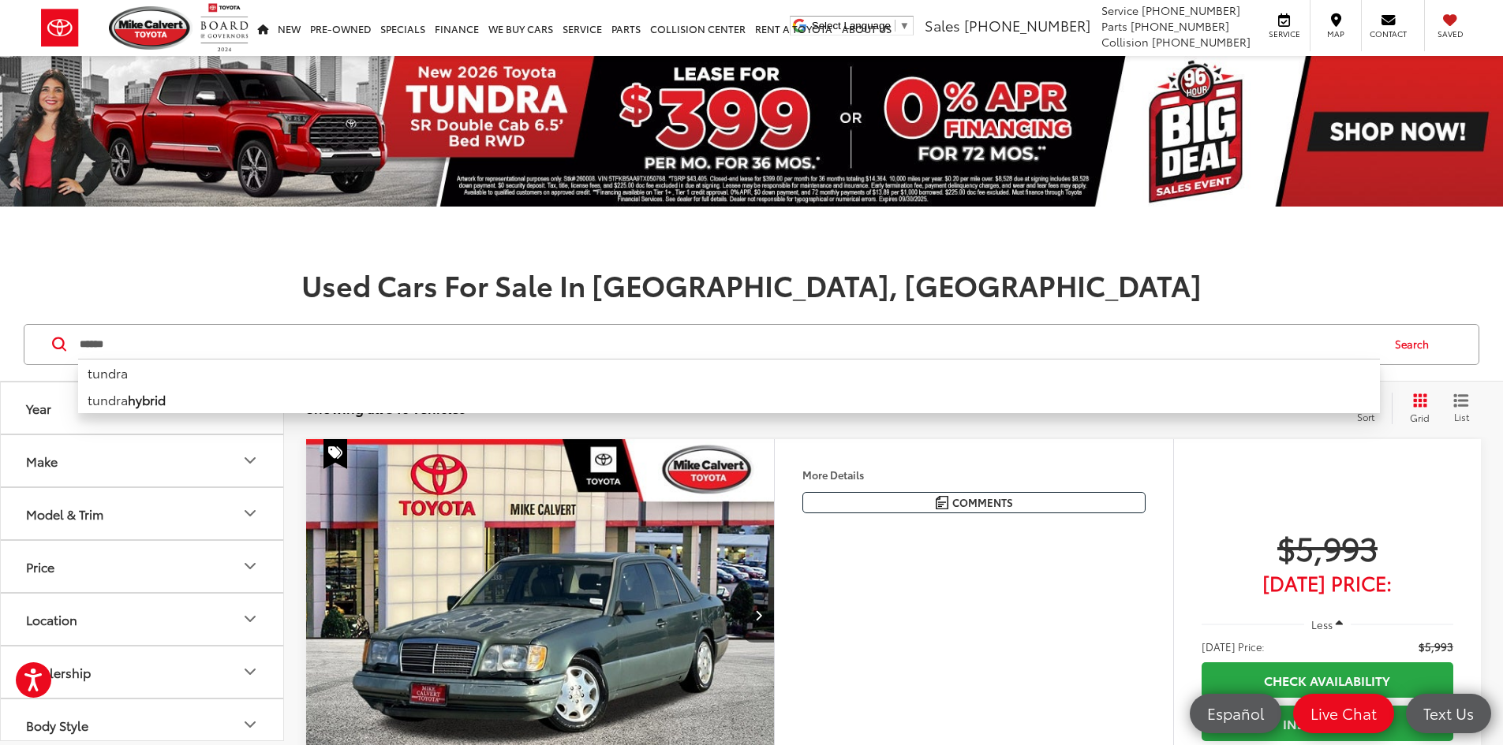
type input "******"
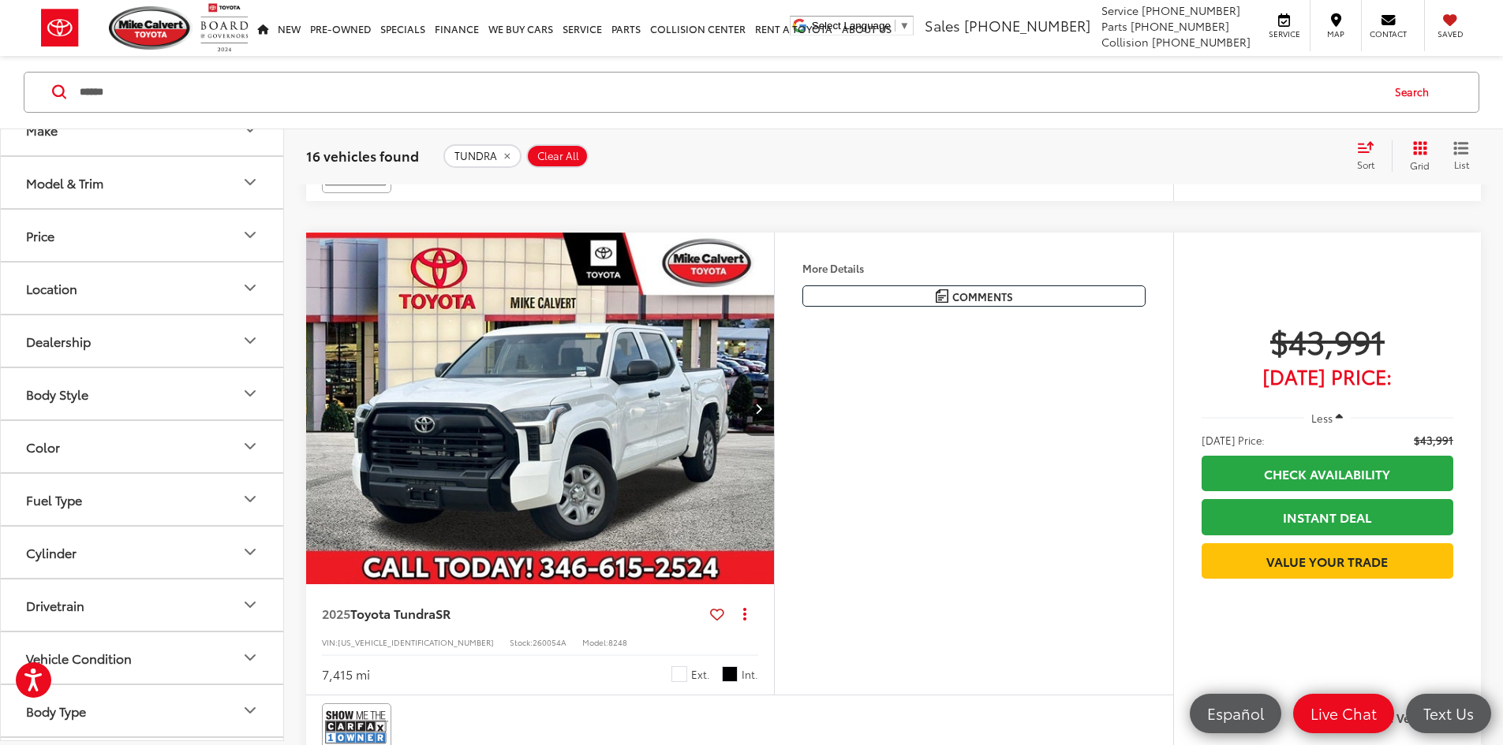
scroll to position [3550, 0]
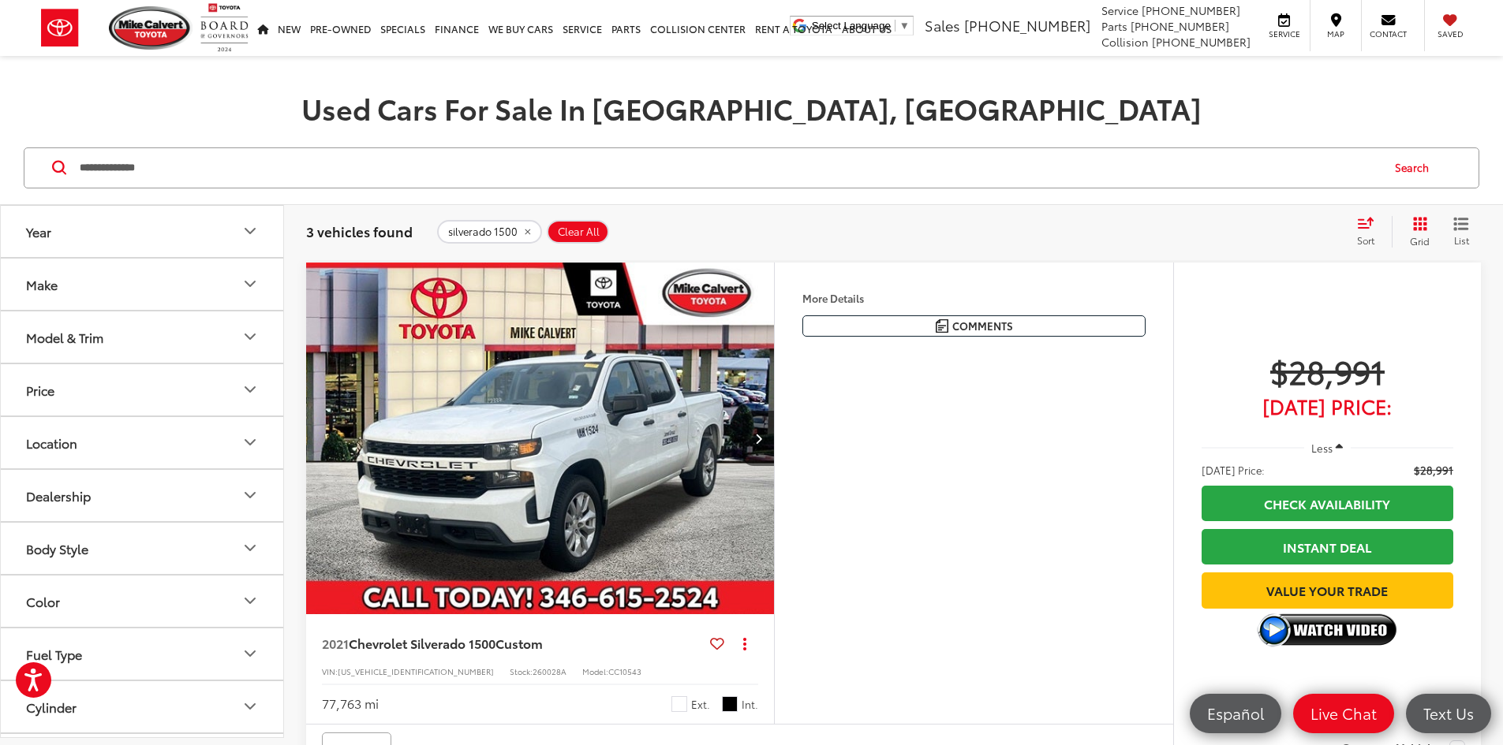
scroll to position [174, 0]
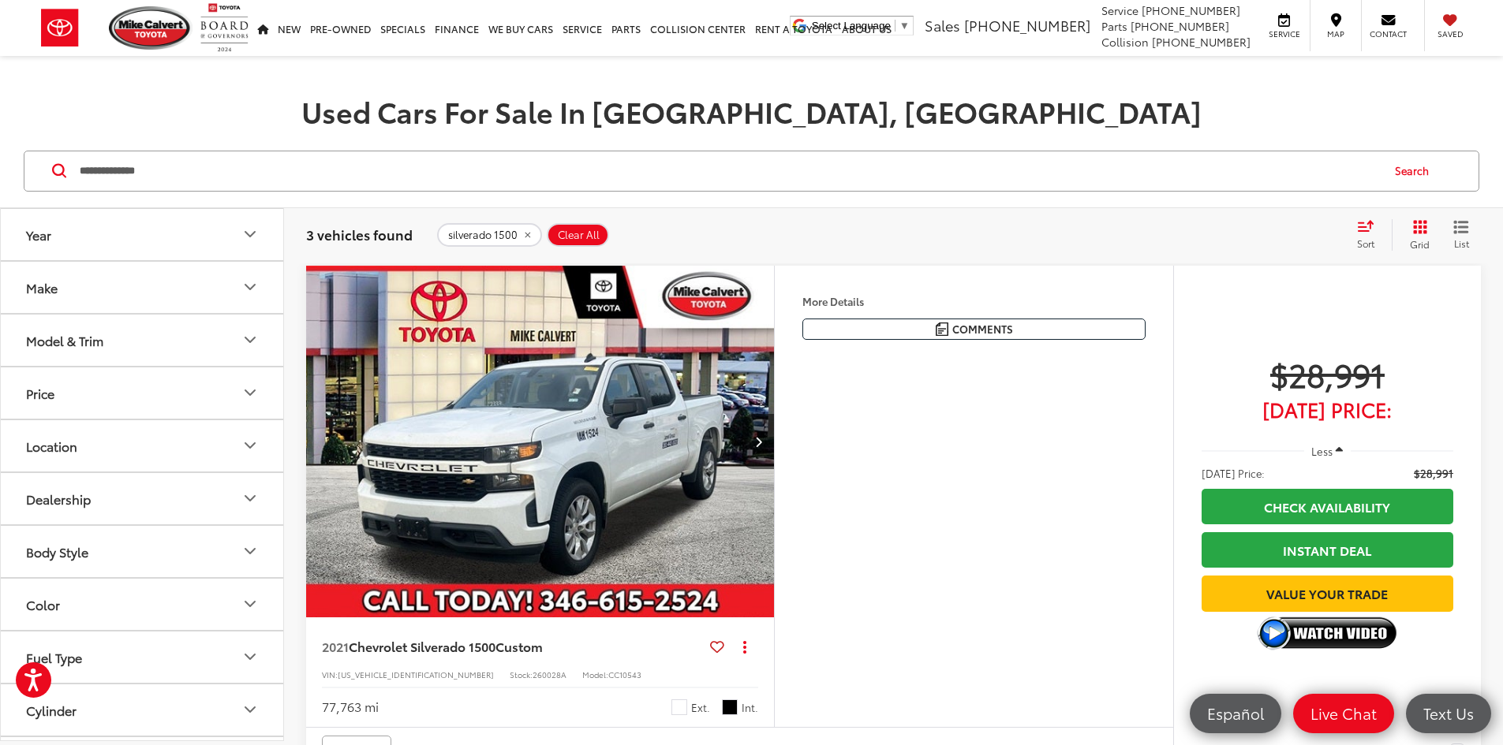
click at [702, 480] on img "2021 Chevrolet Silverado 1500 Custom 0" at bounding box center [540, 442] width 470 height 353
